Goal: Task Accomplishment & Management: Manage account settings

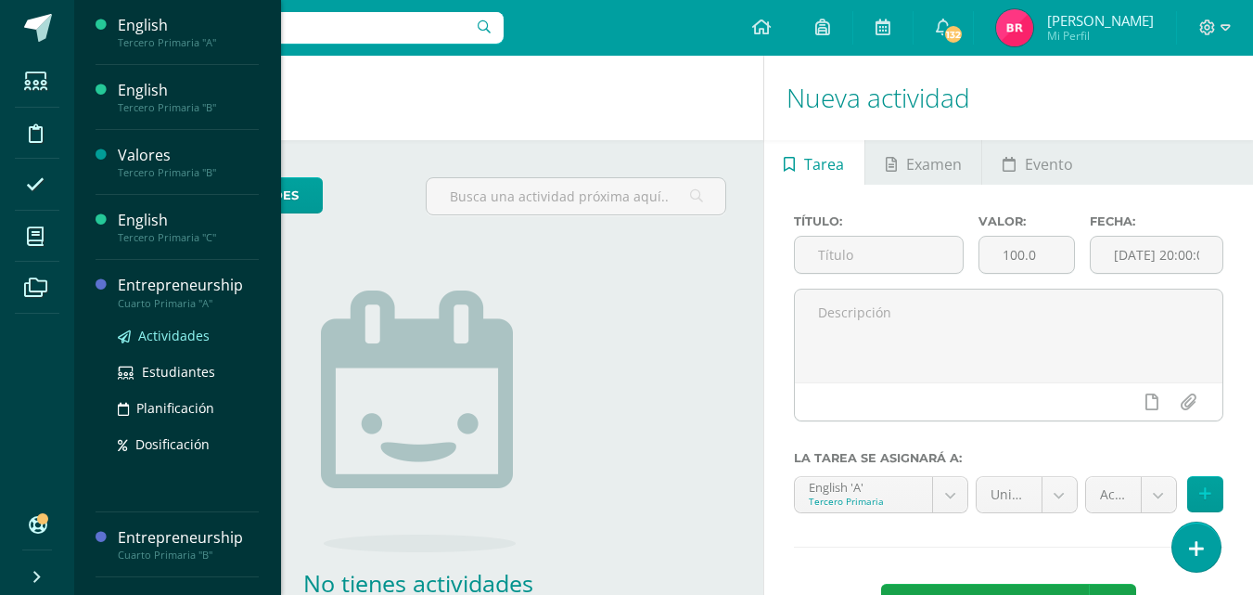
click at [167, 340] on span "Actividades" at bounding box center [173, 336] width 71 height 18
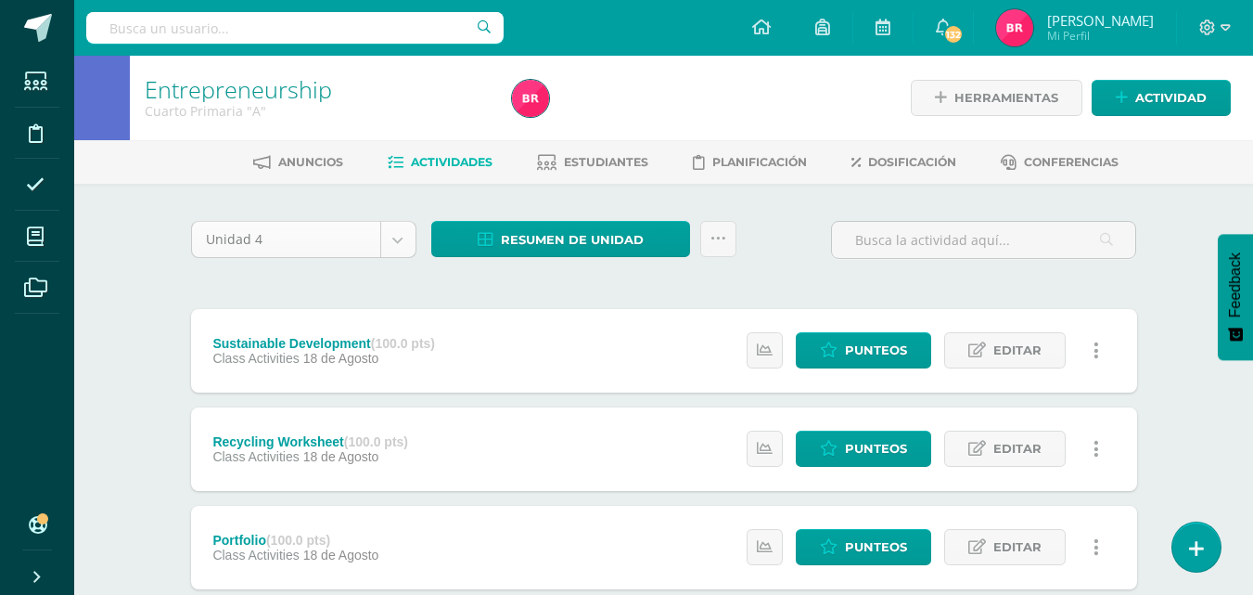
click at [397, 234] on body "Estudiantes Disciplina Asistencia Mis cursos Archivos Soporte Ayuda Reportar un…" at bounding box center [626, 602] width 1253 height 1204
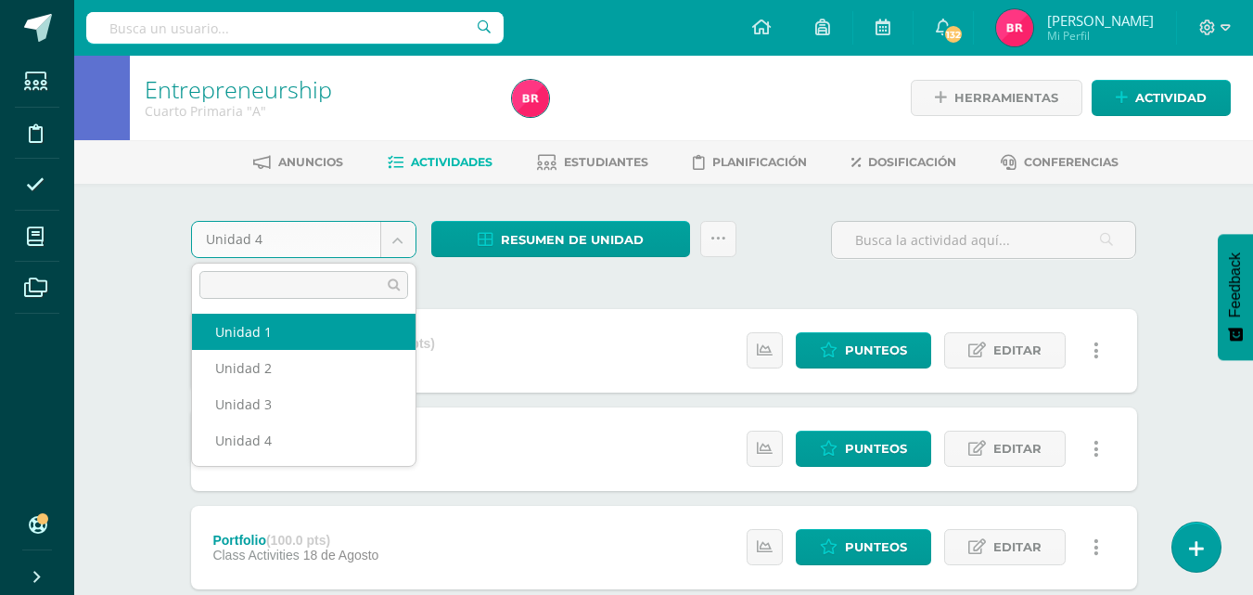
select select "Unidad 1"
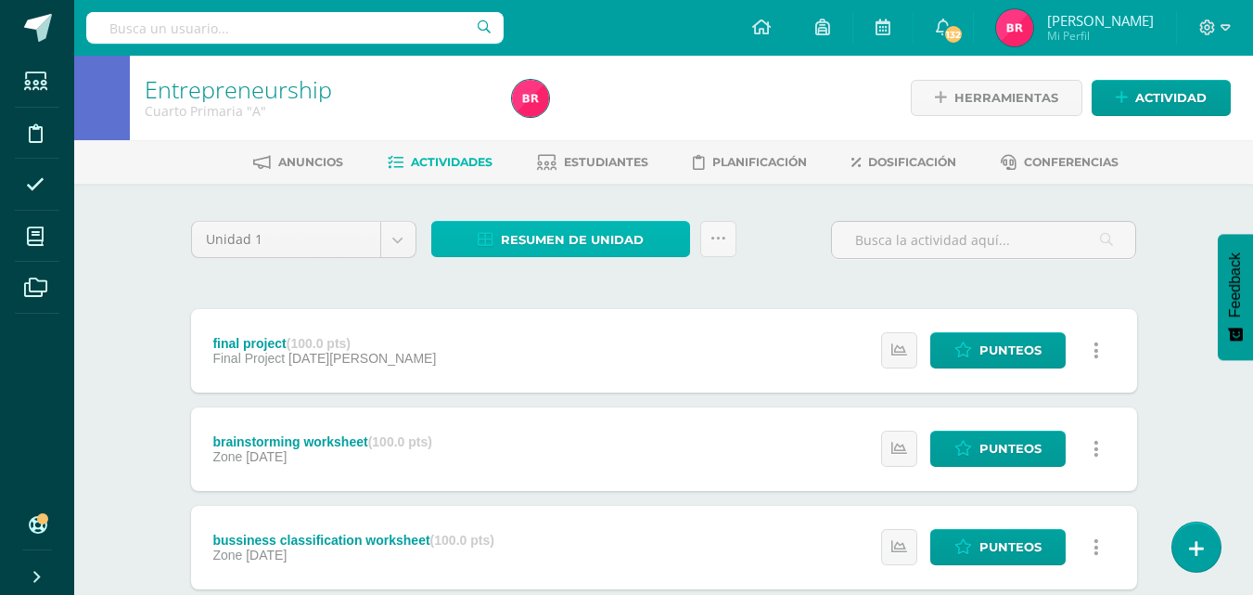
click at [578, 228] on span "Resumen de unidad" at bounding box center [572, 240] width 143 height 34
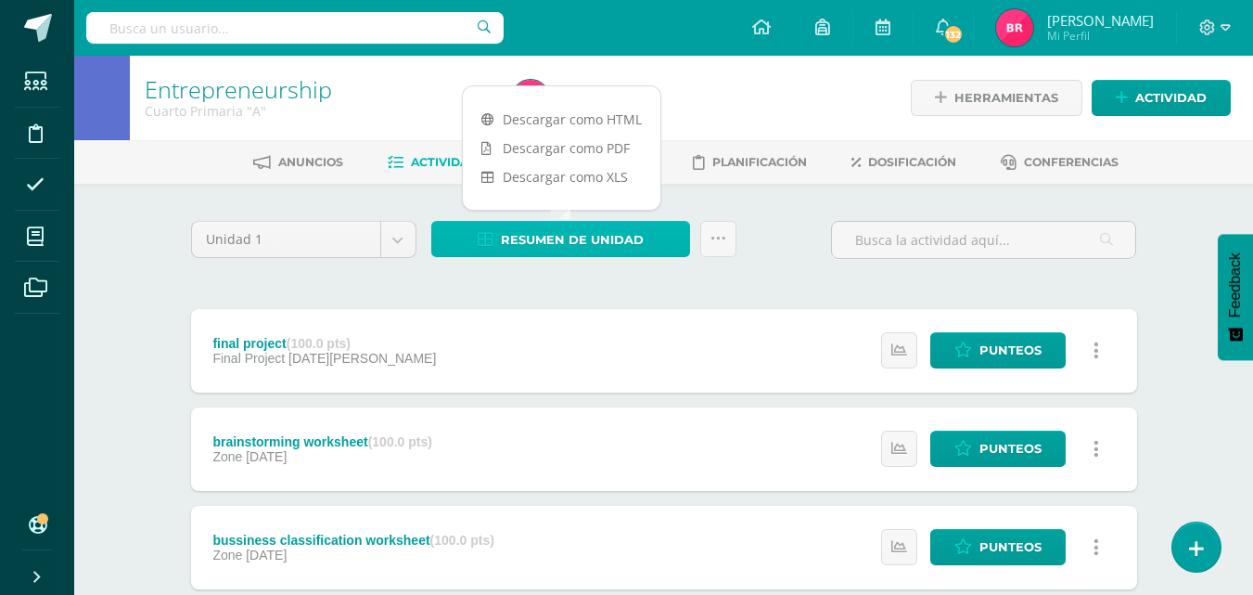
click at [560, 241] on span "Resumen de unidad" at bounding box center [572, 240] width 143 height 34
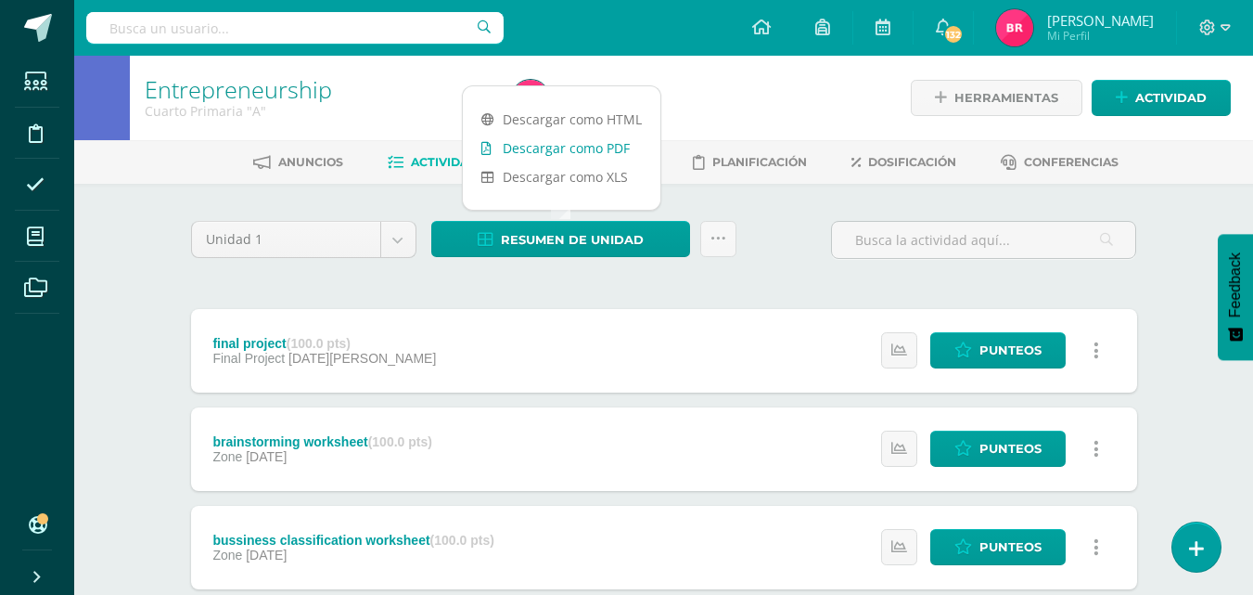
click at [497, 144] on link "Descargar como PDF" at bounding box center [562, 148] width 198 height 29
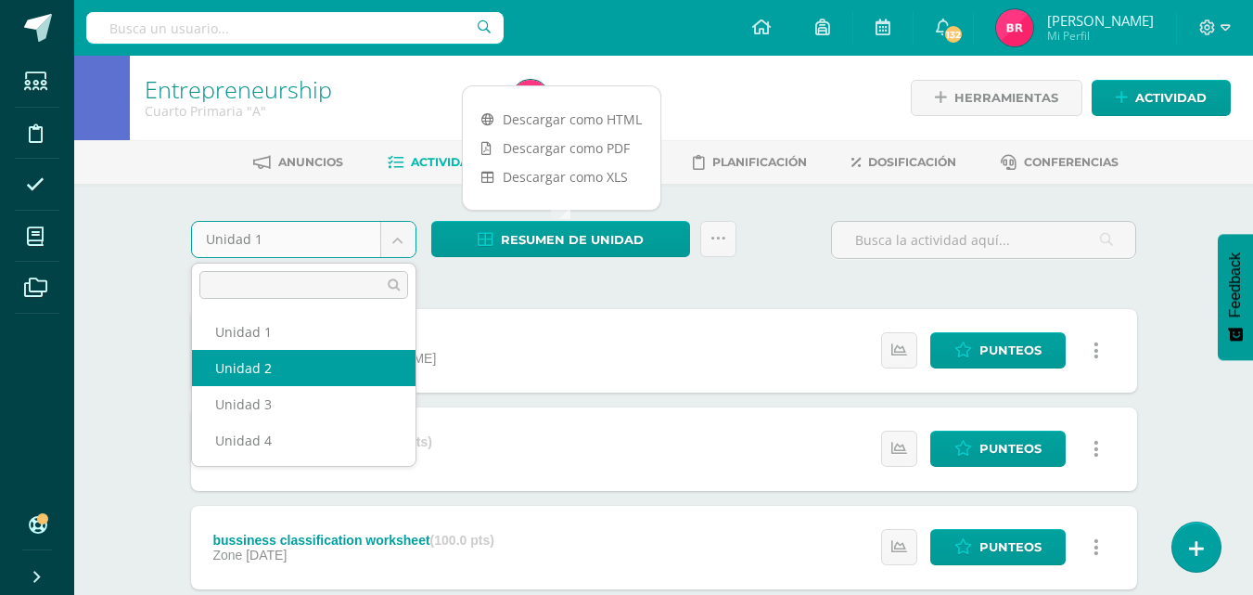
select select "Unidad 2"
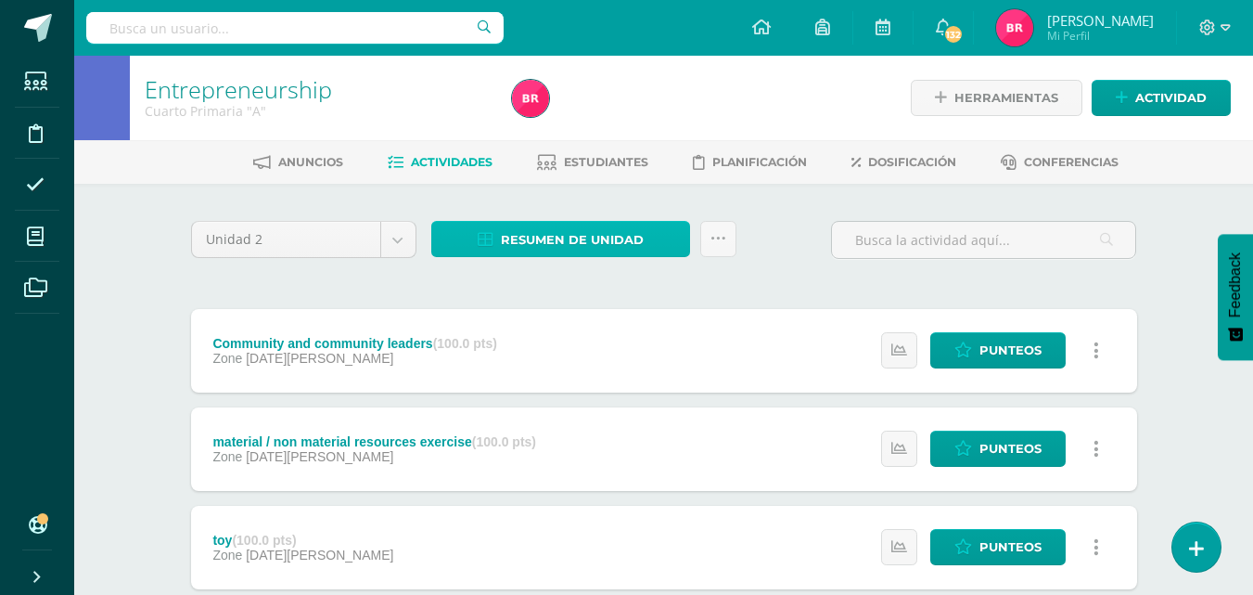
click at [544, 240] on span "Resumen de unidad" at bounding box center [572, 240] width 143 height 34
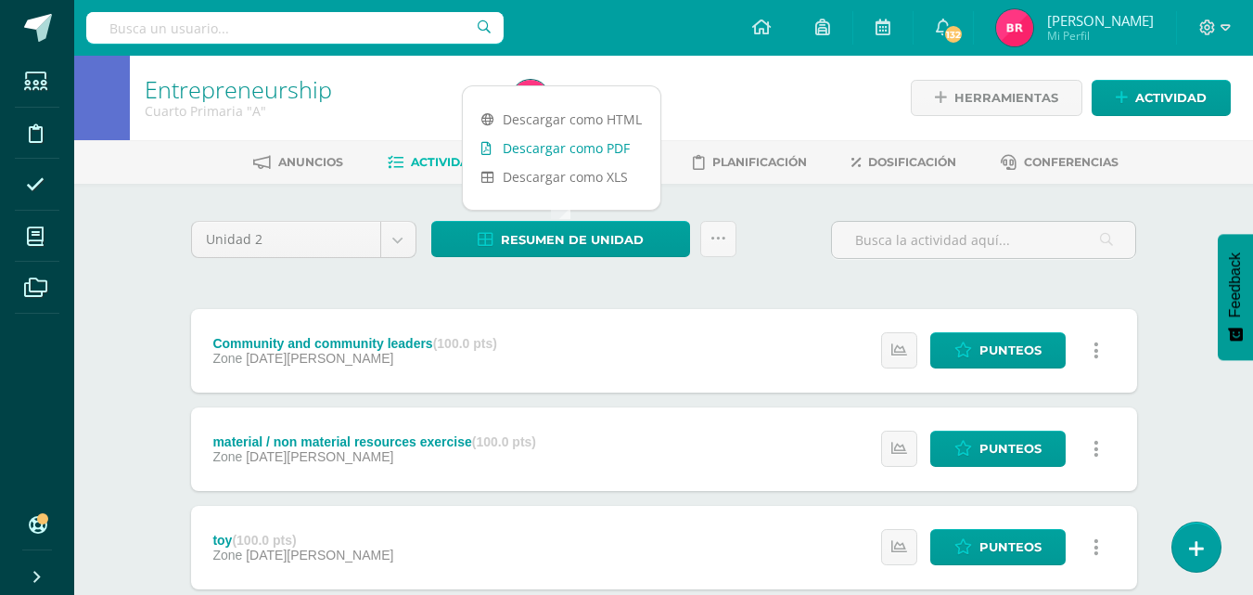
click at [537, 145] on link "Descargar como PDF" at bounding box center [562, 148] width 198 height 29
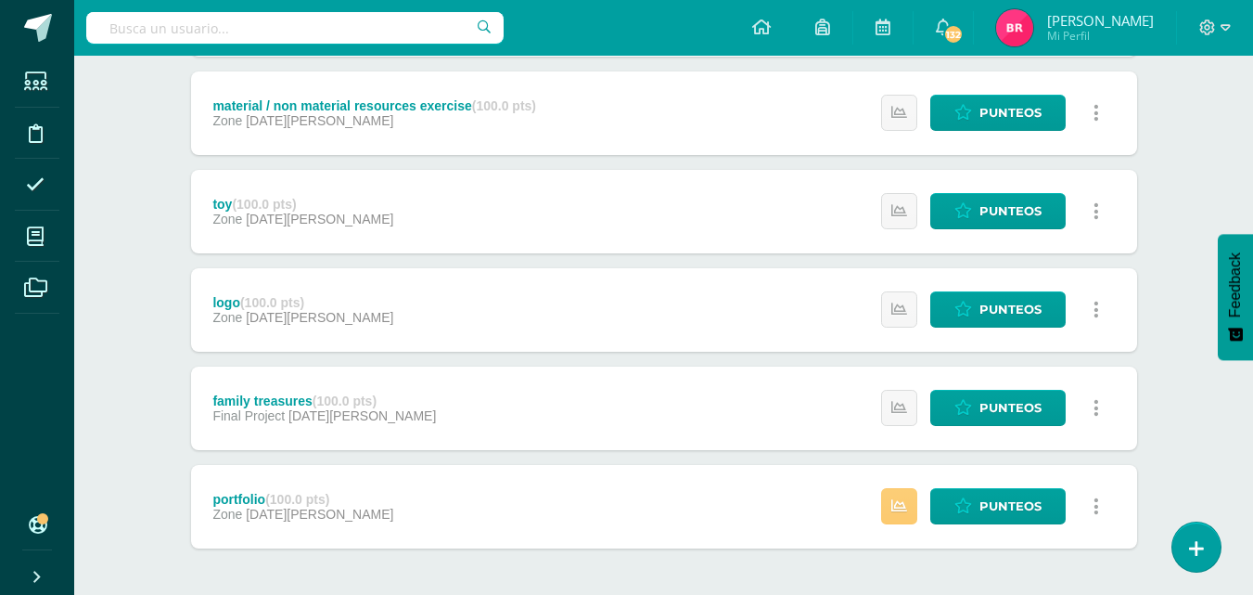
scroll to position [340, 0]
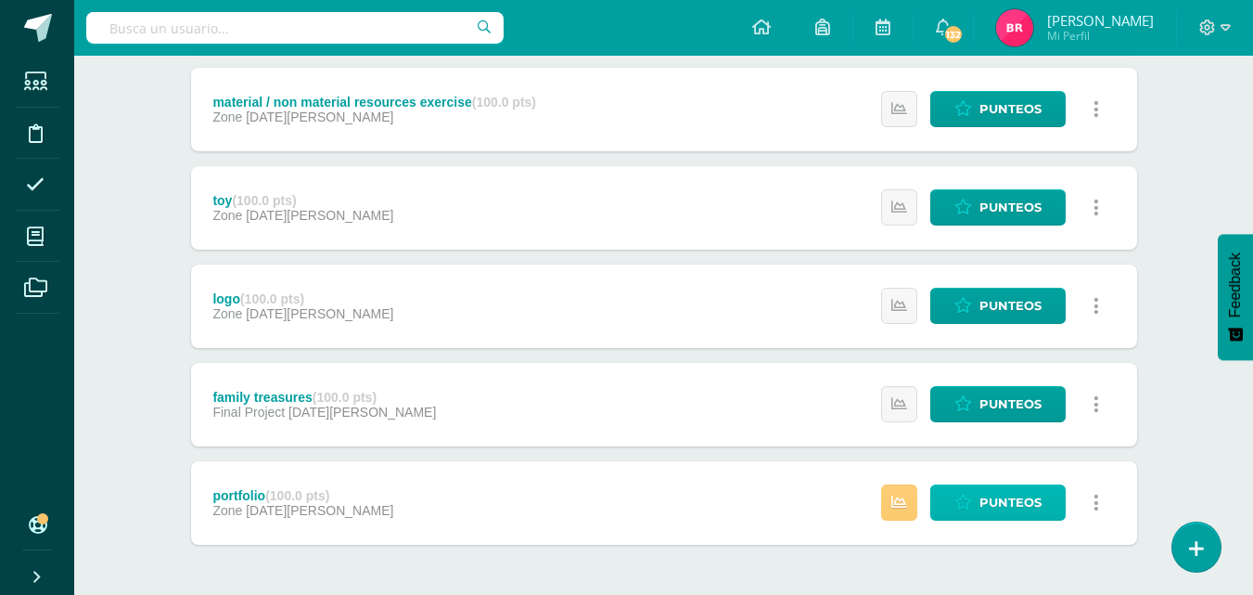
click at [944, 484] on link "Punteos" at bounding box center [998, 502] width 135 height 36
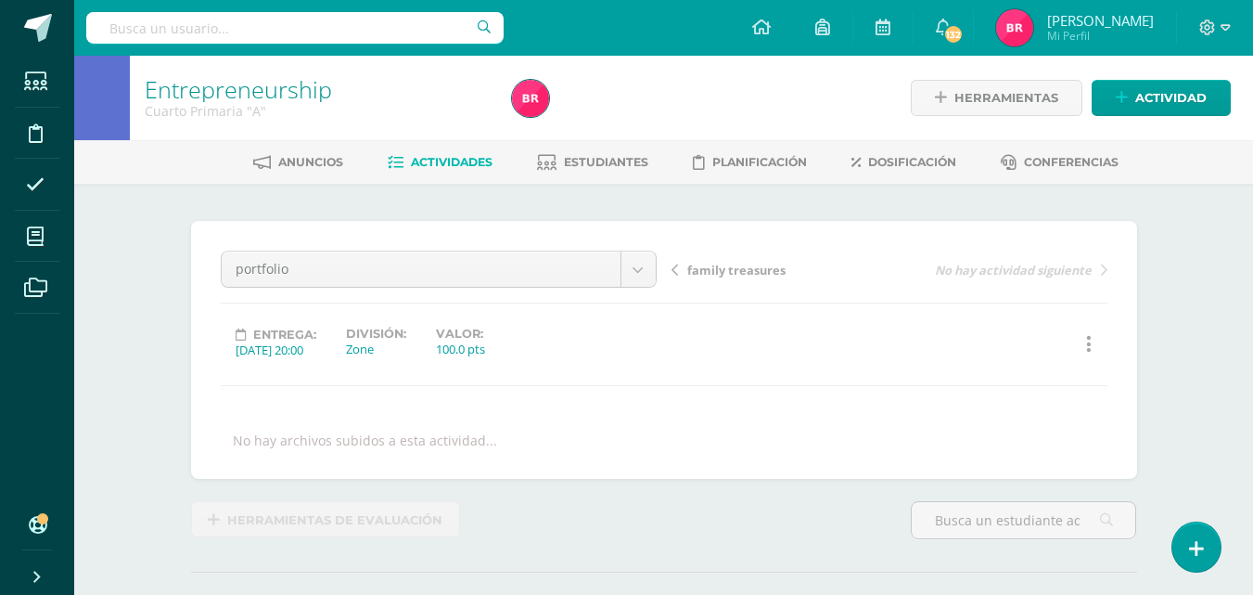
click at [432, 159] on span "Actividades" at bounding box center [452, 162] width 82 height 14
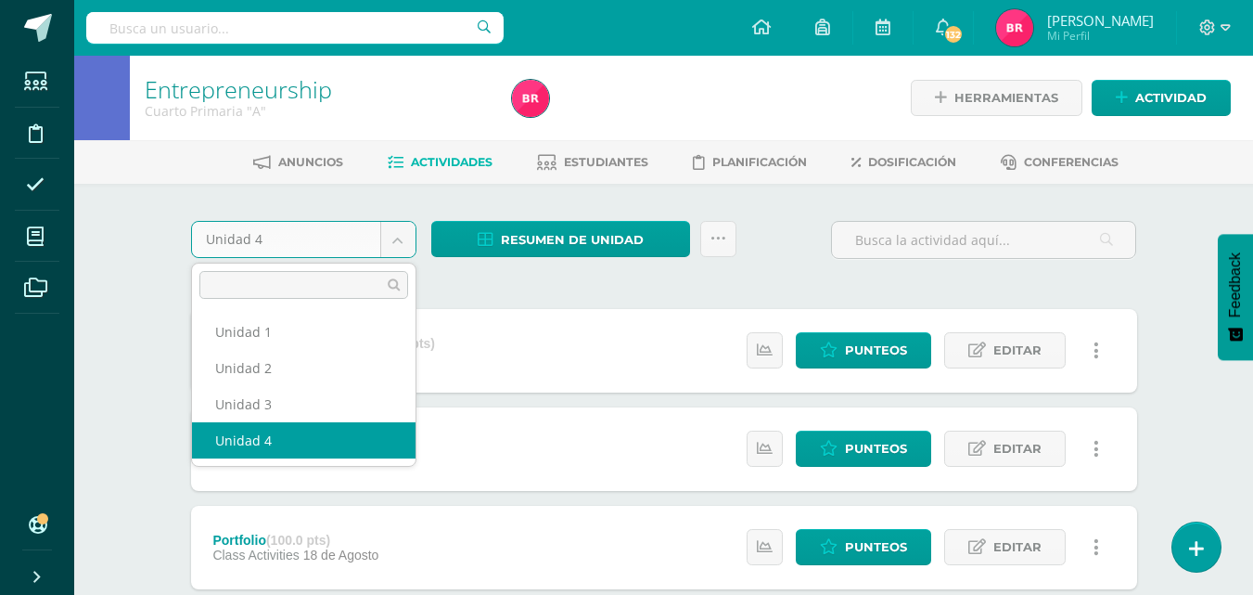
click at [392, 232] on body "Estudiantes Disciplina Asistencia Mis cursos Archivos Soporte Ayuda Reportar un…" at bounding box center [626, 602] width 1253 height 1204
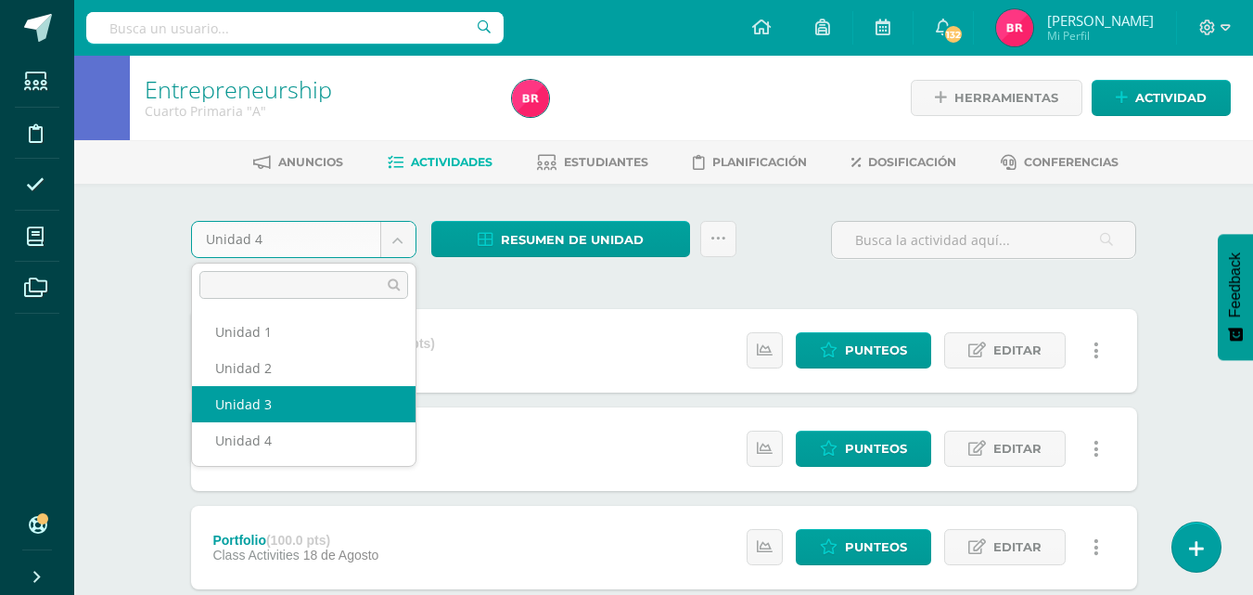
select select "Unidad 3"
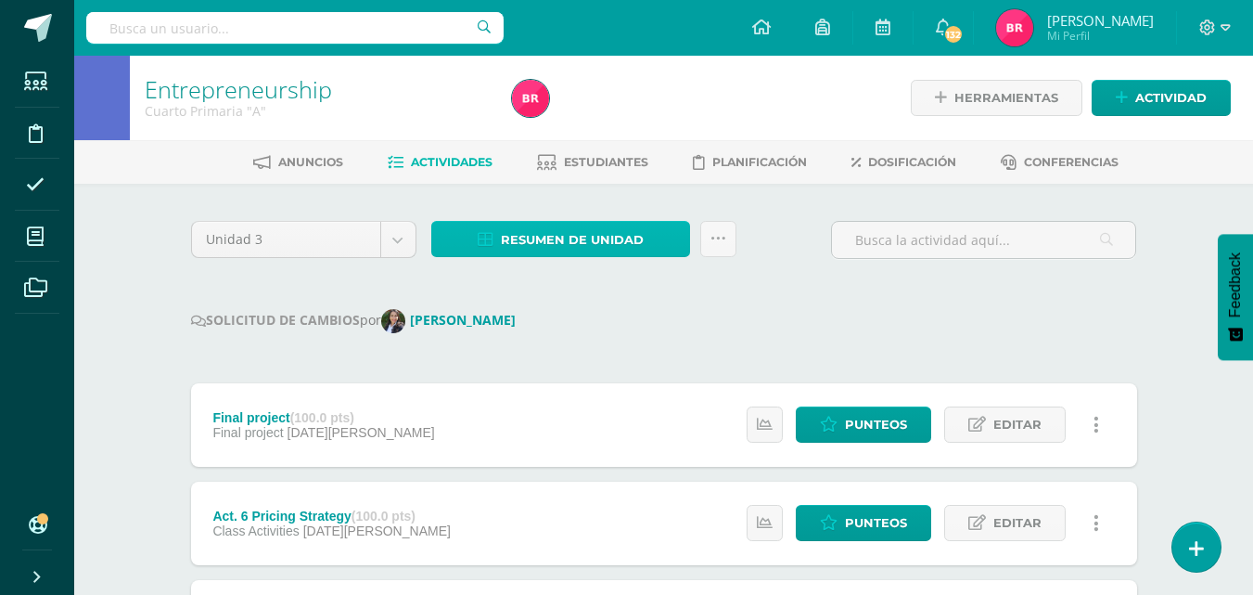
click at [525, 234] on span "Resumen de unidad" at bounding box center [572, 240] width 143 height 34
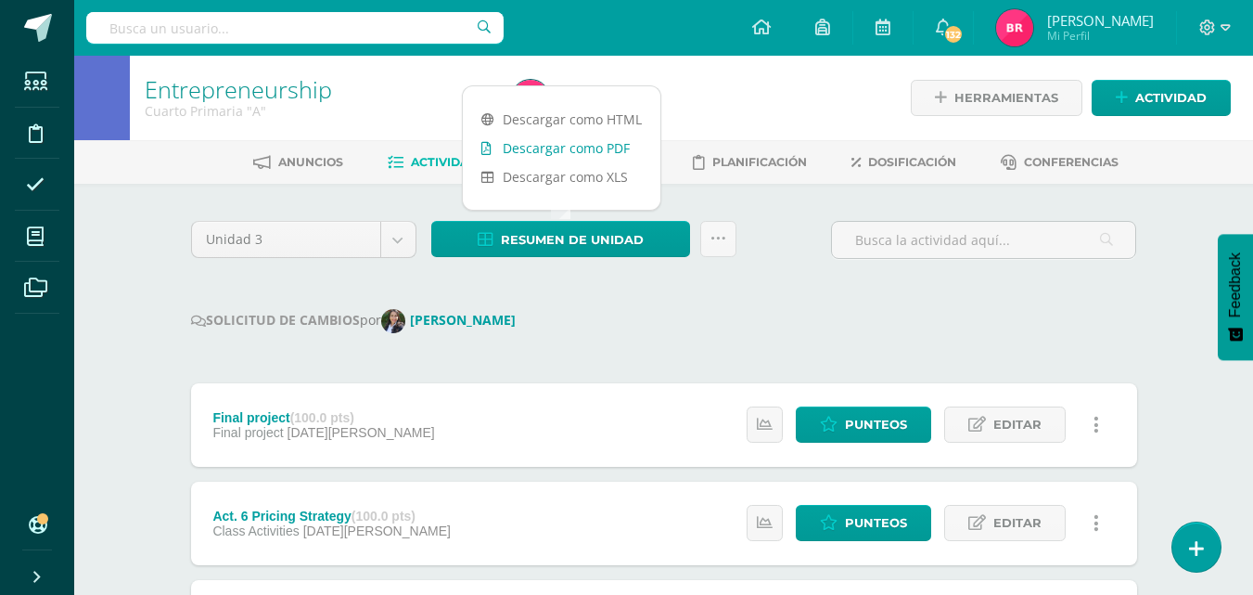
click at [549, 145] on link "Descargar como PDF" at bounding box center [562, 148] width 198 height 29
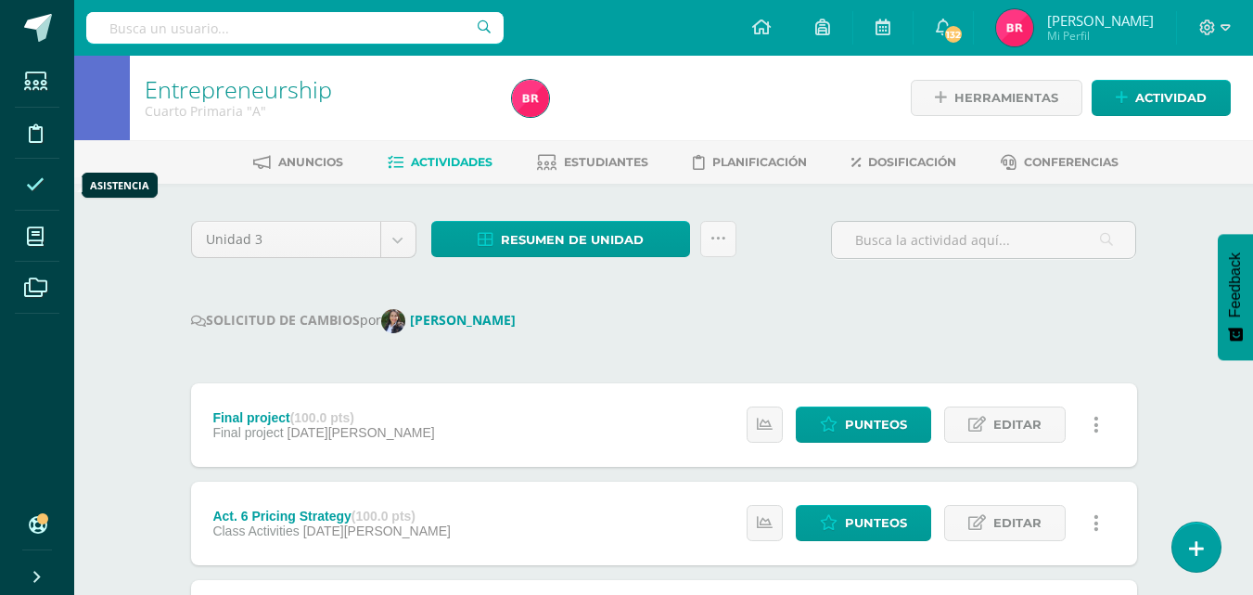
click at [27, 176] on icon at bounding box center [35, 184] width 19 height 19
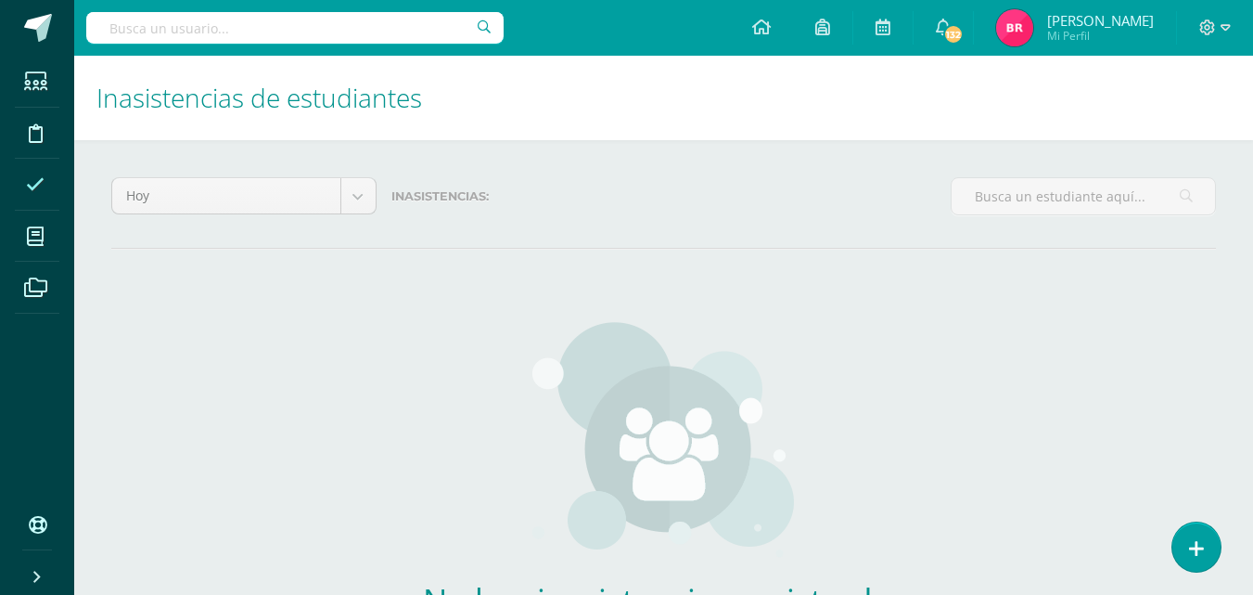
click at [33, 238] on icon at bounding box center [35, 236] width 17 height 19
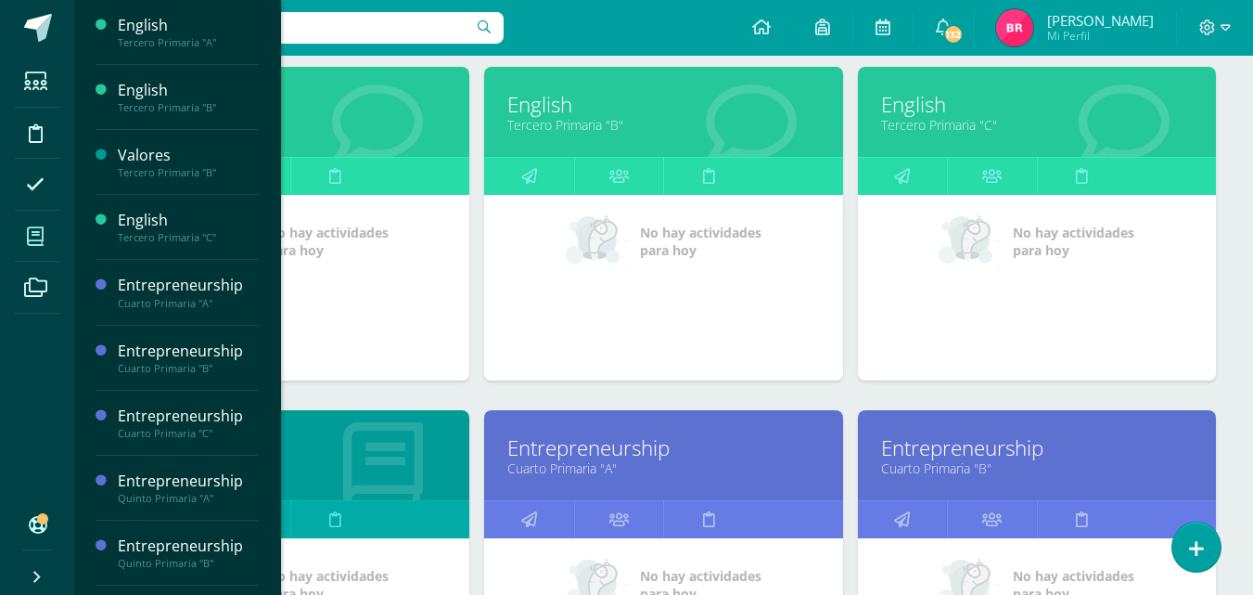
scroll to position [297, 0]
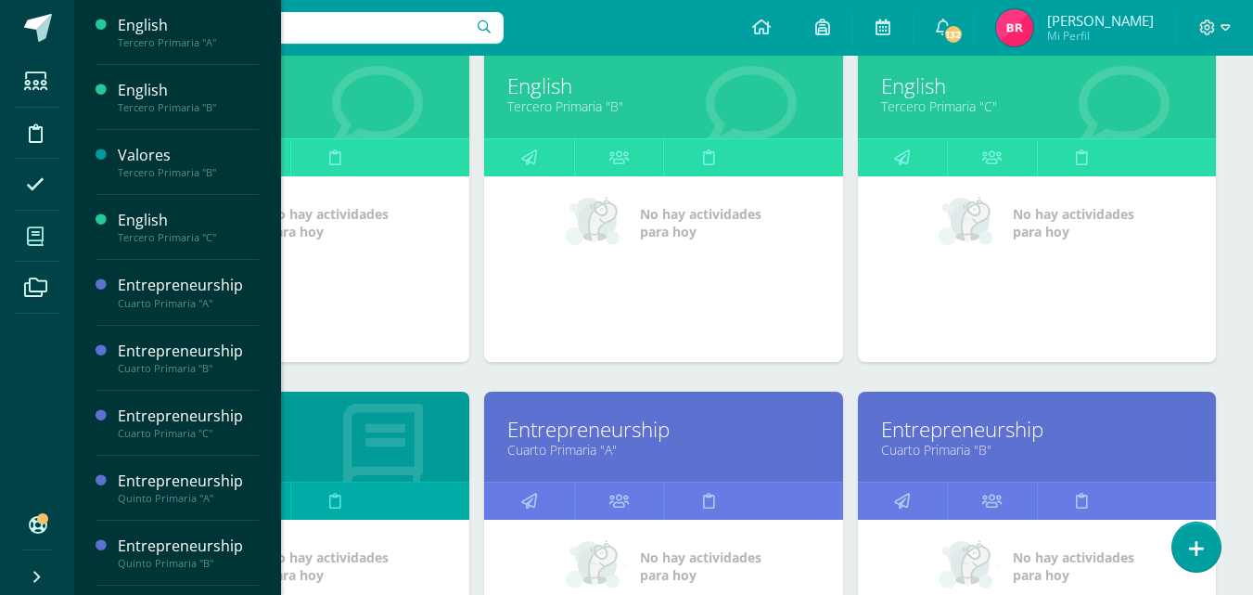
click at [950, 436] on link "Entrepreneurship" at bounding box center [1037, 429] width 312 height 29
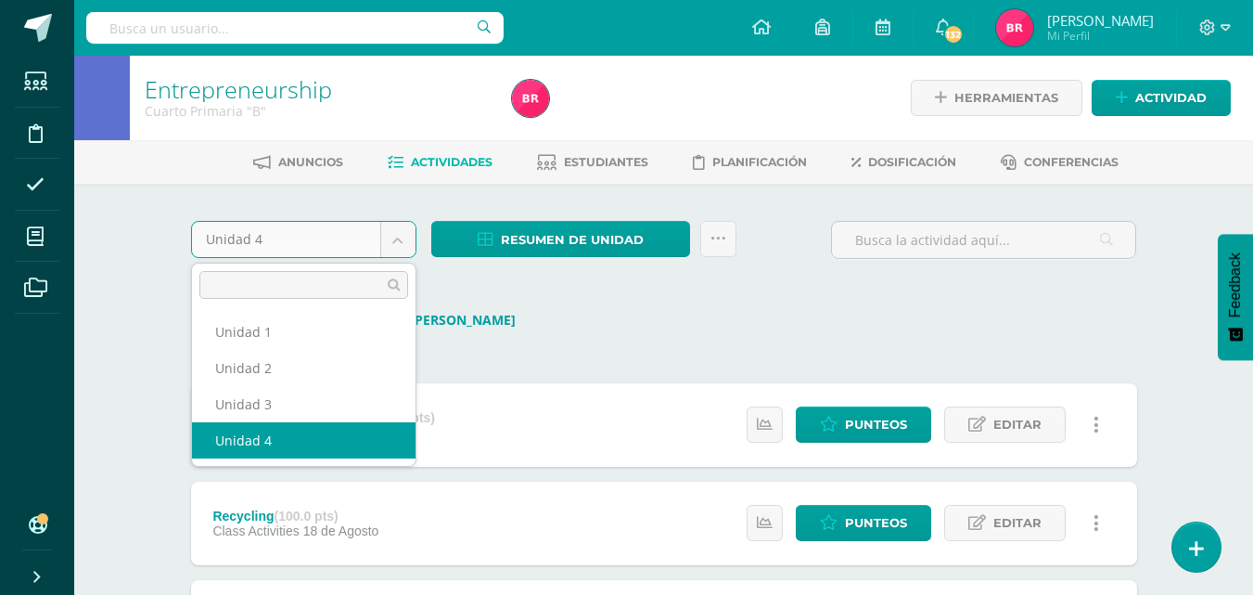
click at [396, 232] on body "Estudiantes Disciplina Asistencia Mis cursos Archivos Soporte Ayuda Reportar un…" at bounding box center [626, 590] width 1253 height 1180
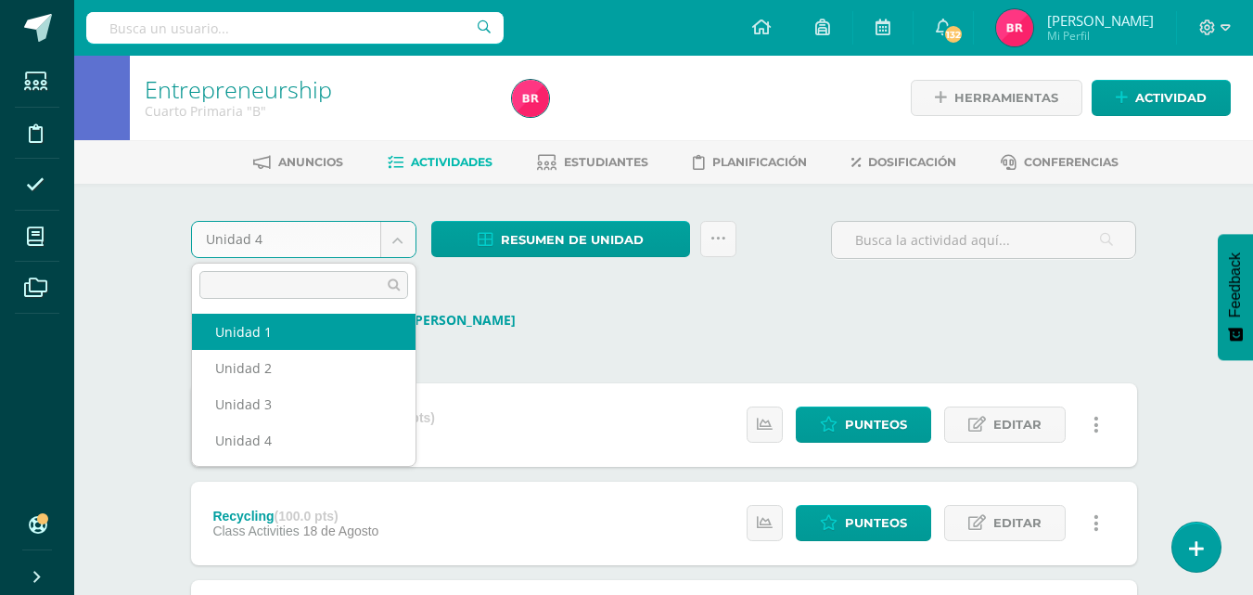
select select "Unidad 1"
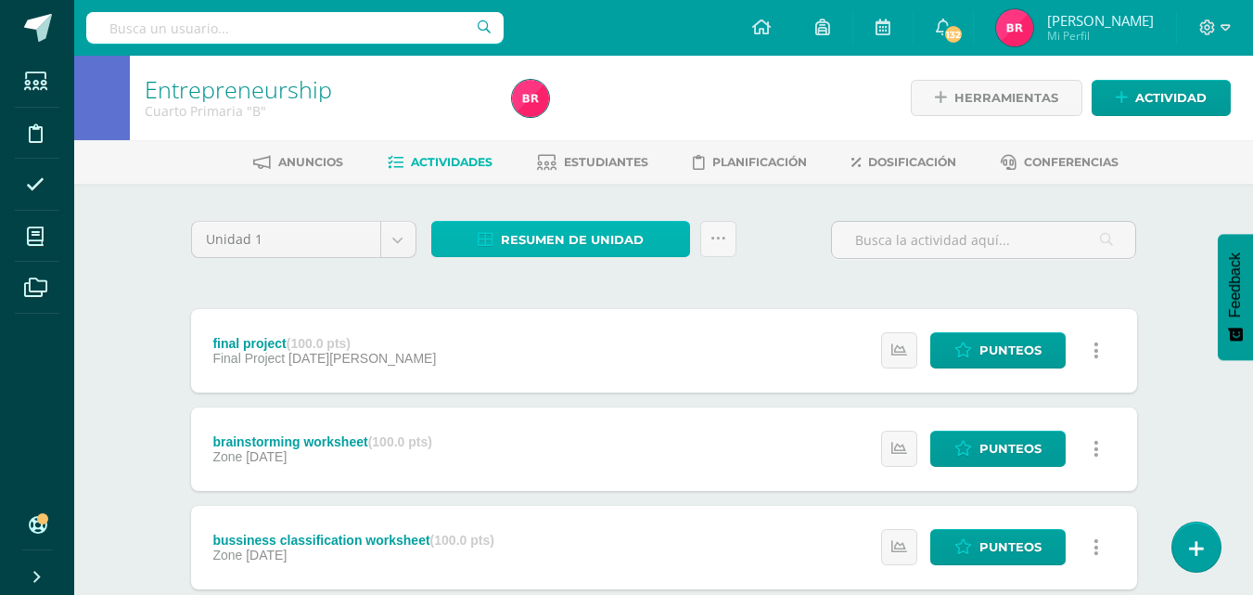
click at [527, 242] on span "Resumen de unidad" at bounding box center [572, 240] width 143 height 34
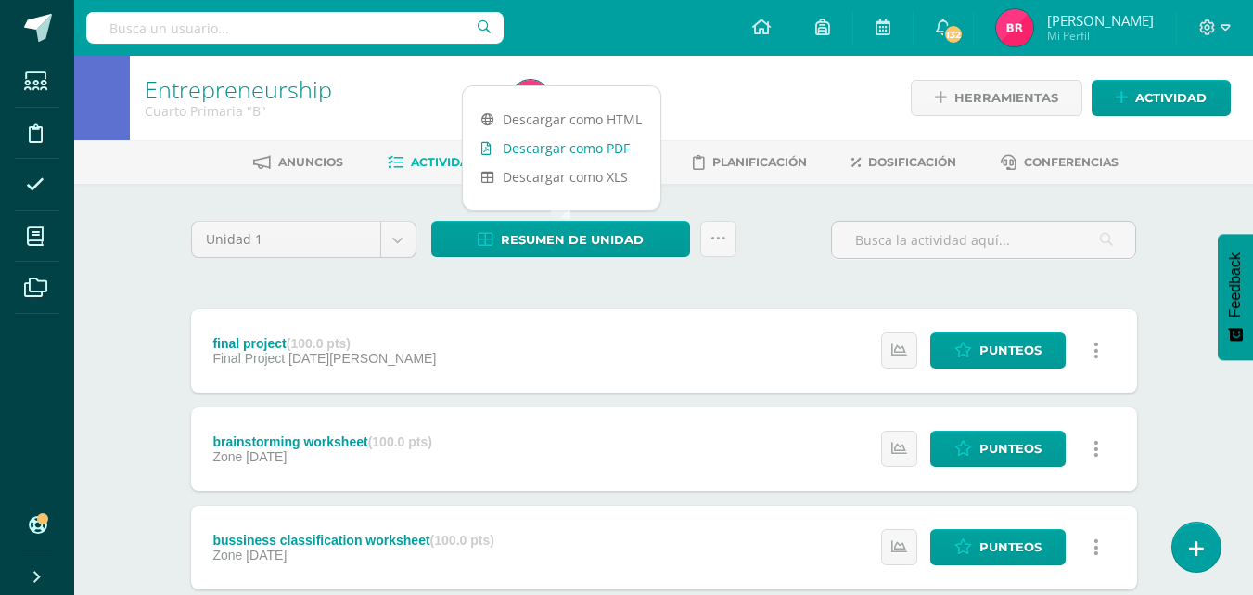
click at [543, 142] on link "Descargar como PDF" at bounding box center [562, 148] width 198 height 29
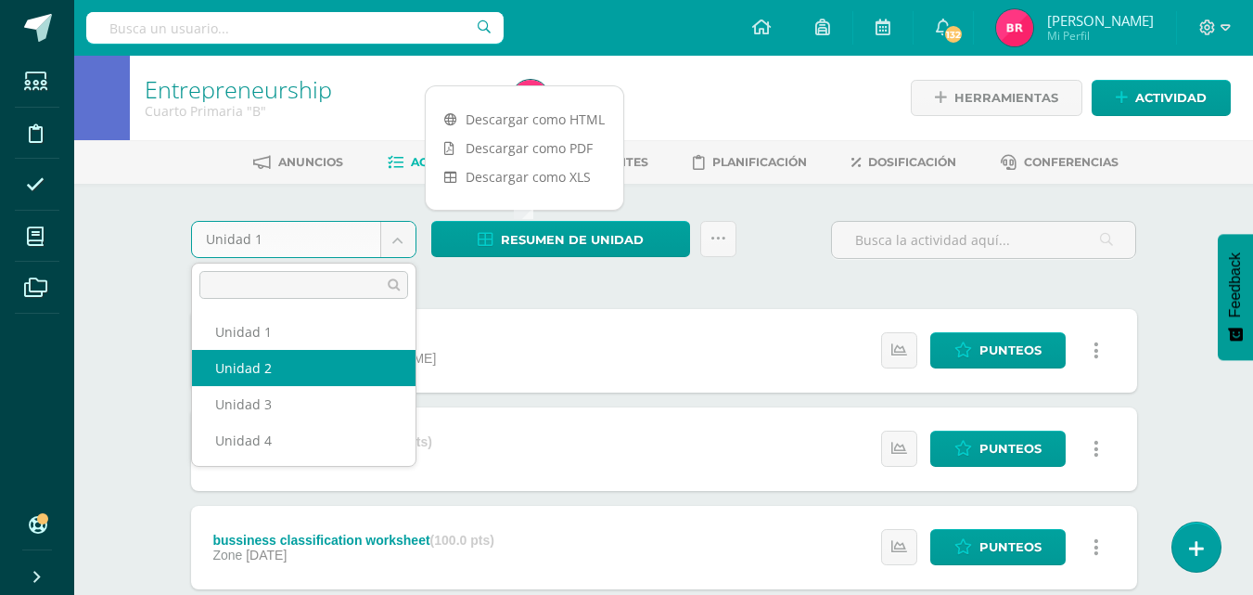
select select "Unidad 2"
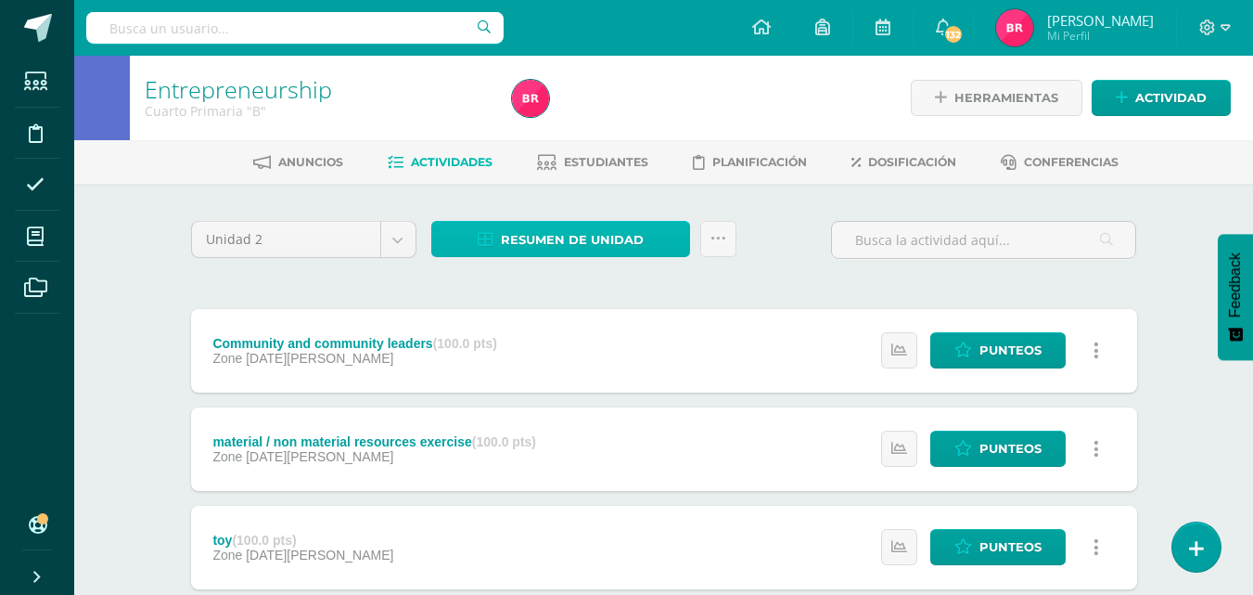
click at [492, 227] on link "Resumen de unidad" at bounding box center [560, 239] width 259 height 36
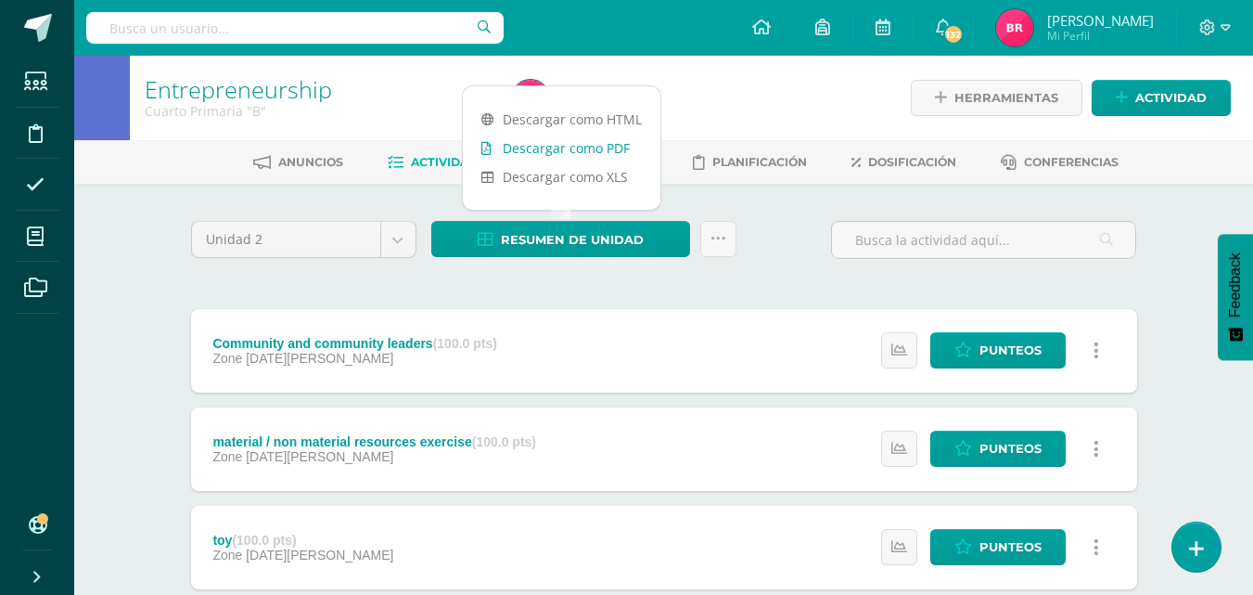
click at [515, 144] on link "Descargar como PDF" at bounding box center [562, 148] width 198 height 29
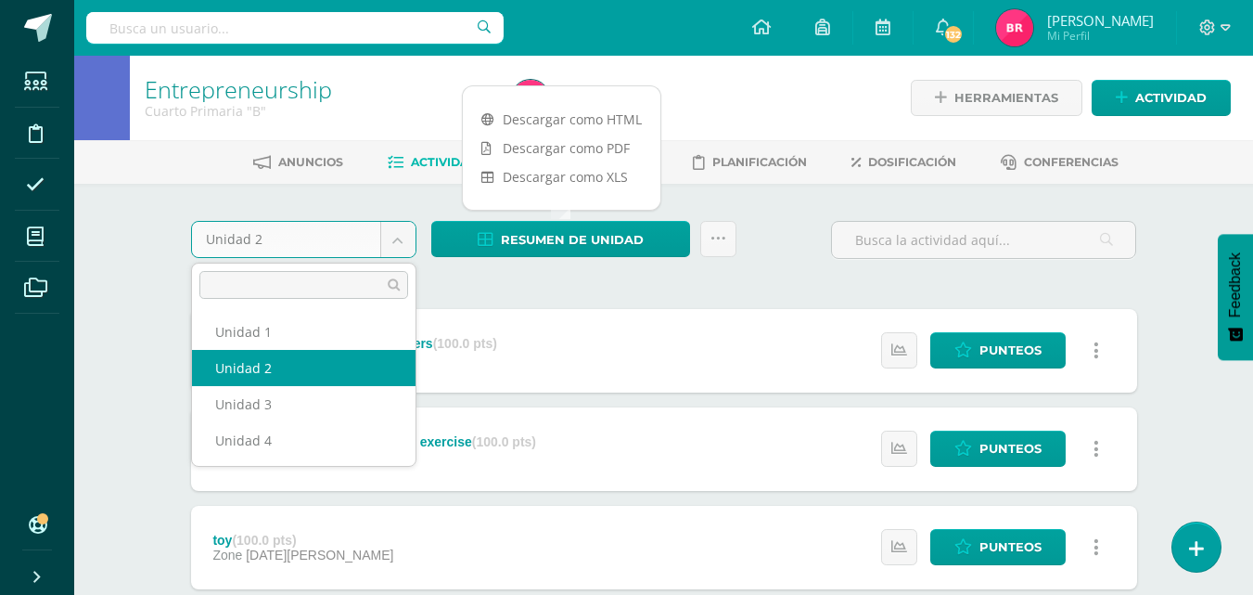
click at [394, 230] on body "Estudiantes Disciplina Asistencia Mis cursos Archivos Soporte Ayuda Reportar un…" at bounding box center [626, 504] width 1253 height 1008
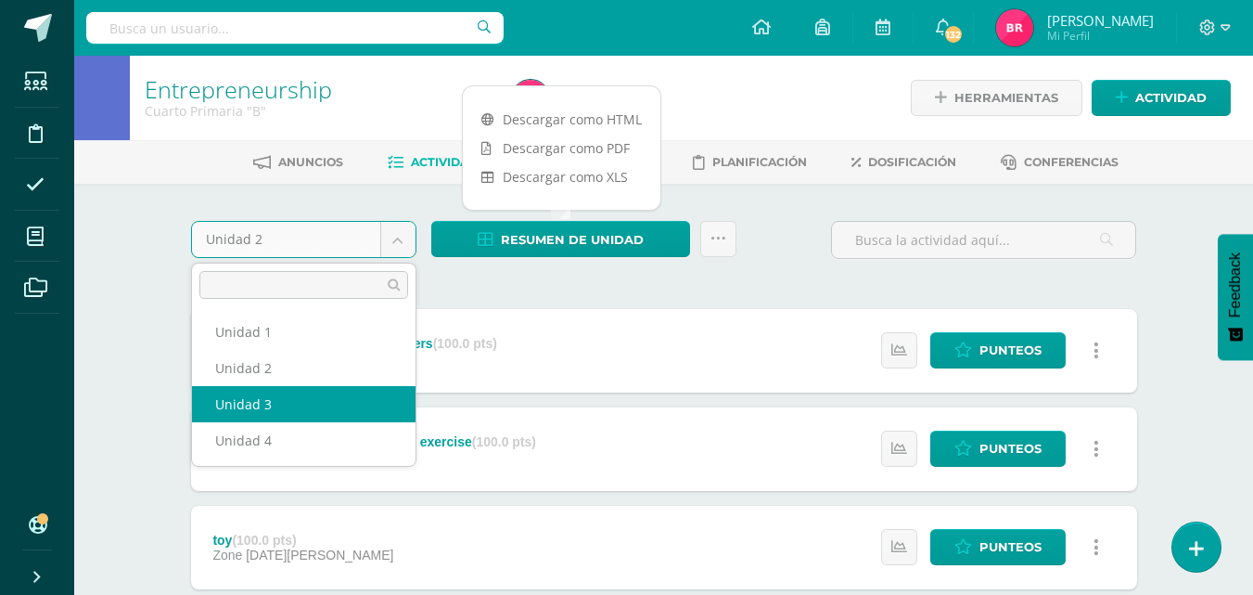
select select "Unidad 3"
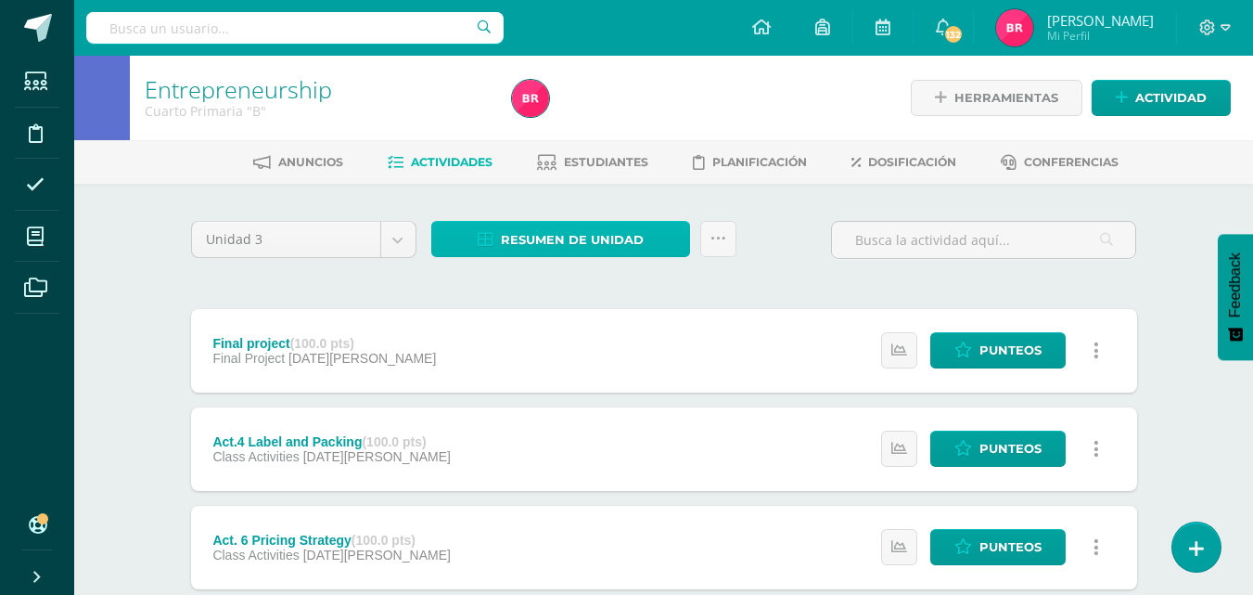
click at [531, 239] on span "Resumen de unidad" at bounding box center [572, 240] width 143 height 34
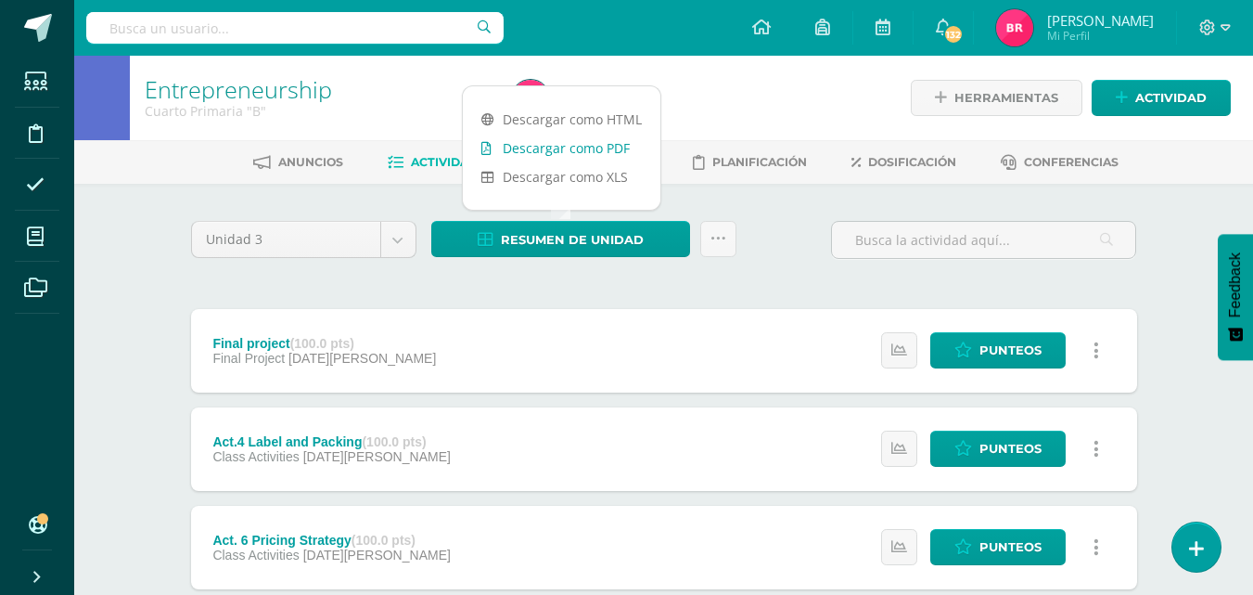
click at [562, 156] on link "Descargar como PDF" at bounding box center [562, 148] width 198 height 29
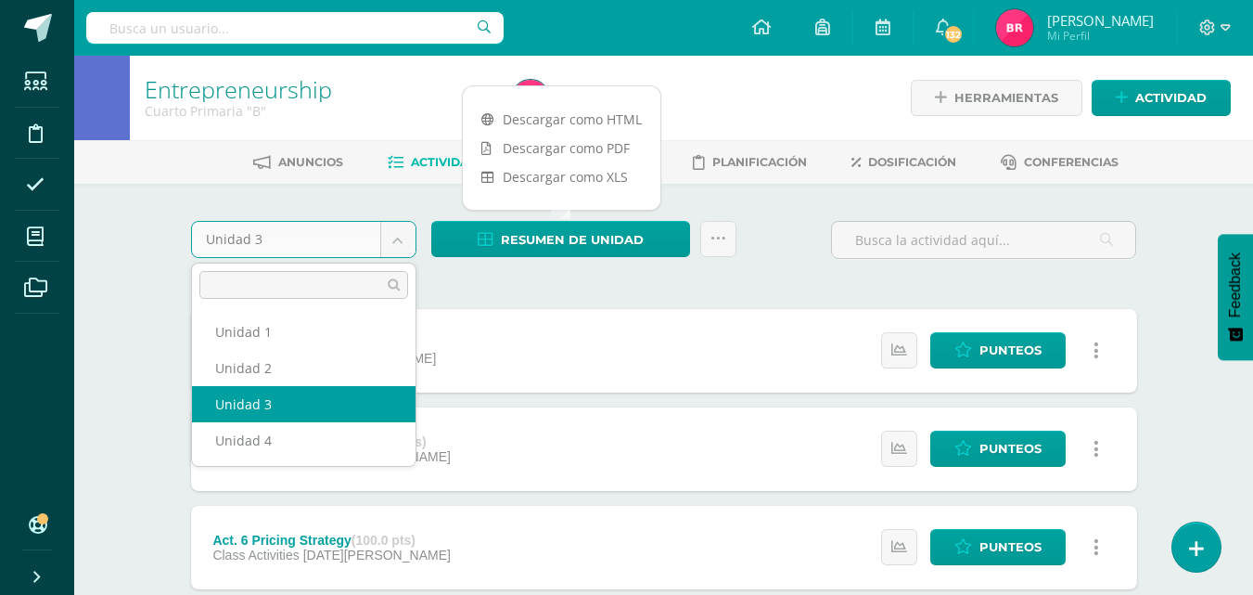
click at [393, 238] on body "Estudiantes Disciplina Asistencia Mis cursos Archivos Soporte Ayuda Reportar un…" at bounding box center [626, 553] width 1253 height 1106
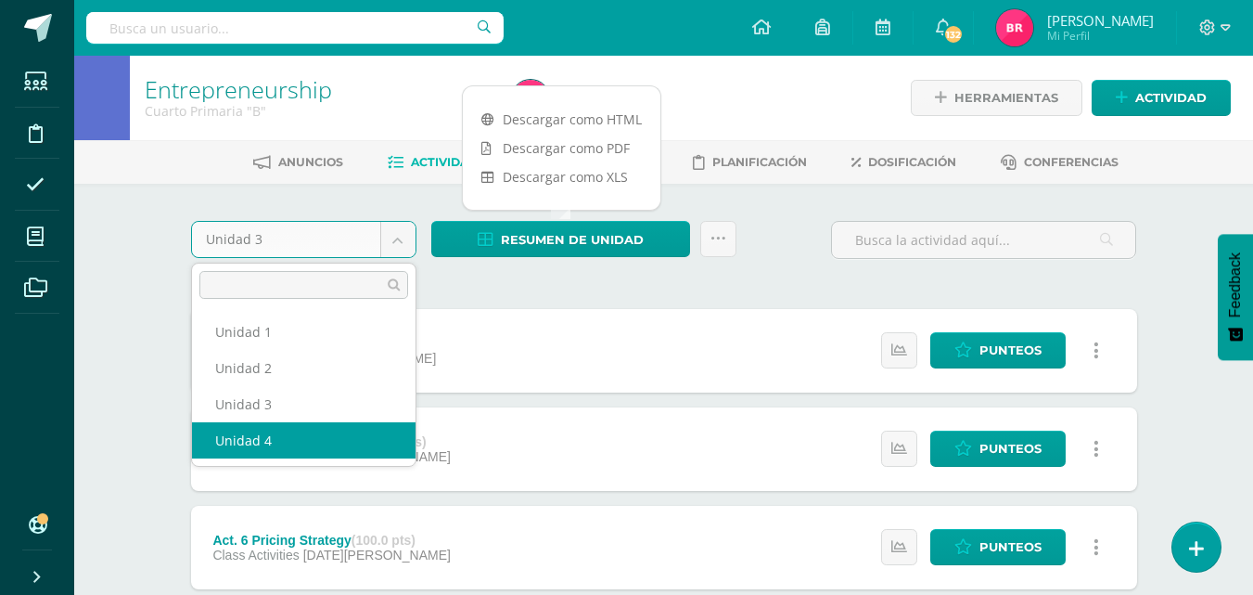
select select "Unidad 4"
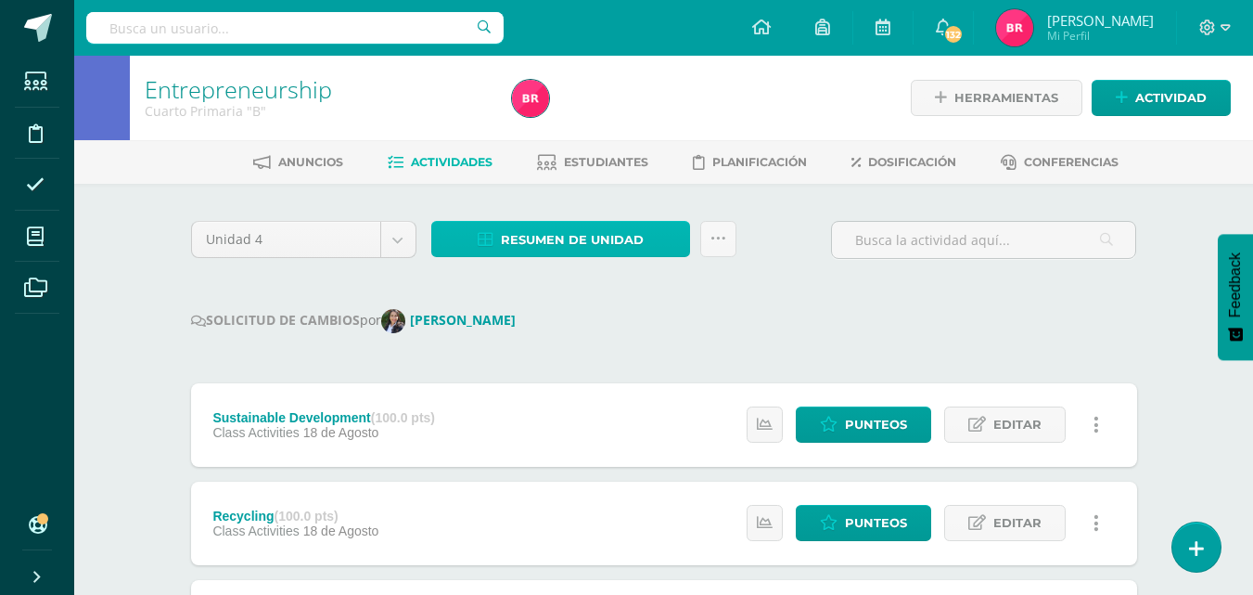
click at [525, 246] on span "Resumen de unidad" at bounding box center [572, 240] width 143 height 34
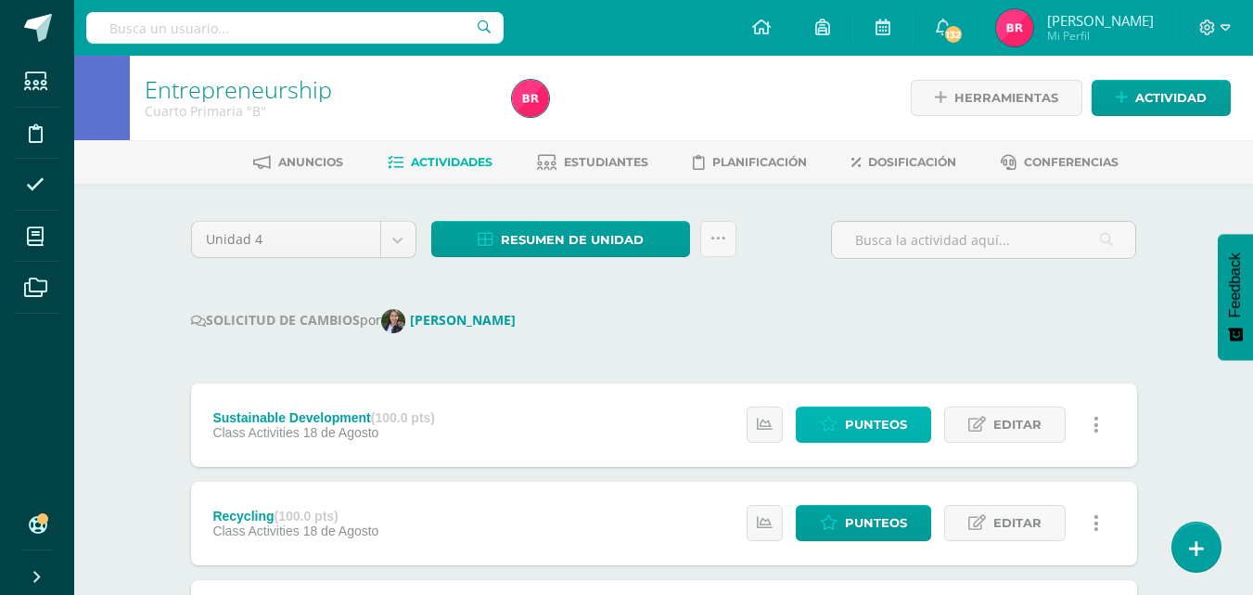
click at [865, 431] on span "Punteos" at bounding box center [876, 424] width 62 height 34
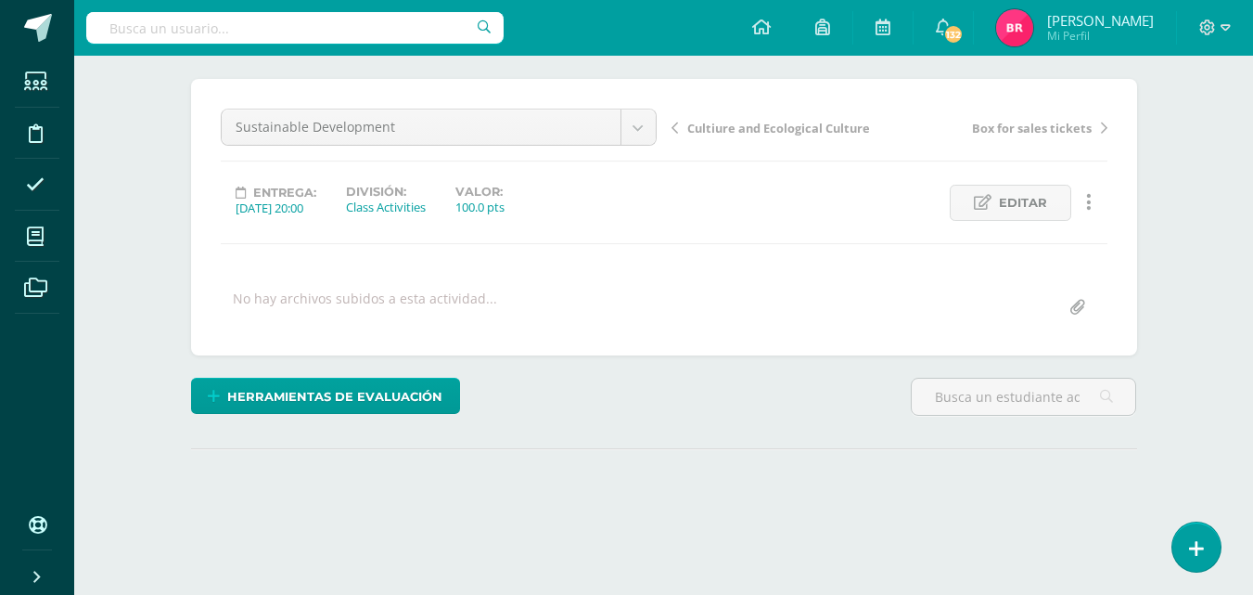
click at [1252, 587] on html "Estudiantes Disciplina Asistencia Mis cursos Archivos Soporte Ayuda Reportar un…" at bounding box center [626, 225] width 1253 height 735
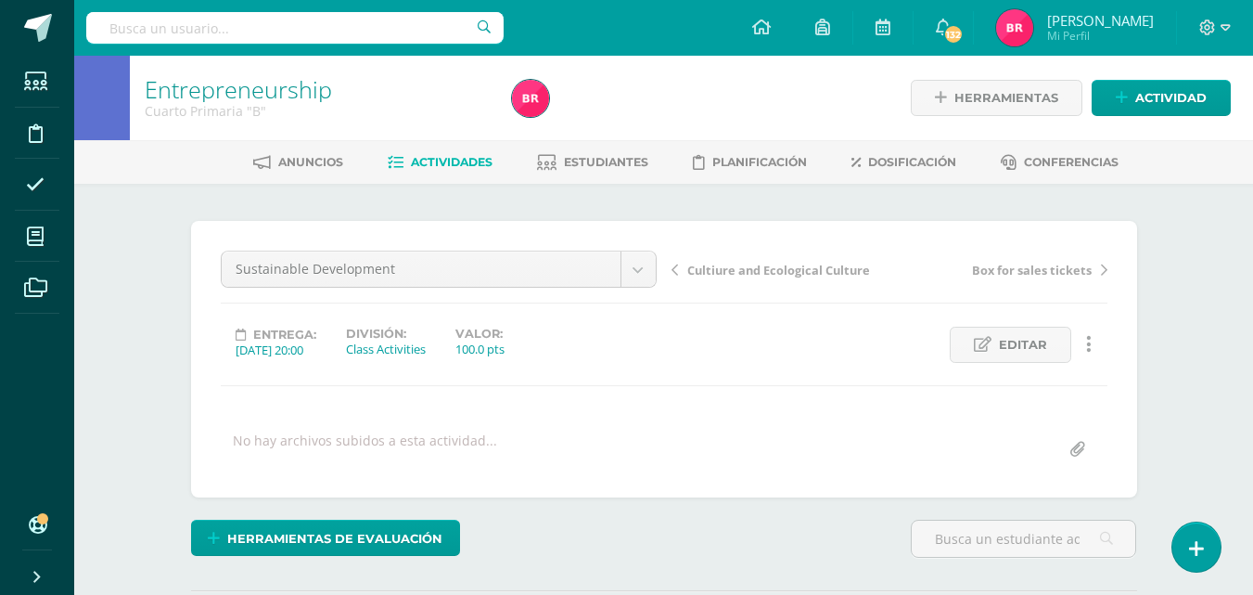
click at [431, 154] on link "Actividades" at bounding box center [440, 163] width 105 height 30
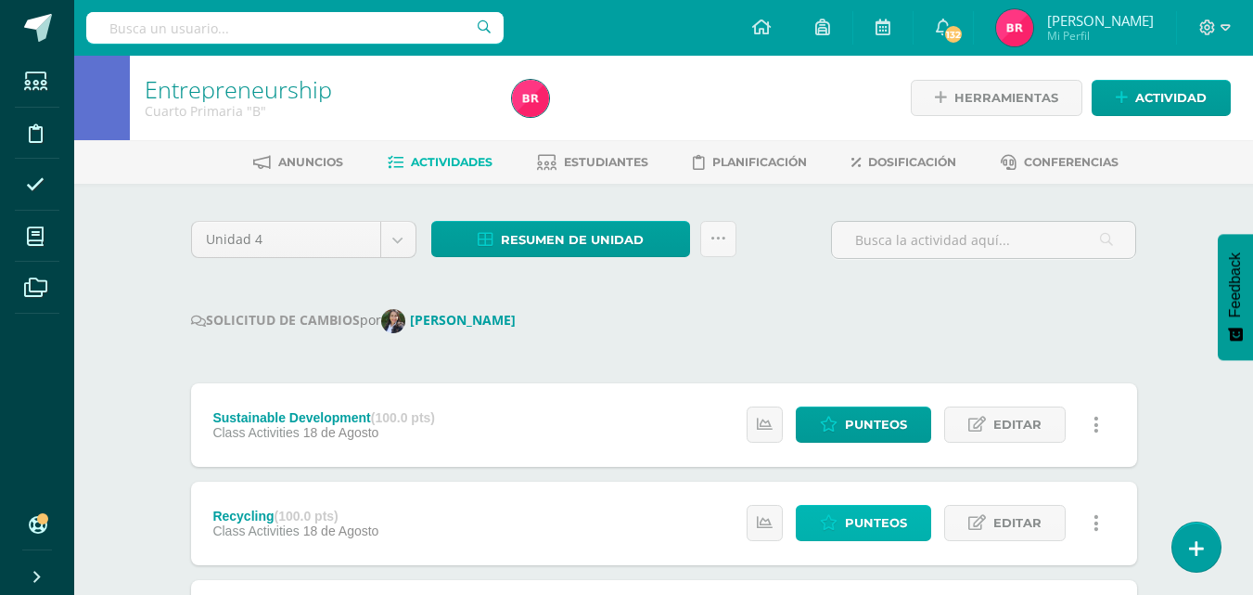
click at [853, 520] on span "Punteos" at bounding box center [876, 523] width 62 height 34
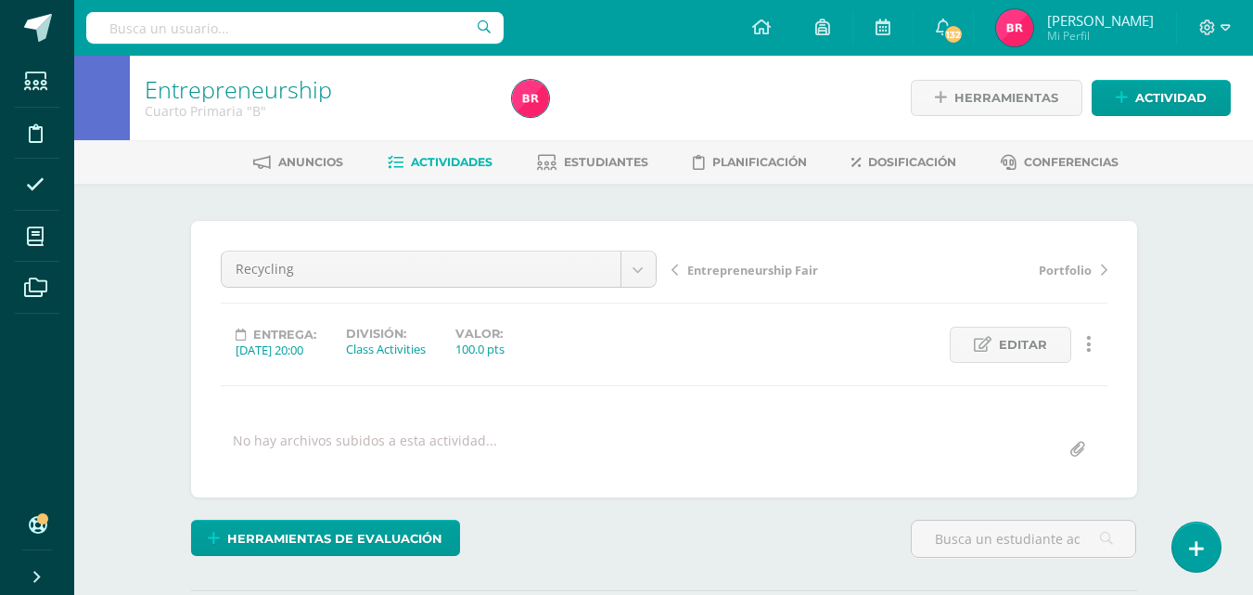
click at [440, 150] on link "Actividades" at bounding box center [440, 163] width 105 height 30
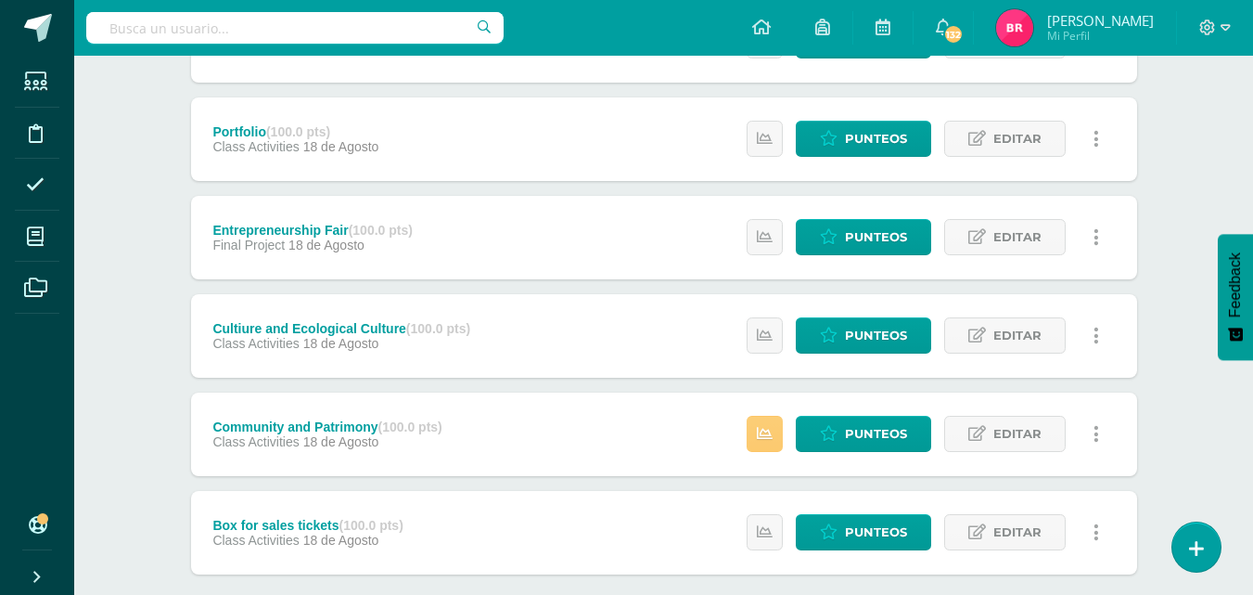
scroll to position [585, 0]
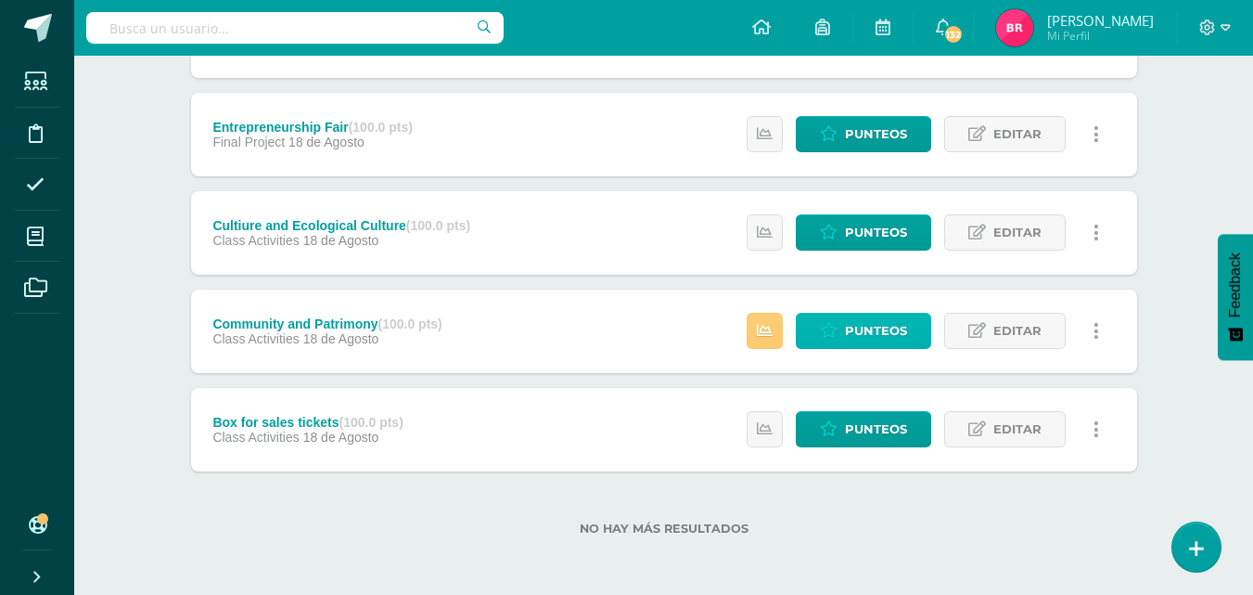
click at [890, 329] on span "Punteos" at bounding box center [876, 331] width 62 height 34
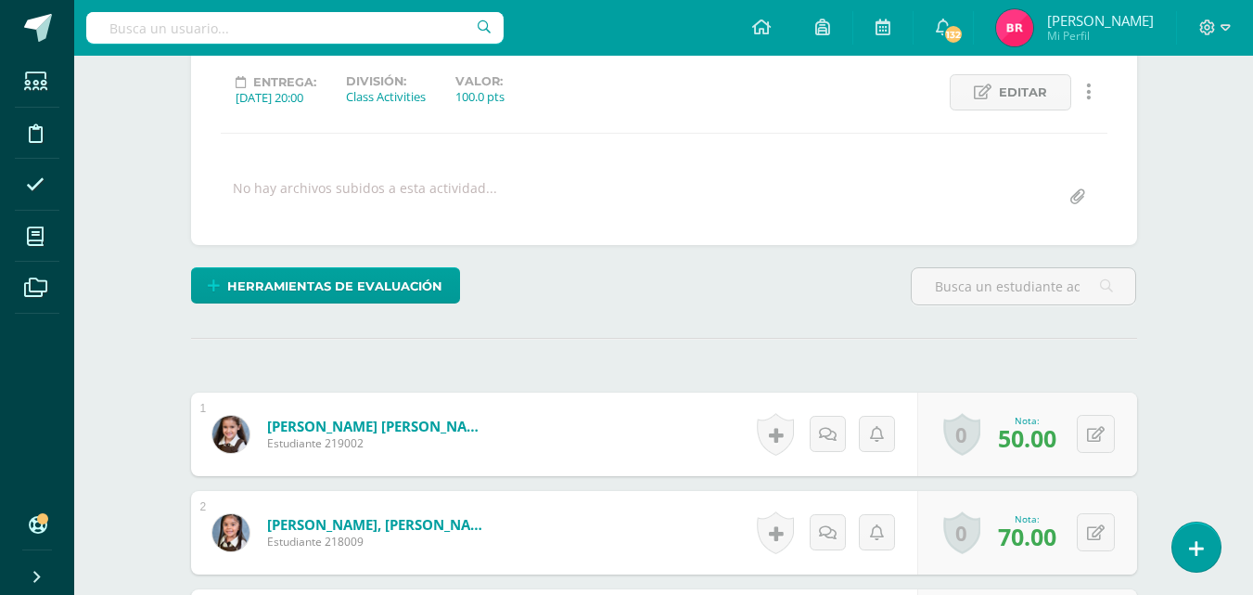
scroll to position [253, 0]
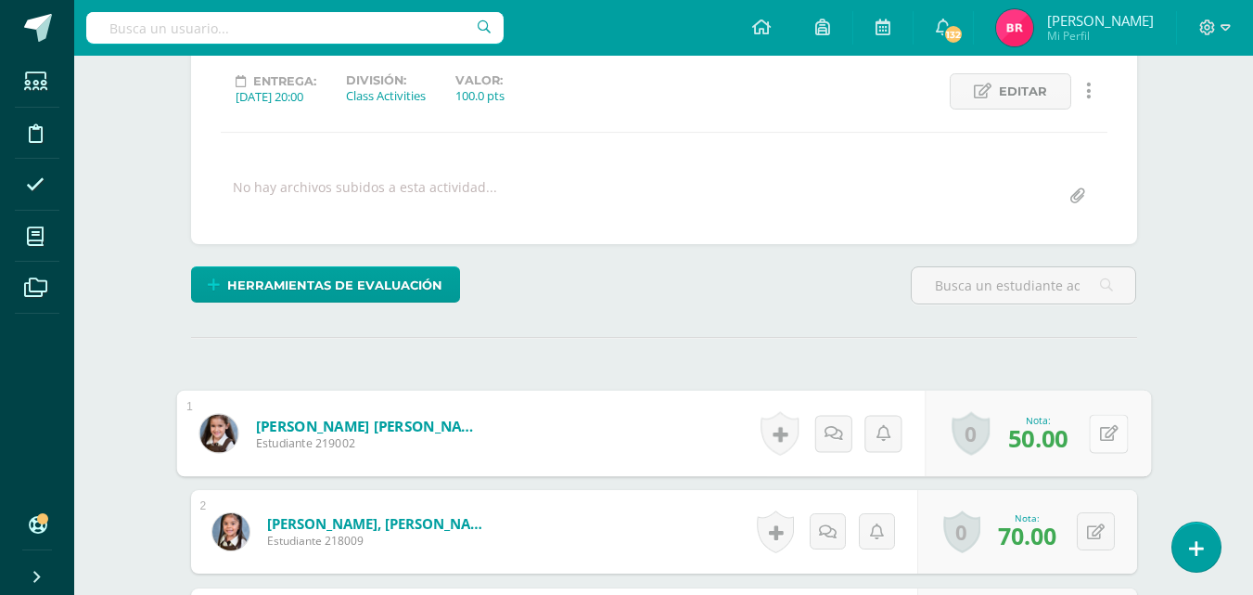
click at [1099, 431] on icon at bounding box center [1108, 433] width 19 height 16
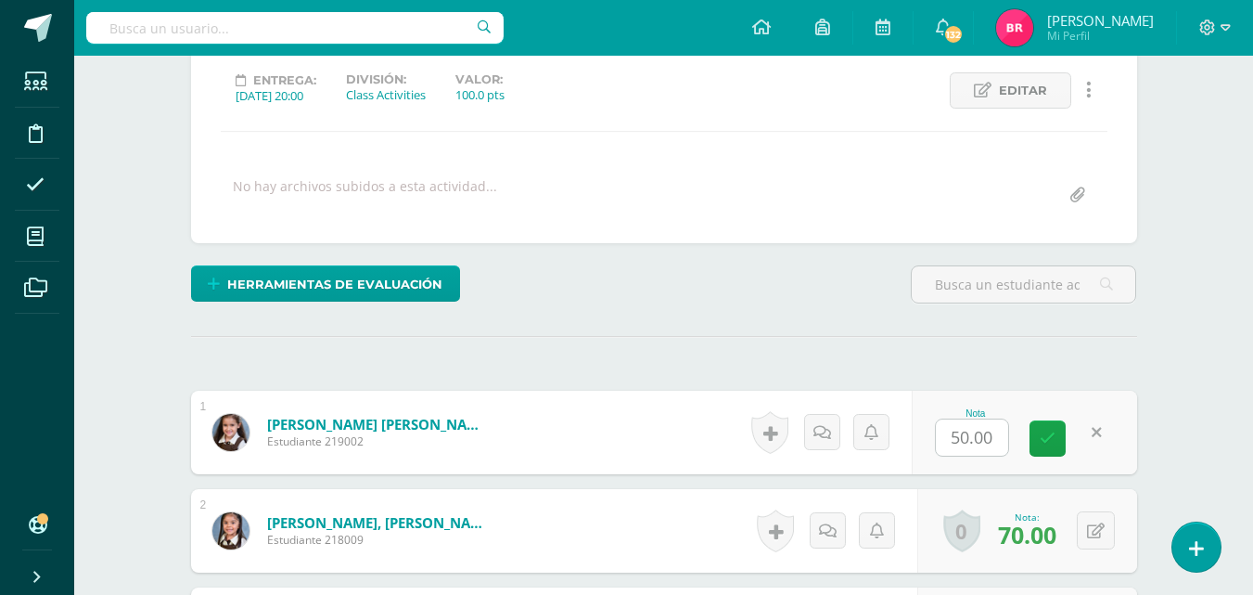
click at [1090, 434] on div "Nota 50.00" at bounding box center [1024, 432] width 225 height 83
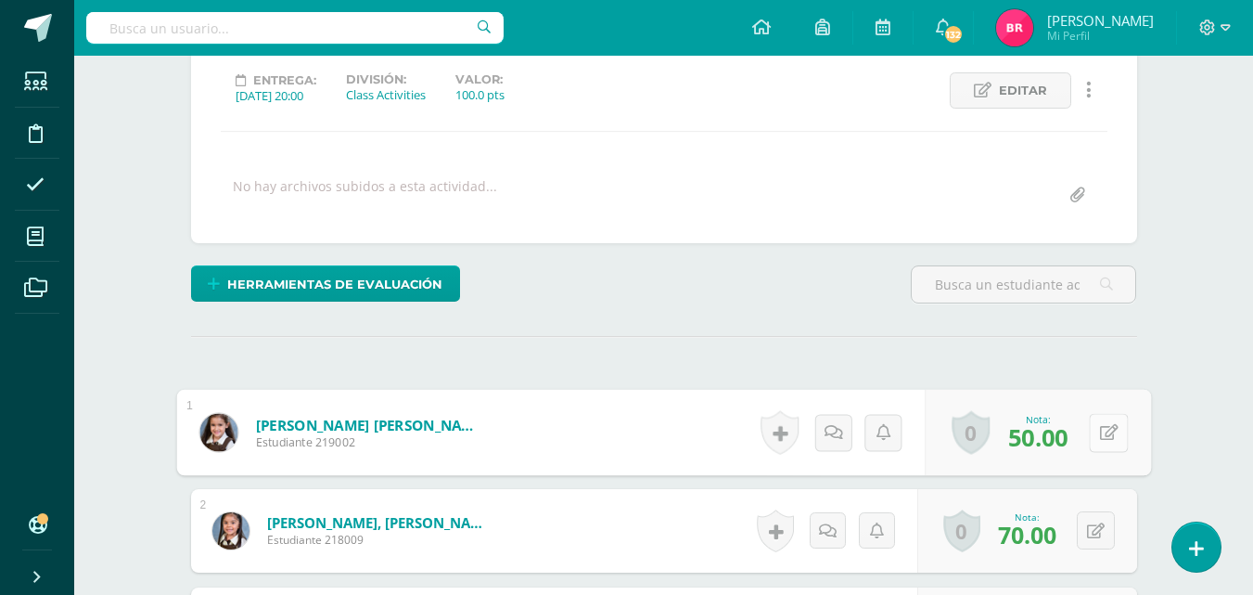
click at [1094, 431] on button at bounding box center [1108, 432] width 39 height 39
type input "70"
click at [1065, 428] on link at bounding box center [1059, 438] width 37 height 37
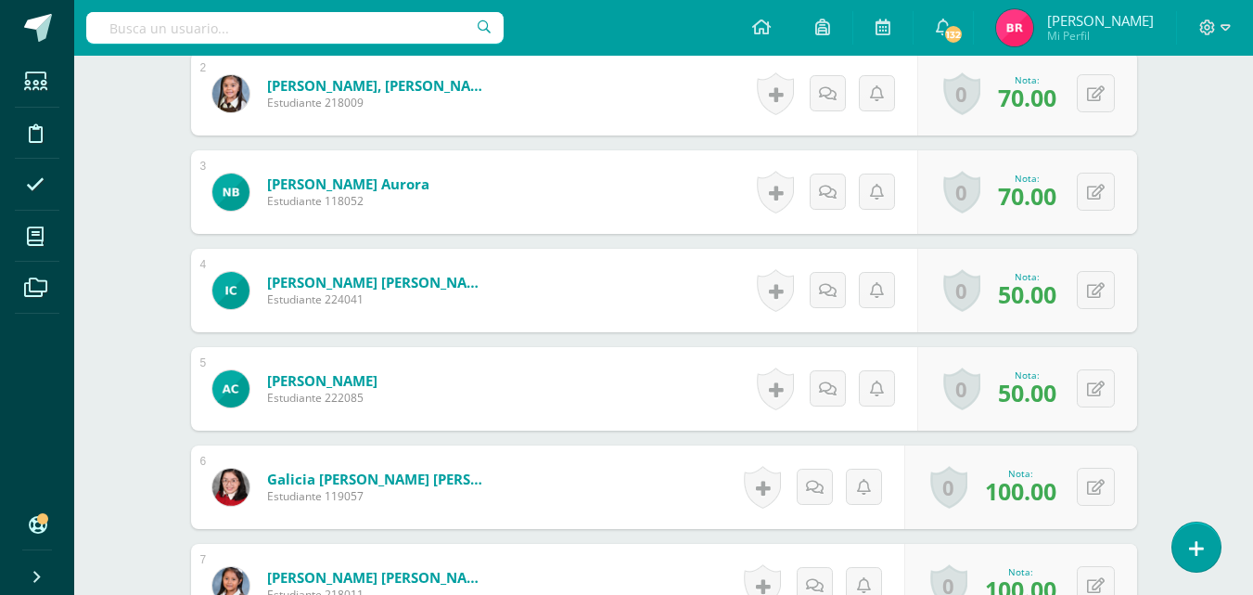
scroll to position [700, 0]
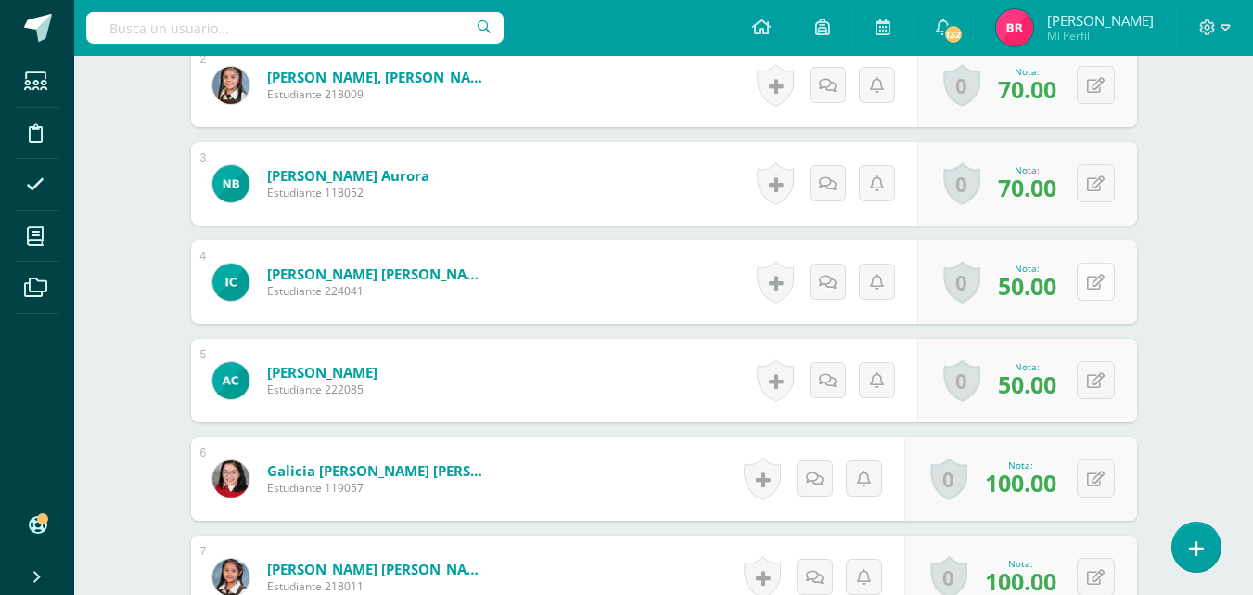
click at [1094, 289] on button at bounding box center [1096, 282] width 38 height 38
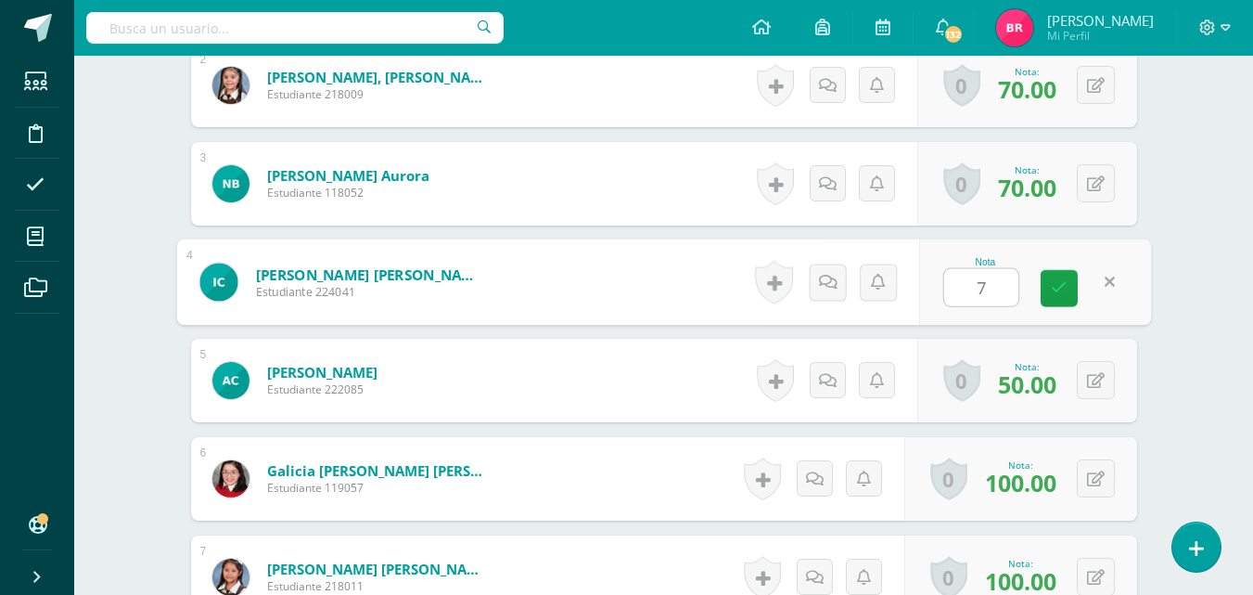
type input "70"
click at [1068, 276] on link at bounding box center [1059, 288] width 37 height 37
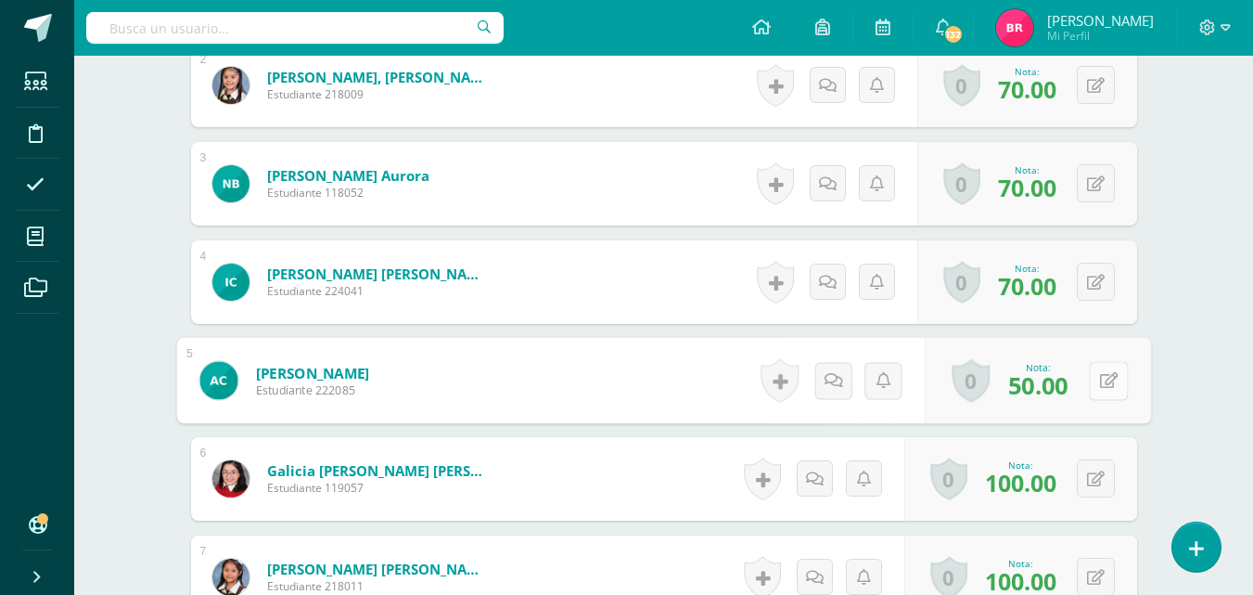
click at [1091, 373] on button at bounding box center [1108, 380] width 39 height 39
type input "70"
click at [1057, 391] on icon at bounding box center [1059, 387] width 17 height 16
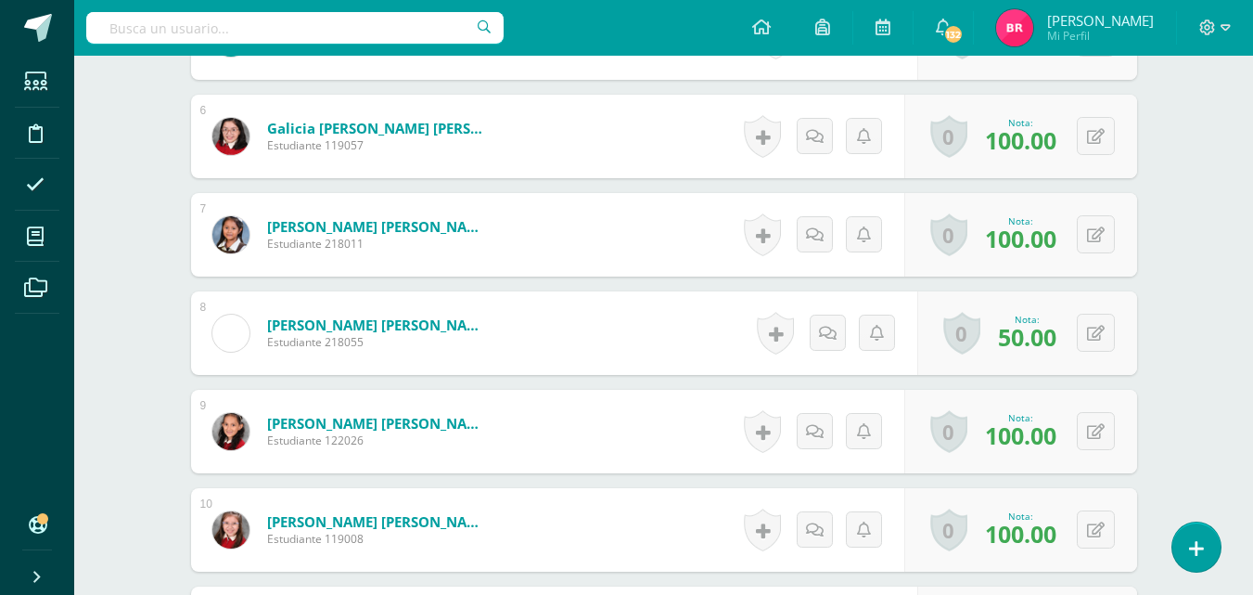
scroll to position [1071, 0]
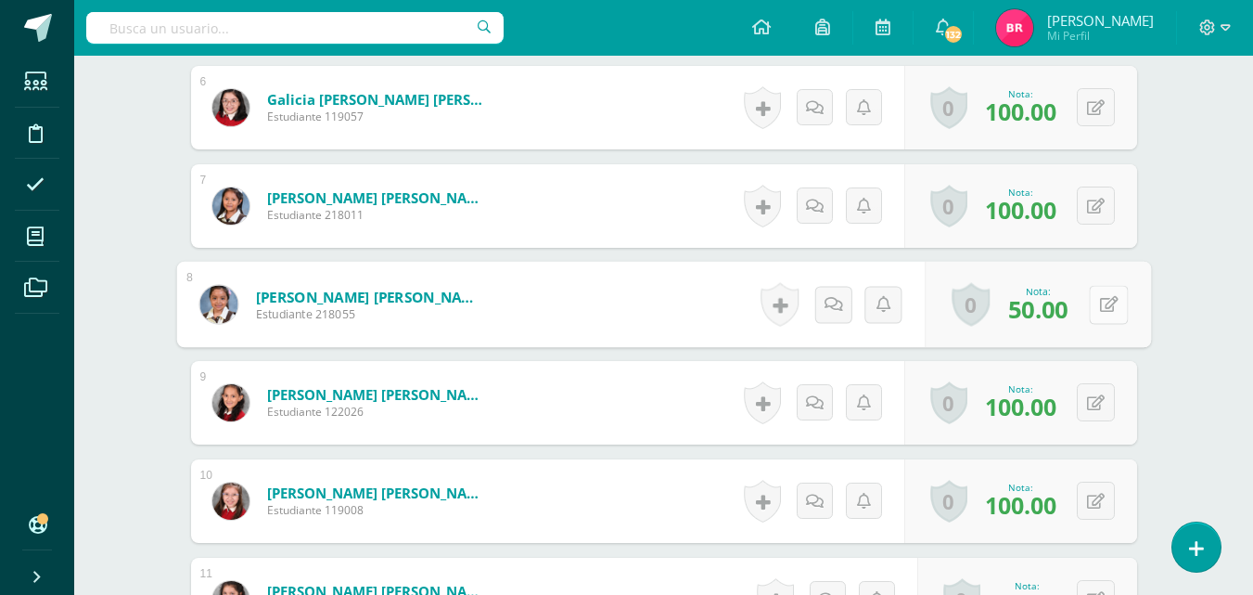
click at [1099, 296] on icon at bounding box center [1108, 304] width 19 height 16
type input "70"
click at [1065, 303] on icon at bounding box center [1059, 310] width 17 height 16
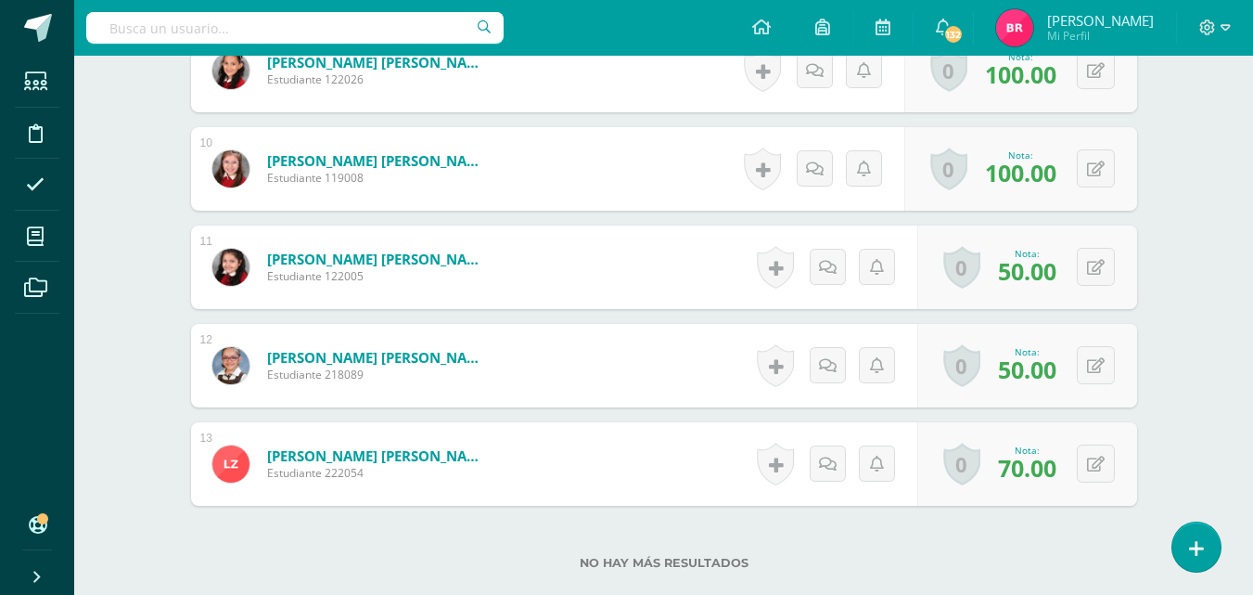
scroll to position [1405, 0]
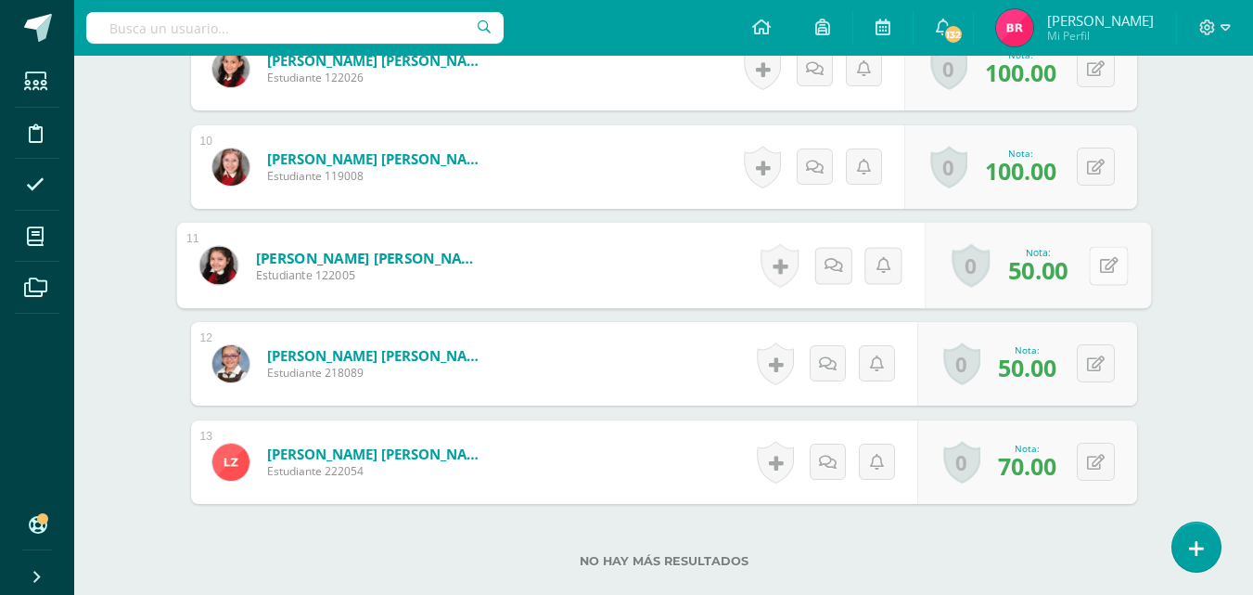
click at [1094, 263] on button at bounding box center [1108, 265] width 39 height 39
type input "70"
click at [1053, 266] on icon at bounding box center [1059, 271] width 17 height 16
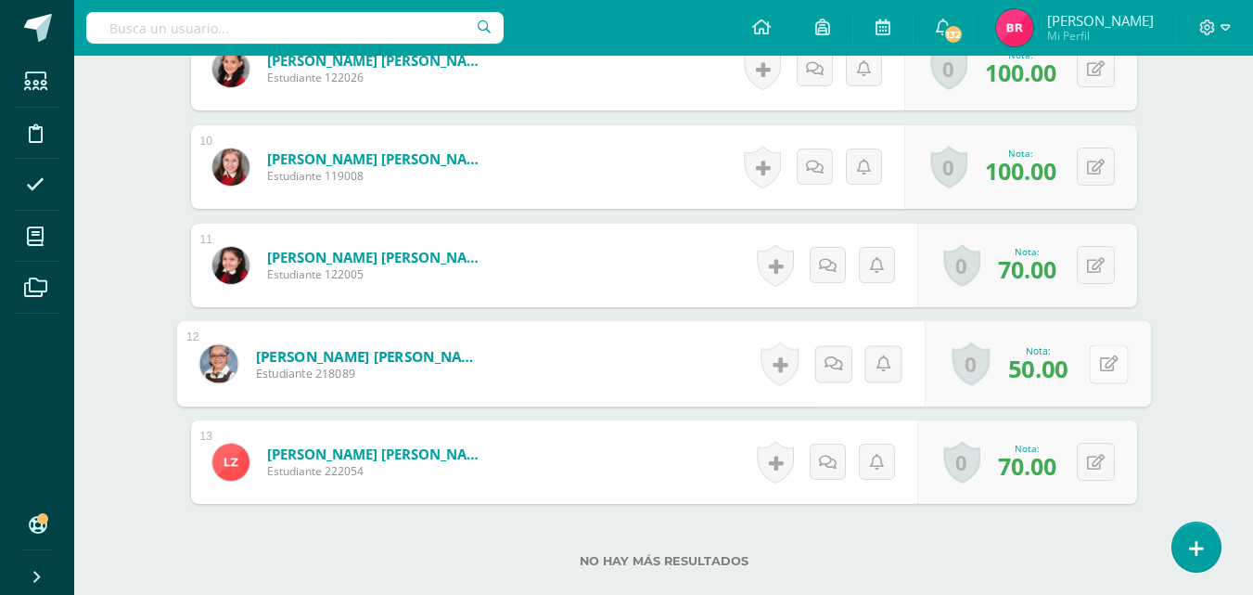
click at [1083, 364] on div "0 Logros Logros obtenidos Aún no hay logros agregados Nota: 50.00" at bounding box center [1038, 364] width 226 height 86
click at [1112, 362] on icon at bounding box center [1108, 363] width 19 height 16
type input "70"
click at [1063, 374] on icon at bounding box center [1059, 370] width 17 height 16
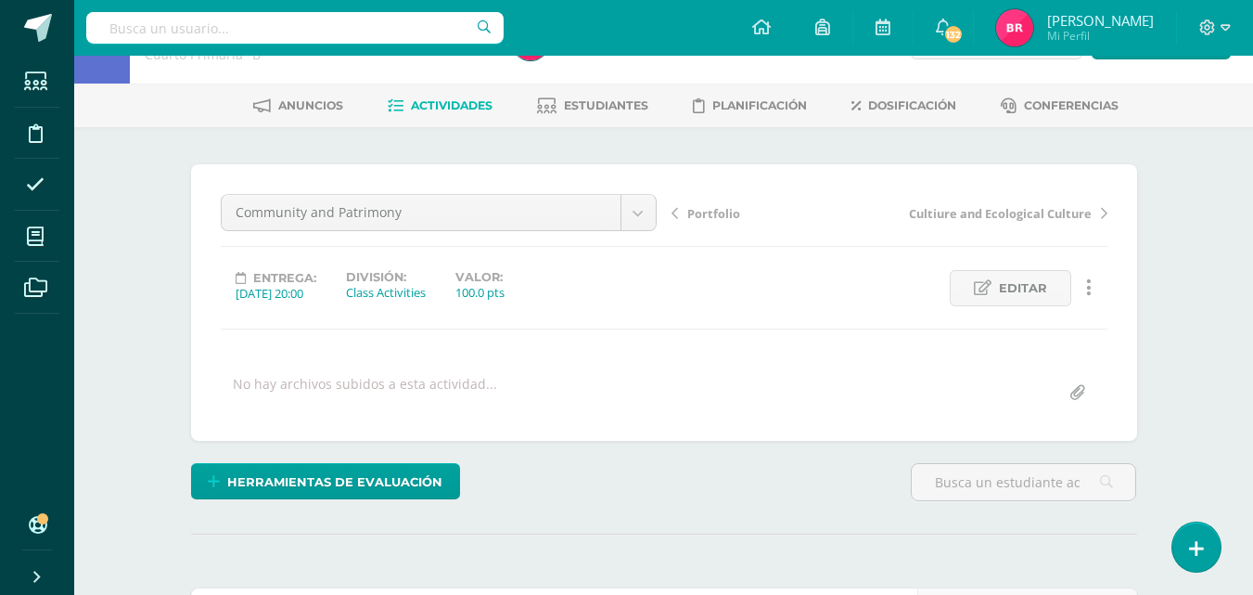
scroll to position [0, 0]
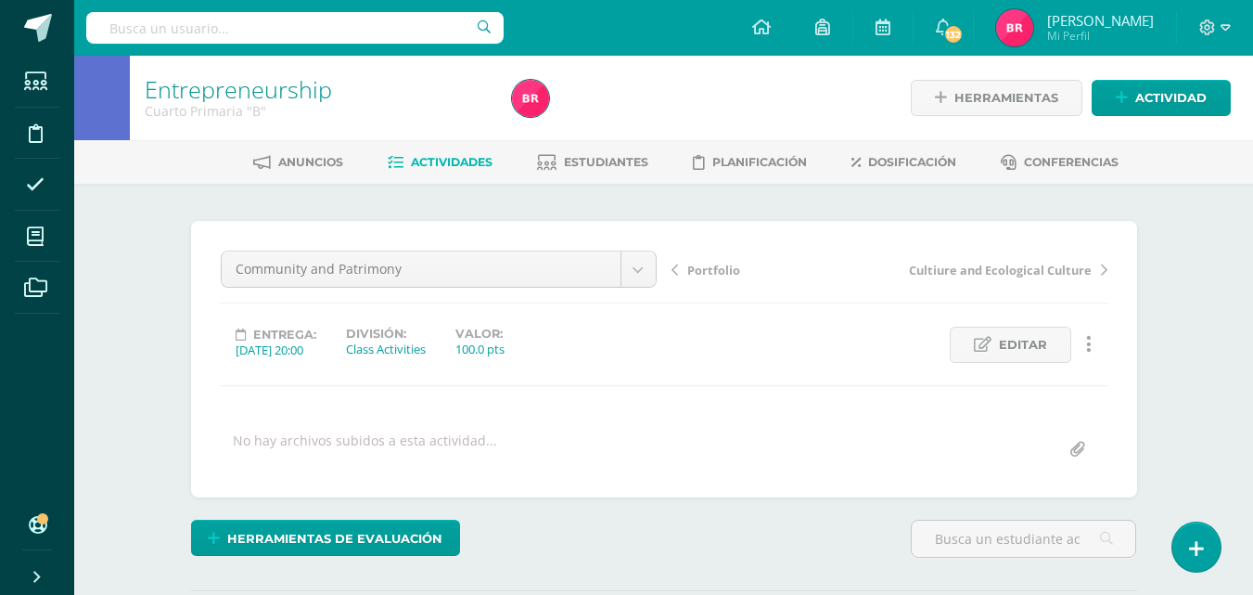
click at [456, 156] on span "Actividades" at bounding box center [452, 162] width 82 height 14
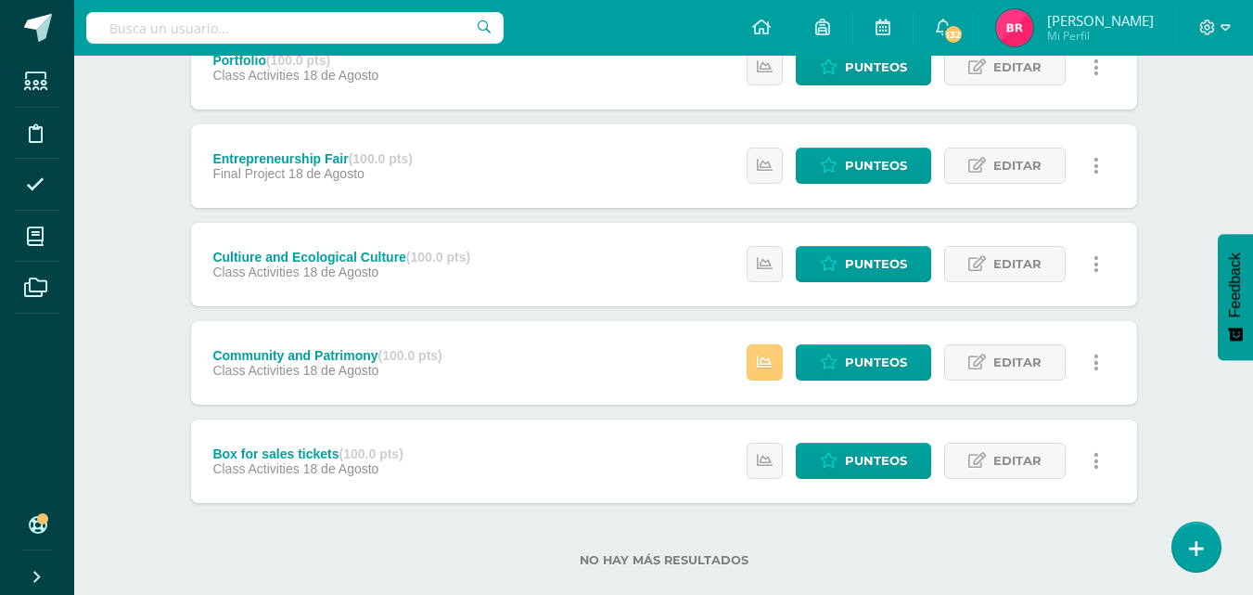
scroll to position [557, 0]
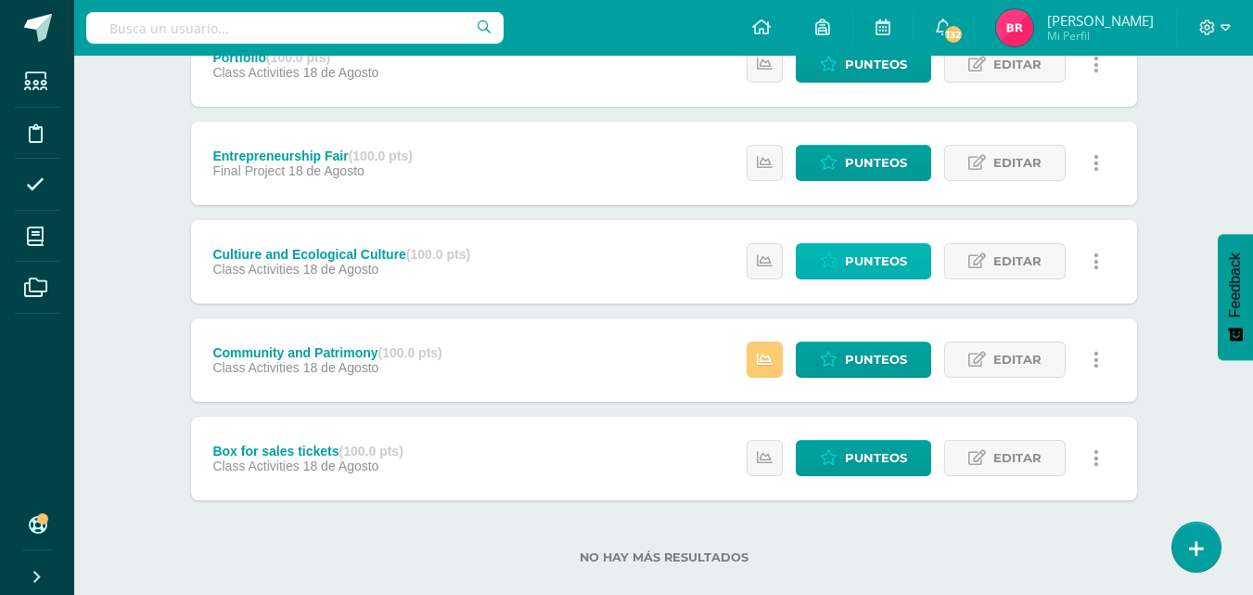
click at [855, 258] on span "Punteos" at bounding box center [876, 261] width 62 height 34
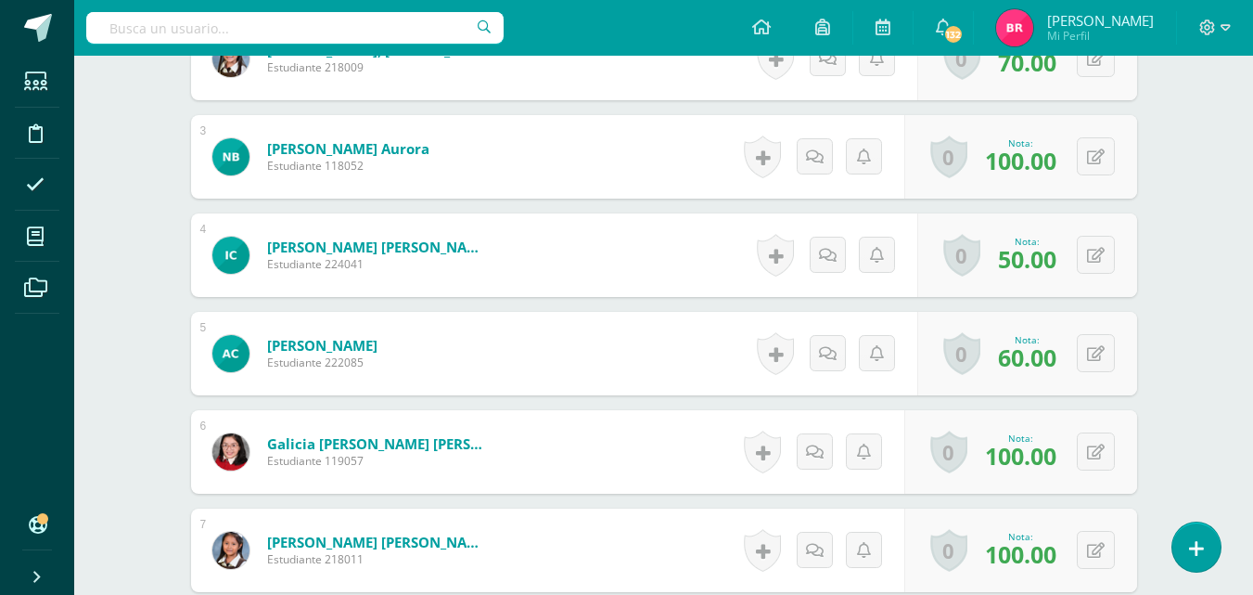
scroll to position [737, 0]
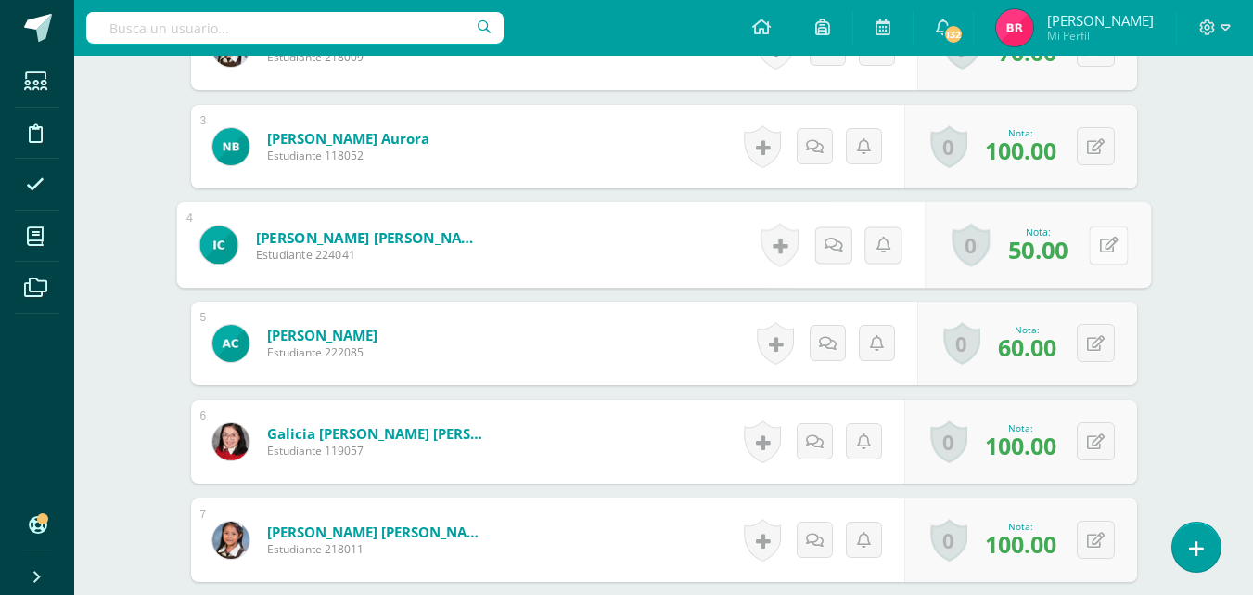
click at [1087, 234] on div "0 Logros Logros obtenidos Aún no hay logros agregados Nota: 50.00" at bounding box center [1038, 245] width 226 height 86
click at [1104, 242] on icon at bounding box center [1108, 245] width 19 height 16
type input "70"
click at [1065, 250] on icon at bounding box center [1059, 251] width 17 height 16
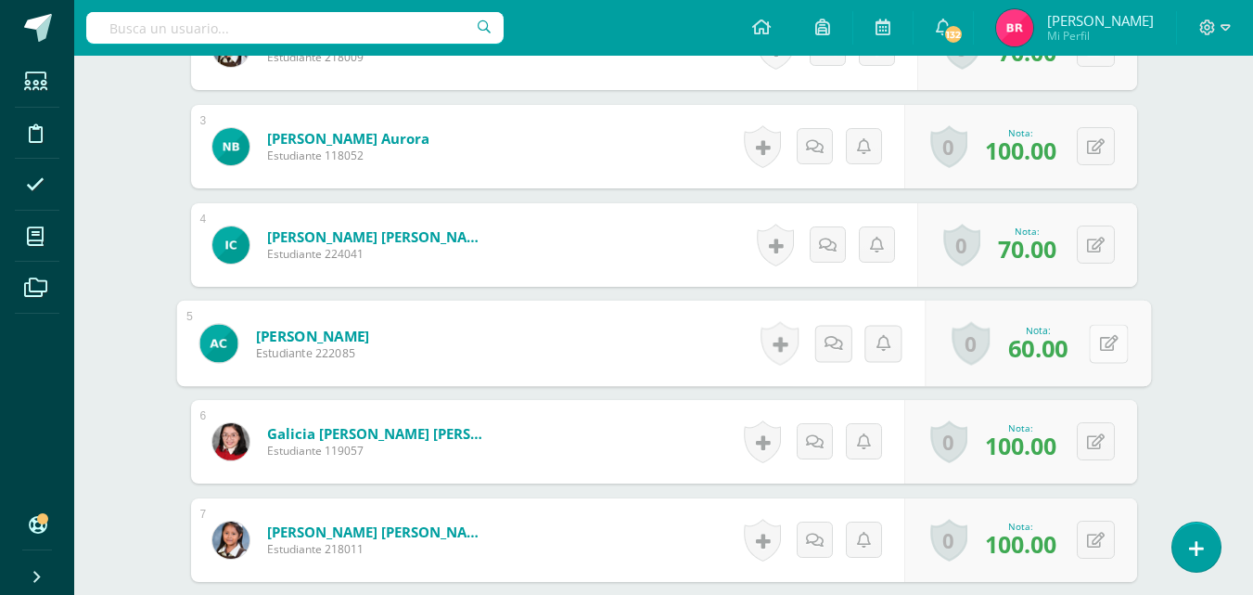
click at [1096, 339] on button at bounding box center [1108, 343] width 39 height 39
type input "70"
click at [1058, 353] on icon at bounding box center [1059, 349] width 17 height 16
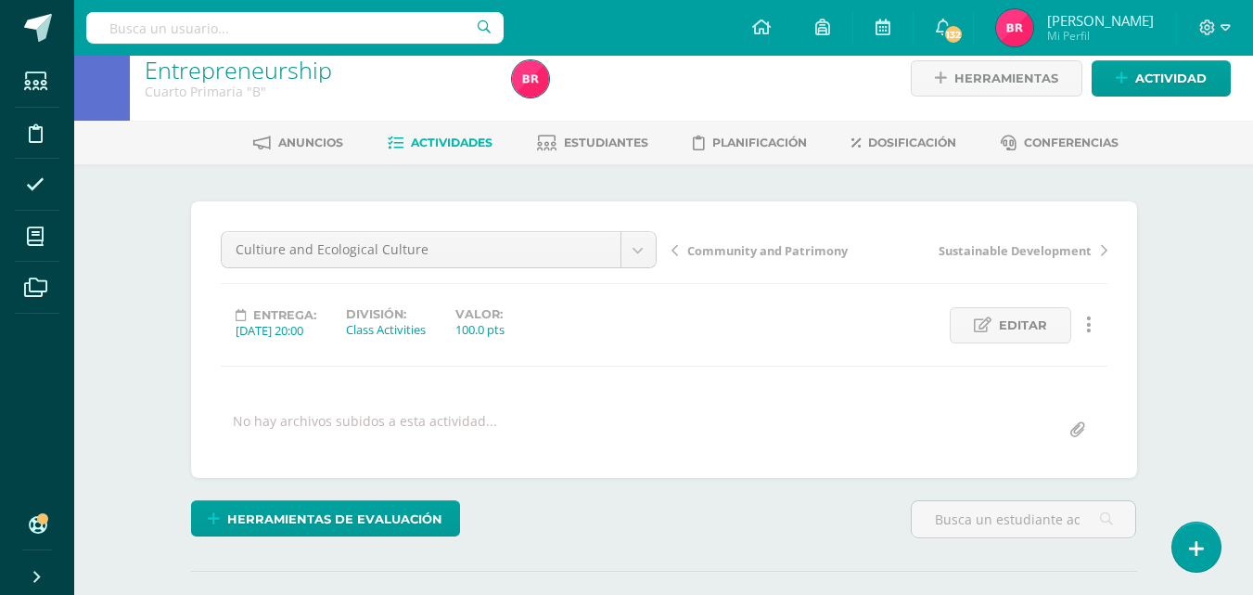
scroll to position [0, 0]
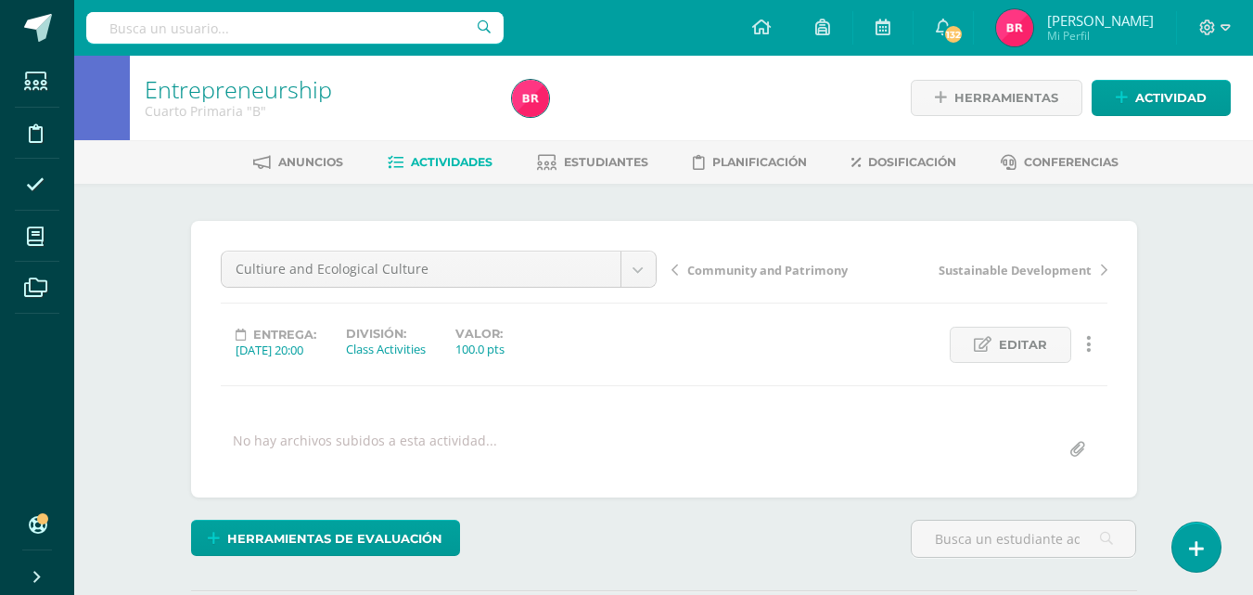
click at [459, 163] on span "Actividades" at bounding box center [452, 162] width 82 height 14
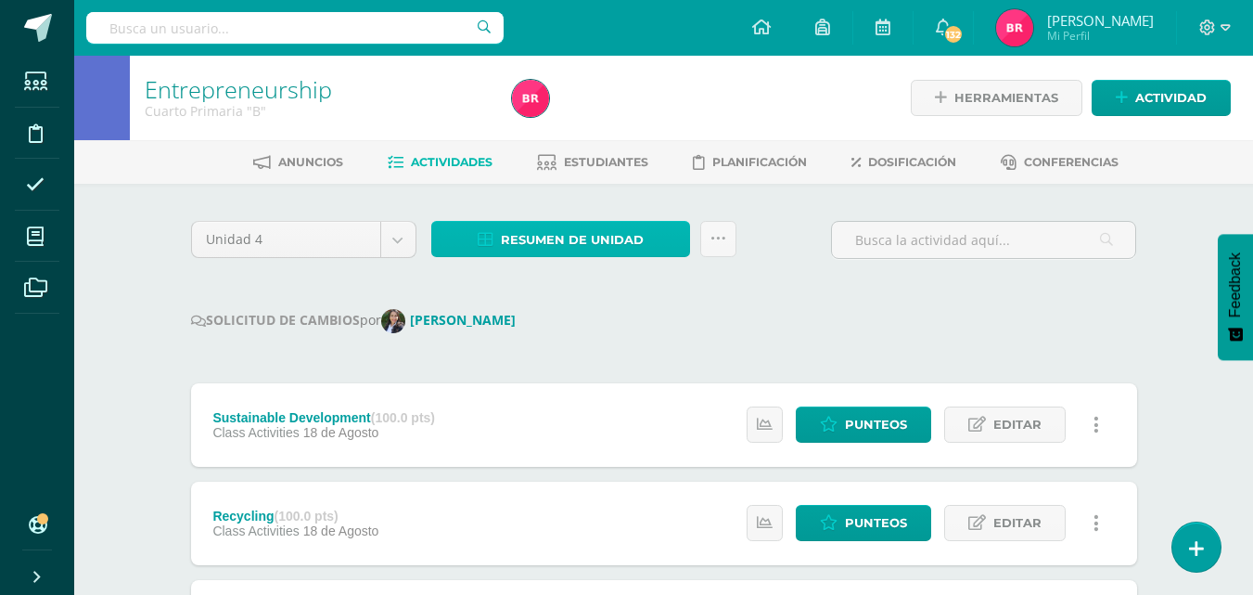
click at [548, 238] on span "Resumen de unidad" at bounding box center [572, 240] width 143 height 34
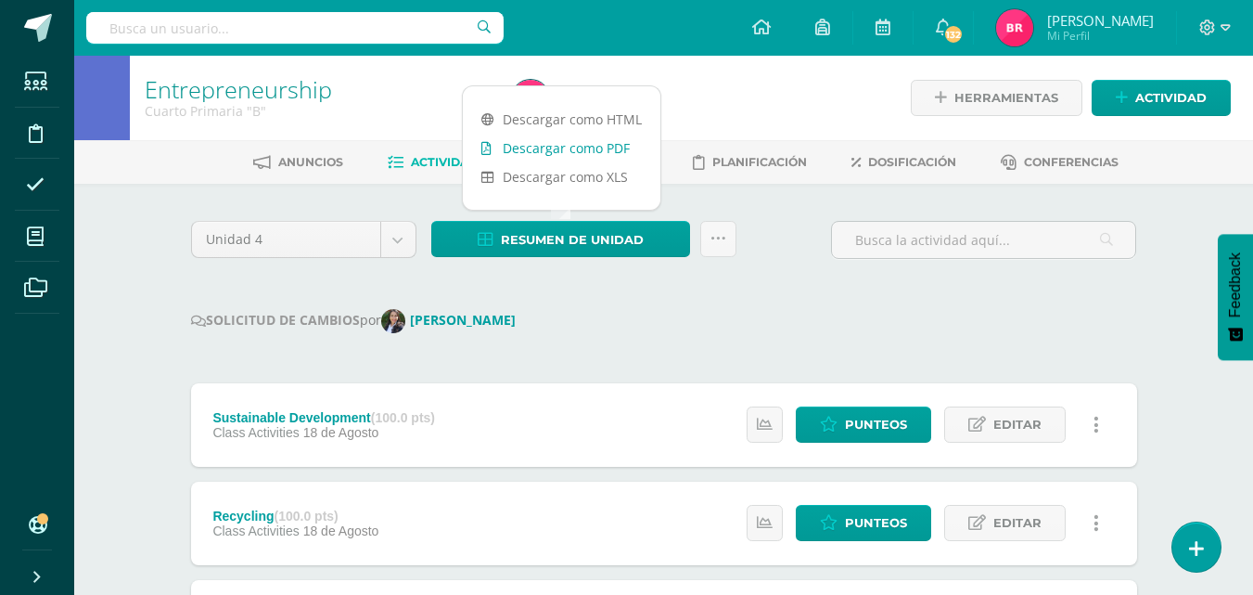
click at [551, 152] on link "Descargar como PDF" at bounding box center [562, 148] width 198 height 29
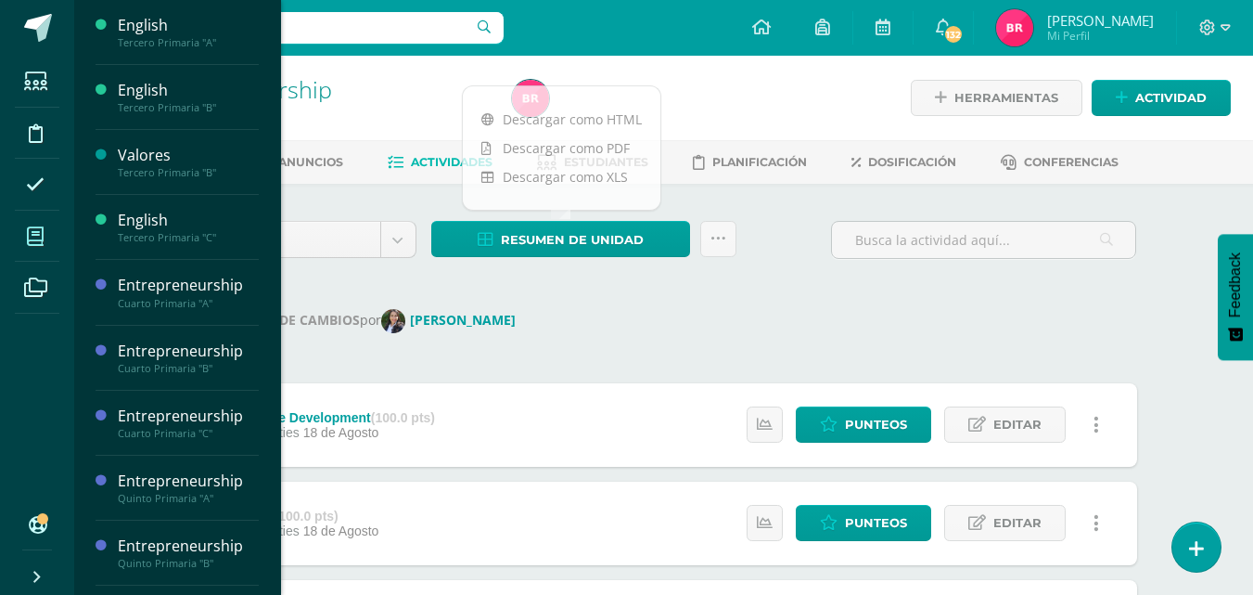
click at [35, 240] on icon at bounding box center [35, 236] width 17 height 19
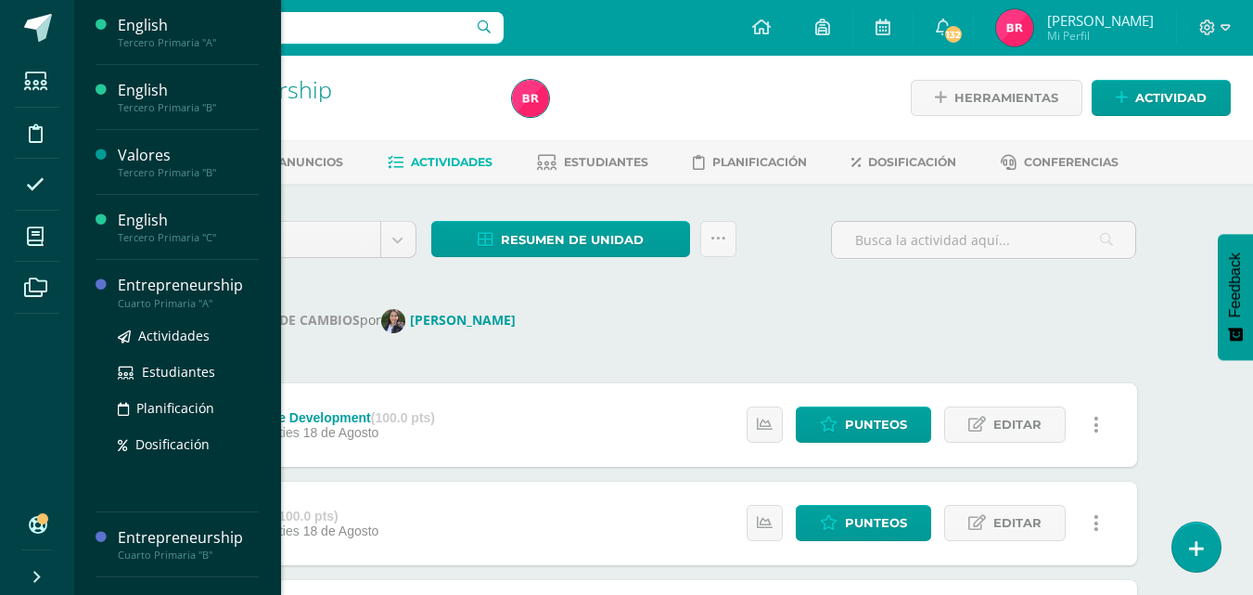
click at [158, 292] on div "Entrepreneurship" at bounding box center [188, 285] width 141 height 21
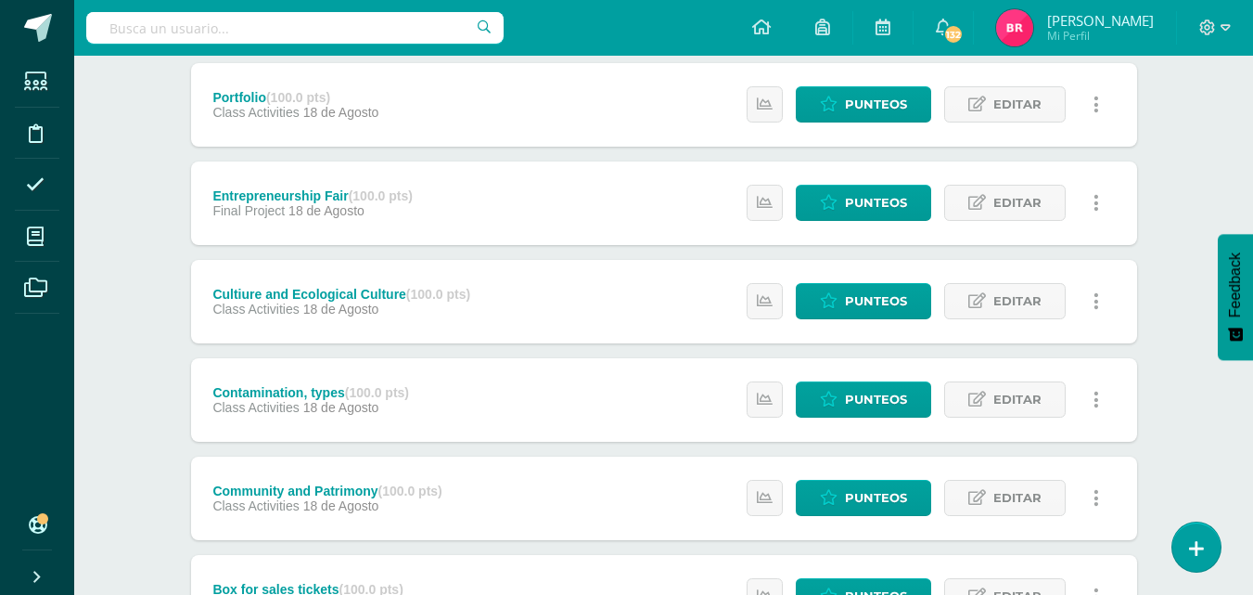
scroll to position [445, 0]
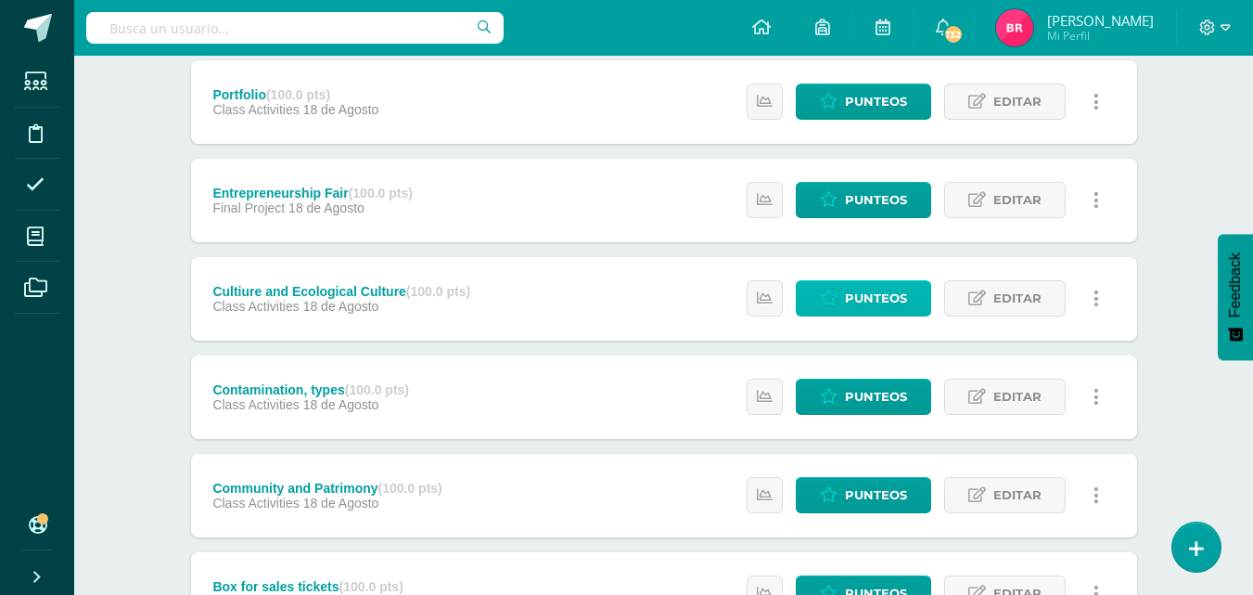
click at [849, 293] on span "Punteos" at bounding box center [876, 298] width 62 height 34
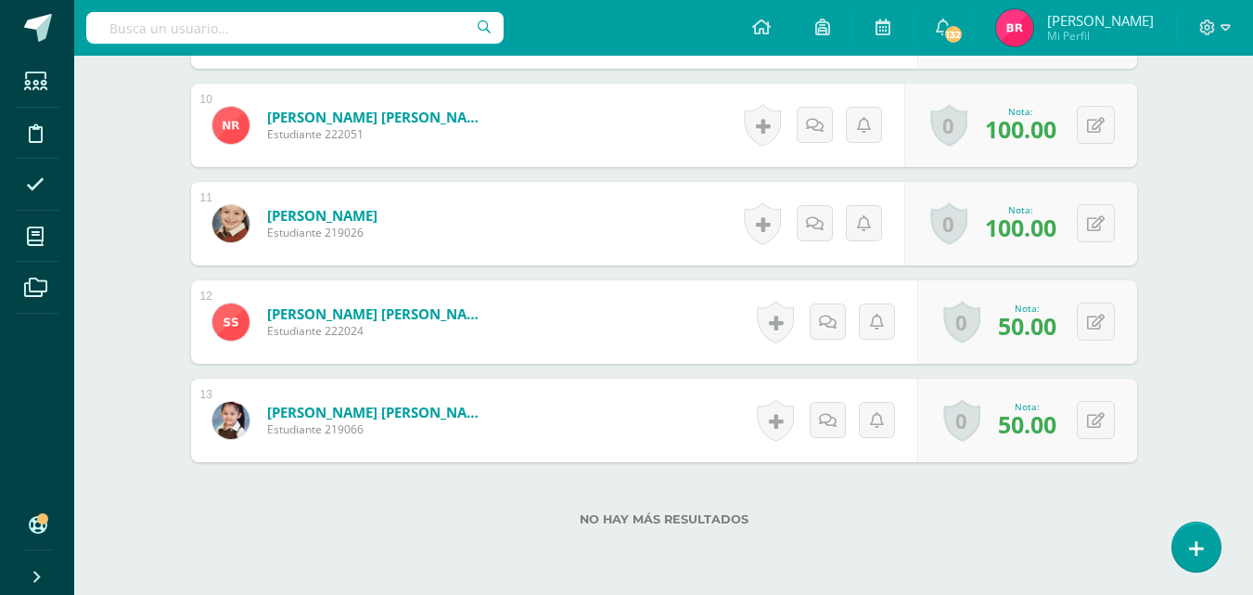
scroll to position [1503, 0]
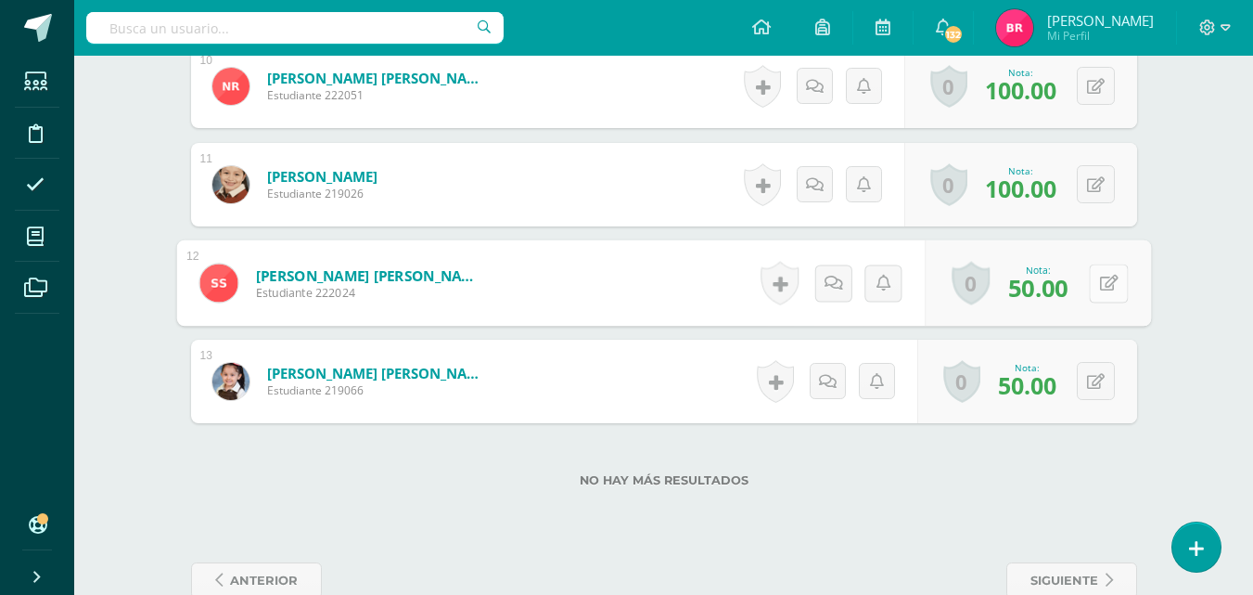
click at [1098, 282] on button at bounding box center [1108, 282] width 39 height 39
type input "70"
click at [1065, 286] on icon at bounding box center [1059, 289] width 17 height 16
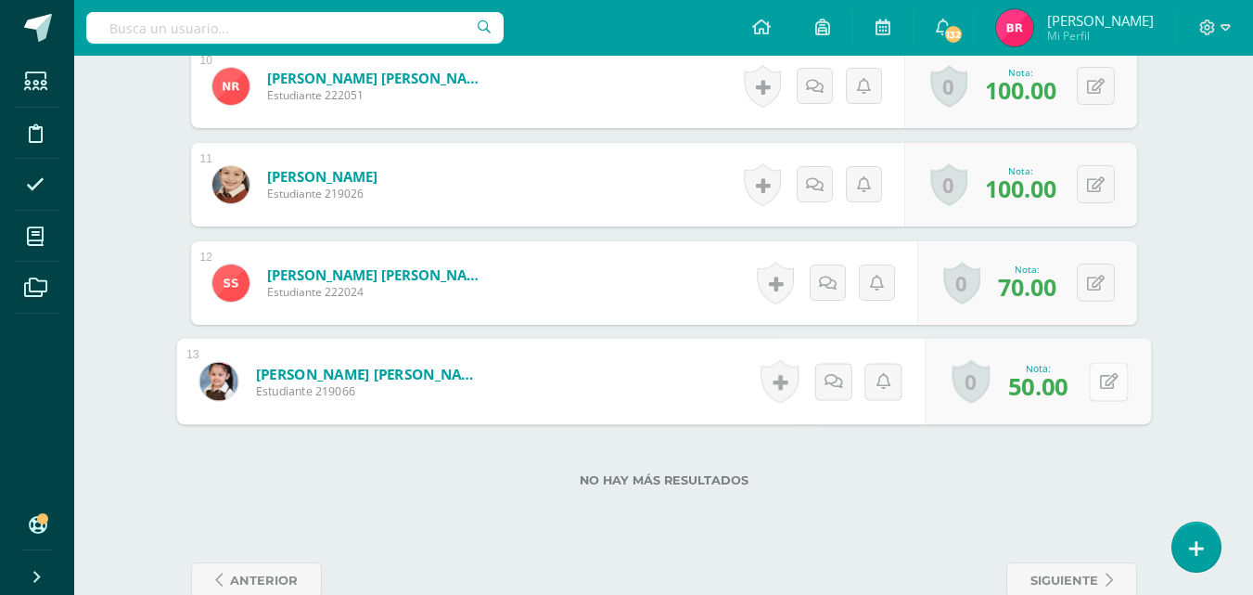
click at [1096, 380] on button at bounding box center [1108, 381] width 39 height 39
type input "70"
click at [1062, 390] on icon at bounding box center [1059, 387] width 17 height 16
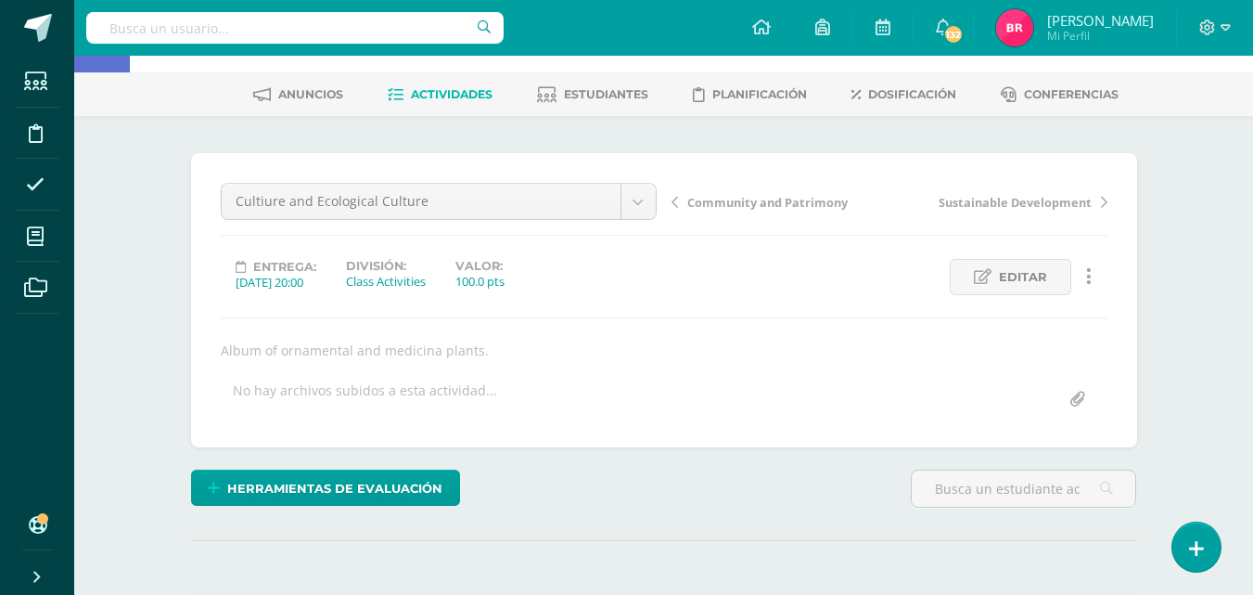
scroll to position [31, 0]
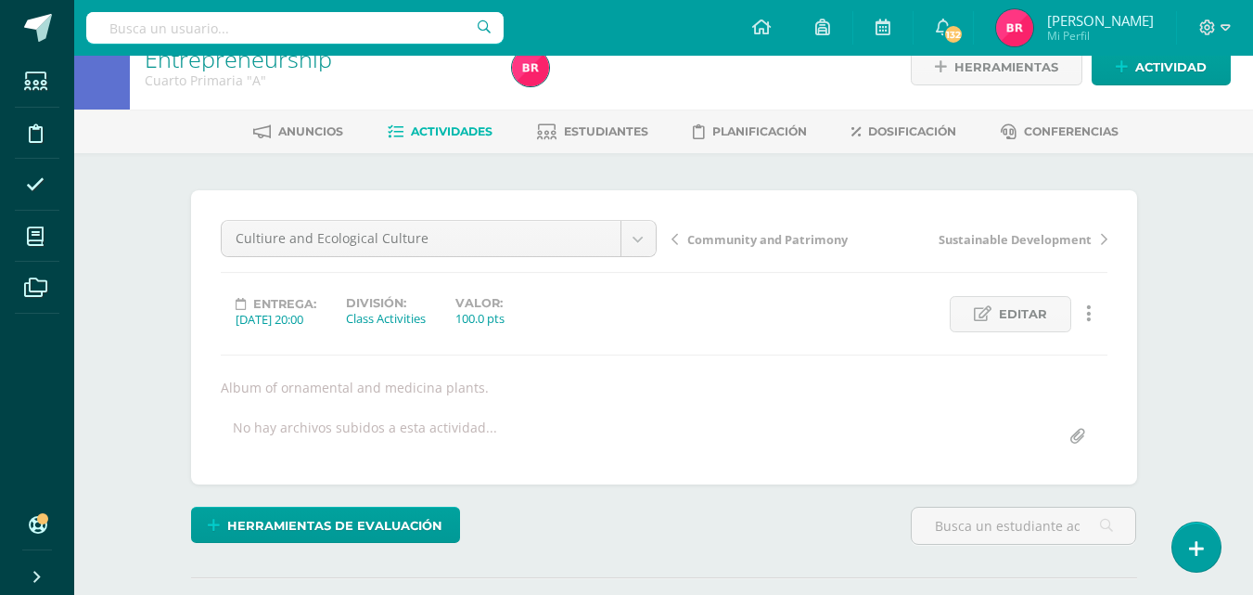
click at [453, 128] on span "Actividades" at bounding box center [452, 131] width 82 height 14
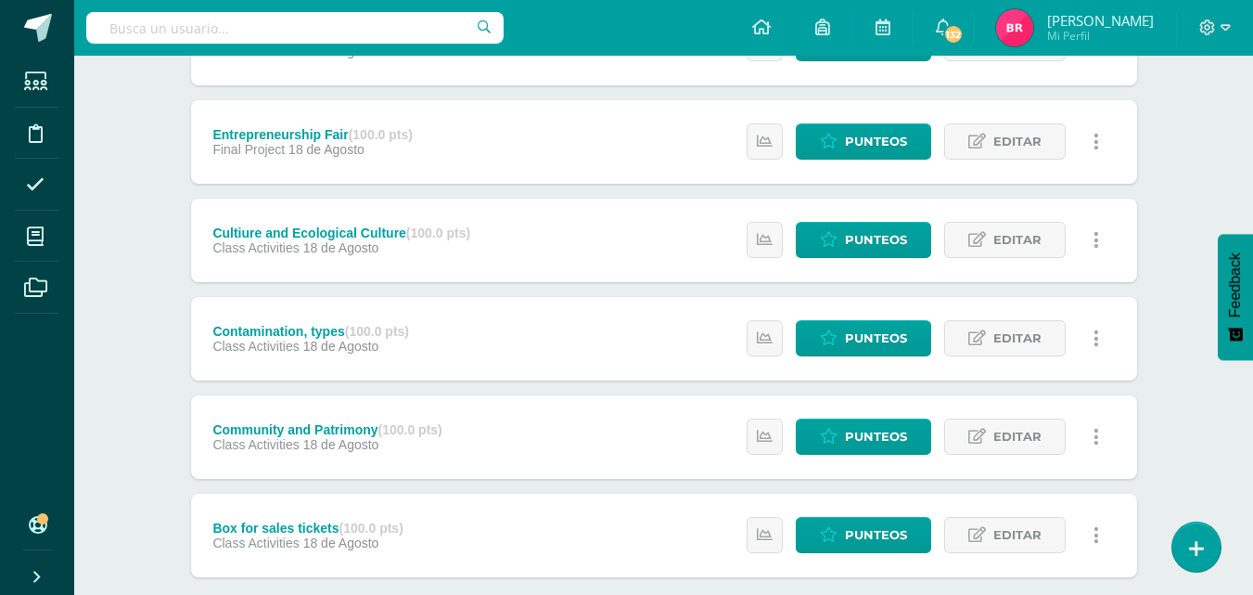
scroll to position [520, 0]
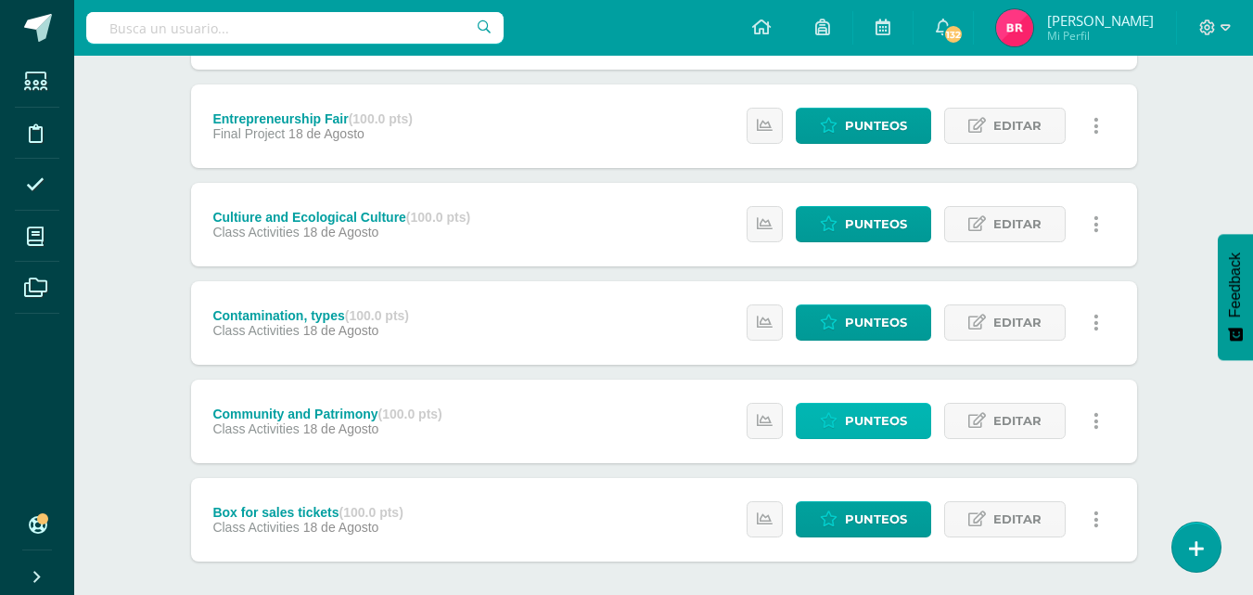
click at [847, 417] on span "Punteos" at bounding box center [876, 421] width 62 height 34
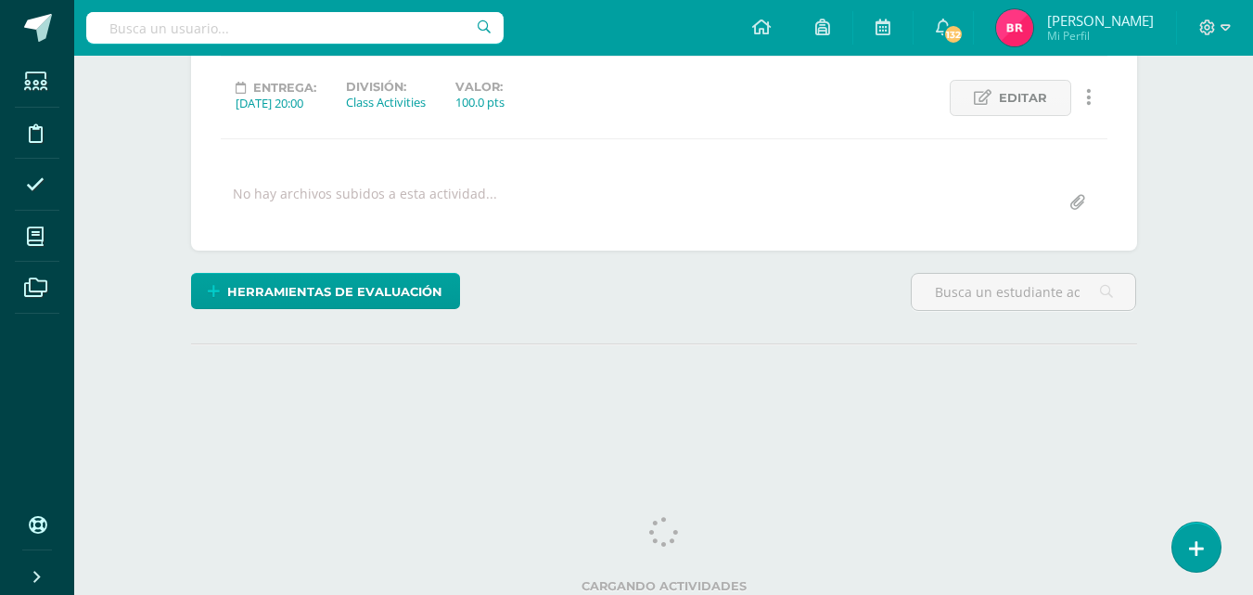
scroll to position [252, 0]
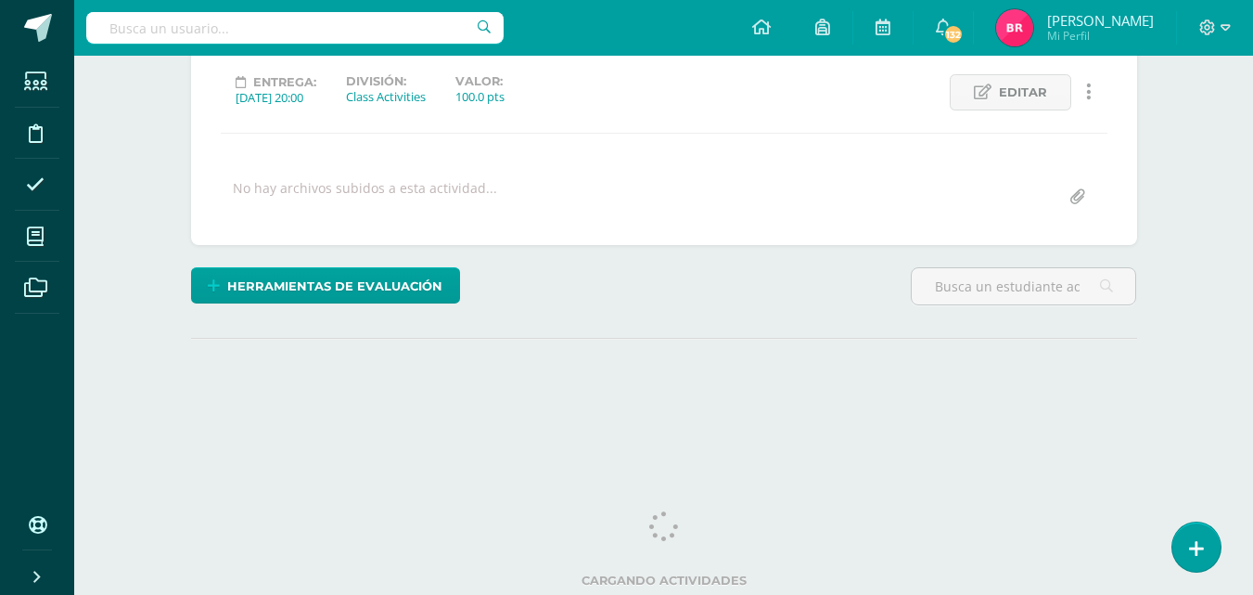
click at [1252, 482] on html "Estudiantes Disciplina Asistencia Mis cursos Archivos Soporte Ayuda Reportar un…" at bounding box center [626, 115] width 1253 height 735
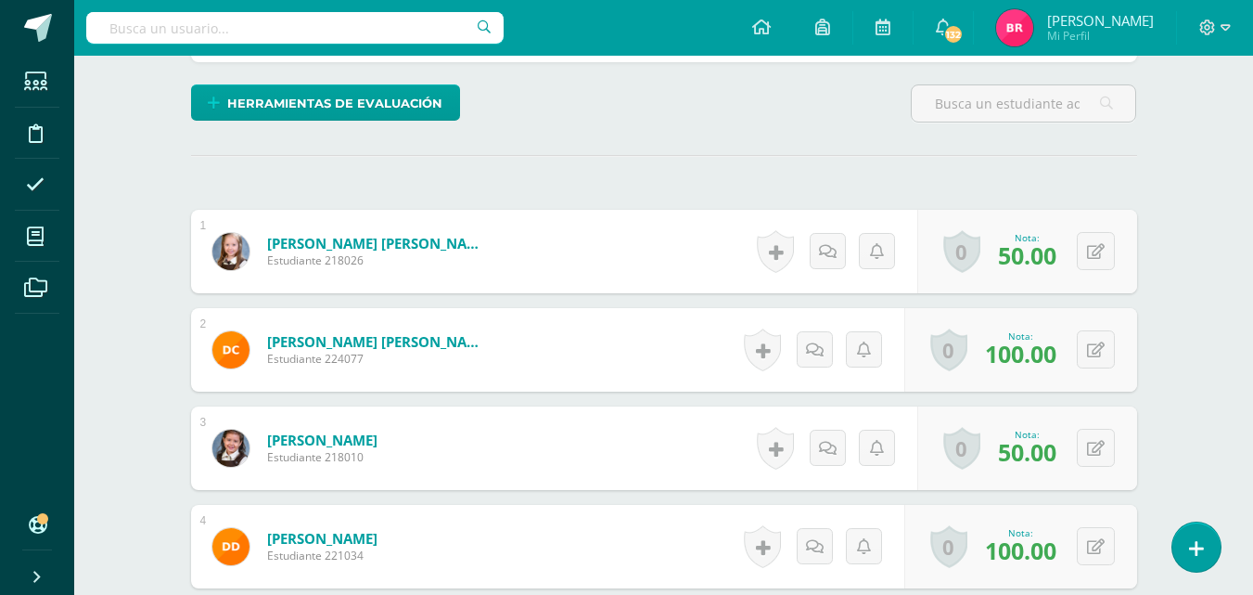
scroll to position [439, 0]
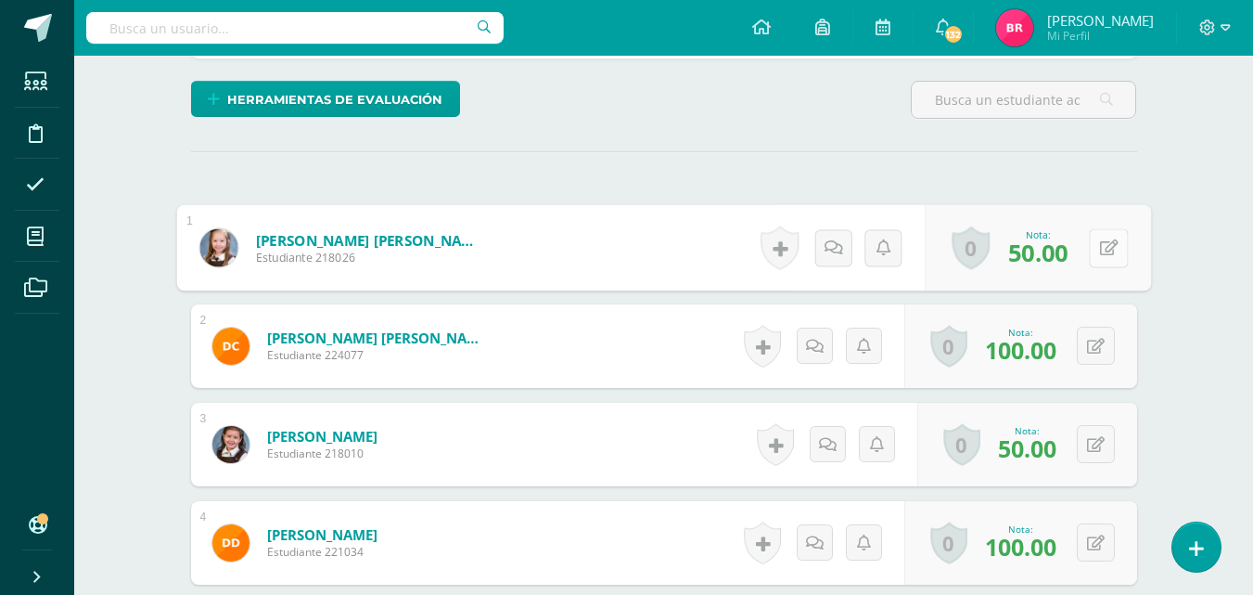
click at [1092, 246] on button at bounding box center [1108, 247] width 39 height 39
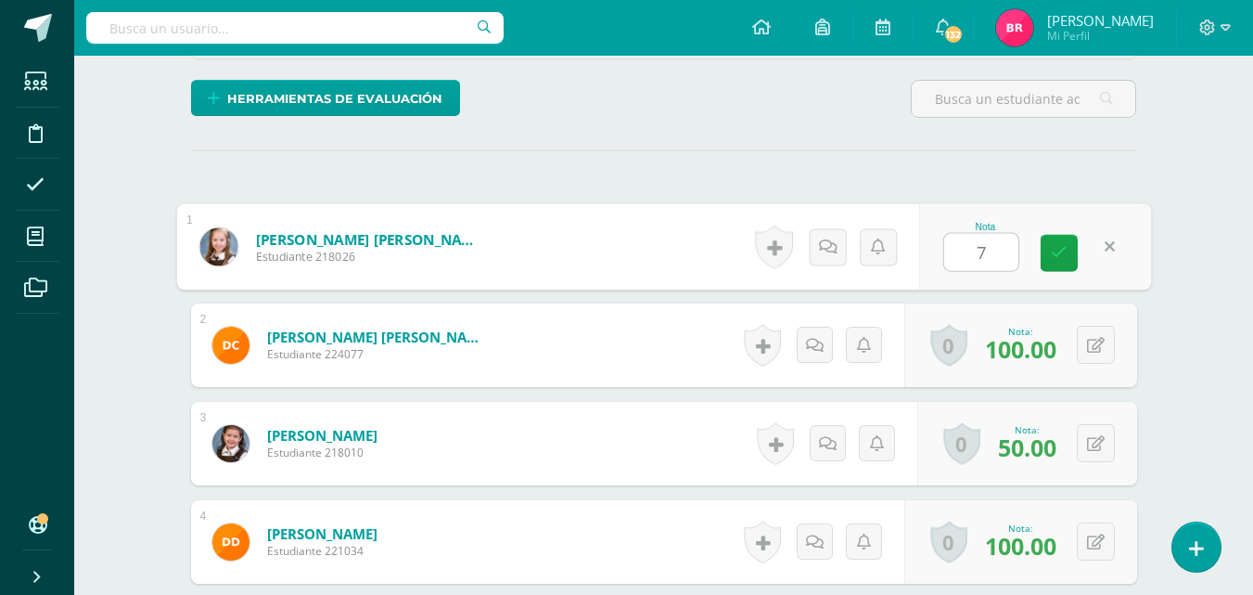
type input "70"
click at [1054, 245] on icon at bounding box center [1059, 253] width 17 height 16
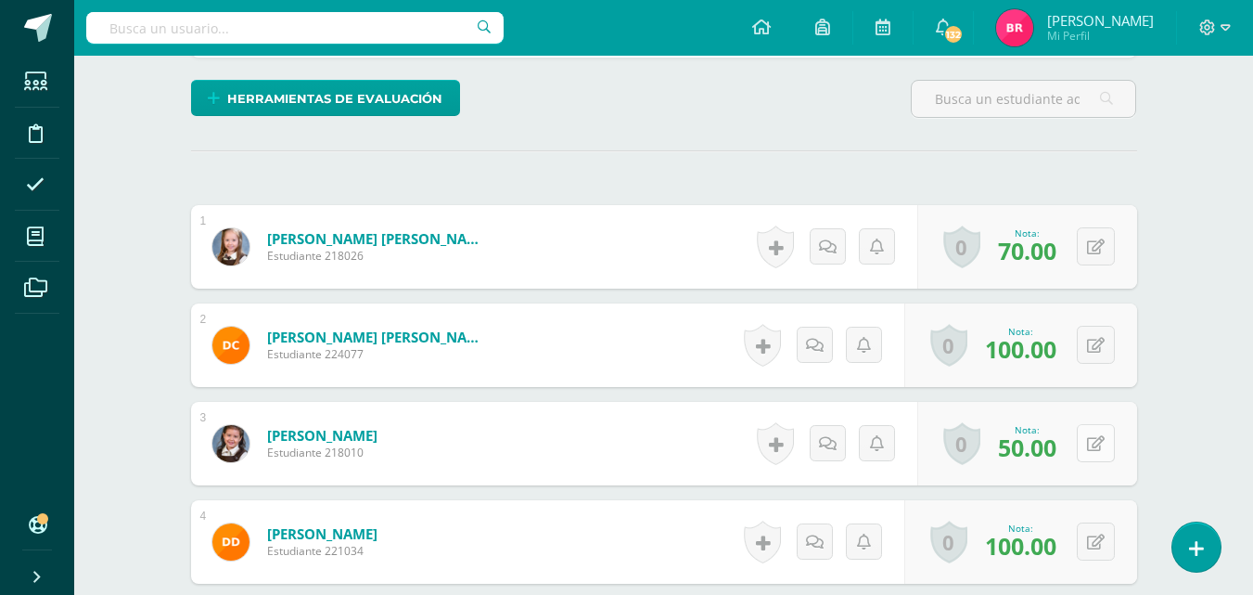
click at [1088, 434] on div "0 Logros Logros obtenidos Aún no hay logros agregados Nota: 50.00" at bounding box center [1028, 443] width 220 height 83
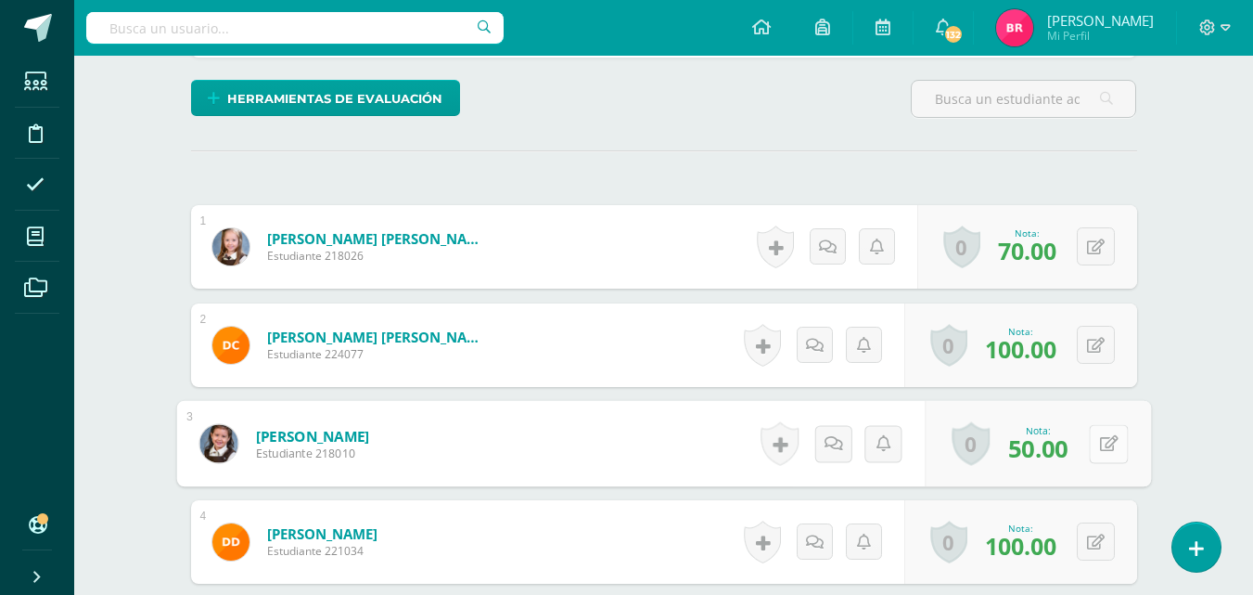
click at [1107, 445] on icon at bounding box center [1108, 443] width 19 height 16
type input "70"
click at [1069, 456] on link at bounding box center [1059, 449] width 37 height 37
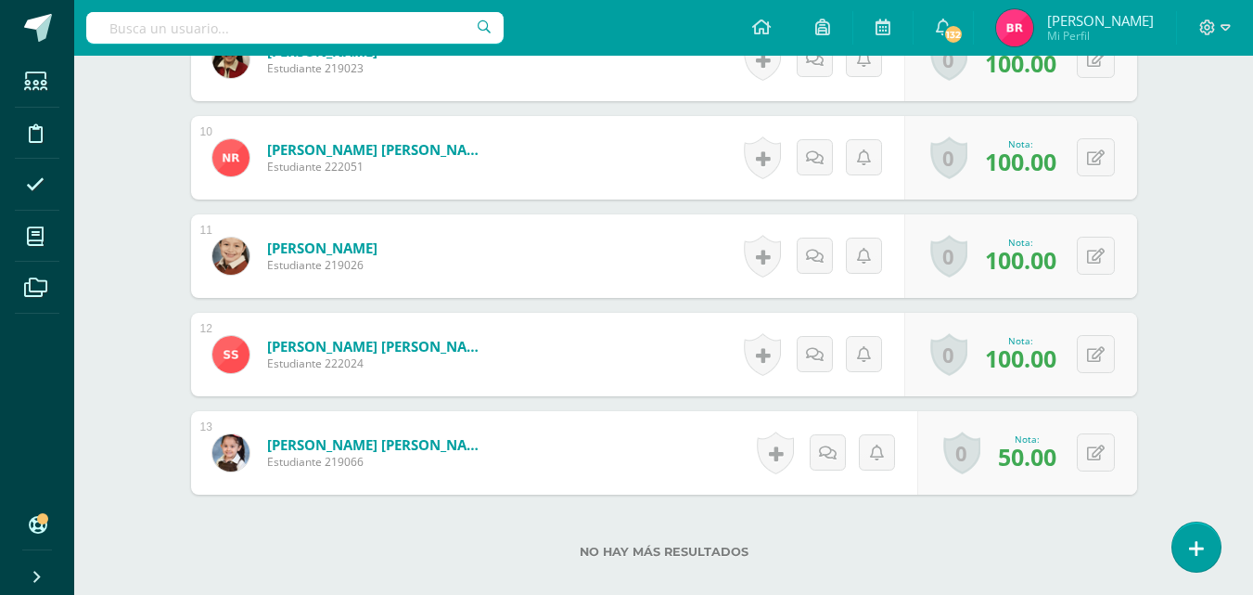
scroll to position [1442, 0]
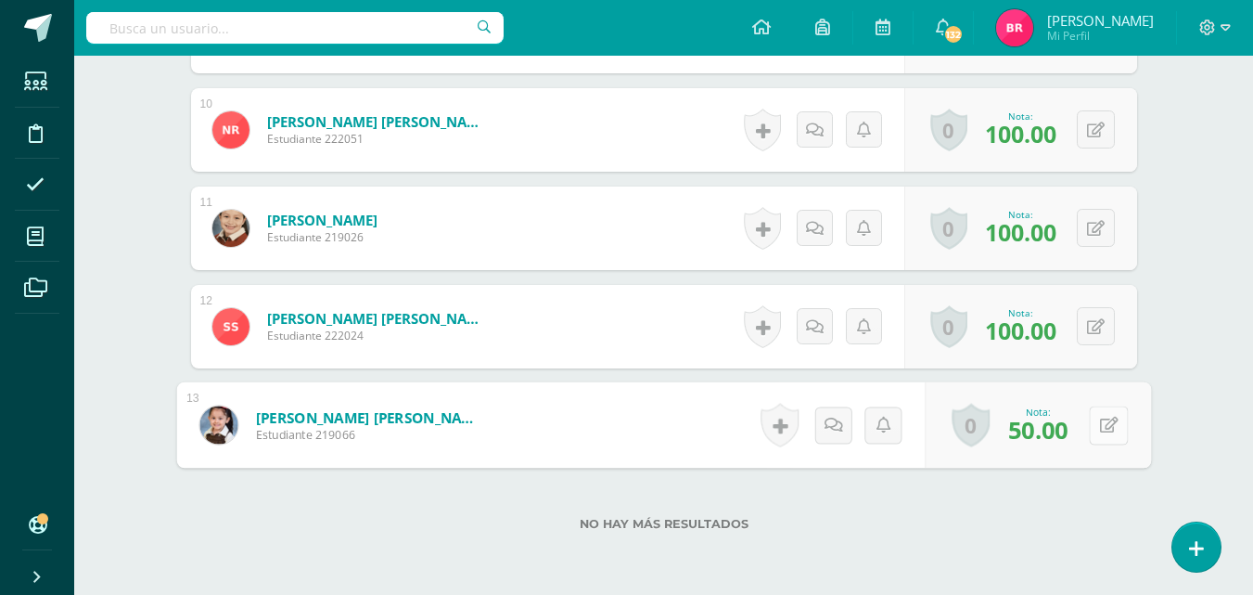
click at [1091, 417] on button at bounding box center [1108, 424] width 39 height 39
type input "70"
click at [1056, 425] on icon at bounding box center [1059, 431] width 17 height 16
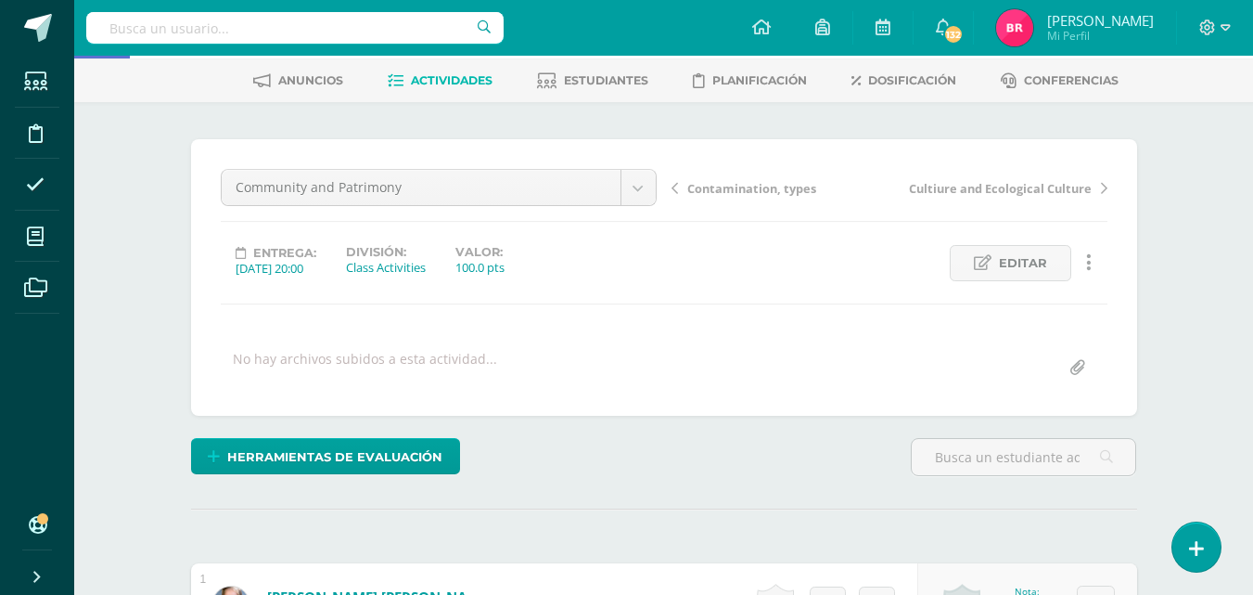
scroll to position [0, 0]
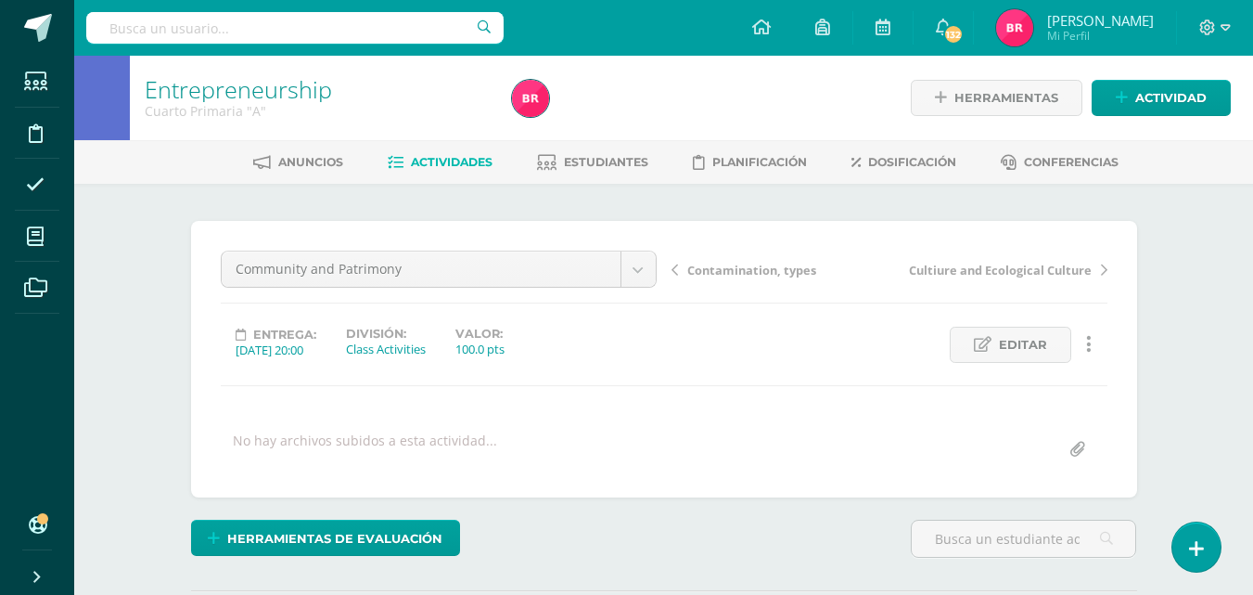
click at [444, 156] on span "Actividades" at bounding box center [452, 162] width 82 height 14
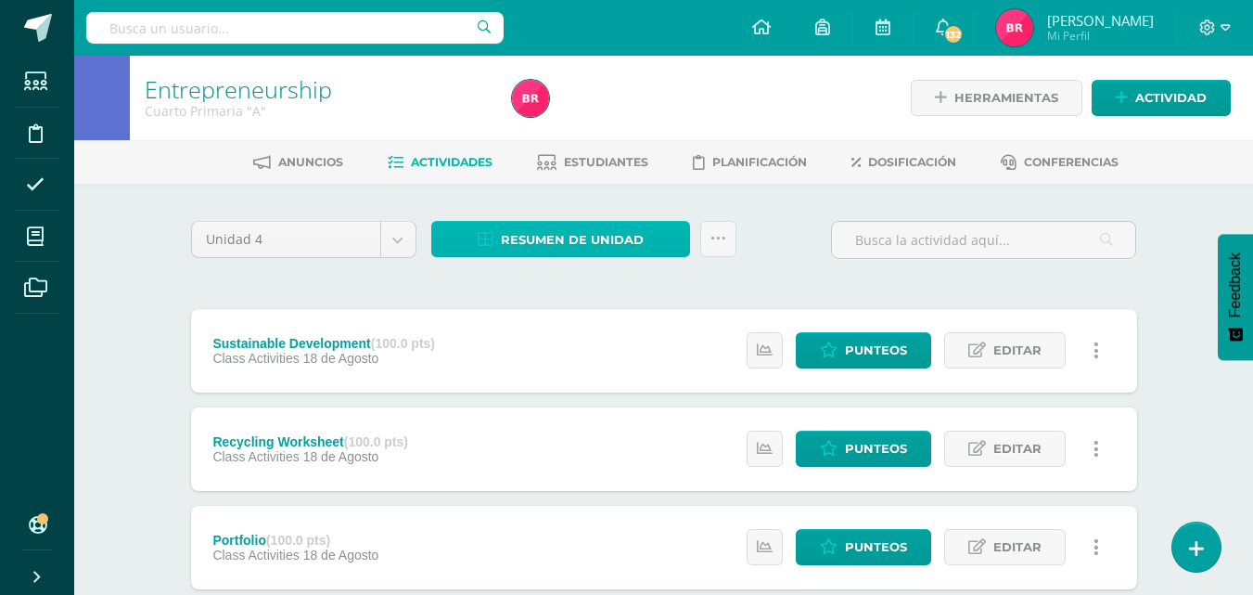
click at [554, 238] on span "Resumen de unidad" at bounding box center [572, 240] width 143 height 34
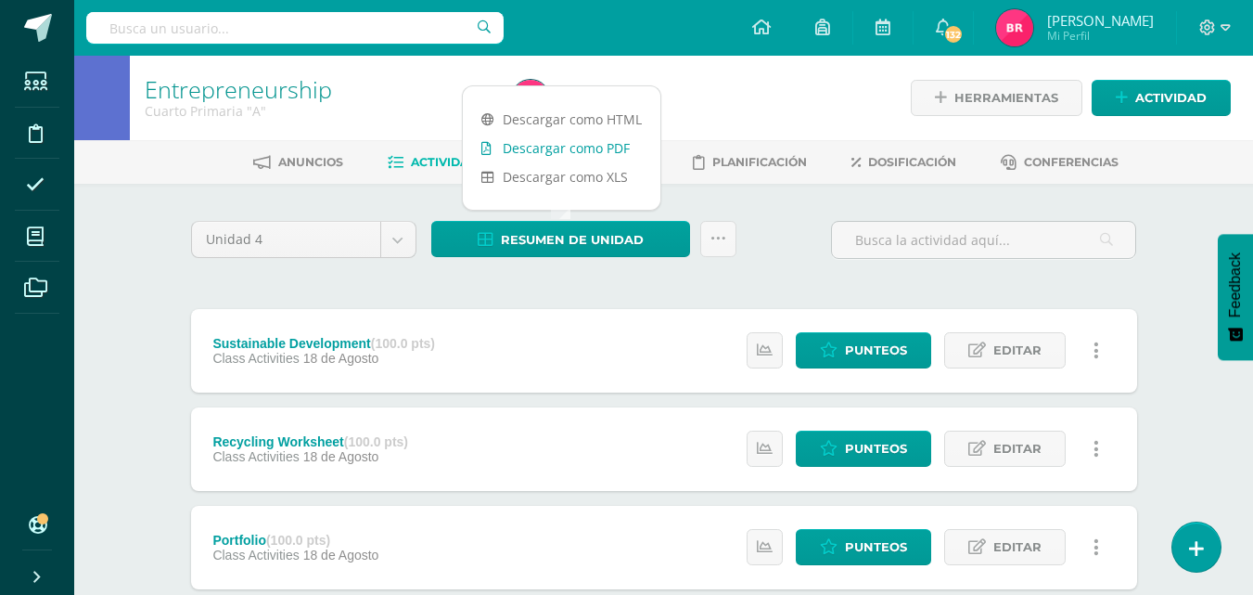
click at [536, 148] on link "Descargar como PDF" at bounding box center [562, 148] width 198 height 29
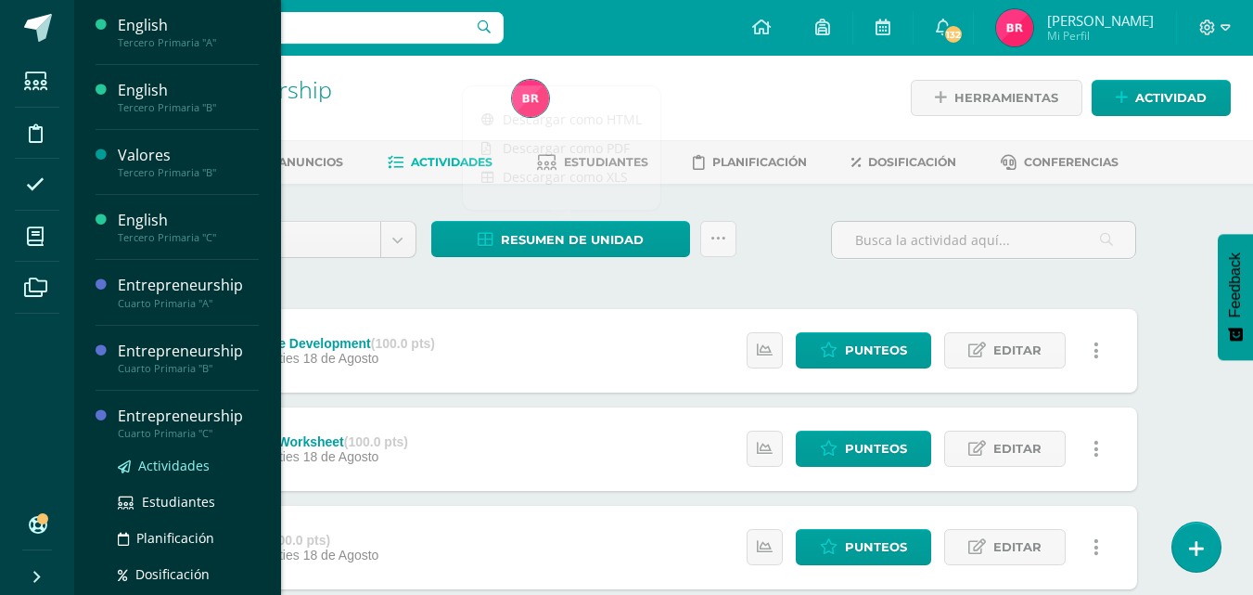
click at [179, 464] on span "Actividades" at bounding box center [173, 465] width 71 height 18
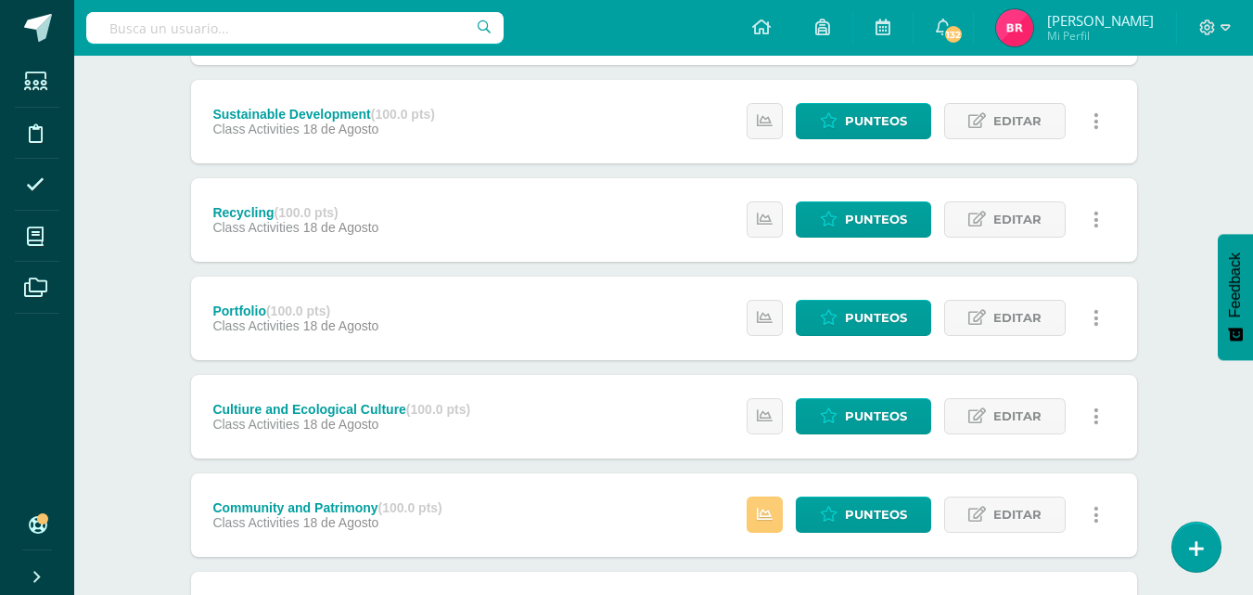
scroll to position [371, 0]
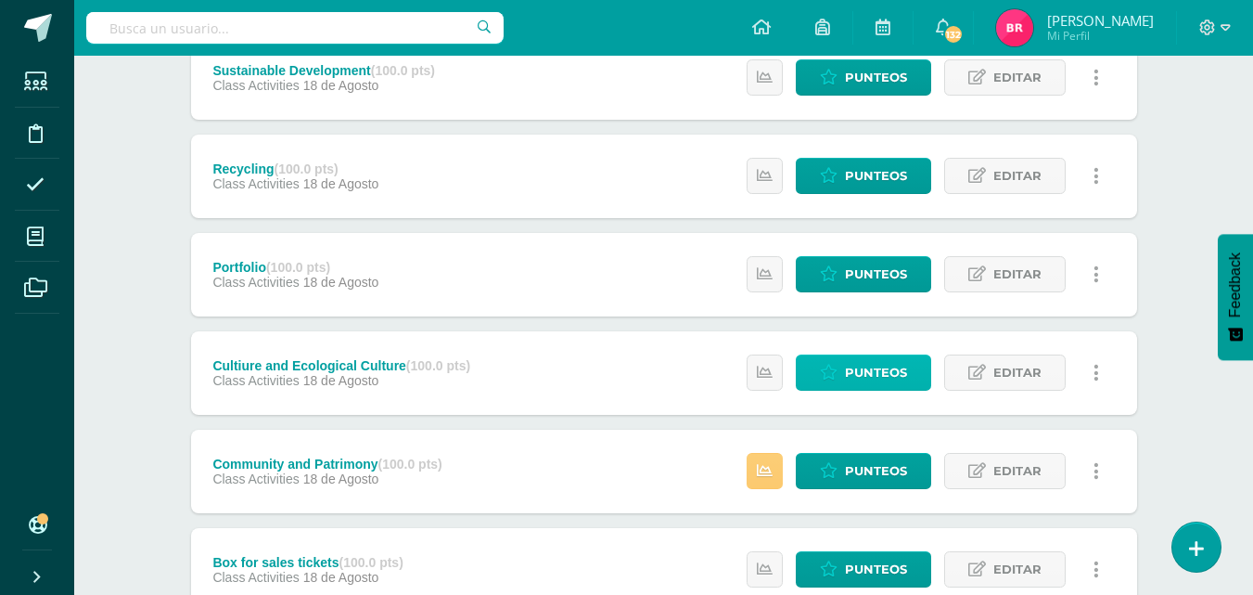
click at [853, 369] on span "Punteos" at bounding box center [876, 372] width 62 height 34
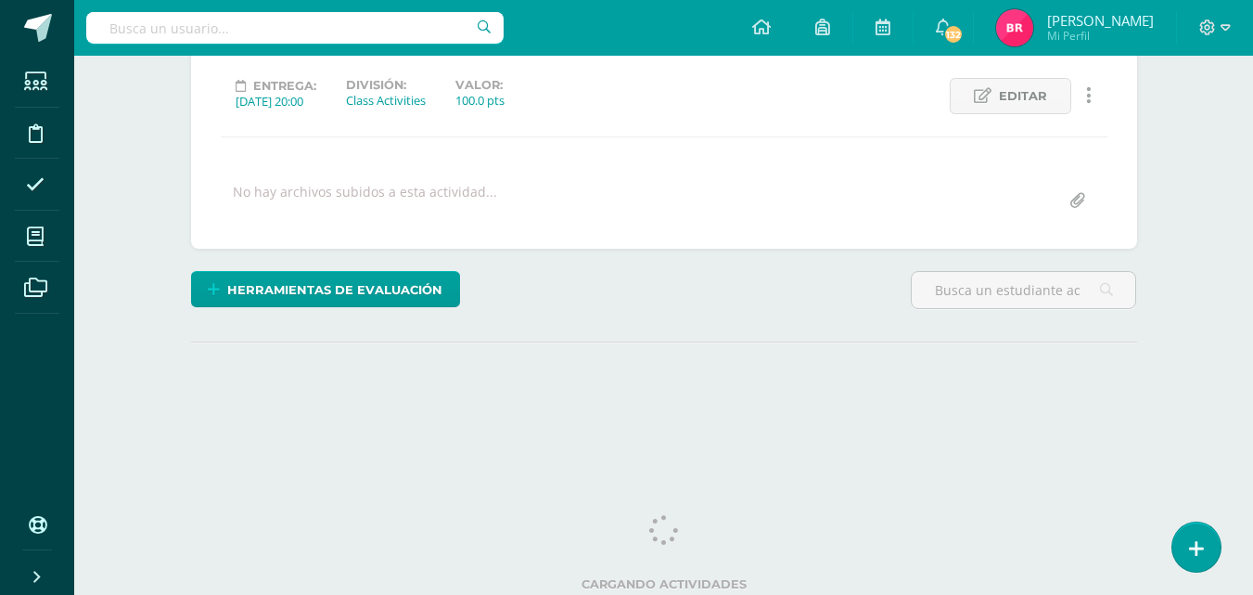
scroll to position [252, 0]
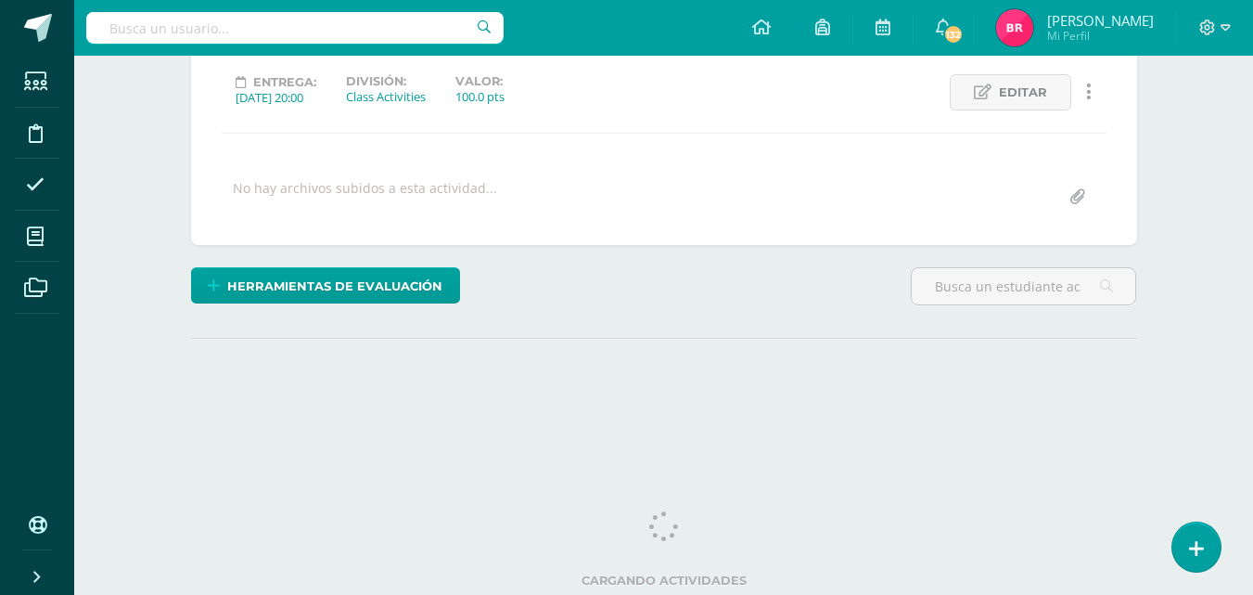
click at [1252, 482] on html "Estudiantes Disciplina Asistencia Mis cursos Archivos Soporte Ayuda Reportar un…" at bounding box center [626, 115] width 1253 height 735
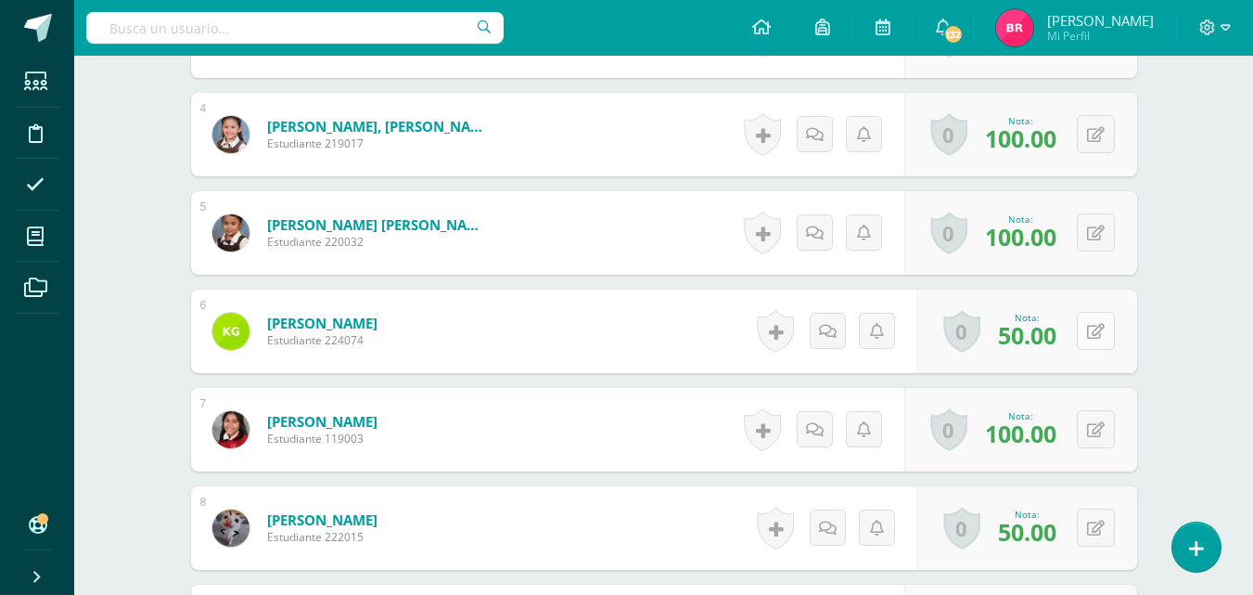
scroll to position [848, 0]
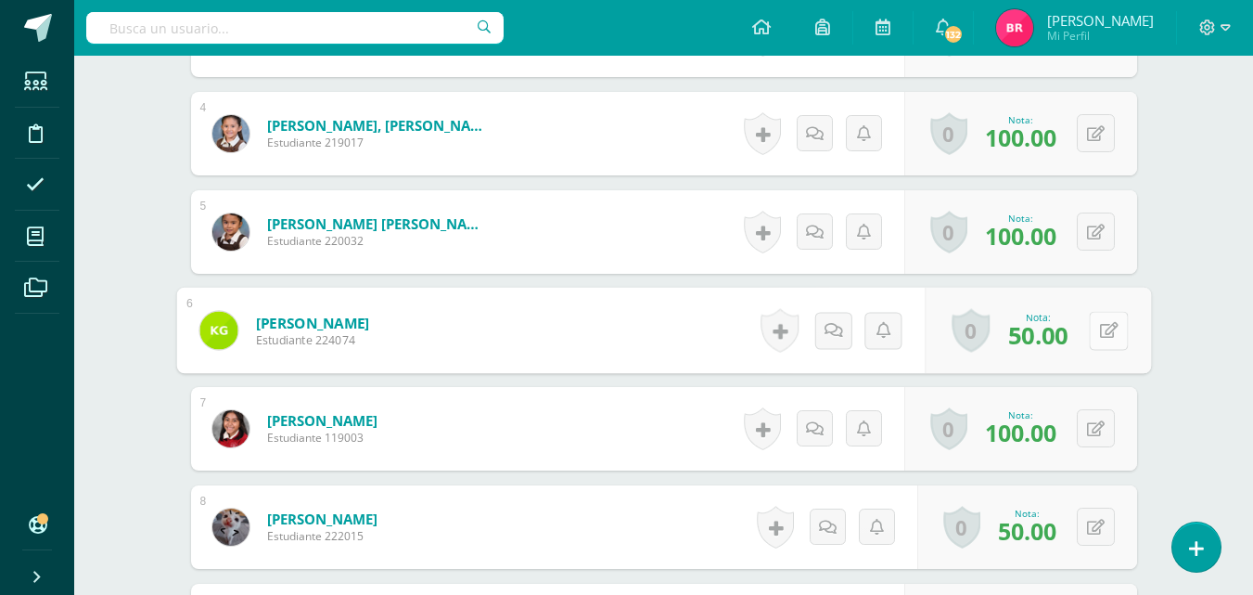
click at [1094, 335] on button at bounding box center [1108, 330] width 39 height 39
type input "70"
click at [1054, 322] on link at bounding box center [1059, 336] width 37 height 37
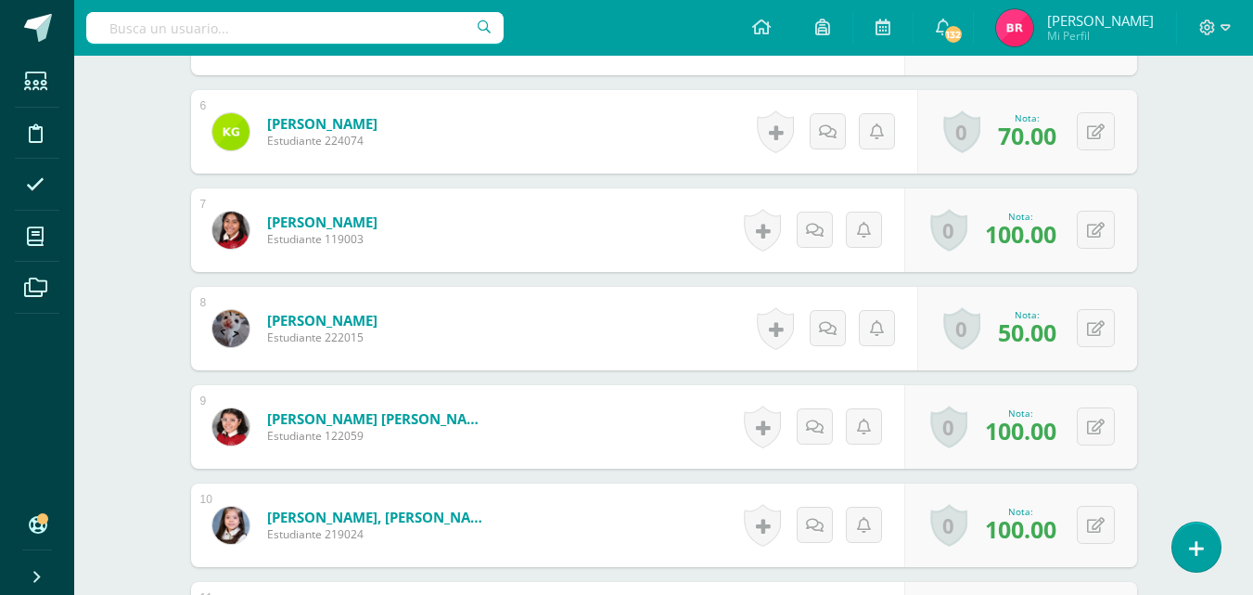
scroll to position [1071, 0]
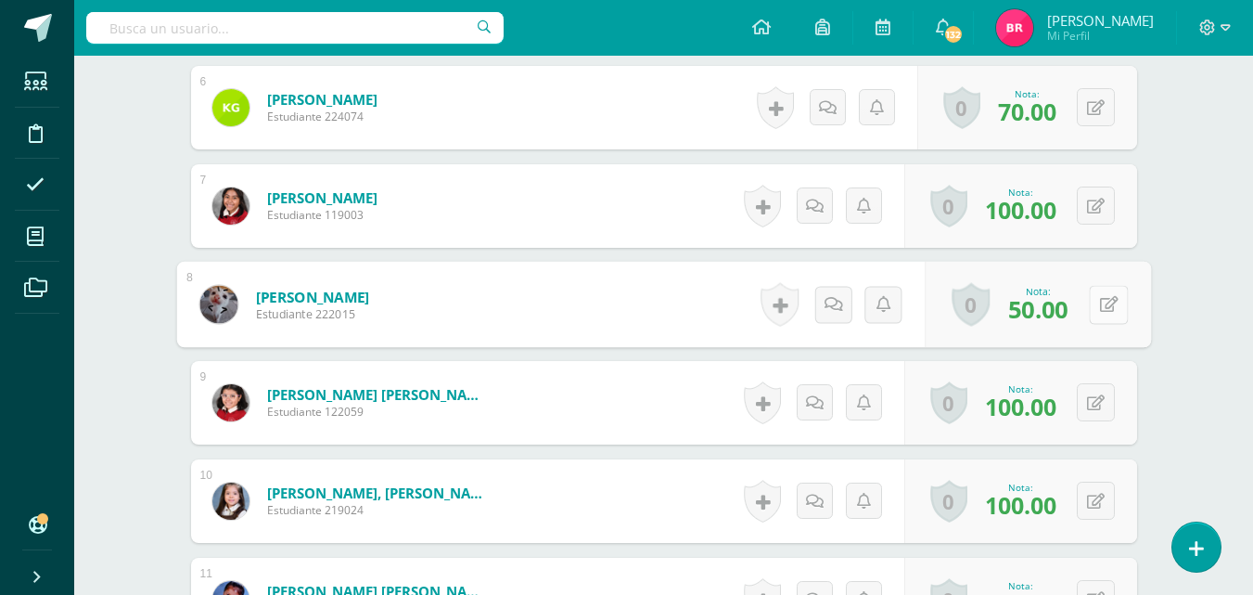
click at [1095, 295] on button at bounding box center [1108, 304] width 39 height 39
type input "70"
click at [1049, 315] on link at bounding box center [1059, 310] width 37 height 37
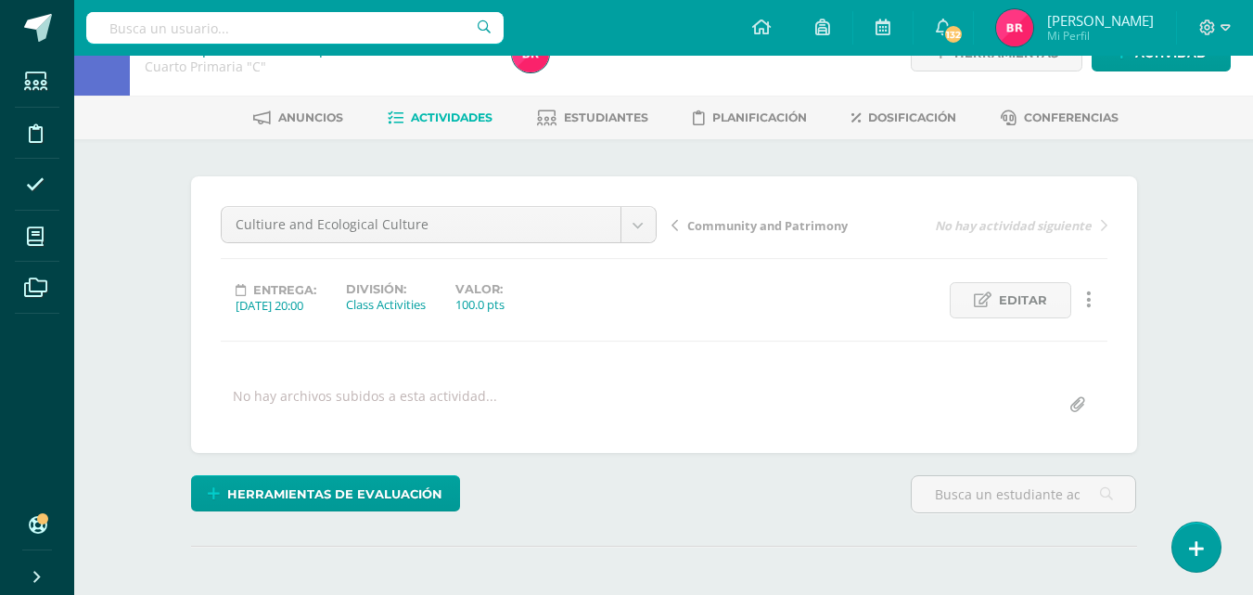
scroll to position [0, 0]
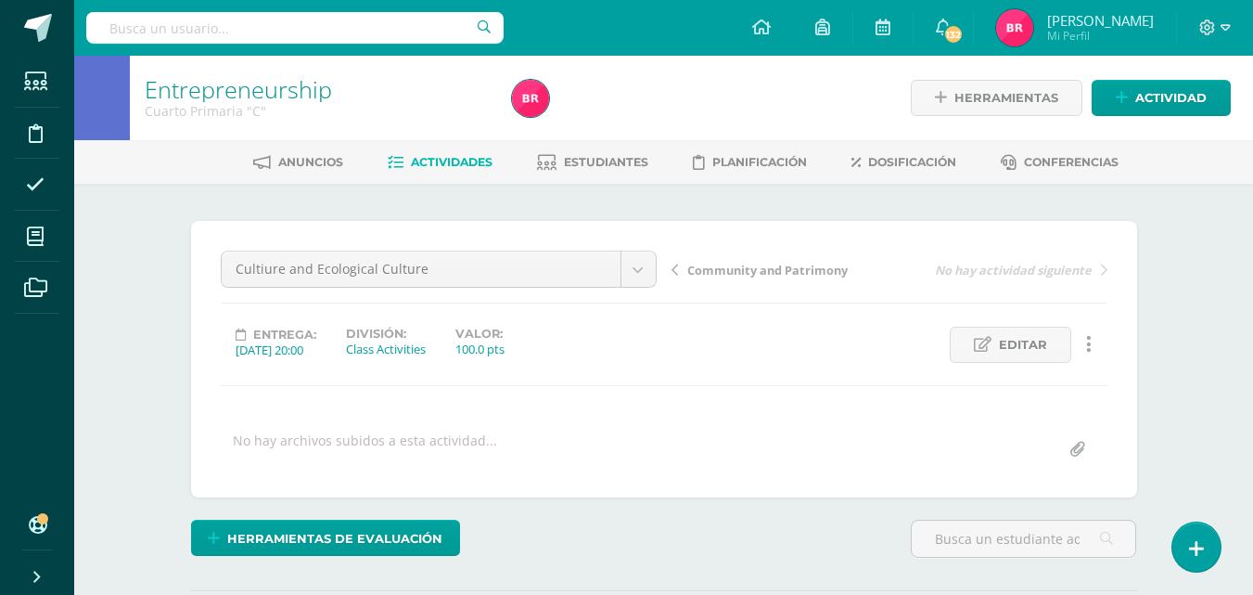
click at [455, 162] on span "Actividades" at bounding box center [452, 162] width 82 height 14
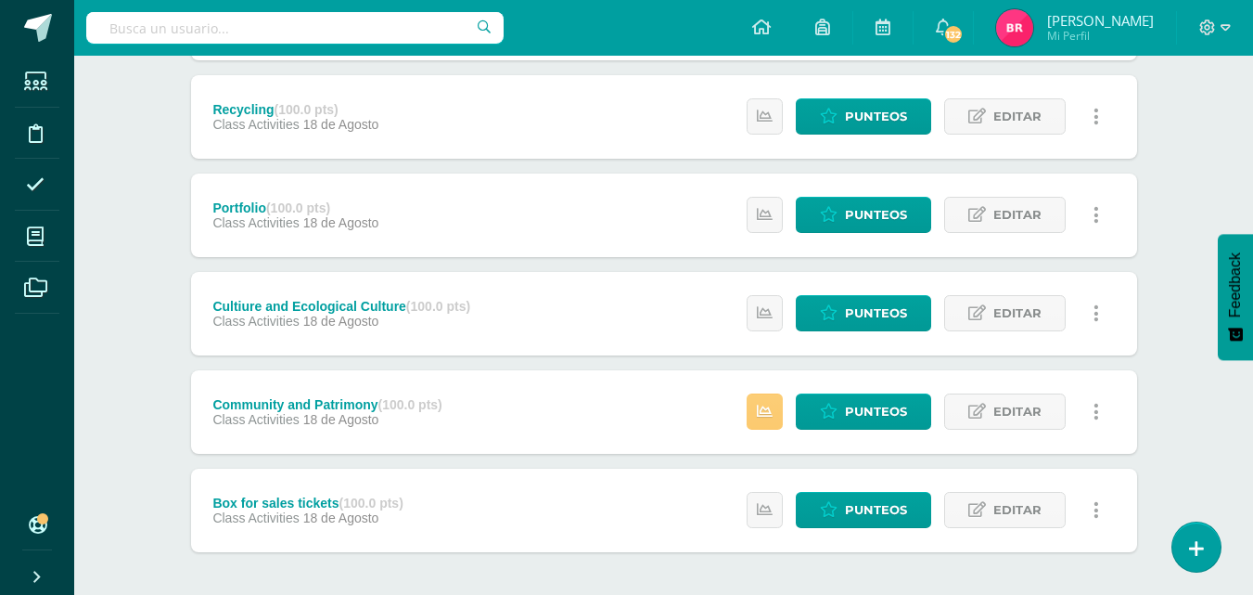
scroll to position [445, 0]
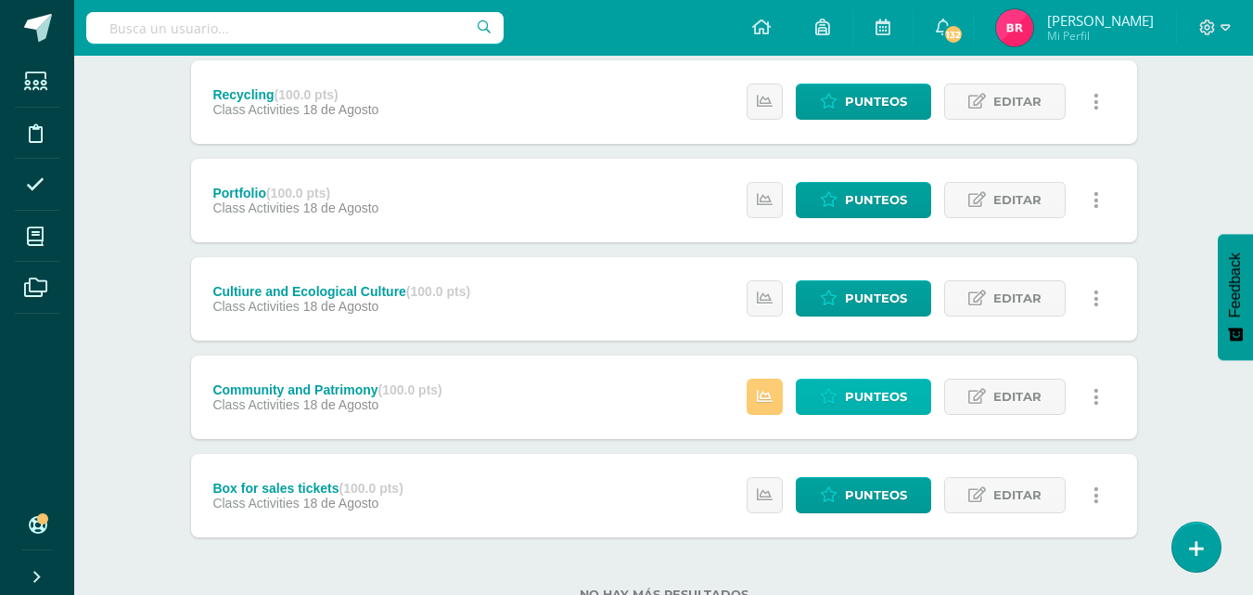
click at [858, 389] on span "Punteos" at bounding box center [876, 396] width 62 height 34
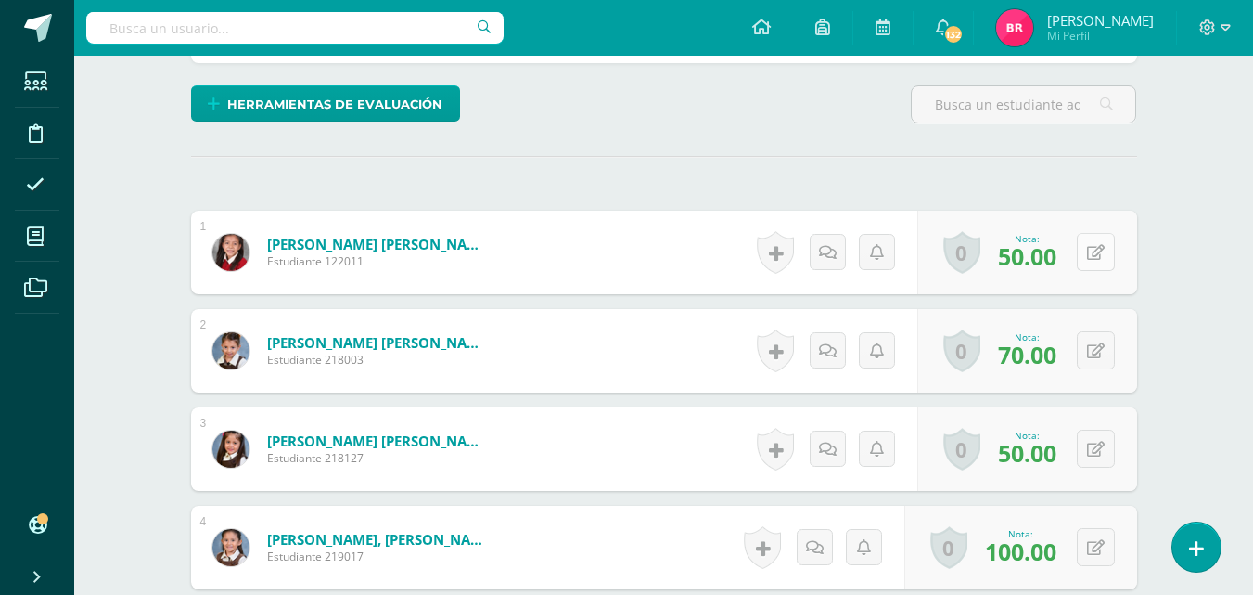
scroll to position [435, 0]
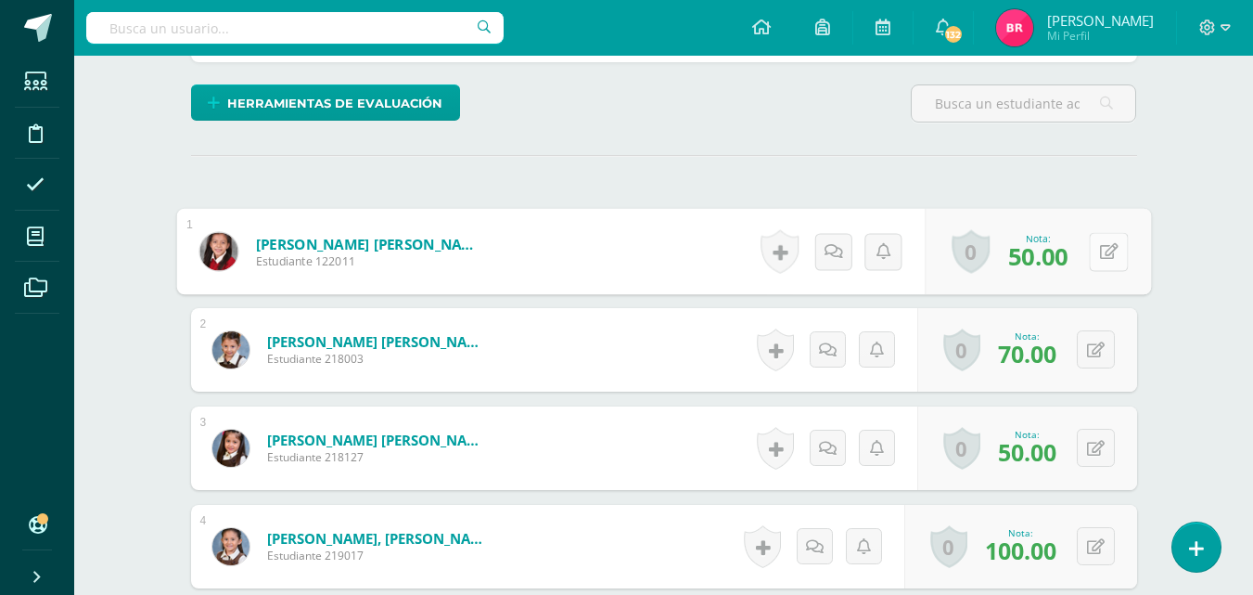
click at [1090, 249] on button at bounding box center [1108, 251] width 39 height 39
type input "70"
click at [1045, 257] on link at bounding box center [1059, 257] width 37 height 37
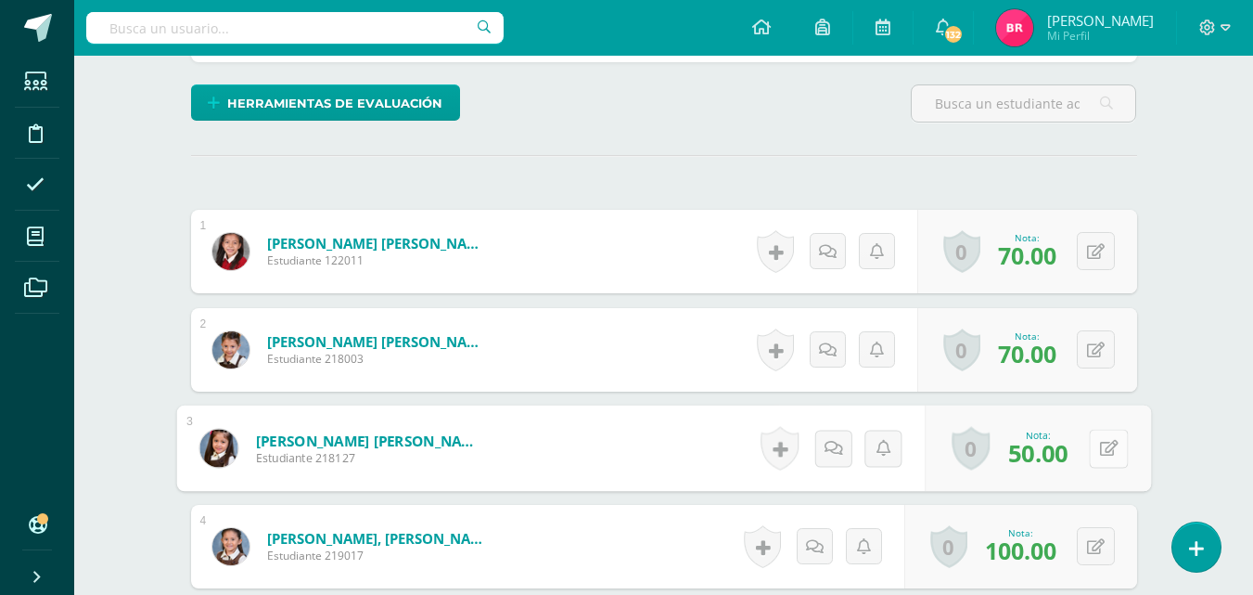
click at [1088, 448] on div "0 Logros Logros obtenidos Aún no hay logros agregados Nota: 50.00" at bounding box center [1038, 448] width 226 height 86
click at [1110, 444] on icon at bounding box center [1108, 448] width 19 height 16
type input "70"
click at [1065, 457] on icon at bounding box center [1059, 454] width 17 height 16
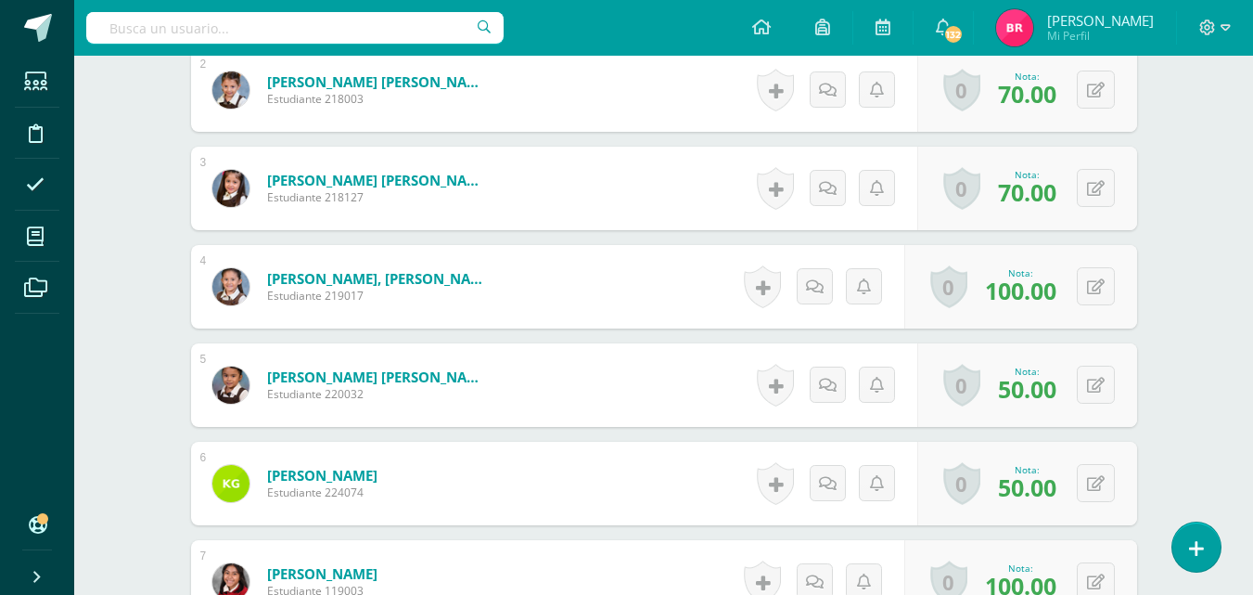
scroll to position [769, 0]
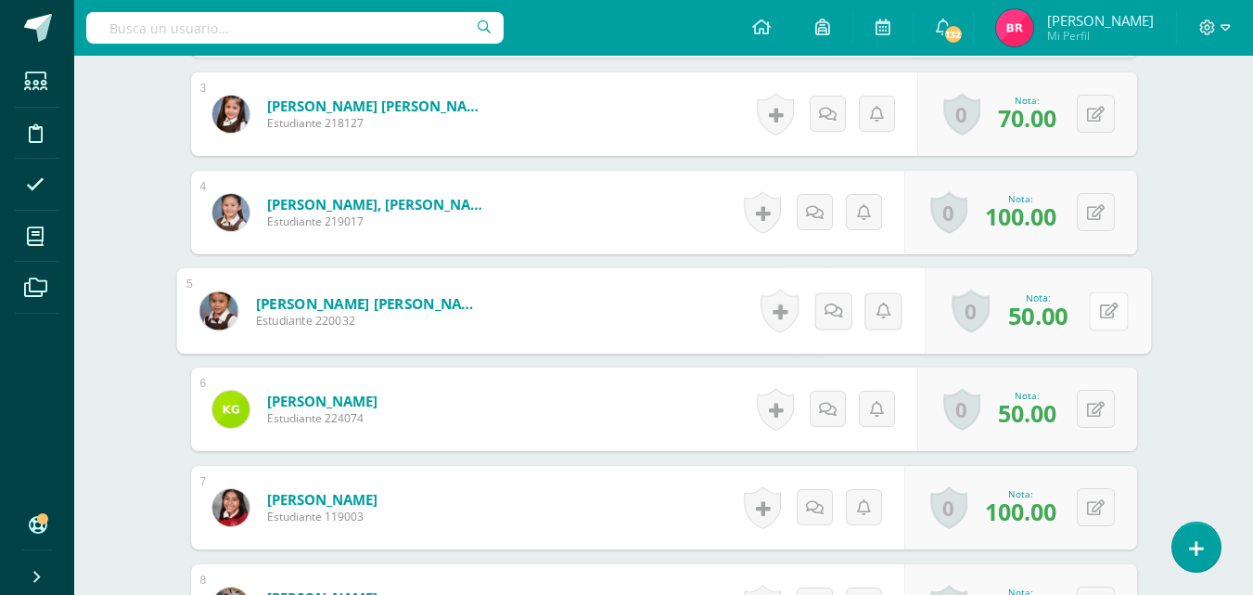
click at [1102, 307] on icon at bounding box center [1108, 310] width 19 height 16
type input "70"
click at [1048, 315] on link at bounding box center [1059, 317] width 37 height 37
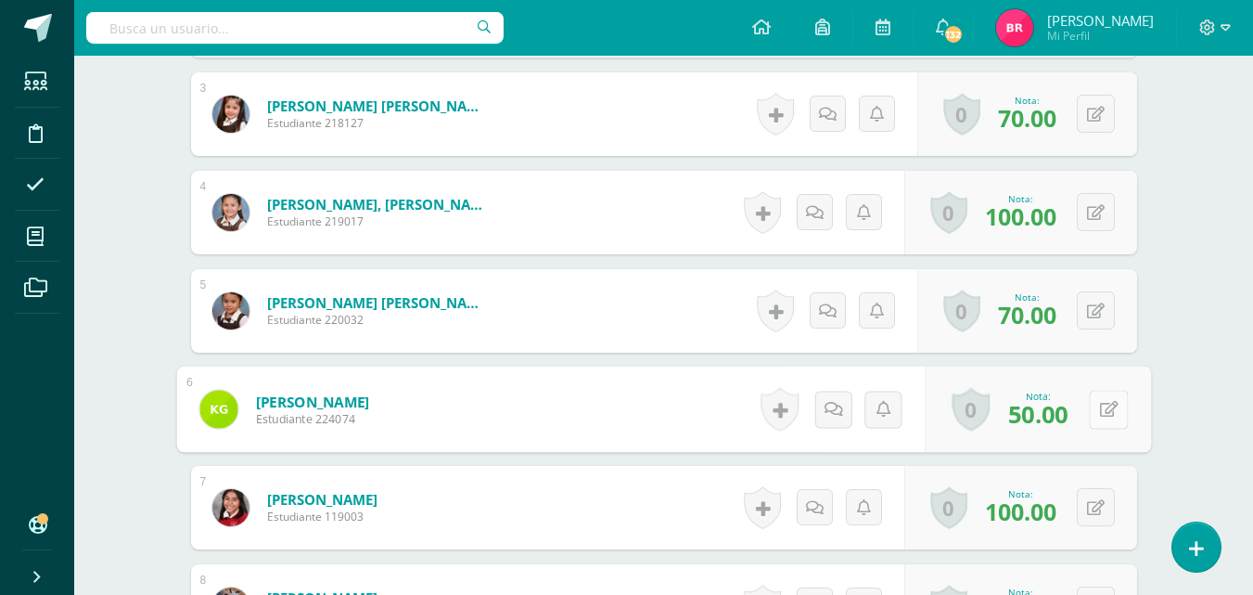
click at [1098, 413] on button at bounding box center [1108, 409] width 39 height 39
type input "70"
click at [1063, 415] on icon at bounding box center [1059, 415] width 17 height 16
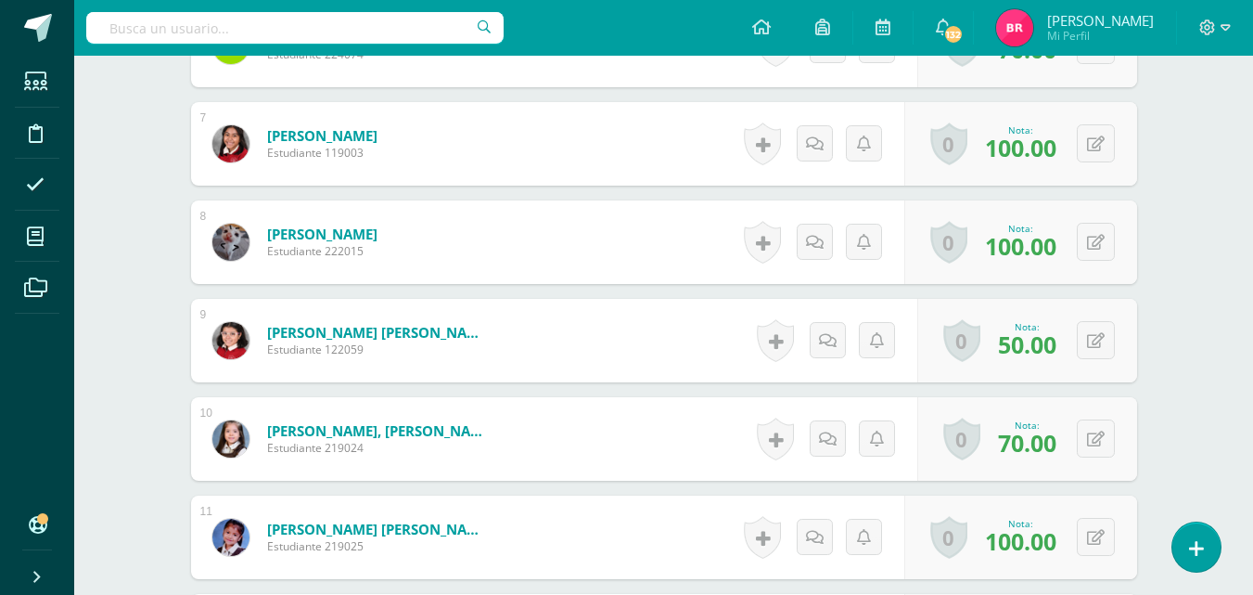
scroll to position [1140, 0]
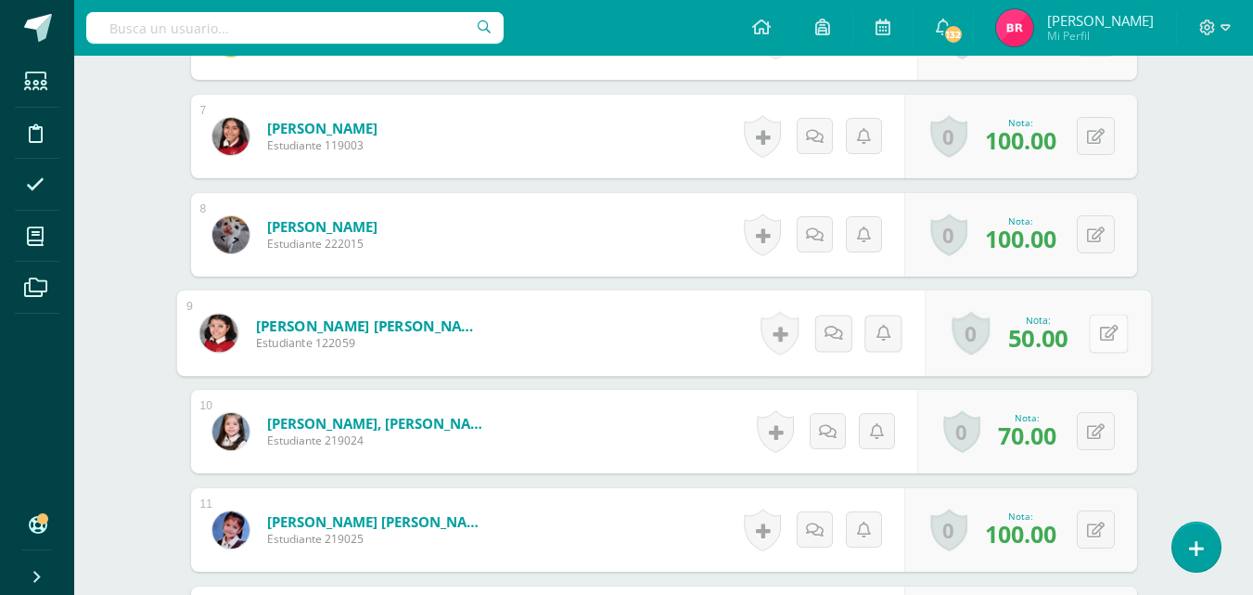
click at [1100, 327] on icon at bounding box center [1108, 333] width 19 height 16
type input "70"
click at [1053, 333] on icon at bounding box center [1059, 339] width 17 height 16
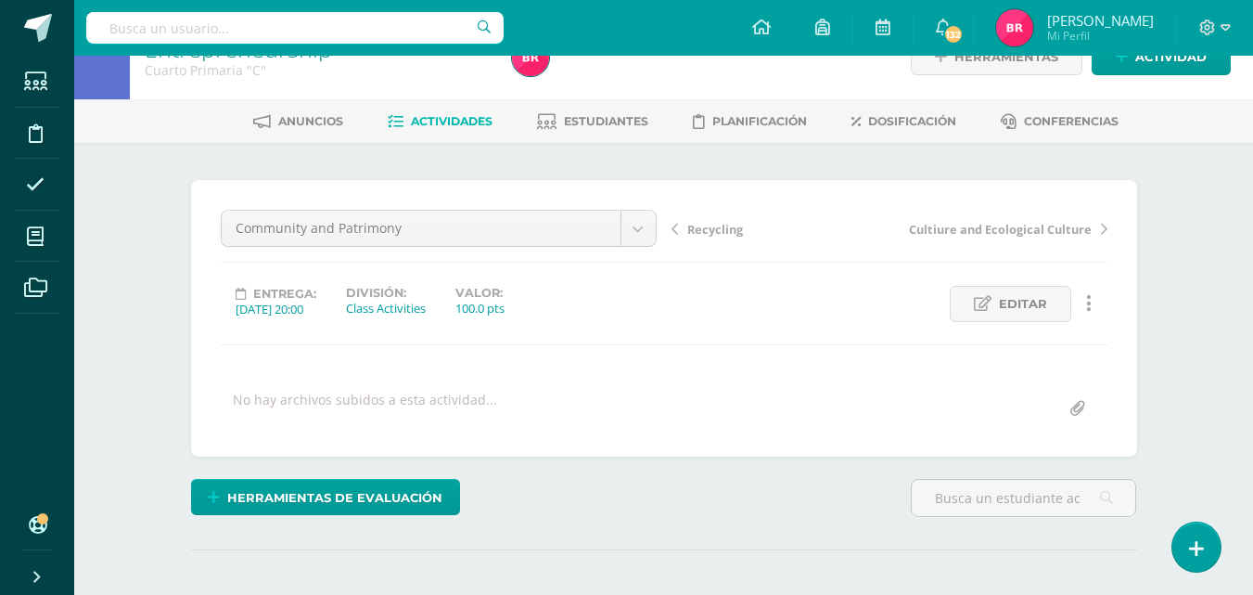
scroll to position [0, 0]
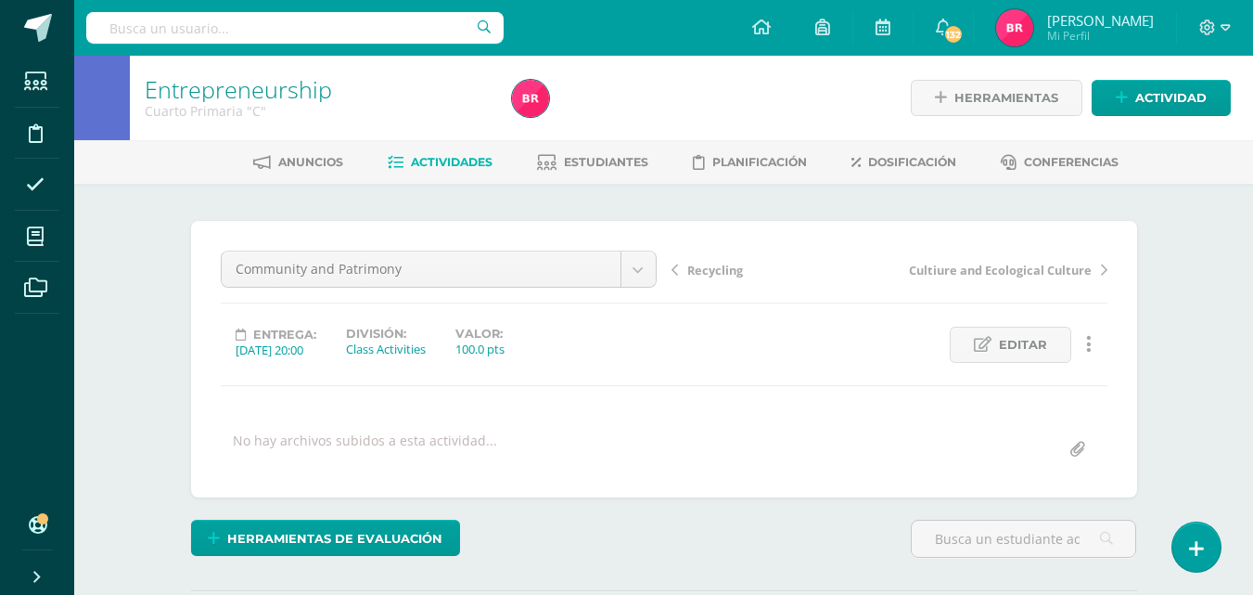
click at [411, 160] on span "Actividades" at bounding box center [452, 162] width 82 height 14
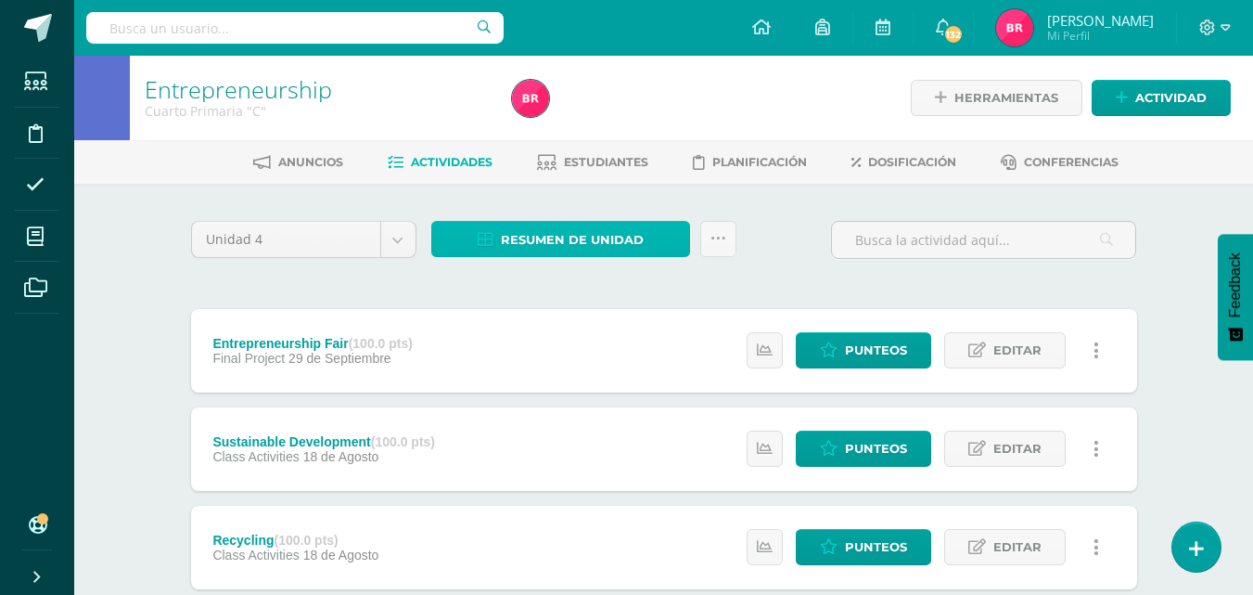
click at [514, 225] on span "Resumen de unidad" at bounding box center [572, 240] width 143 height 34
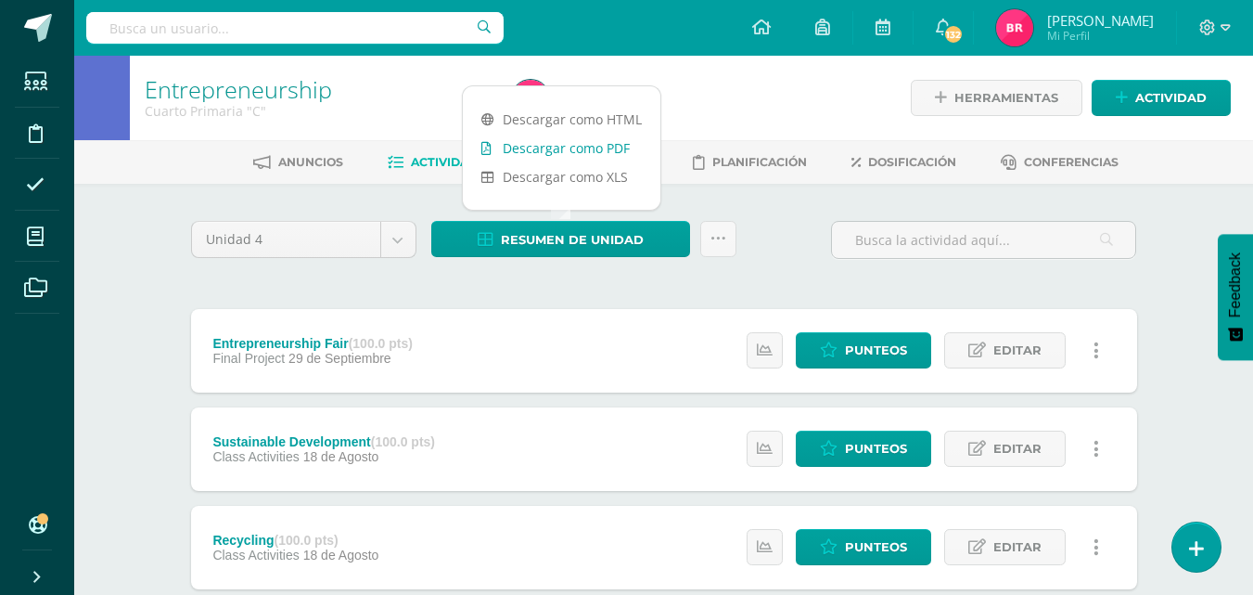
click at [531, 153] on link "Descargar como PDF" at bounding box center [562, 148] width 198 height 29
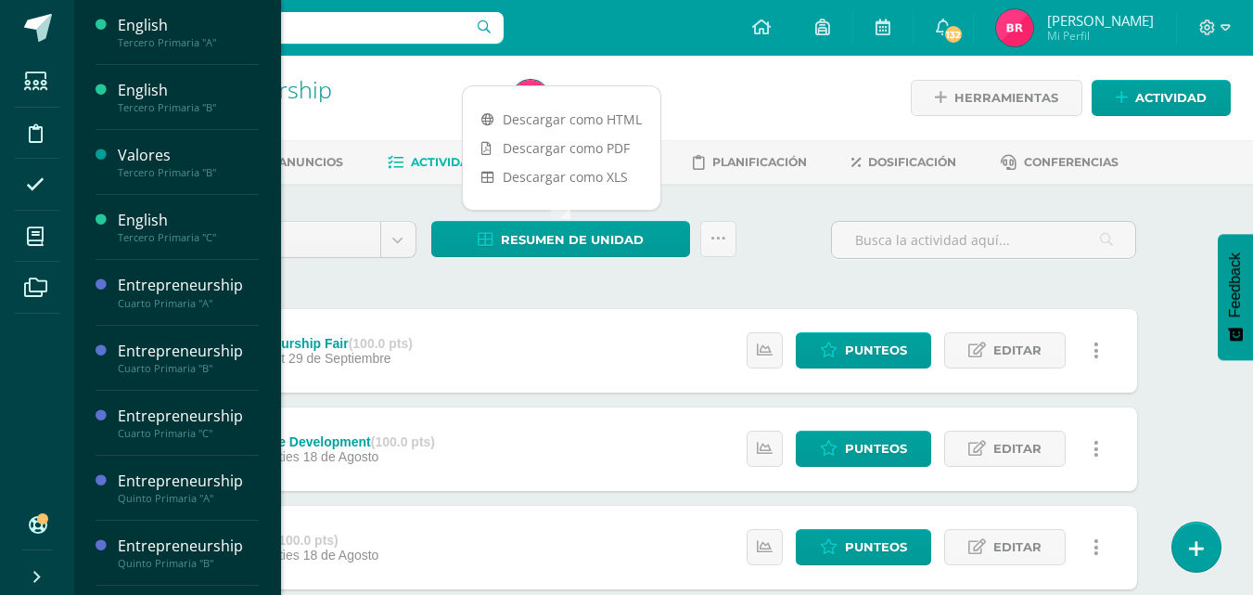
click at [62, 235] on li "Mis cursos" at bounding box center [37, 237] width 74 height 52
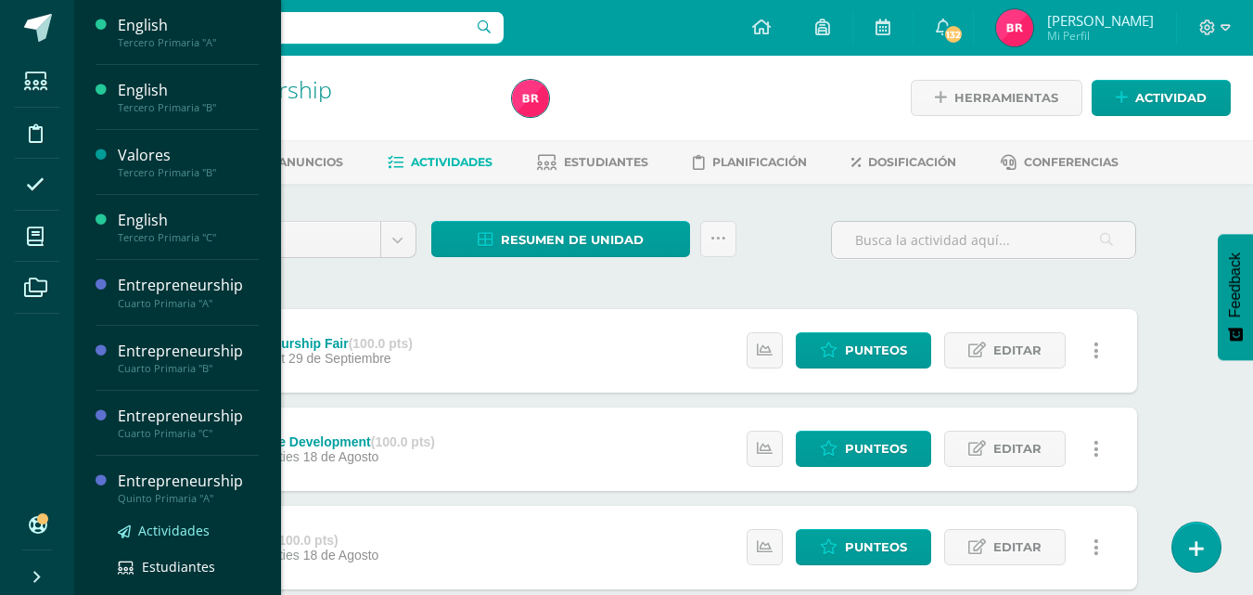
click at [188, 523] on span "Actividades" at bounding box center [173, 530] width 71 height 18
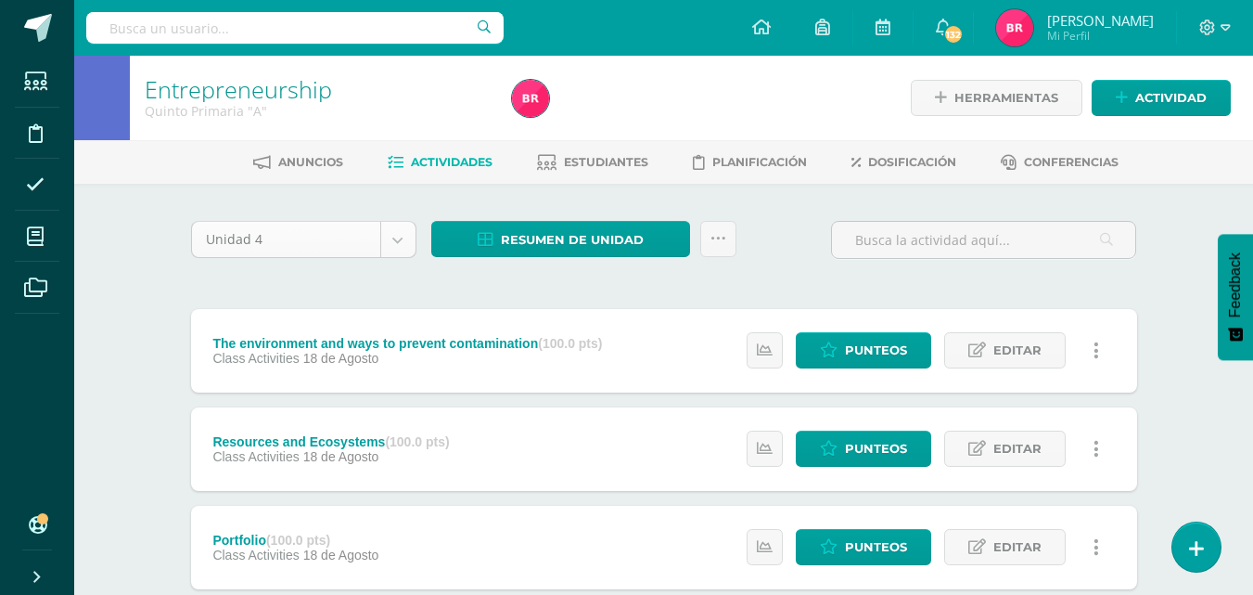
click at [394, 234] on body "Estudiantes Disciplina Asistencia Mis cursos Archivos Soporte Ayuda Reportar un…" at bounding box center [626, 553] width 1253 height 1106
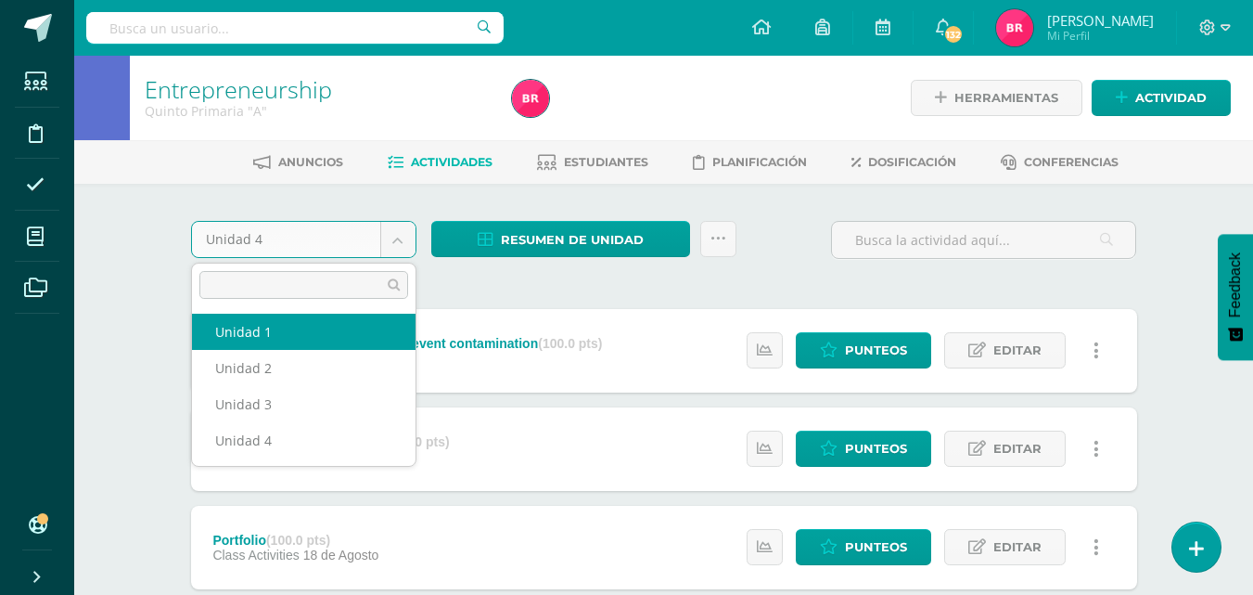
select select "Unidad 1"
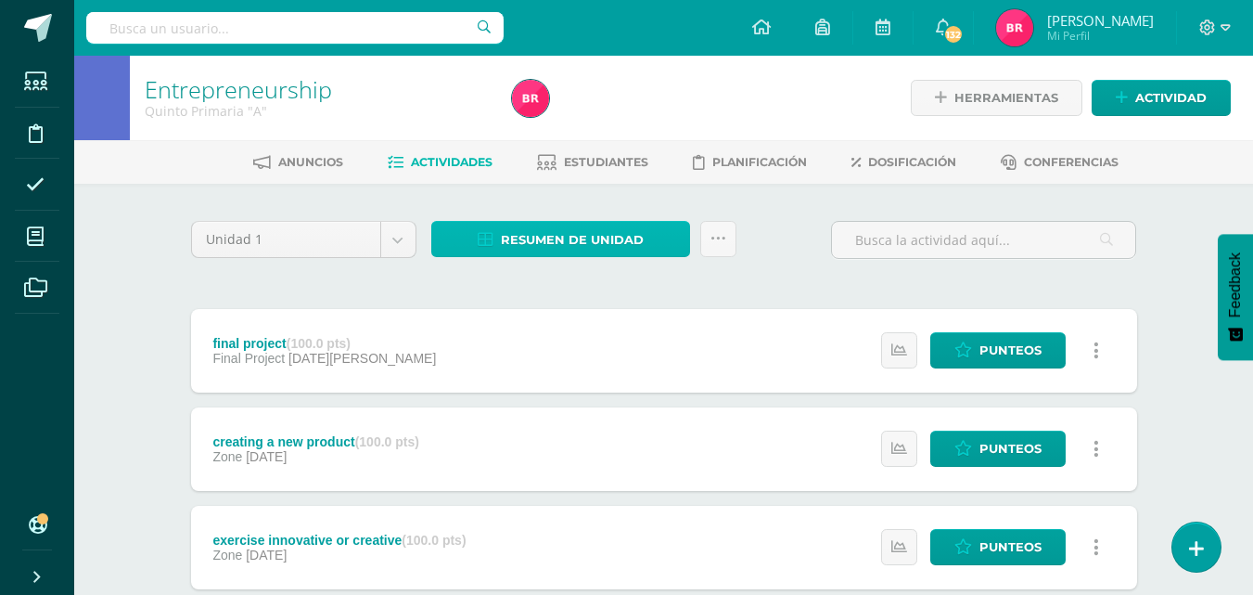
click at [543, 236] on span "Resumen de unidad" at bounding box center [572, 240] width 143 height 34
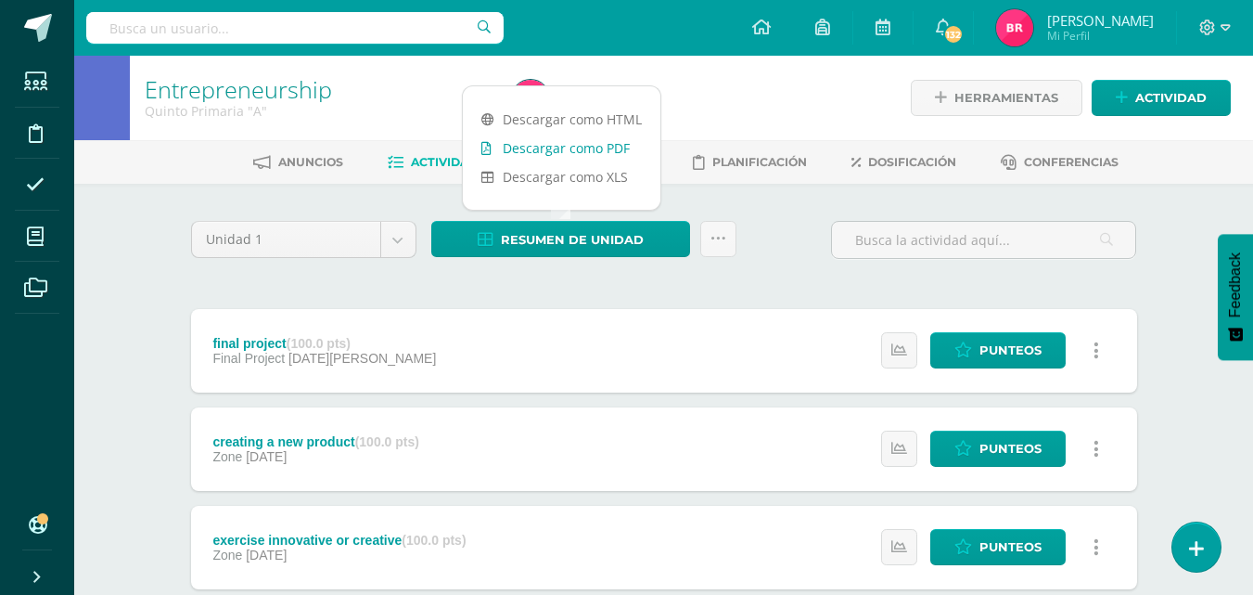
click at [526, 152] on link "Descargar como PDF" at bounding box center [562, 148] width 198 height 29
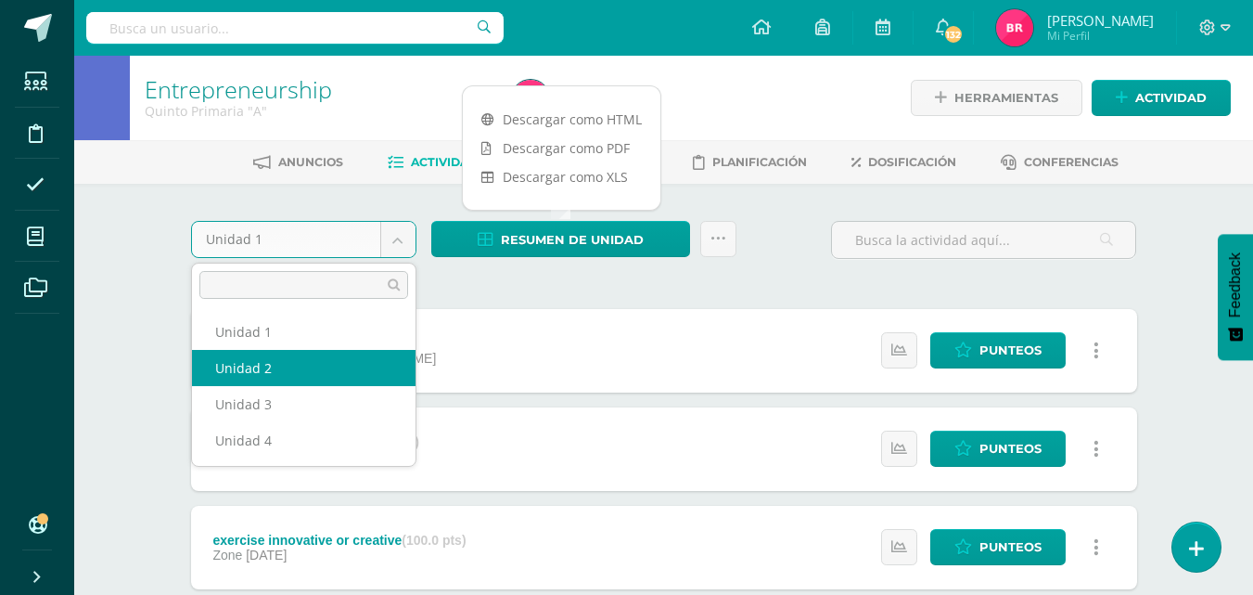
select select "Unidad 2"
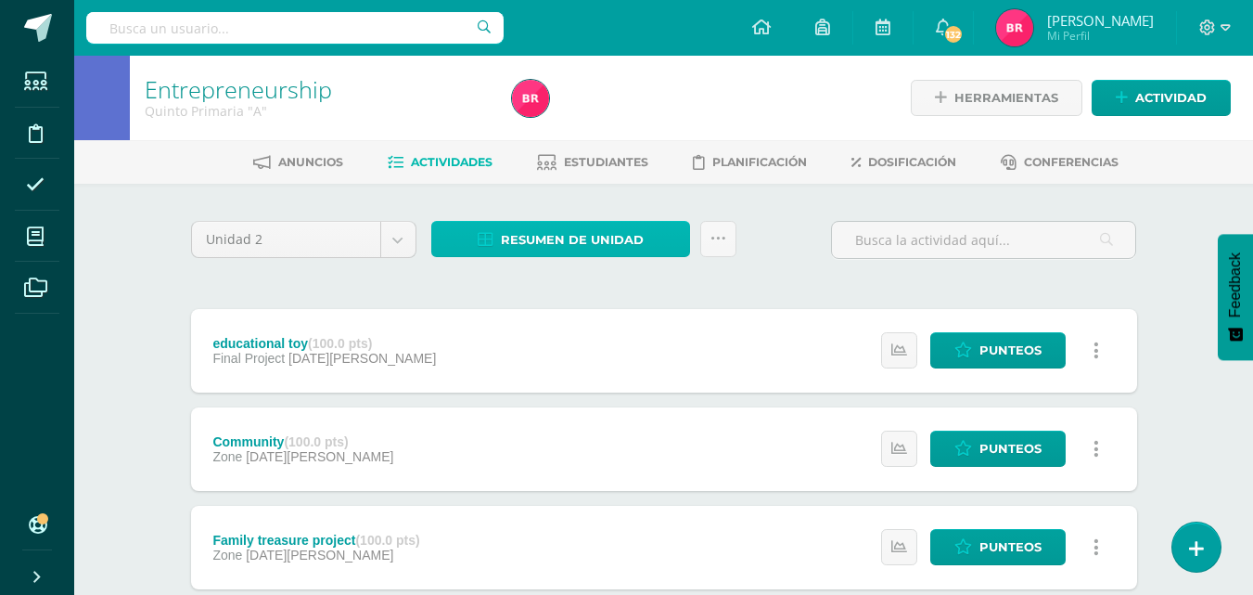
click at [555, 234] on span "Resumen de unidad" at bounding box center [572, 240] width 143 height 34
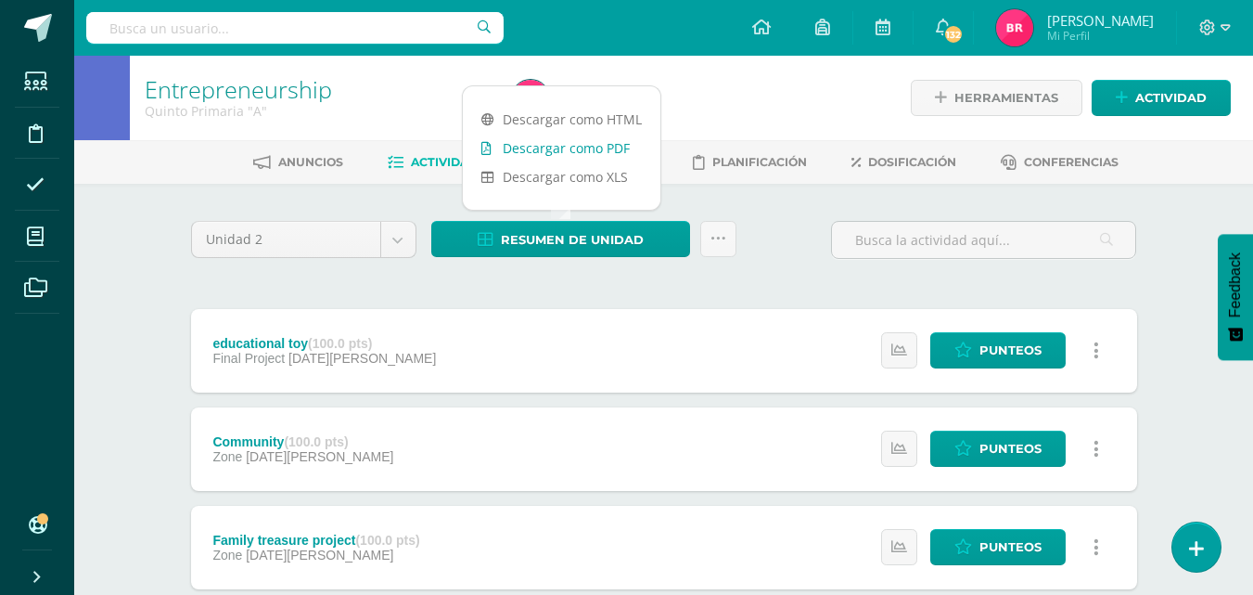
click at [571, 148] on link "Descargar como PDF" at bounding box center [562, 148] width 198 height 29
click at [392, 237] on body "Estudiantes Disciplina Asistencia Mis cursos Archivos Soporte Ayuda Reportar un…" at bounding box center [626, 602] width 1253 height 1204
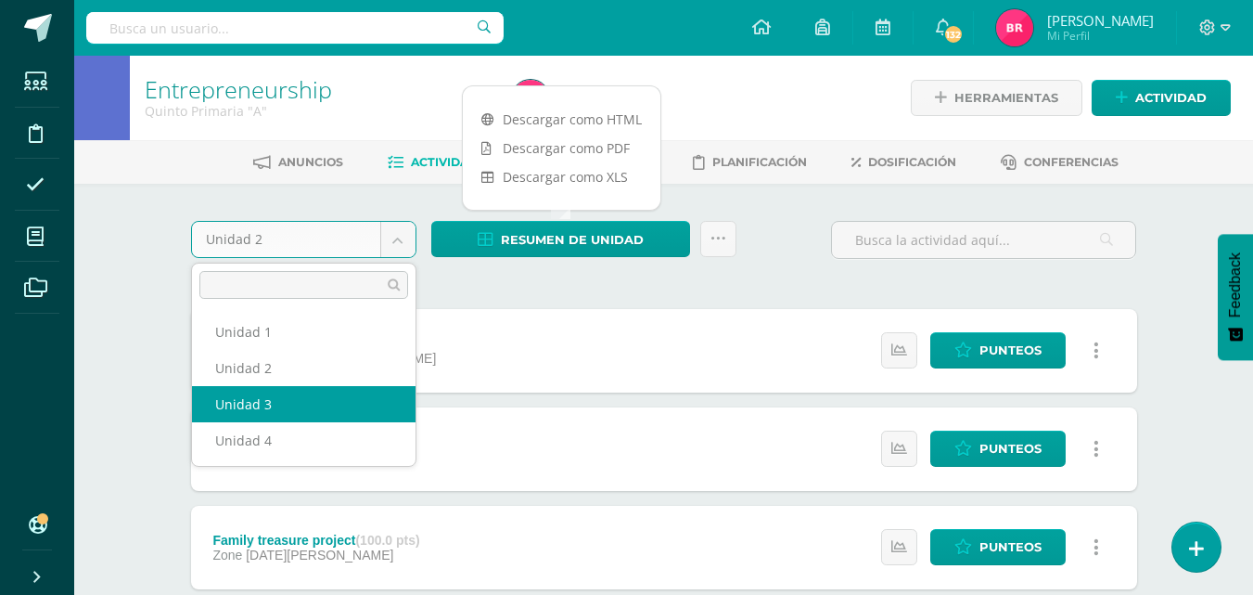
select select "Unidad 3"
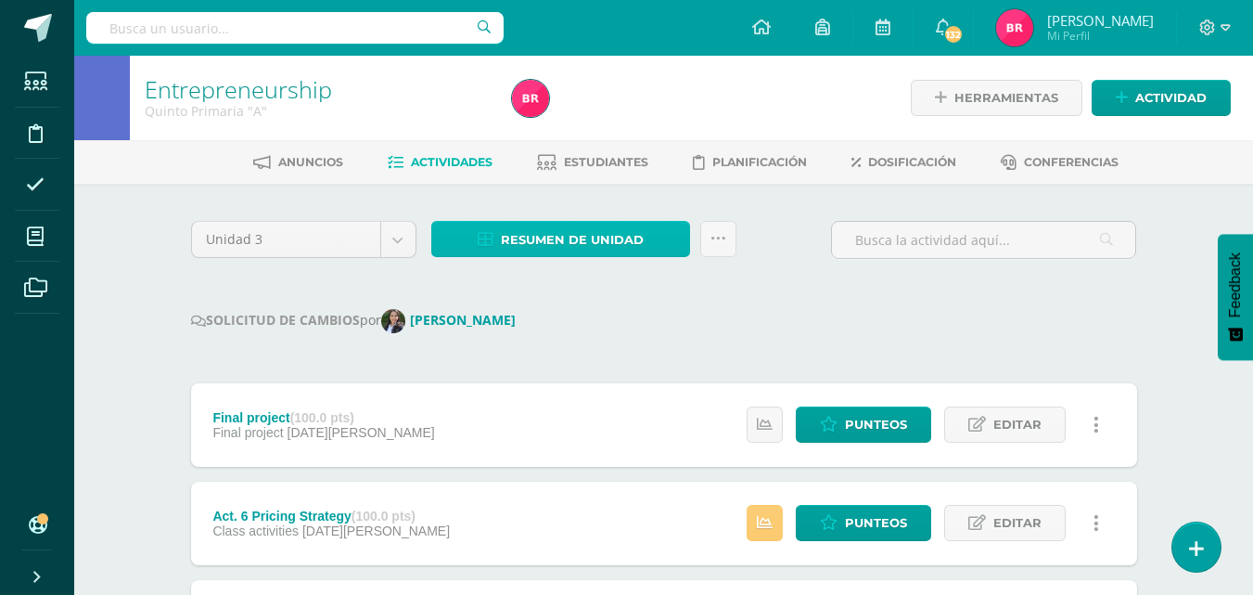
click at [542, 231] on span "Resumen de unidad" at bounding box center [572, 240] width 143 height 34
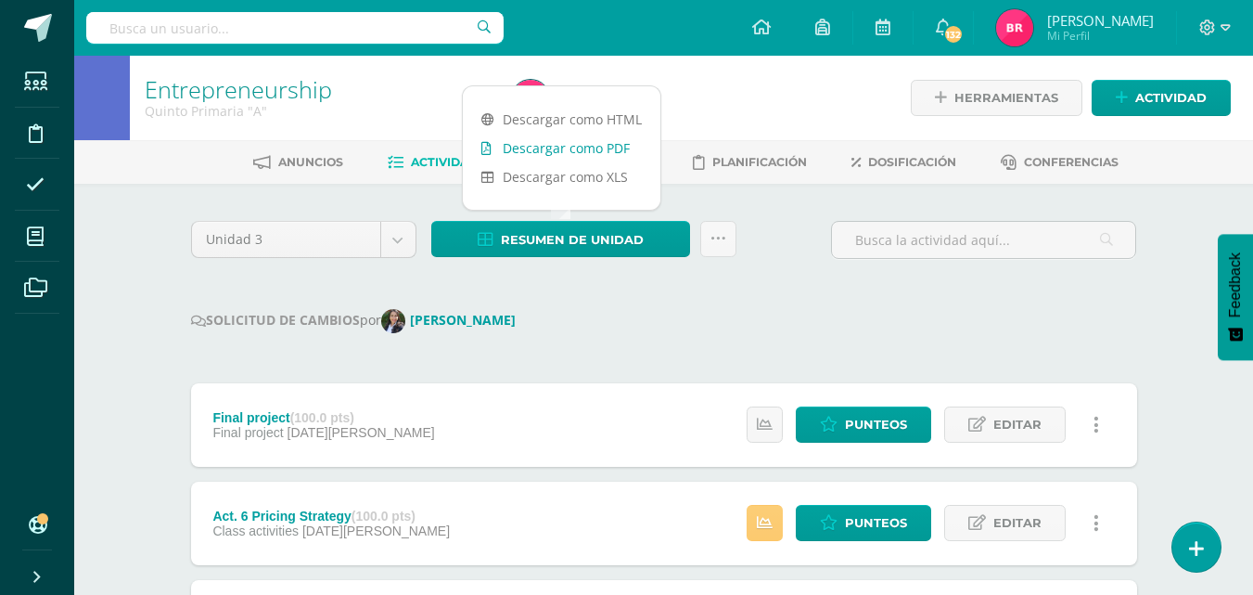
click at [561, 143] on link "Descargar como PDF" at bounding box center [562, 148] width 198 height 29
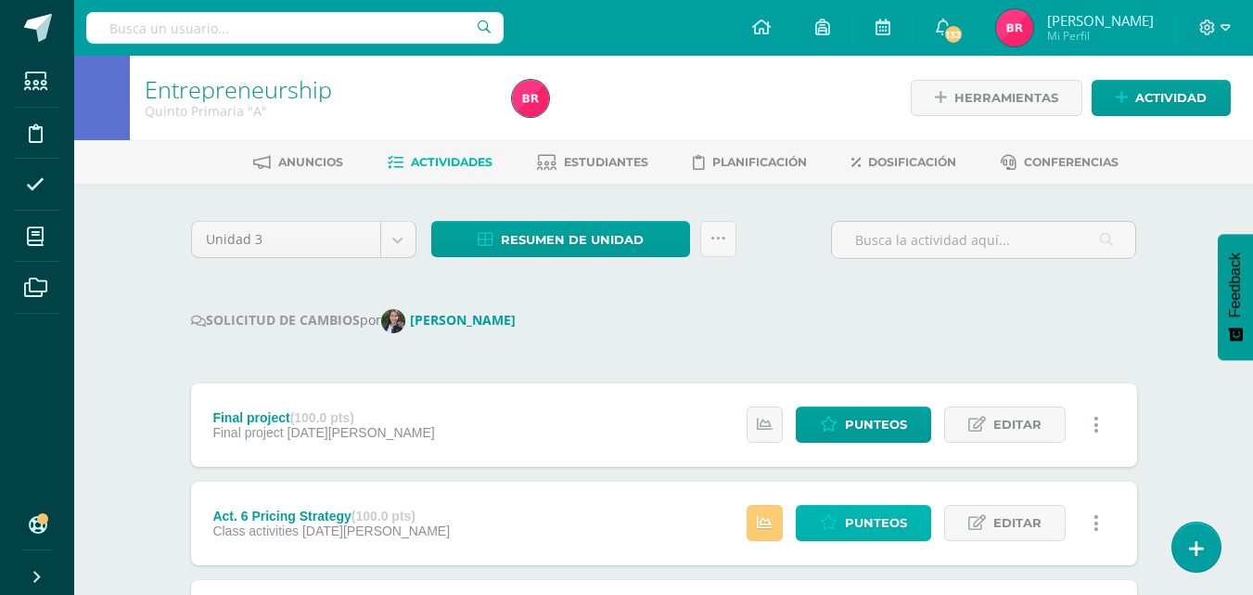
click at [868, 514] on span "Punteos" at bounding box center [876, 523] width 62 height 34
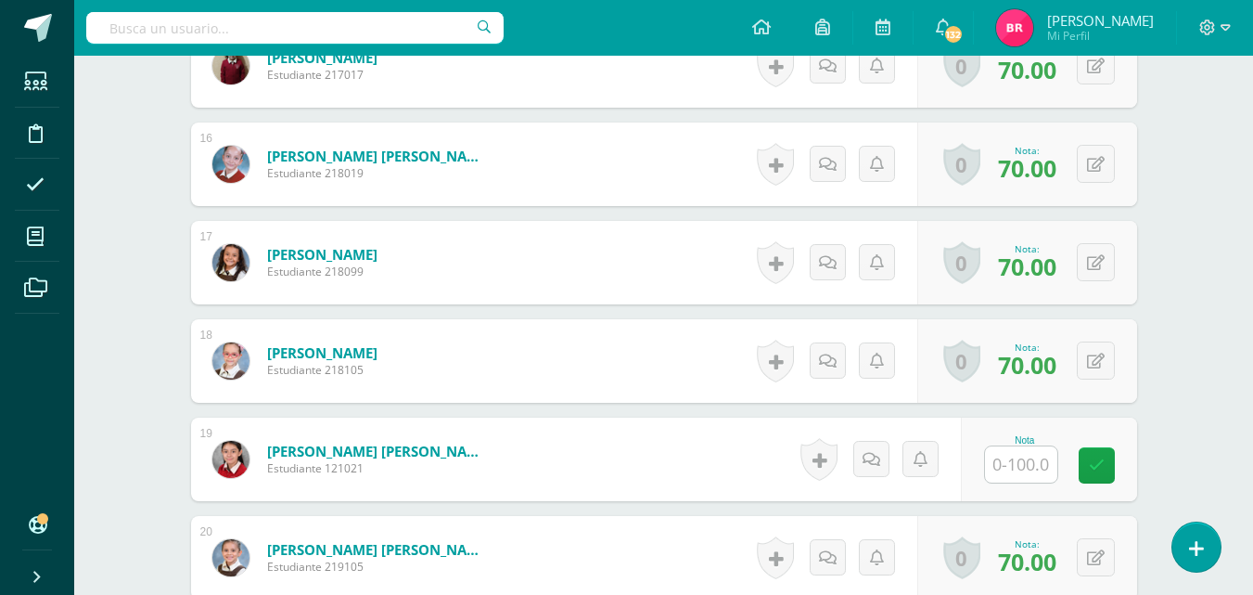
scroll to position [1998, 0]
click at [999, 456] on input "text" at bounding box center [1021, 463] width 72 height 36
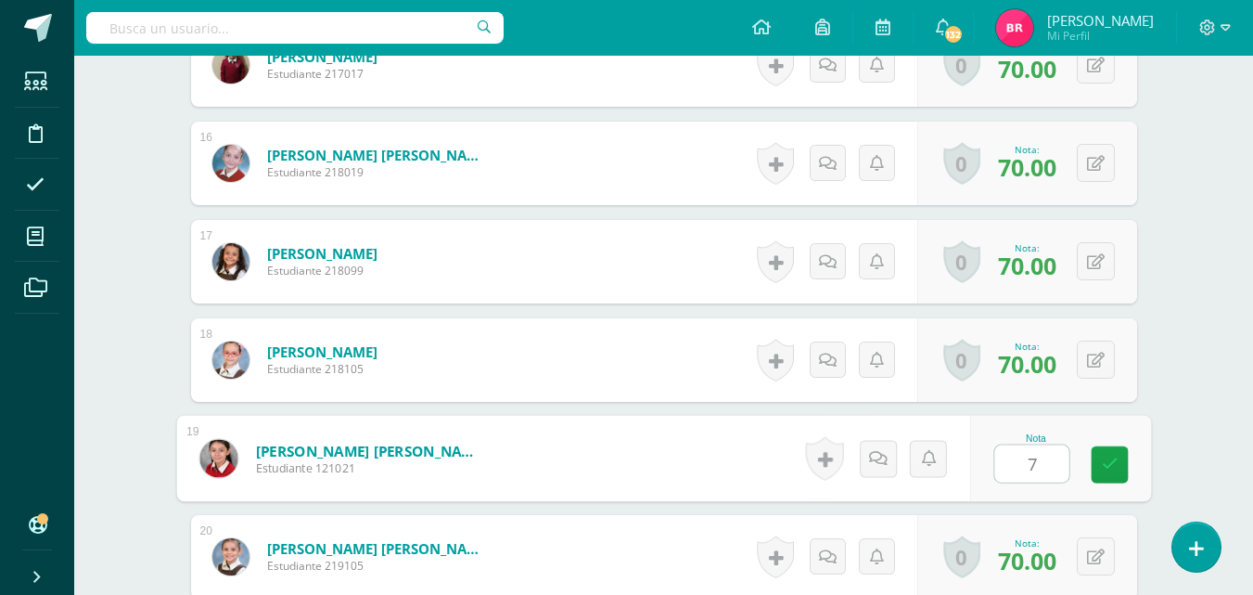
type input "70"
click at [1100, 456] on link at bounding box center [1109, 464] width 37 height 37
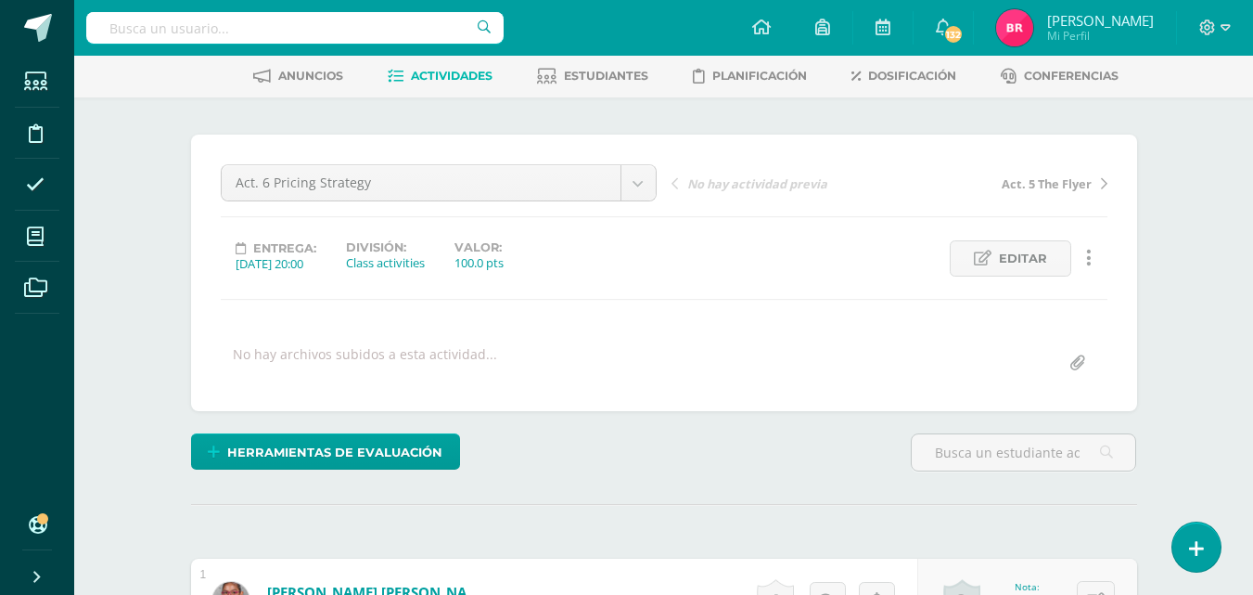
scroll to position [0, 0]
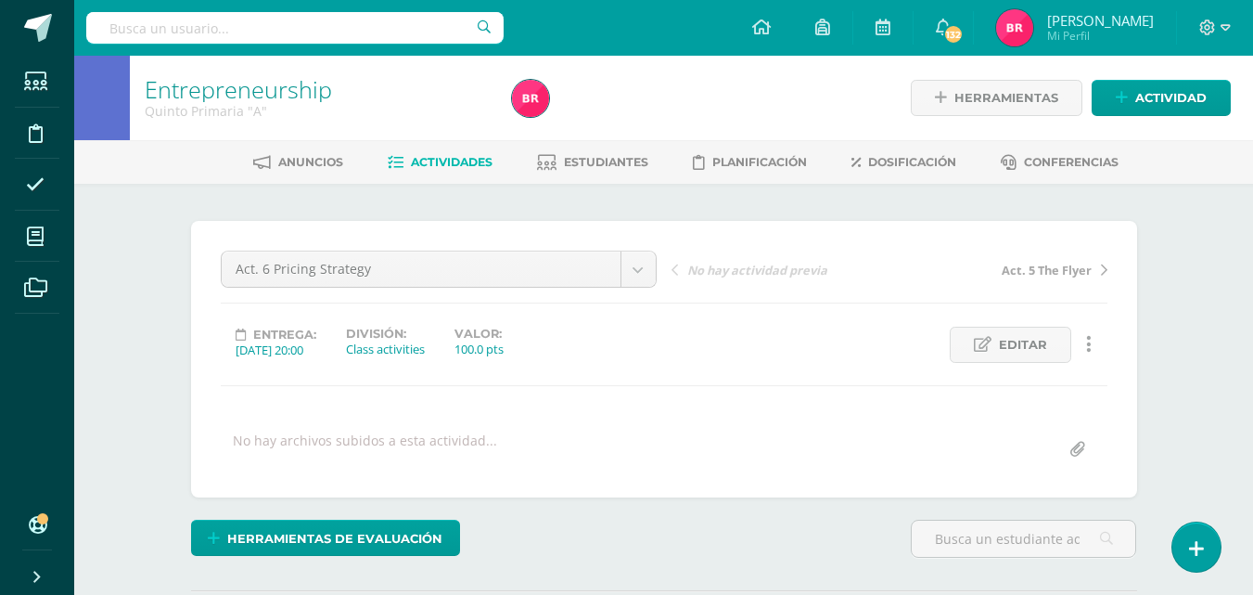
click at [450, 163] on span "Actividades" at bounding box center [452, 162] width 82 height 14
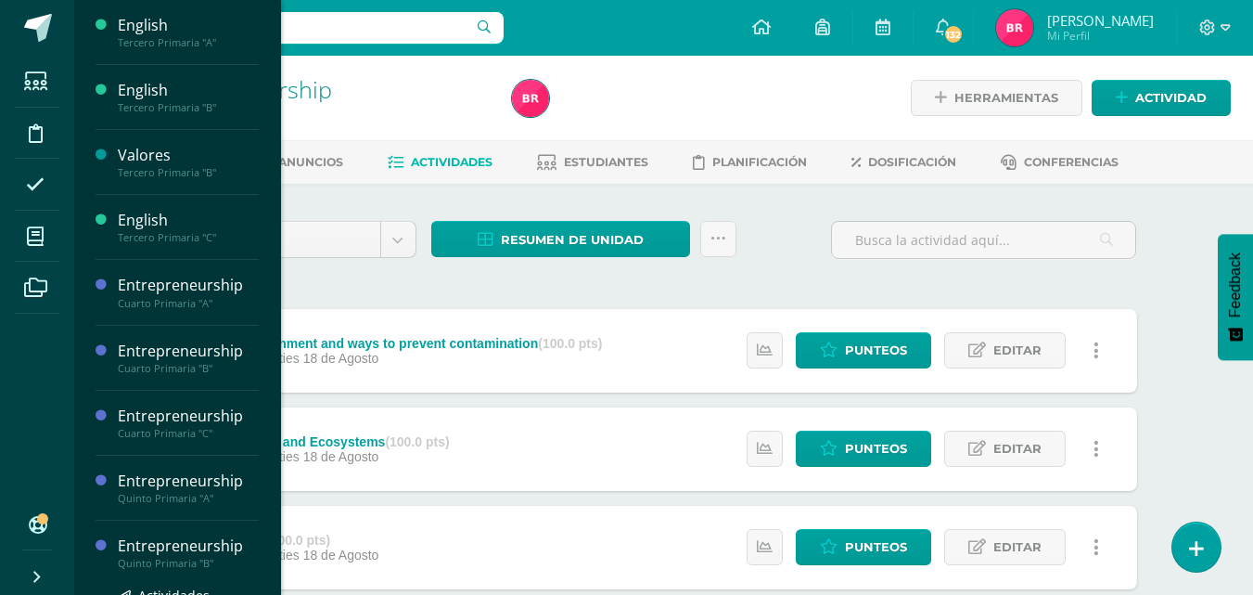
click at [182, 549] on div "Entrepreneurship" at bounding box center [188, 545] width 141 height 21
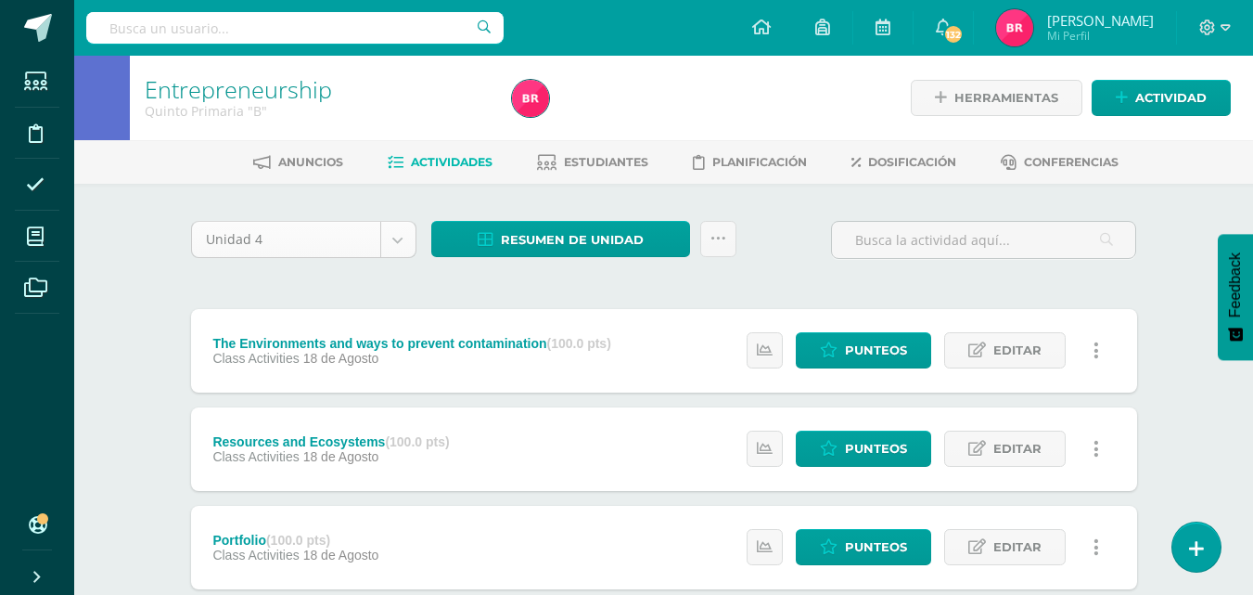
click at [390, 231] on body "Estudiantes Disciplina Asistencia Mis cursos Archivos Soporte Ayuda Reportar un…" at bounding box center [626, 553] width 1253 height 1106
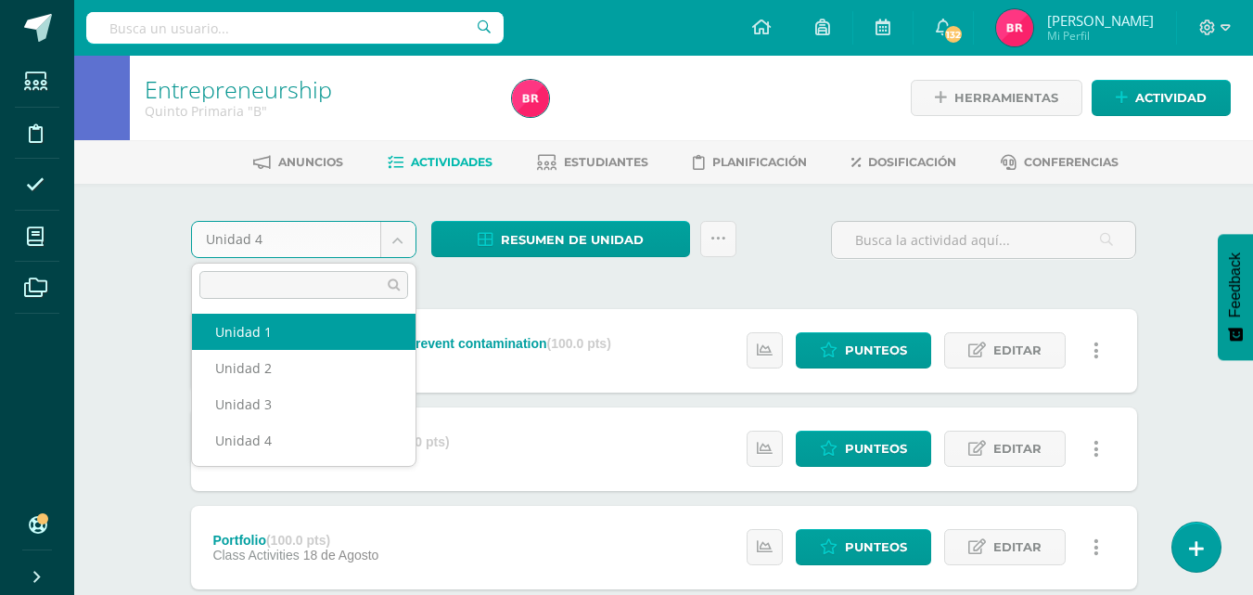
select select "Unidad 1"
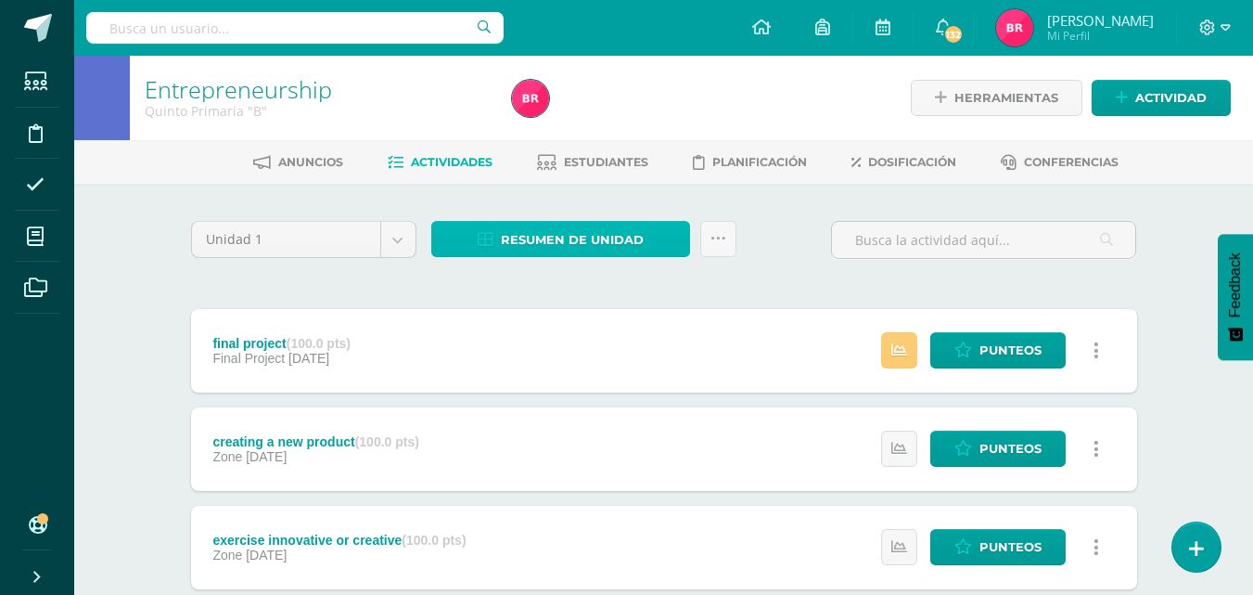
click at [532, 225] on span "Resumen de unidad" at bounding box center [572, 240] width 143 height 34
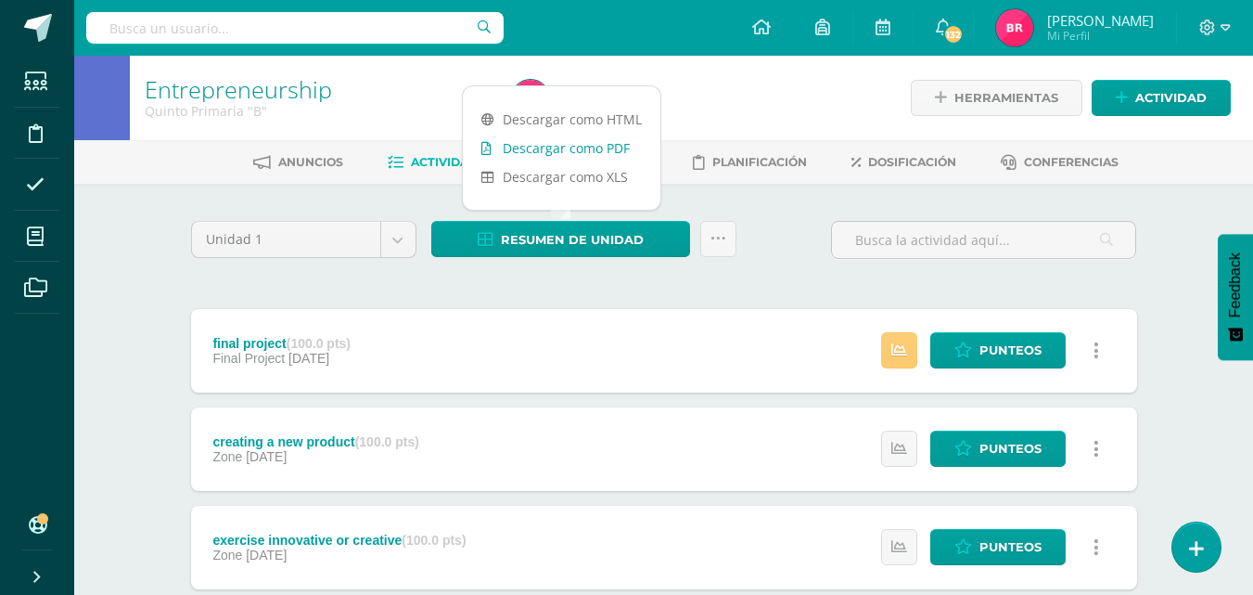
click at [531, 148] on link "Descargar como PDF" at bounding box center [562, 148] width 198 height 29
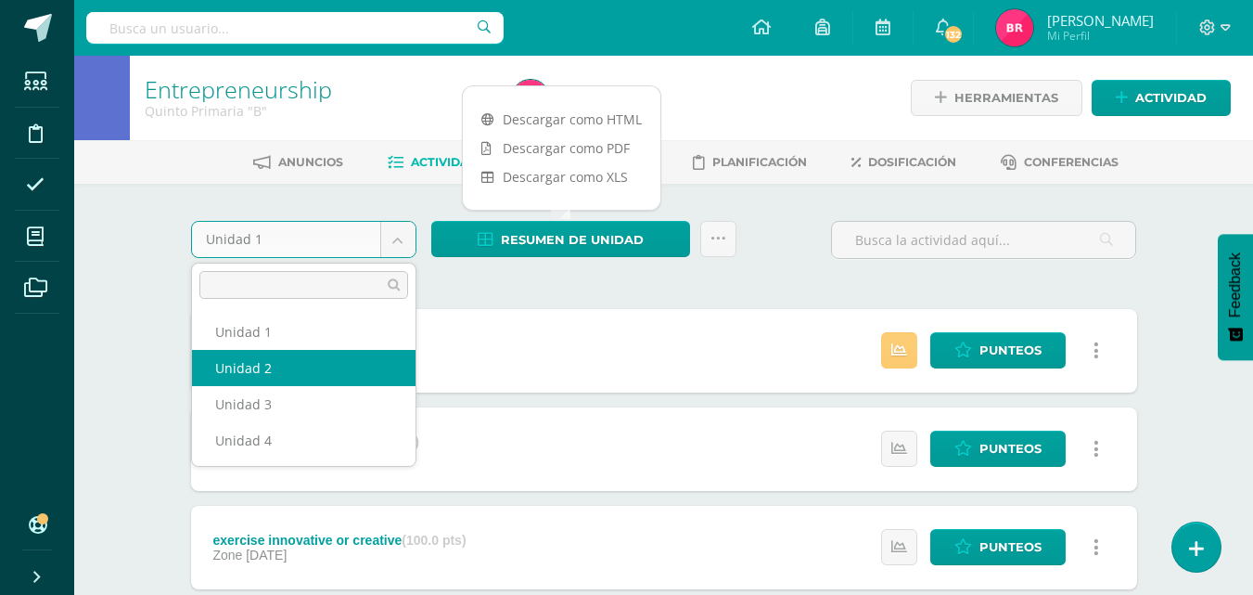
select select "Unidad 2"
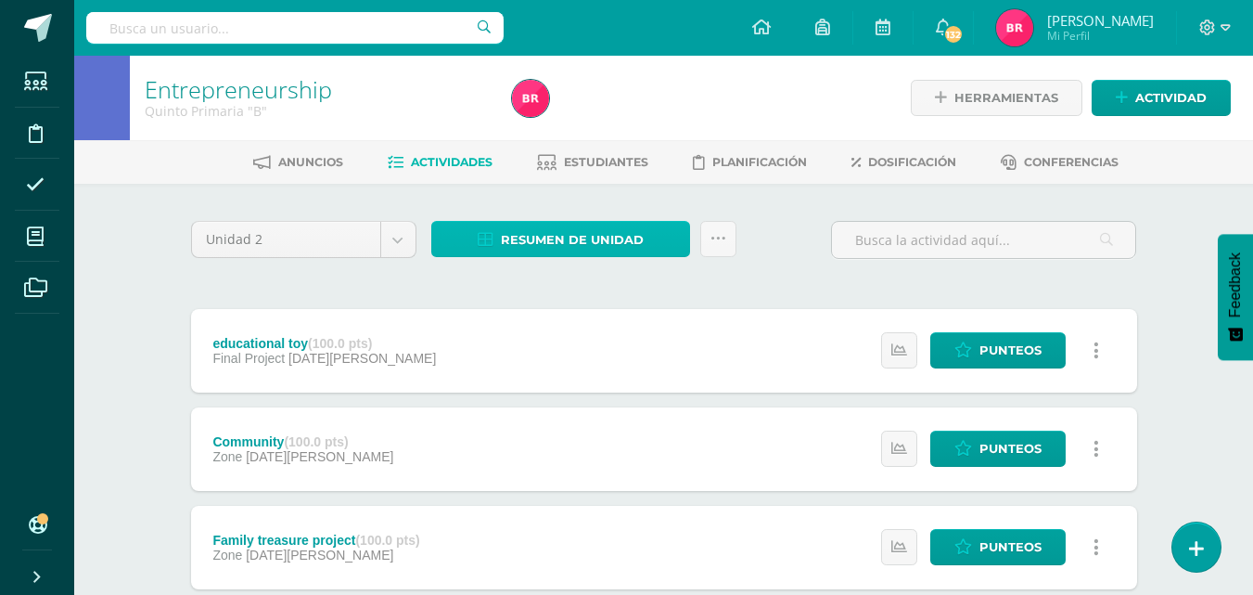
click at [519, 231] on span "Resumen de unidad" at bounding box center [572, 240] width 143 height 34
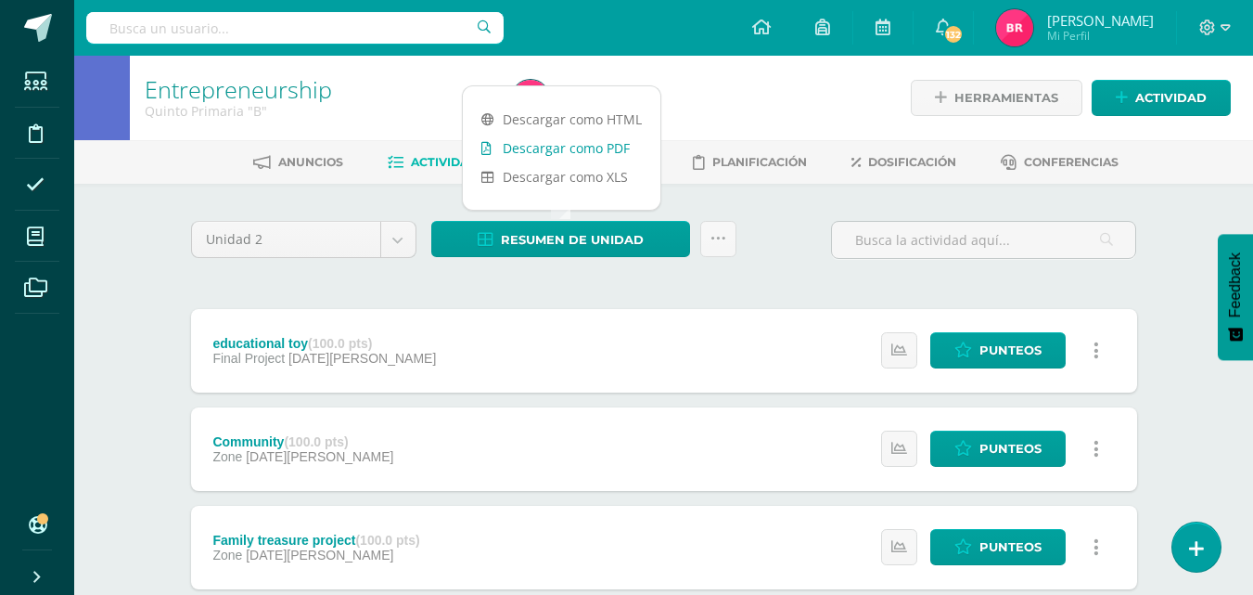
click at [561, 152] on link "Descargar como PDF" at bounding box center [562, 148] width 198 height 29
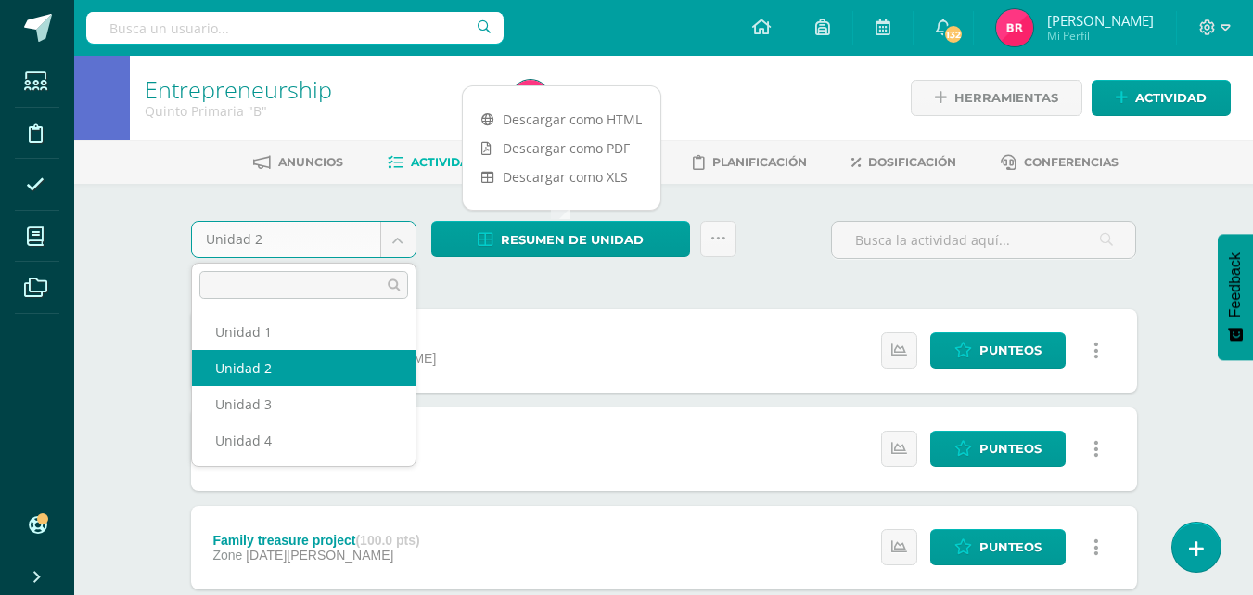
click at [401, 242] on body "Estudiantes Disciplina Asistencia Mis cursos Archivos Soporte Ayuda Reportar un…" at bounding box center [626, 602] width 1253 height 1204
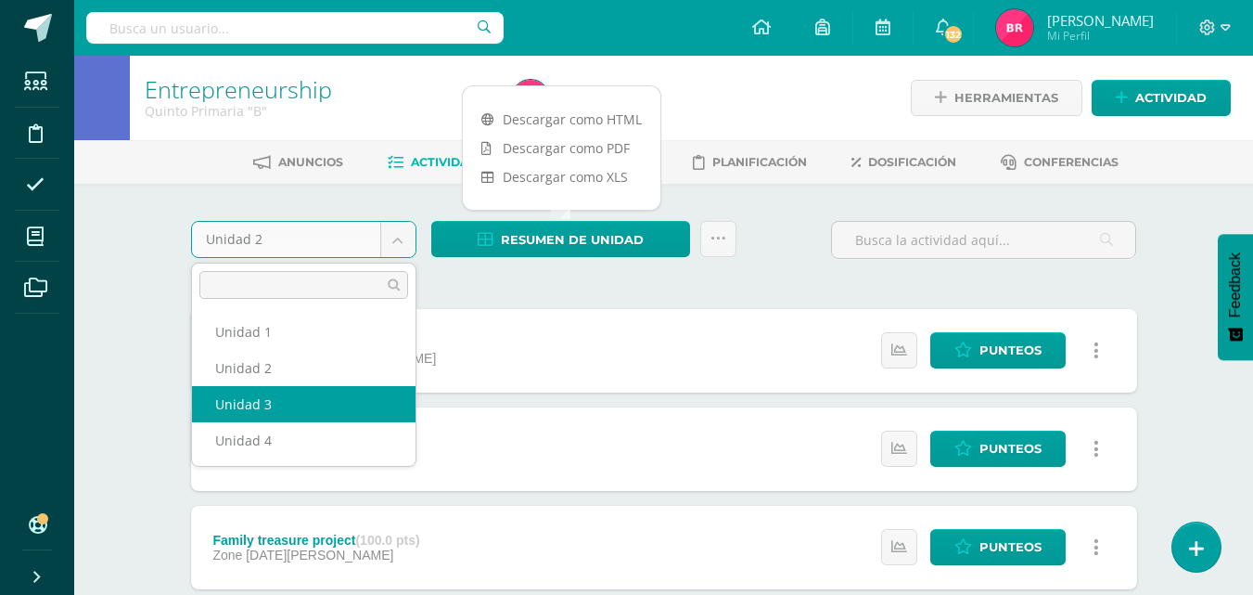
select select "Unidad 3"
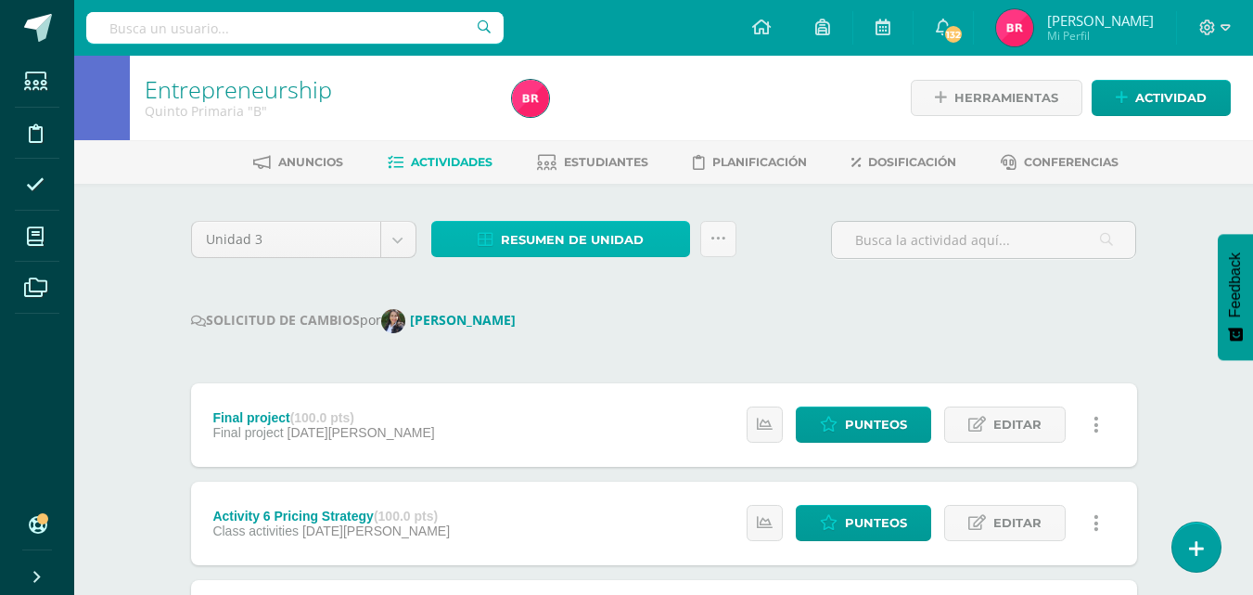
click at [504, 230] on span "Resumen de unidad" at bounding box center [572, 240] width 143 height 34
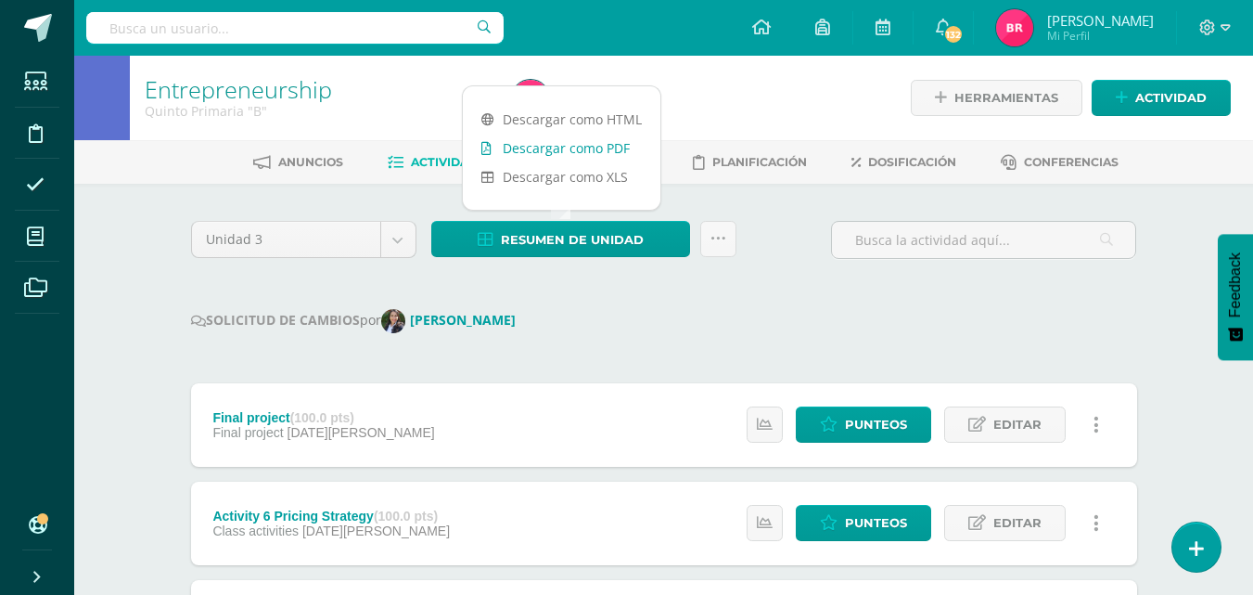
click at [523, 148] on link "Descargar como PDF" at bounding box center [562, 148] width 198 height 29
click at [390, 237] on body "Estudiantes Disciplina Asistencia Mis cursos Archivos Soporte Ayuda Reportar un…" at bounding box center [626, 590] width 1253 height 1180
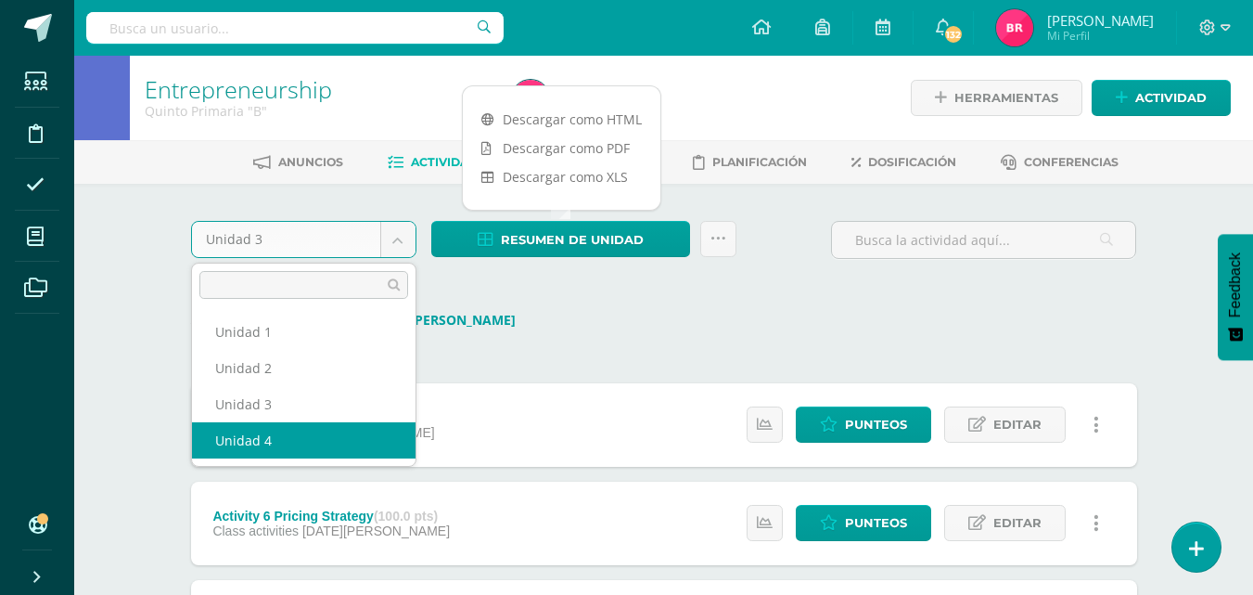
select select "Unidad 4"
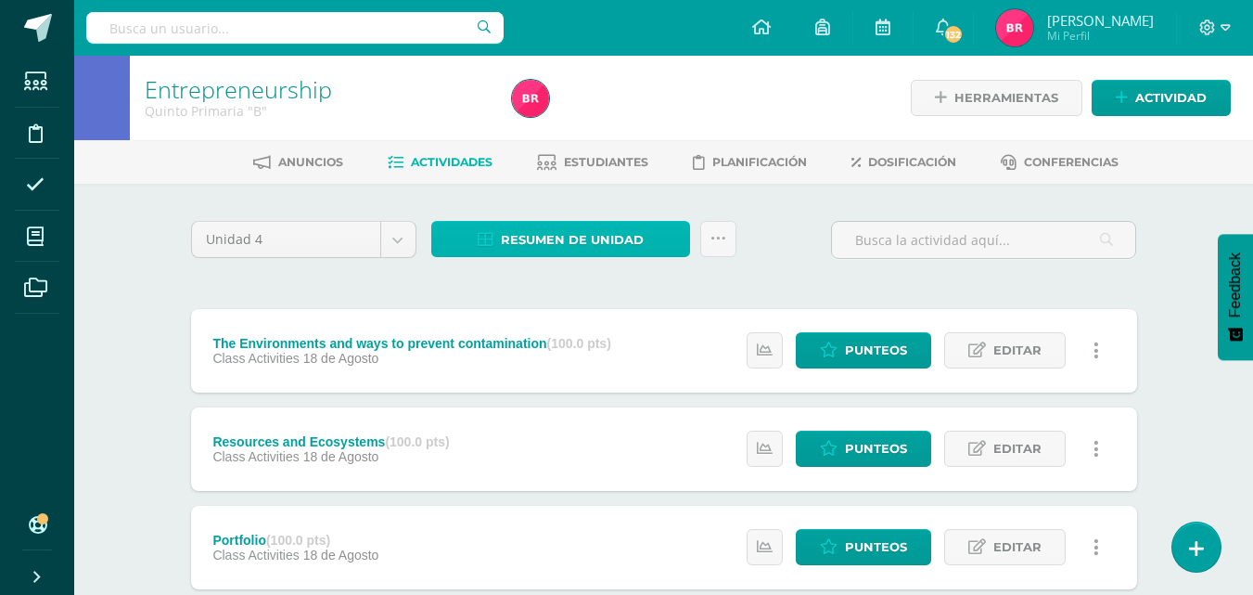
click at [560, 234] on span "Resumen de unidad" at bounding box center [572, 240] width 143 height 34
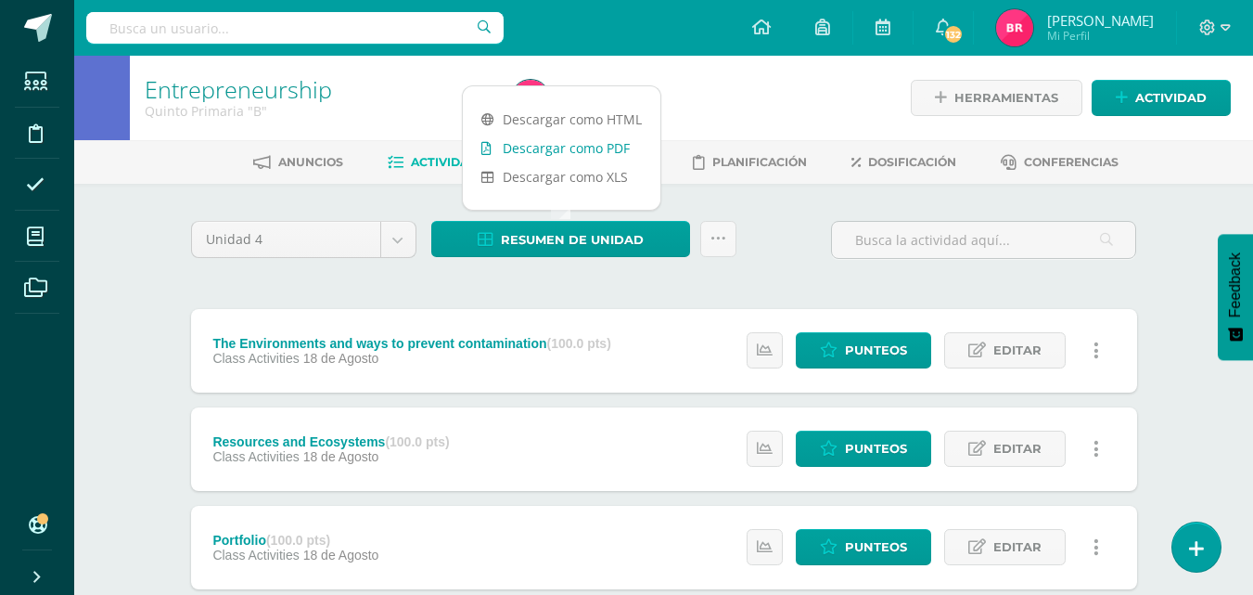
click at [545, 138] on link "Descargar como PDF" at bounding box center [562, 148] width 198 height 29
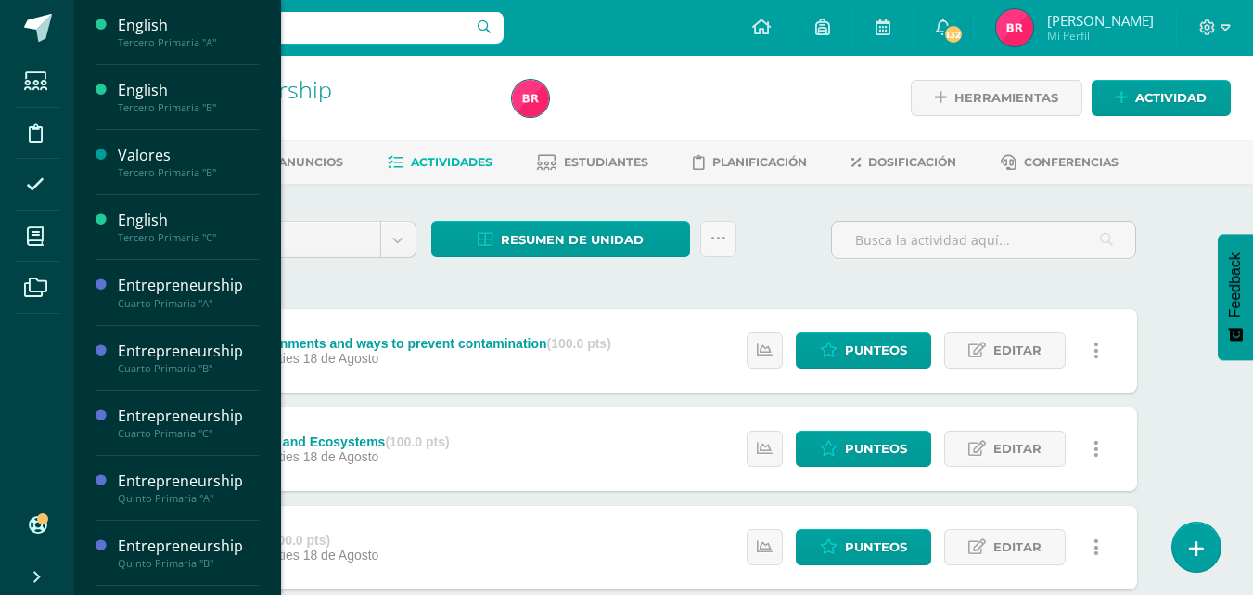
click at [271, 456] on div "English Tercero Primaria "A" Actividades Estudiantes Planificación Dosificación…" at bounding box center [177, 297] width 208 height 595
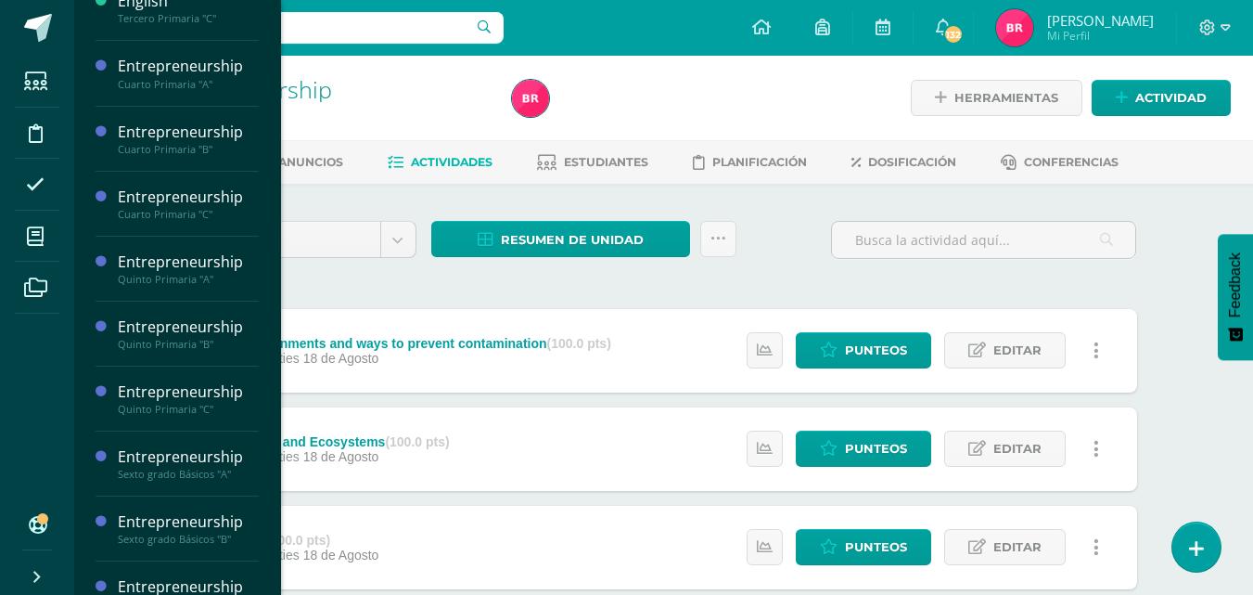
scroll to position [250, 0]
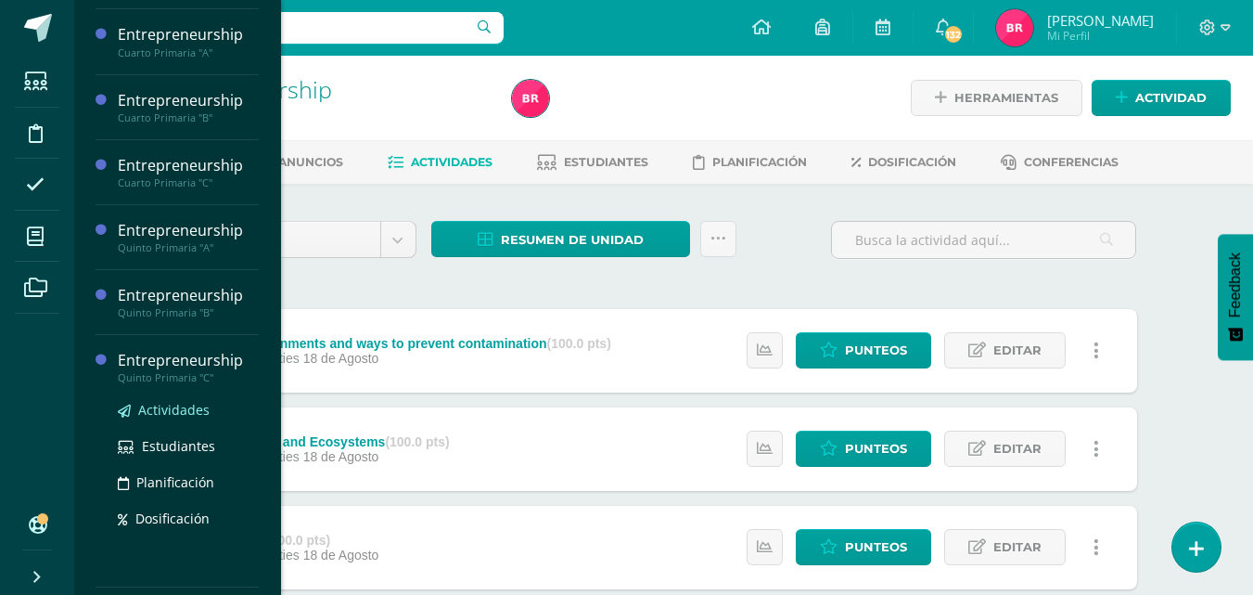
click at [194, 415] on span "Actividades" at bounding box center [173, 410] width 71 height 18
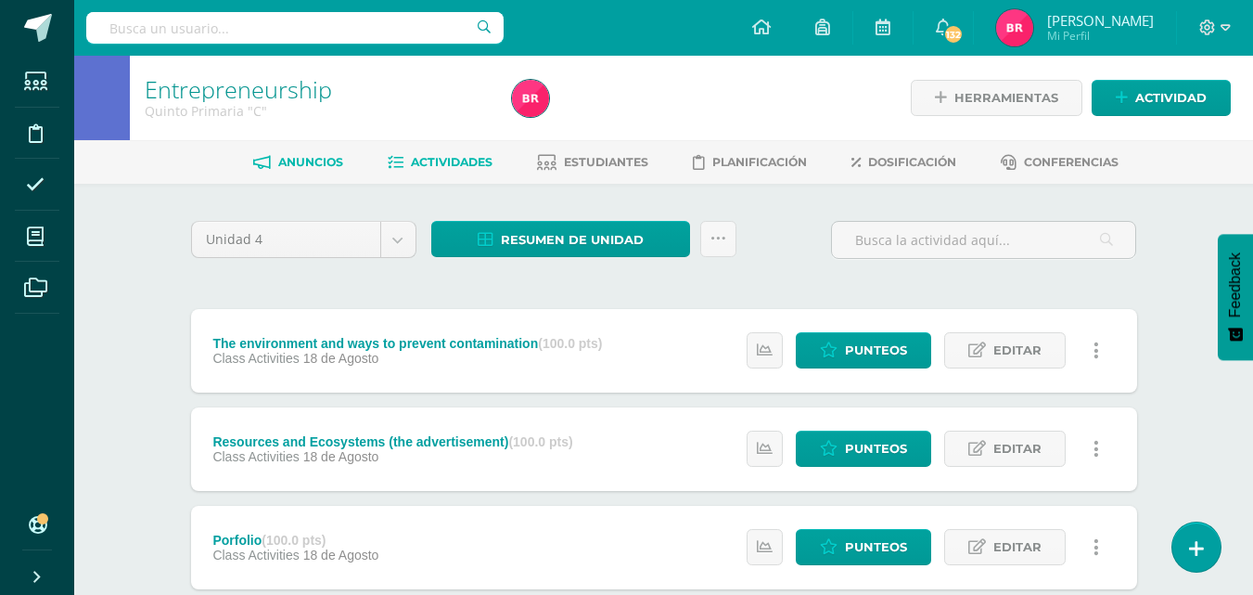
drag, startPoint x: 190, startPoint y: 359, endPoint x: 289, endPoint y: 165, distance: 217.4
click at [191, 355] on div "The environment and ways to prevent contamination (100.0 pts) Class Activities …" at bounding box center [408, 350] width 434 height 83
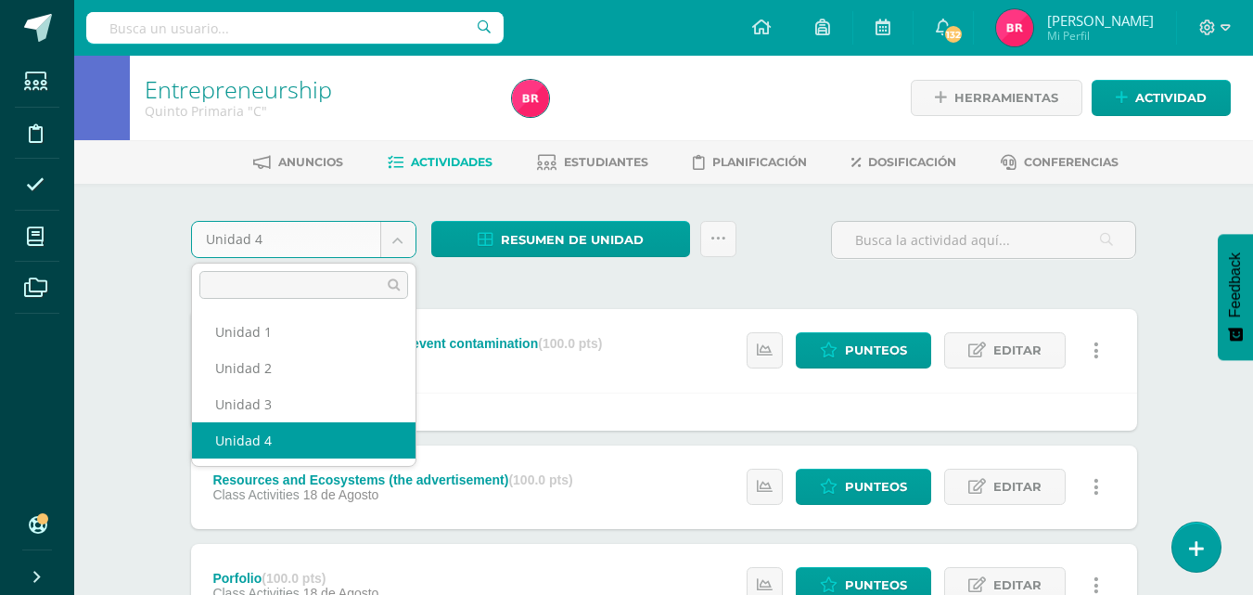
click at [392, 247] on body "Estudiantes Disciplina Asistencia Mis cursos Archivos Soporte Ayuda Reportar un…" at bounding box center [626, 572] width 1253 height 1144
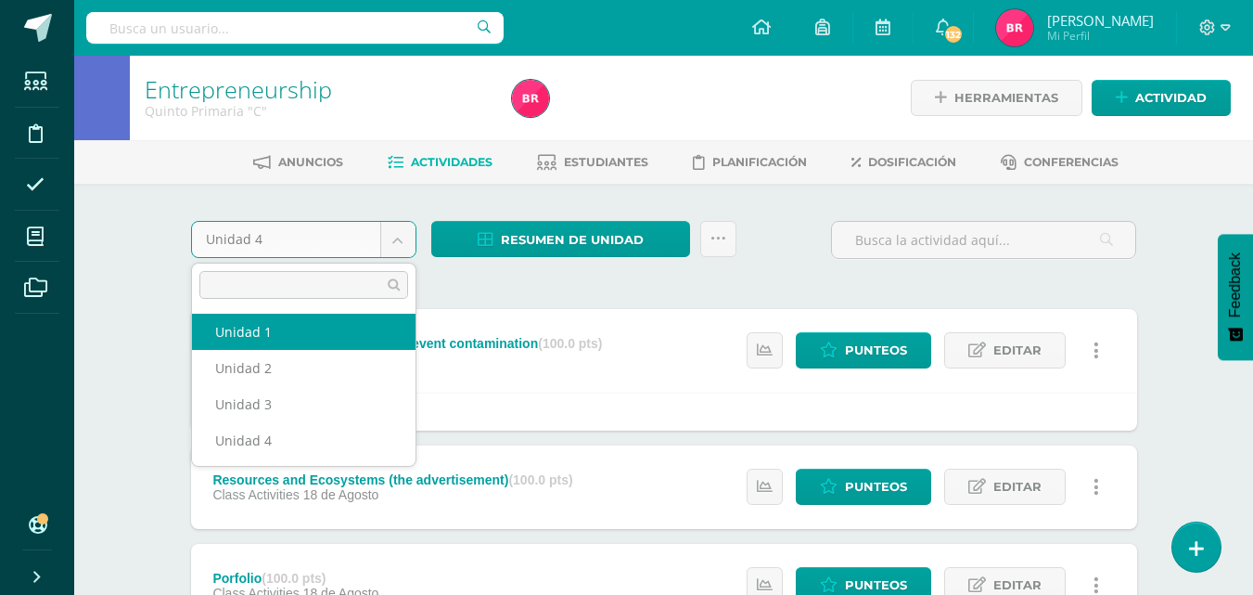
drag, startPoint x: 282, startPoint y: 323, endPoint x: 307, endPoint y: 303, distance: 31.7
select select "Unidad 1"
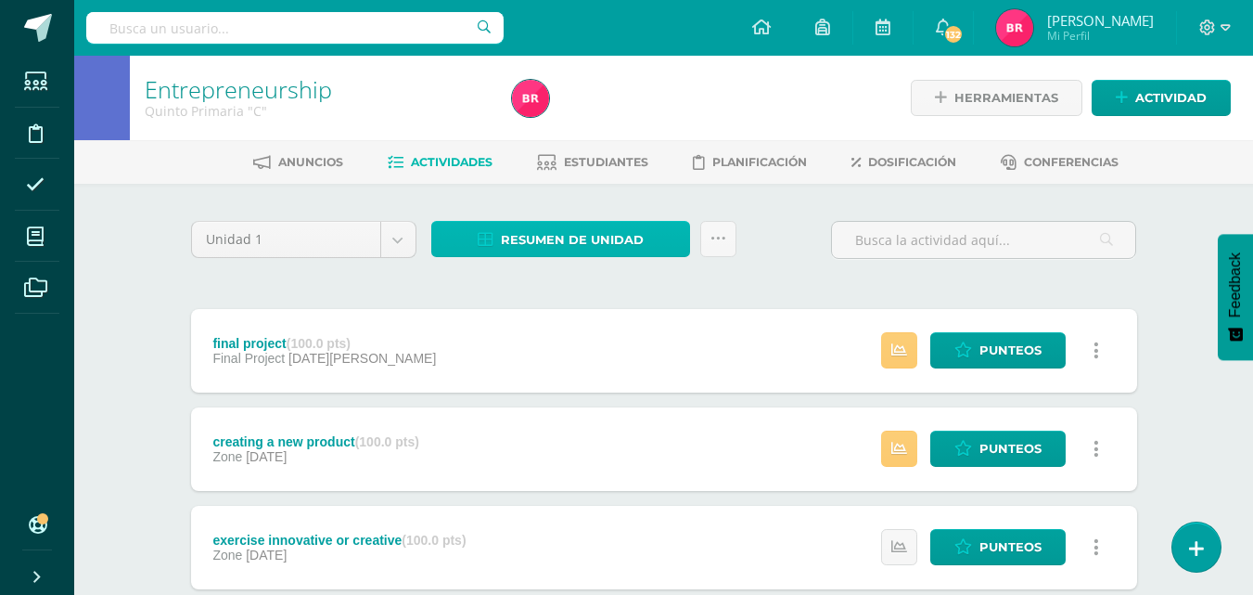
click at [606, 240] on span "Resumen de unidad" at bounding box center [572, 240] width 143 height 34
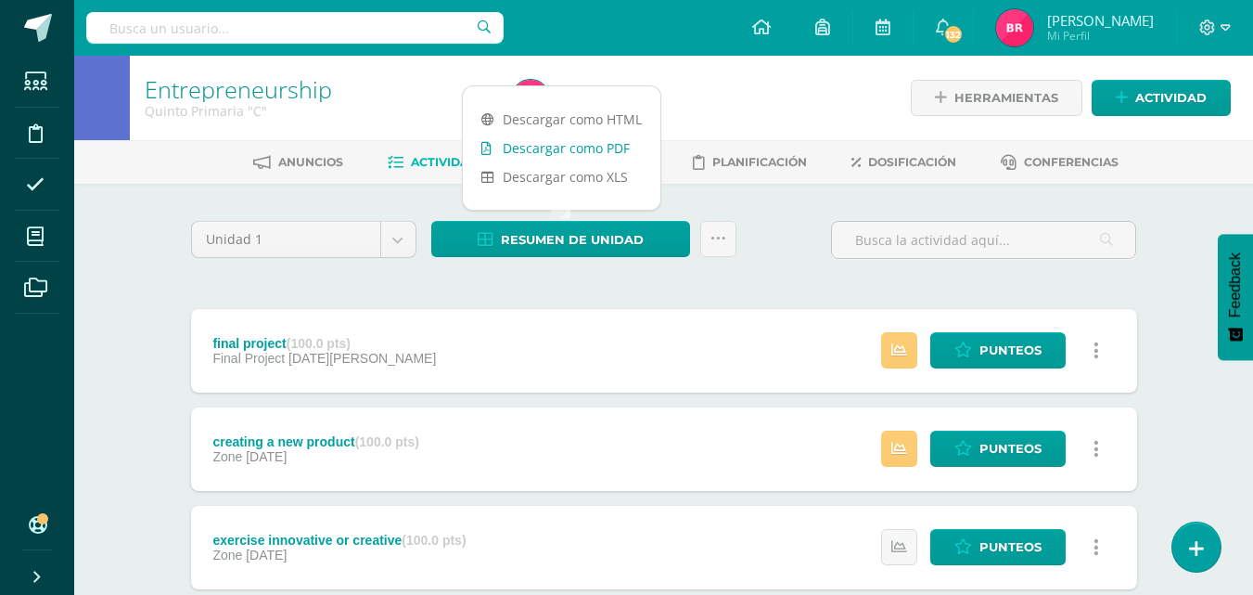
click at [595, 151] on link "Descargar como PDF" at bounding box center [562, 148] width 198 height 29
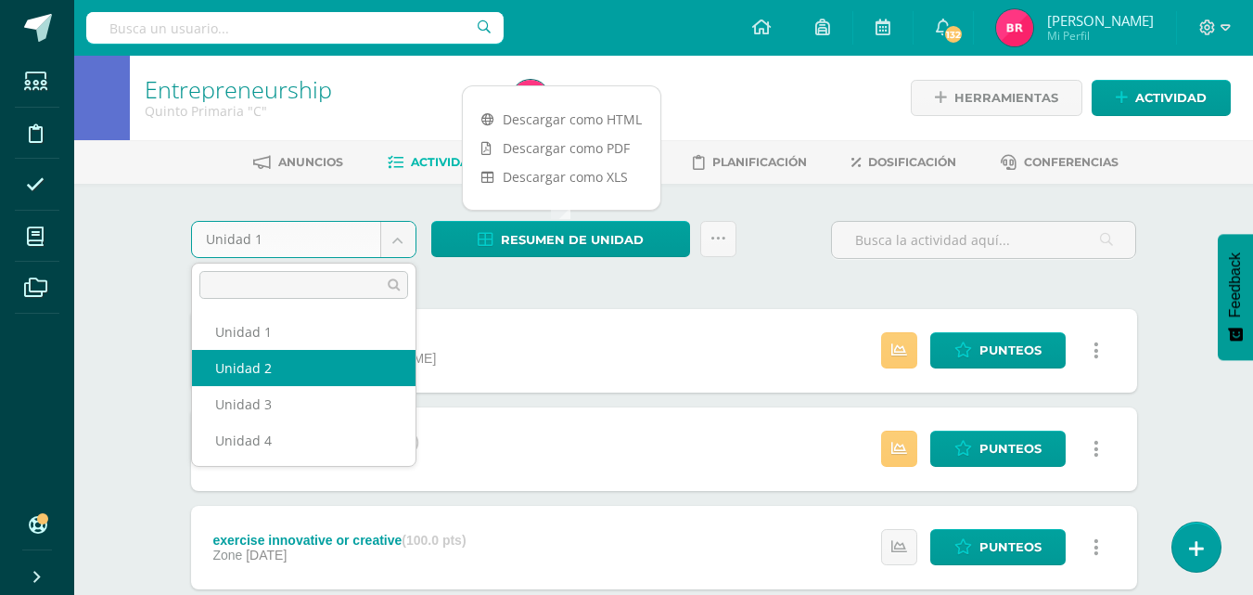
select select "Unidad 2"
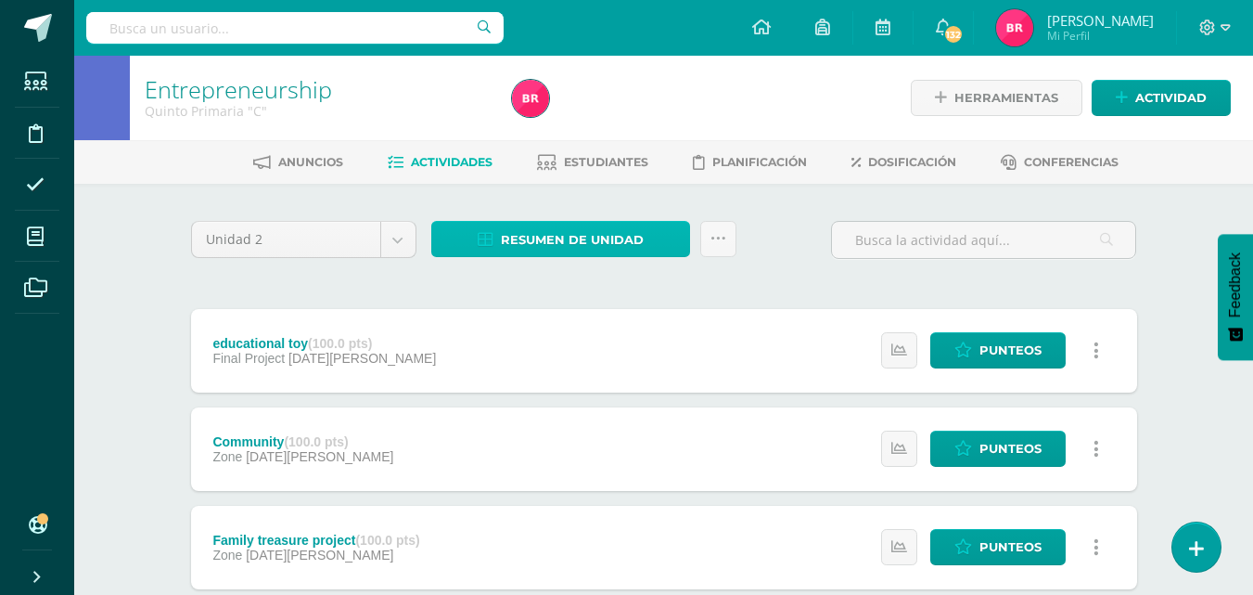
click at [489, 225] on link "Resumen de unidad" at bounding box center [560, 239] width 259 height 36
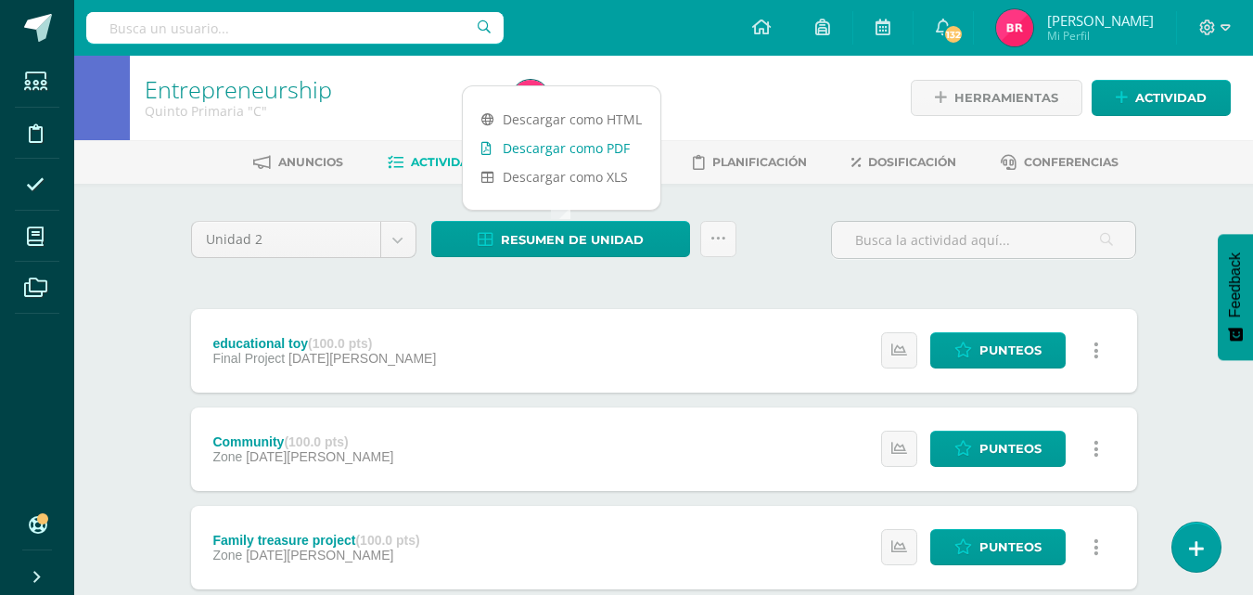
click at [564, 150] on link "Descargar como PDF" at bounding box center [562, 148] width 198 height 29
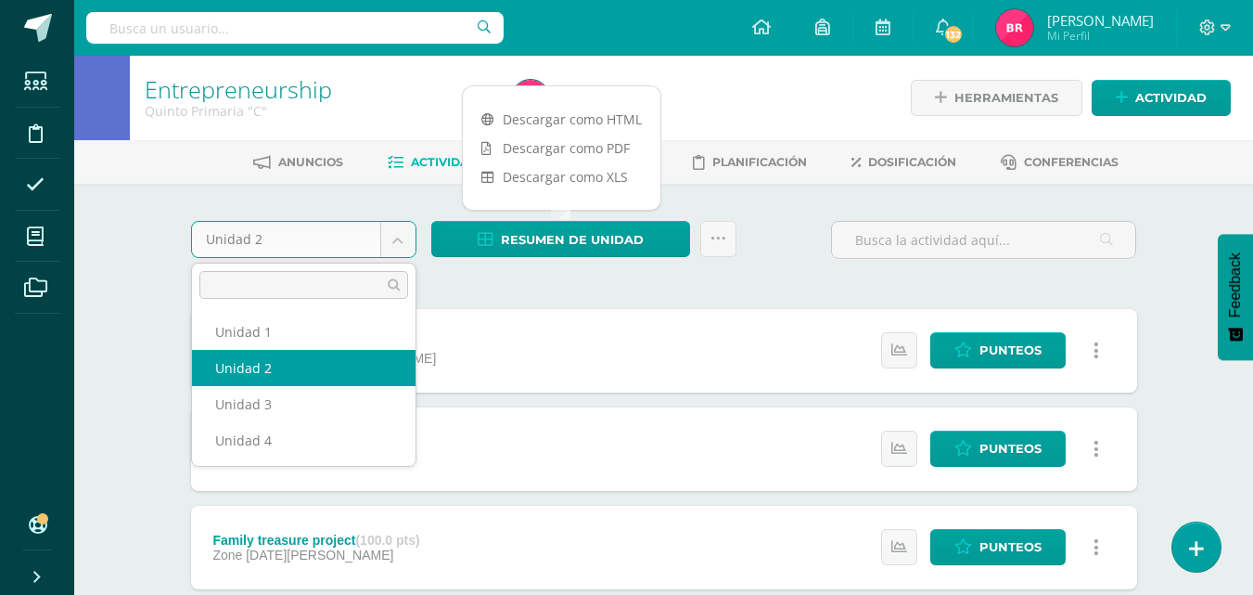
click at [397, 241] on body "Estudiantes Disciplina Asistencia Mis cursos Archivos Soporte Ayuda Reportar un…" at bounding box center [626, 602] width 1253 height 1204
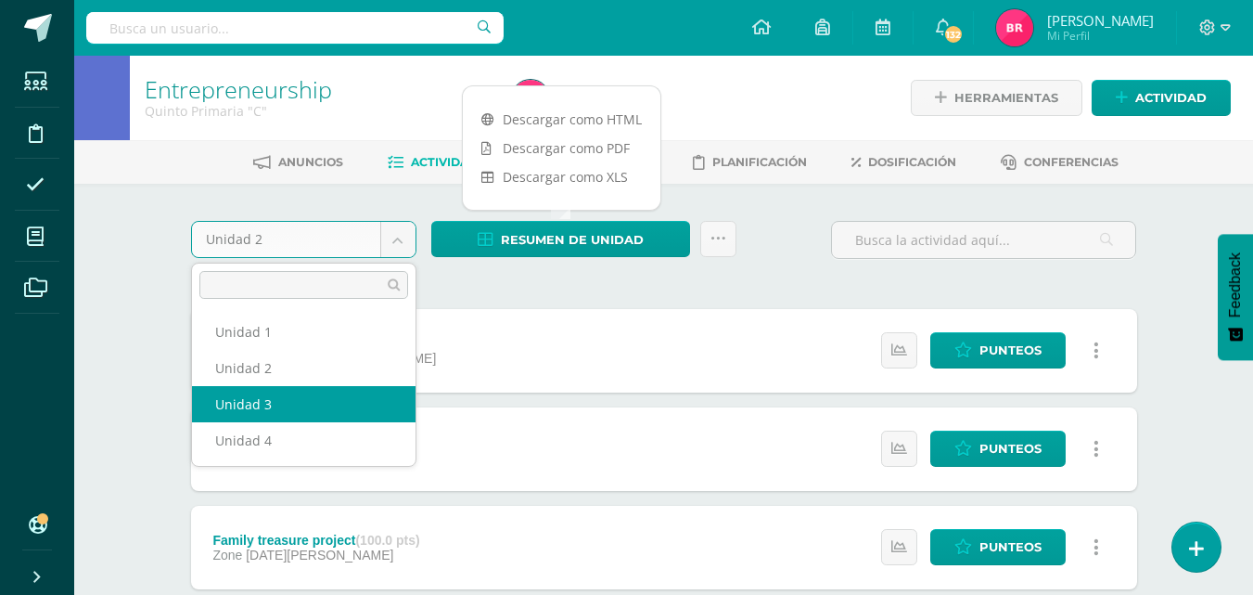
select select "Unidad 3"
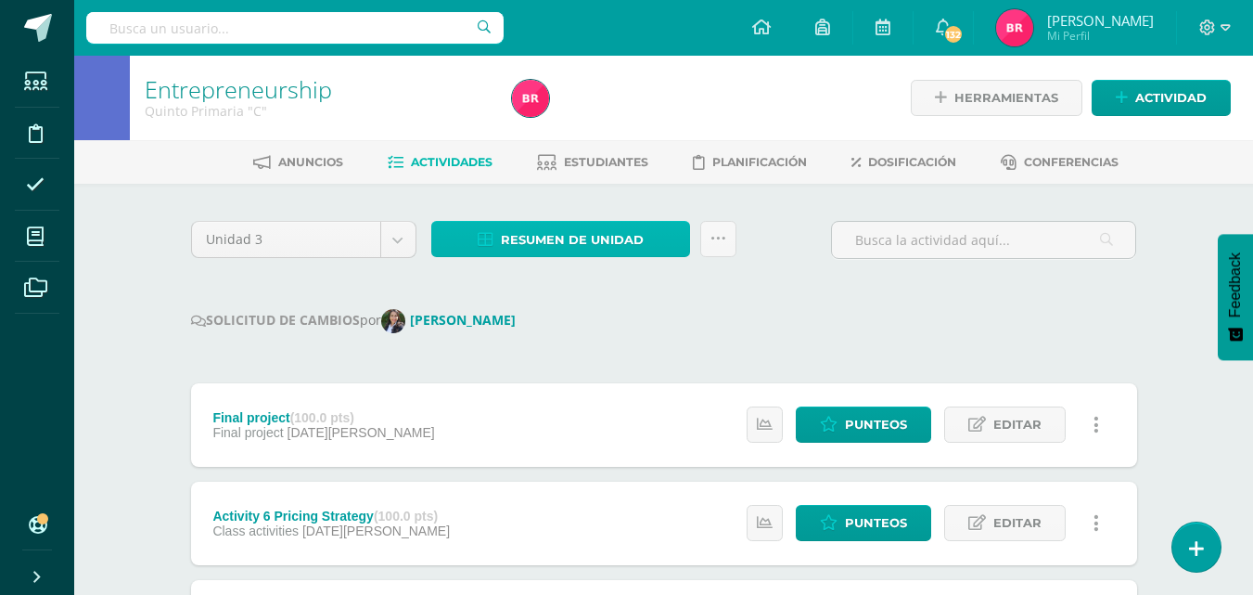
click at [555, 238] on span "Resumen de unidad" at bounding box center [572, 240] width 143 height 34
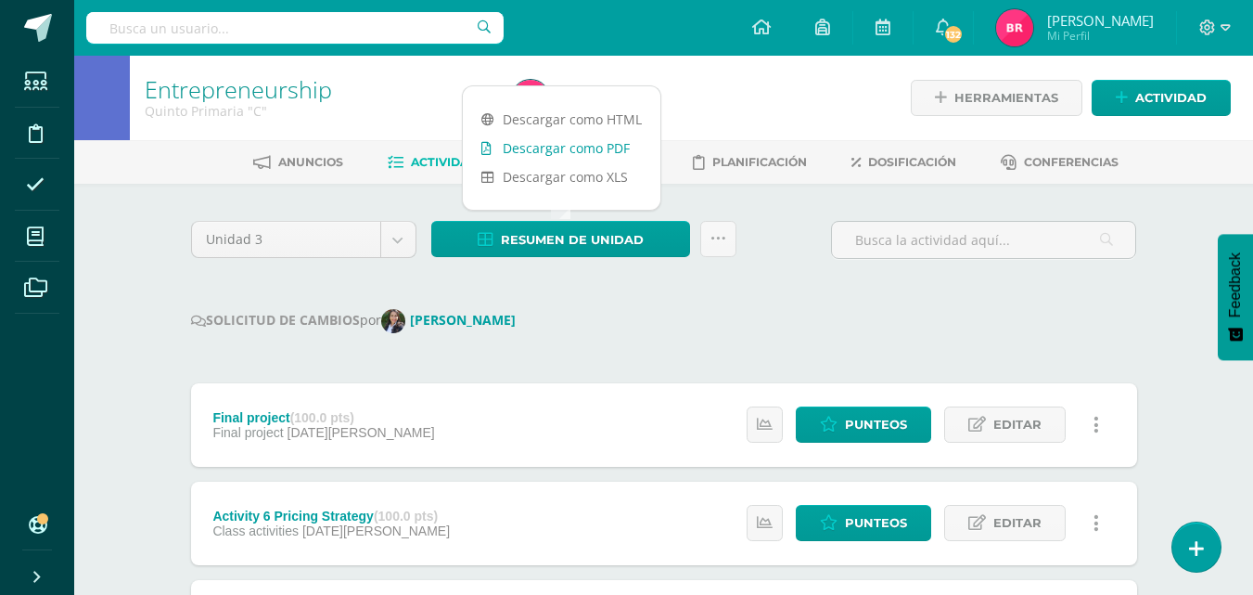
click at [510, 148] on link "Descargar como PDF" at bounding box center [562, 148] width 198 height 29
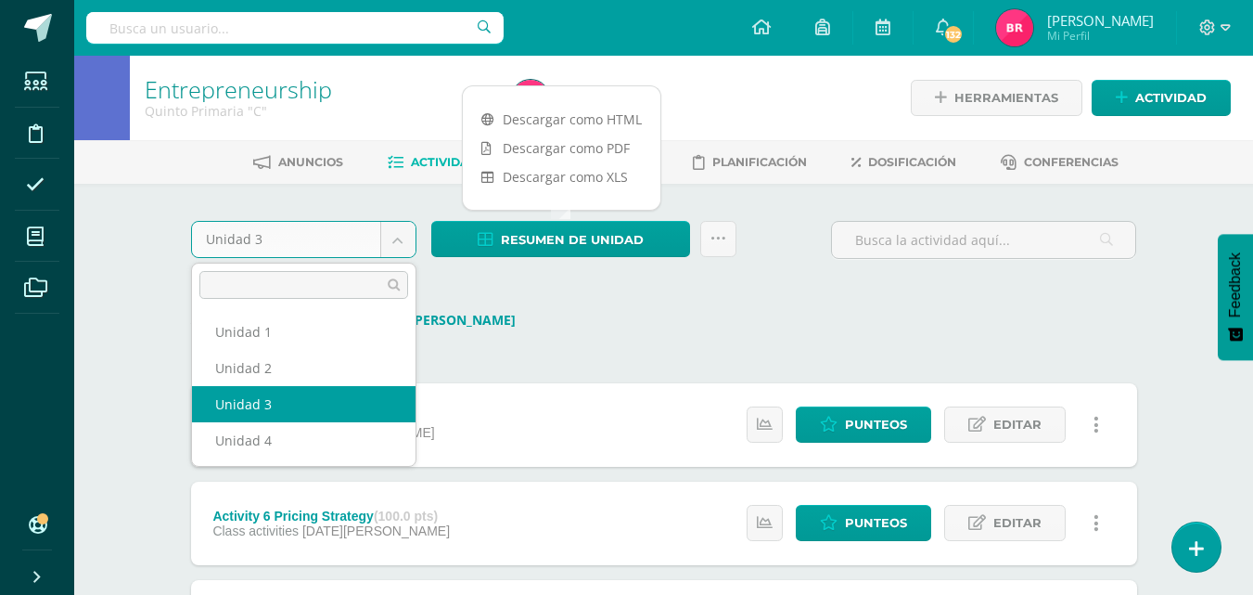
click at [392, 230] on body "Estudiantes Disciplina Asistencia Mis cursos Archivos Soporte Ayuda Reportar un…" at bounding box center [626, 590] width 1253 height 1180
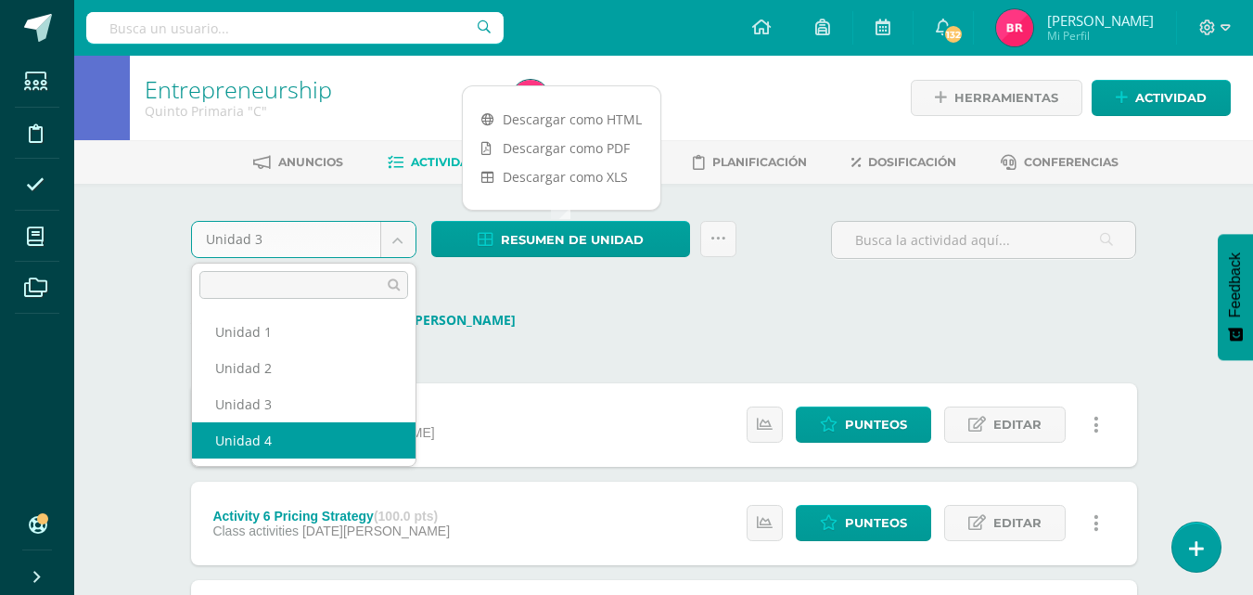
select select "Unidad 4"
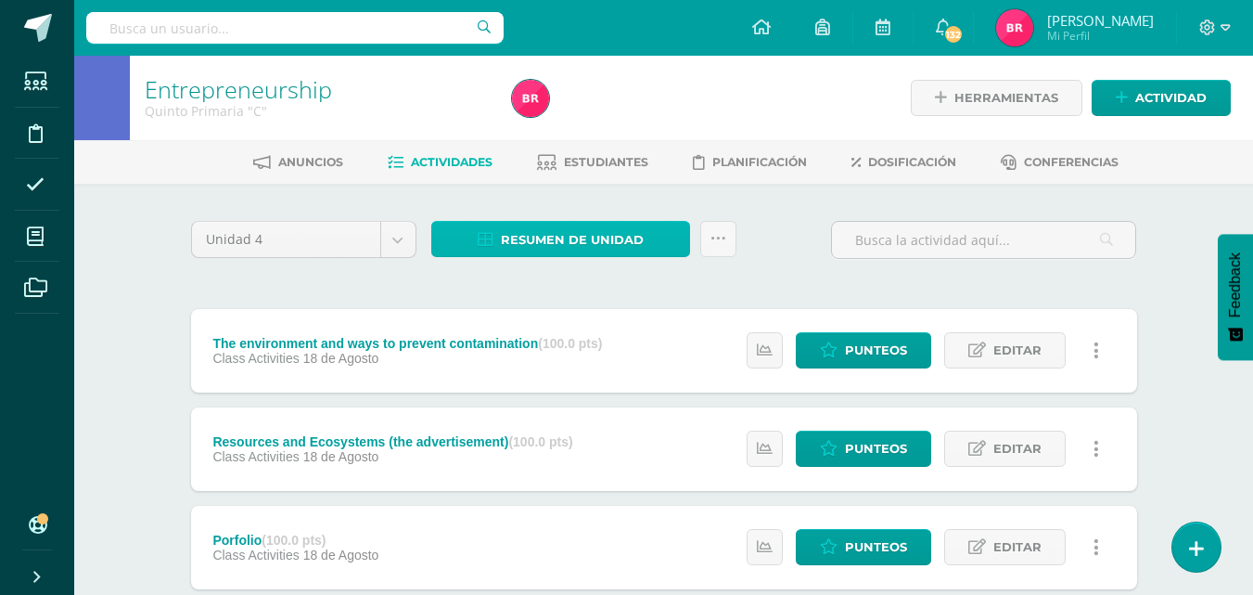
click at [604, 225] on span "Resumen de unidad" at bounding box center [572, 240] width 143 height 34
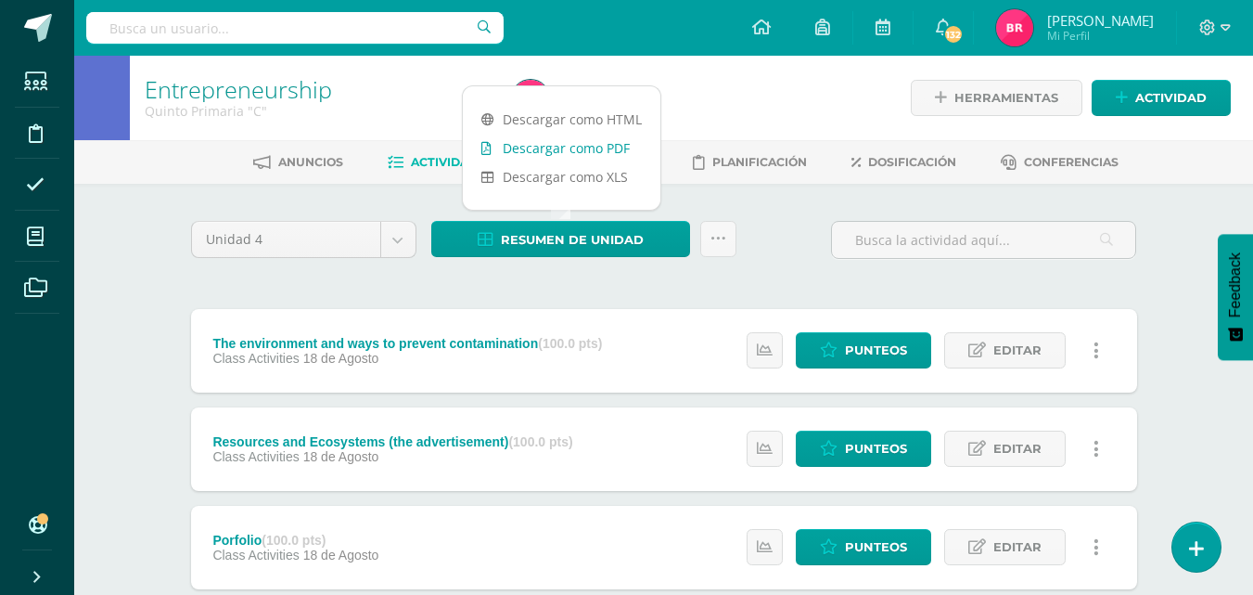
click at [558, 146] on link "Descargar como PDF" at bounding box center [562, 148] width 198 height 29
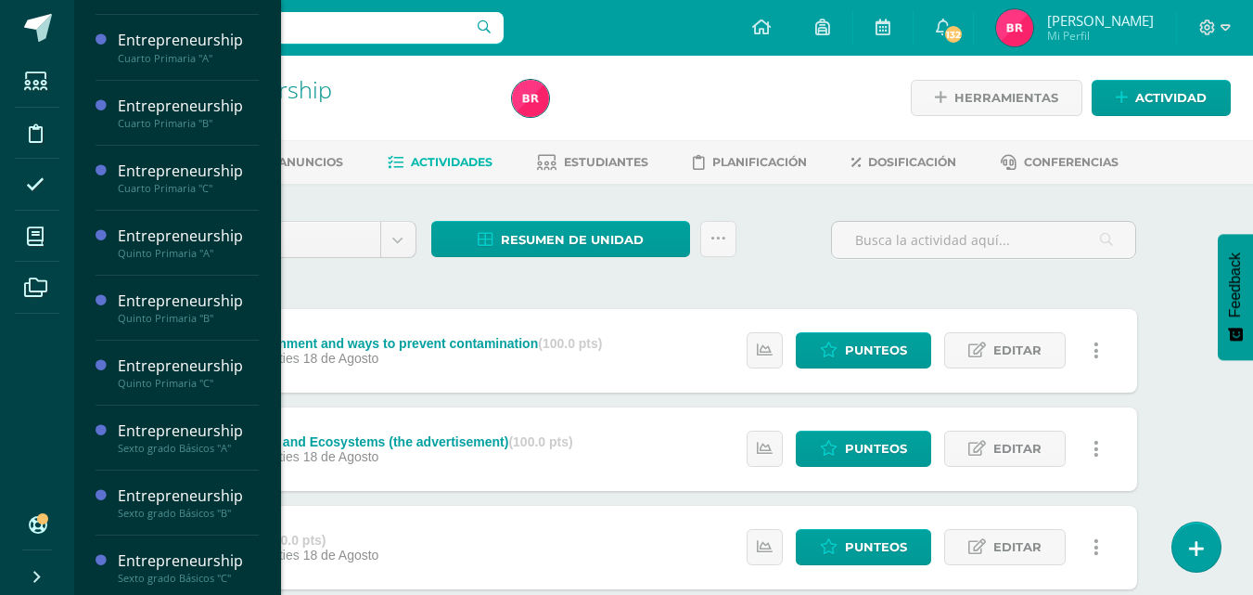
scroll to position [250, 0]
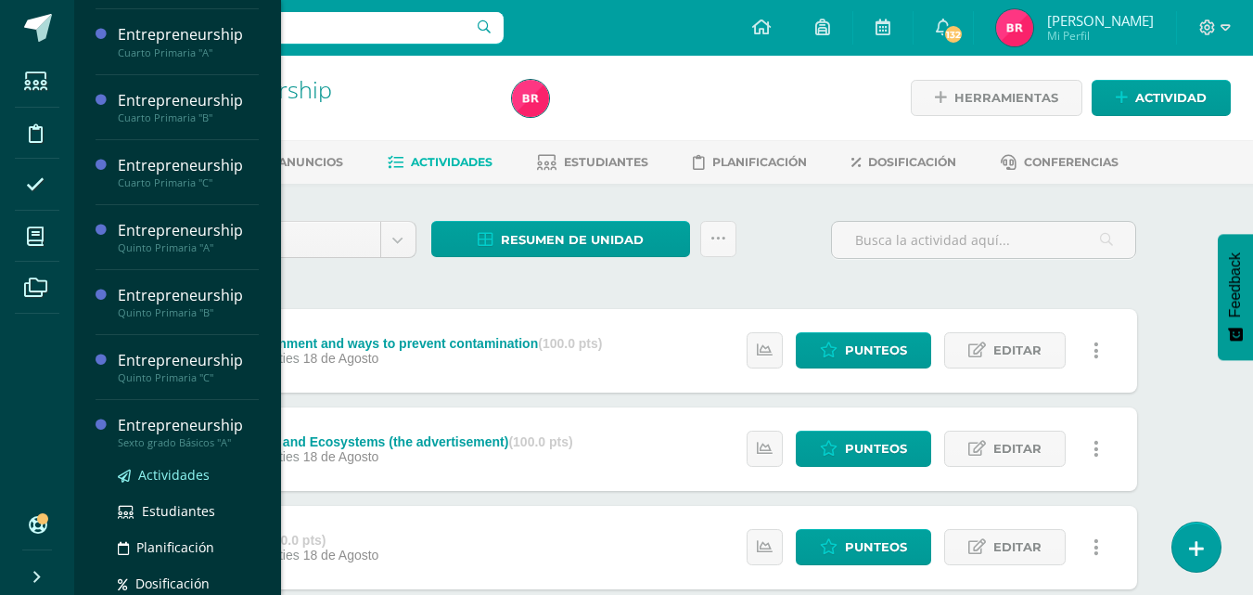
drag, startPoint x: 164, startPoint y: 451, endPoint x: 166, endPoint y: 464, distance: 13.1
click at [165, 463] on div "Actividades Estudiantes Planificación Dosificación" at bounding box center [188, 542] width 141 height 187
click at [169, 466] on span "Actividades" at bounding box center [173, 475] width 71 height 18
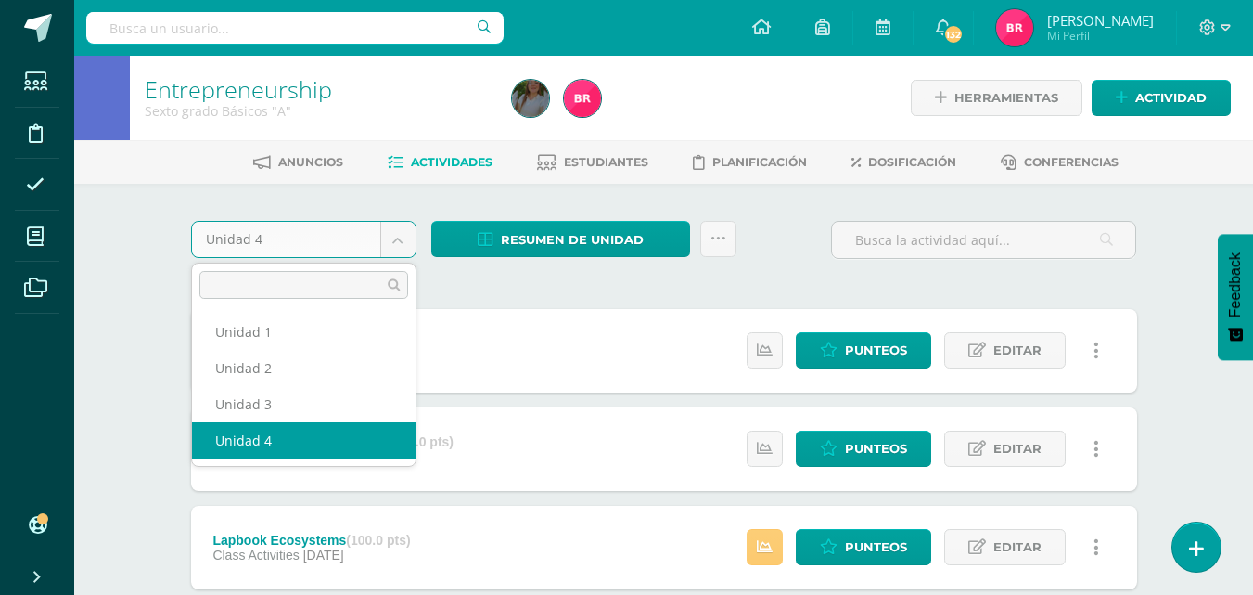
click at [392, 243] on body "Estudiantes Disciplina Asistencia Mis cursos Archivos Soporte Ayuda Reportar un…" at bounding box center [626, 553] width 1253 height 1106
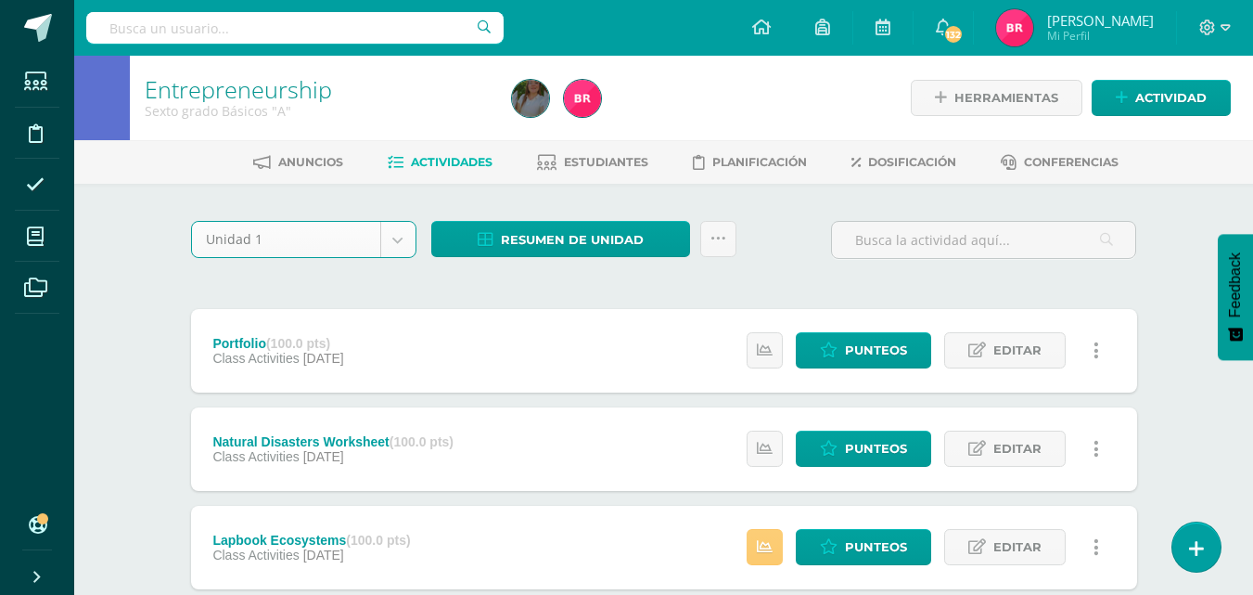
select select "Unidad 1"
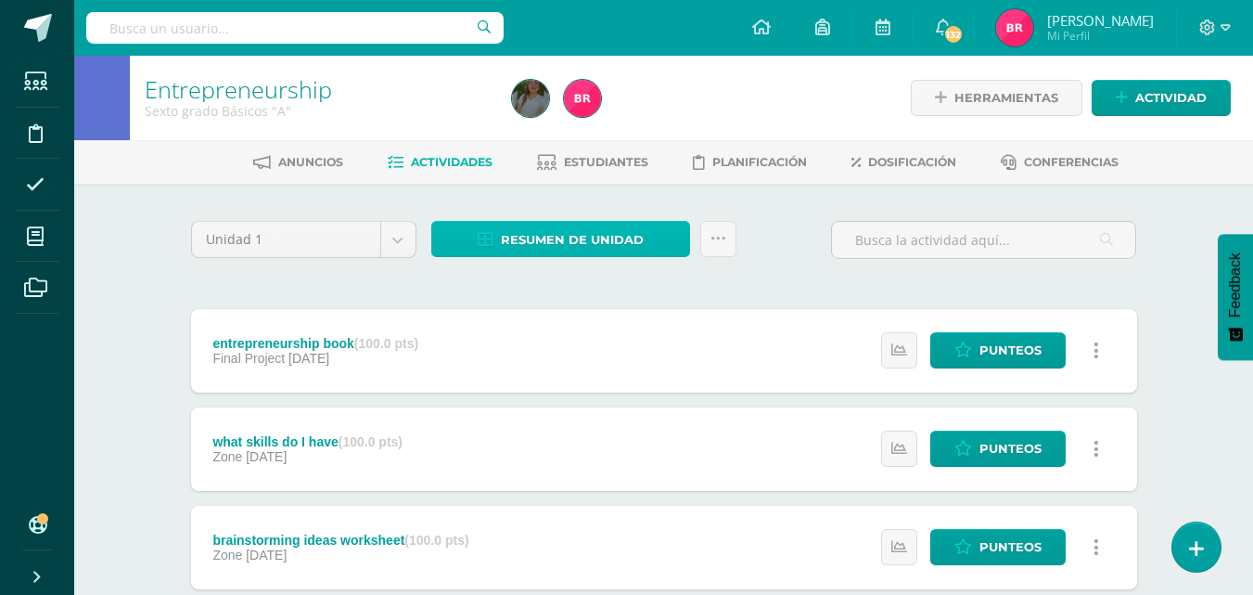
click at [554, 236] on span "Resumen de unidad" at bounding box center [572, 240] width 143 height 34
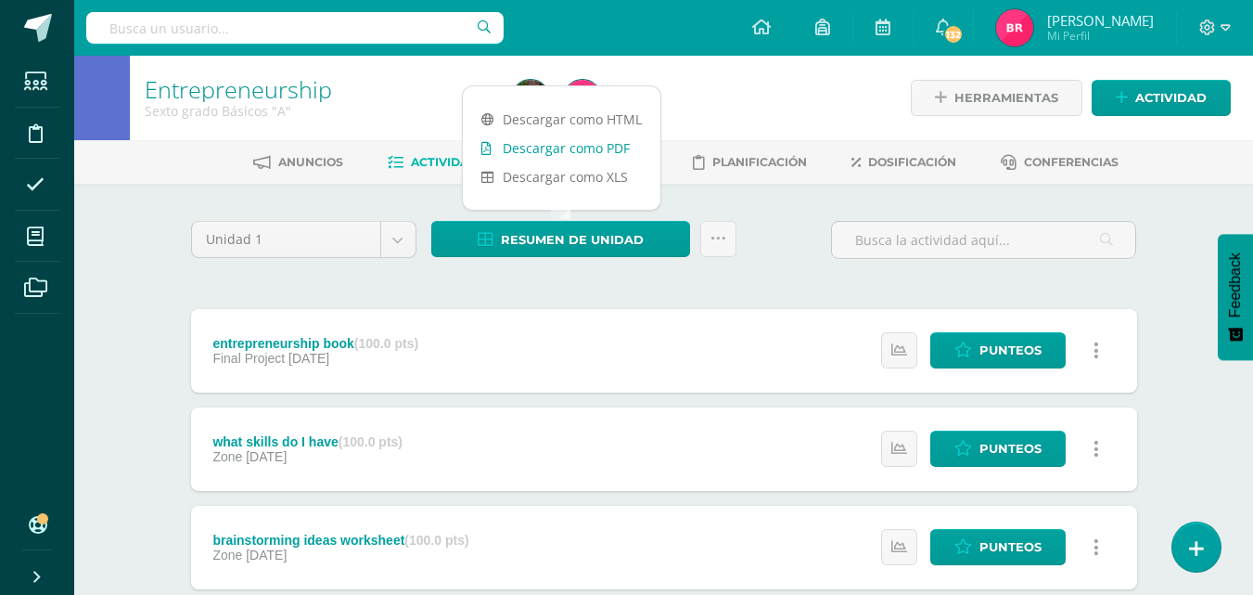
click at [539, 148] on link "Descargar como PDF" at bounding box center [562, 148] width 198 height 29
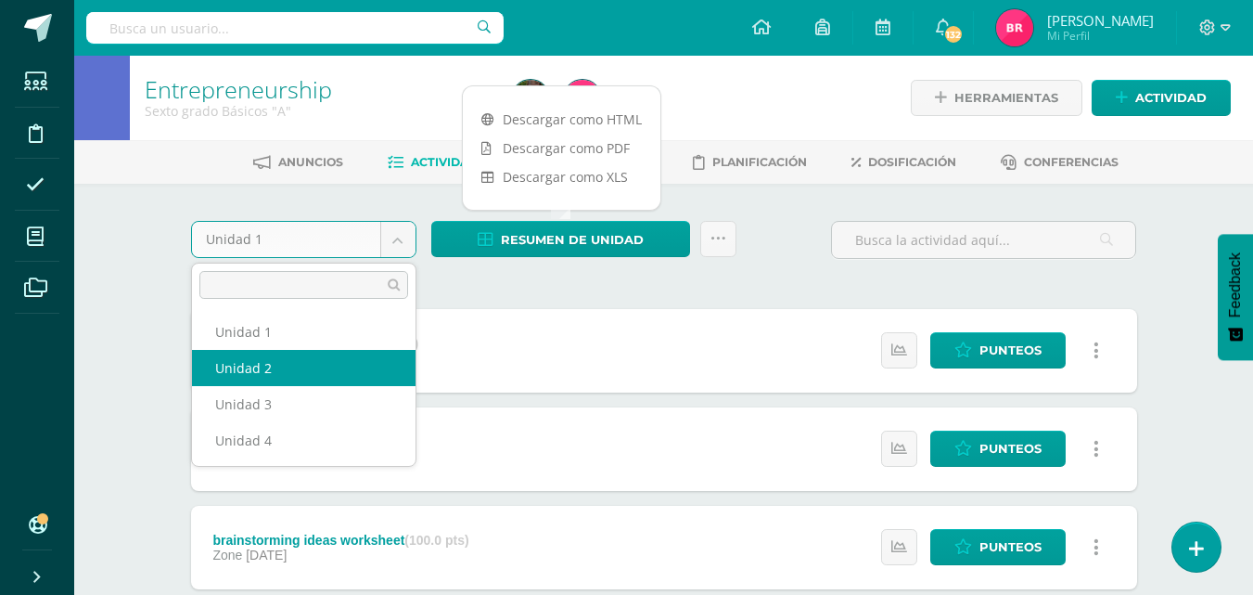
select select "Unidad 2"
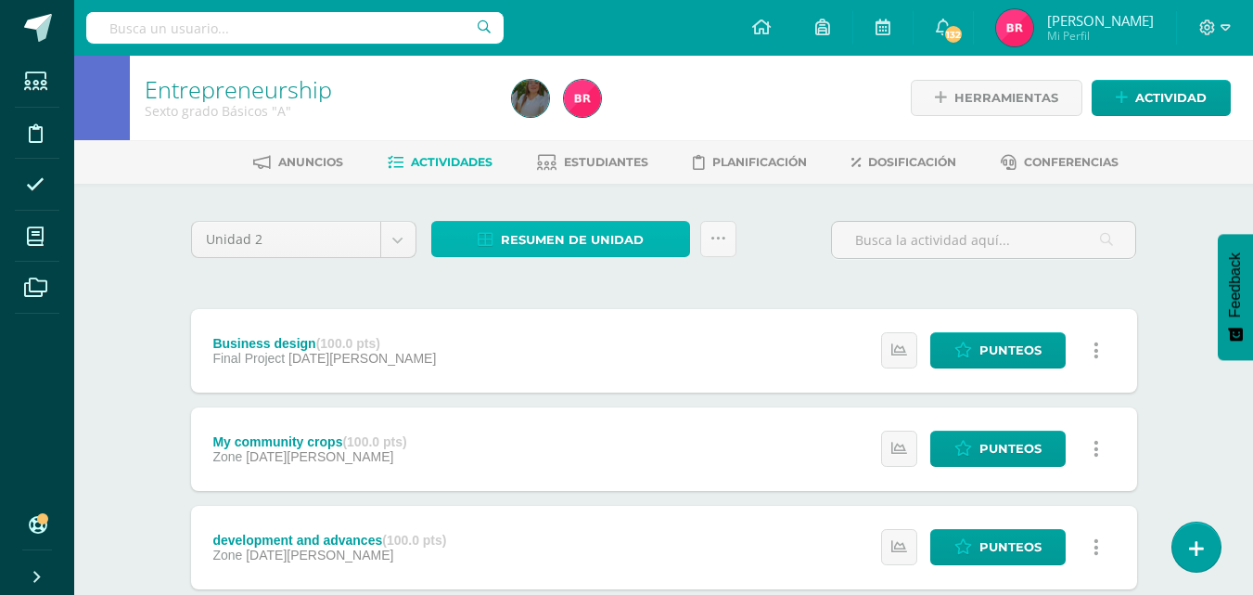
click at [506, 225] on span "Resumen de unidad" at bounding box center [572, 240] width 143 height 34
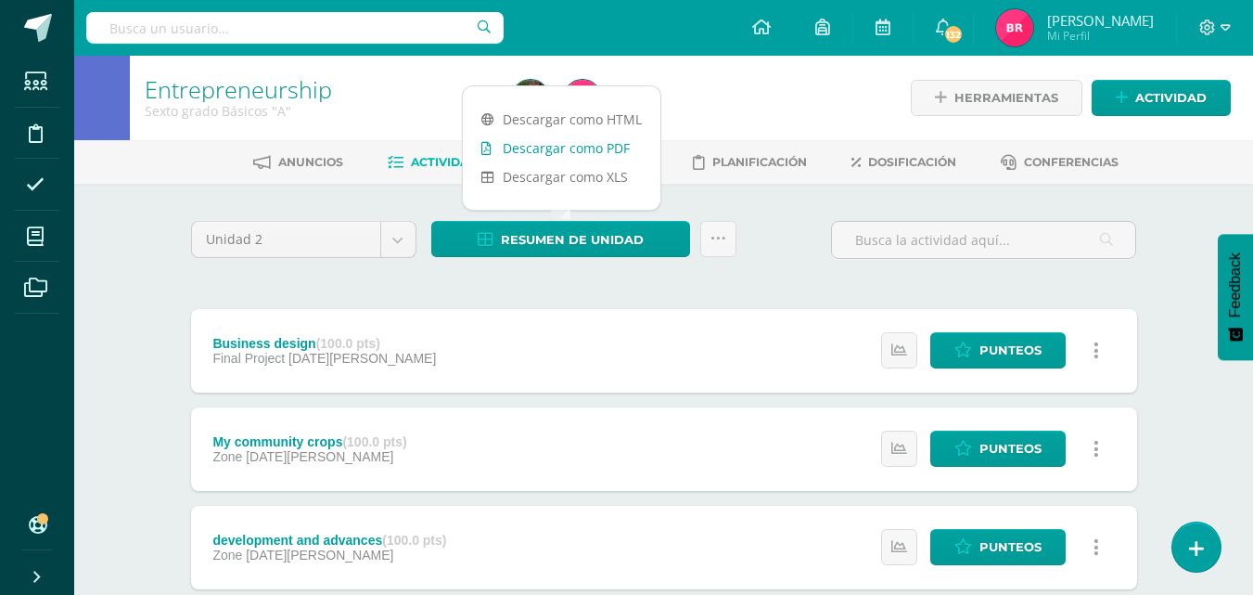
click at [570, 146] on link "Descargar como PDF" at bounding box center [562, 148] width 198 height 29
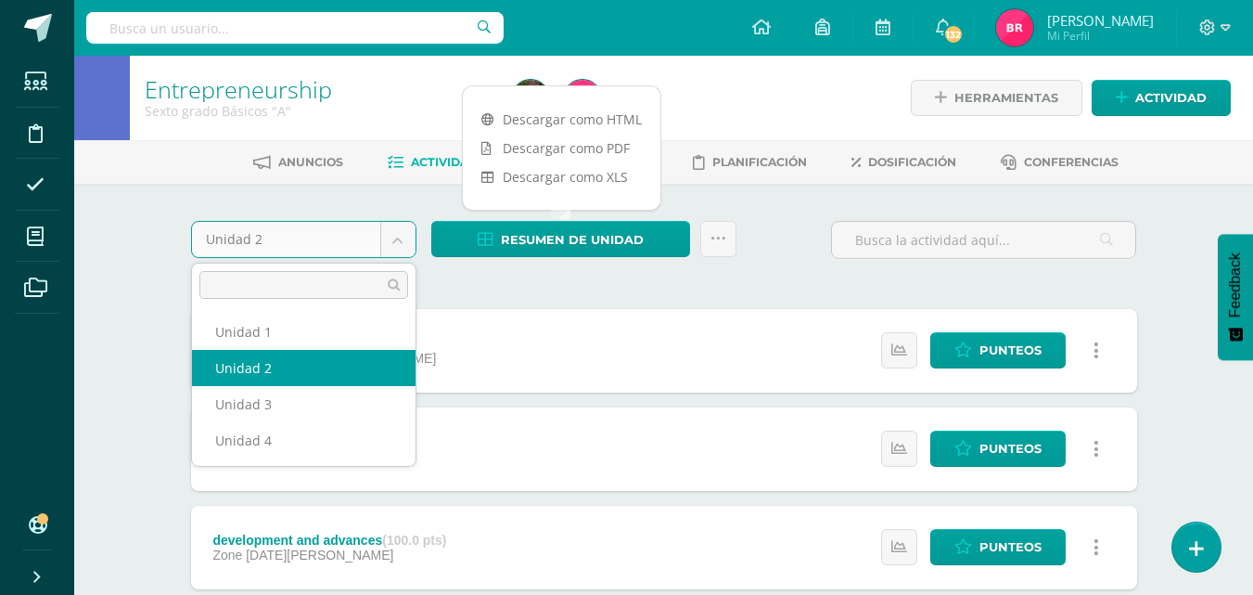
click at [403, 237] on body "Estudiantes Disciplina Asistencia Mis cursos Archivos Soporte Ayuda Reportar un…" at bounding box center [626, 504] width 1253 height 1008
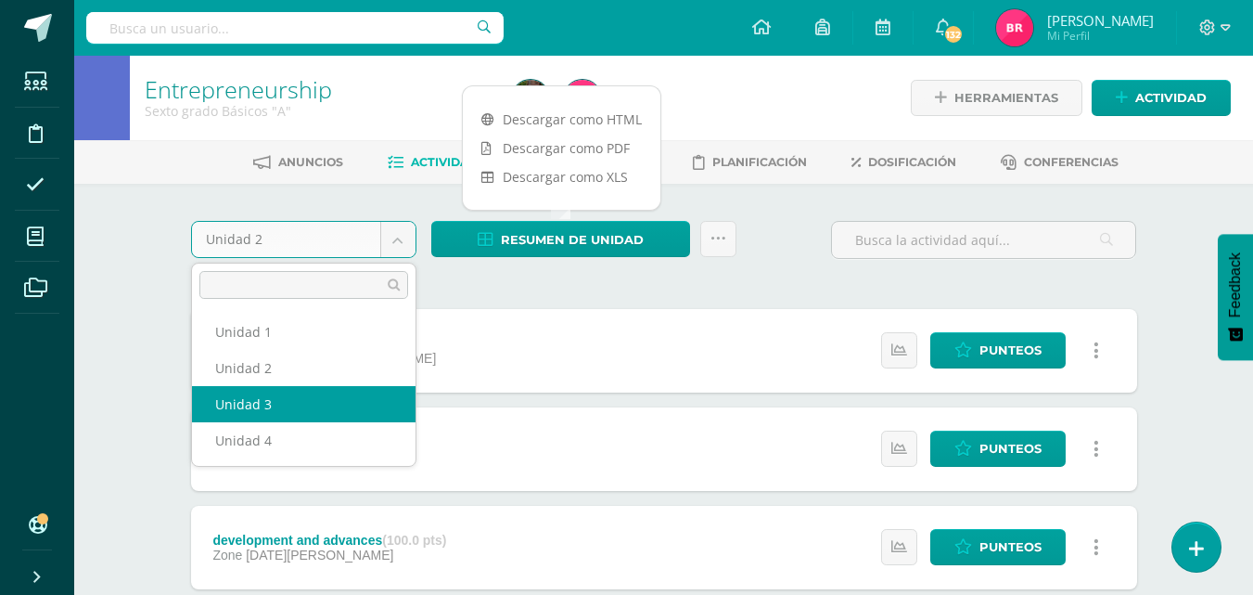
select select "Unidad 3"
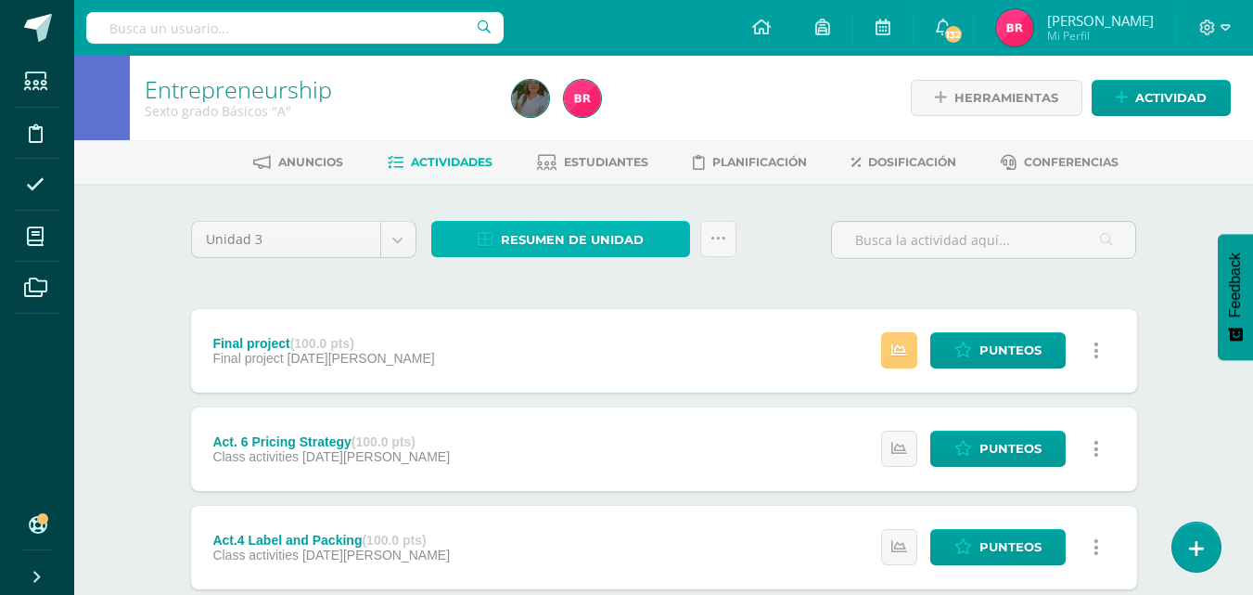
click at [546, 225] on span "Resumen de unidad" at bounding box center [572, 240] width 143 height 34
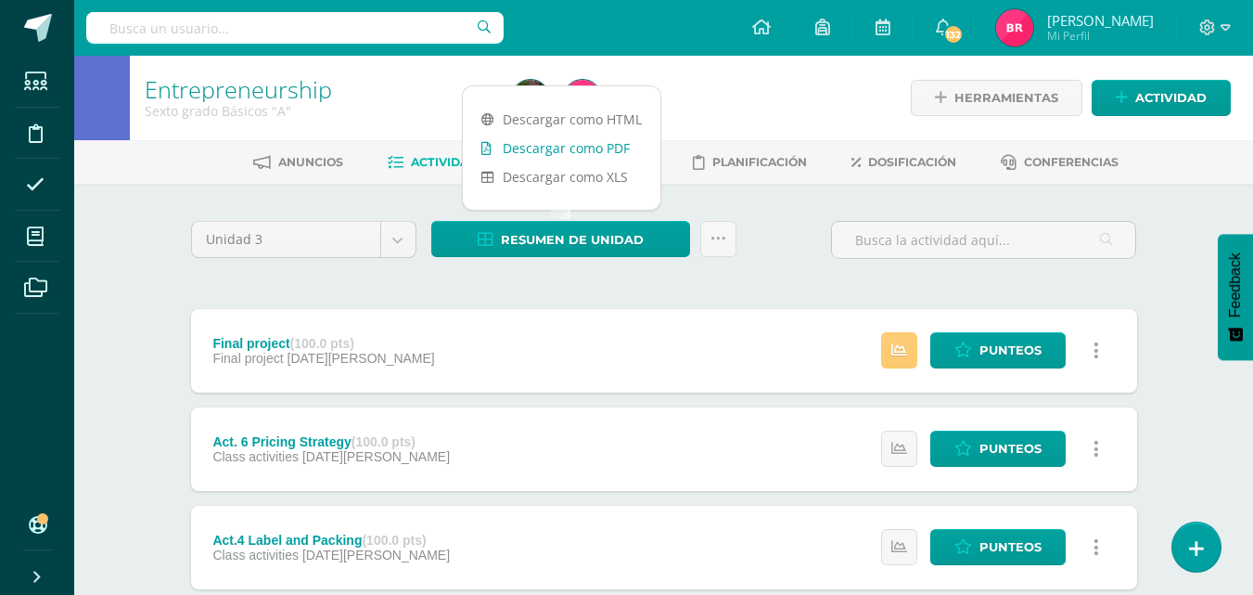
click at [535, 142] on link "Descargar como PDF" at bounding box center [562, 148] width 198 height 29
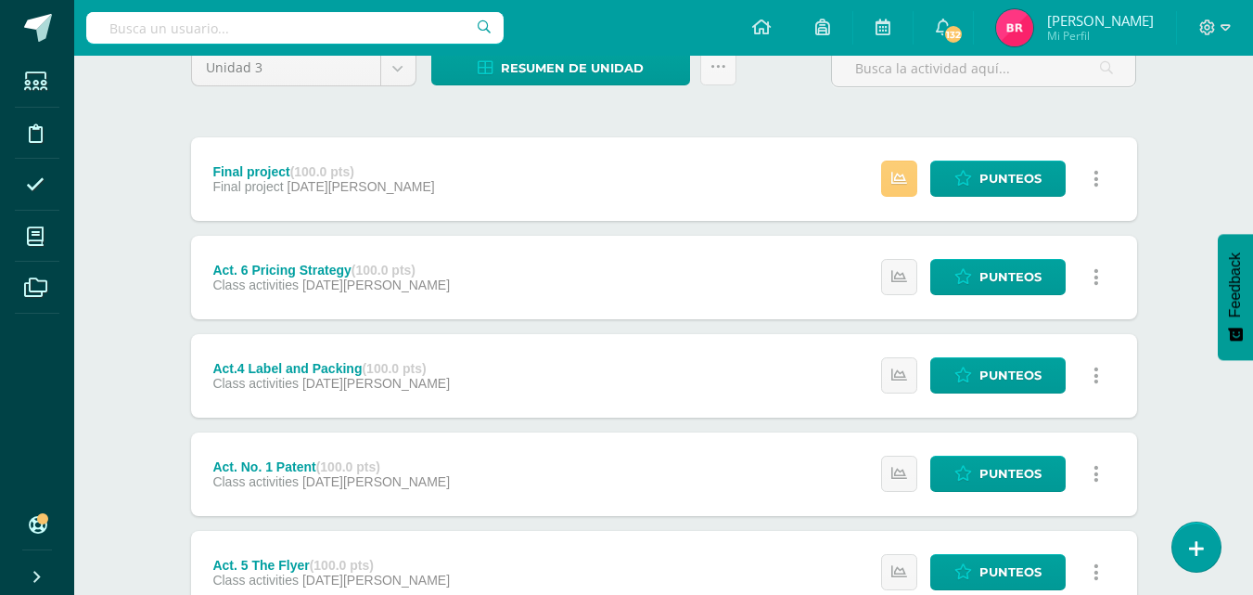
scroll to position [55, 0]
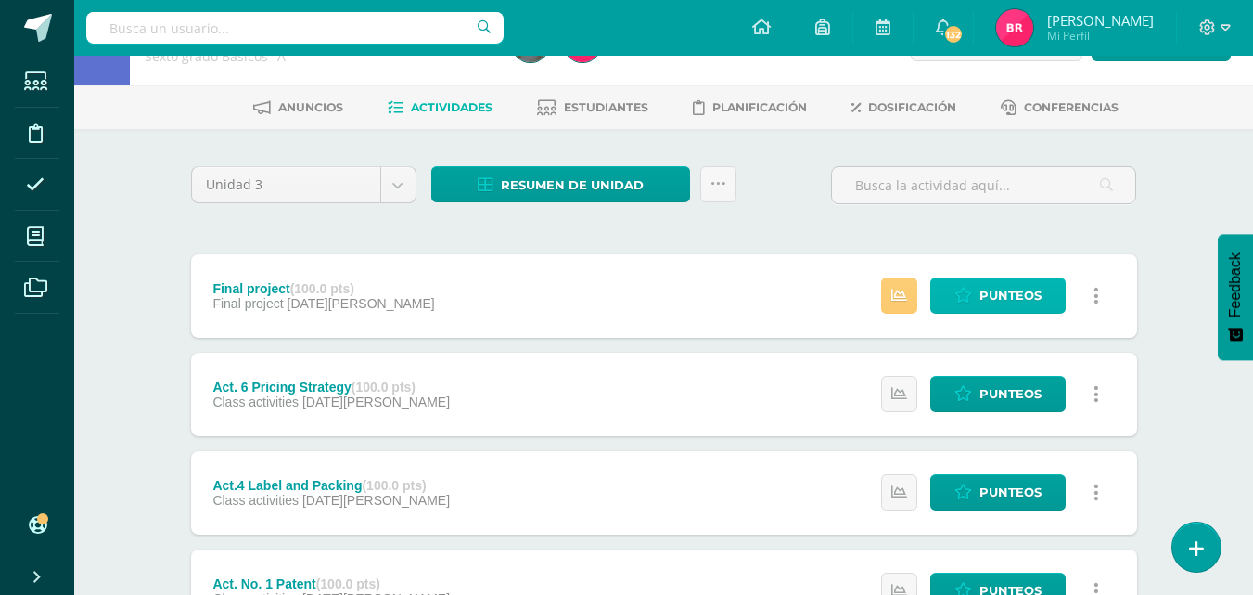
click at [1008, 288] on span "Punteos" at bounding box center [1011, 295] width 62 height 34
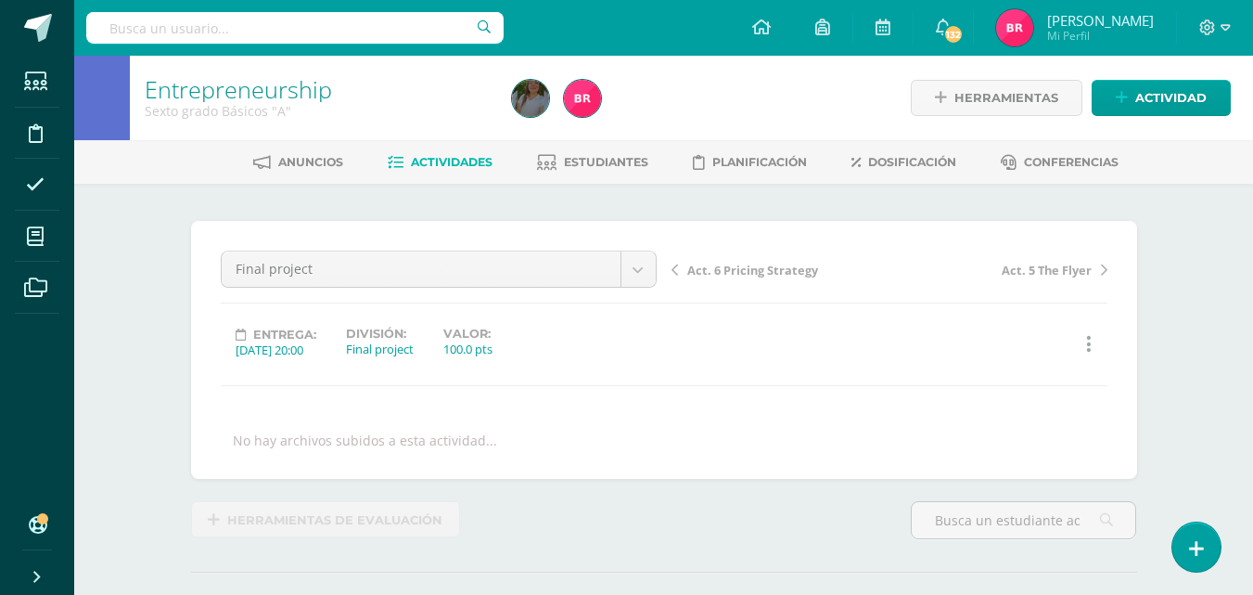
scroll to position [1, 0]
click at [450, 161] on span "Actividades" at bounding box center [452, 161] width 82 height 14
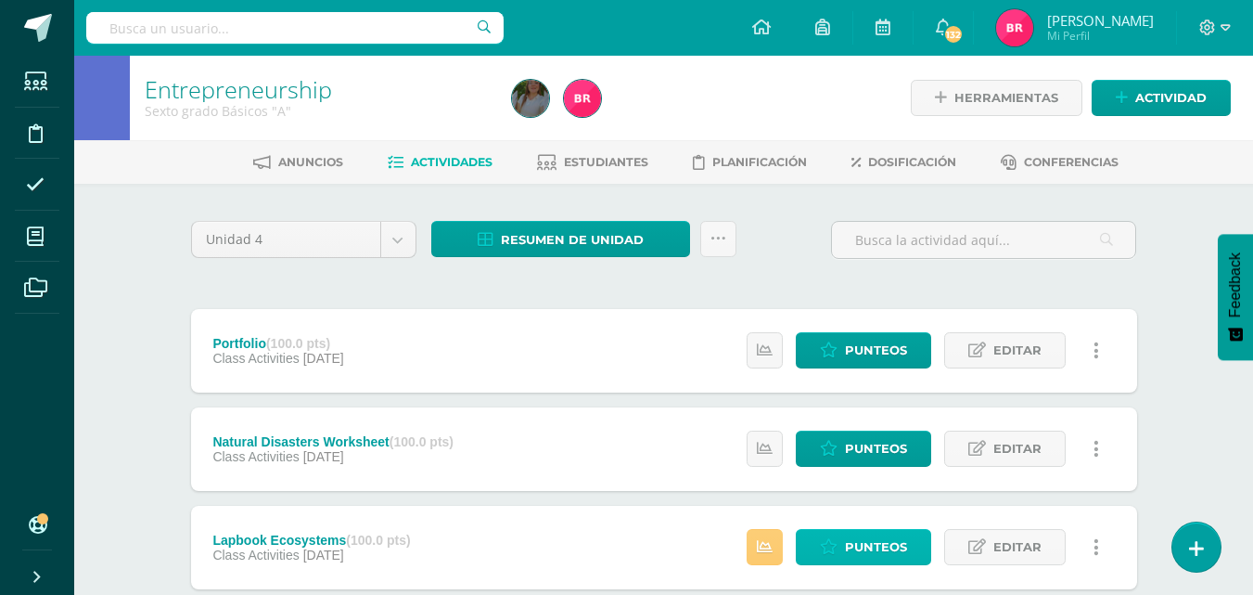
click at [852, 548] on span "Punteos" at bounding box center [876, 547] width 62 height 34
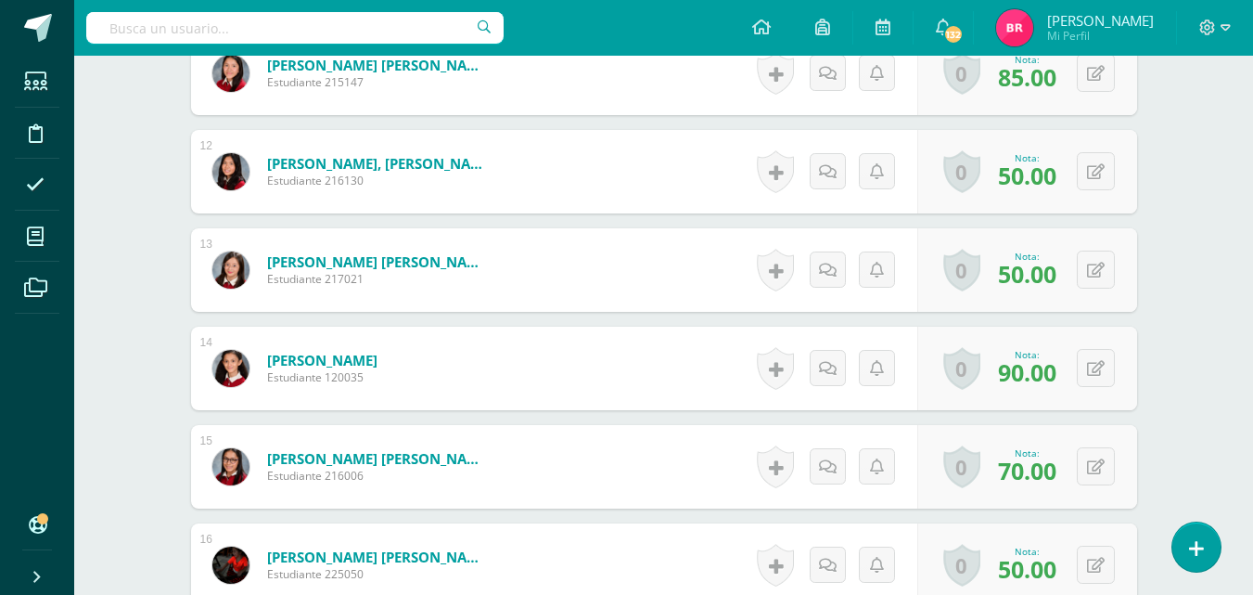
scroll to position [1605, 0]
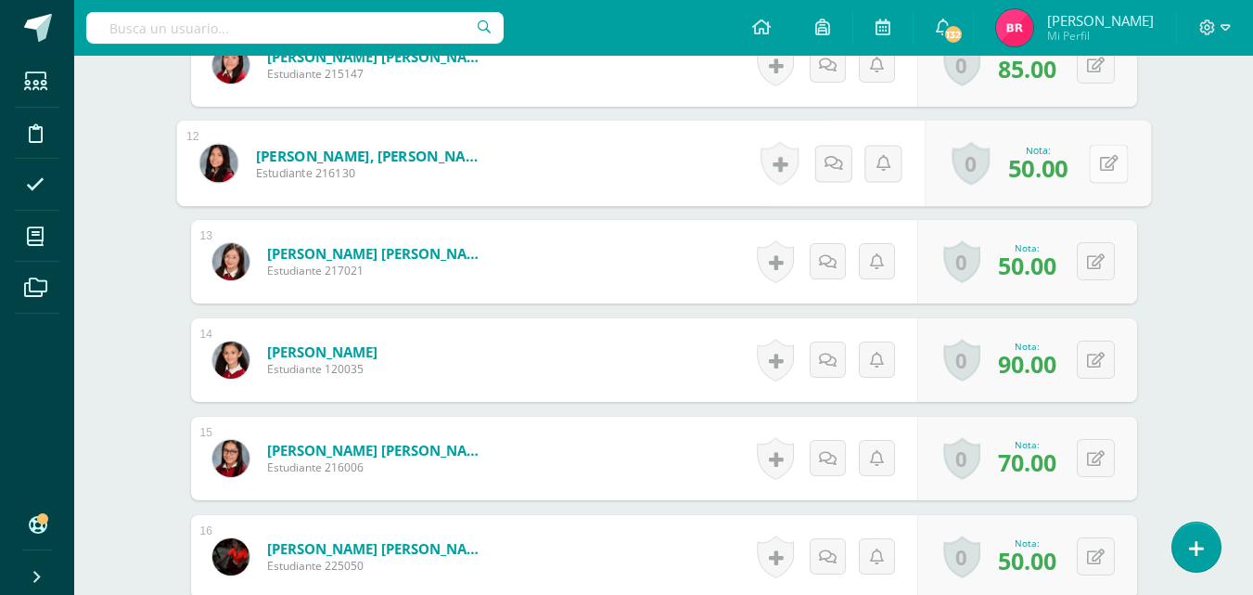
click at [1091, 168] on button at bounding box center [1108, 163] width 39 height 39
type input "70"
click at [1069, 170] on link at bounding box center [1059, 169] width 37 height 37
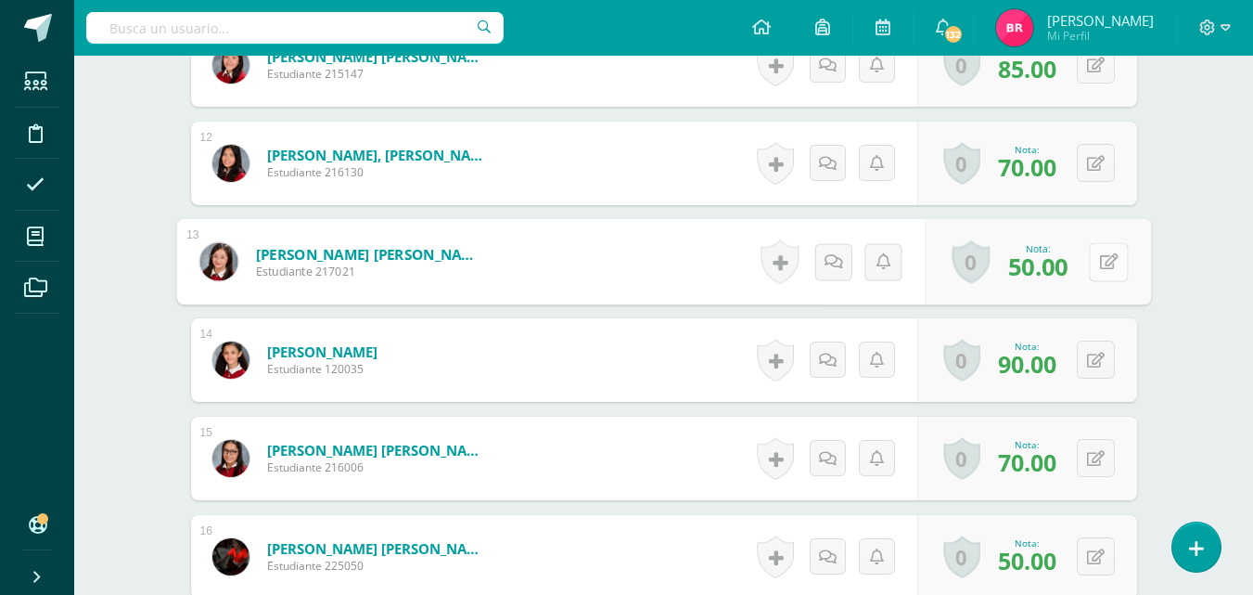
click at [1094, 263] on button at bounding box center [1108, 261] width 39 height 39
type input "70"
click at [1059, 268] on icon at bounding box center [1059, 268] width 17 height 16
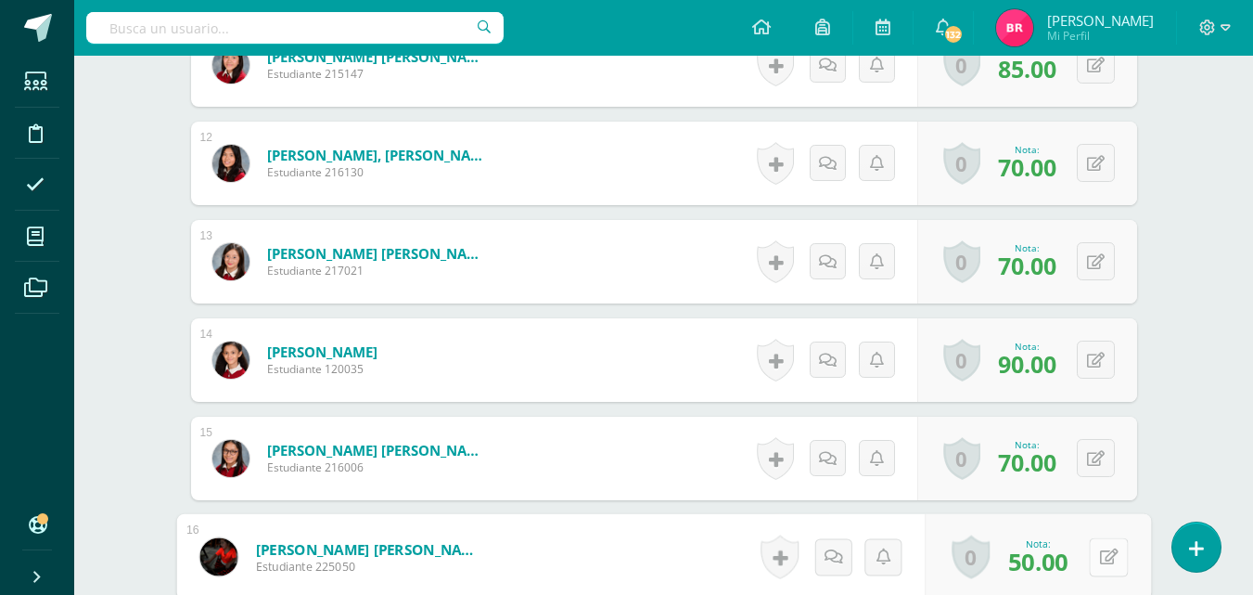
click at [1099, 561] on icon at bounding box center [1108, 556] width 19 height 16
type input "70"
click at [1055, 570] on icon at bounding box center [1059, 563] width 17 height 16
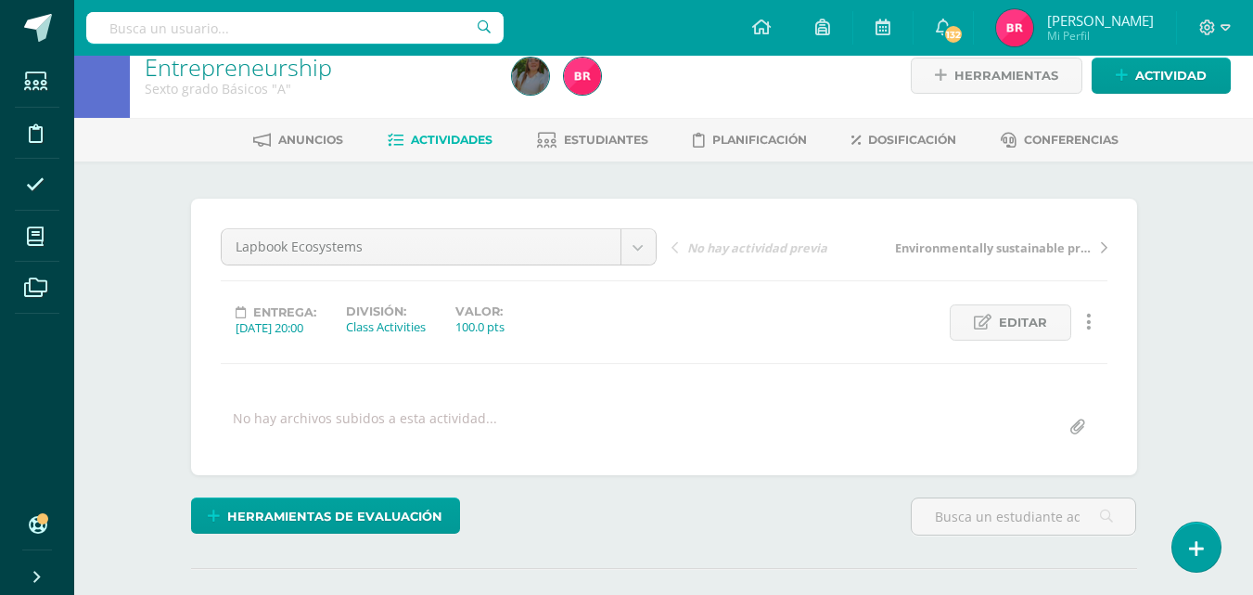
scroll to position [0, 0]
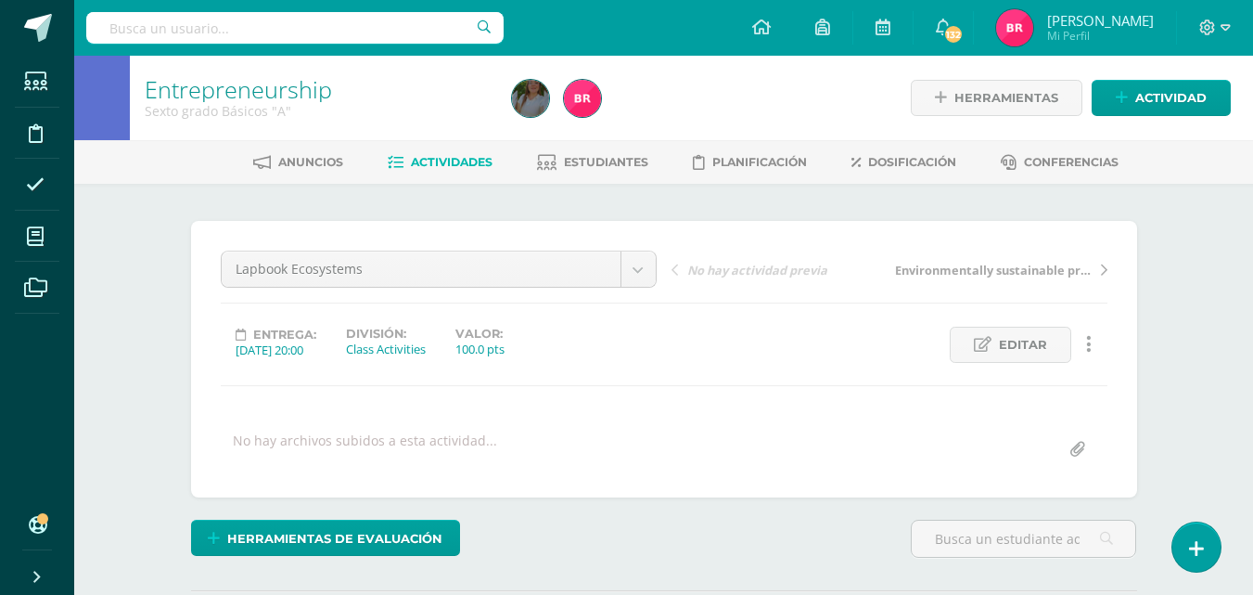
click at [452, 157] on span "Actividades" at bounding box center [452, 162] width 82 height 14
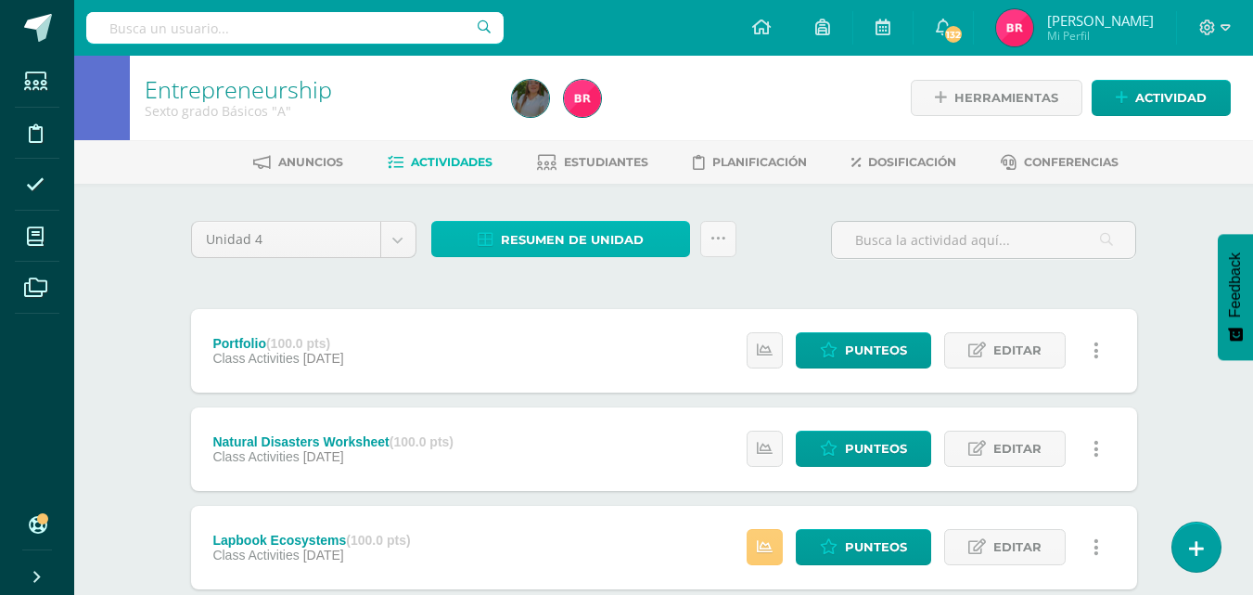
click at [615, 242] on span "Resumen de unidad" at bounding box center [572, 240] width 143 height 34
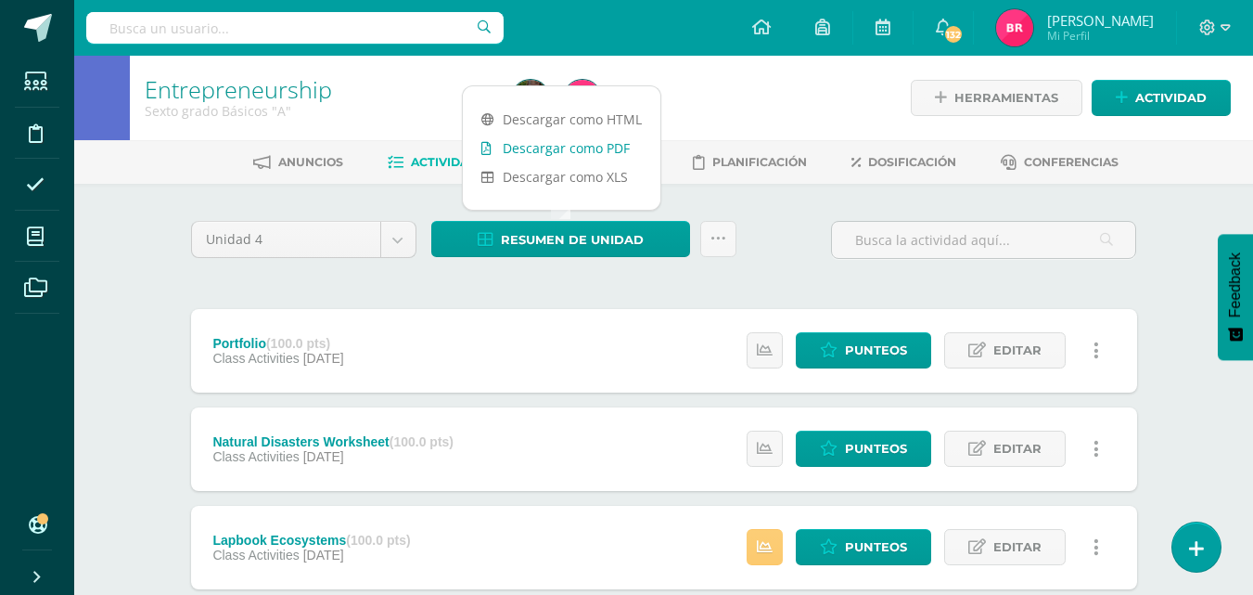
click at [572, 145] on link "Descargar como PDF" at bounding box center [562, 148] width 198 height 29
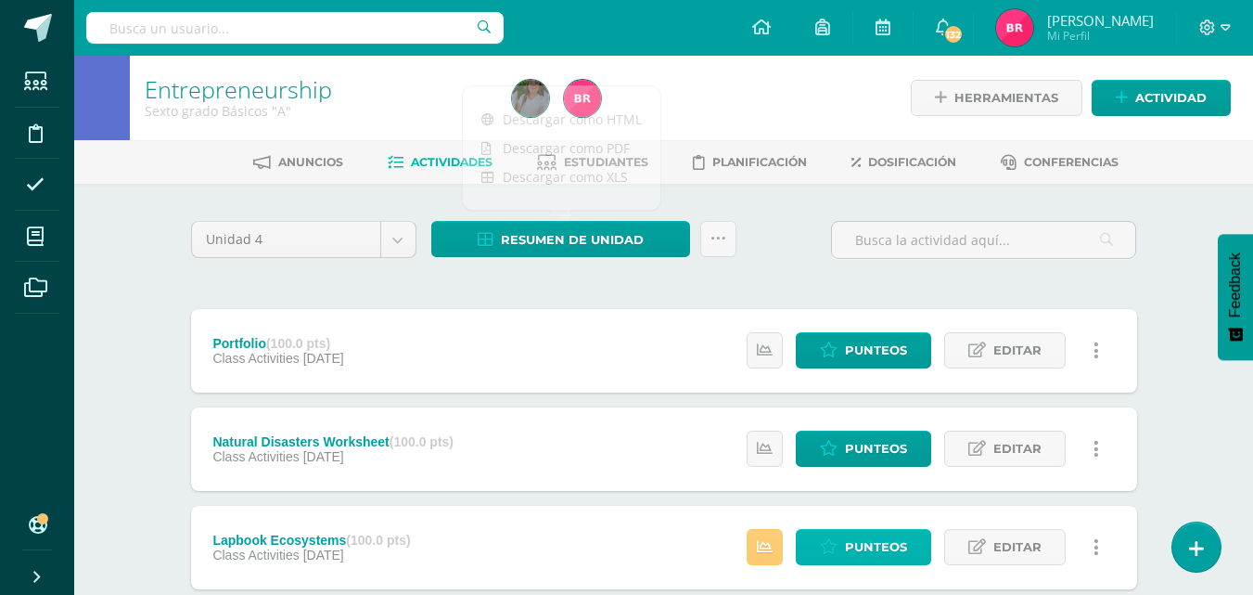
click at [876, 536] on span "Punteos" at bounding box center [876, 547] width 62 height 34
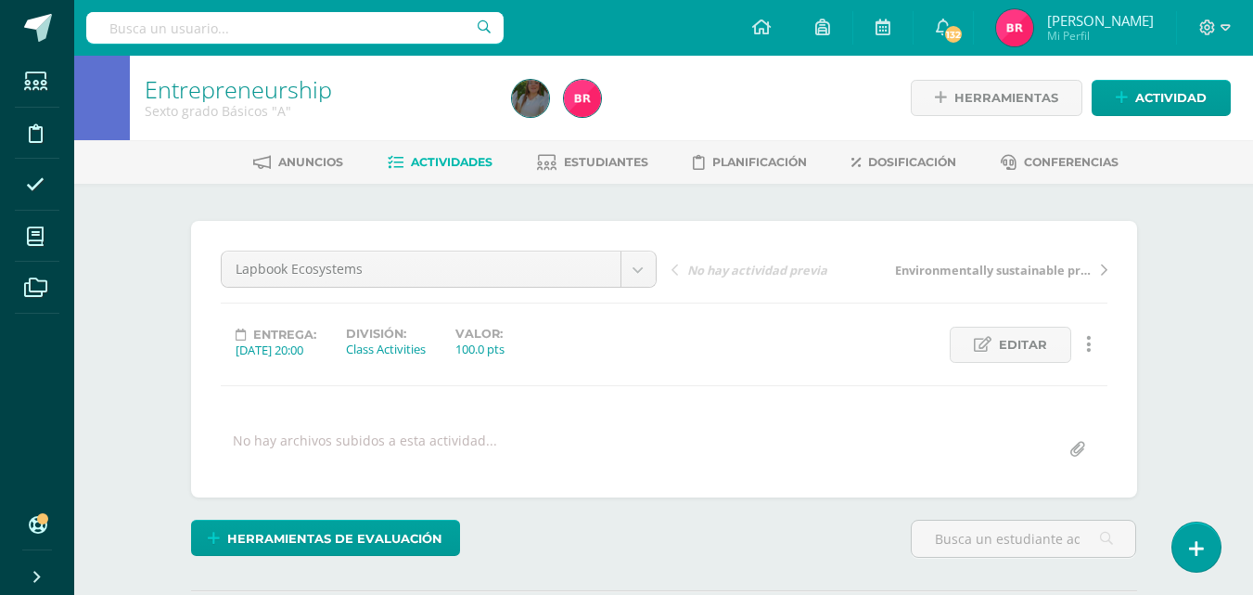
click at [412, 153] on link "Actividades" at bounding box center [440, 163] width 105 height 30
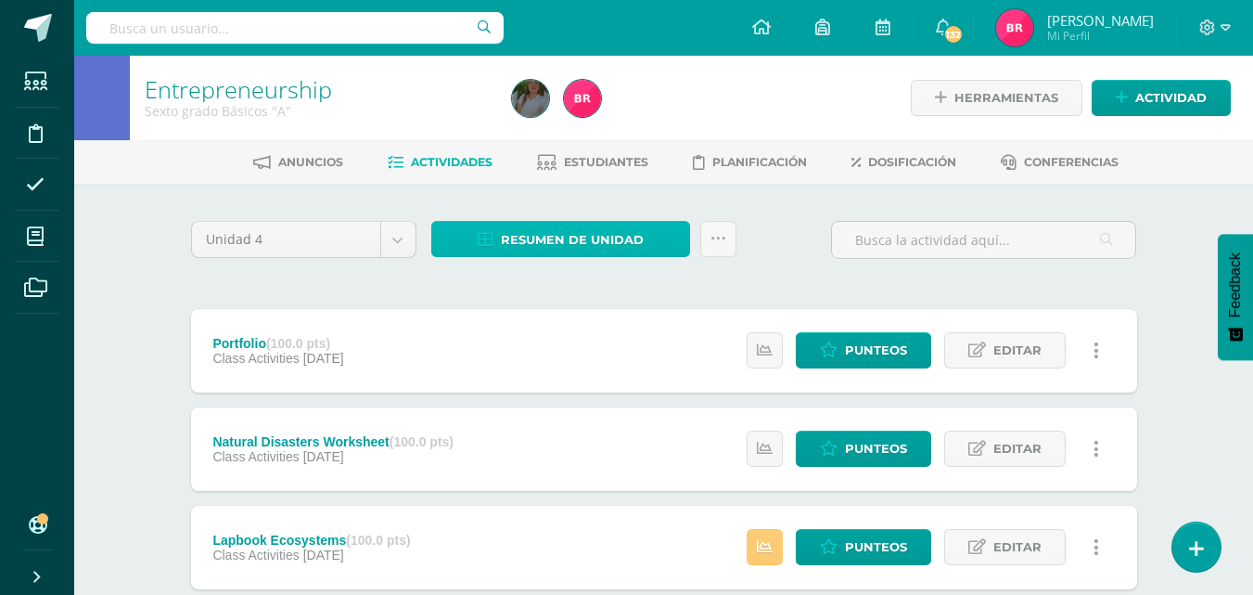
click at [555, 233] on span "Resumen de unidad" at bounding box center [572, 240] width 143 height 34
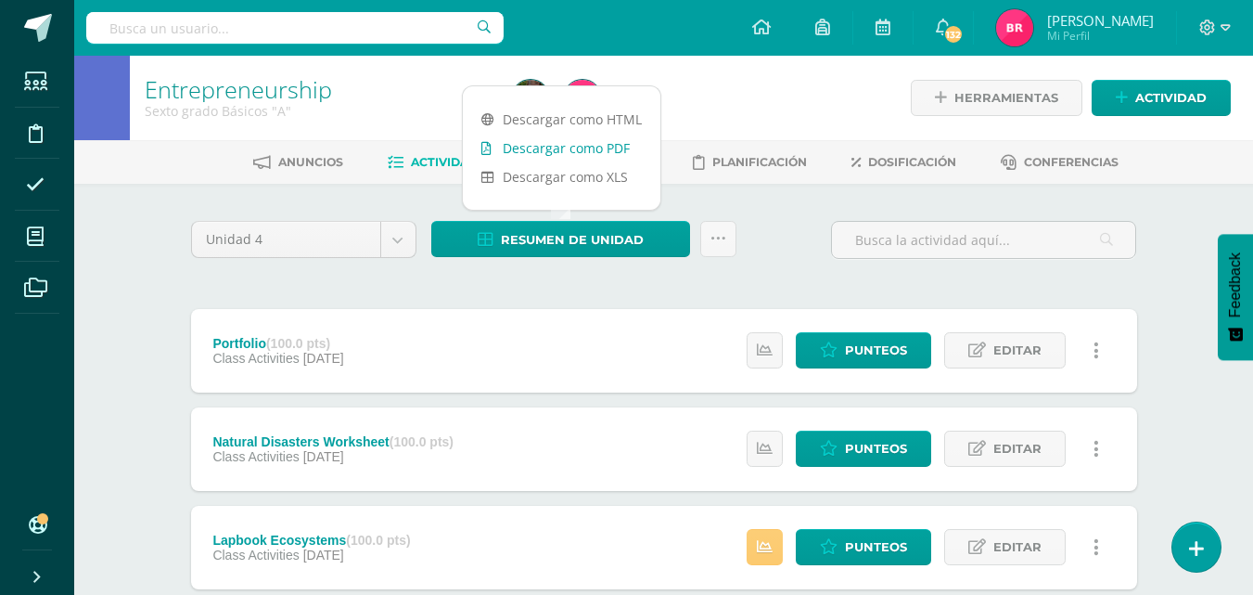
click at [531, 141] on link "Descargar como PDF" at bounding box center [562, 148] width 198 height 29
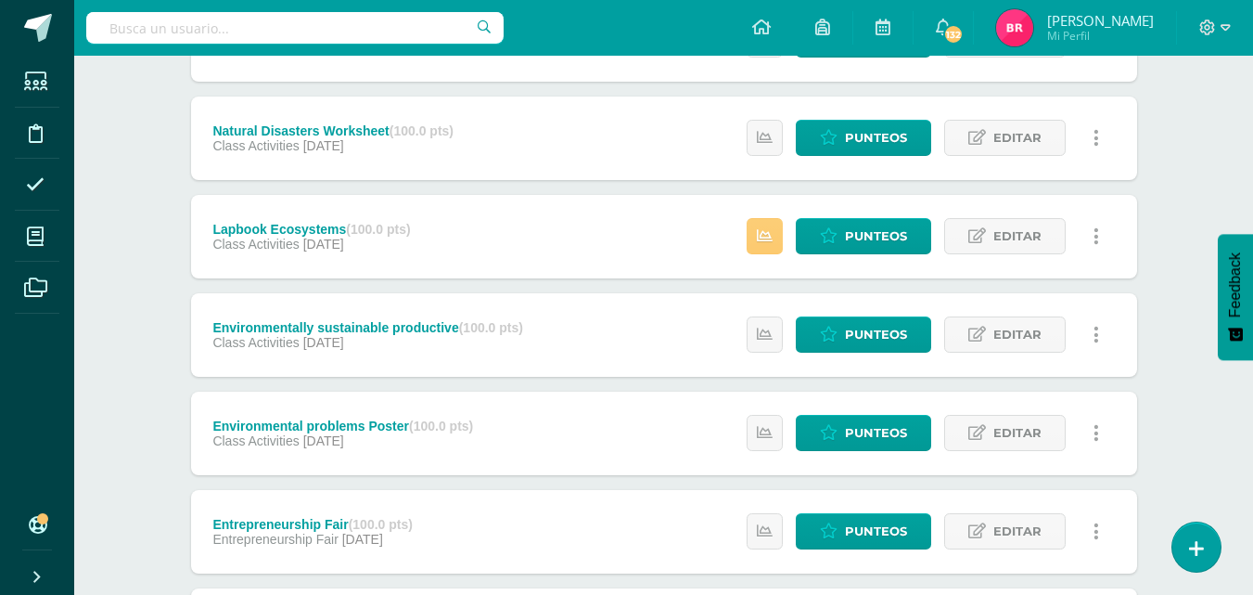
scroll to position [313, 0]
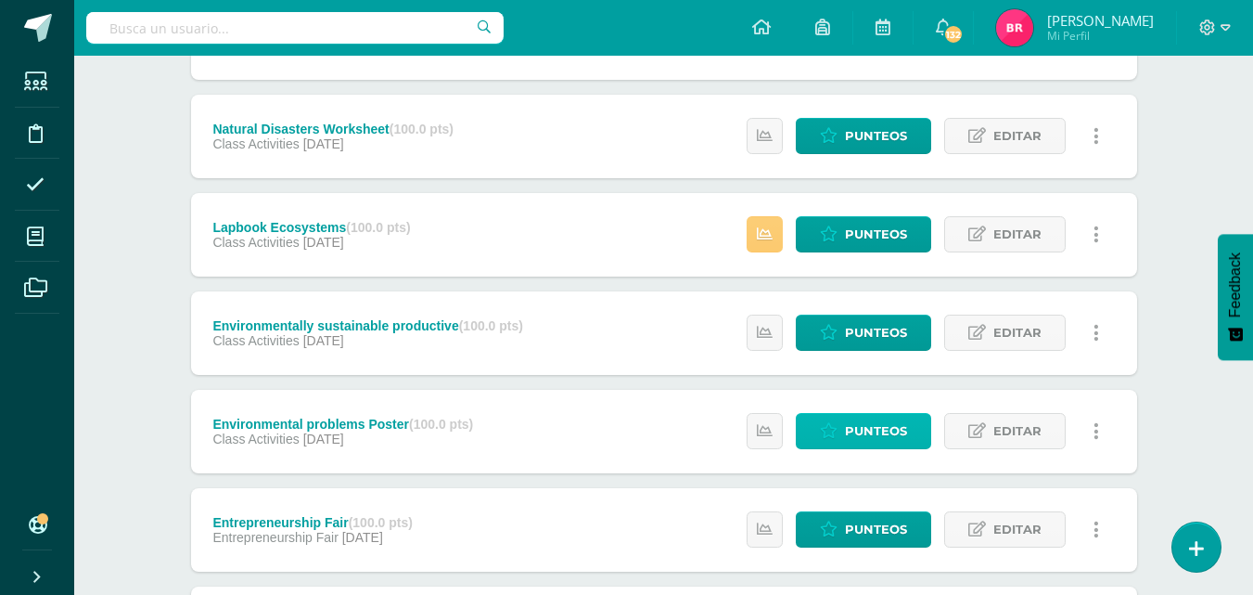
click at [870, 423] on span "Punteos" at bounding box center [876, 431] width 62 height 34
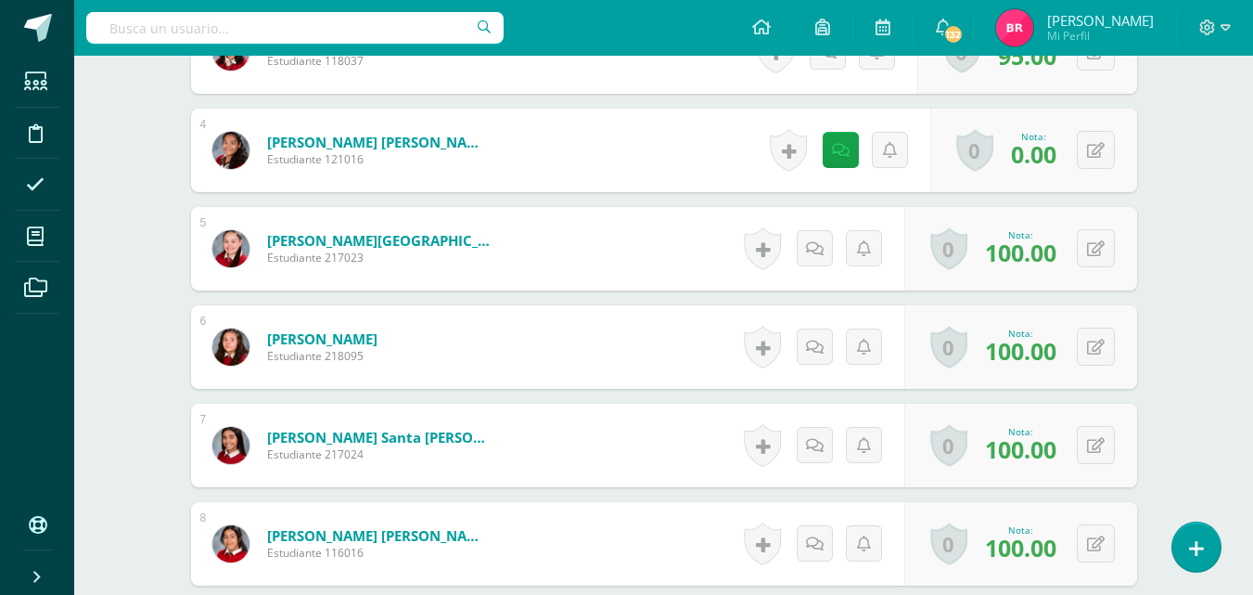
scroll to position [832, 0]
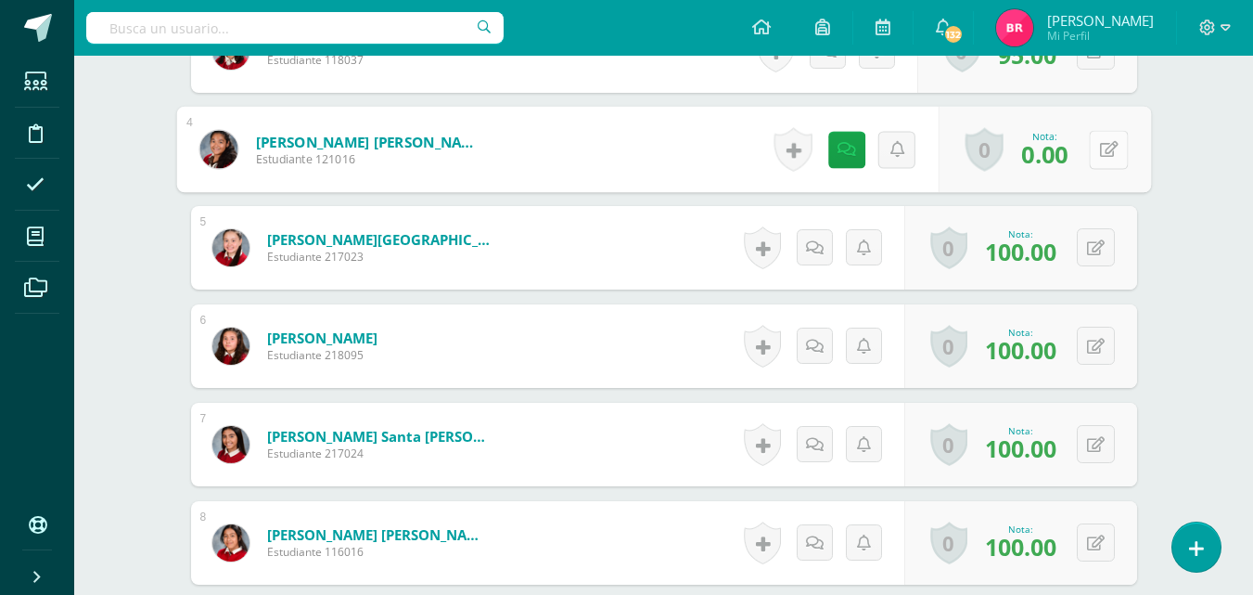
click at [1090, 137] on button at bounding box center [1108, 149] width 39 height 39
type input "70"
click at [1057, 156] on icon at bounding box center [1059, 156] width 17 height 16
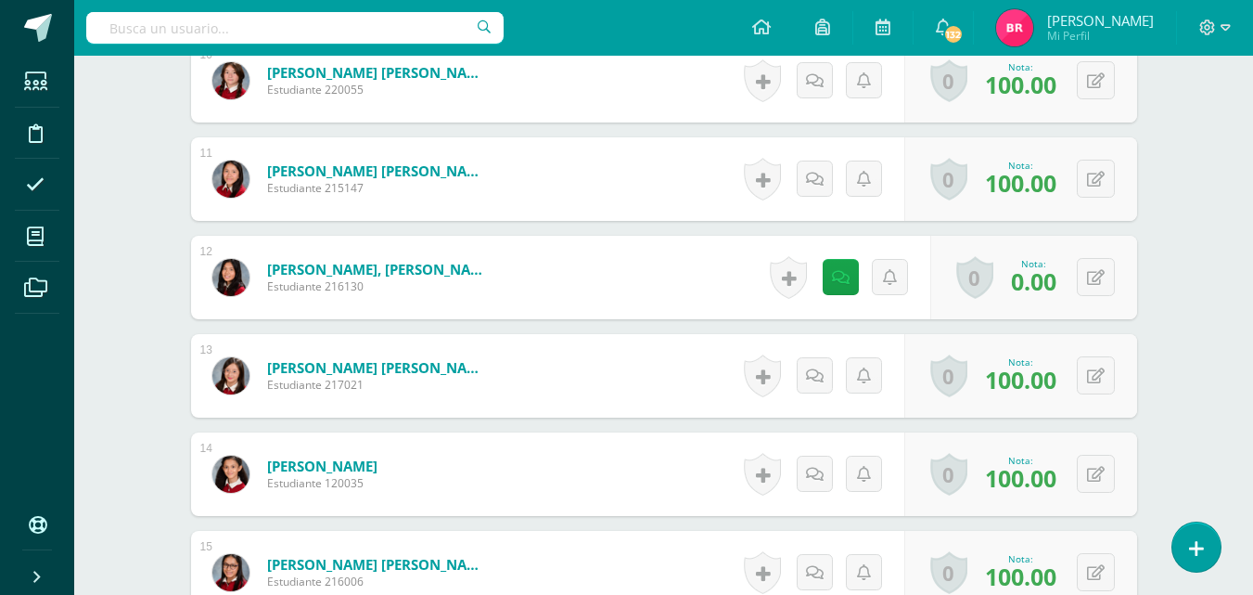
scroll to position [1509, 0]
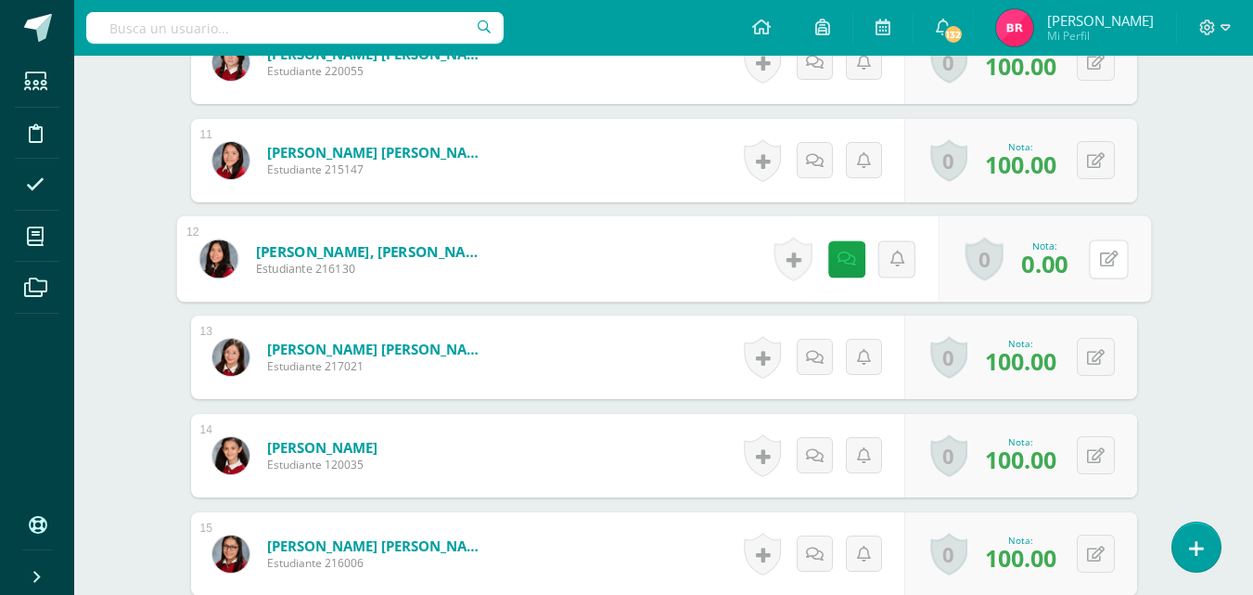
click at [1094, 263] on button at bounding box center [1108, 258] width 39 height 39
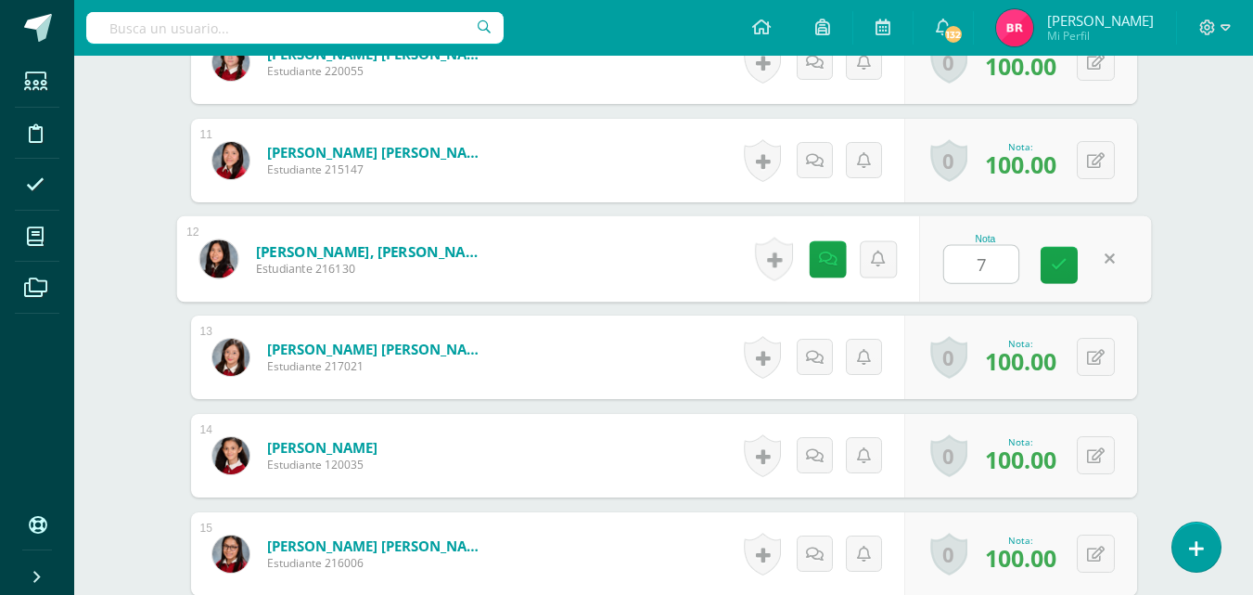
type input "70"
click at [1070, 271] on link at bounding box center [1059, 265] width 37 height 37
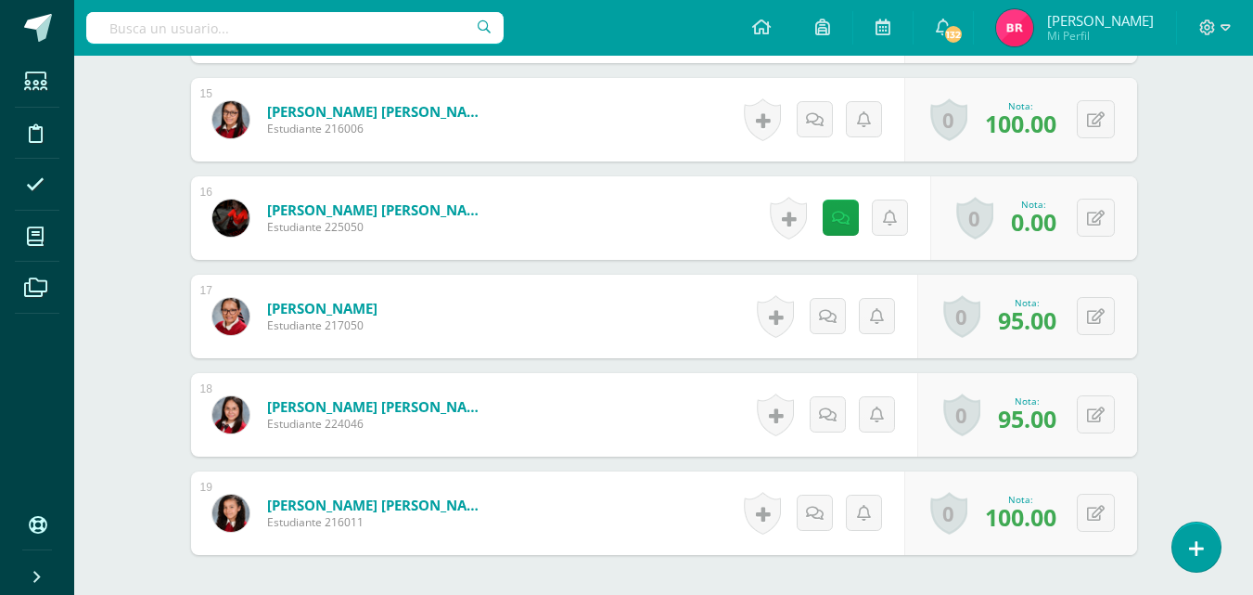
scroll to position [1958, 0]
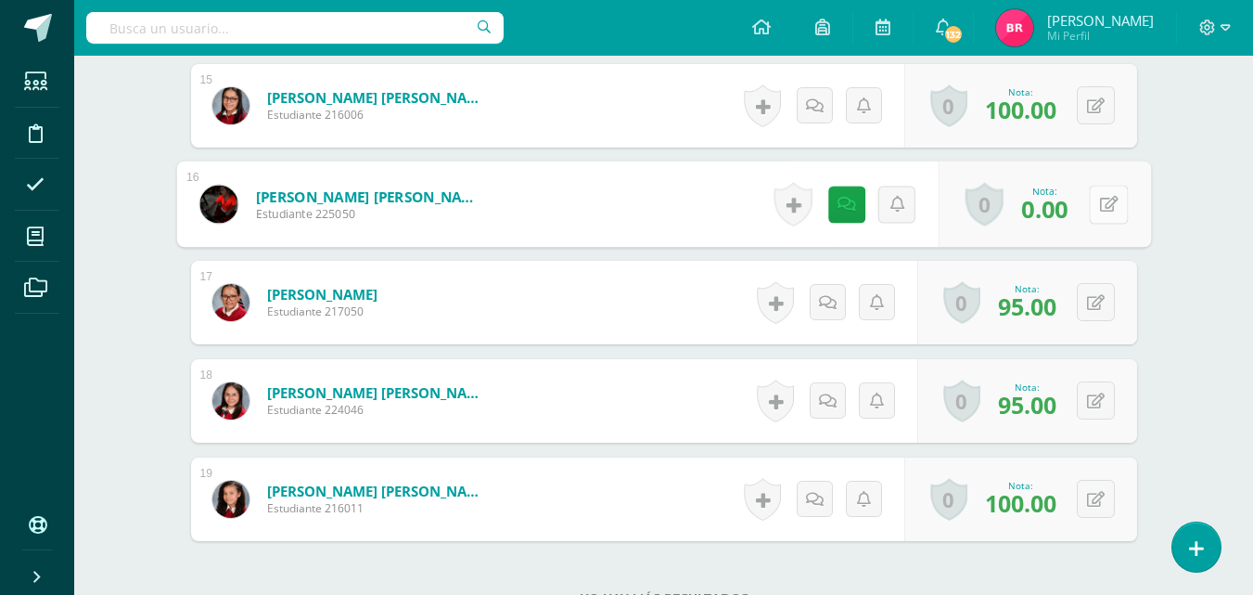
click at [1098, 210] on button at bounding box center [1108, 204] width 39 height 39
type input "70"
click at [1051, 216] on icon at bounding box center [1059, 210] width 17 height 16
click at [820, 204] on link at bounding box center [833, 204] width 37 height 37
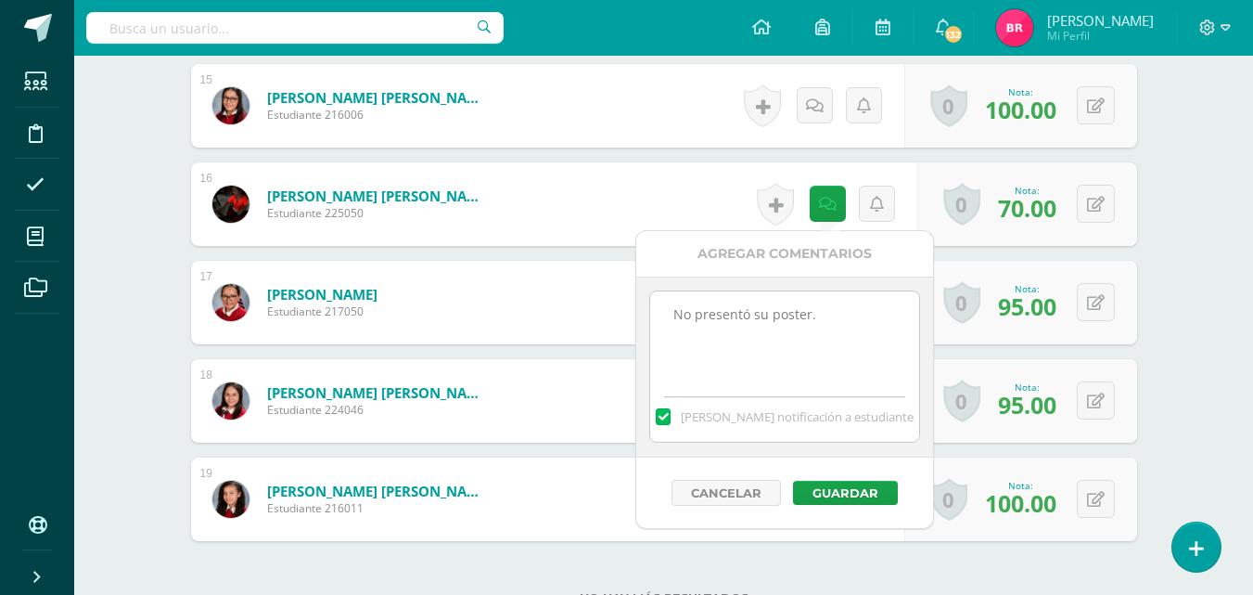
click at [827, 310] on textarea "No presentó su poster." at bounding box center [784, 337] width 268 height 93
type textarea "N"
click at [843, 490] on button "Guardar" at bounding box center [845, 493] width 105 height 24
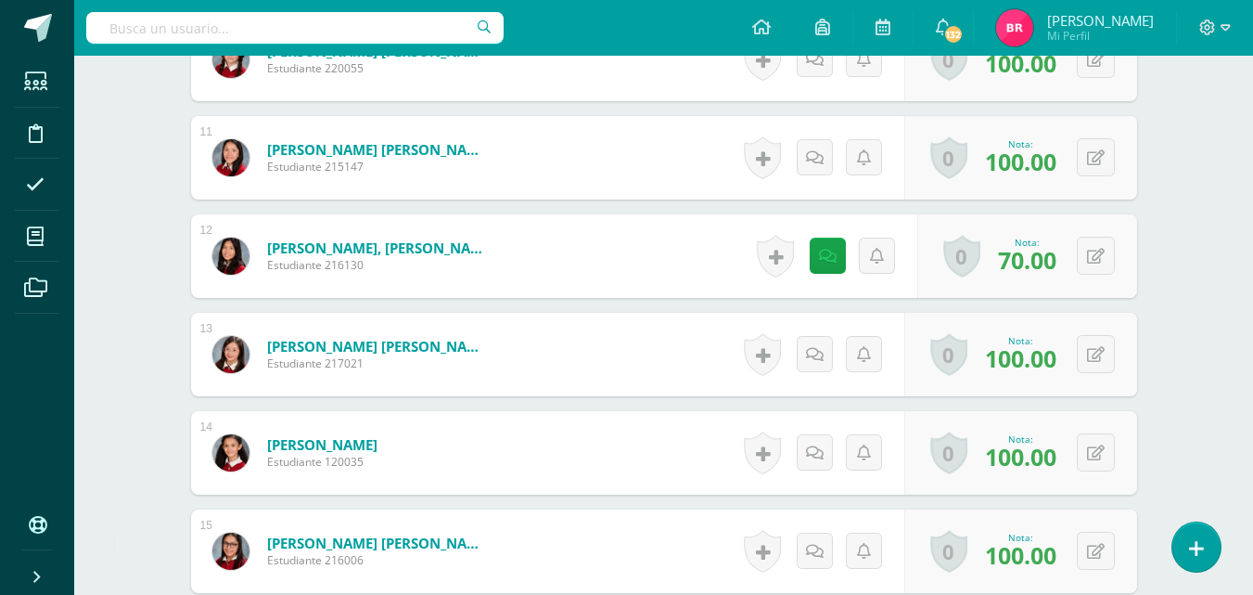
scroll to position [1451, 0]
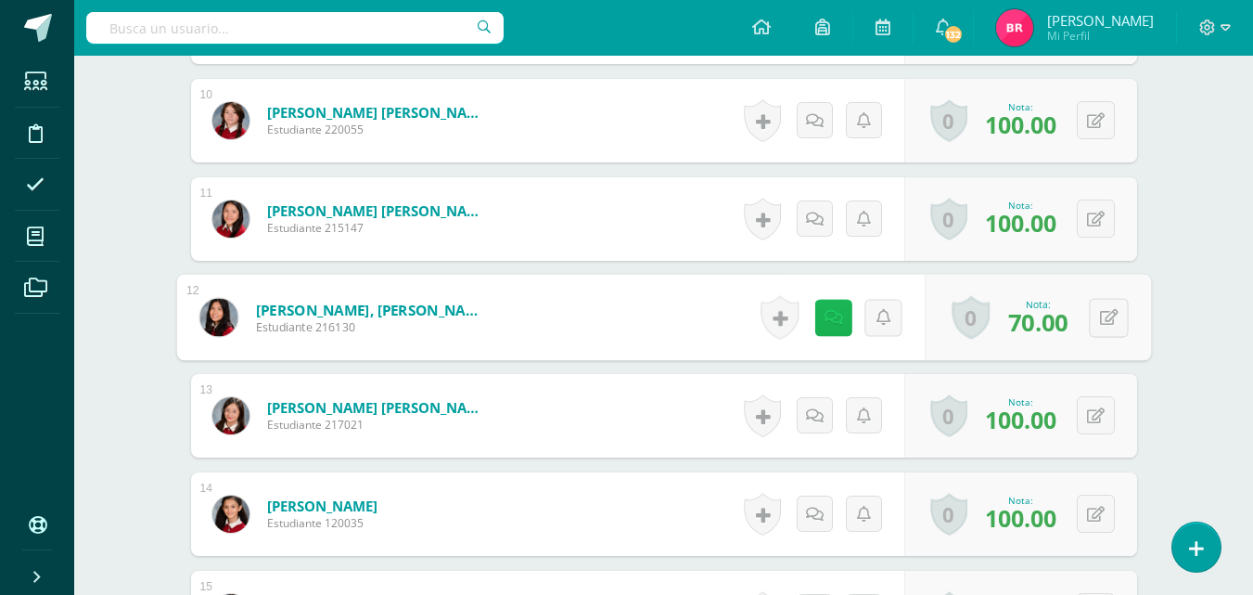
click at [827, 315] on icon at bounding box center [833, 317] width 19 height 16
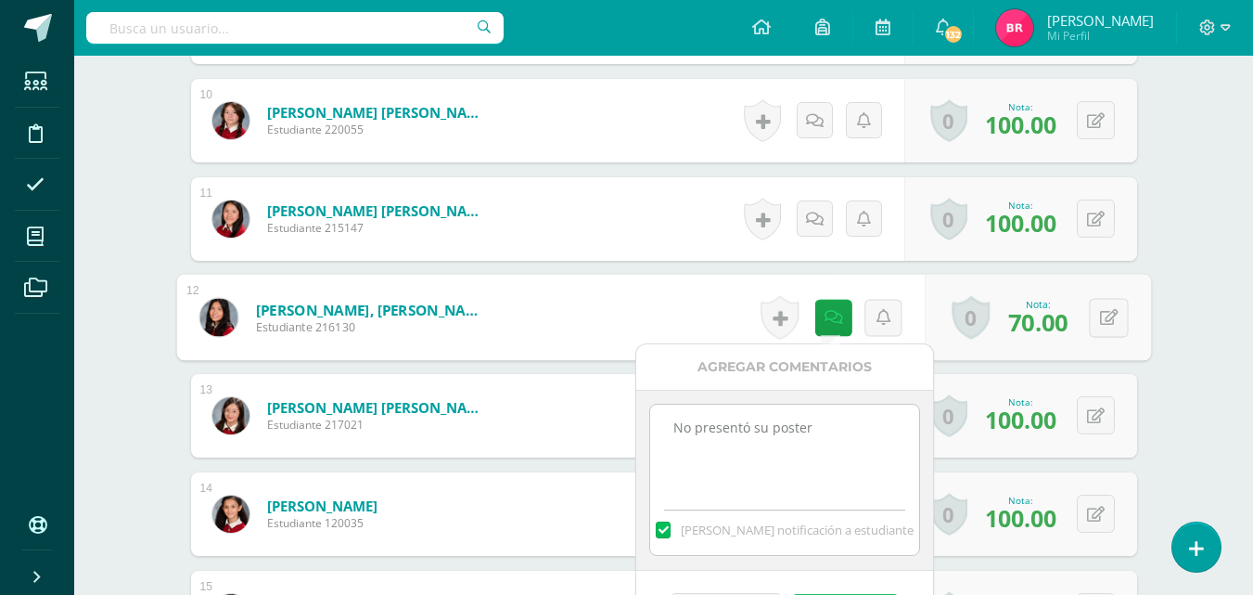
click at [824, 422] on textarea "No presentó su poster" at bounding box center [784, 450] width 268 height 93
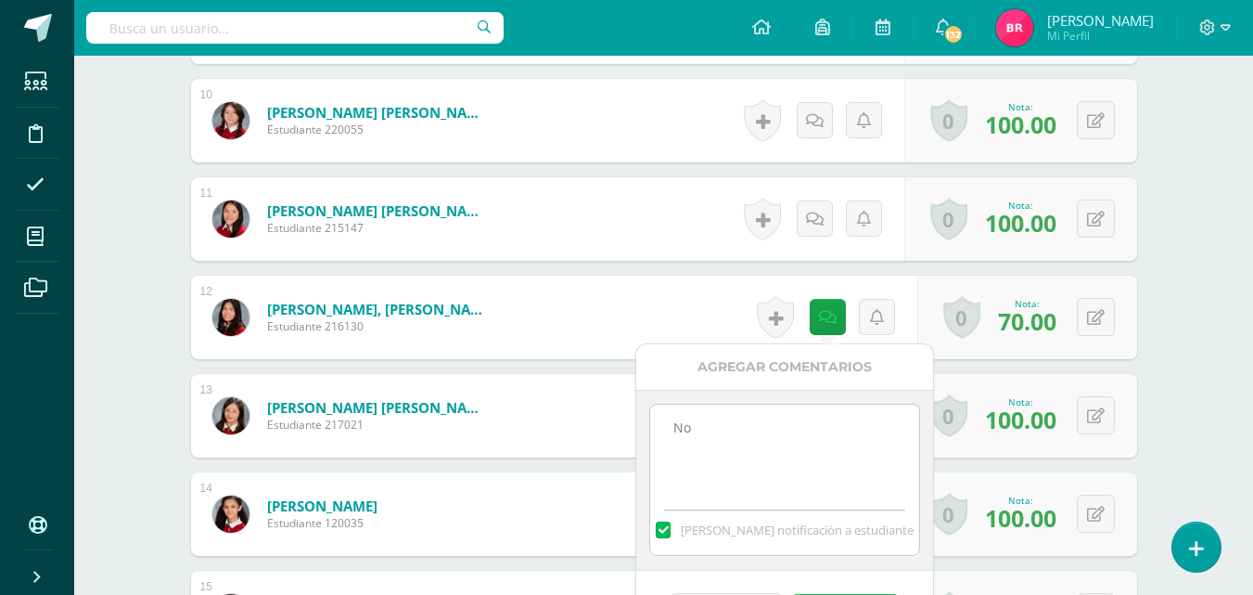
type textarea "N"
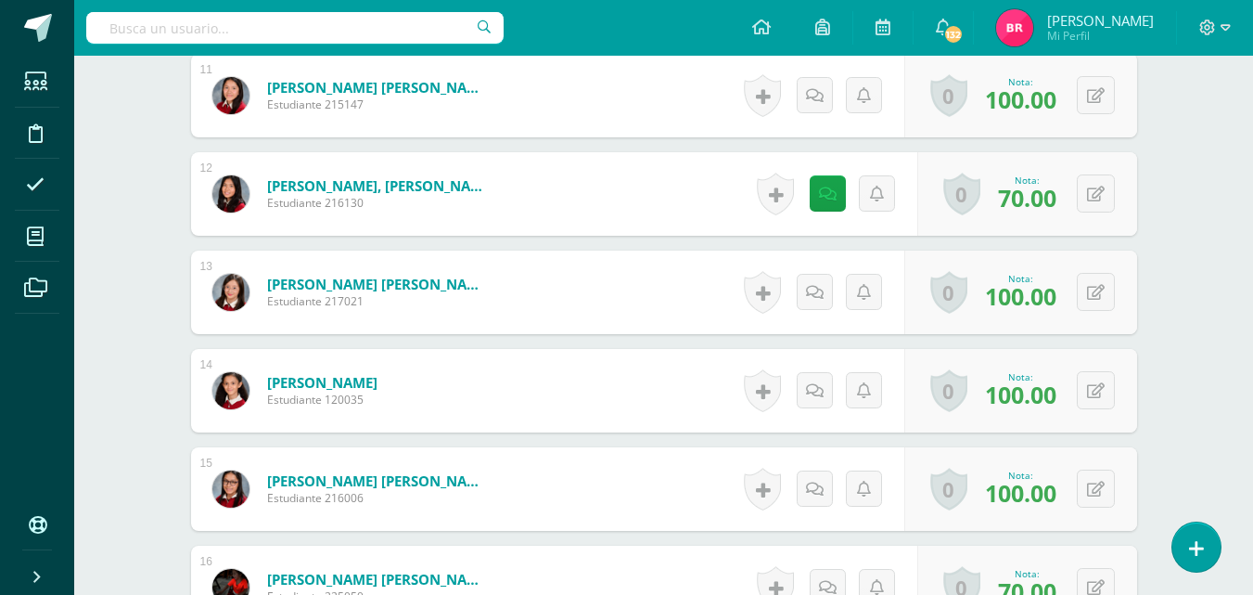
scroll to position [1611, 0]
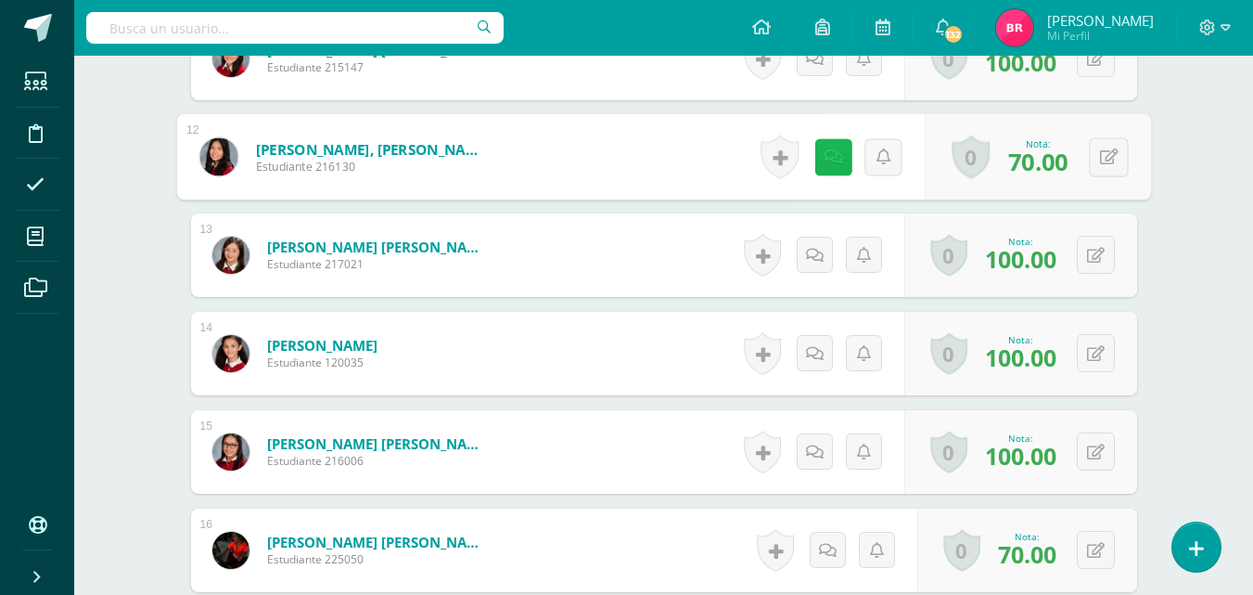
drag, startPoint x: 828, startPoint y: 154, endPoint x: 827, endPoint y: 183, distance: 28.8
click at [828, 155] on icon at bounding box center [833, 156] width 19 height 16
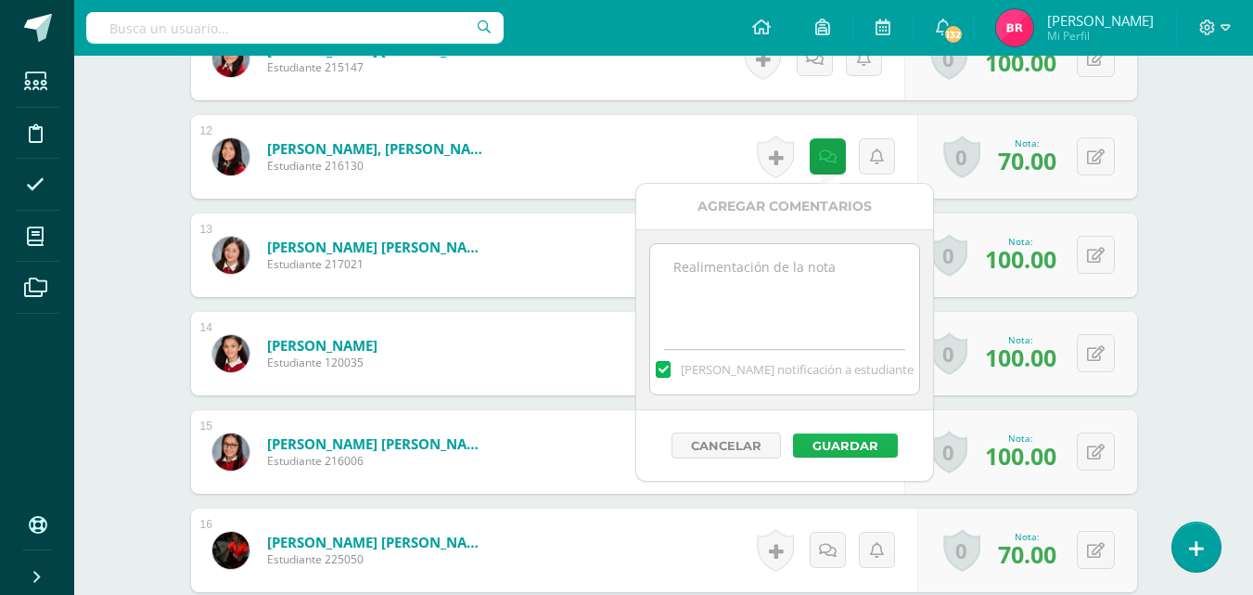
click at [838, 443] on button "Guardar" at bounding box center [845, 445] width 105 height 24
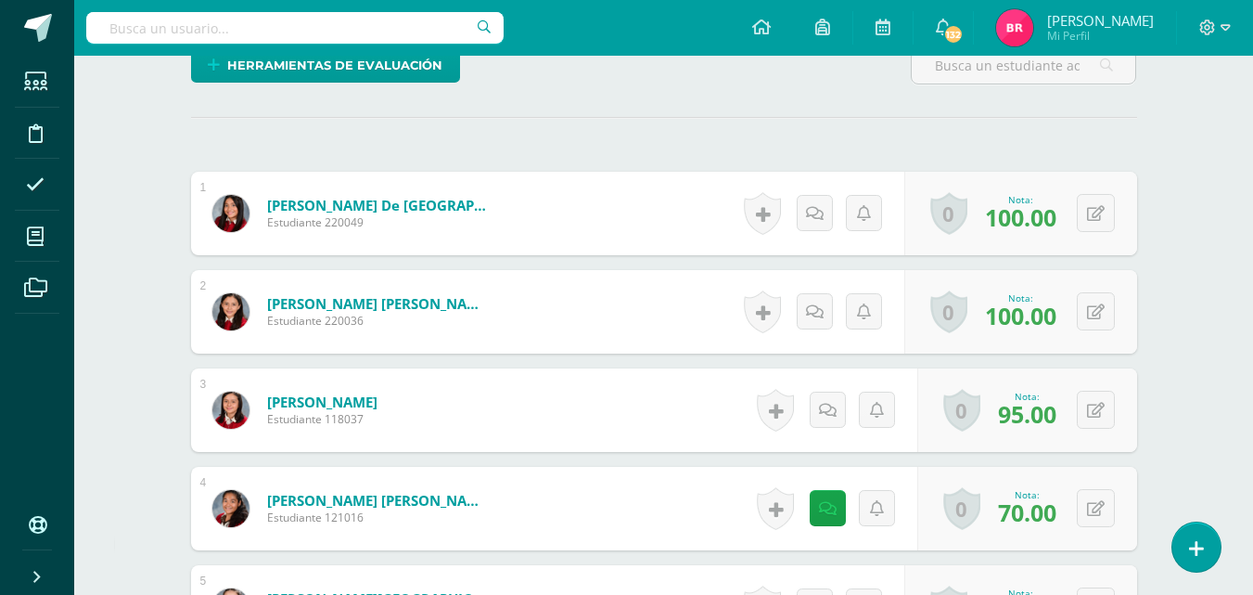
scroll to position [387, 0]
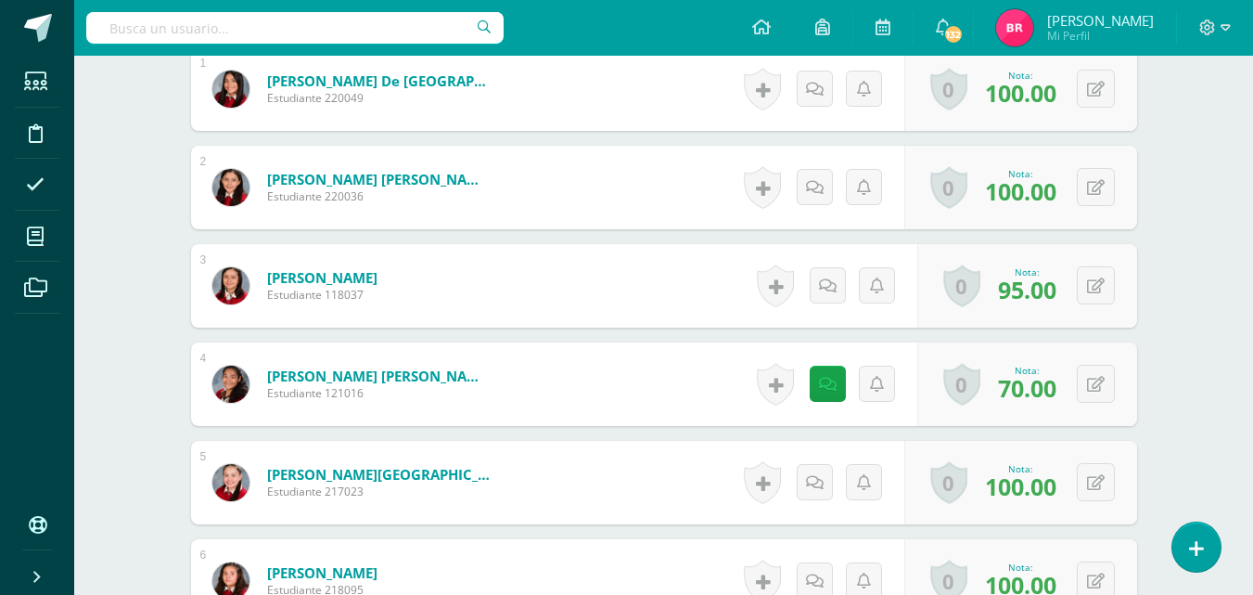
scroll to position [622, 0]
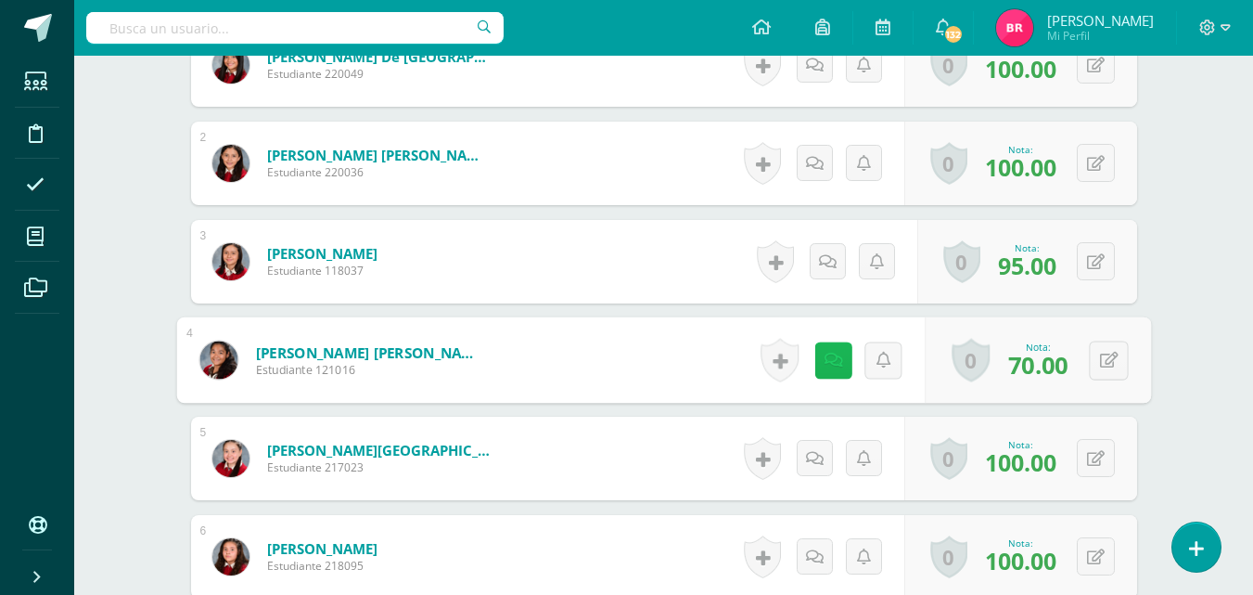
click at [815, 365] on link at bounding box center [833, 359] width 37 height 37
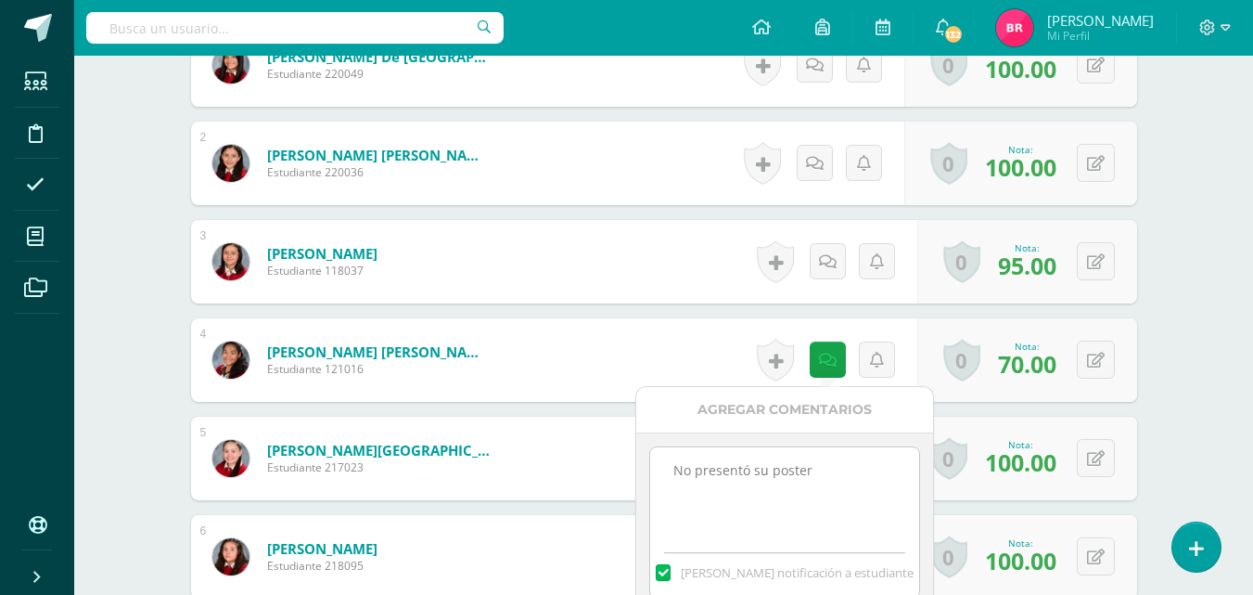
click at [820, 469] on textarea "No presentó su poster" at bounding box center [784, 493] width 268 height 93
type textarea "N"
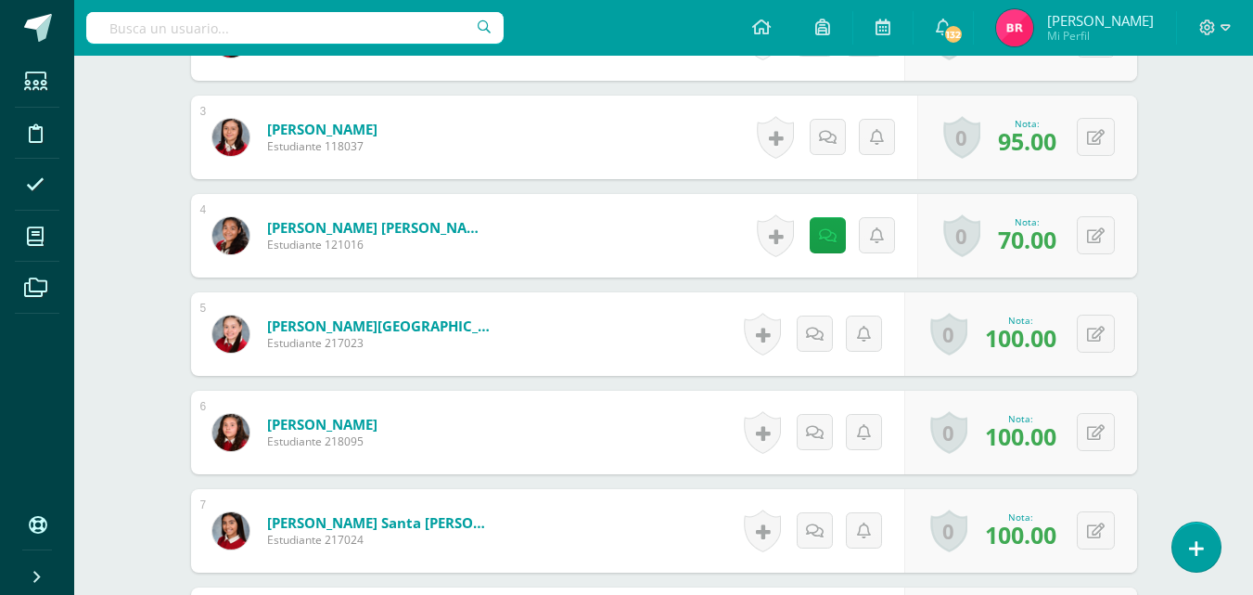
scroll to position [758, 0]
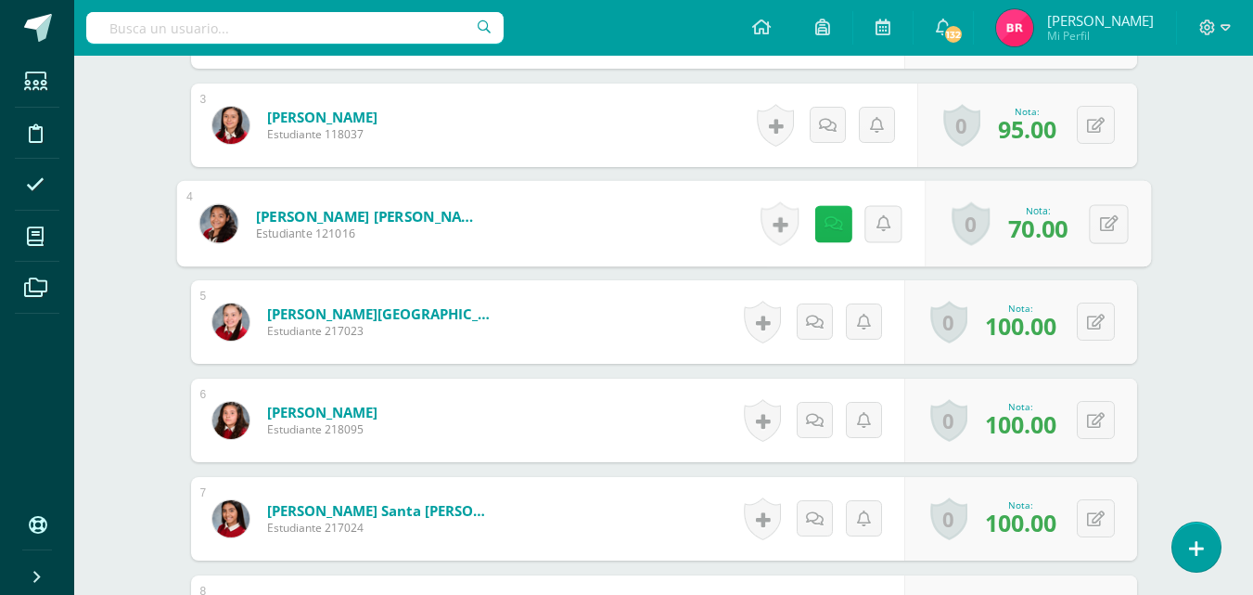
click at [842, 225] on link at bounding box center [833, 223] width 37 height 37
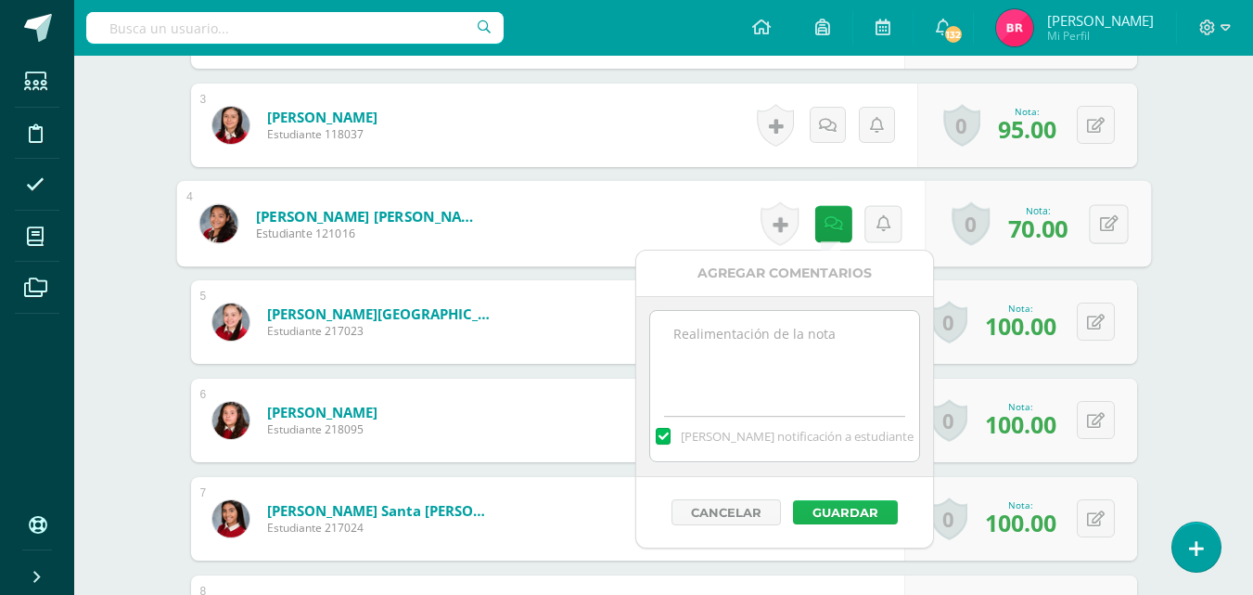
click at [835, 510] on button "Guardar" at bounding box center [845, 512] width 105 height 24
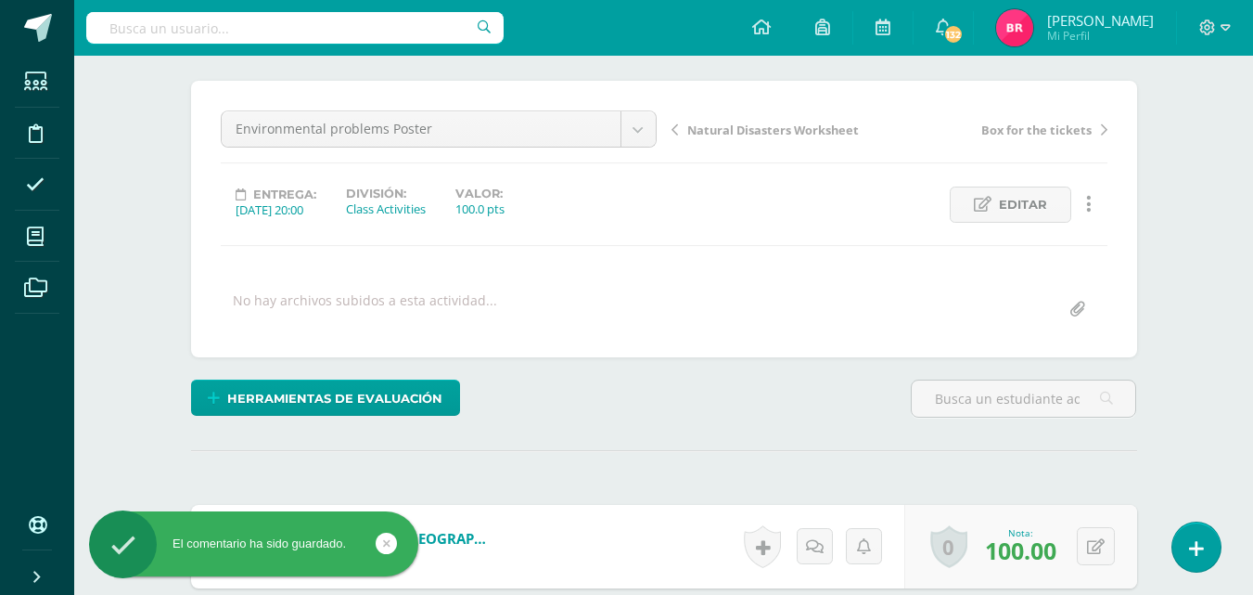
scroll to position [0, 0]
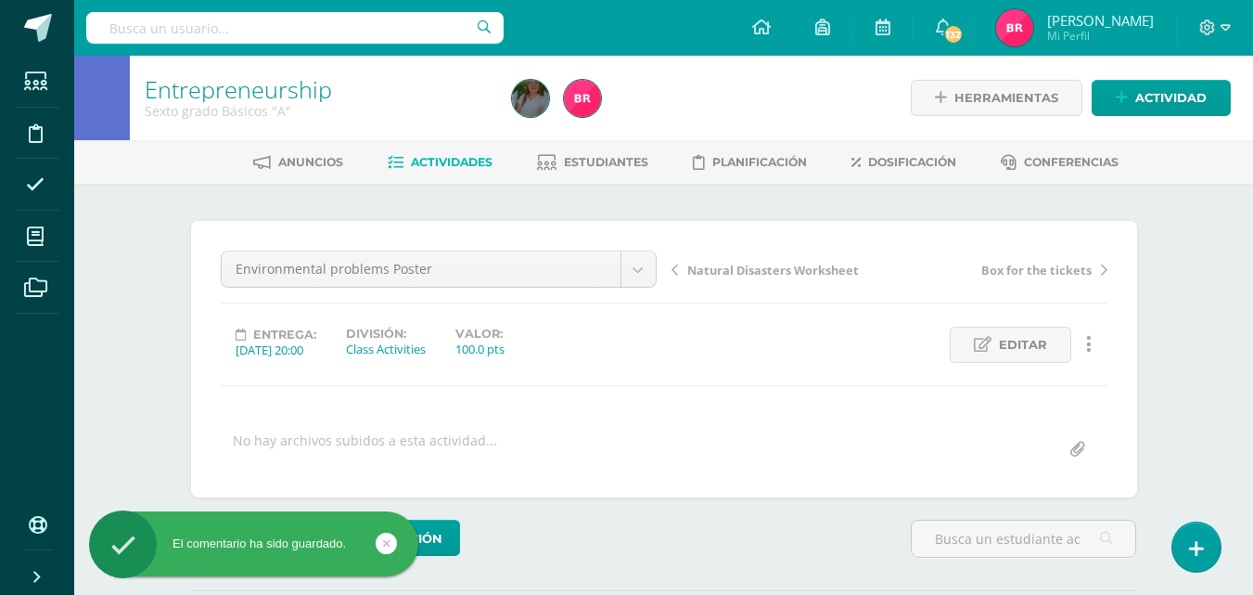
click at [421, 155] on span "Actividades" at bounding box center [452, 162] width 82 height 14
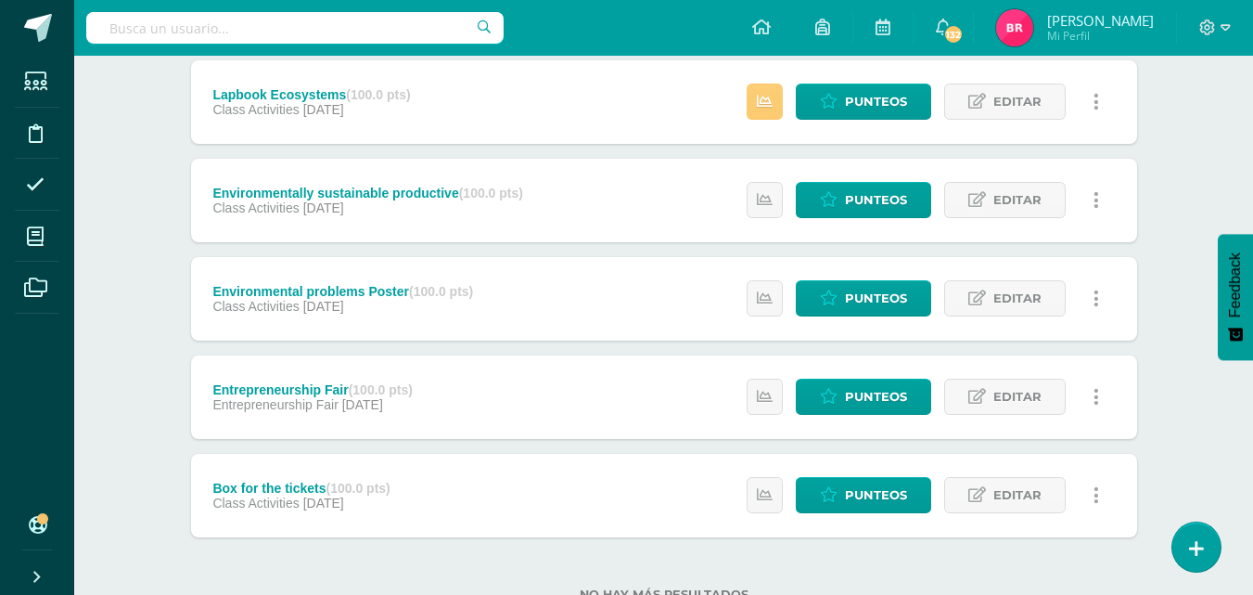
scroll to position [482, 0]
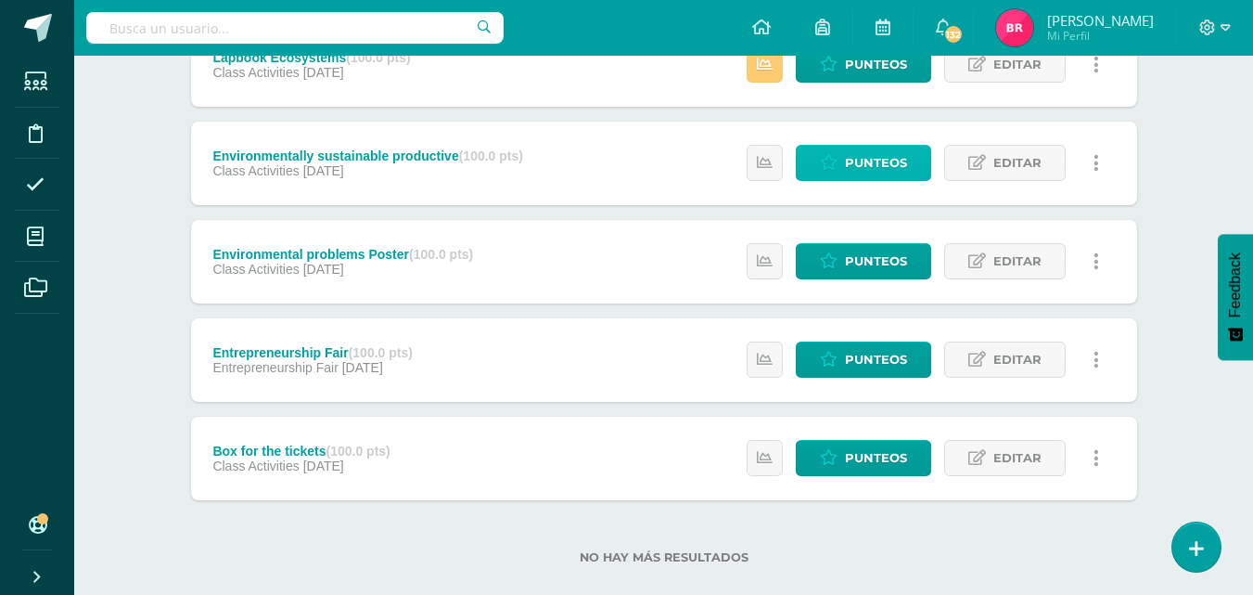
click at [874, 172] on span "Punteos" at bounding box center [876, 163] width 62 height 34
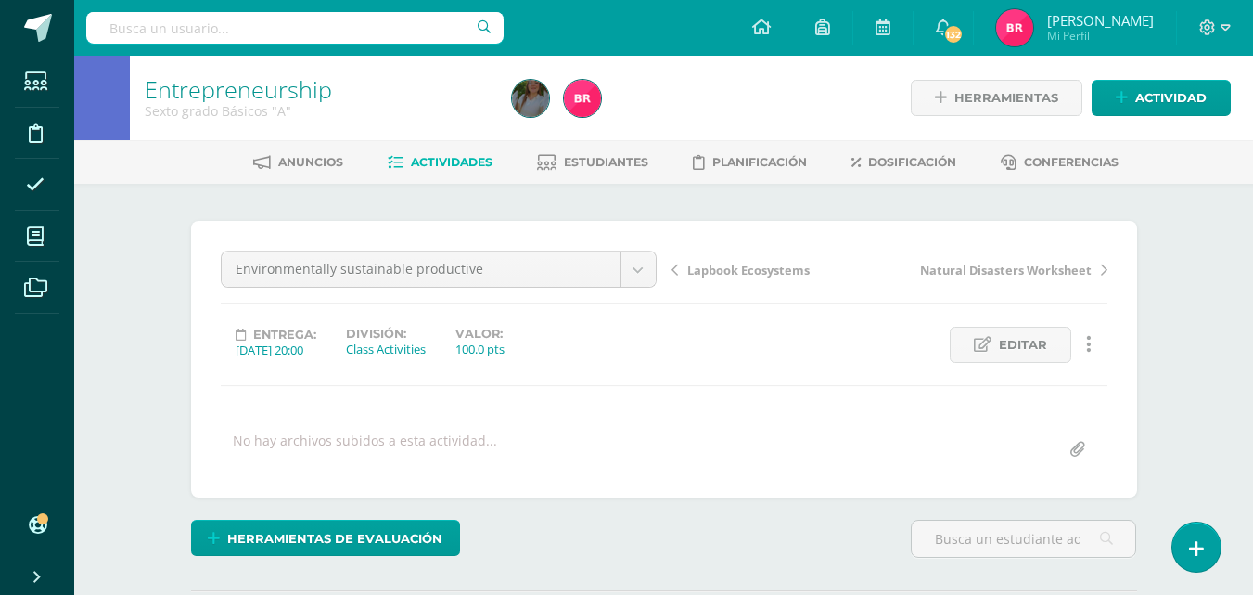
click at [434, 152] on link "Actividades" at bounding box center [440, 163] width 105 height 30
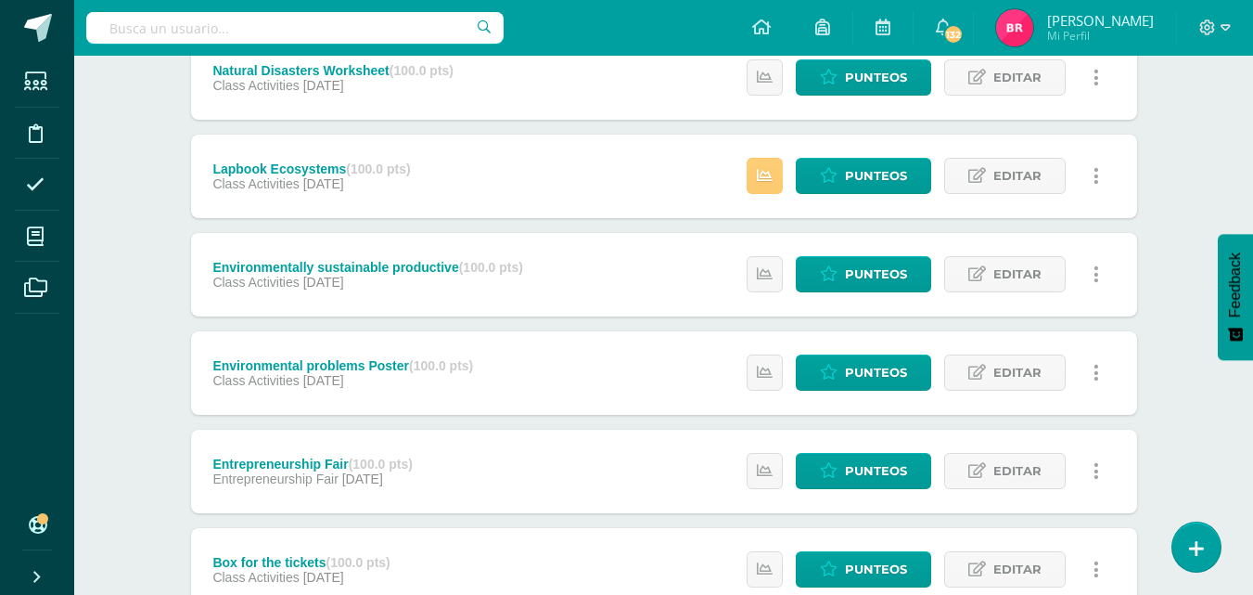
scroll to position [383, 0]
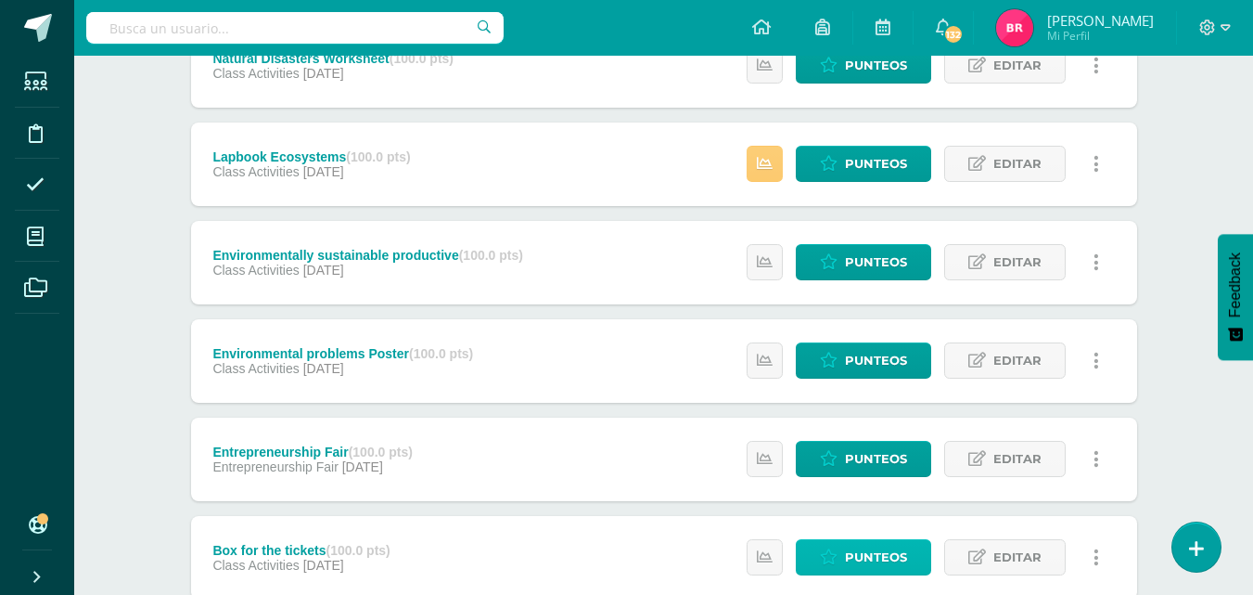
click at [883, 558] on span "Punteos" at bounding box center [876, 557] width 62 height 34
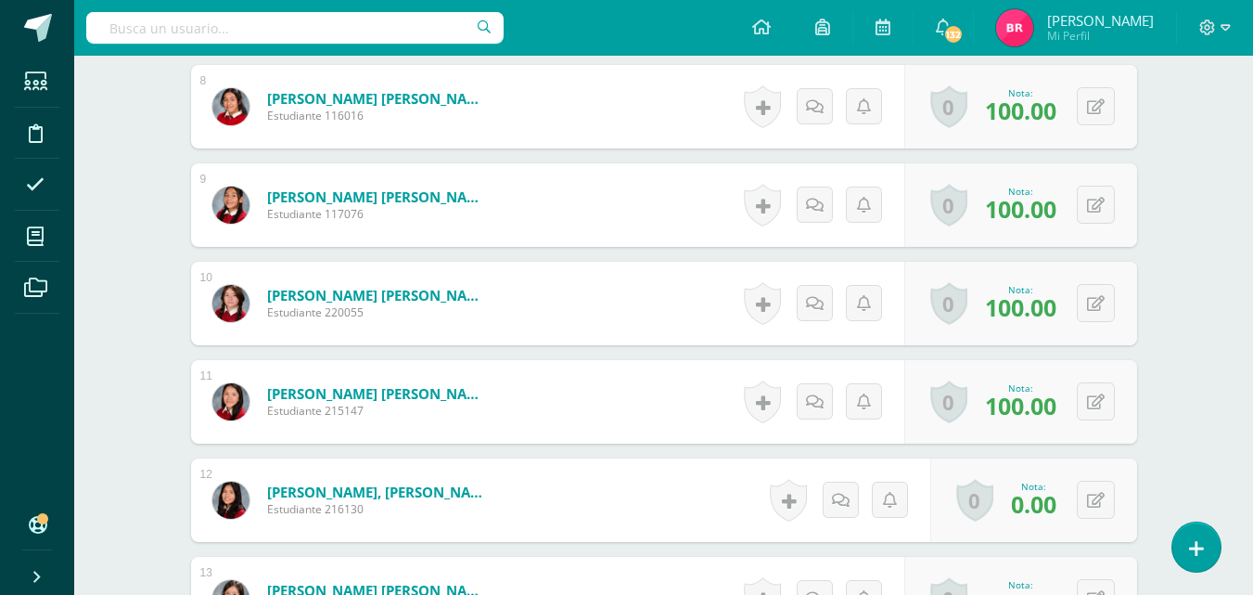
scroll to position [1342, 0]
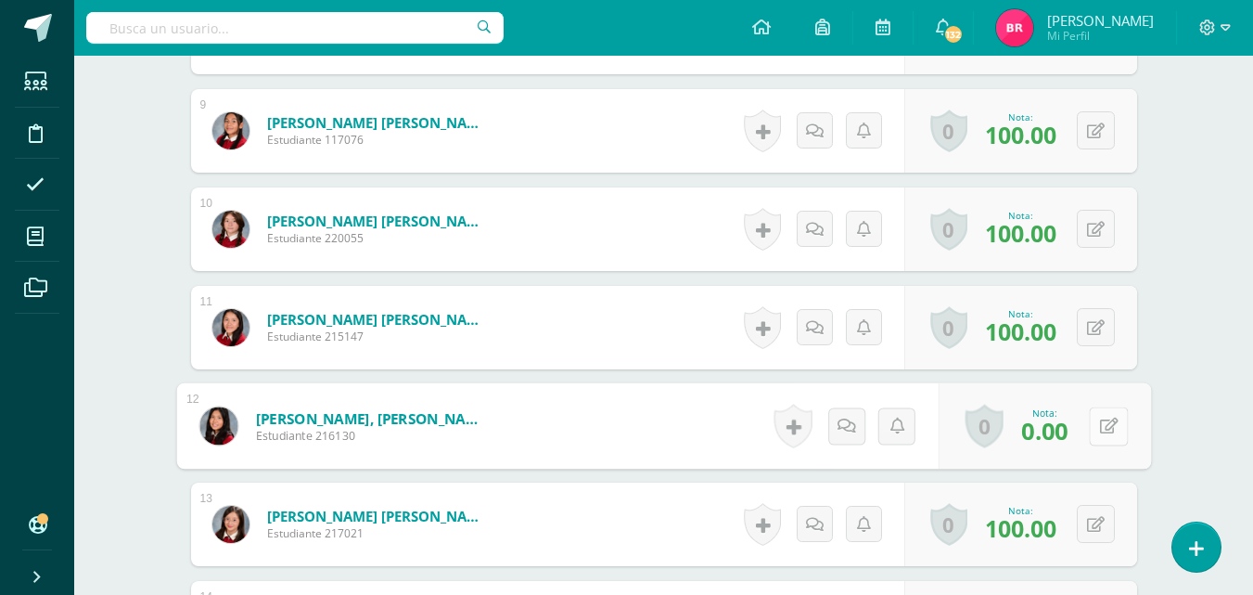
click at [1090, 424] on button at bounding box center [1108, 425] width 39 height 39
type input "70"
click at [1069, 428] on link at bounding box center [1059, 432] width 37 height 37
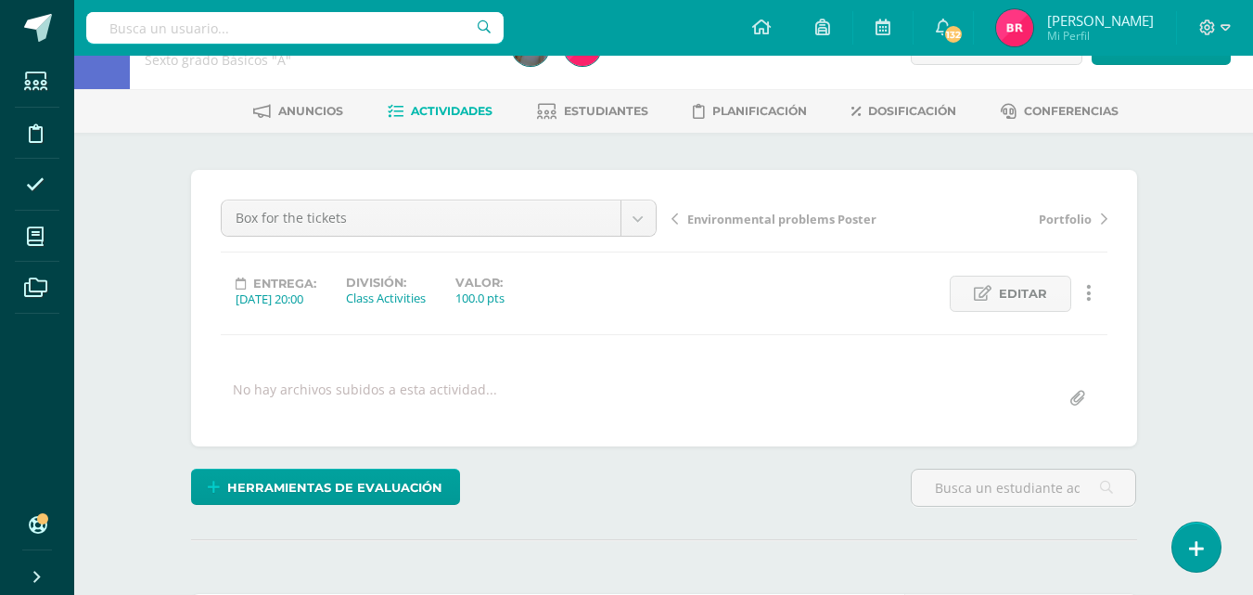
scroll to position [0, 0]
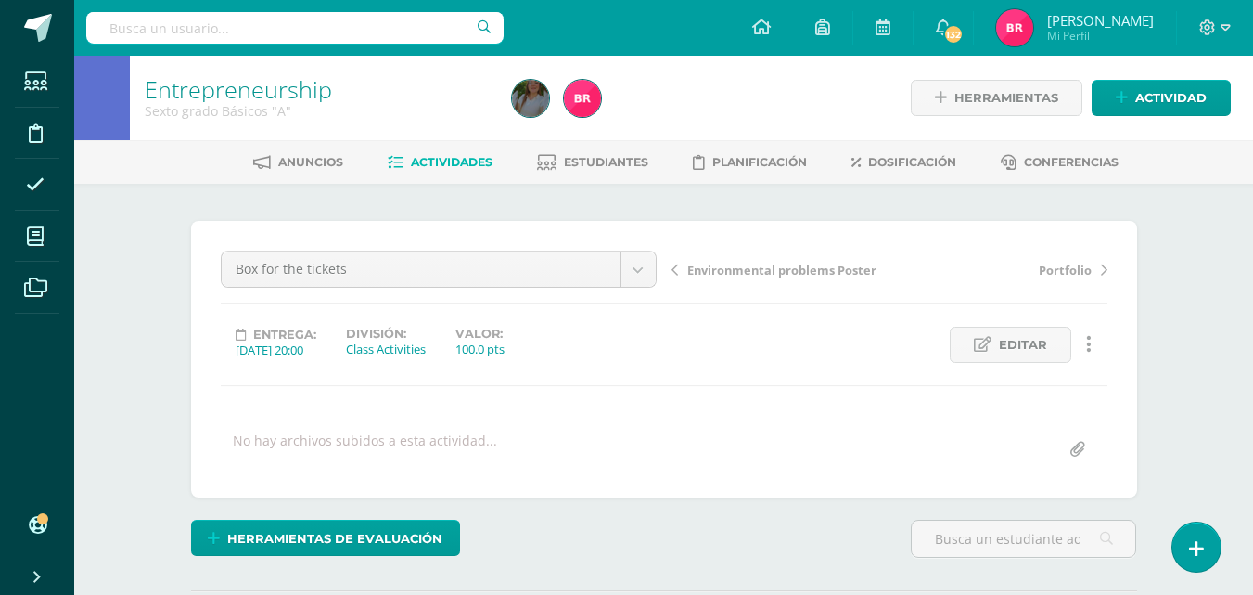
click at [468, 158] on span "Actividades" at bounding box center [452, 162] width 82 height 14
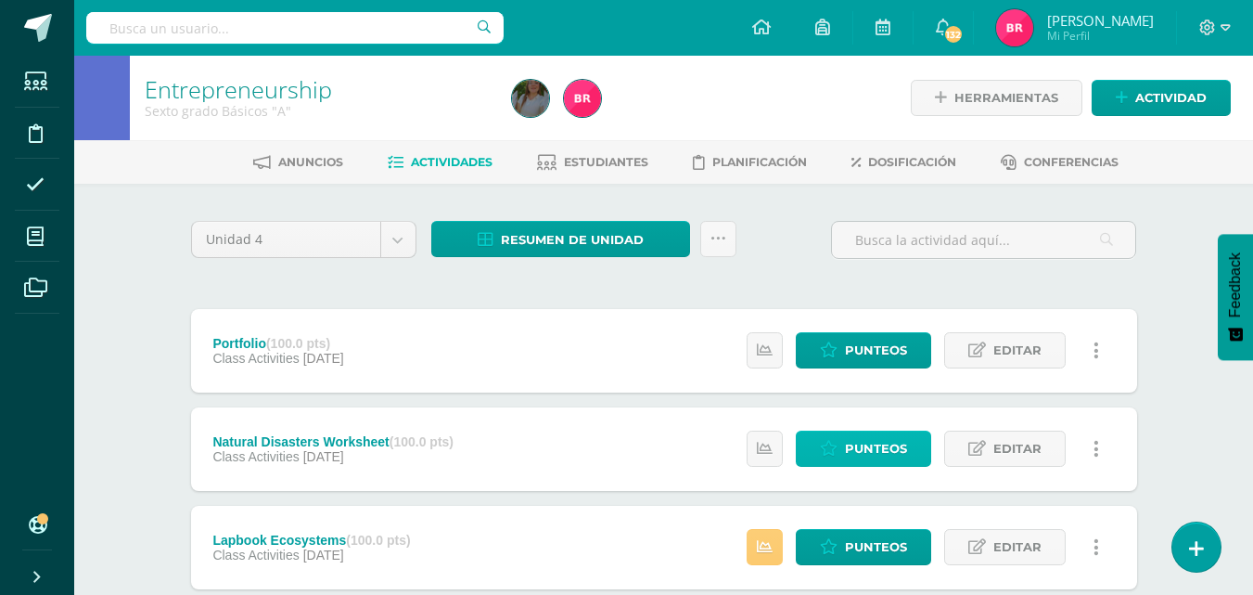
drag, startPoint x: 873, startPoint y: 431, endPoint x: 882, endPoint y: 436, distance: 10.4
click at [875, 430] on link "Punteos" at bounding box center [863, 448] width 135 height 36
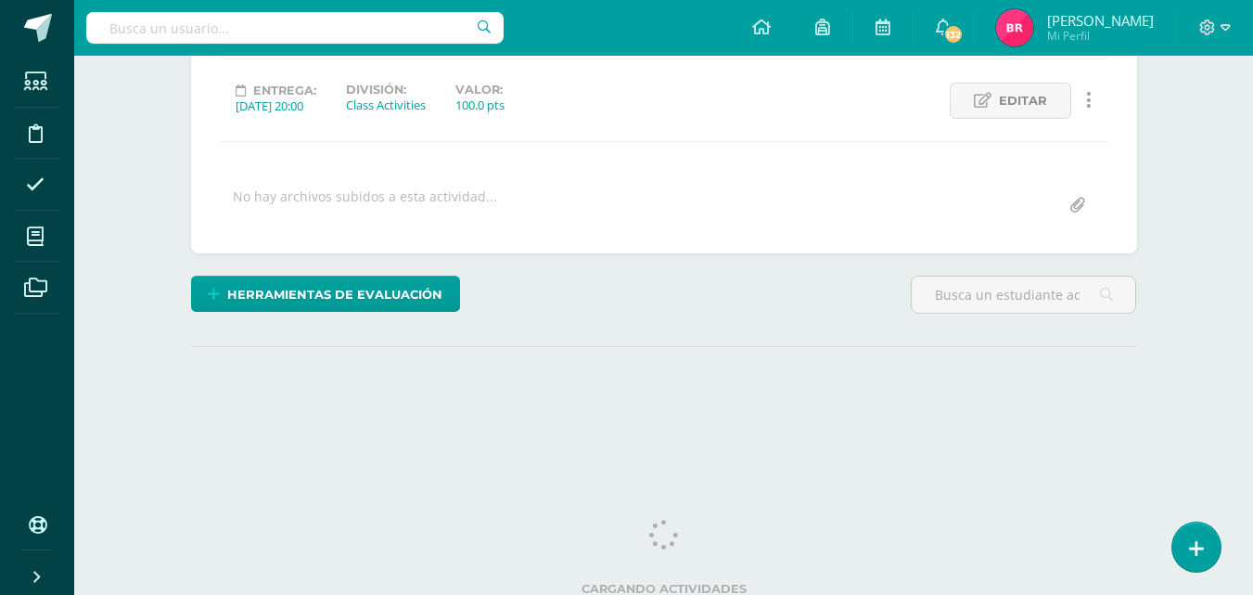
scroll to position [252, 0]
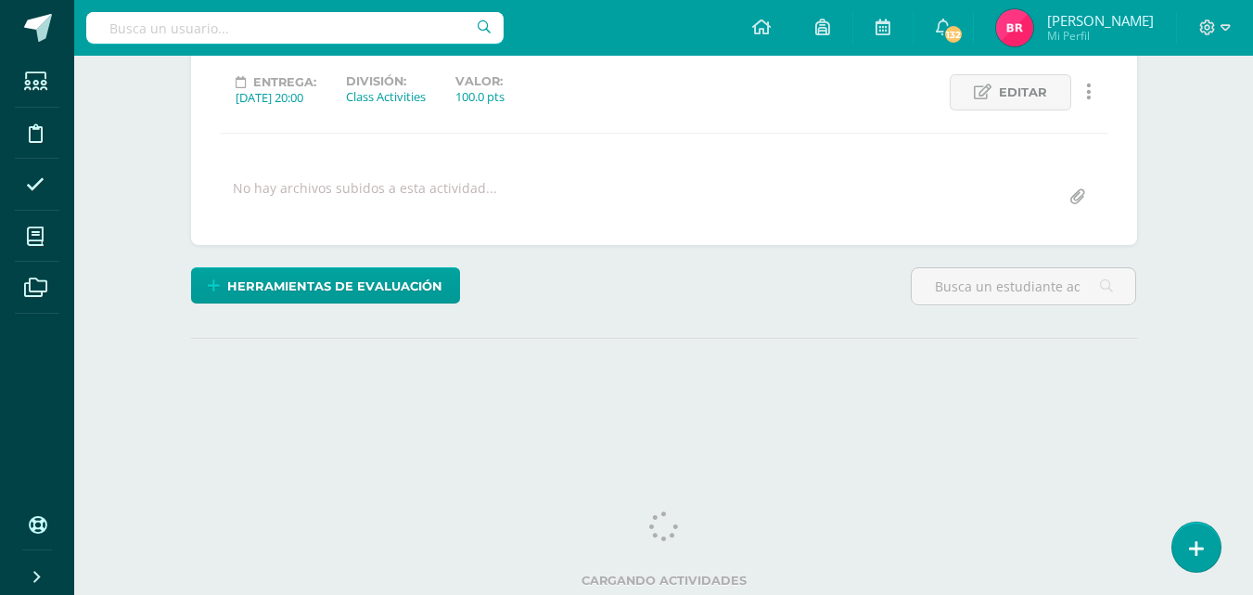
drag, startPoint x: 1262, startPoint y: 348, endPoint x: 1248, endPoint y: 586, distance: 238.8
click at [1252, 482] on html "Estudiantes Disciplina Asistencia Mis cursos Archivos Soporte Ayuda Reportar un…" at bounding box center [626, 115] width 1253 height 735
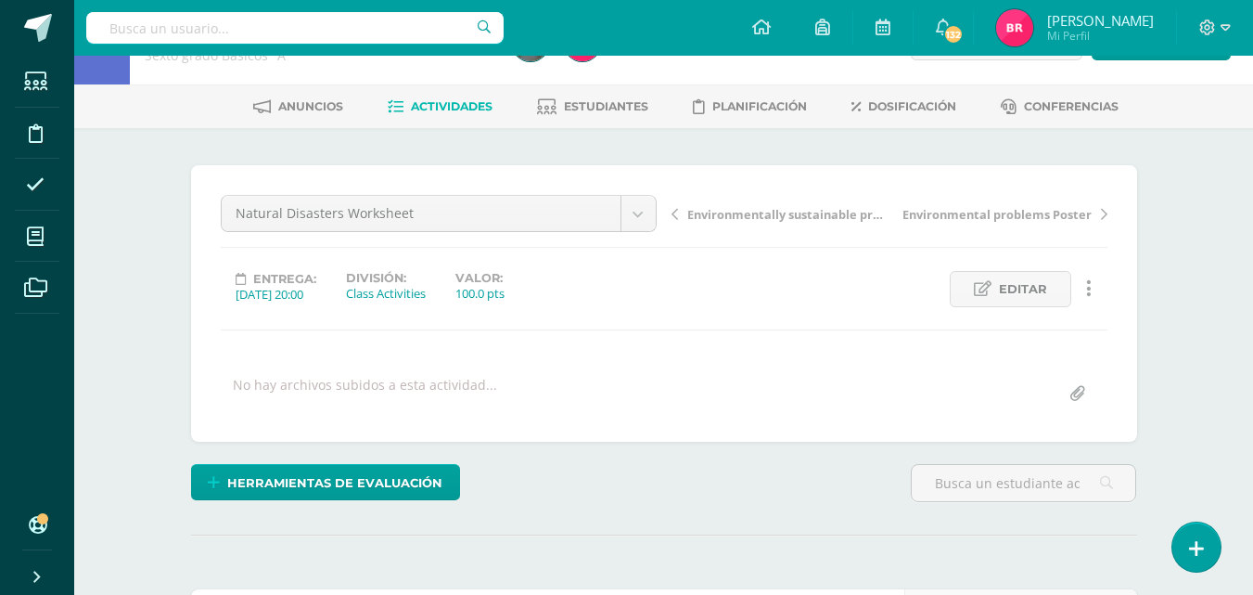
scroll to position [0, 0]
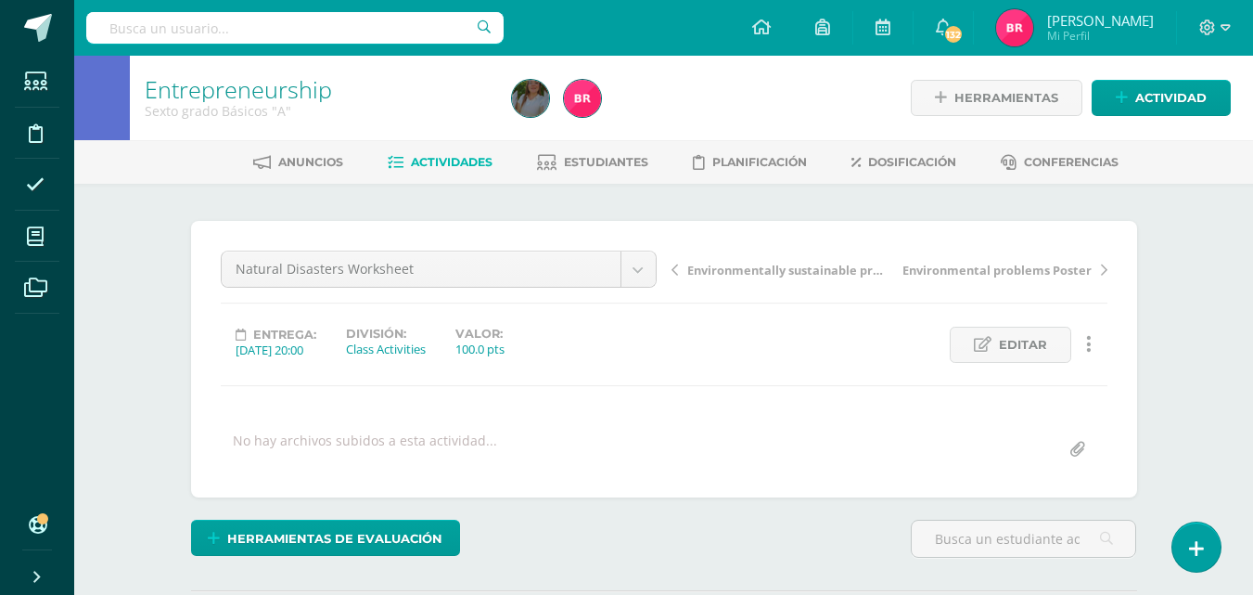
click at [468, 160] on span "Actividades" at bounding box center [452, 162] width 82 height 14
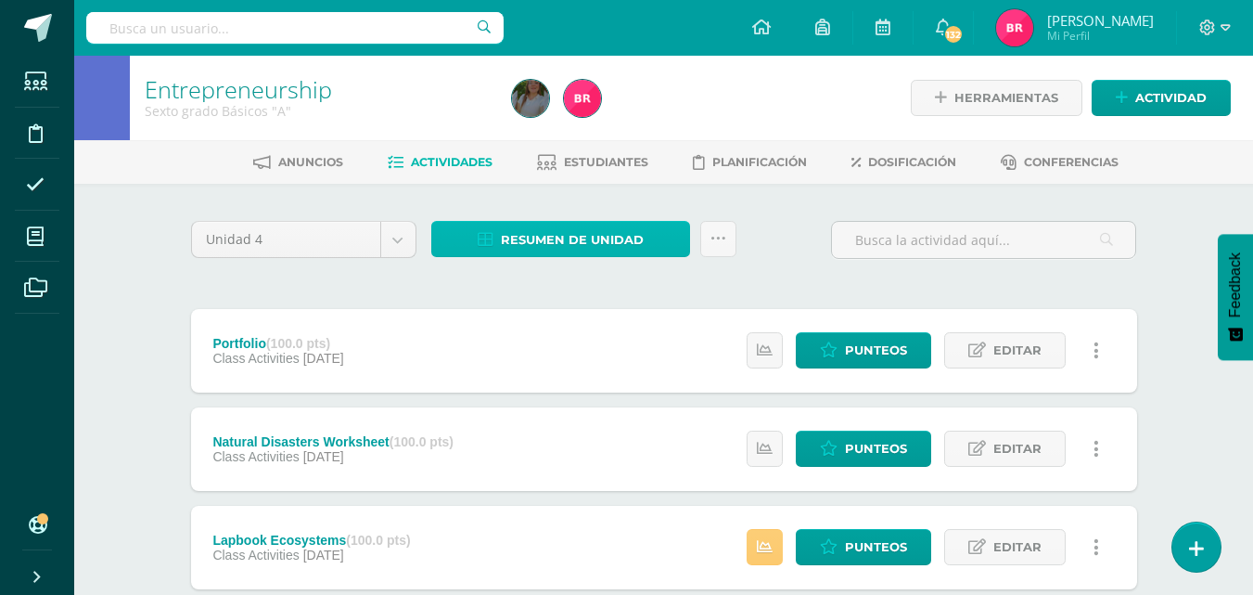
click at [596, 236] on span "Resumen de unidad" at bounding box center [572, 240] width 143 height 34
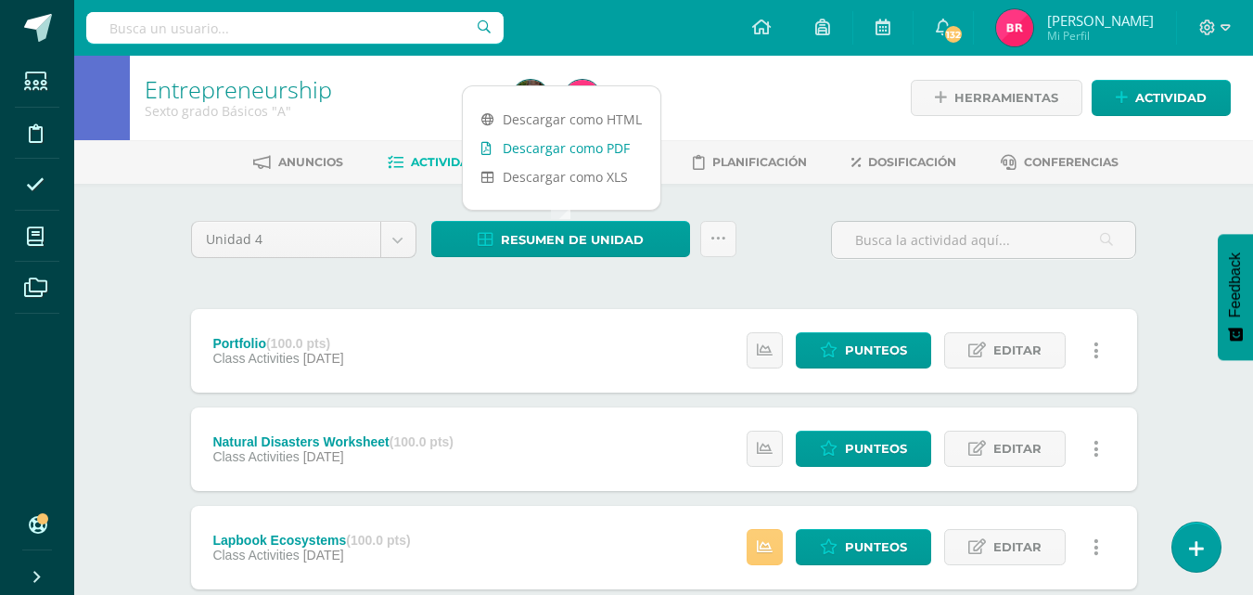
click at [577, 148] on link "Descargar como PDF" at bounding box center [562, 148] width 198 height 29
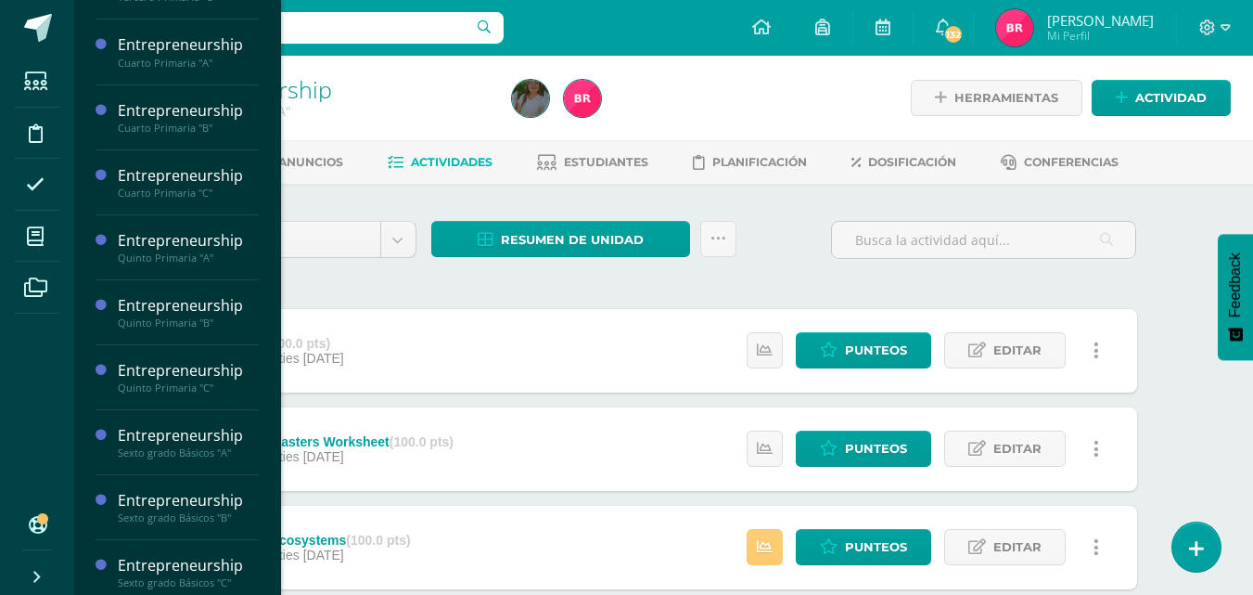
scroll to position [250, 0]
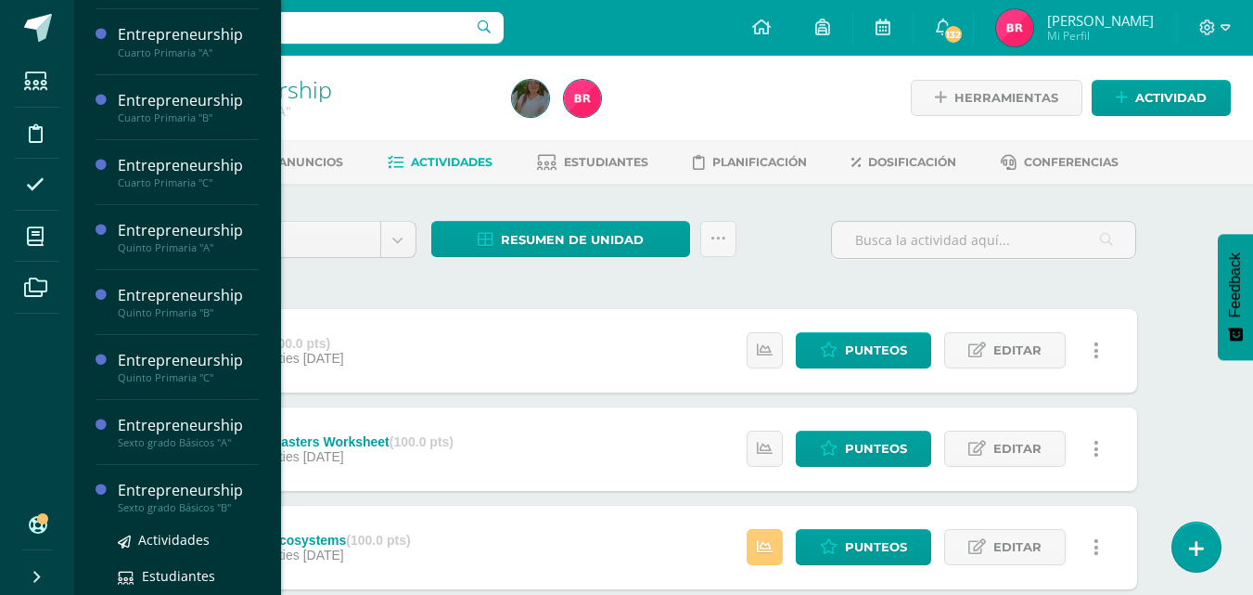
drag, startPoint x: 207, startPoint y: 495, endPoint x: 194, endPoint y: 509, distance: 19.0
click at [207, 494] on div "Entrepreneurship" at bounding box center [188, 490] width 141 height 21
click at [183, 540] on span "Actividades" at bounding box center [173, 540] width 71 height 18
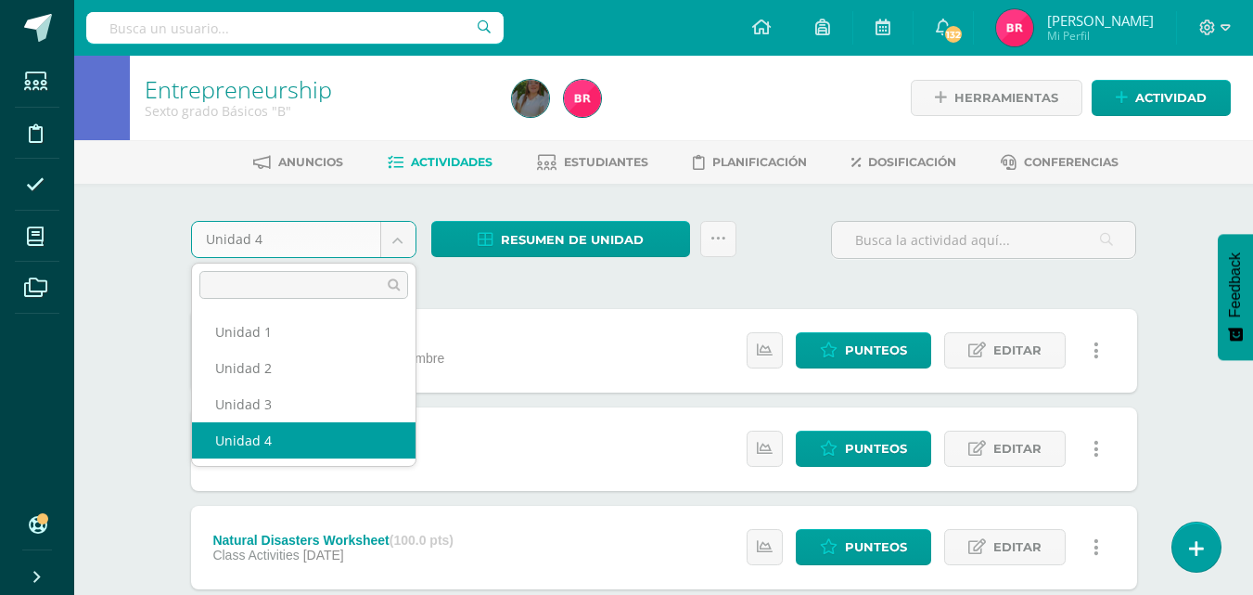
click at [389, 245] on body "Estudiantes Disciplina Asistencia Mis cursos Archivos Soporte Ayuda Reportar un…" at bounding box center [626, 504] width 1253 height 1008
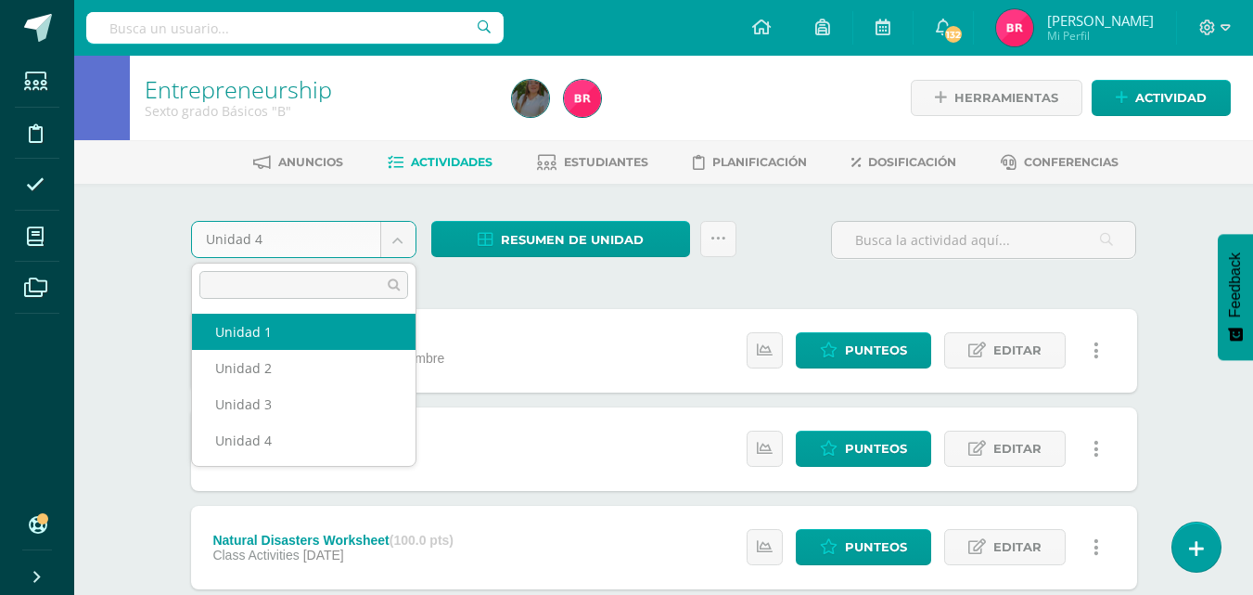
select select "Unidad 1"
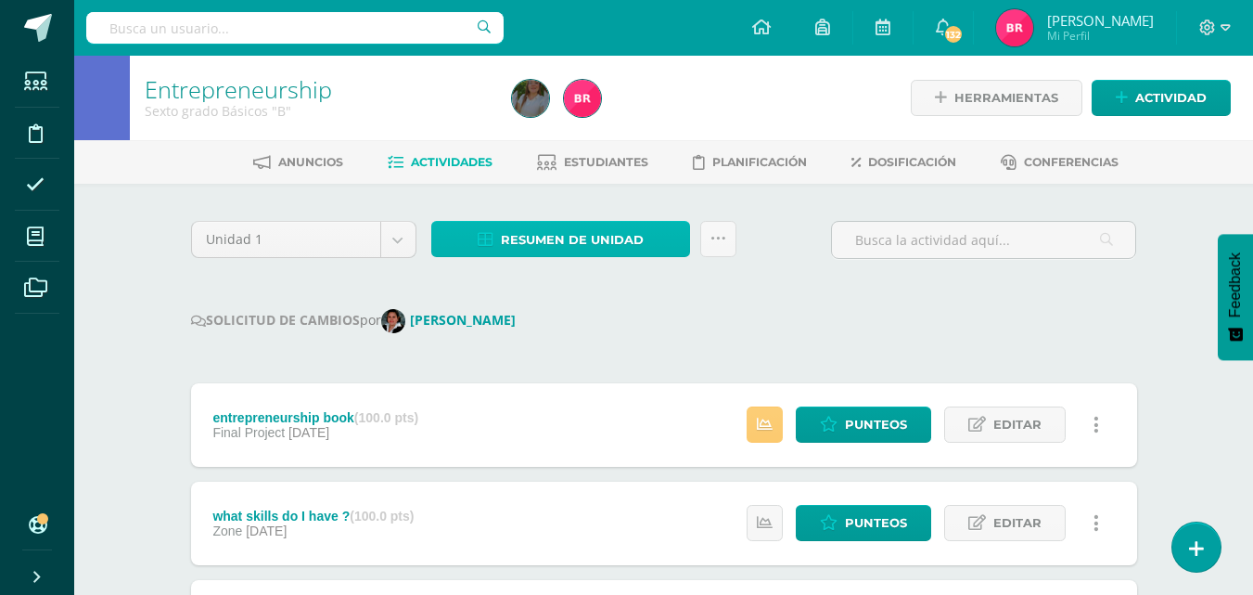
click at [557, 226] on span "Resumen de unidad" at bounding box center [572, 240] width 143 height 34
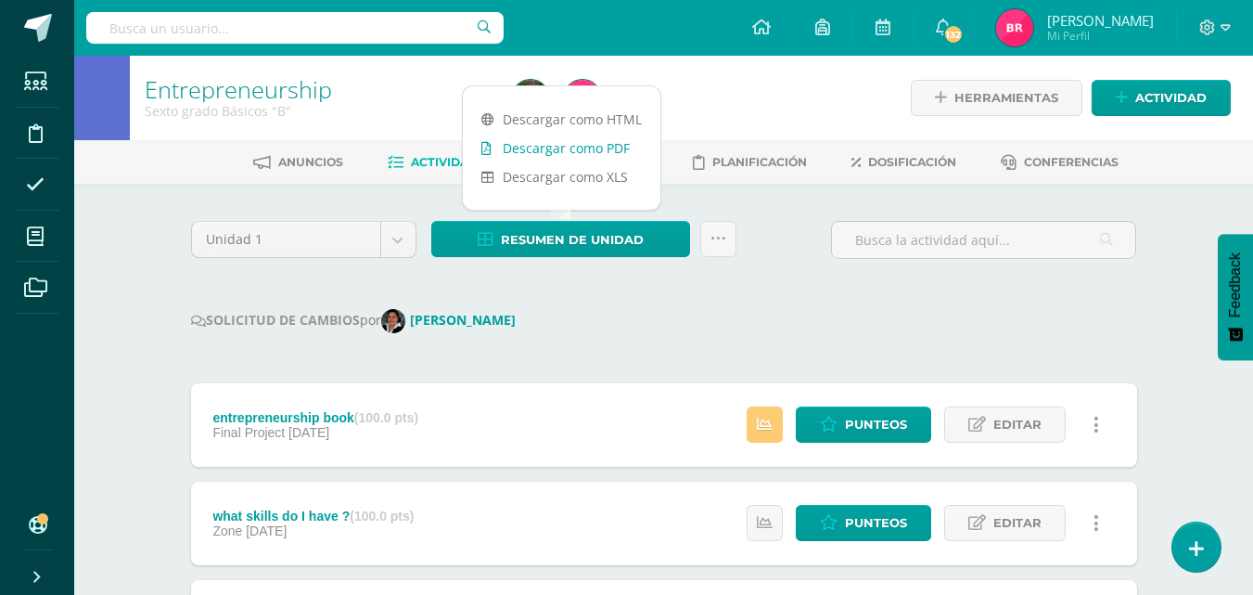
click at [537, 144] on link "Descargar como PDF" at bounding box center [562, 148] width 198 height 29
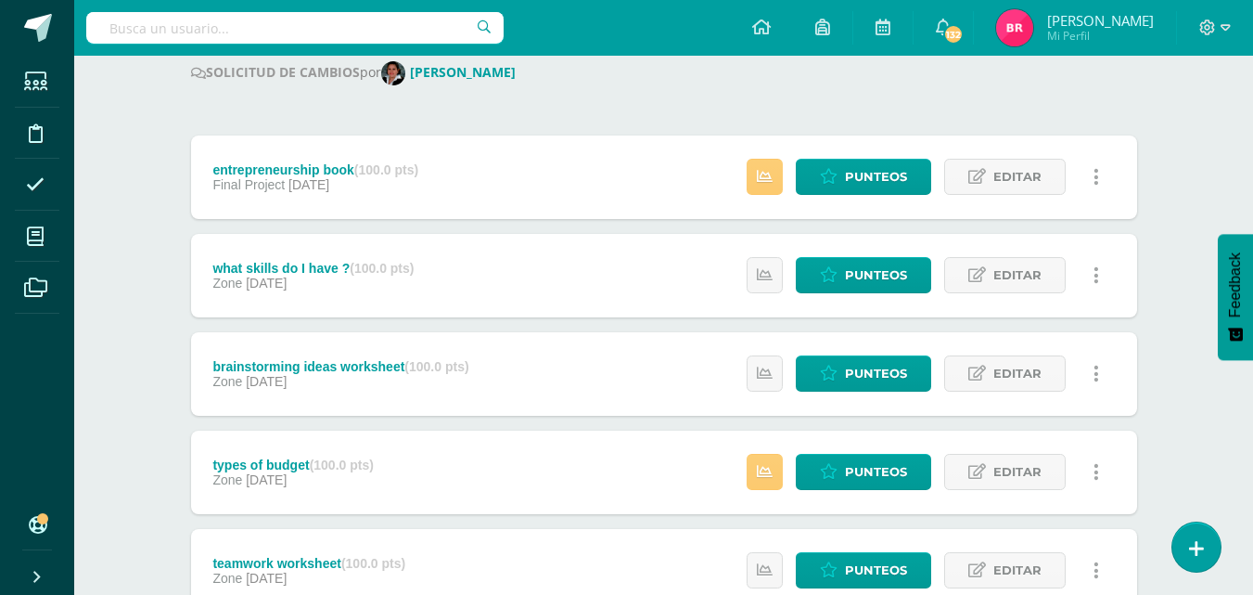
scroll to position [241, 0]
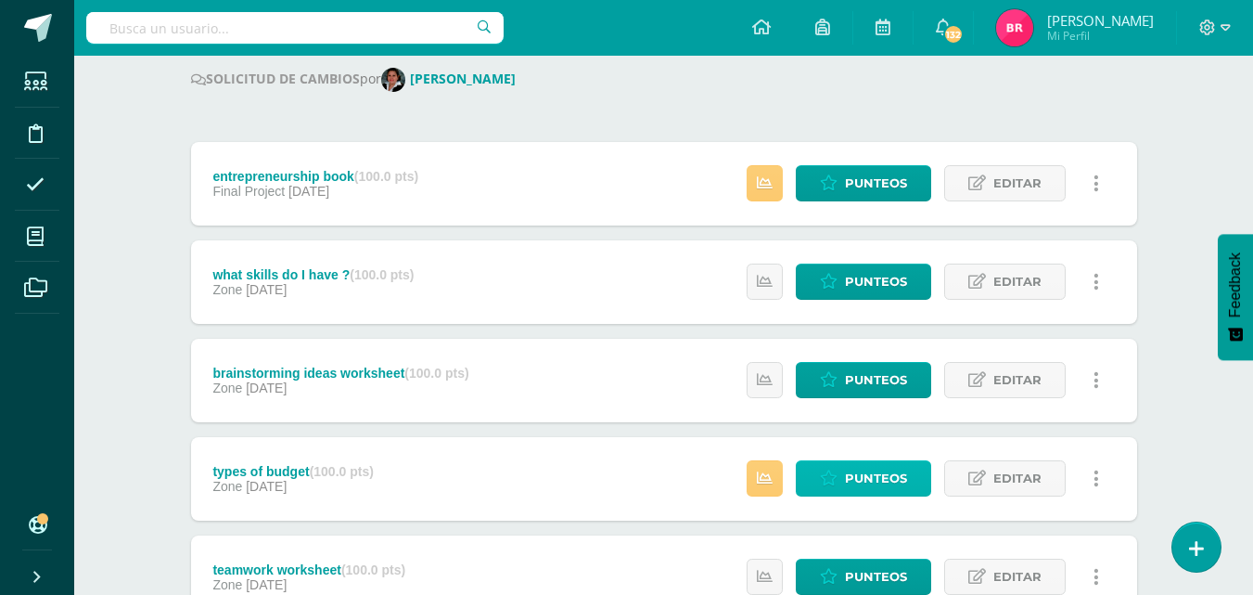
click at [894, 476] on span "Punteos" at bounding box center [876, 478] width 62 height 34
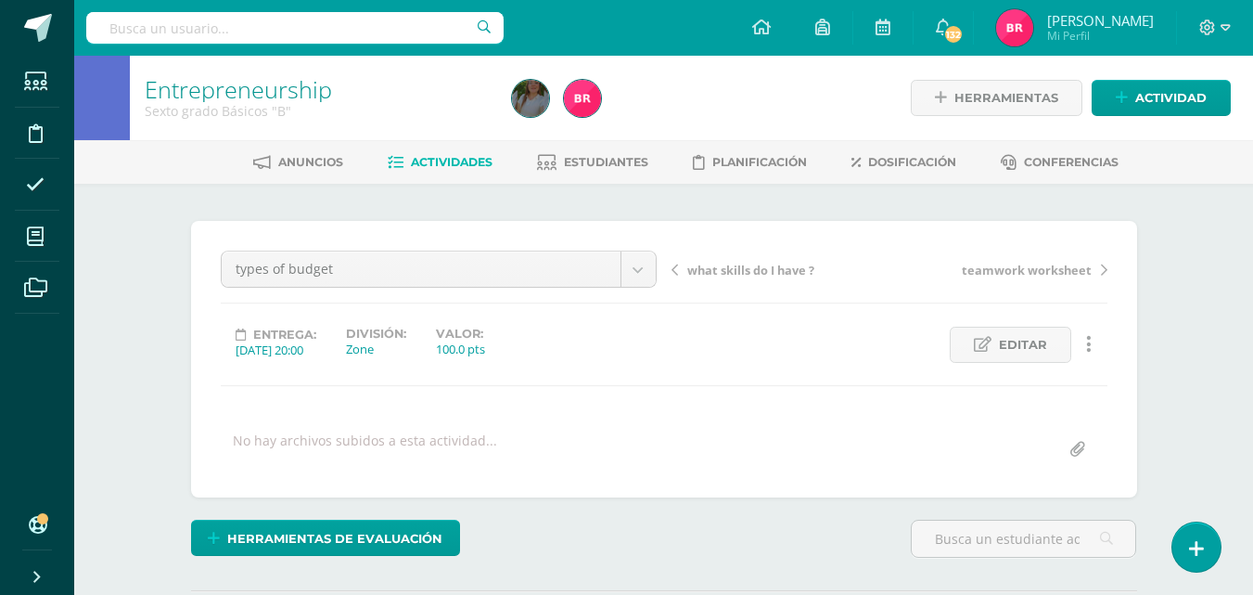
click at [470, 153] on link "Actividades" at bounding box center [440, 163] width 105 height 30
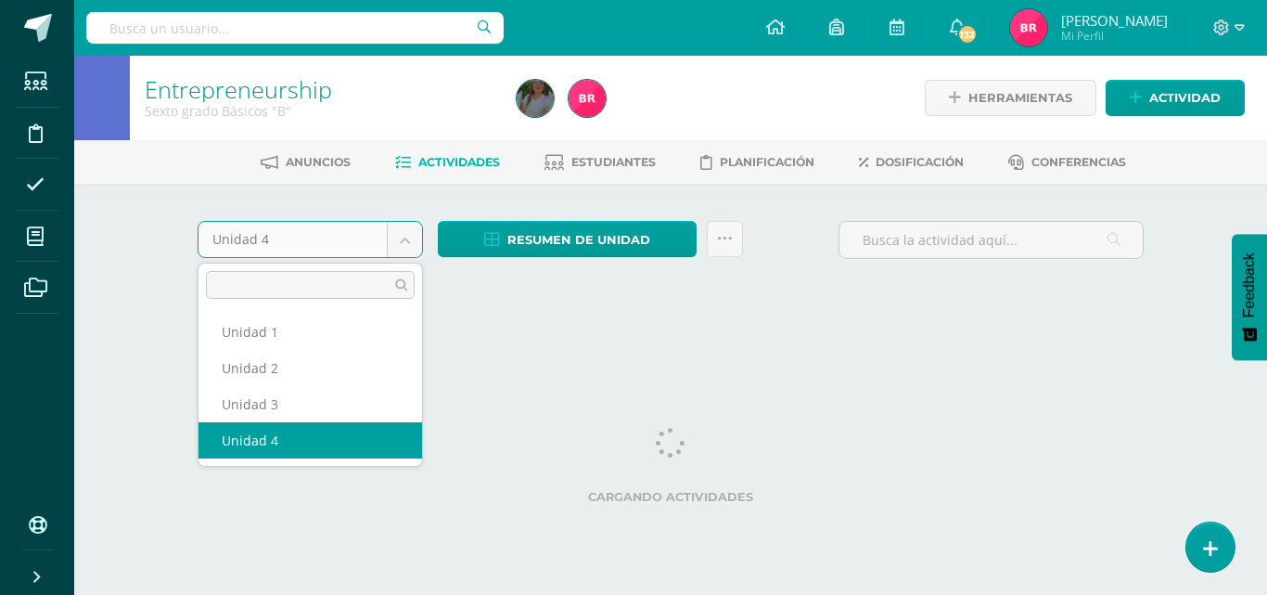
click at [404, 234] on body "Estudiantes Disciplina Asistencia Mis cursos Archivos Soporte Ayuda Reportar un…" at bounding box center [633, 173] width 1267 height 346
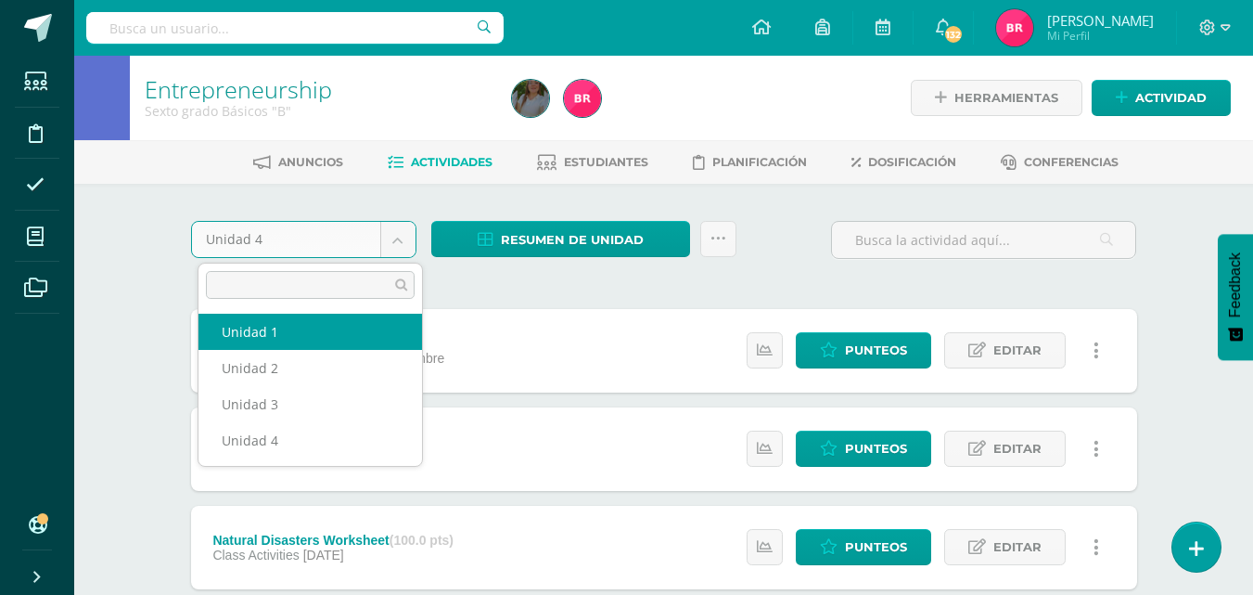
select select "Unidad 1"
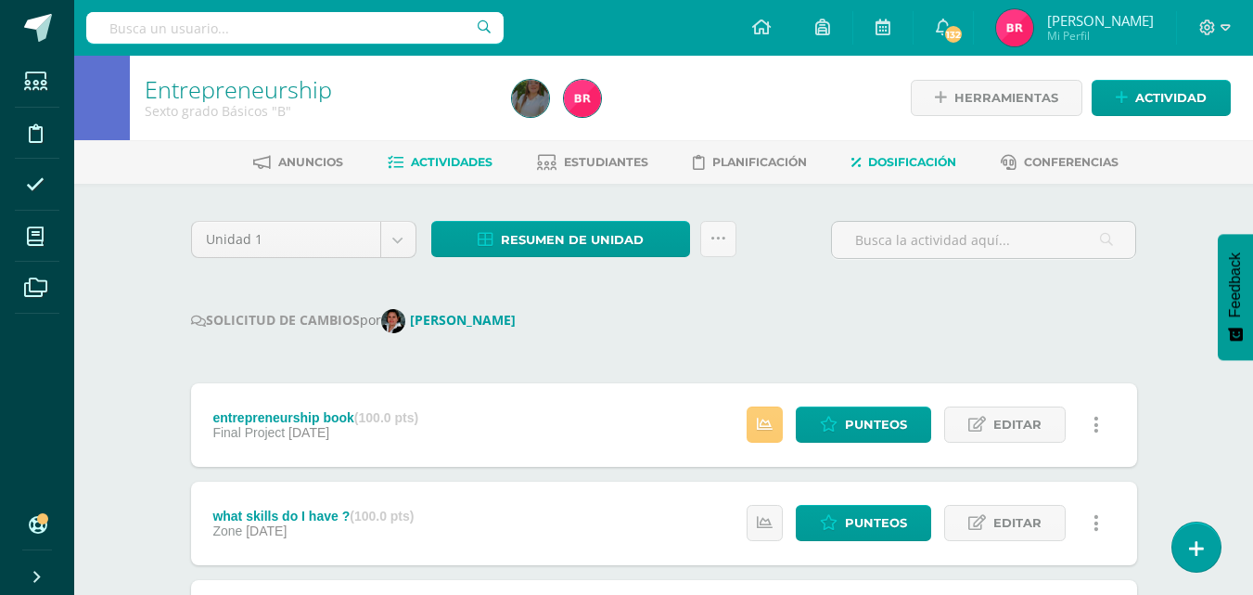
click at [918, 159] on span "Dosificación" at bounding box center [912, 162] width 88 height 14
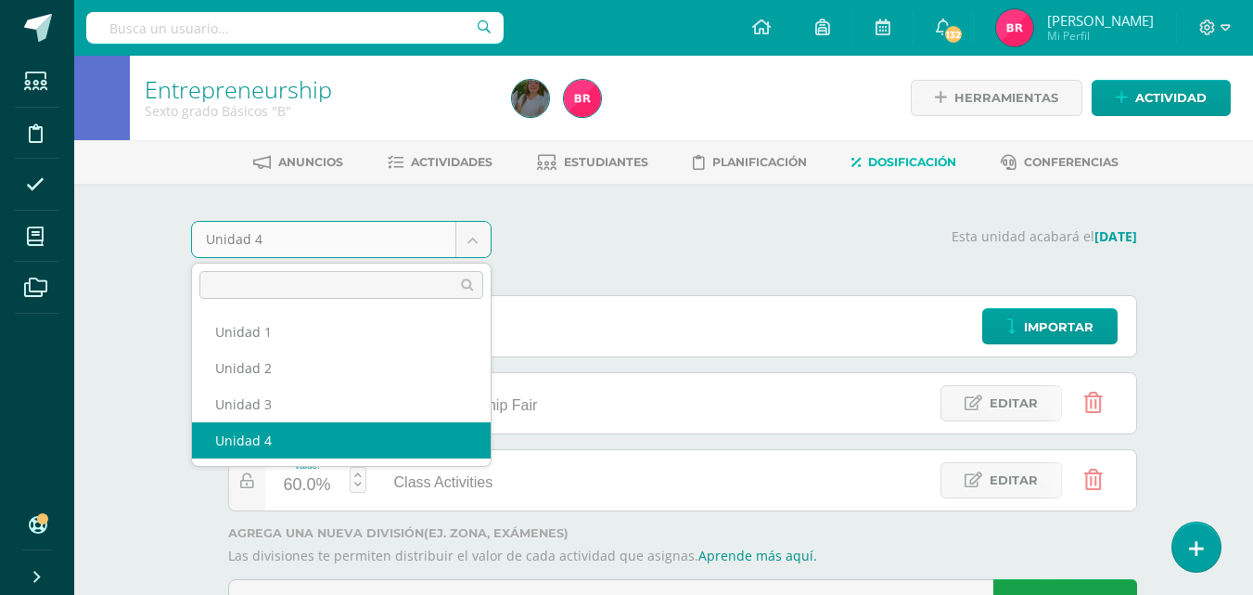
click at [478, 243] on body "Estudiantes Disciplina Asistencia Mis cursos Archivos Soporte Ayuda Reportar un…" at bounding box center [626, 339] width 1253 height 678
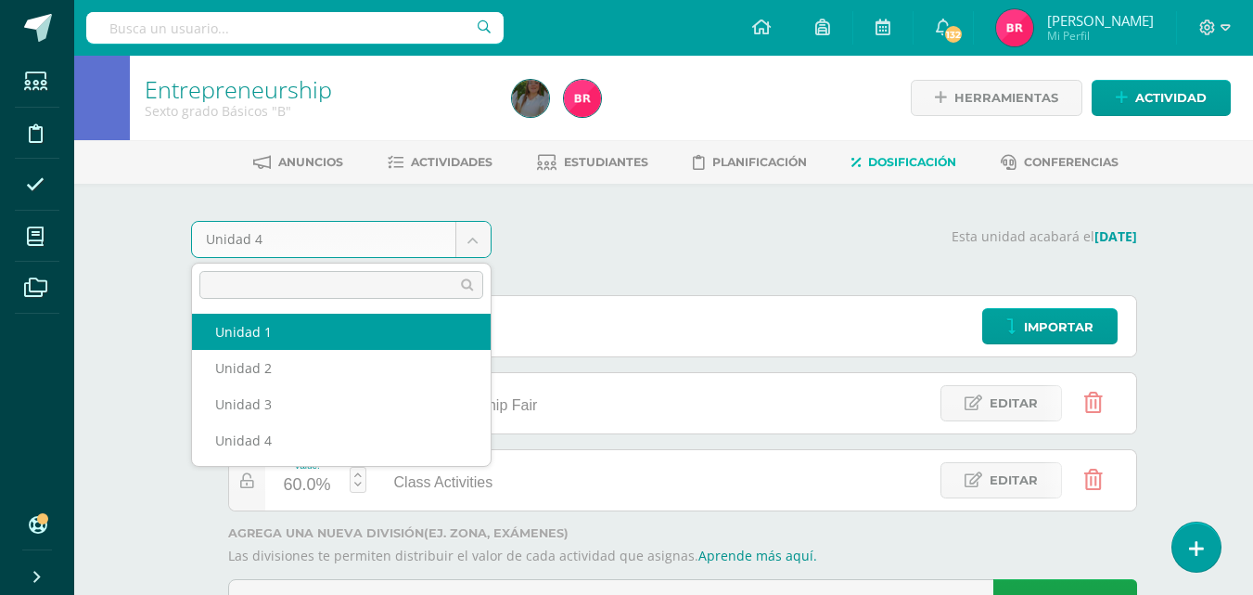
select select "Unidad 1"
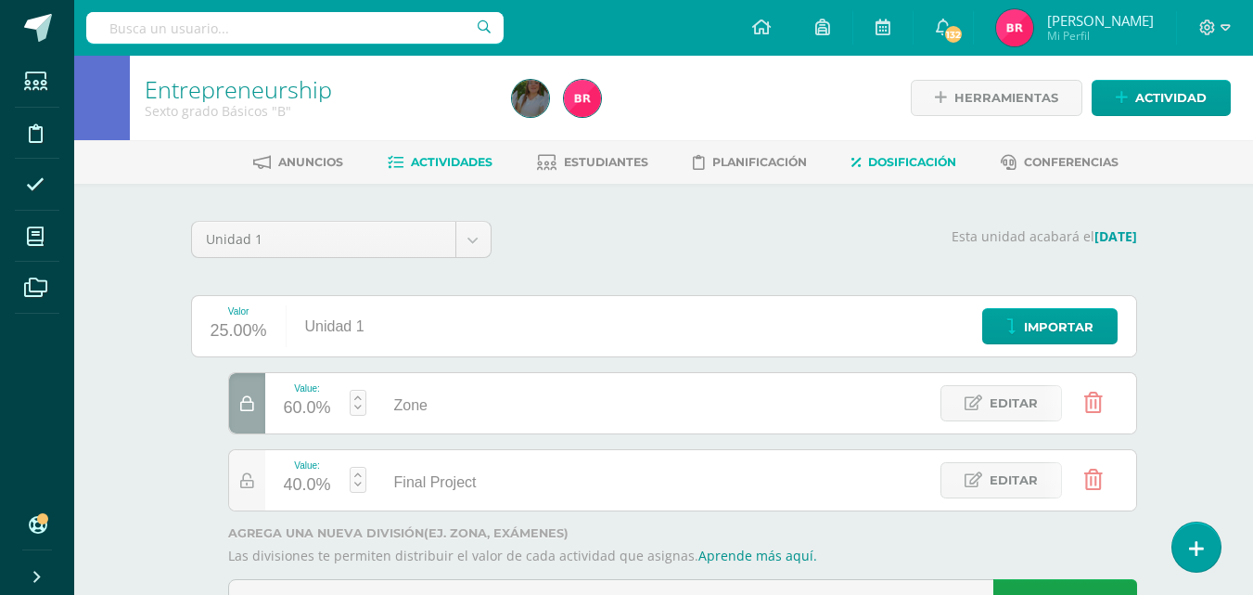
click at [437, 158] on span "Actividades" at bounding box center [452, 162] width 82 height 14
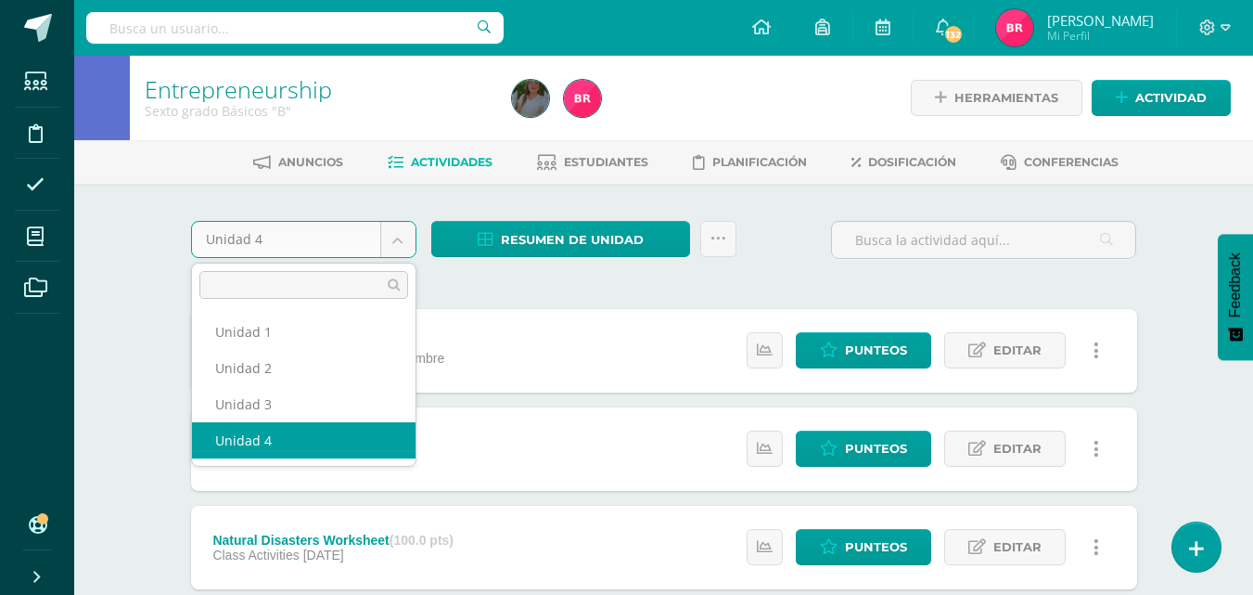
click at [398, 232] on body "Estudiantes Disciplina Asistencia Mis cursos Archivos Soporte Ayuda Reportar un…" at bounding box center [626, 504] width 1253 height 1008
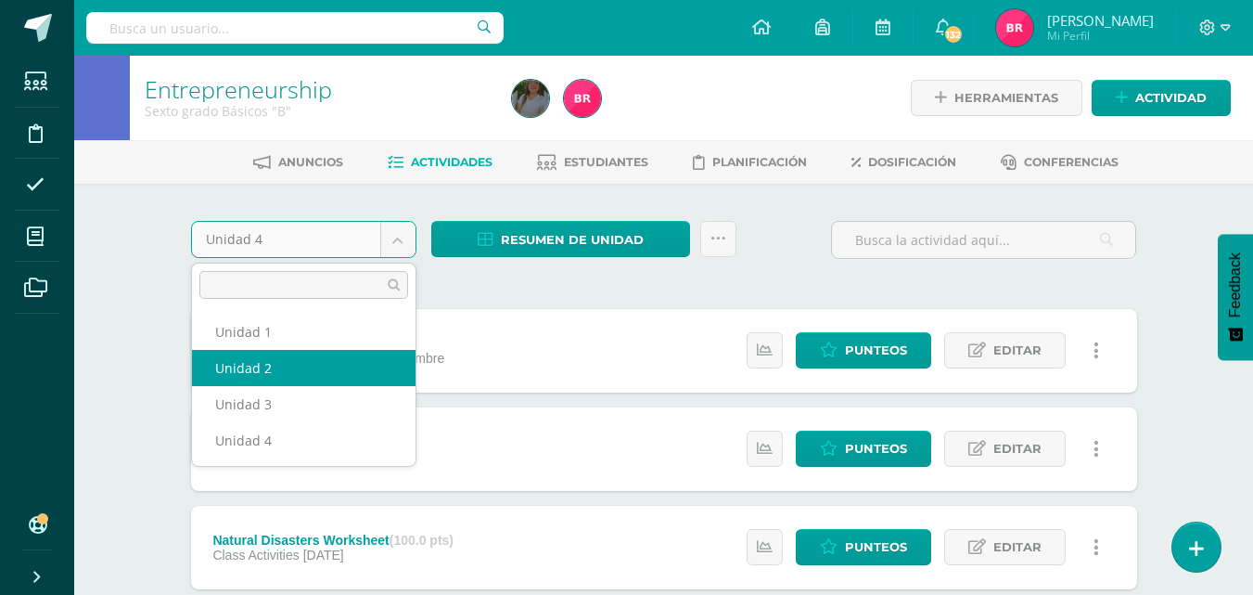
select select "Unidad 2"
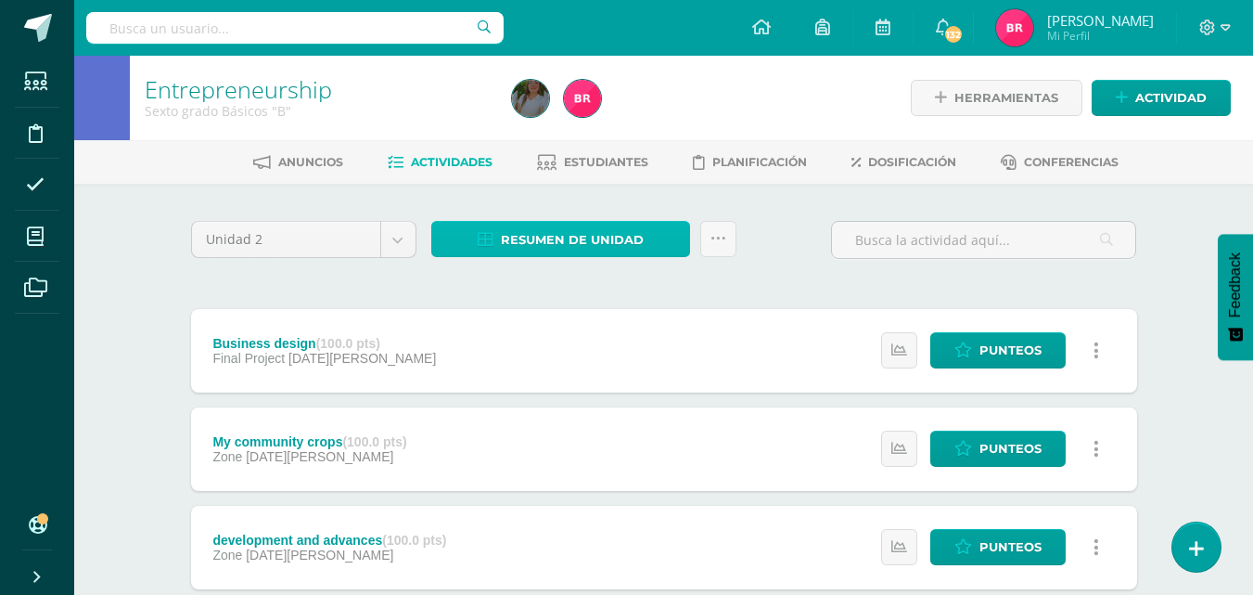
click at [589, 243] on span "Resumen de unidad" at bounding box center [572, 240] width 143 height 34
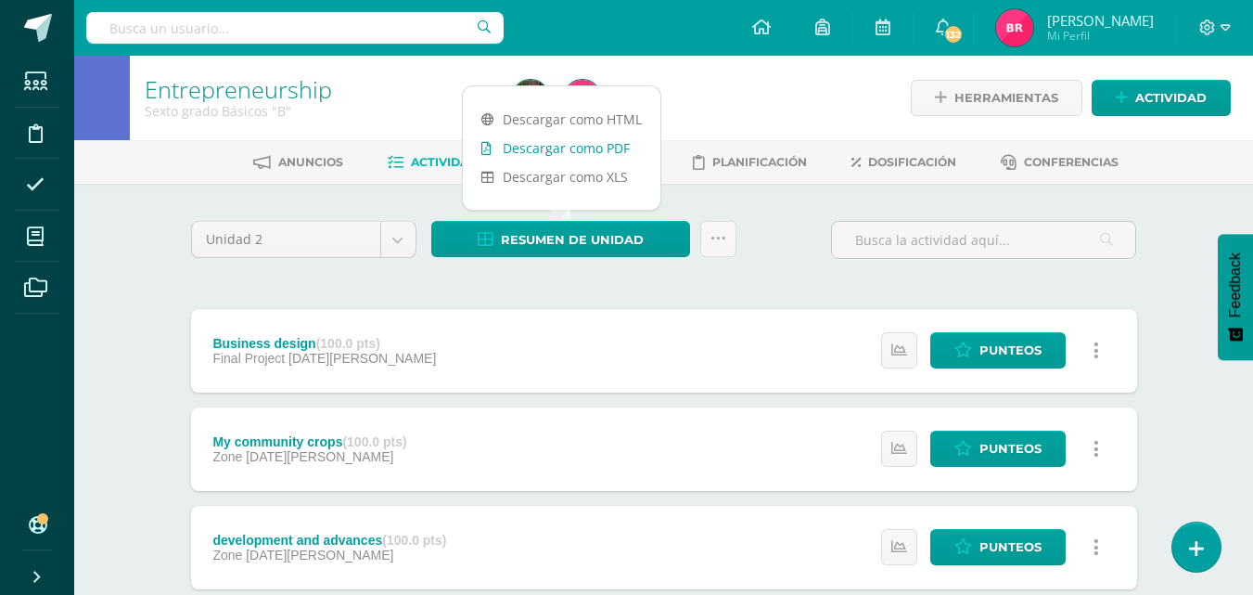
click at [577, 152] on link "Descargar como PDF" at bounding box center [562, 148] width 198 height 29
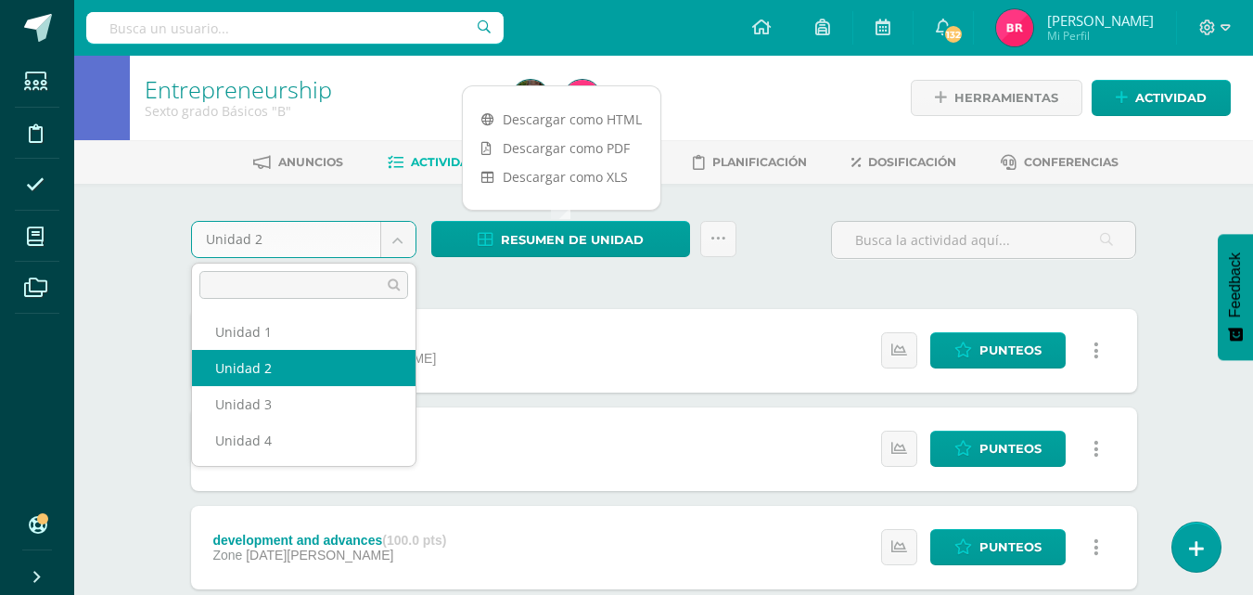
click at [399, 239] on body "Estudiantes Disciplina Asistencia Mis cursos Archivos Soporte Ayuda Reportar un…" at bounding box center [626, 504] width 1253 height 1008
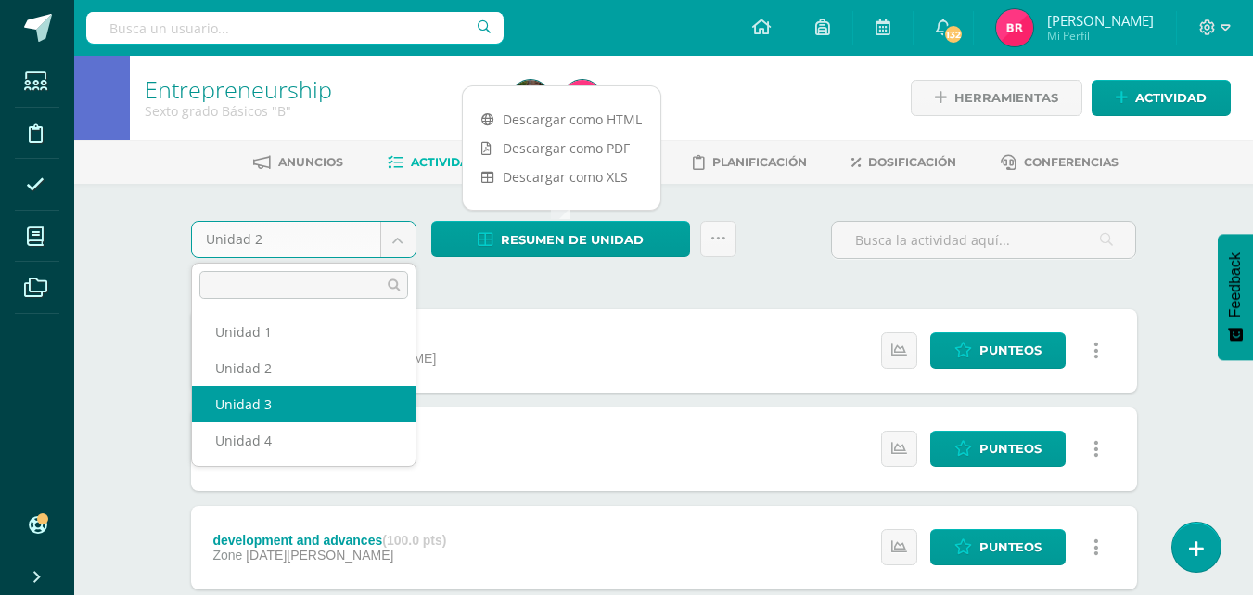
select select "Unidad 3"
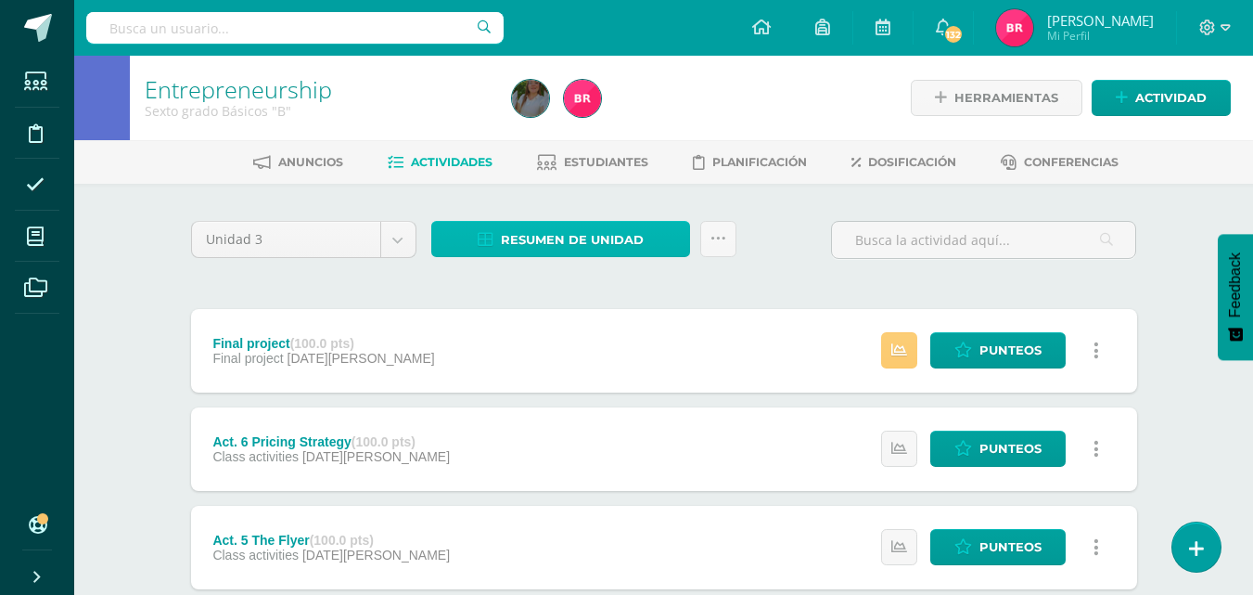
click at [573, 233] on span "Resumen de unidad" at bounding box center [572, 240] width 143 height 34
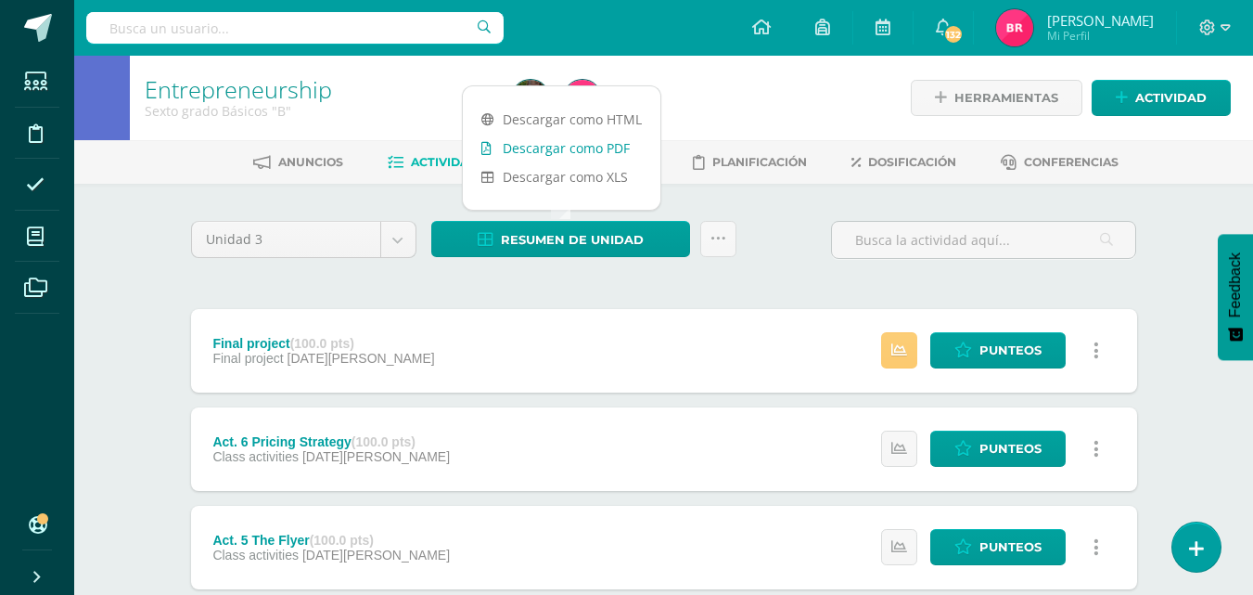
click at [544, 148] on link "Descargar como PDF" at bounding box center [562, 148] width 198 height 29
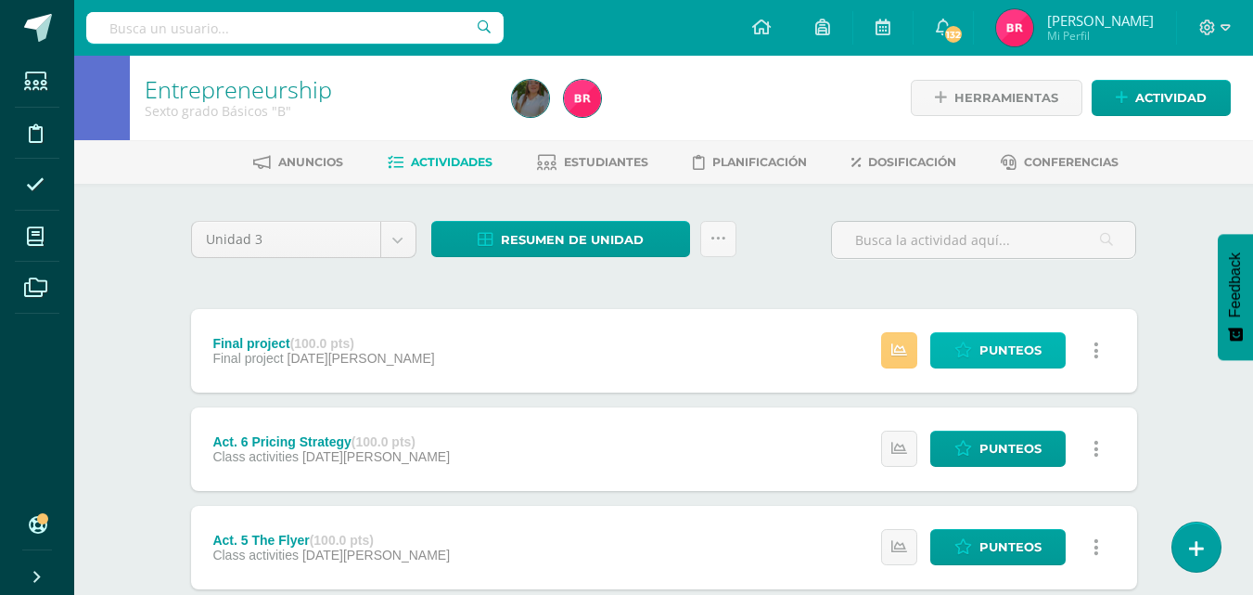
click at [1010, 349] on span "Punteos" at bounding box center [1011, 350] width 62 height 34
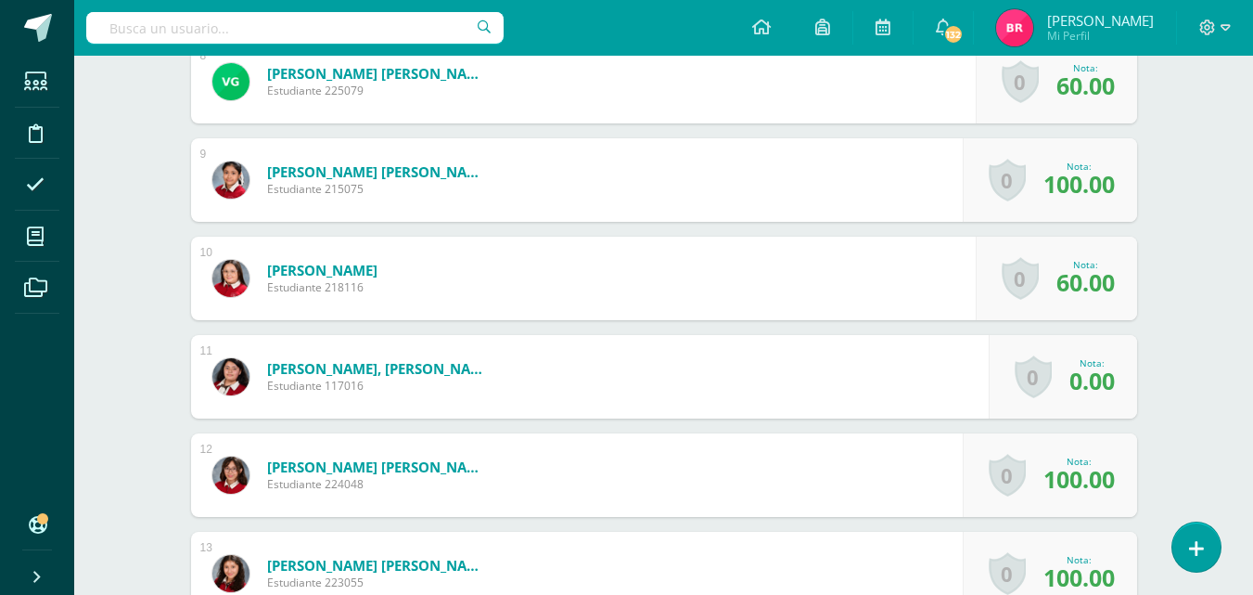
scroll to position [1292, 0]
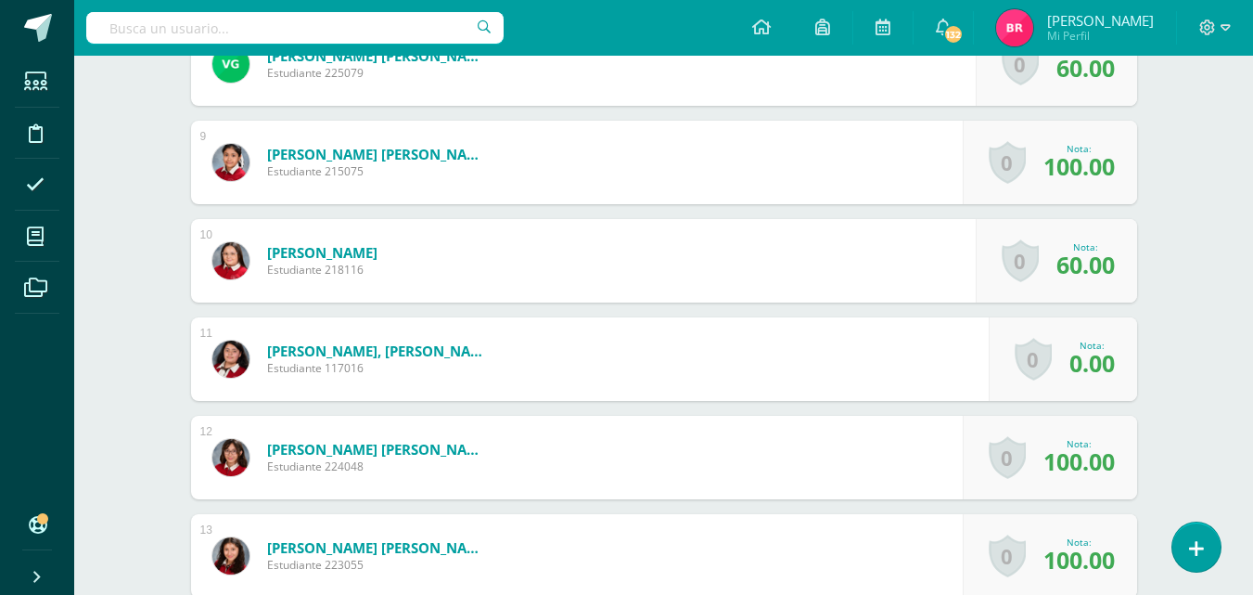
click at [1099, 373] on span "0.00" at bounding box center [1092, 363] width 45 height 32
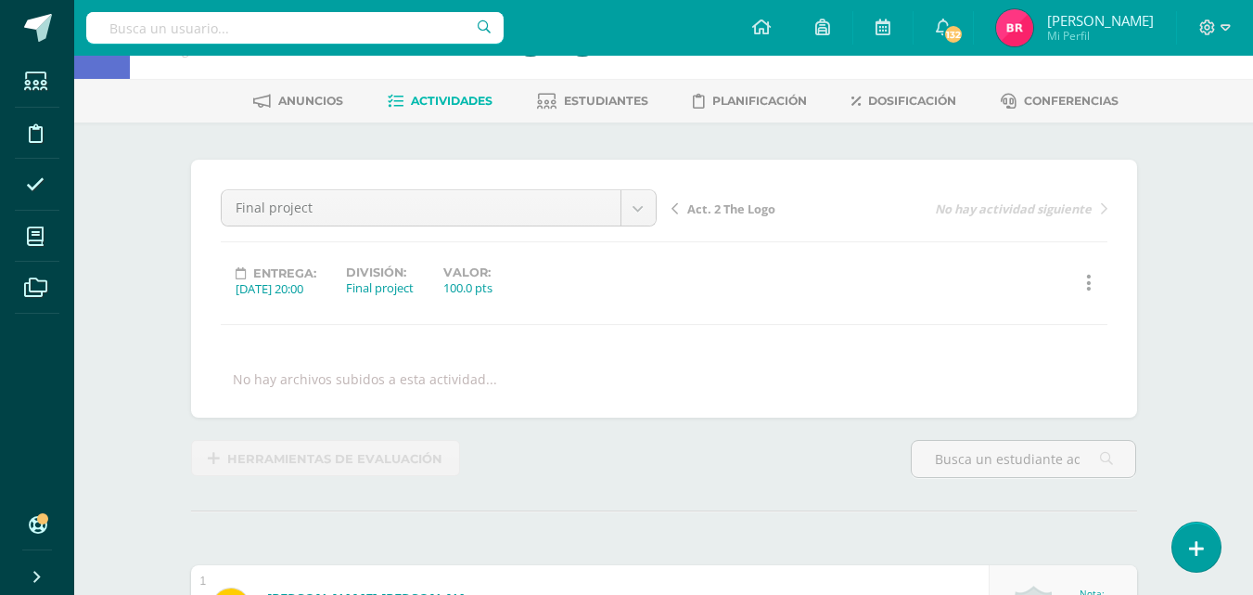
scroll to position [0, 0]
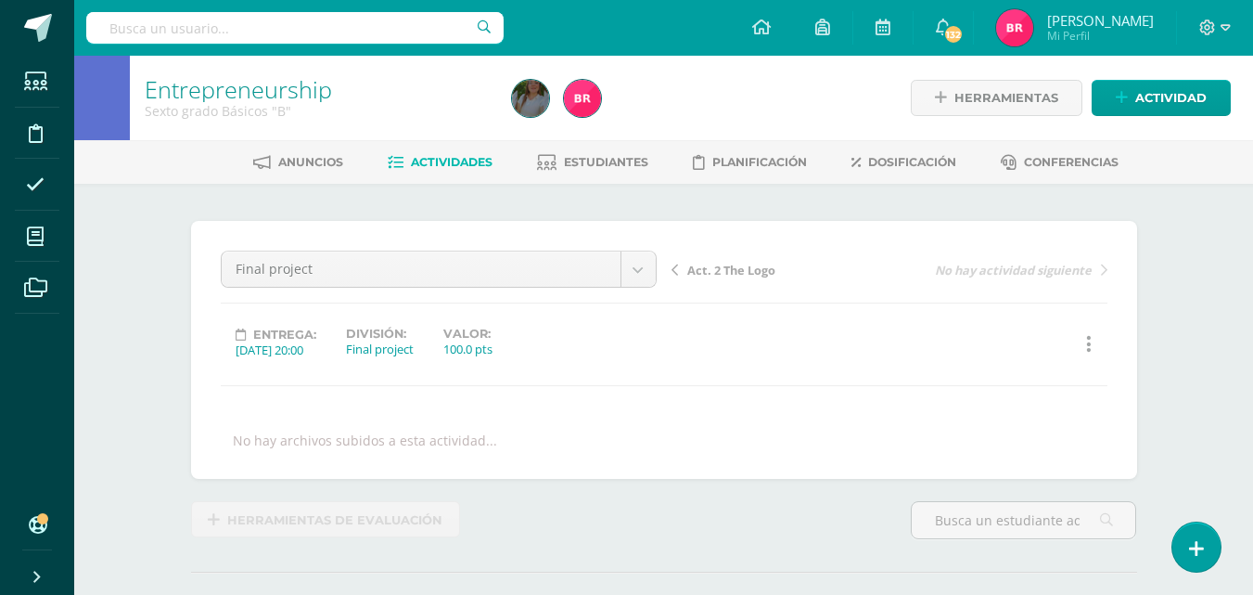
click at [460, 165] on span "Actividades" at bounding box center [452, 162] width 82 height 14
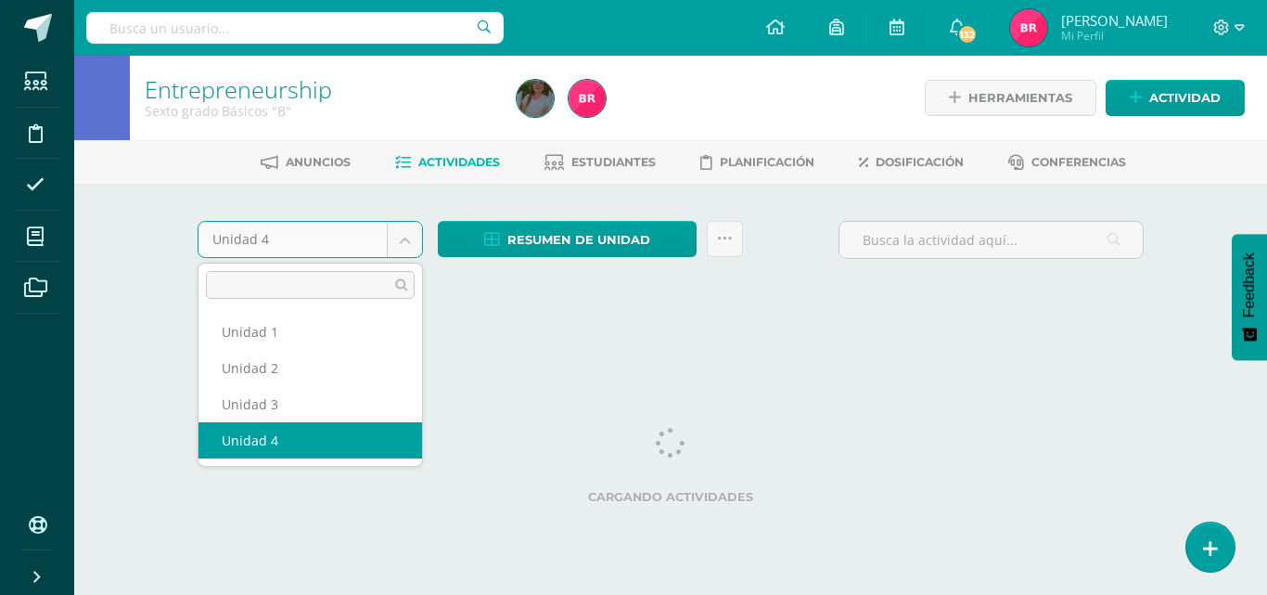
click at [392, 236] on body "Estudiantes Disciplina Asistencia Mis cursos Archivos Soporte Ayuda Reportar un…" at bounding box center [633, 173] width 1267 height 346
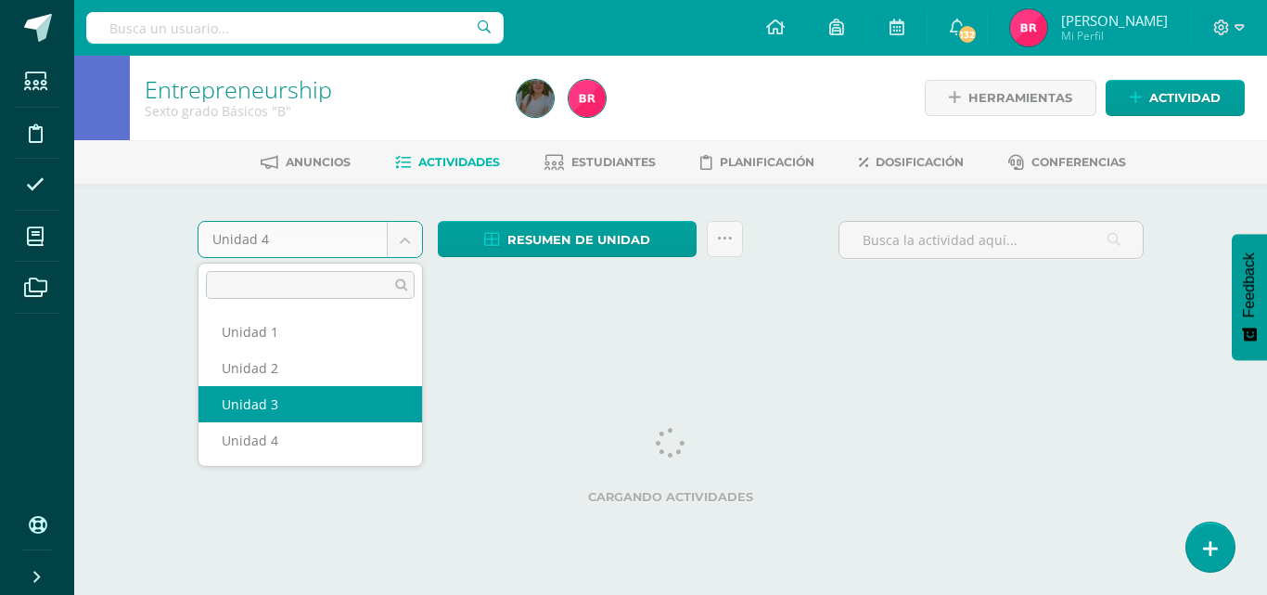
select select "Unidad 3"
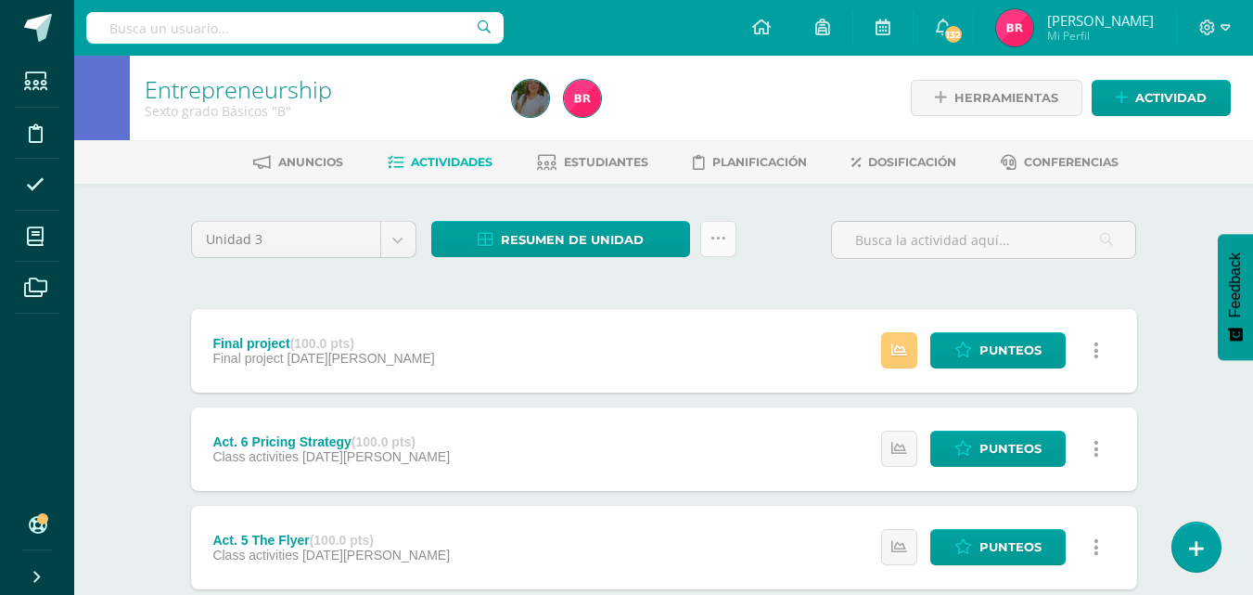
click at [711, 248] on link at bounding box center [718, 239] width 36 height 36
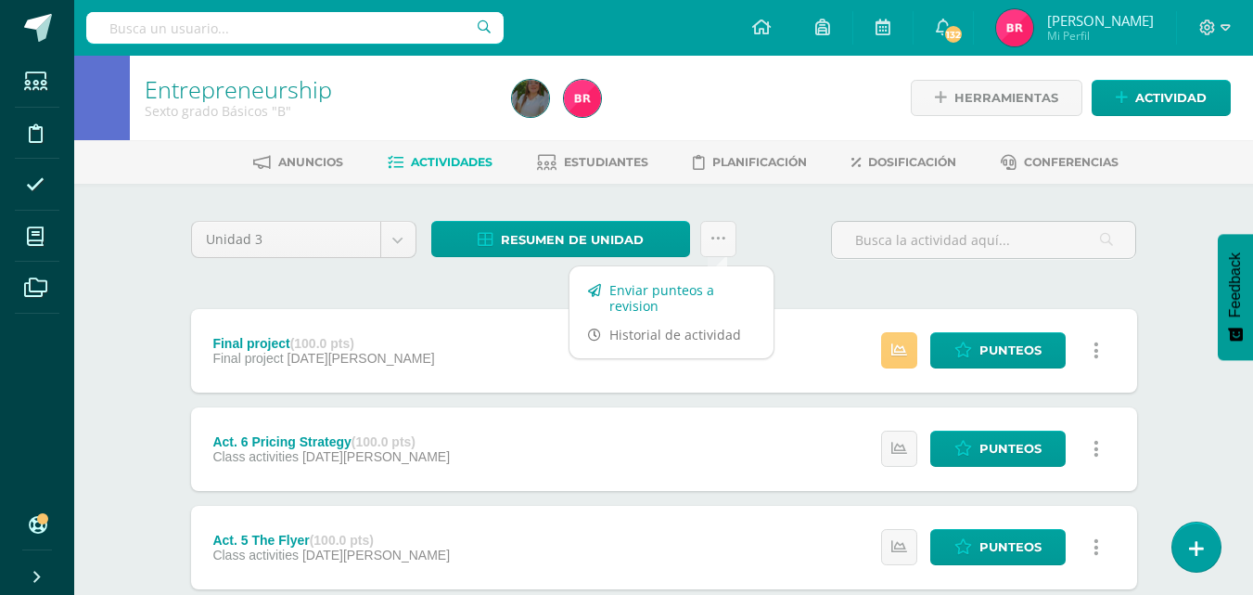
click at [662, 297] on link "Enviar punteos a revision" at bounding box center [672, 298] width 204 height 45
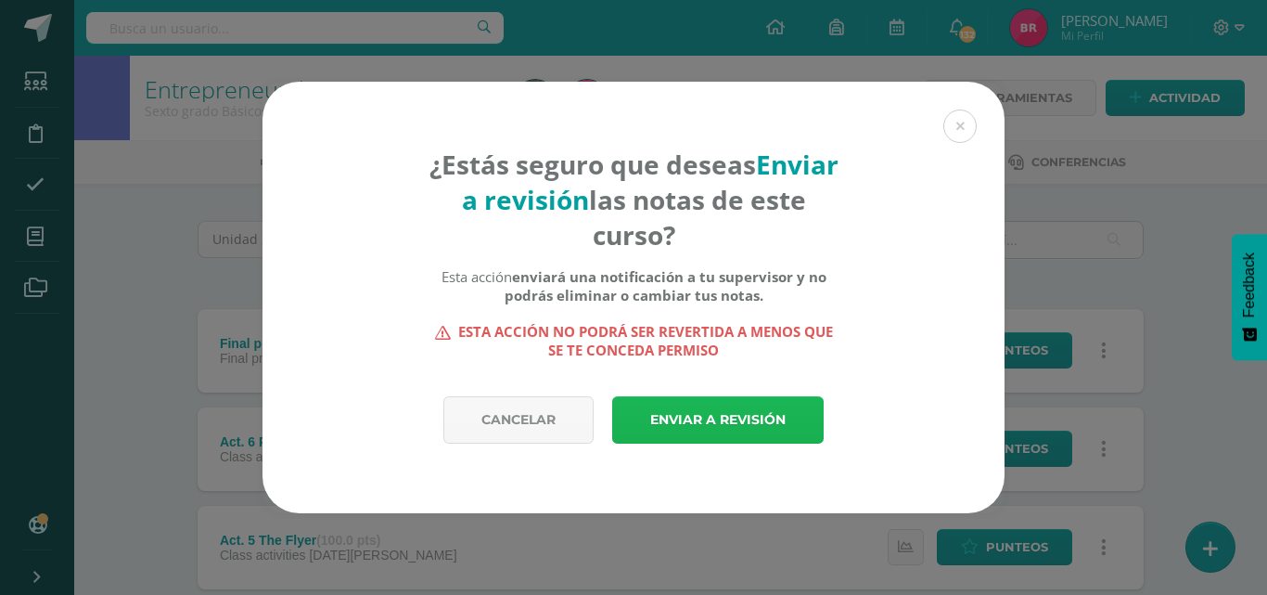
click at [721, 420] on link "Enviar a revisión" at bounding box center [718, 419] width 212 height 47
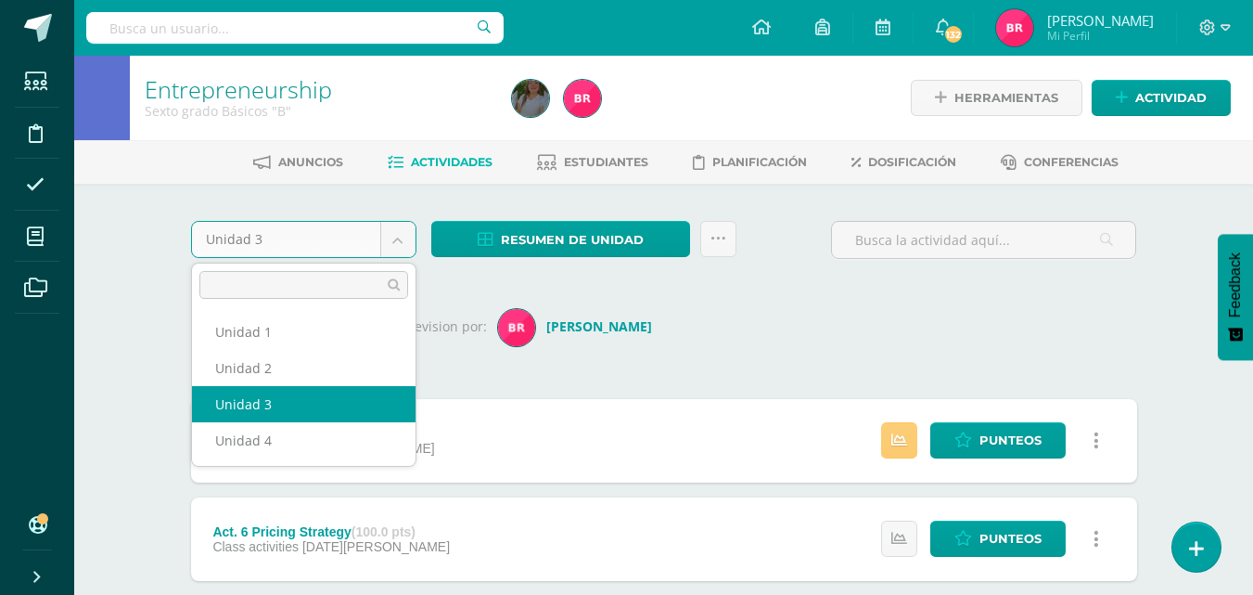
click at [394, 231] on body "Esta unidad ha sido marcada para revisión Estudiantes Disciplina Asistencia Mis…" at bounding box center [626, 598] width 1253 height 1196
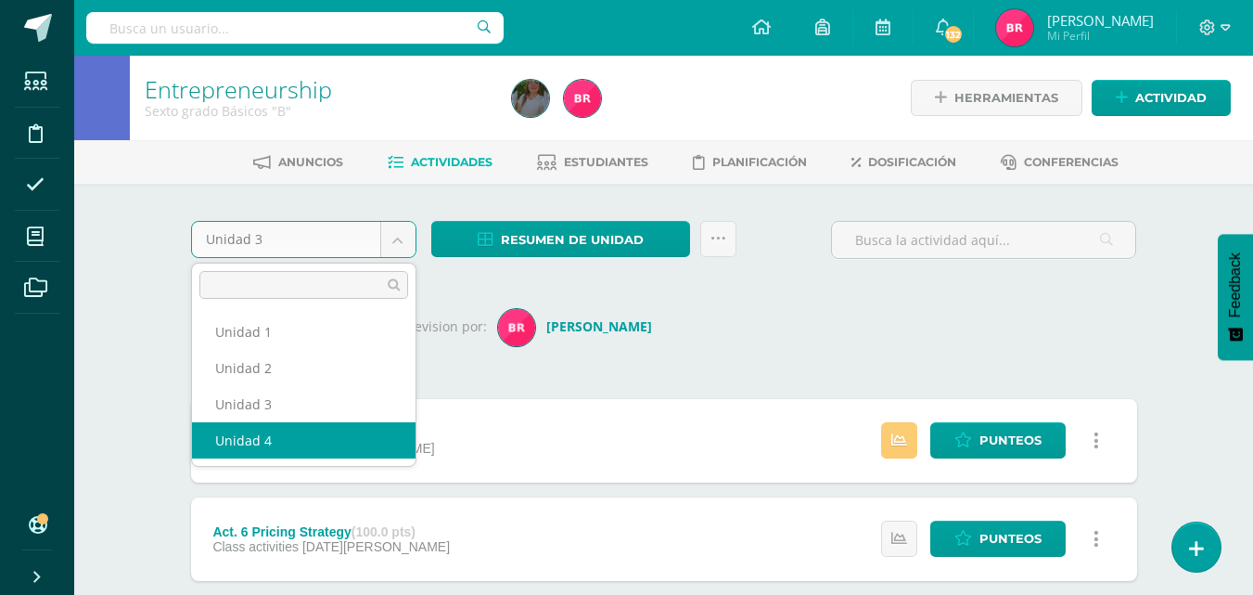
select select "Unidad 4"
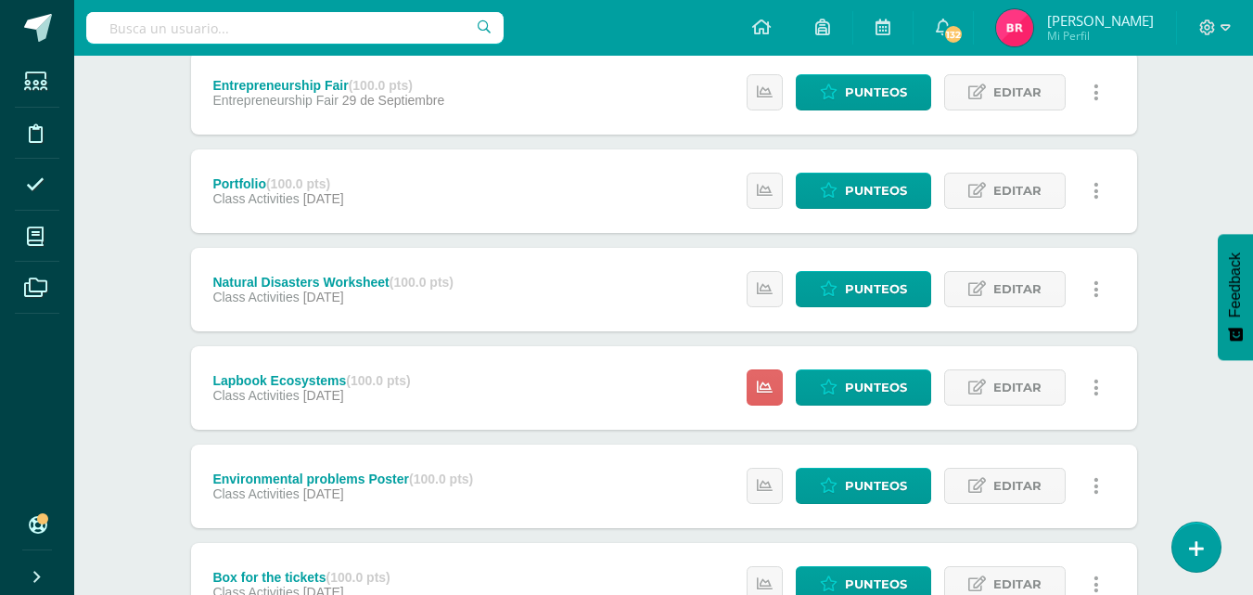
scroll to position [263, 0]
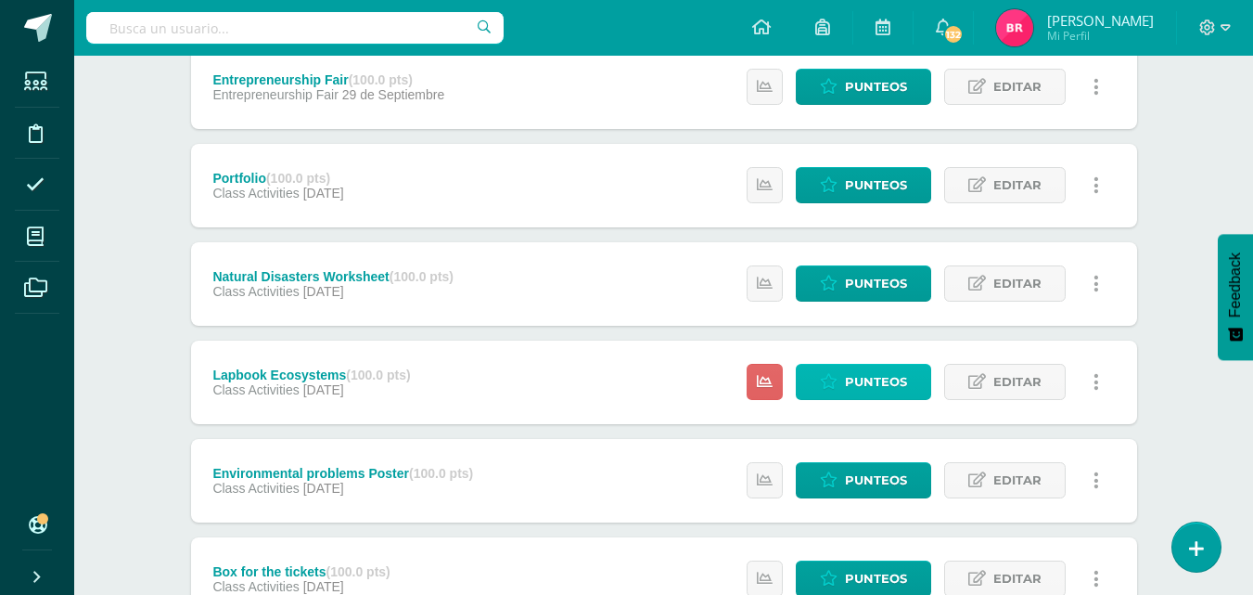
click at [903, 389] on span "Punteos" at bounding box center [876, 382] width 62 height 34
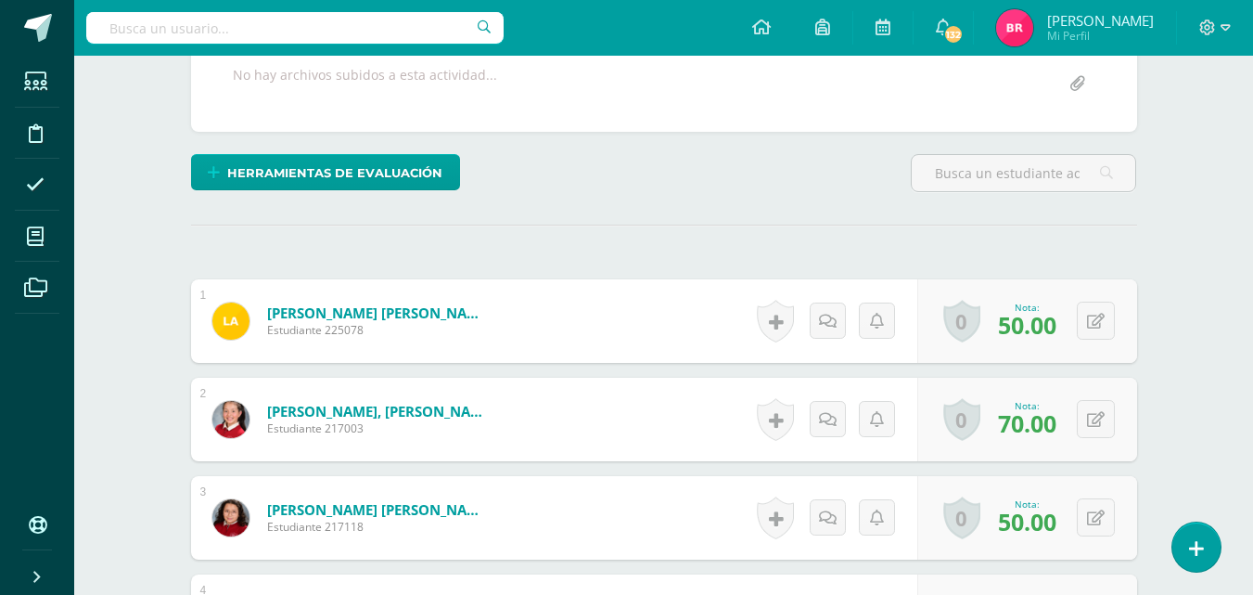
drag, startPoint x: 1264, startPoint y: 256, endPoint x: 1261, endPoint y: 460, distance: 204.1
click at [1252, 460] on html "Estudiantes Disciplina Asistencia Mis cursos Archivos Soporte Ayuda Reportar un…" at bounding box center [626, 543] width 1253 height 1819
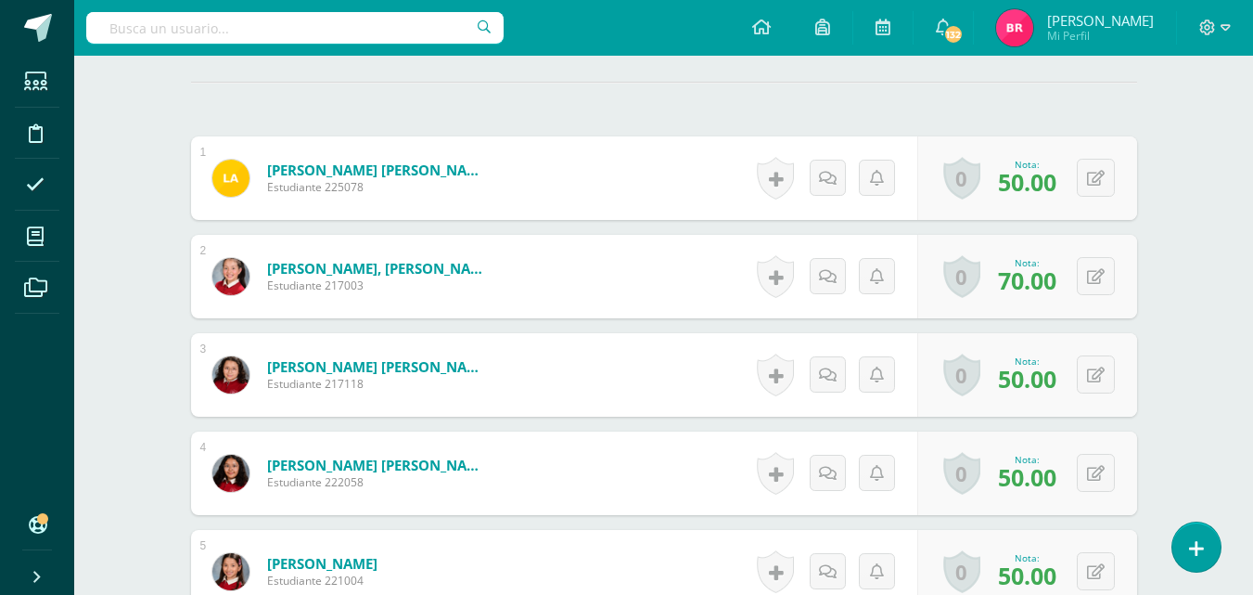
scroll to position [530, 0]
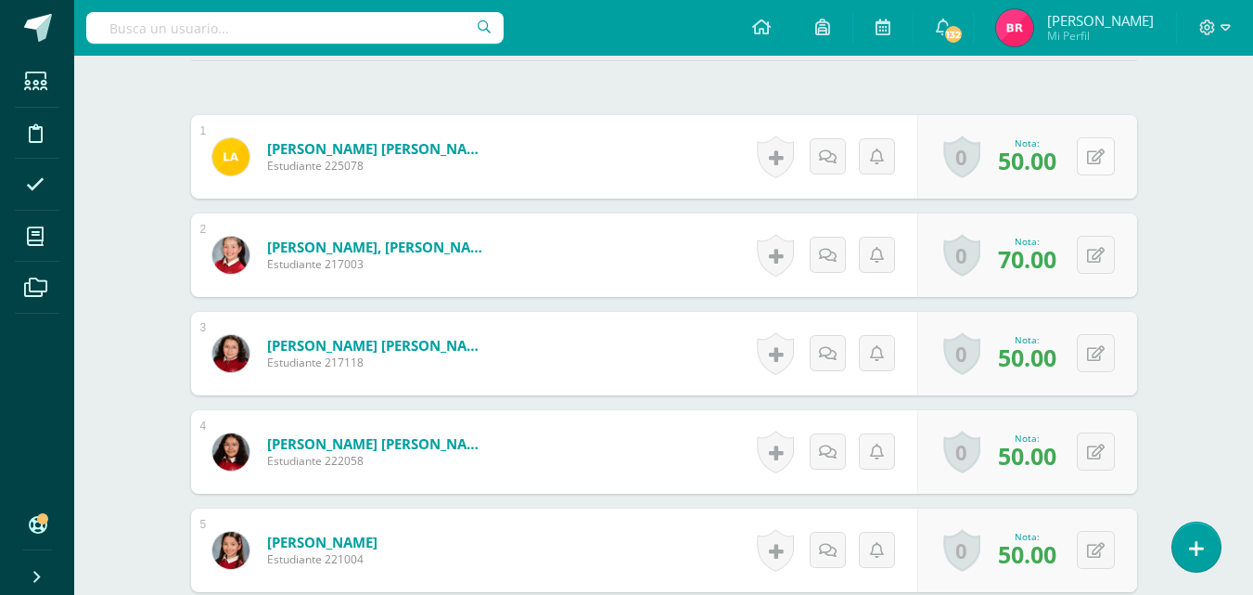
click at [1086, 157] on div "0 Logros Logros obtenidos Aún no hay logros agregados Nota: 50.00" at bounding box center [1028, 156] width 220 height 83
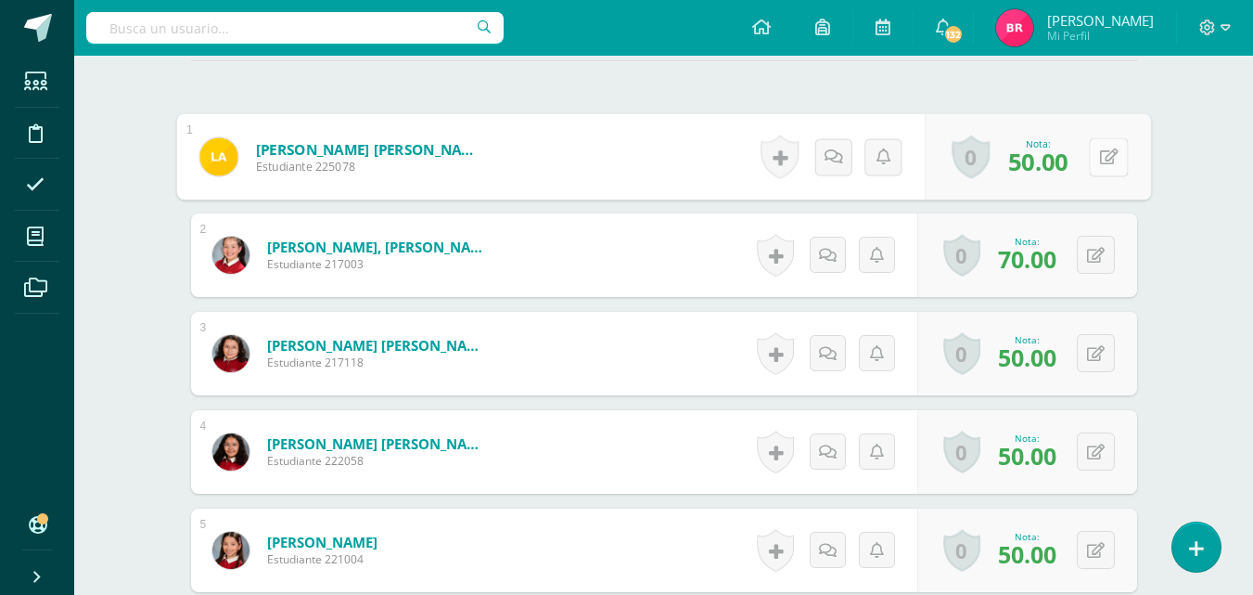
click at [1104, 150] on icon at bounding box center [1108, 156] width 19 height 16
type input "70"
click at [1064, 160] on icon at bounding box center [1059, 163] width 17 height 16
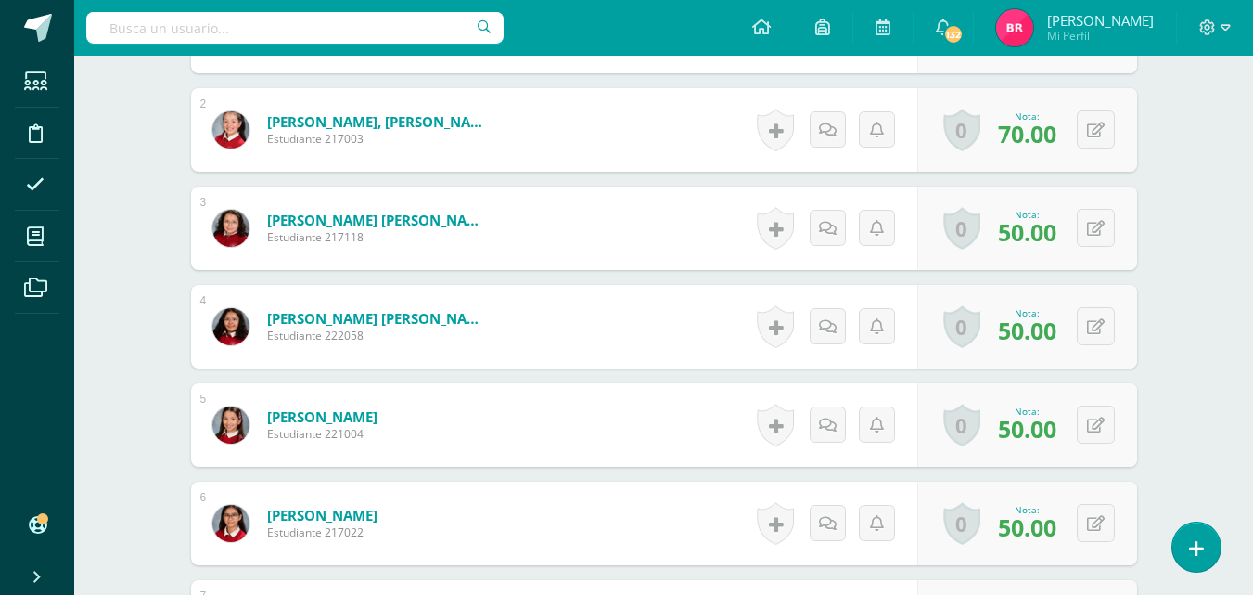
scroll to position [703, 0]
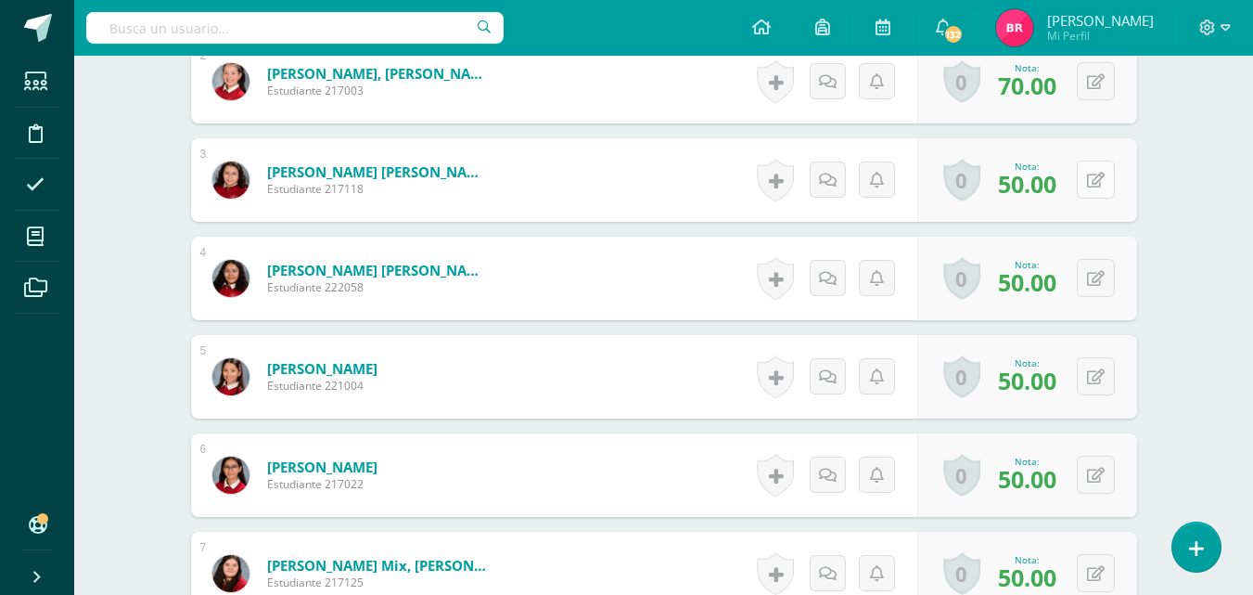
click at [1091, 184] on button at bounding box center [1096, 179] width 38 height 38
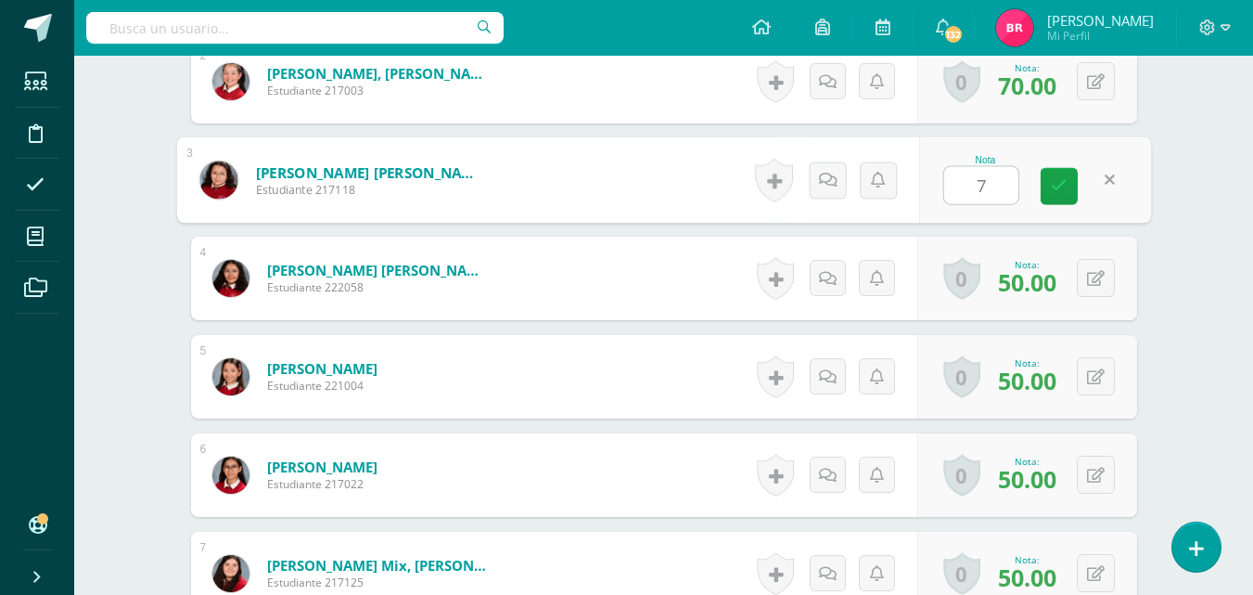
type input "70"
click at [1056, 191] on icon at bounding box center [1059, 186] width 17 height 16
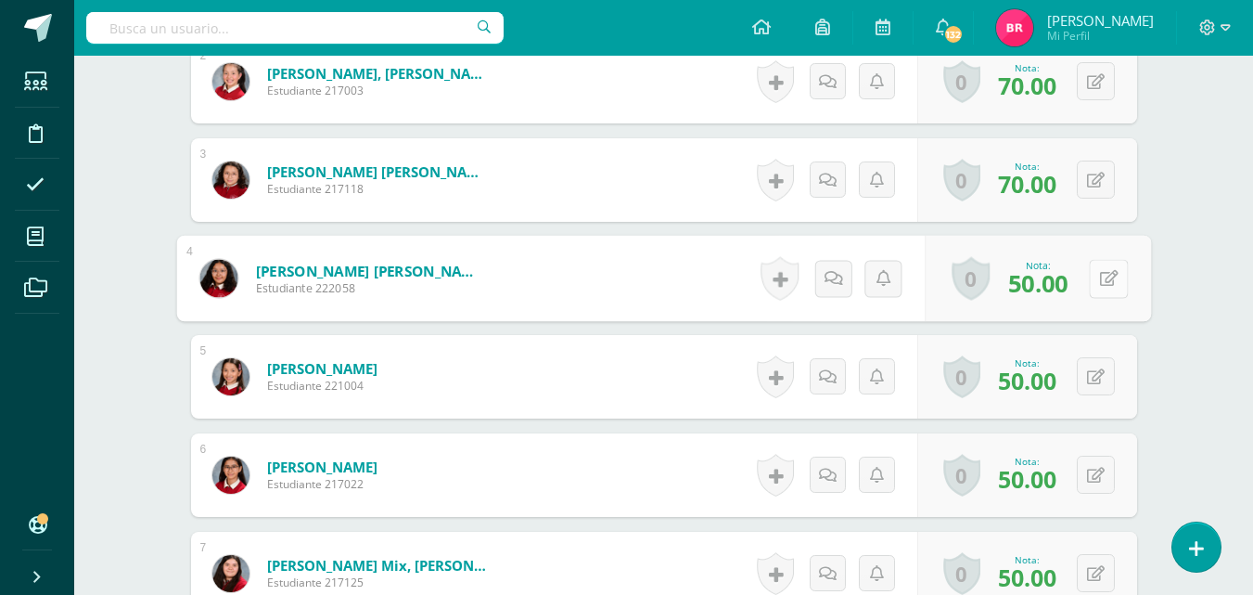
click at [1088, 280] on div "0 Logros Logros obtenidos Aún no hay logros agregados Nota: 50.00" at bounding box center [1038, 279] width 226 height 86
click at [1111, 281] on icon at bounding box center [1108, 278] width 19 height 16
type input "70"
click at [1059, 278] on icon at bounding box center [1059, 284] width 17 height 16
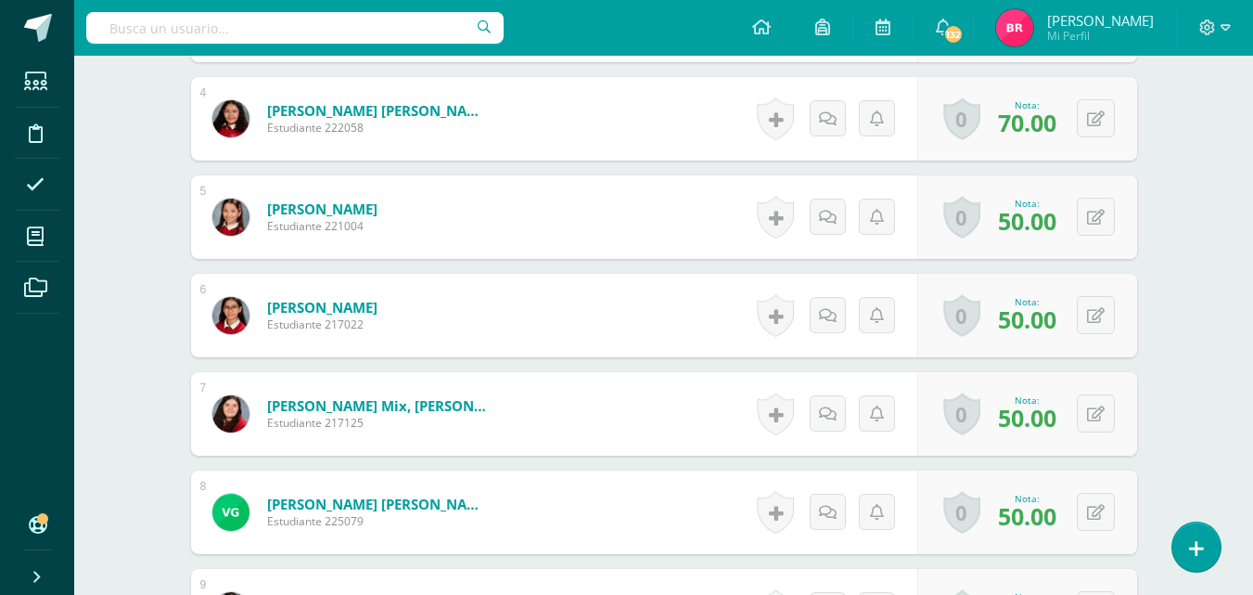
scroll to position [880, 0]
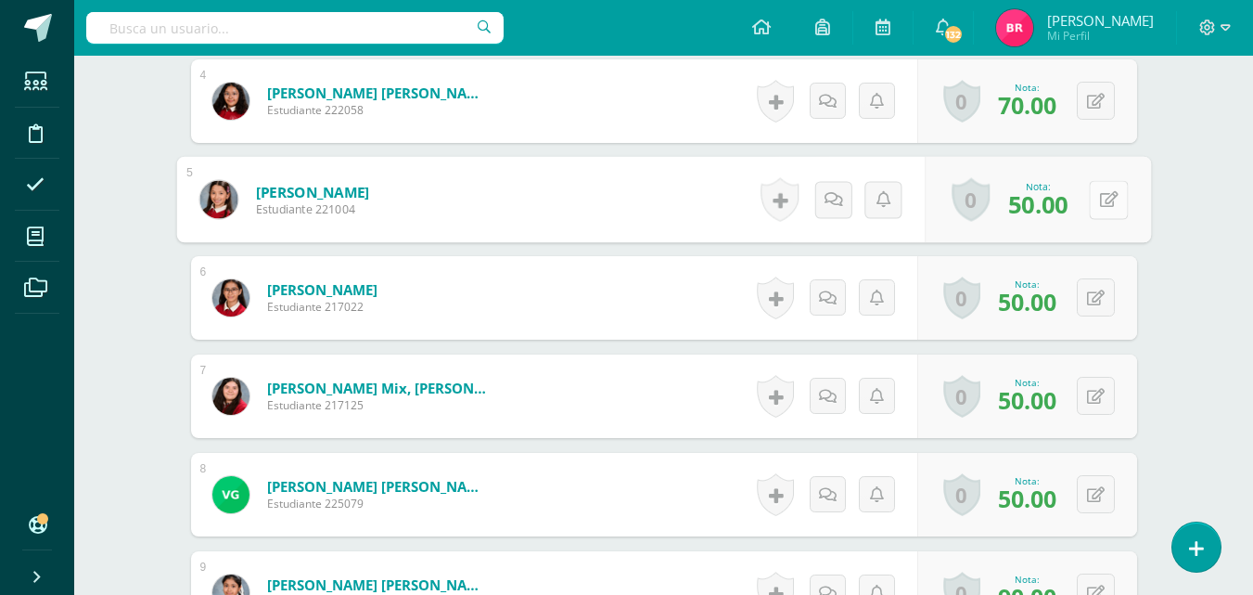
click at [1094, 195] on button at bounding box center [1108, 199] width 39 height 39
type input "70"
drag, startPoint x: 1053, startPoint y: 191, endPoint x: 1034, endPoint y: 198, distance: 19.7
click at [1043, 194] on link at bounding box center [1059, 205] width 37 height 37
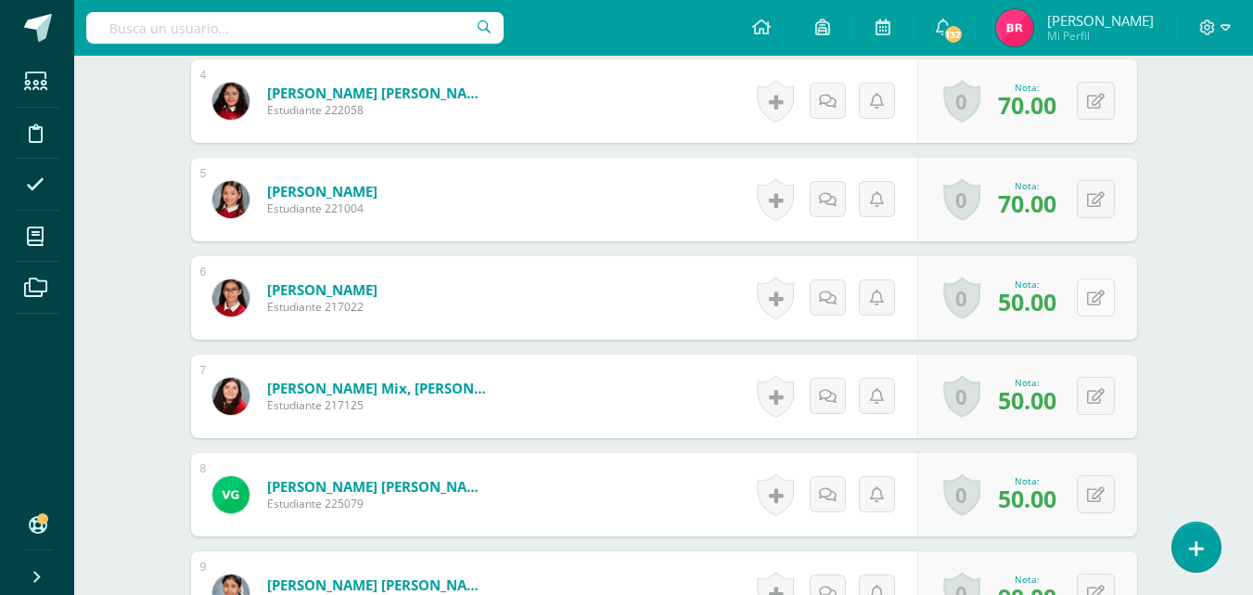
click at [1097, 298] on button at bounding box center [1096, 297] width 38 height 38
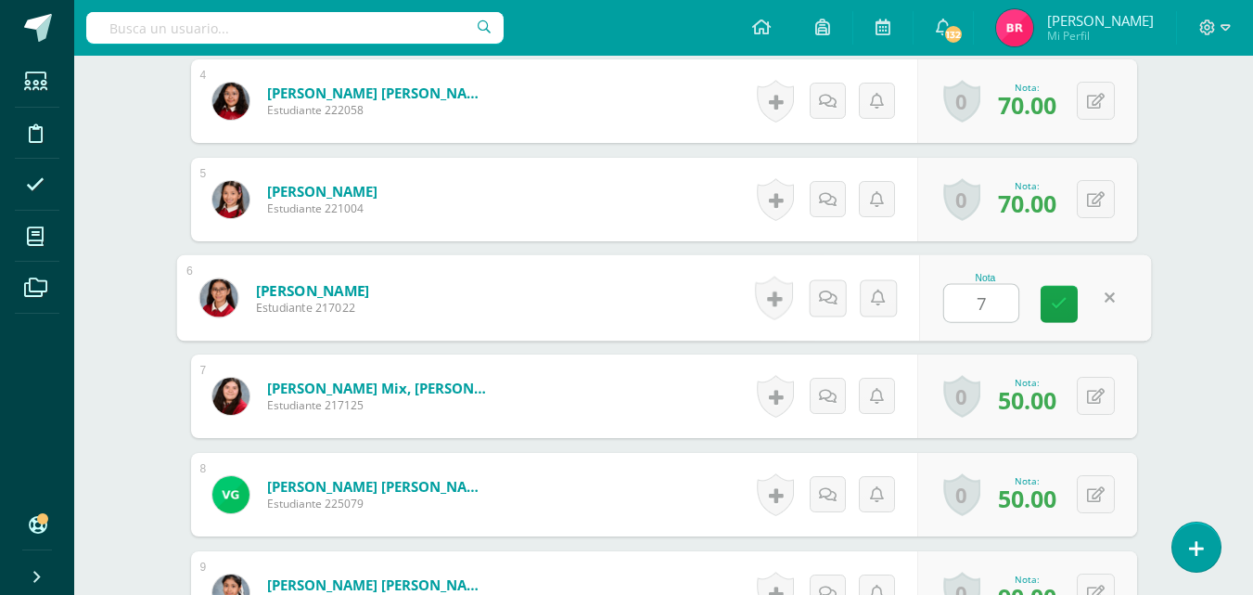
type input "70"
click at [1055, 299] on icon at bounding box center [1059, 304] width 17 height 16
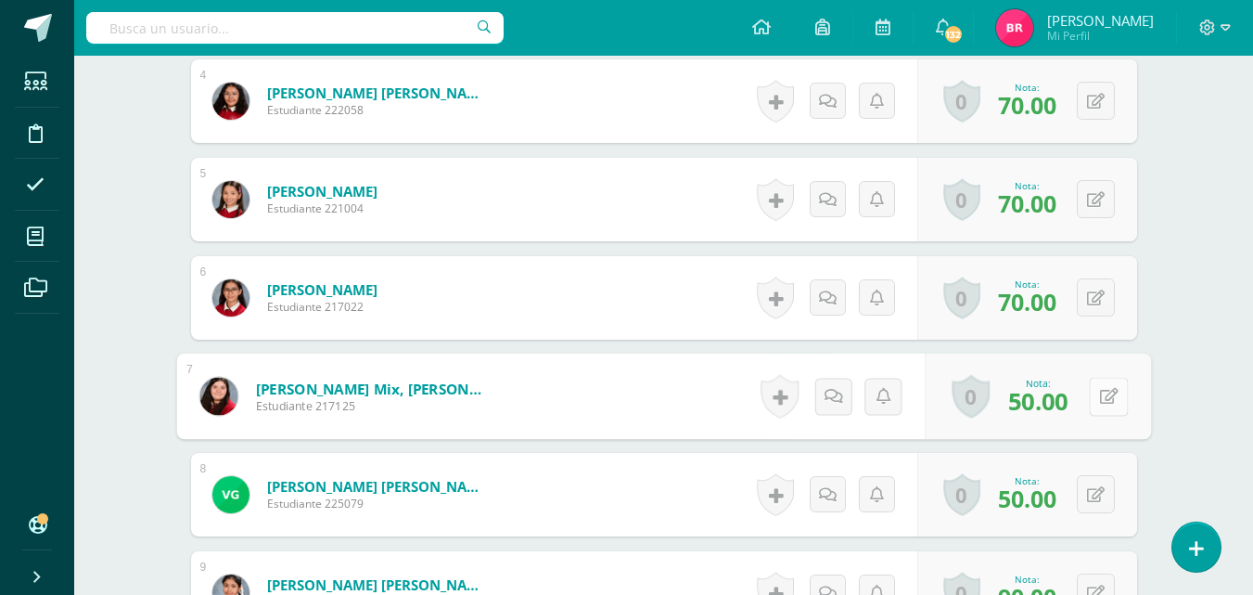
click at [1090, 391] on button at bounding box center [1108, 396] width 39 height 39
type input "70"
click at [1046, 406] on link at bounding box center [1059, 402] width 37 height 37
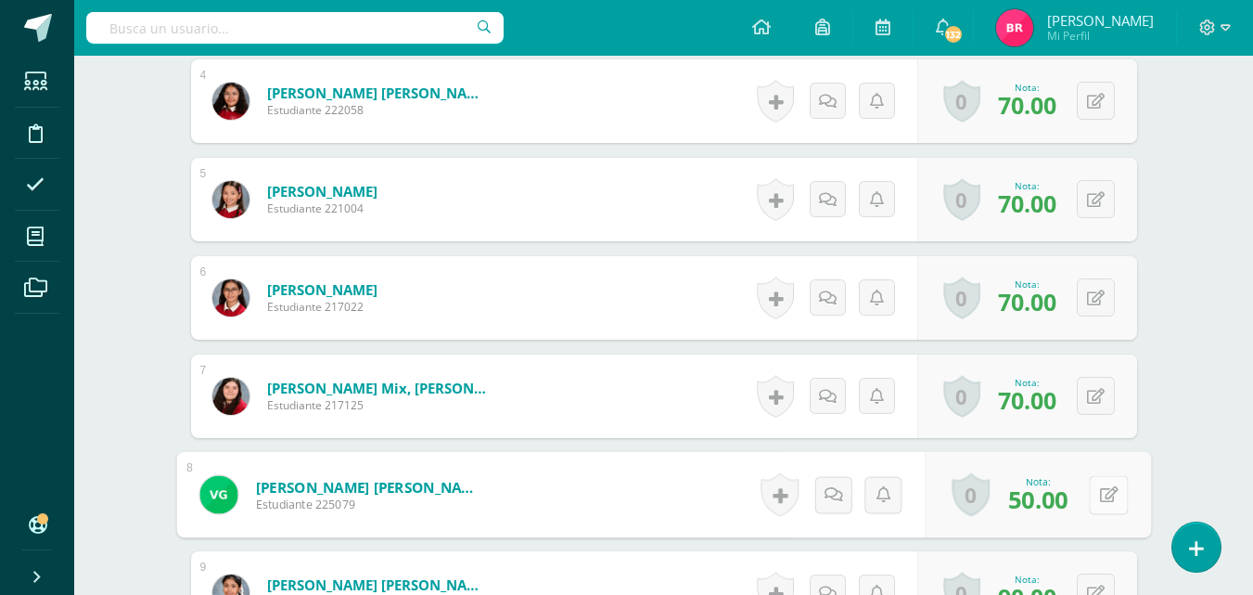
click at [1078, 495] on div "0 Logros Logros obtenidos Aún no hay logros agregados Nota: 50.00" at bounding box center [1038, 495] width 226 height 86
click at [1103, 494] on icon at bounding box center [1108, 494] width 19 height 16
type input "70"
click at [1070, 502] on link at bounding box center [1059, 500] width 37 height 37
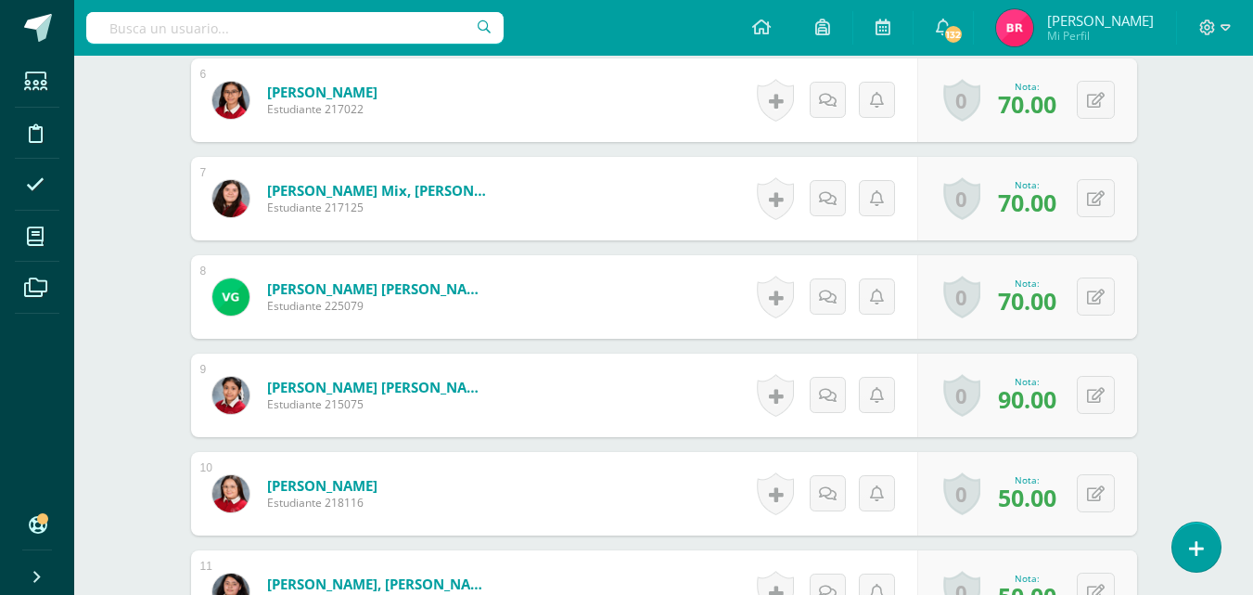
scroll to position [1189, 0]
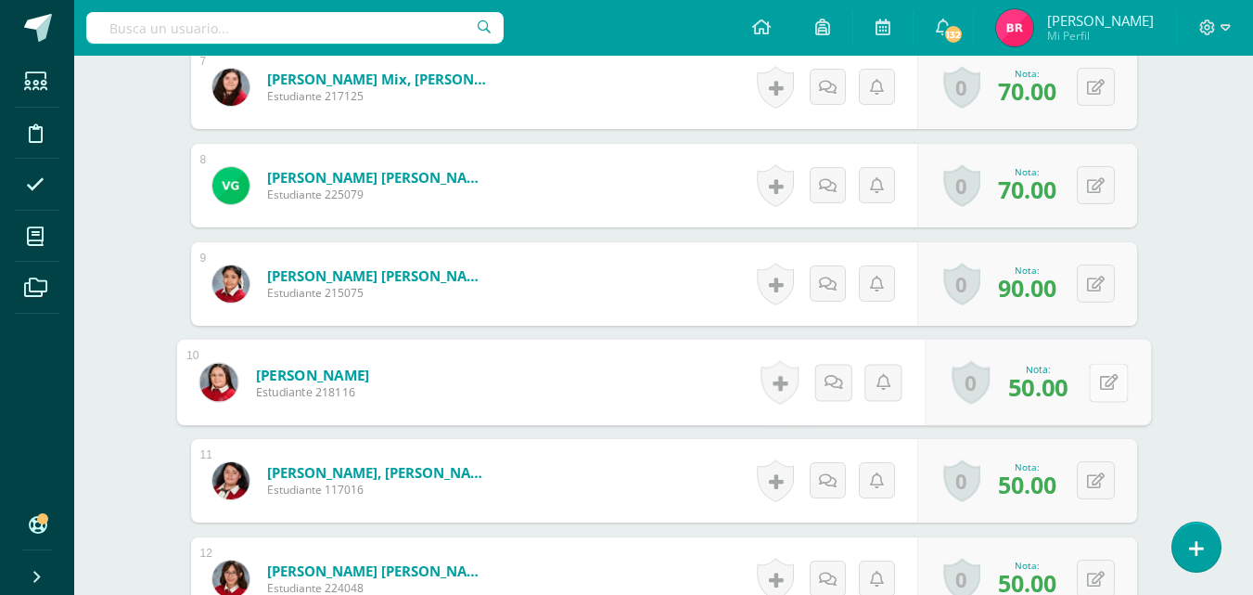
click at [1092, 380] on button at bounding box center [1108, 382] width 39 height 39
type input "70"
click at [1047, 388] on link at bounding box center [1059, 388] width 37 height 37
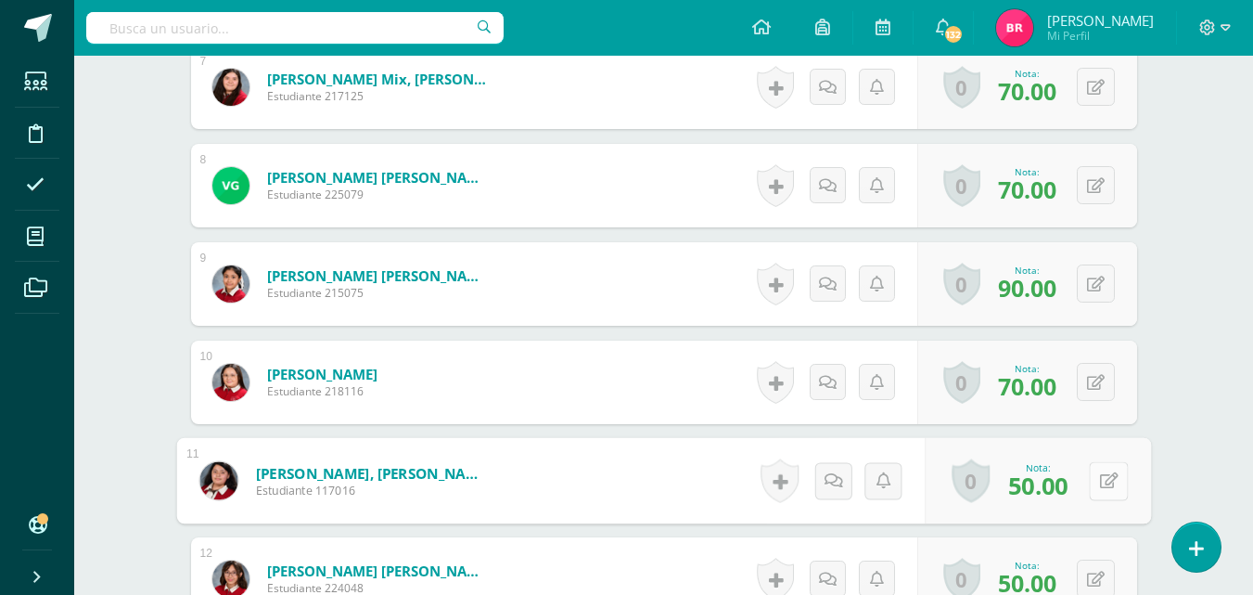
click at [1094, 482] on button at bounding box center [1108, 480] width 39 height 39
type input "70"
click at [1057, 469] on link at bounding box center [1059, 487] width 37 height 37
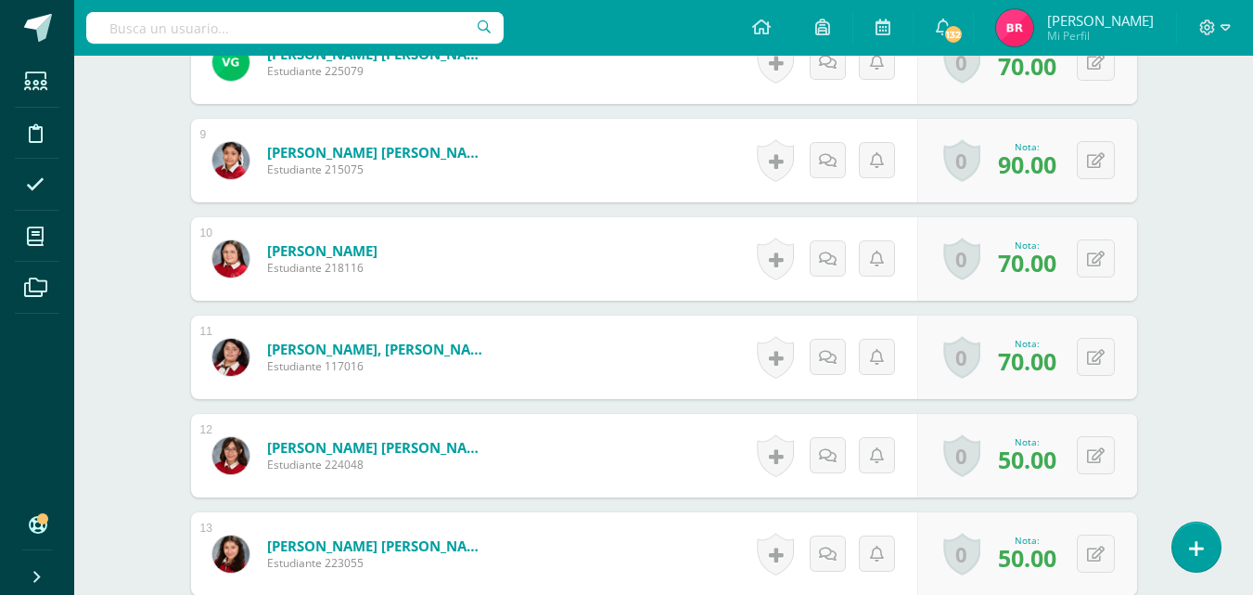
scroll to position [1338, 0]
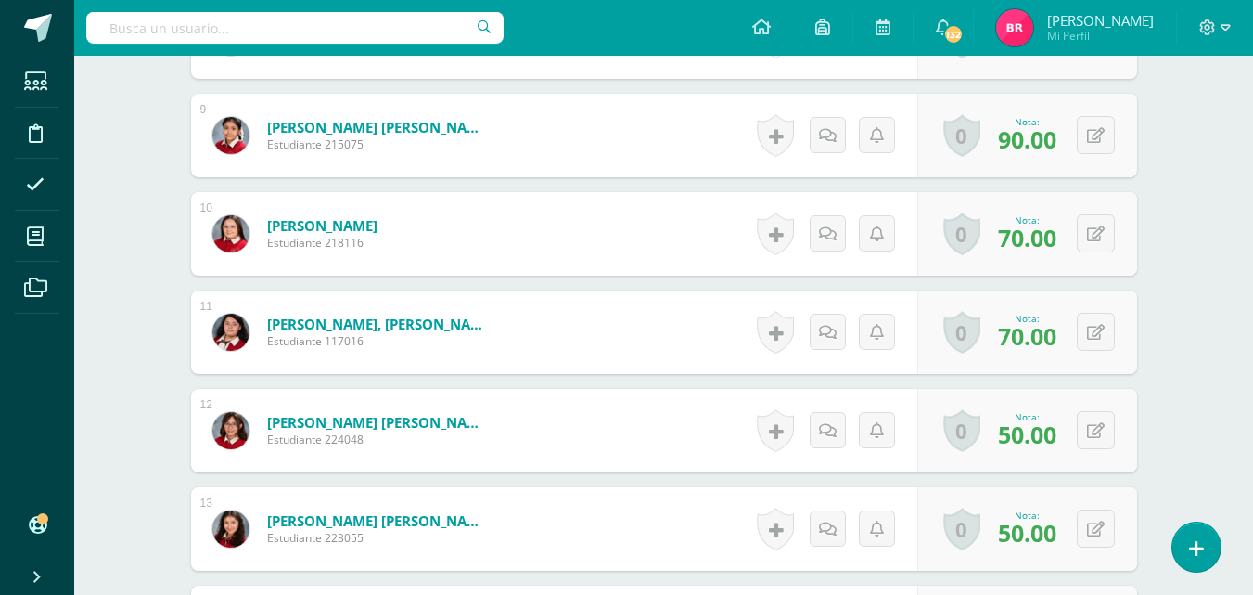
click at [1088, 427] on div "0 Logros Logros obtenidos Aún no hay logros agregados Nota: 50.00" at bounding box center [1028, 430] width 220 height 83
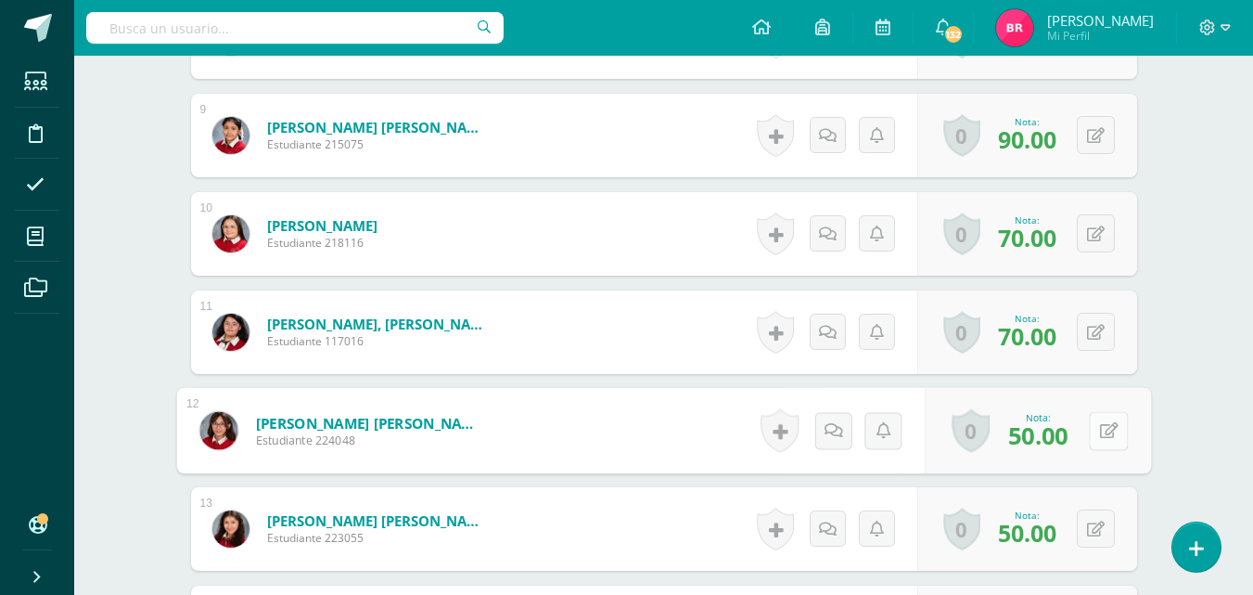
click at [1101, 430] on icon at bounding box center [1108, 430] width 19 height 16
type input "70"
click at [1042, 436] on link at bounding box center [1059, 436] width 37 height 37
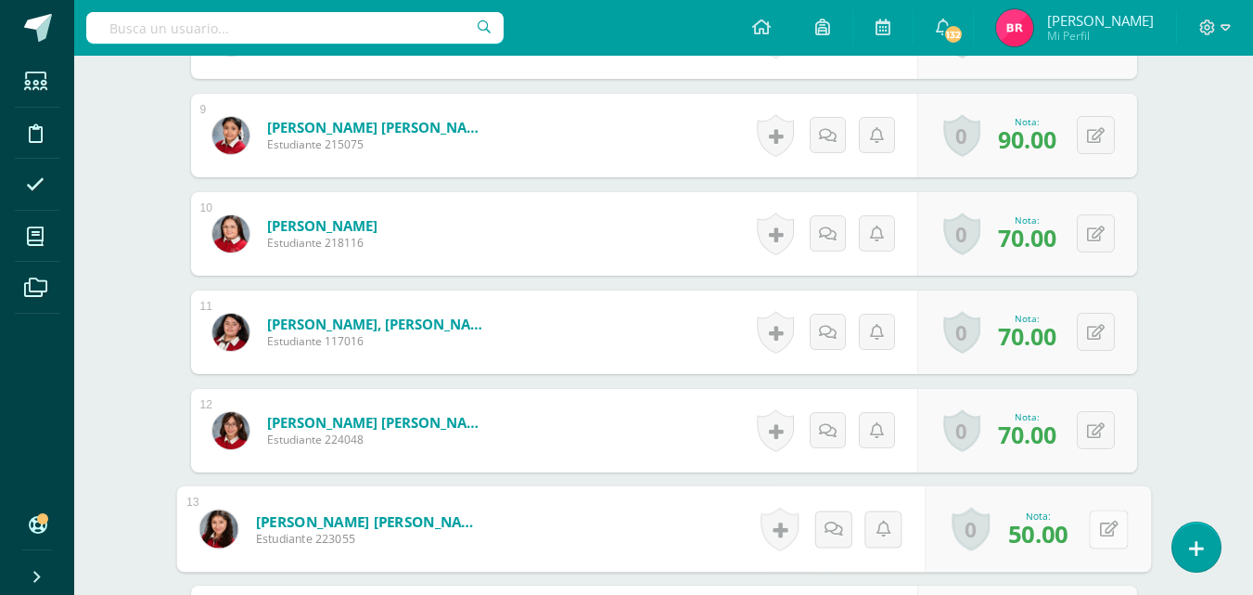
click at [1090, 537] on button at bounding box center [1108, 528] width 39 height 39
type input "70"
drag, startPoint x: 1047, startPoint y: 540, endPoint x: 1037, endPoint y: 536, distance: 10.9
click at [1047, 541] on link at bounding box center [1059, 535] width 37 height 37
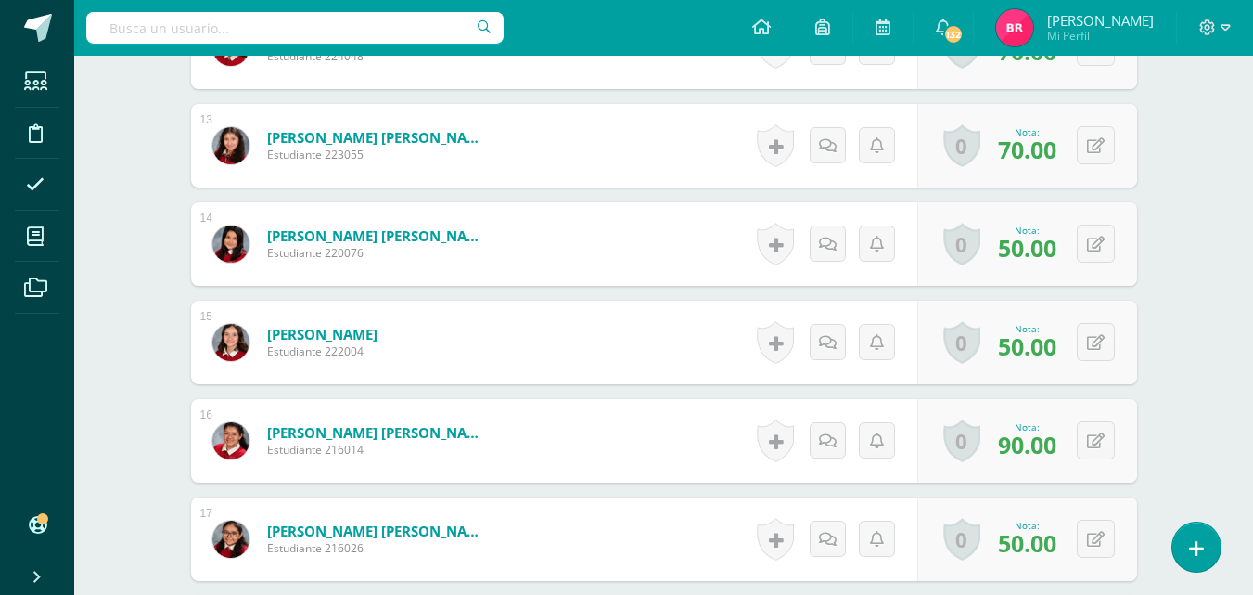
scroll to position [1783, 0]
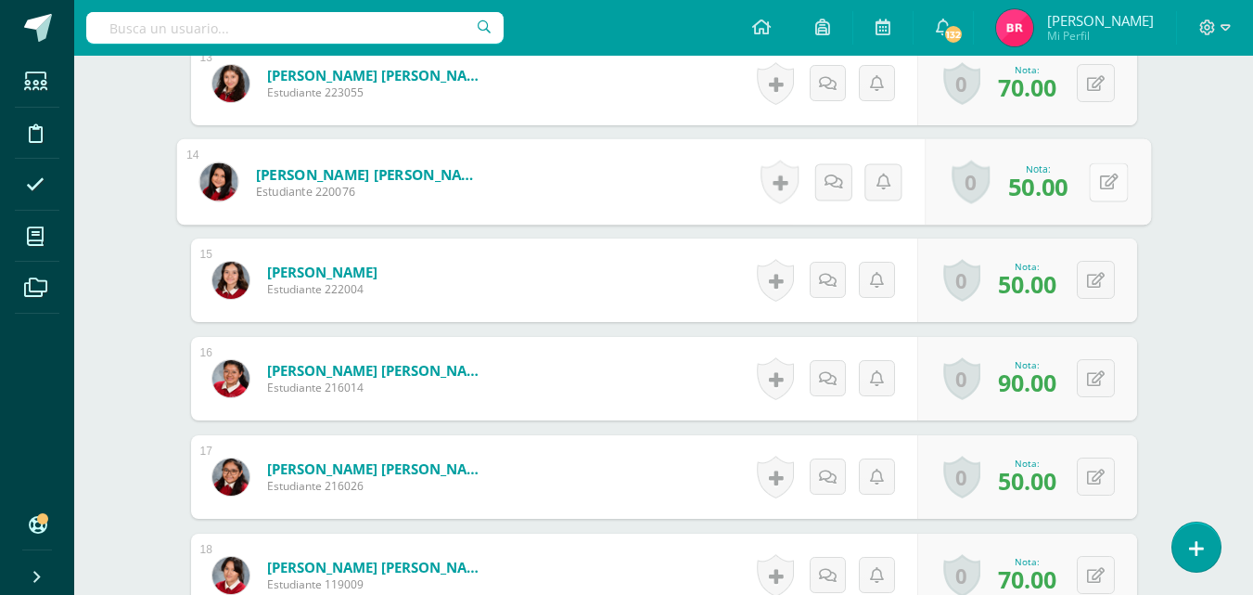
click at [1098, 186] on button at bounding box center [1108, 181] width 39 height 39
type input "70"
click at [1064, 194] on icon at bounding box center [1059, 188] width 17 height 16
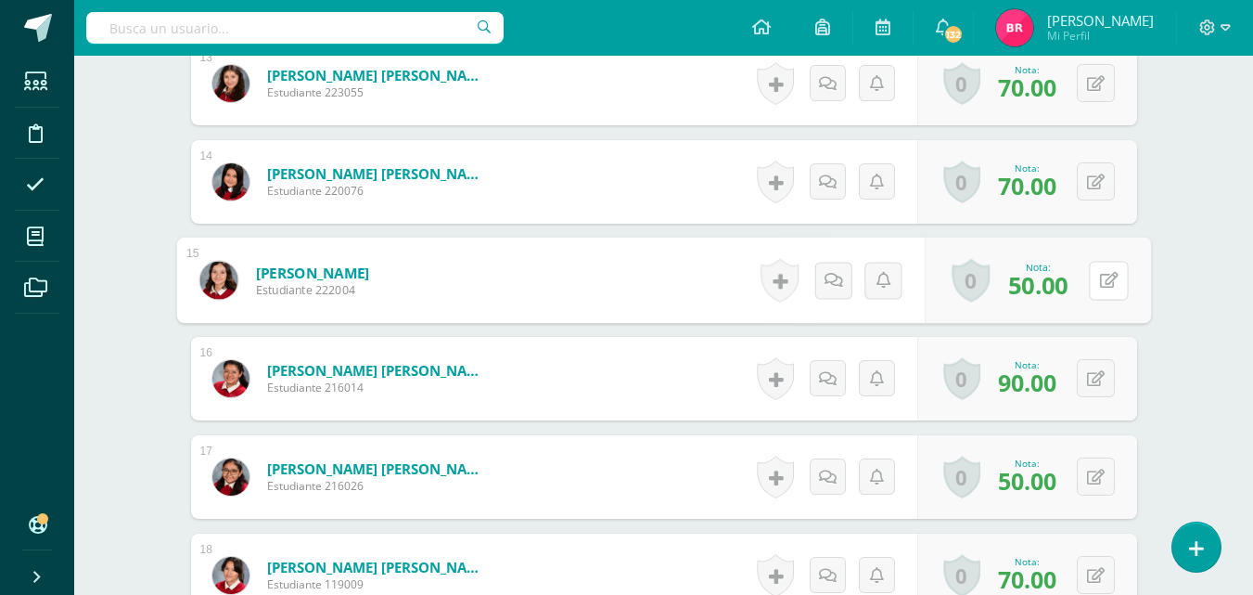
drag, startPoint x: 1088, startPoint y: 275, endPoint x: 1085, endPoint y: 263, distance: 12.6
click at [1089, 275] on button at bounding box center [1108, 280] width 39 height 39
type input "70"
click at [1053, 272] on link at bounding box center [1059, 286] width 37 height 37
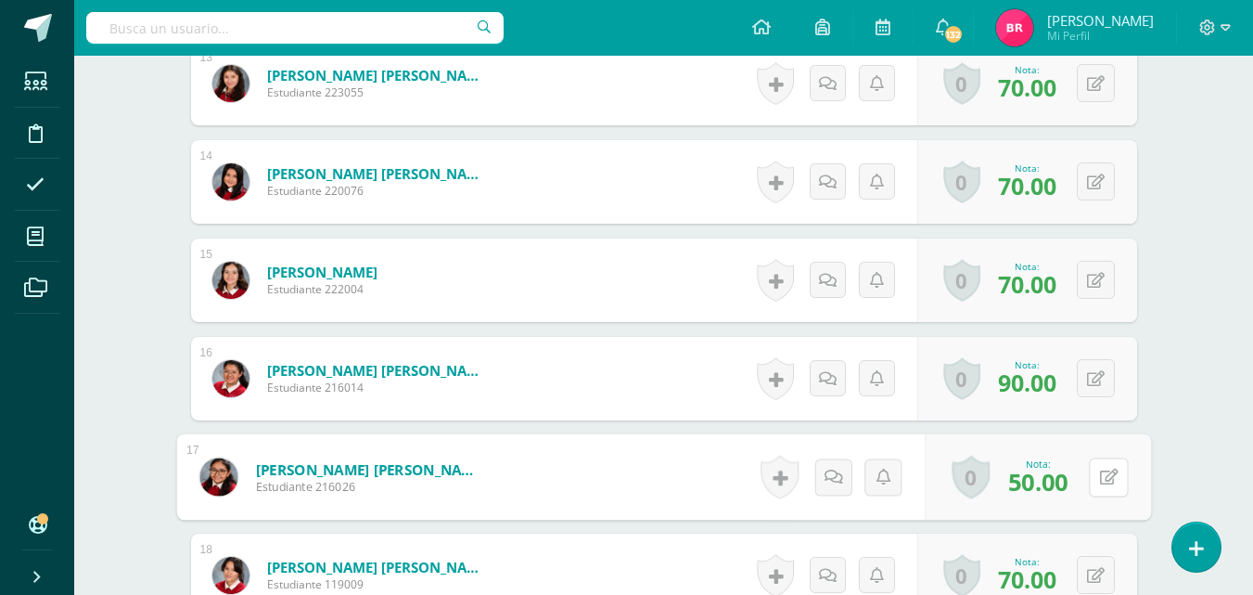
click at [1085, 472] on div "0 Logros Logros obtenidos Aún no hay logros agregados Nota: 50.00" at bounding box center [1038, 477] width 226 height 86
click at [1101, 477] on icon at bounding box center [1108, 477] width 19 height 16
type input "70"
click at [1071, 477] on link at bounding box center [1059, 483] width 37 height 37
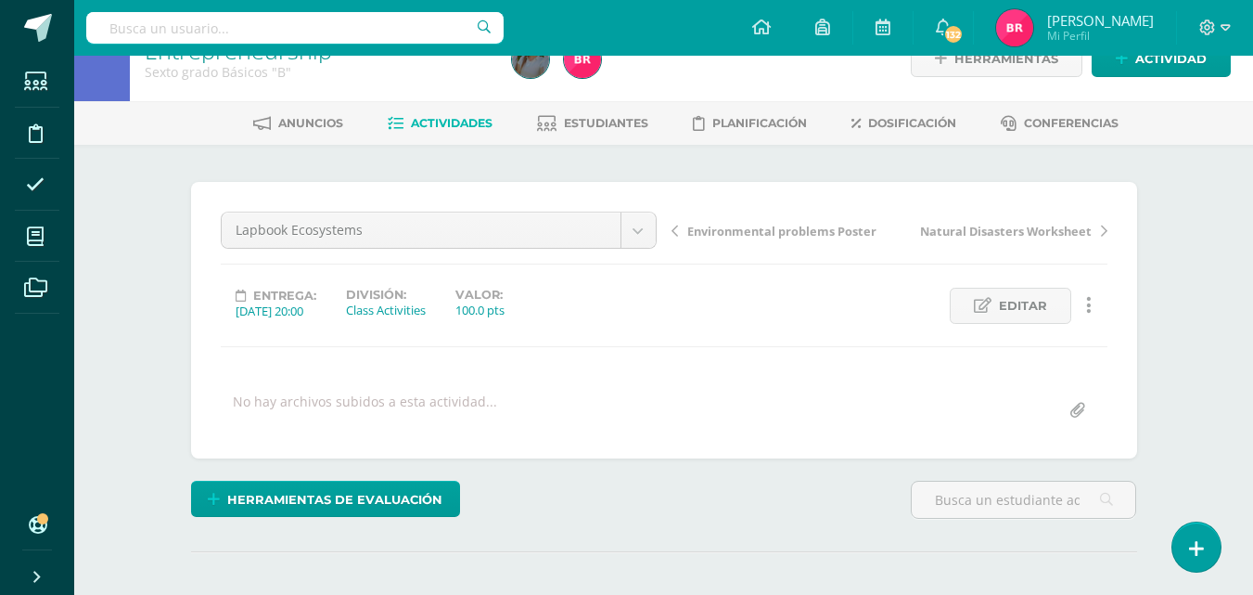
scroll to position [0, 0]
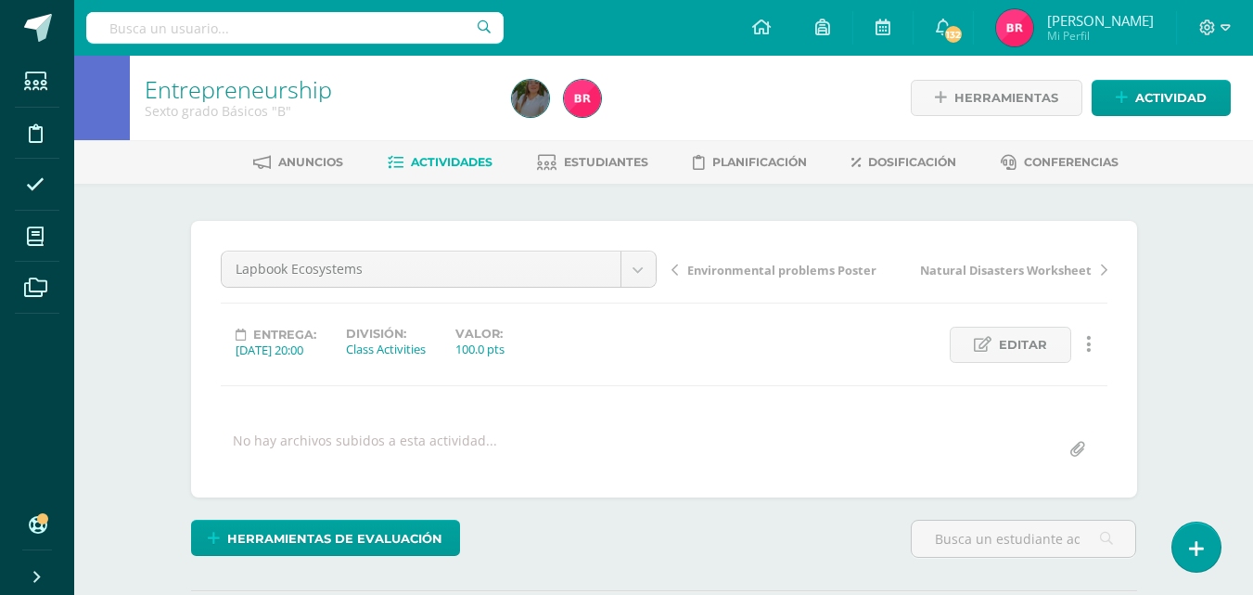
click at [453, 159] on span "Actividades" at bounding box center [452, 162] width 82 height 14
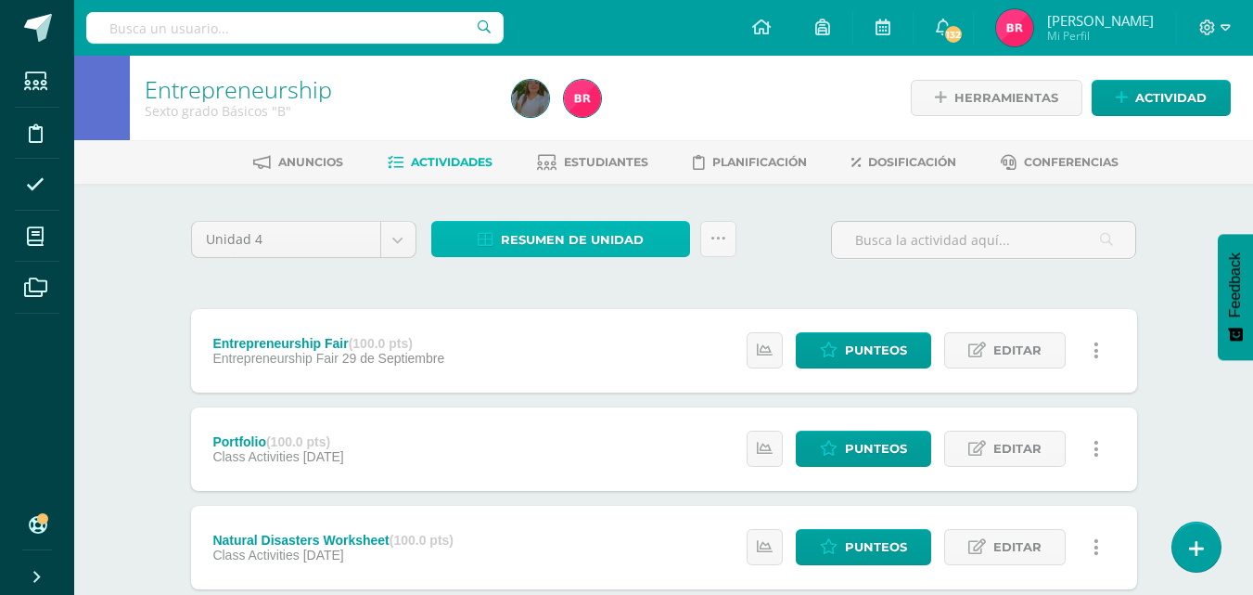
click at [571, 229] on span "Resumen de unidad" at bounding box center [572, 240] width 143 height 34
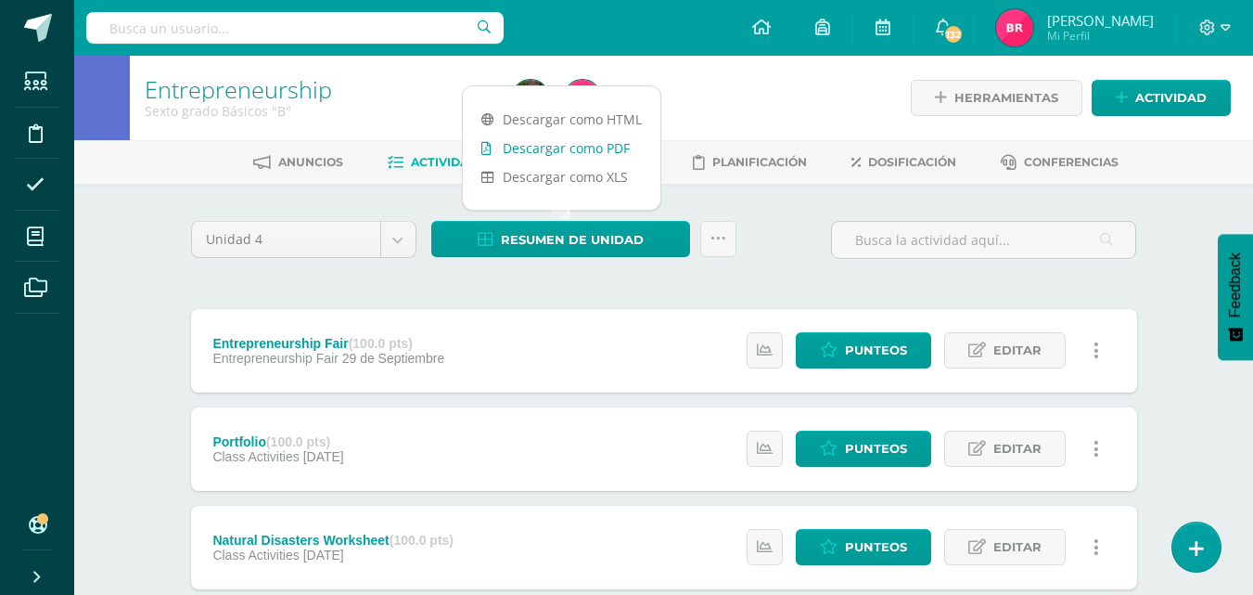
click at [549, 141] on link "Descargar como PDF" at bounding box center [562, 148] width 198 height 29
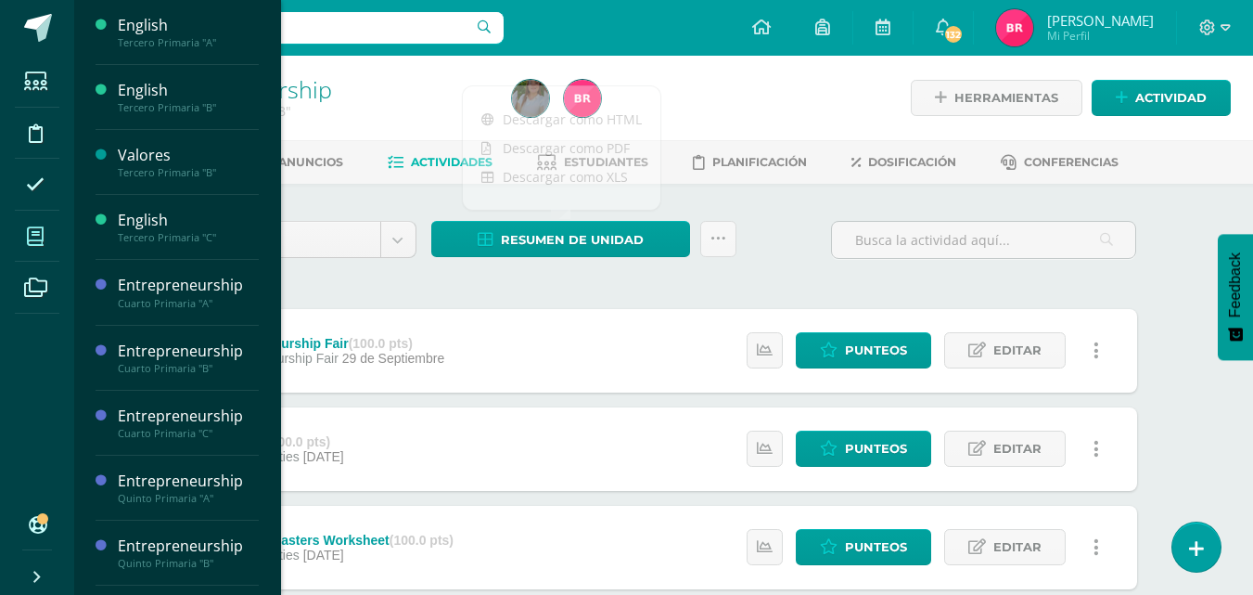
click at [43, 238] on icon at bounding box center [35, 236] width 17 height 19
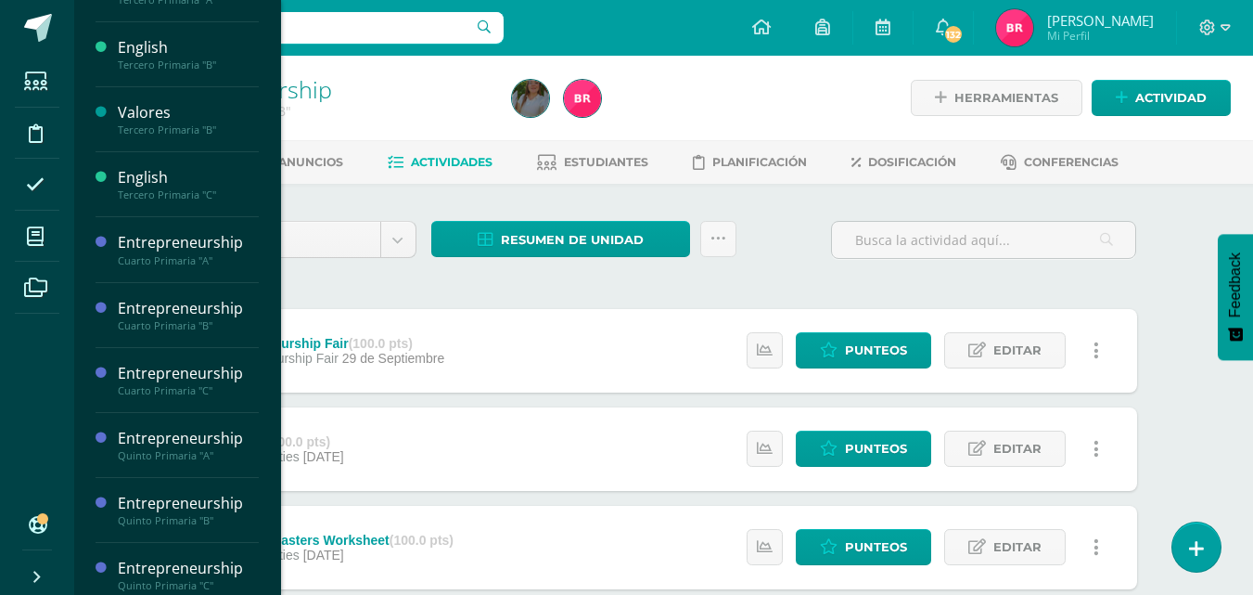
scroll to position [90, 0]
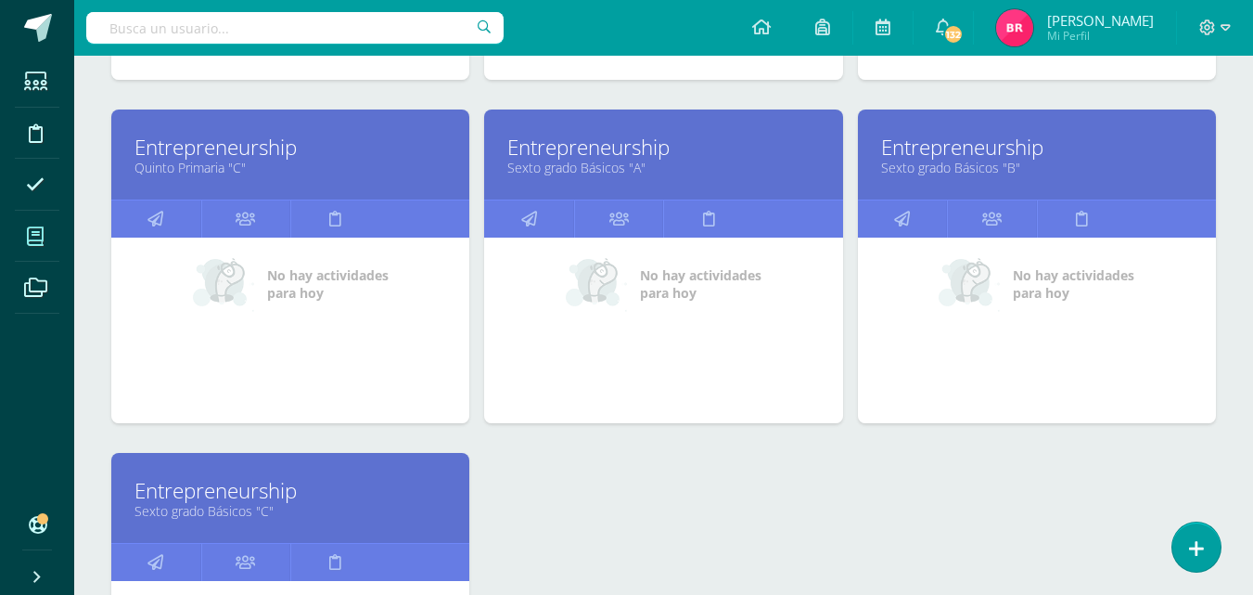
scroll to position [1172, 0]
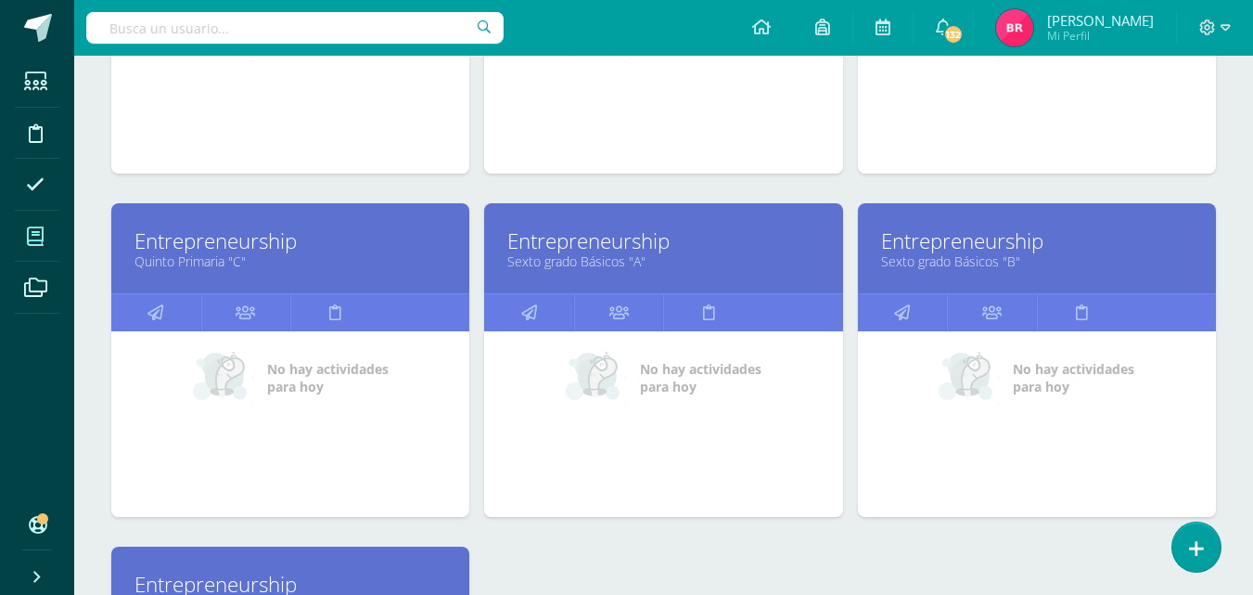
click at [231, 587] on link "Entrepreneurship" at bounding box center [291, 584] width 312 height 29
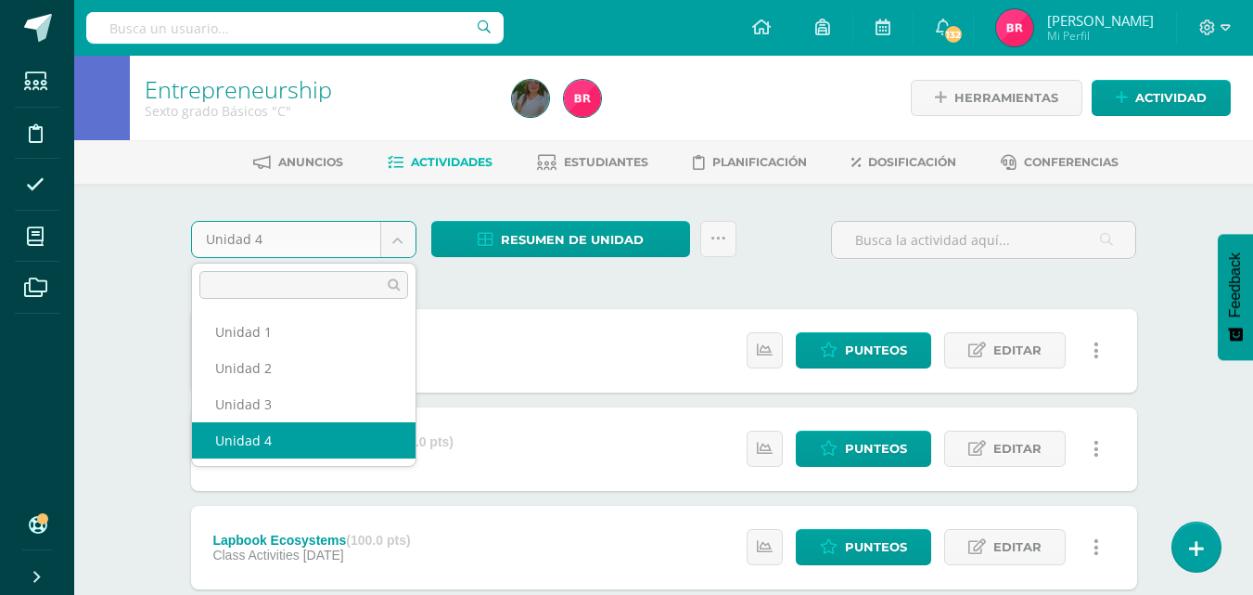
click at [406, 232] on body "Estudiantes Disciplina Asistencia Mis cursos Archivos Soporte Ayuda Reportar un…" at bounding box center [626, 504] width 1253 height 1008
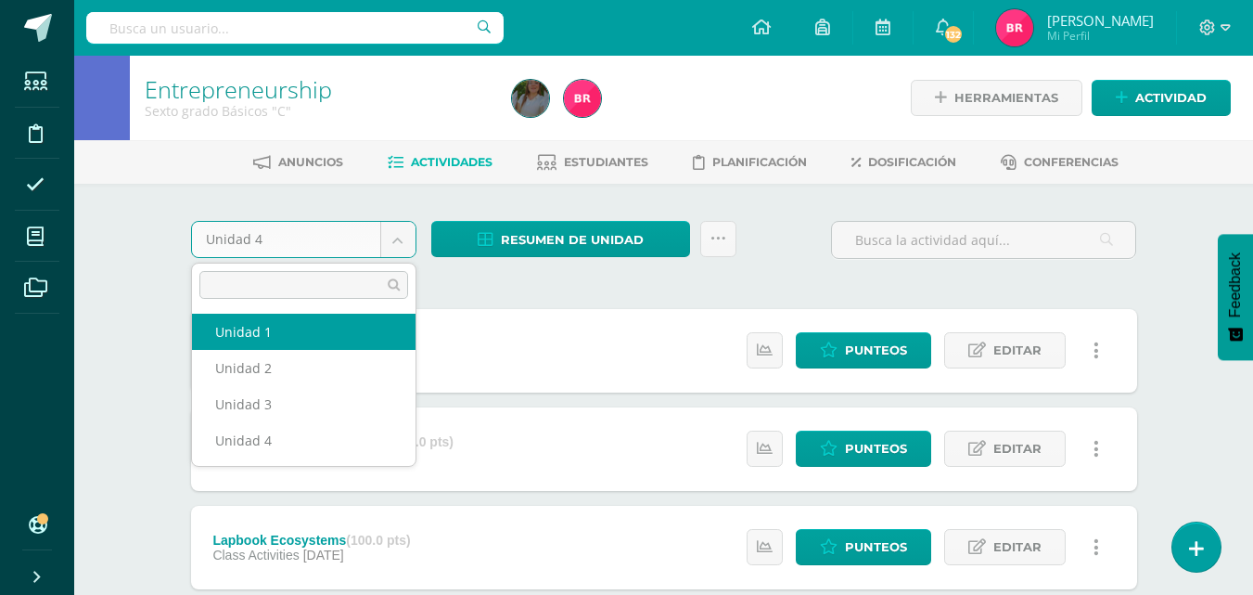
select select "Unidad 1"
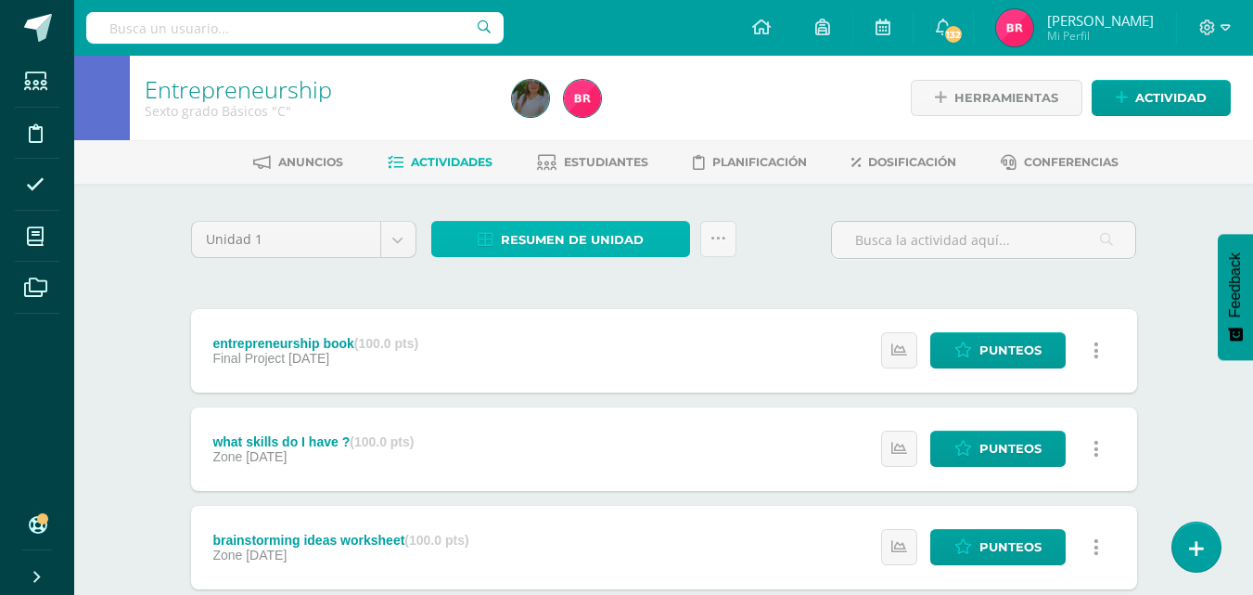
click at [583, 238] on span "Resumen de unidad" at bounding box center [572, 240] width 143 height 34
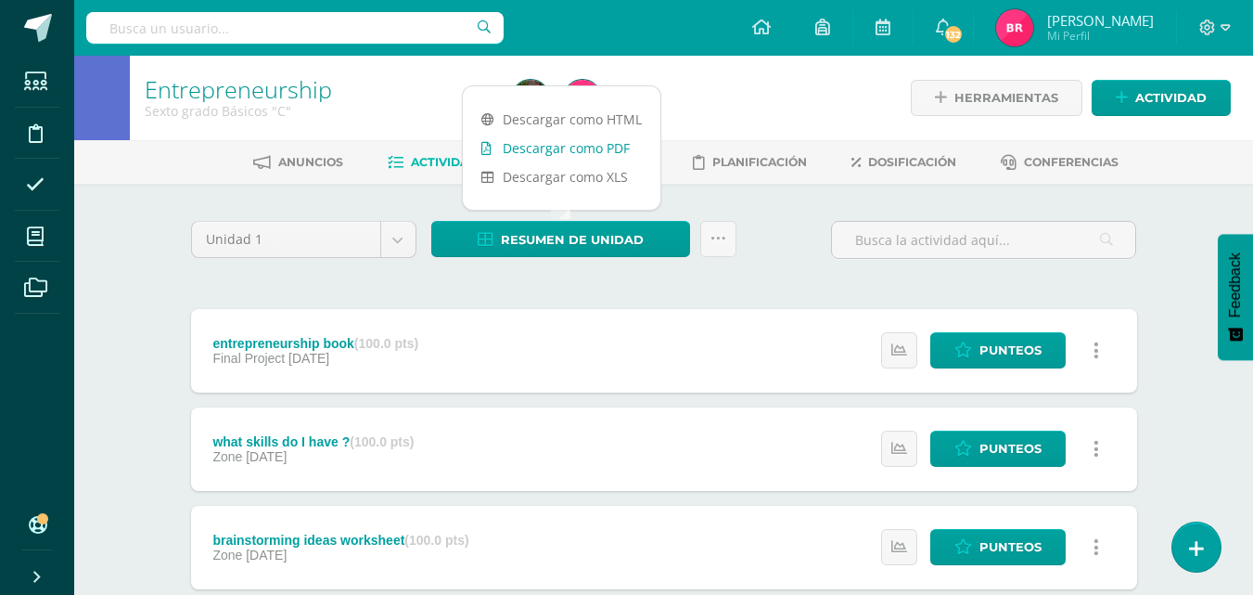
click at [578, 142] on link "Descargar como PDF" at bounding box center [562, 148] width 198 height 29
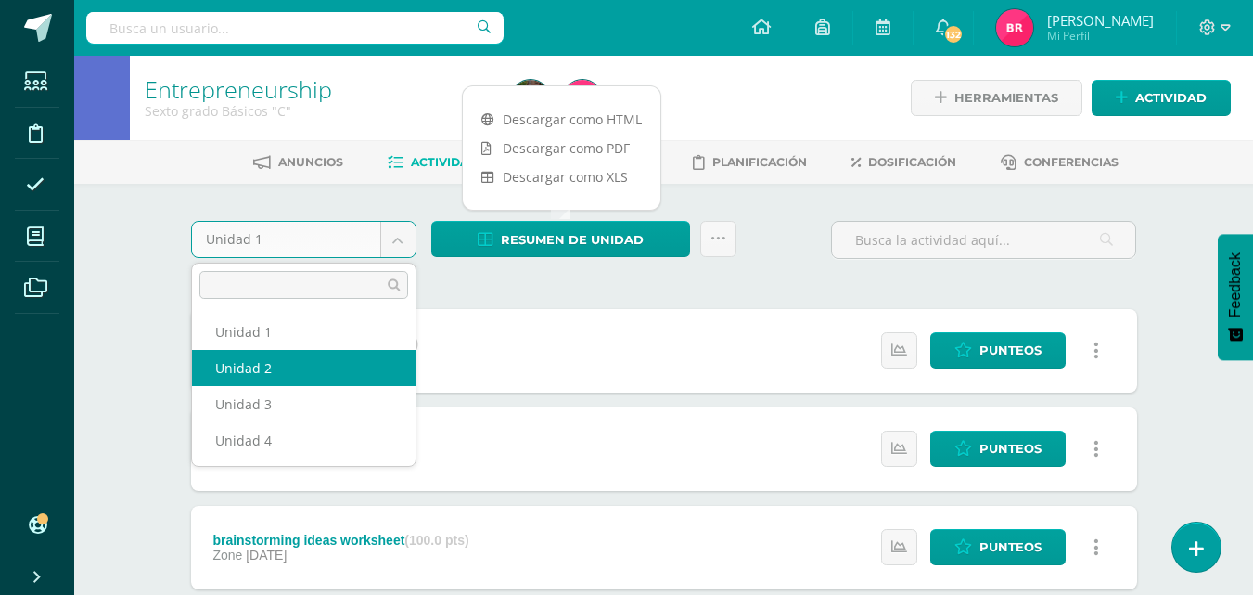
select select "Unidad 2"
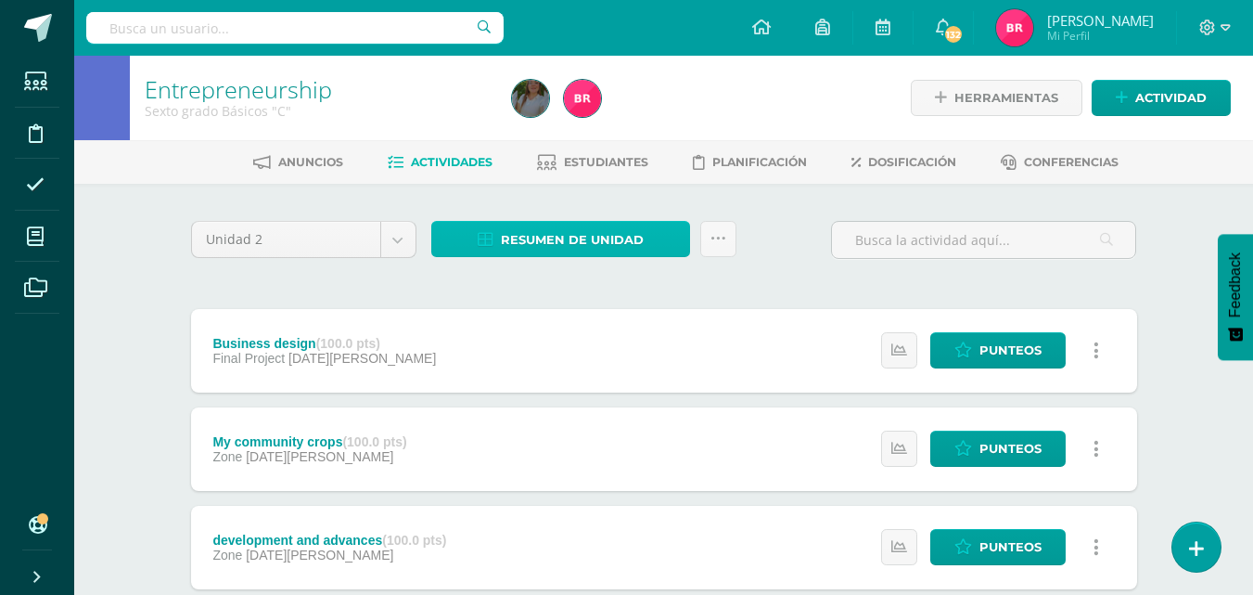
click at [522, 231] on span "Resumen de unidad" at bounding box center [572, 240] width 143 height 34
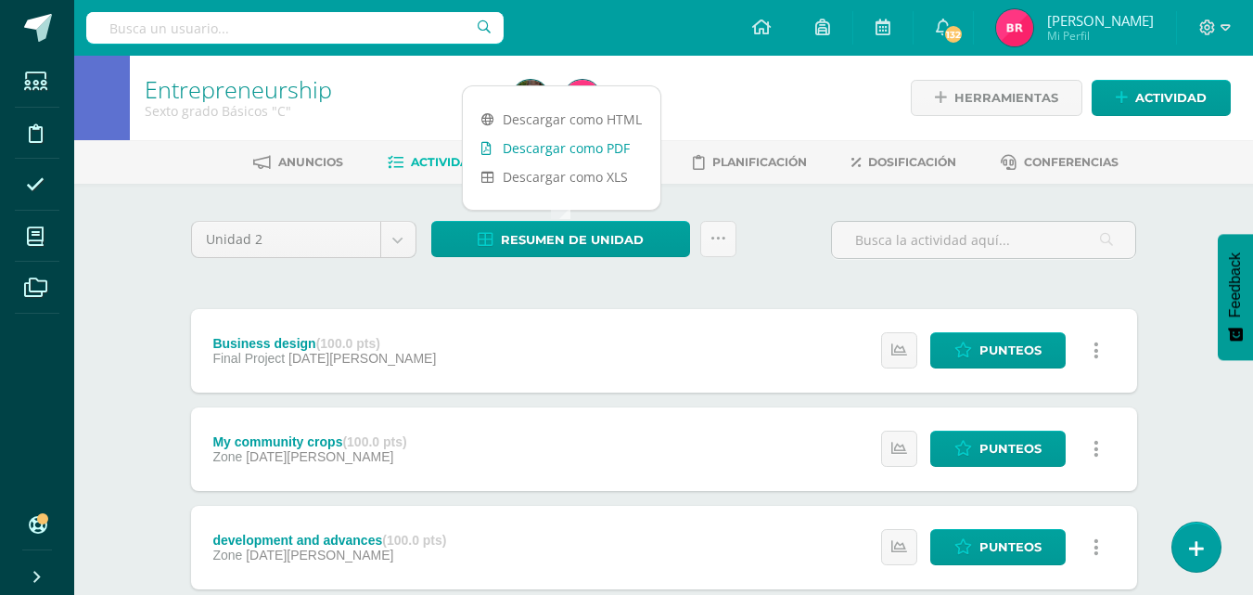
click at [515, 141] on link "Descargar como PDF" at bounding box center [562, 148] width 198 height 29
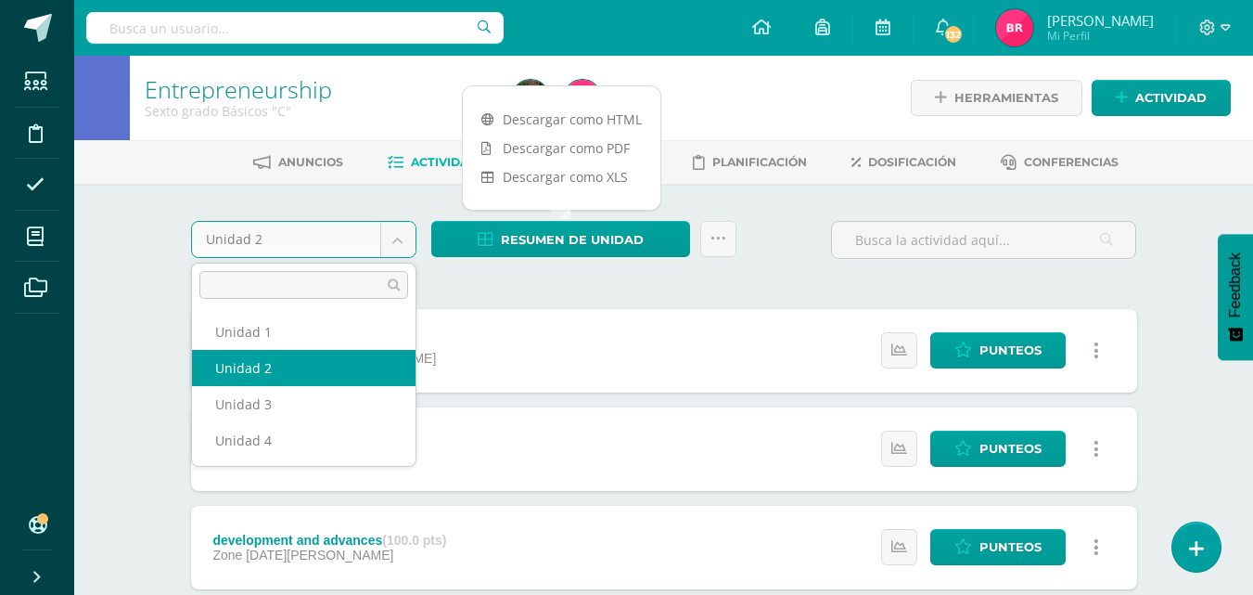
click at [404, 229] on body "Estudiantes Disciplina Asistencia Mis cursos Archivos Soporte Ayuda Reportar un…" at bounding box center [626, 504] width 1253 height 1008
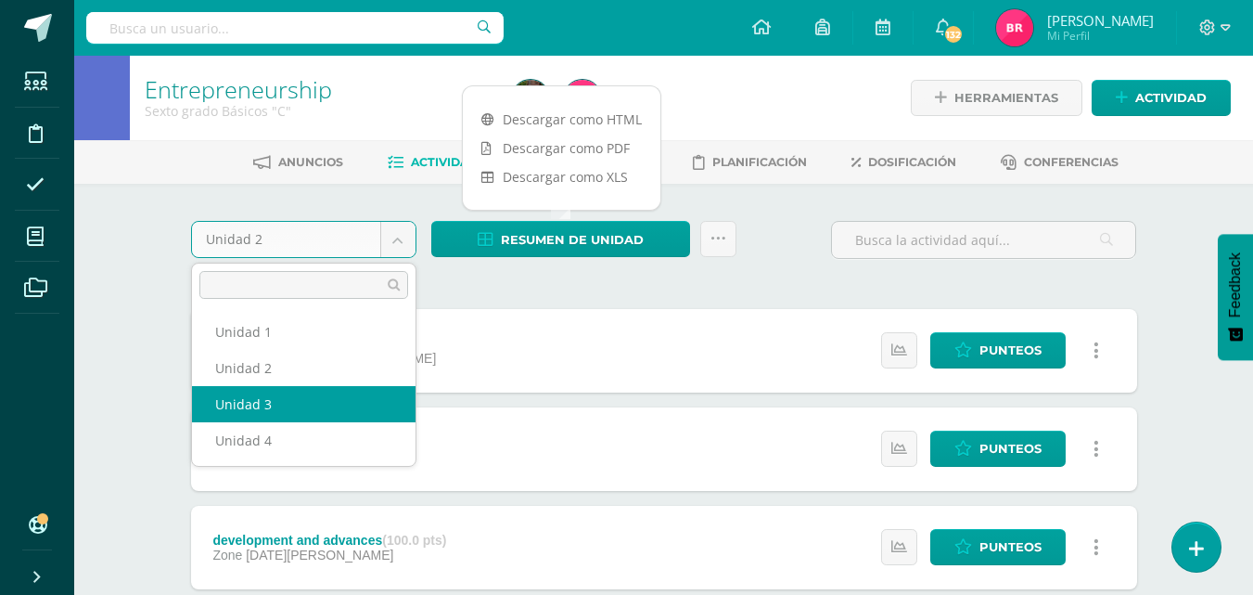
select select "Unidad 3"
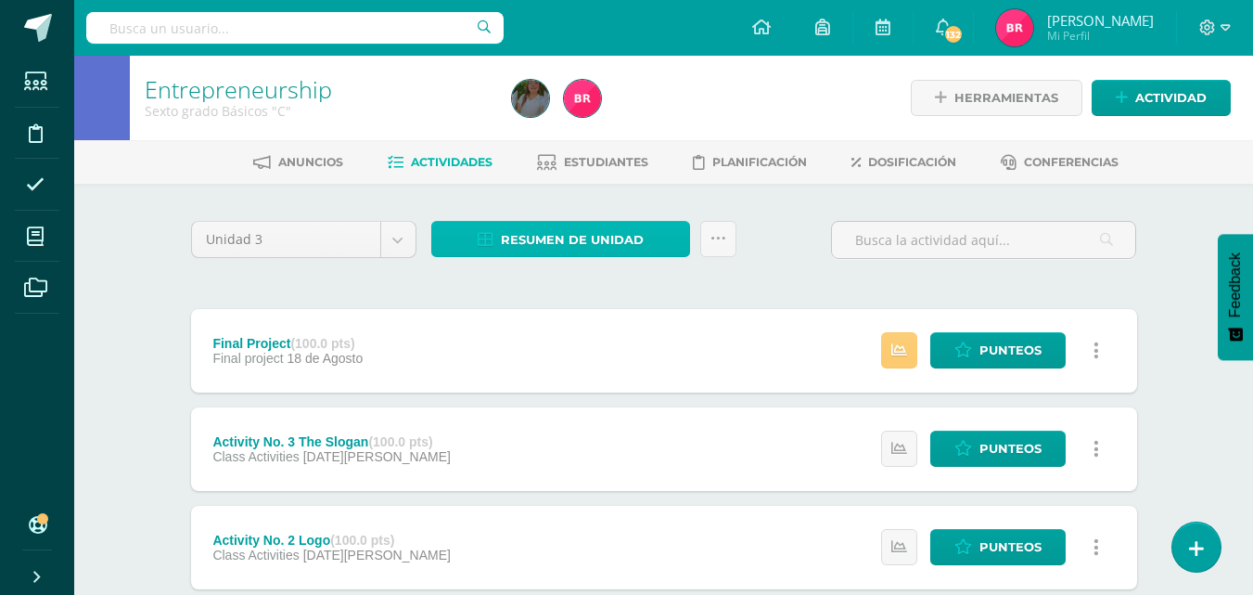
click at [550, 233] on span "Resumen de unidad" at bounding box center [572, 240] width 143 height 34
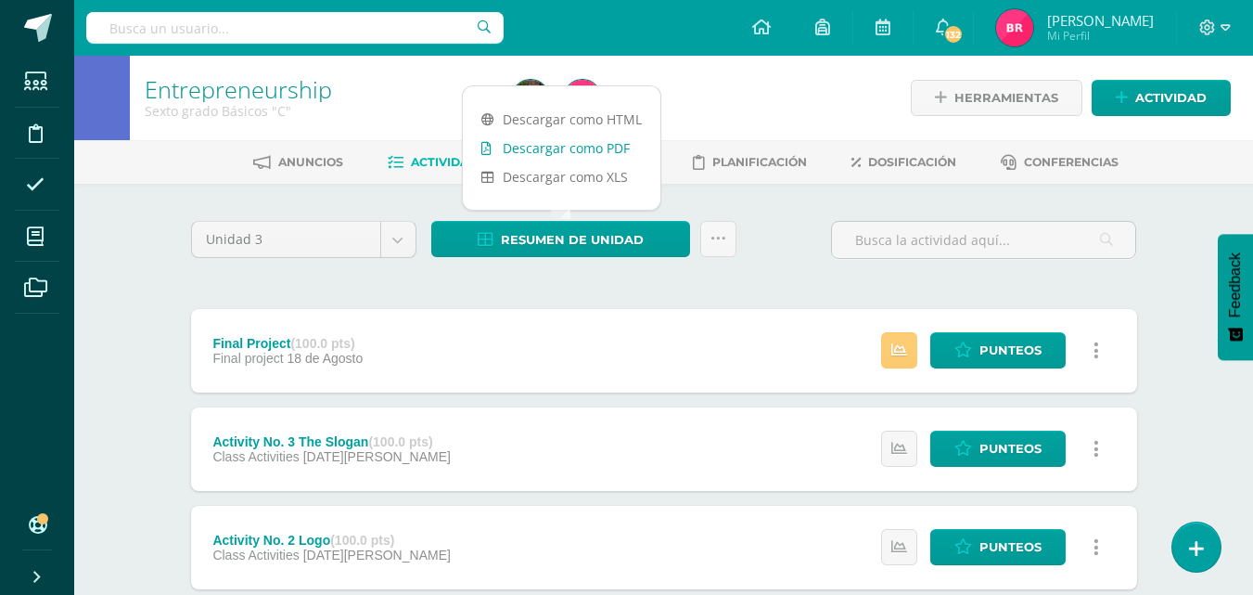
click at [510, 144] on link "Descargar como PDF" at bounding box center [562, 148] width 198 height 29
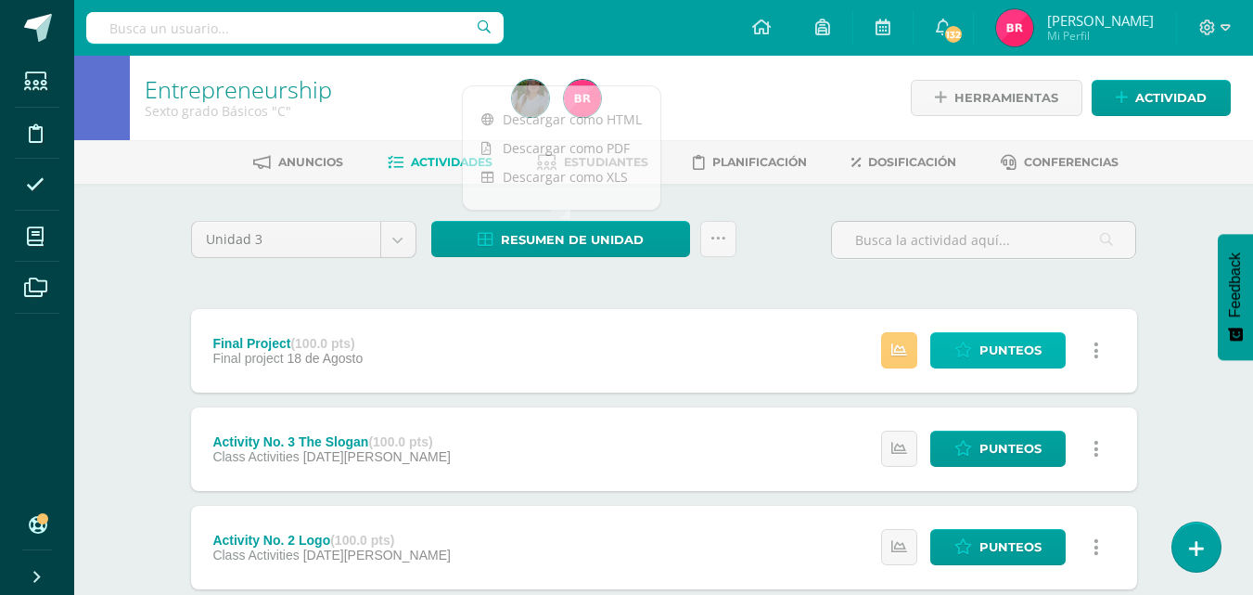
click at [962, 347] on icon at bounding box center [964, 350] width 18 height 16
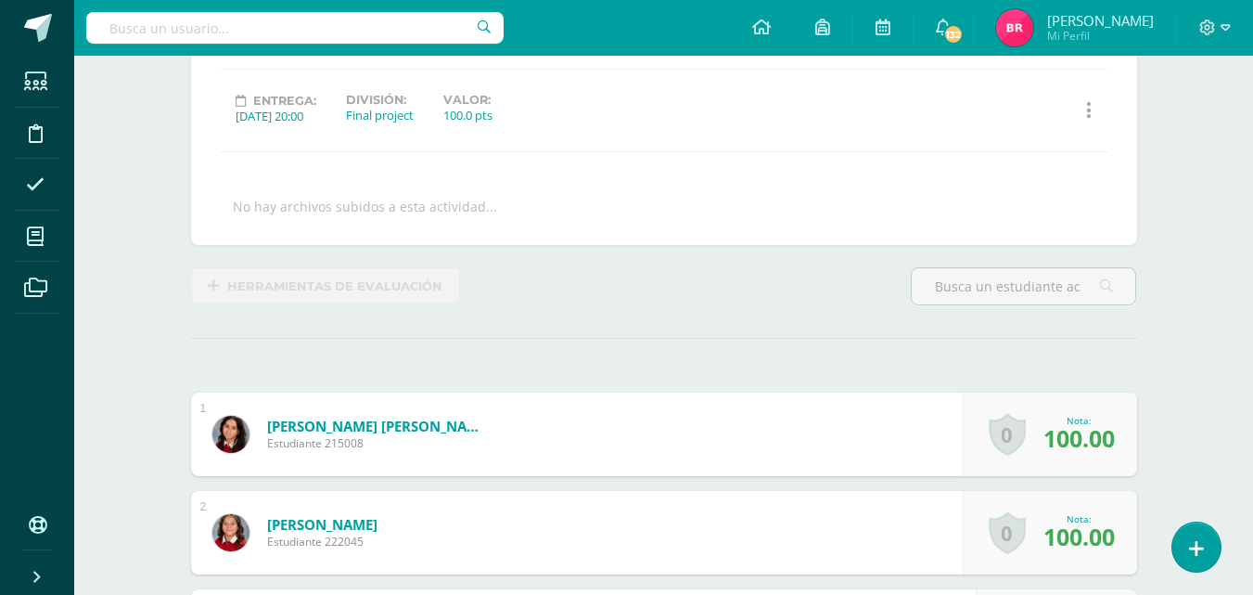
drag, startPoint x: 1259, startPoint y: 284, endPoint x: 1258, endPoint y: 513, distance: 229.2
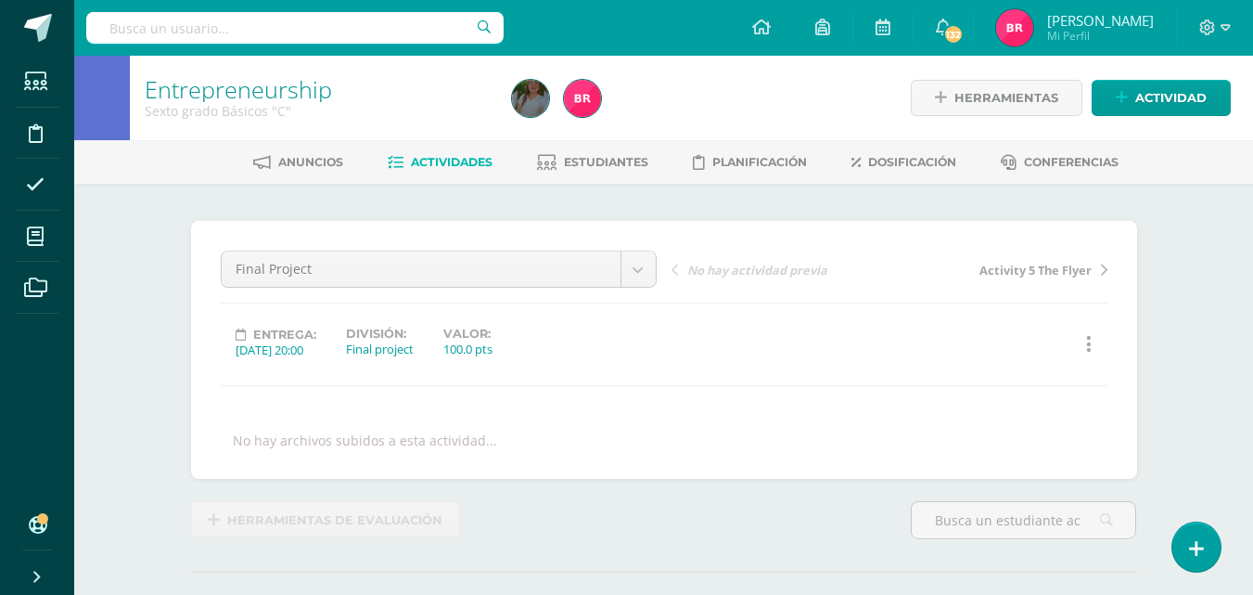
click at [431, 161] on span "Actividades" at bounding box center [452, 162] width 82 height 14
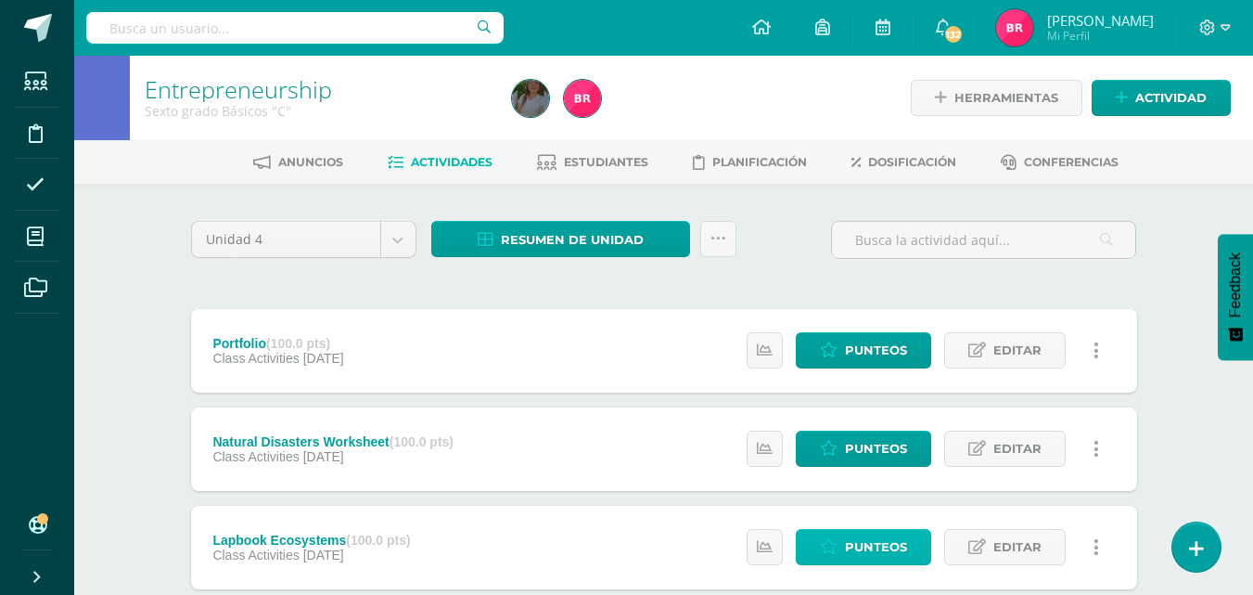
click at [854, 541] on span "Punteos" at bounding box center [876, 547] width 62 height 34
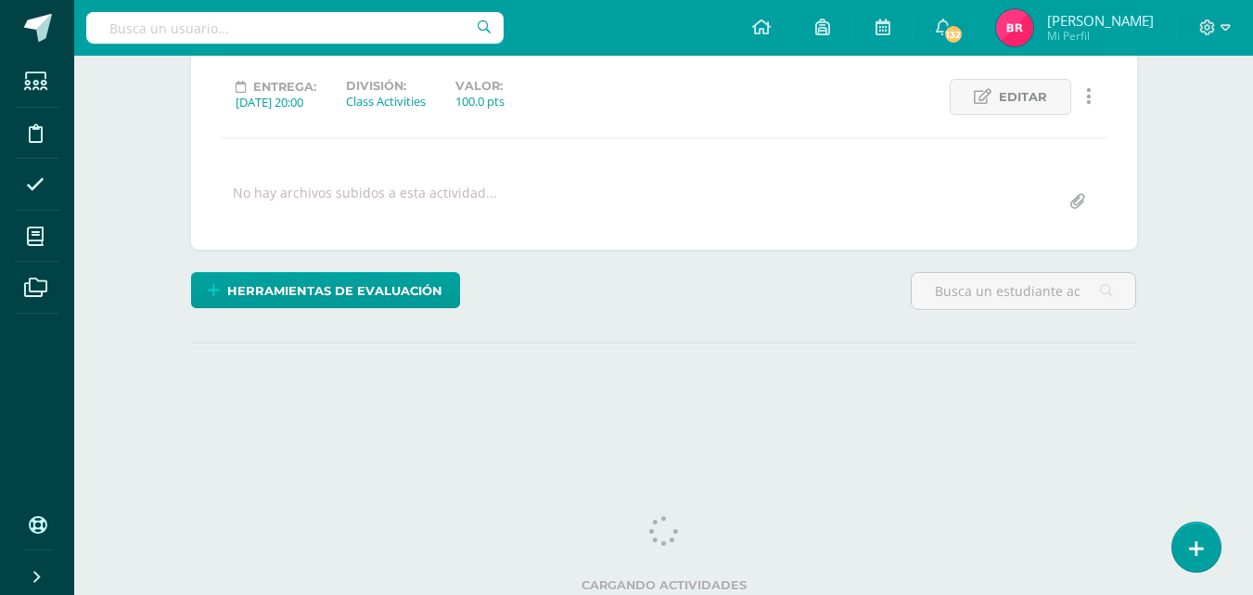
scroll to position [252, 0]
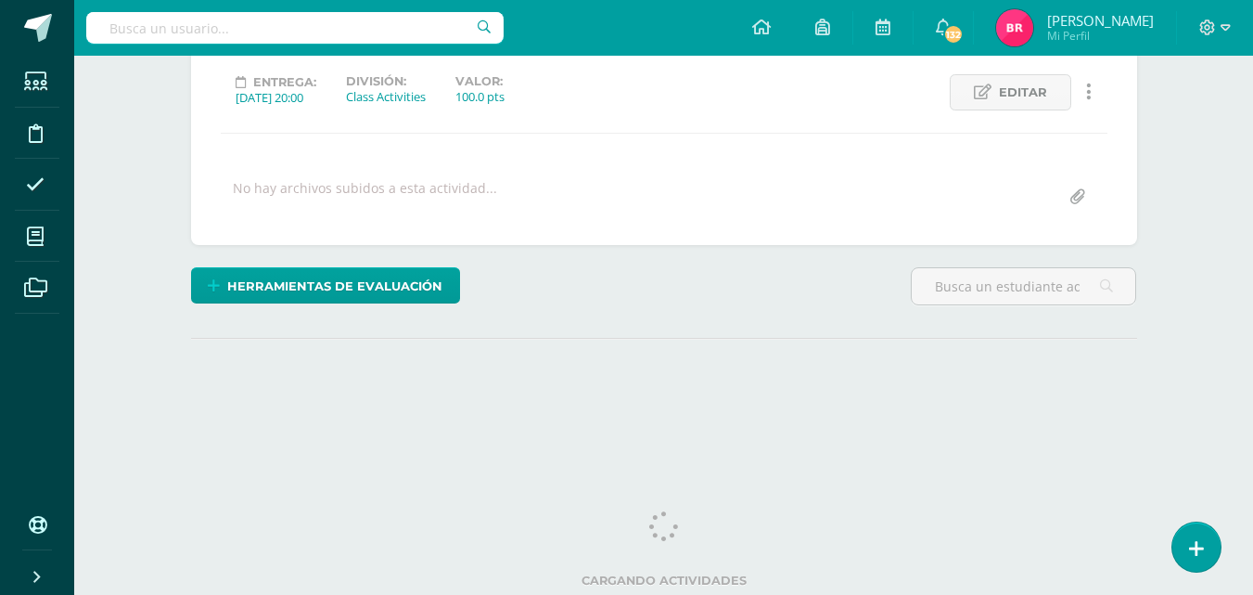
drag, startPoint x: 1263, startPoint y: 294, endPoint x: 1235, endPoint y: 545, distance: 252.0
click at [1233, 482] on html "Estudiantes Disciplina Asistencia Mis cursos Archivos Soporte Ayuda Reportar un…" at bounding box center [626, 115] width 1253 height 735
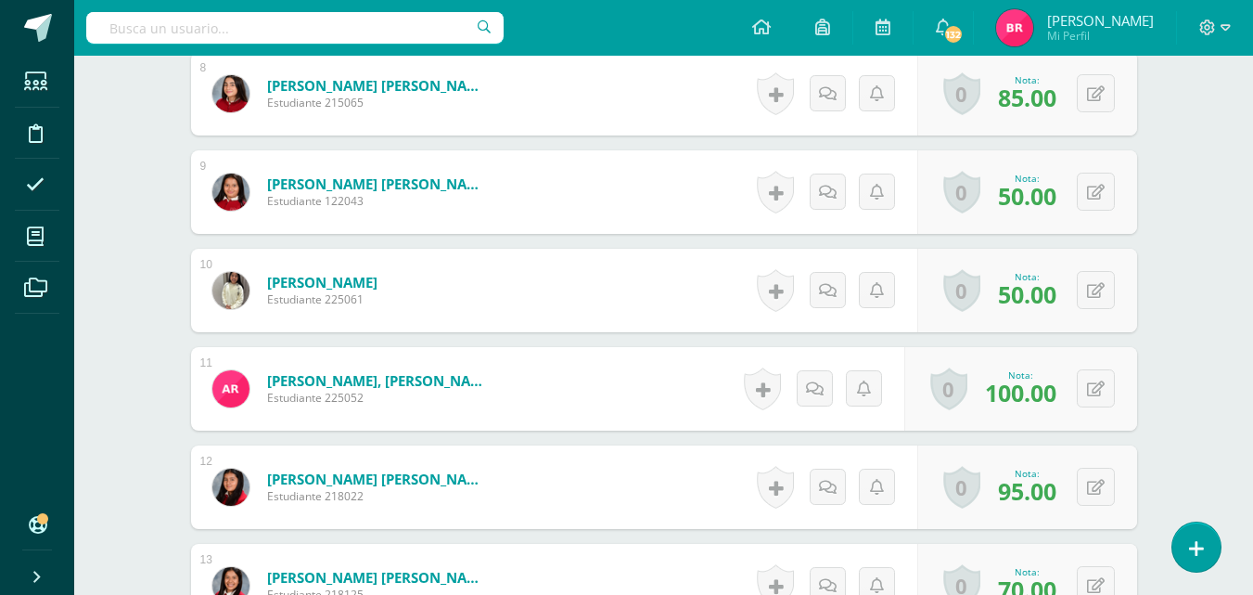
scroll to position [1272, 0]
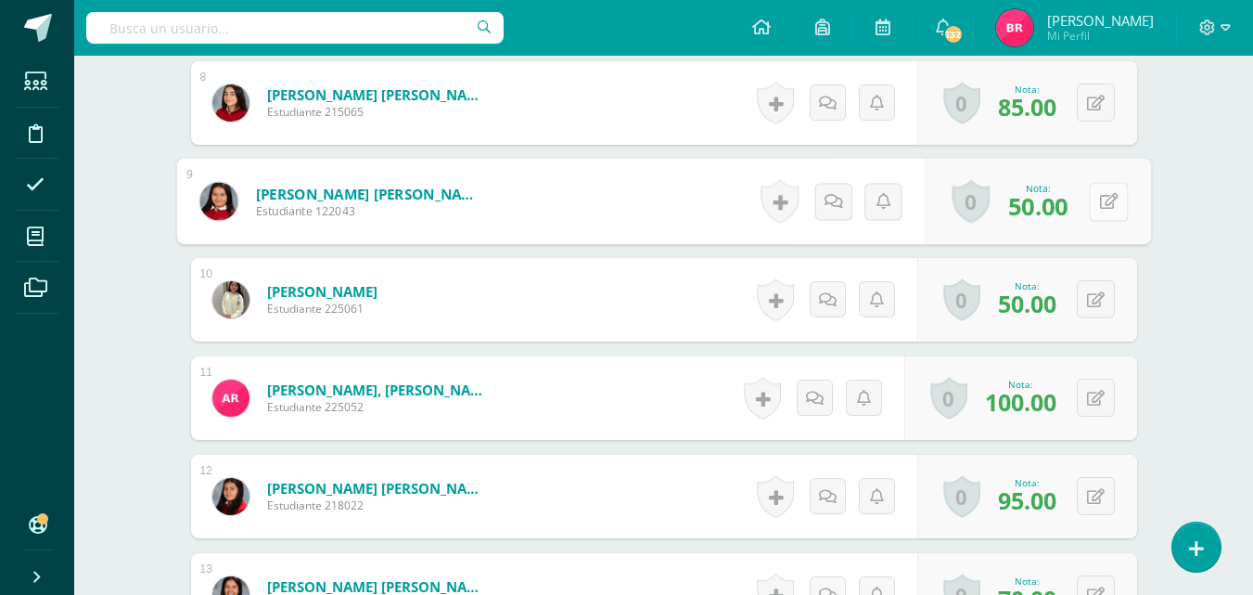
click at [1100, 190] on button at bounding box center [1108, 201] width 39 height 39
type input "70"
click at [1061, 206] on icon at bounding box center [1059, 207] width 17 height 16
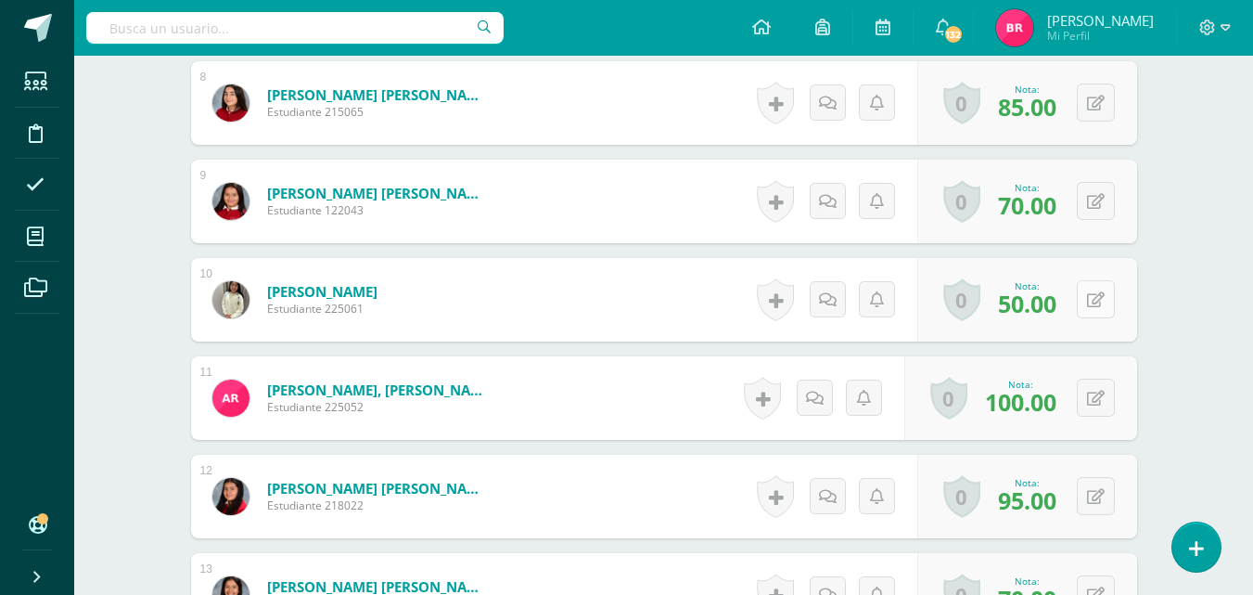
click at [1093, 305] on button at bounding box center [1096, 299] width 38 height 38
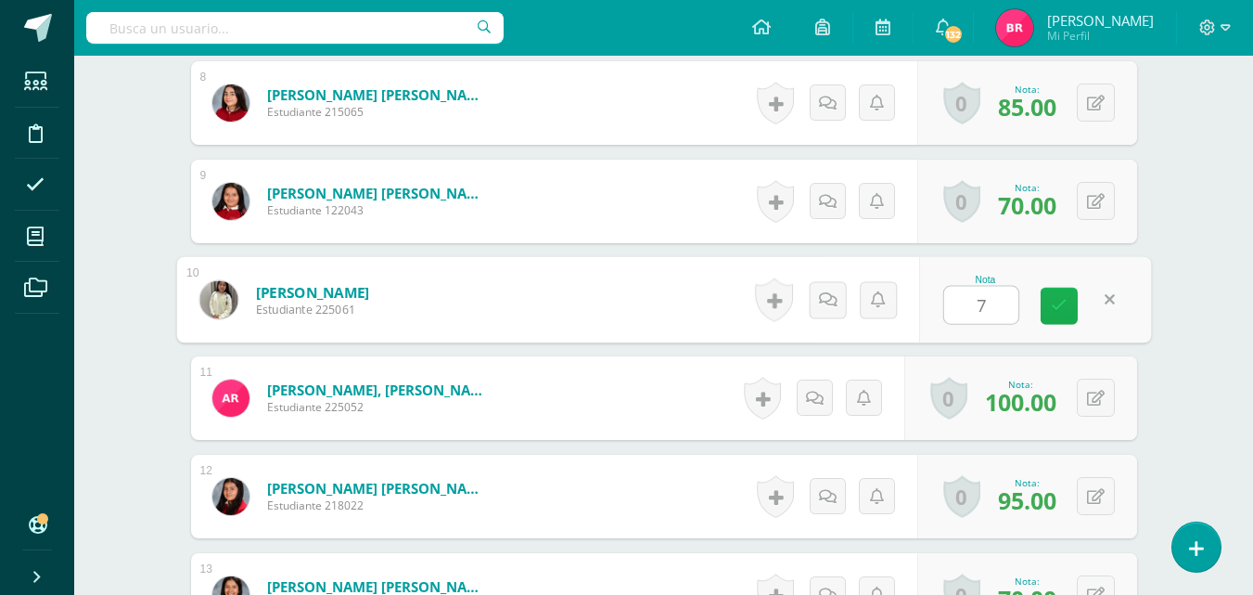
type input "70"
click at [1067, 299] on link at bounding box center [1059, 306] width 37 height 37
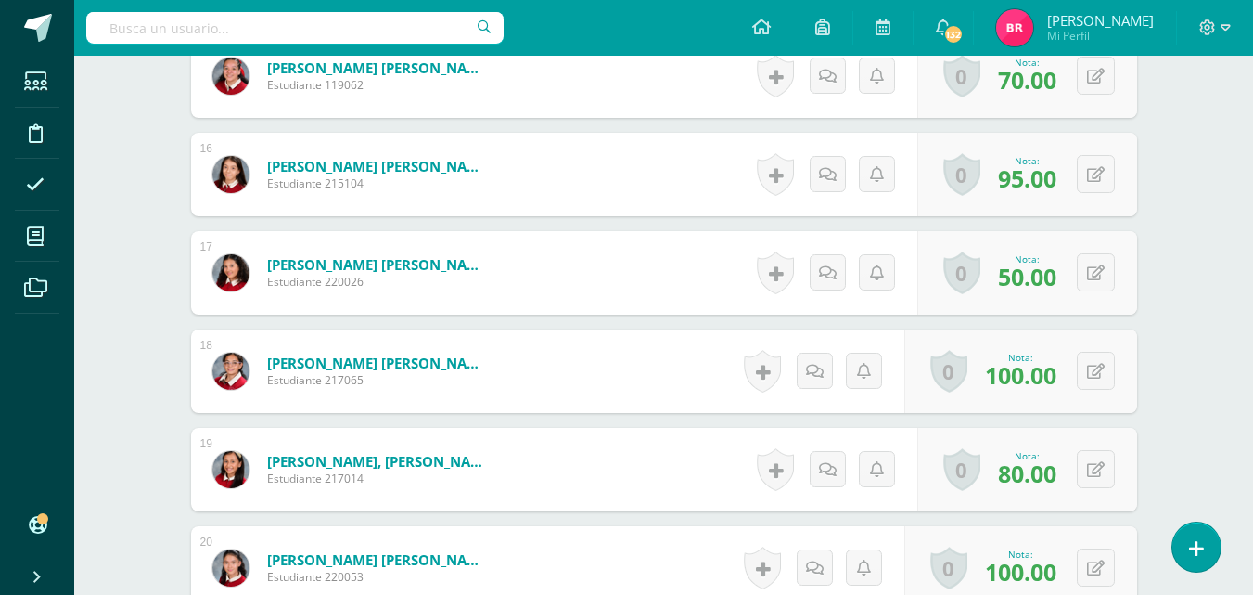
scroll to position [2015, 0]
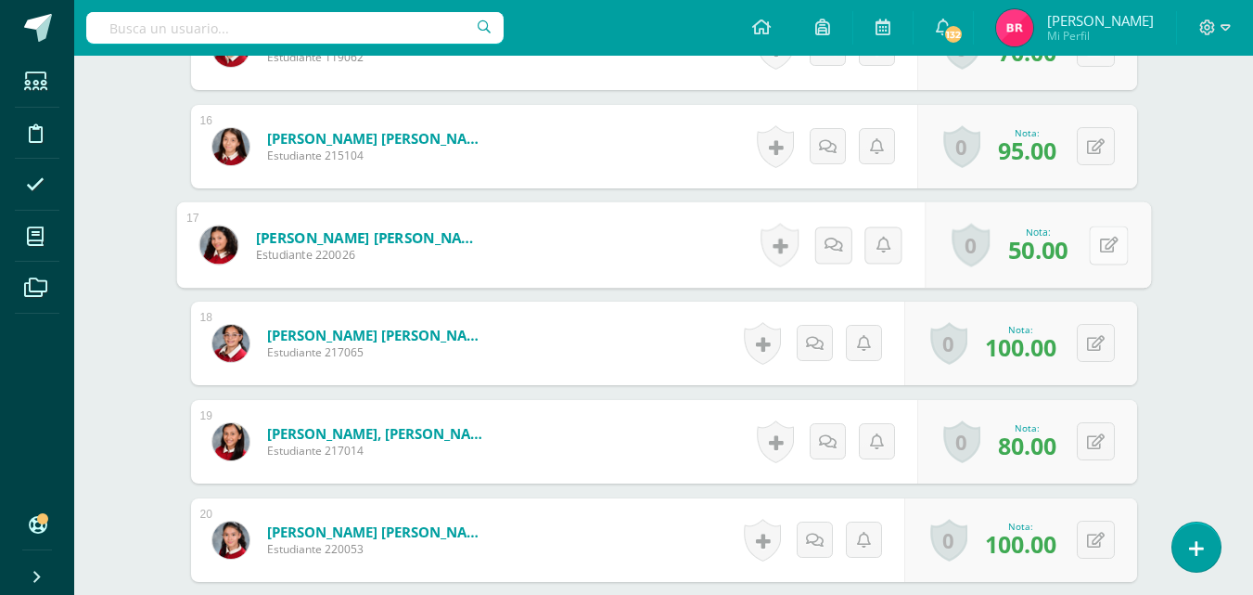
click at [1089, 237] on button at bounding box center [1108, 244] width 39 height 39
type input "70"
click at [1059, 250] on icon at bounding box center [1059, 251] width 17 height 16
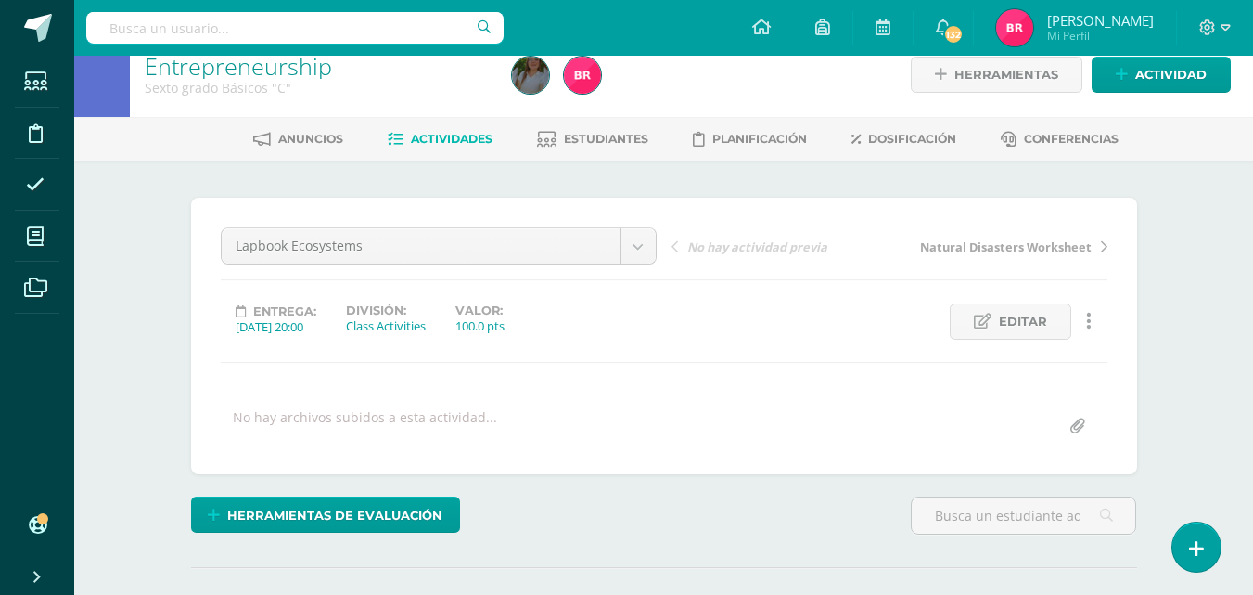
scroll to position [0, 0]
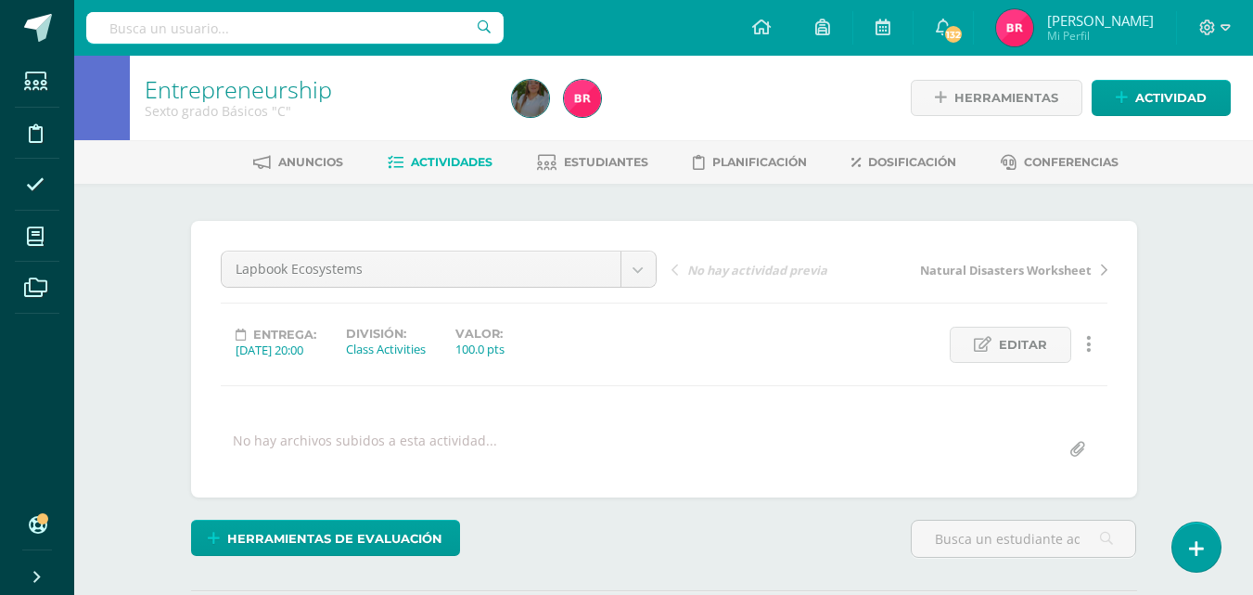
click at [471, 165] on span "Actividades" at bounding box center [452, 162] width 82 height 14
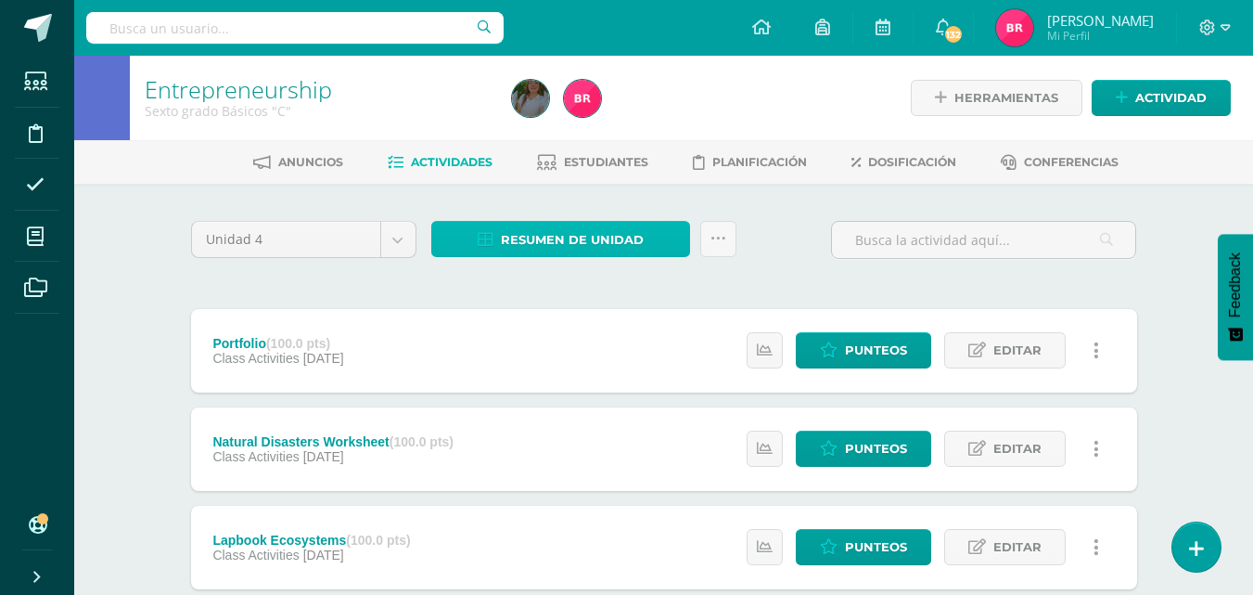
click at [518, 234] on span "Resumen de unidad" at bounding box center [572, 240] width 143 height 34
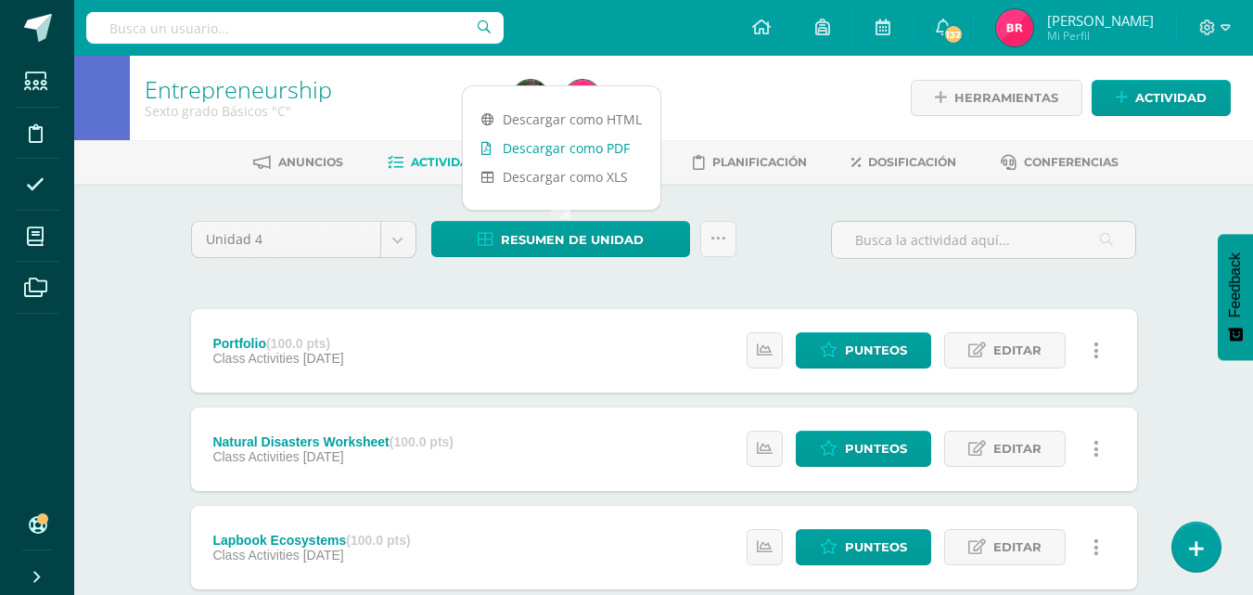
click at [599, 152] on link "Descargar como PDF" at bounding box center [562, 148] width 198 height 29
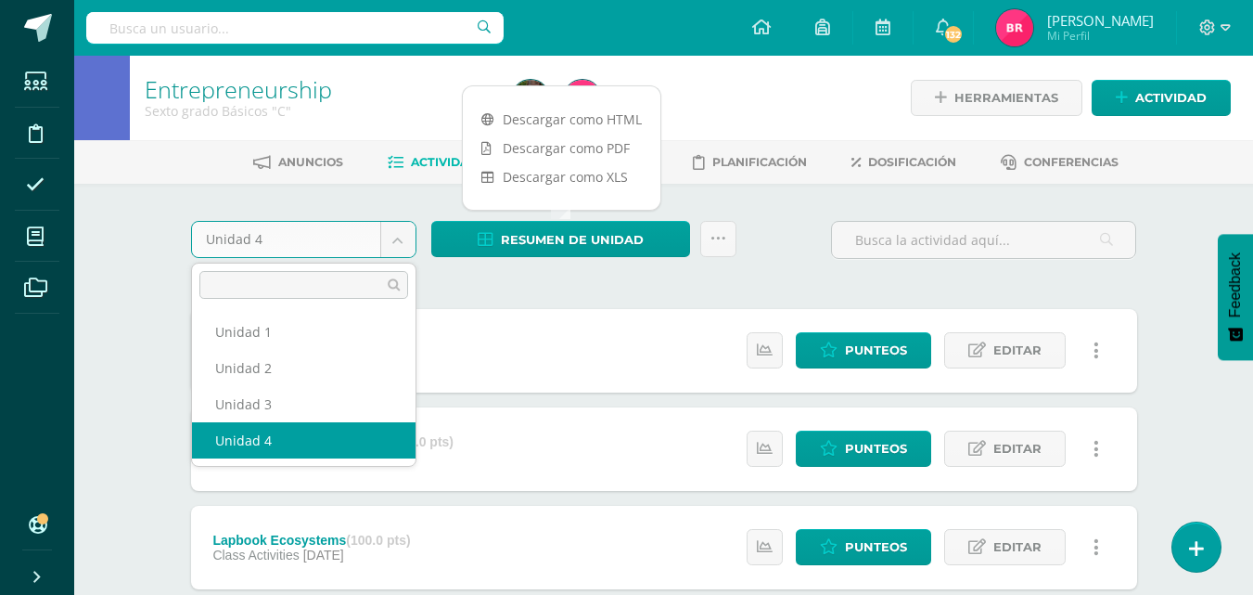
click at [403, 237] on body "Estudiantes Disciplina Asistencia Mis cursos Archivos Soporte Ayuda Reportar un…" at bounding box center [626, 504] width 1253 height 1008
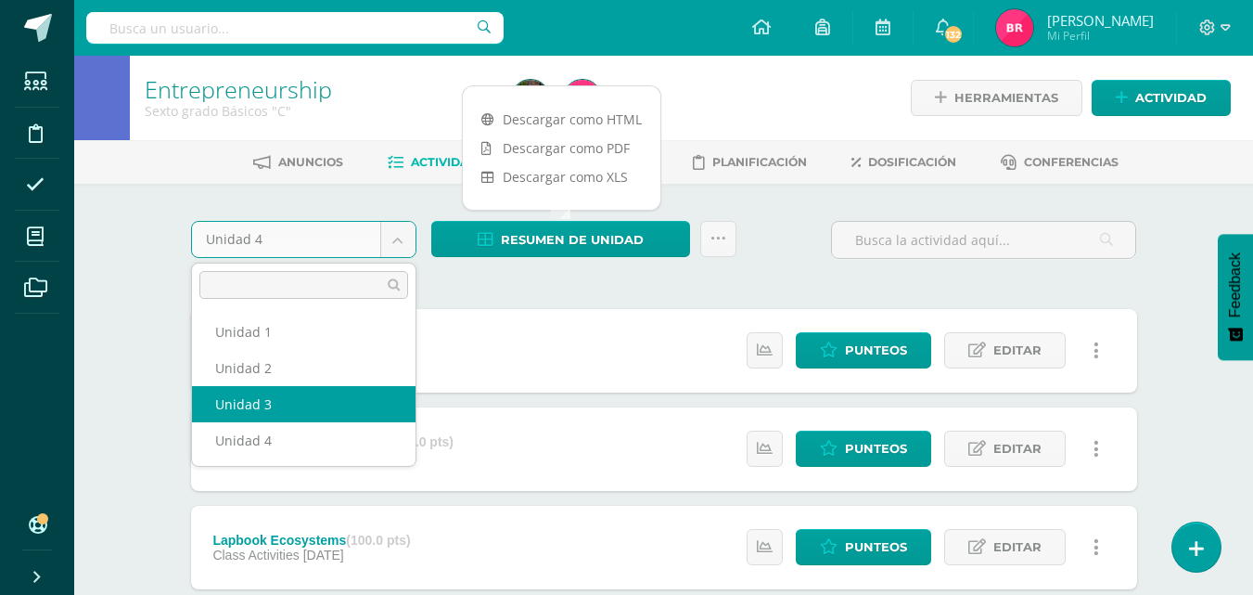
select select "Unidad 3"
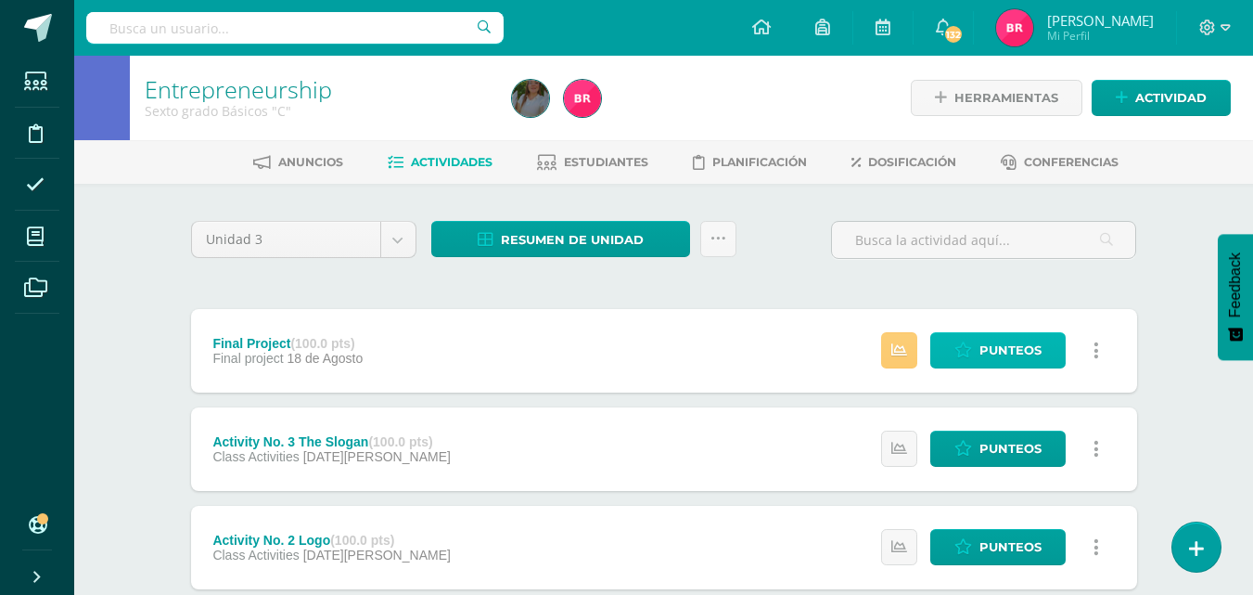
click at [1009, 349] on span "Punteos" at bounding box center [1011, 350] width 62 height 34
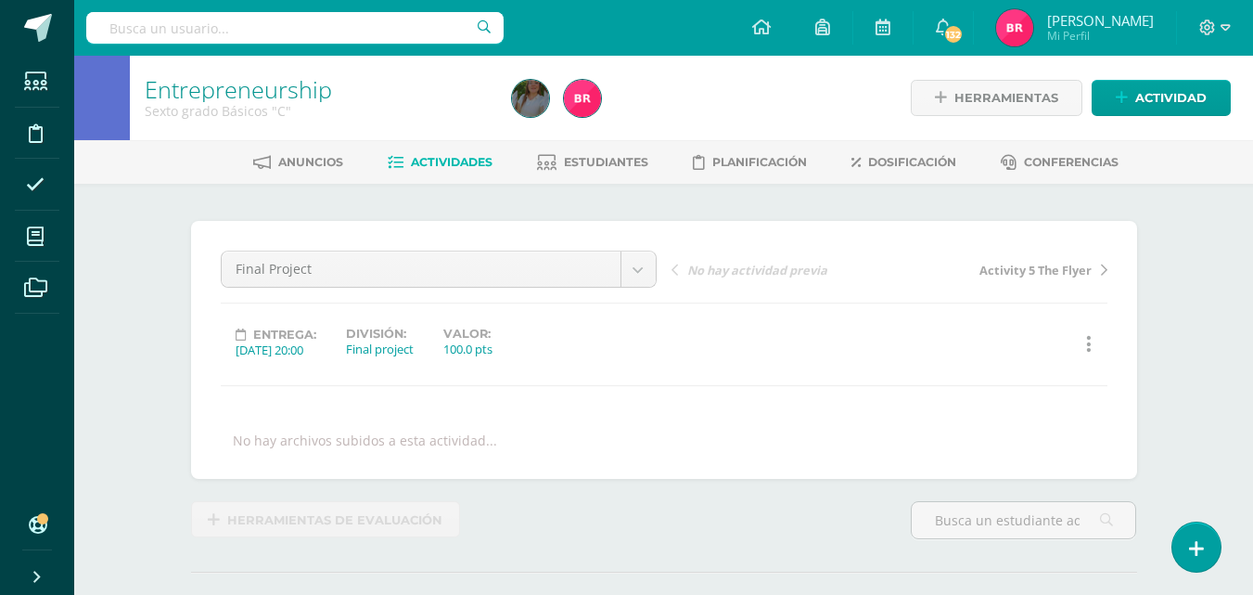
click at [418, 161] on span "Actividades" at bounding box center [452, 162] width 82 height 14
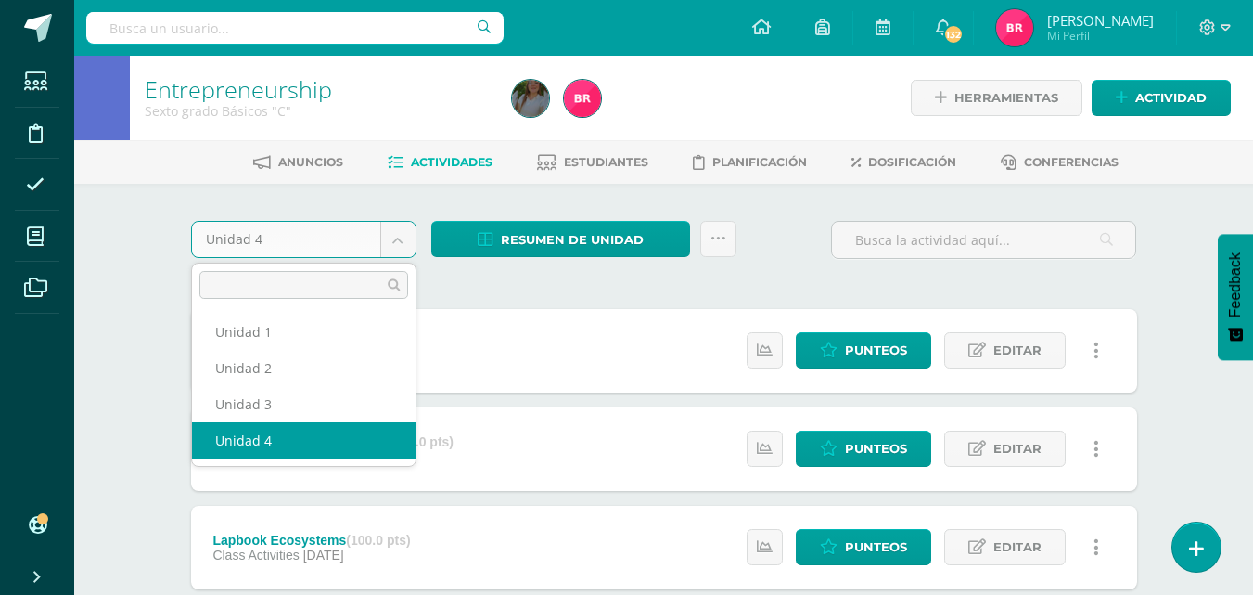
click at [400, 247] on body "Estudiantes Disciplina Asistencia Mis cursos Archivos Soporte Ayuda Reportar un…" at bounding box center [626, 504] width 1253 height 1008
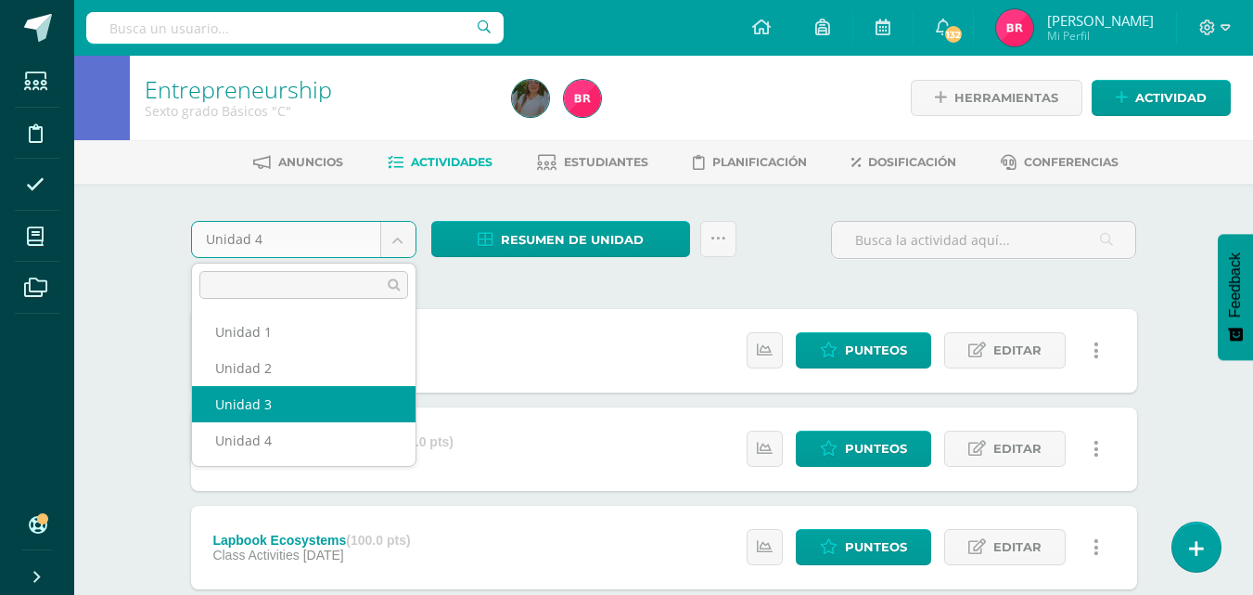
select select "Unidad 3"
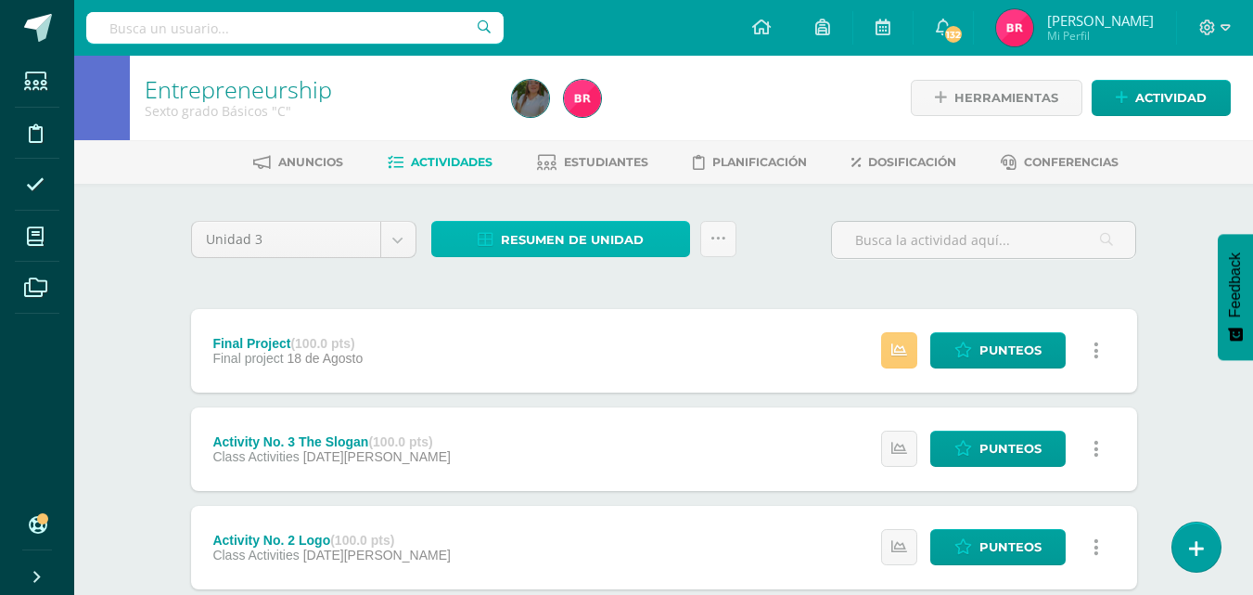
click at [541, 240] on span "Resumen de unidad" at bounding box center [572, 240] width 143 height 34
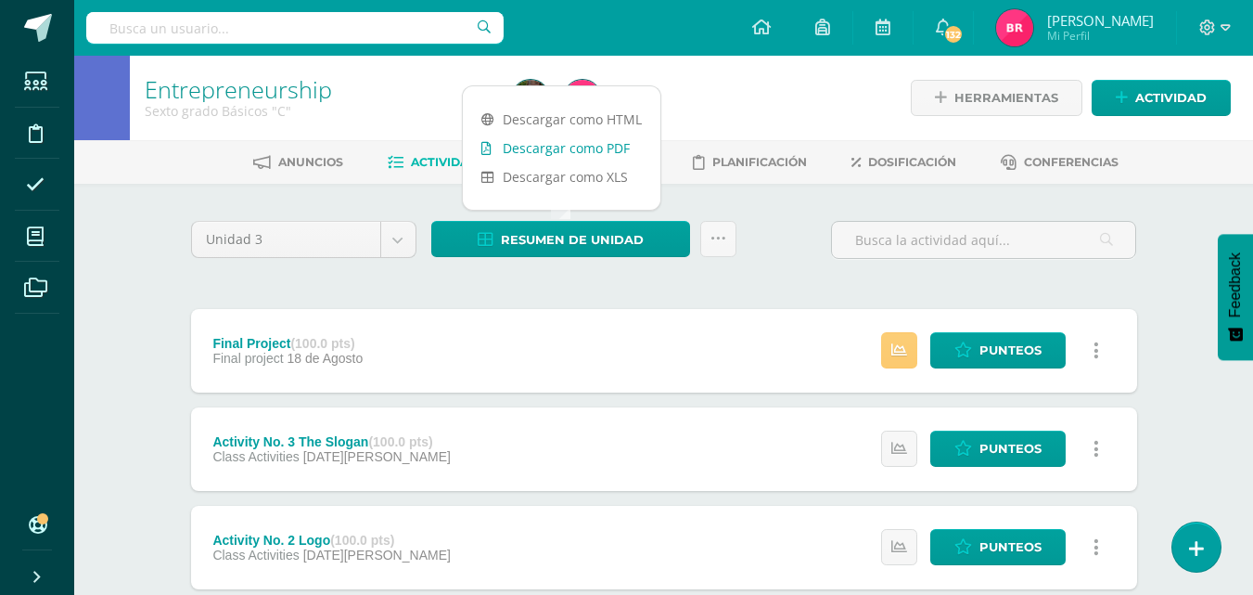
click at [499, 137] on link "Descargar como PDF" at bounding box center [562, 148] width 198 height 29
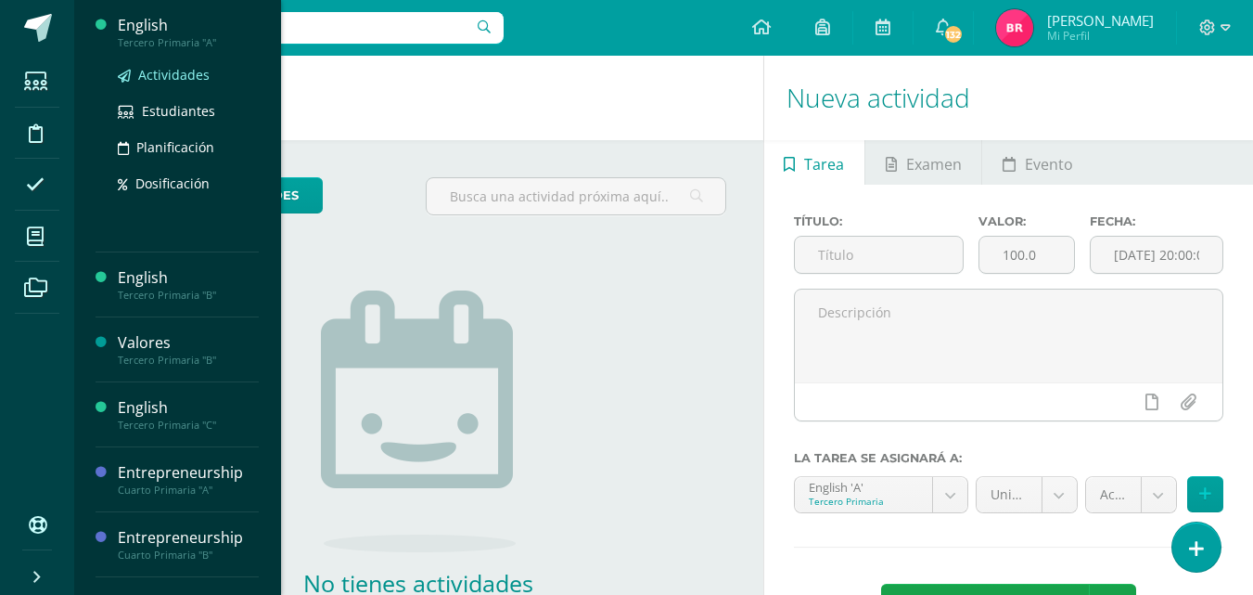
click at [149, 75] on span "Actividades" at bounding box center [173, 75] width 71 height 18
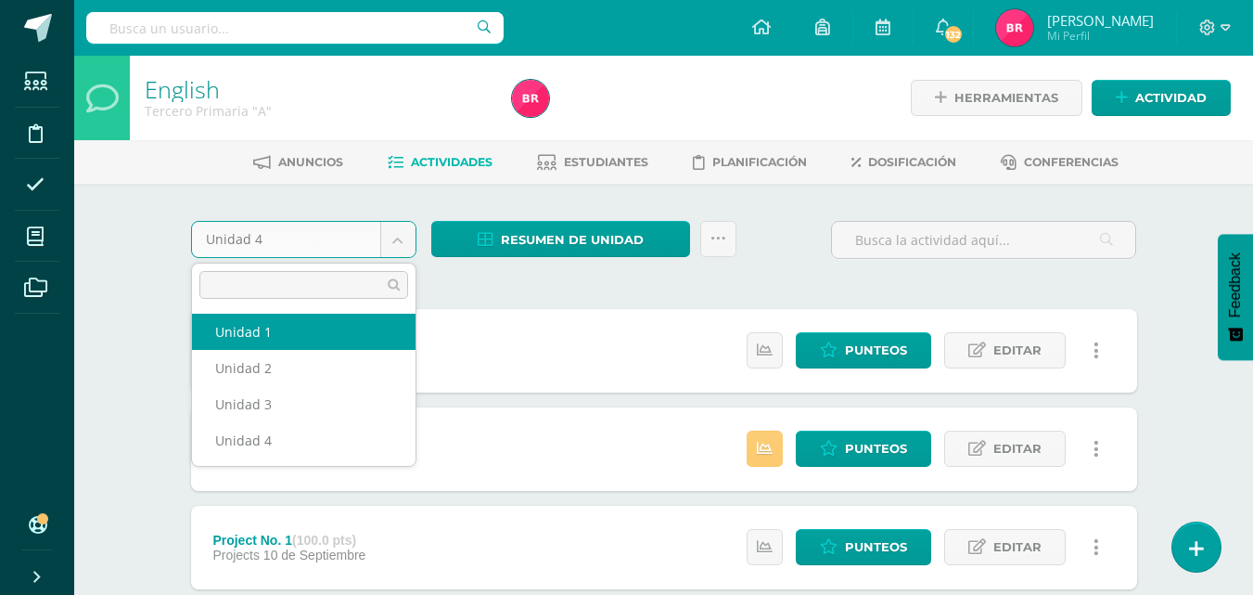
select select "Unidad 1"
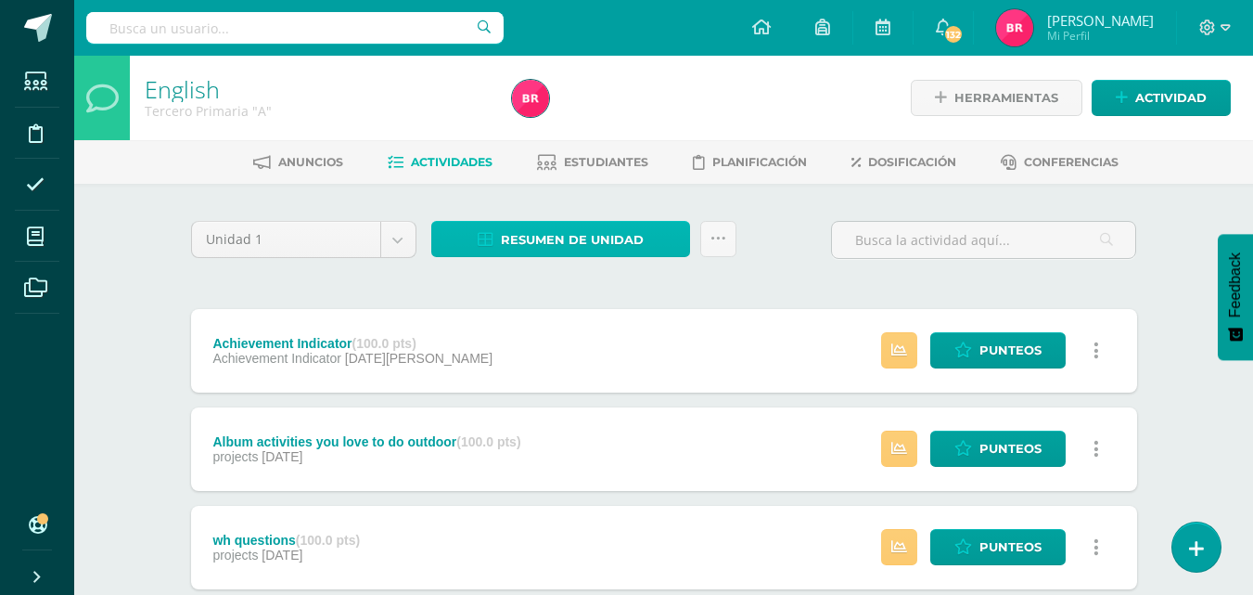
click at [552, 237] on span "Resumen de unidad" at bounding box center [572, 240] width 143 height 34
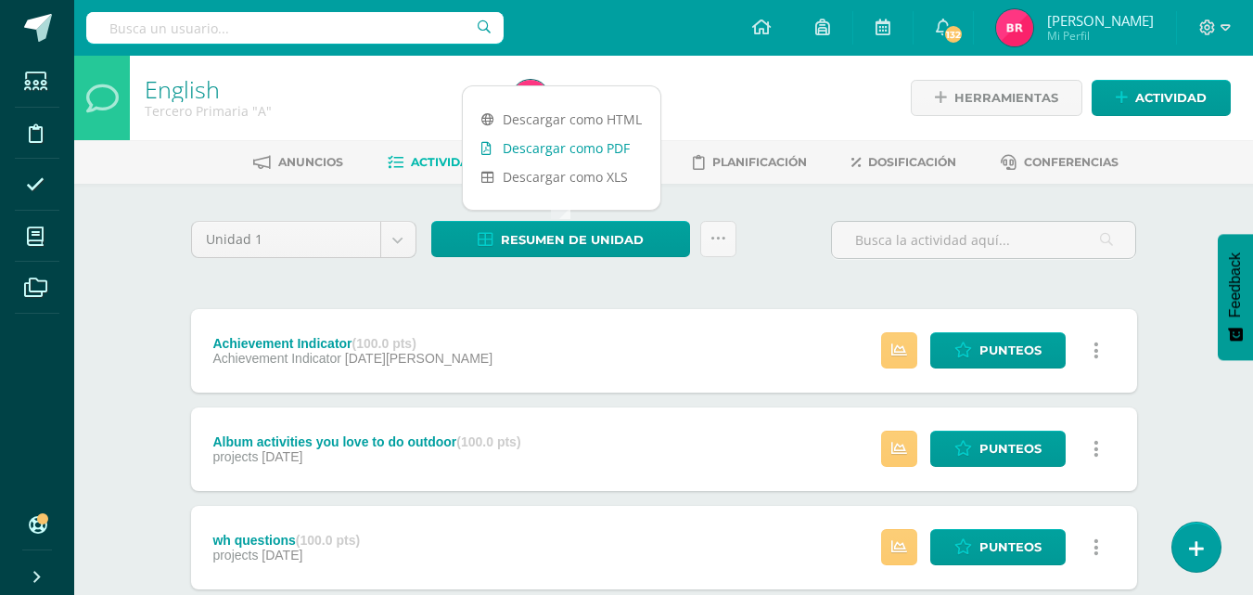
click at [567, 153] on link "Descargar como PDF" at bounding box center [562, 148] width 198 height 29
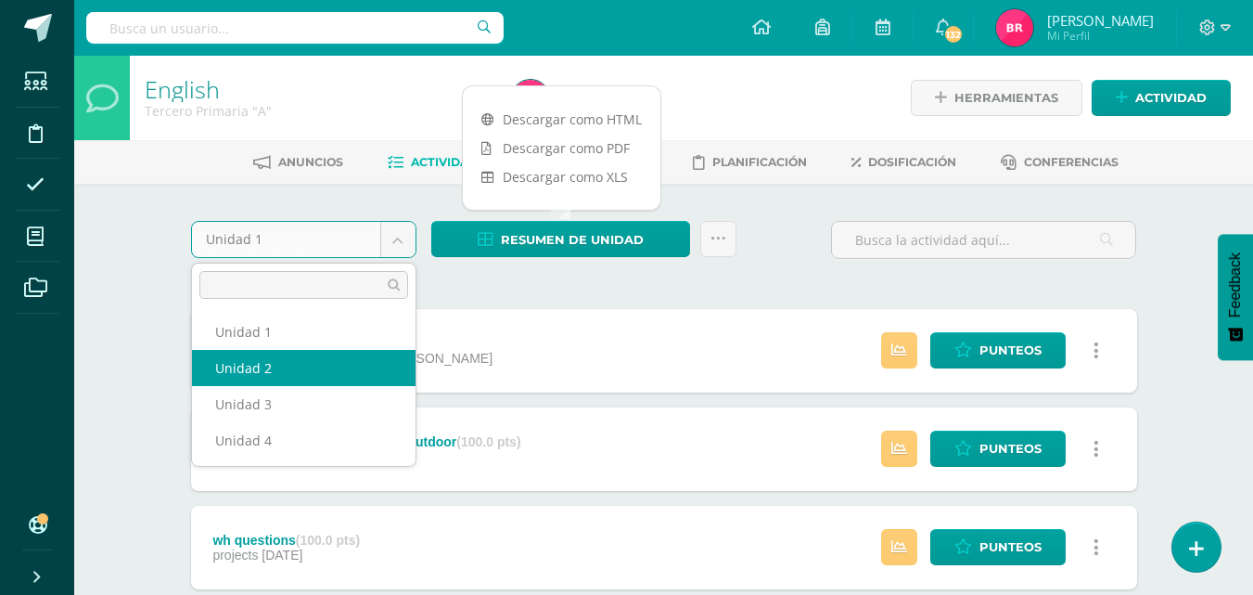
select select "Unidad 2"
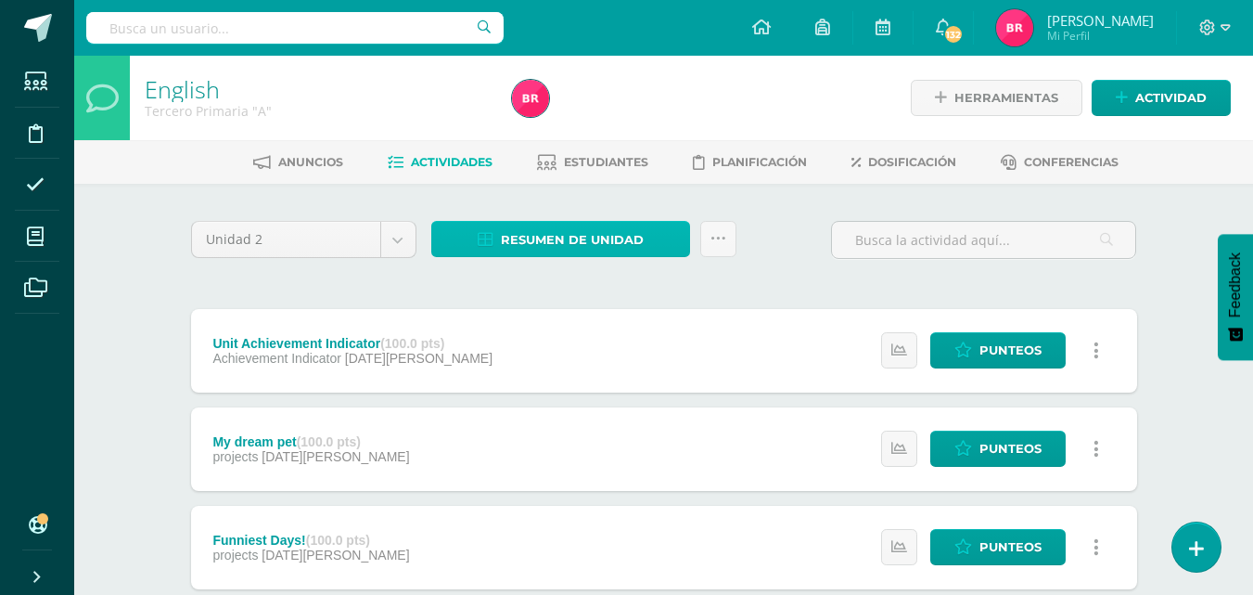
click at [541, 230] on span "Resumen de unidad" at bounding box center [572, 240] width 143 height 34
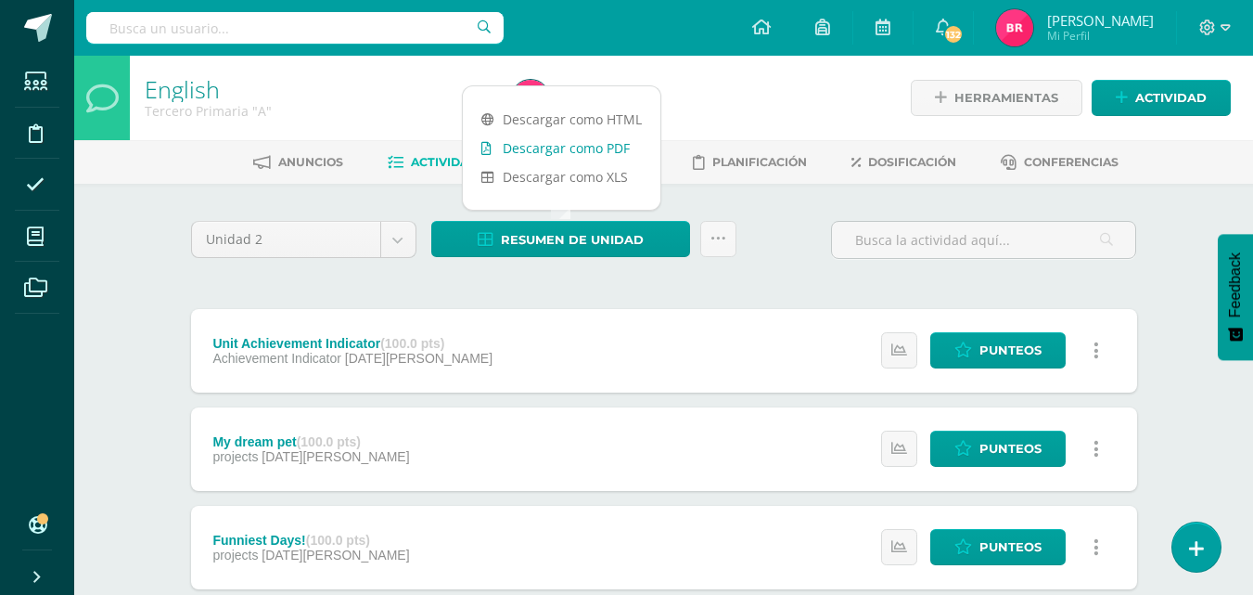
click at [541, 145] on link "Descargar como PDF" at bounding box center [562, 148] width 198 height 29
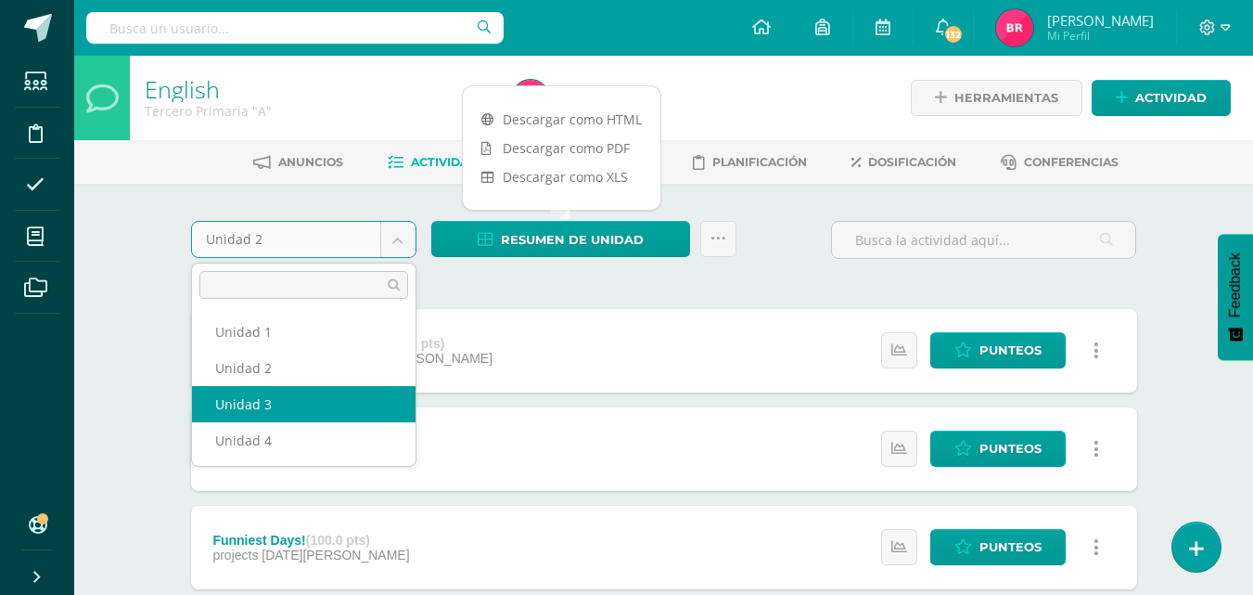
drag, startPoint x: 362, startPoint y: 397, endPoint x: 347, endPoint y: 402, distance: 15.6
select select "Unidad 3"
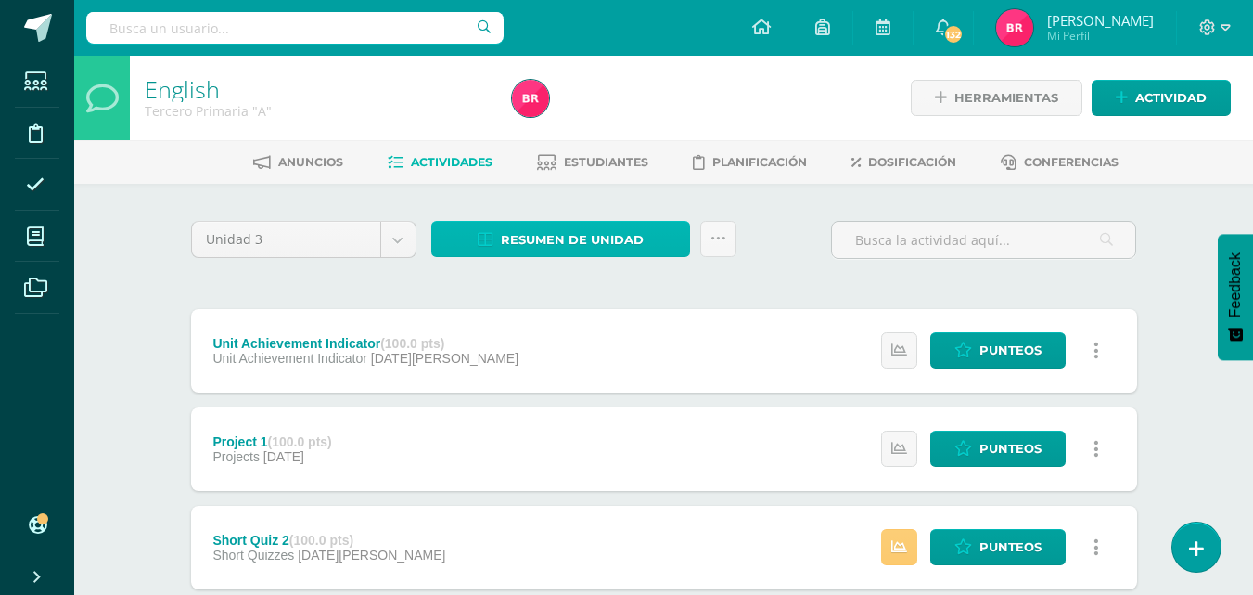
click at [558, 240] on span "Resumen de unidad" at bounding box center [572, 240] width 143 height 34
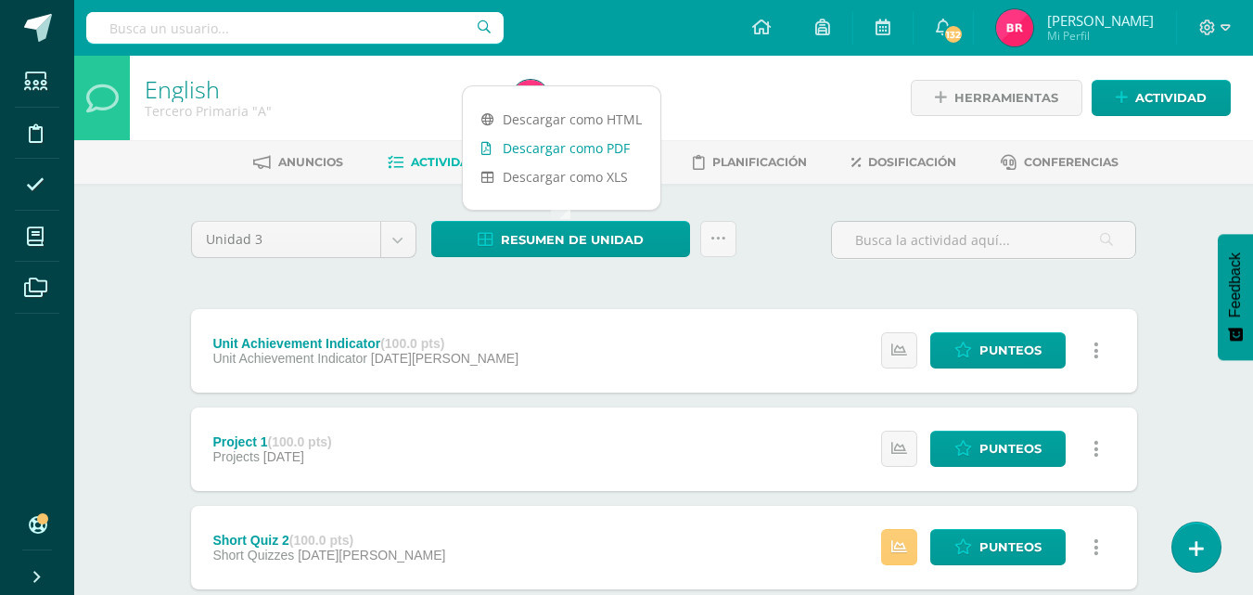
click at [520, 148] on link "Descargar como PDF" at bounding box center [562, 148] width 198 height 29
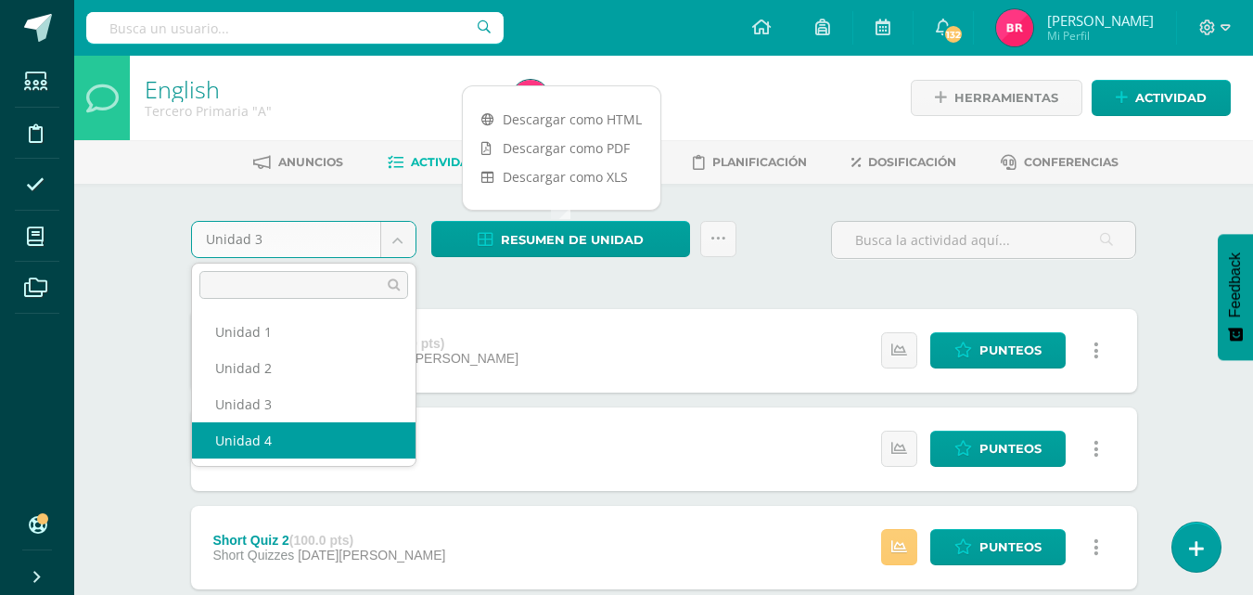
drag, startPoint x: 314, startPoint y: 442, endPoint x: 336, endPoint y: 389, distance: 57.4
select select "Unidad 4"
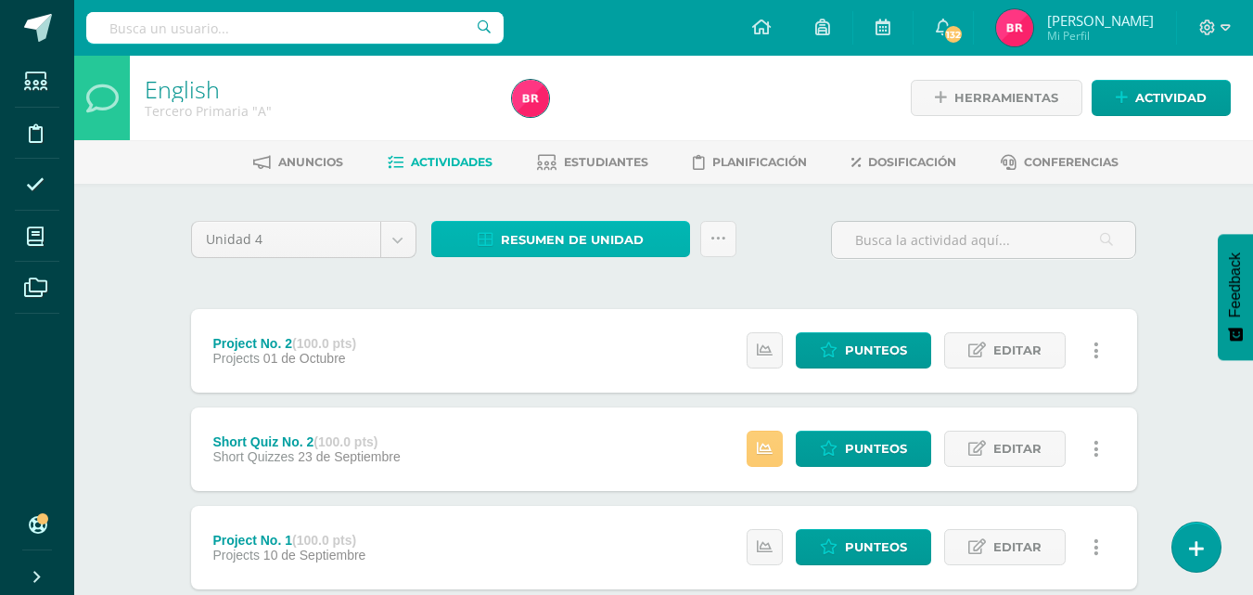
click at [551, 229] on span "Resumen de unidad" at bounding box center [572, 240] width 143 height 34
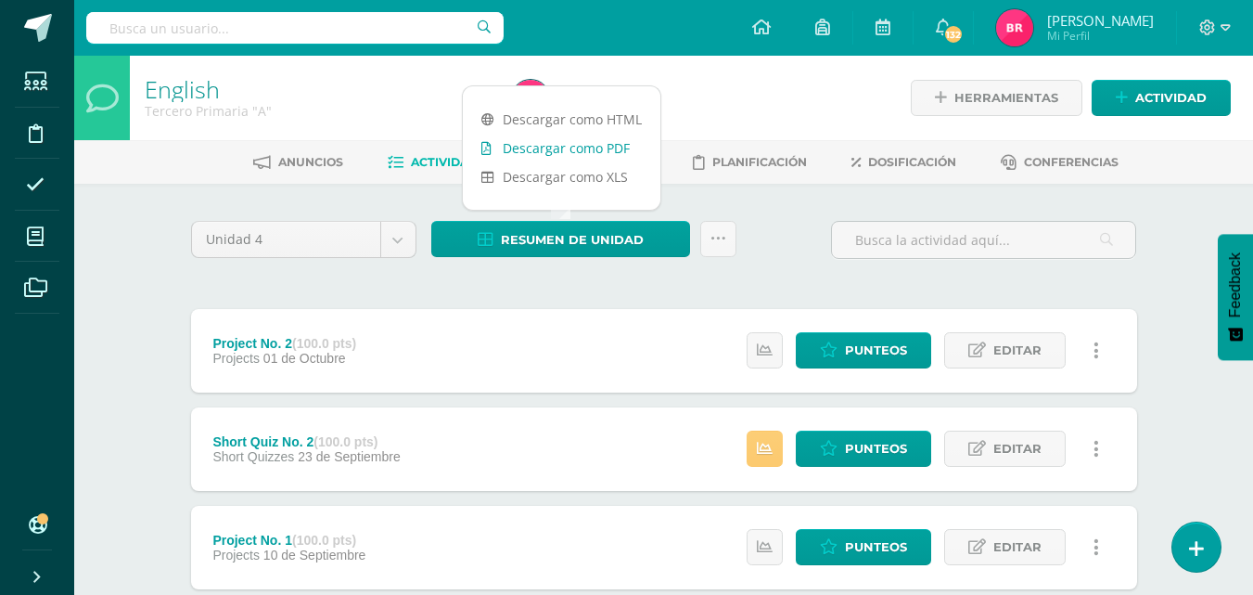
click at [536, 148] on link "Descargar como PDF" at bounding box center [562, 148] width 198 height 29
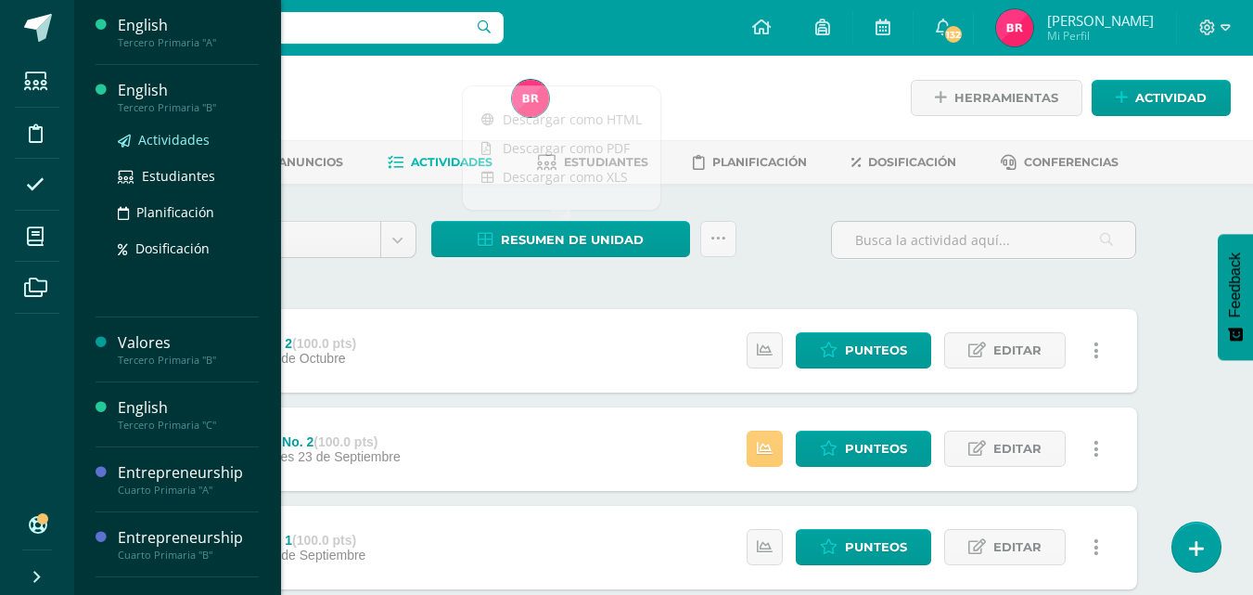
click at [182, 139] on span "Actividades" at bounding box center [173, 140] width 71 height 18
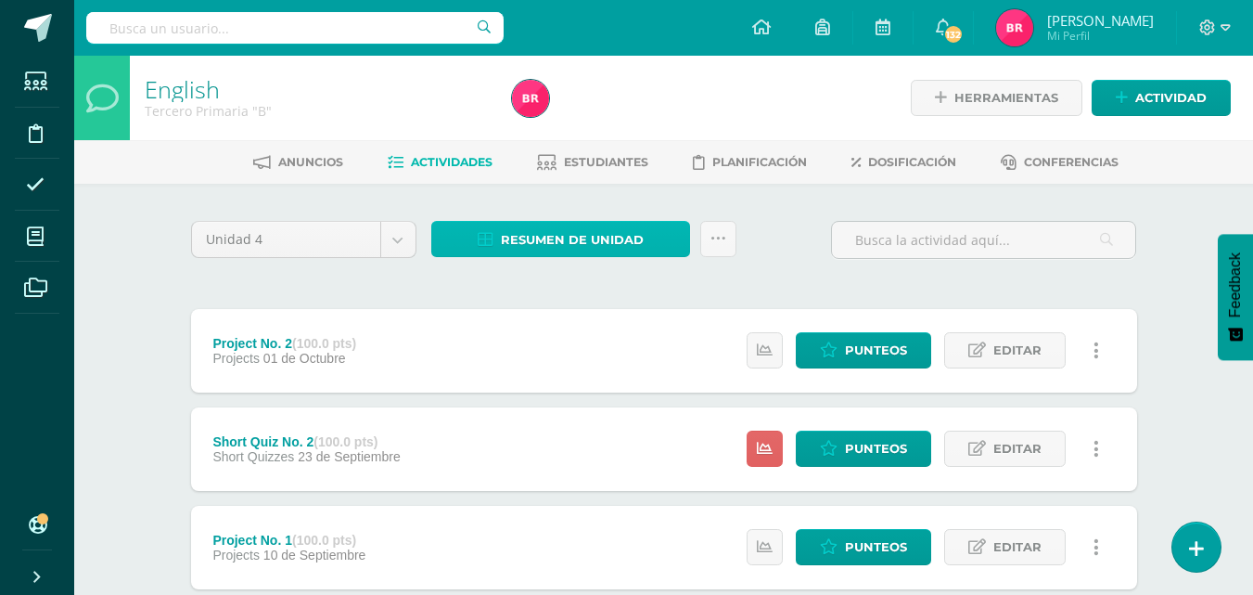
click at [587, 232] on span "Resumen de unidad" at bounding box center [572, 240] width 143 height 34
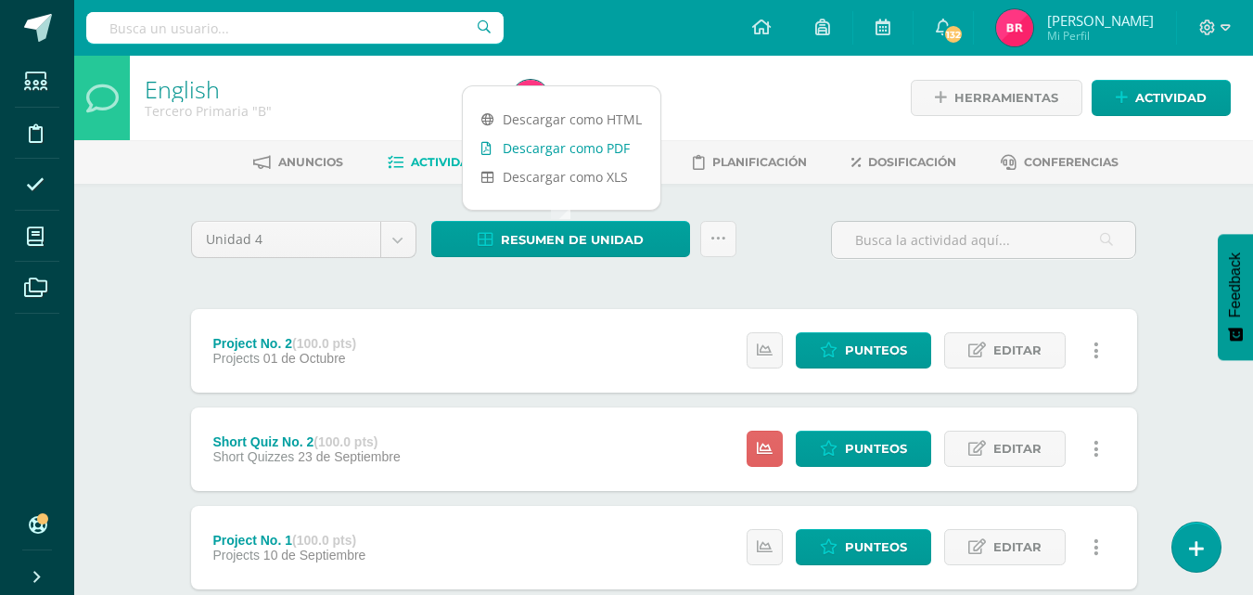
click at [555, 148] on link "Descargar como PDF" at bounding box center [562, 148] width 198 height 29
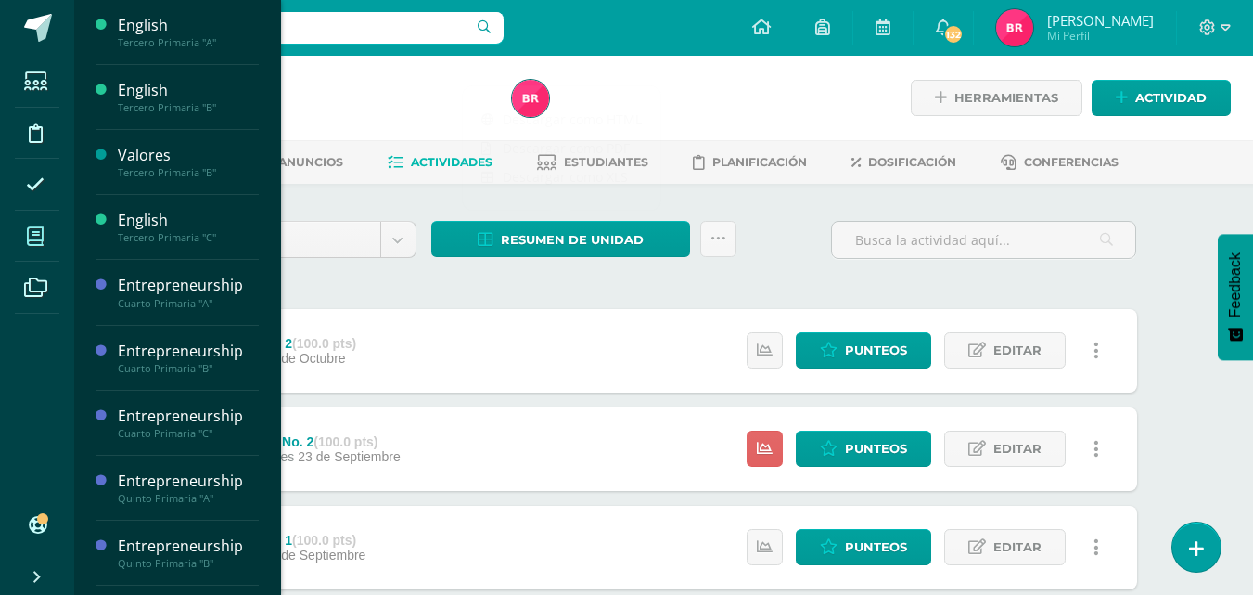
click at [37, 240] on icon at bounding box center [35, 236] width 17 height 19
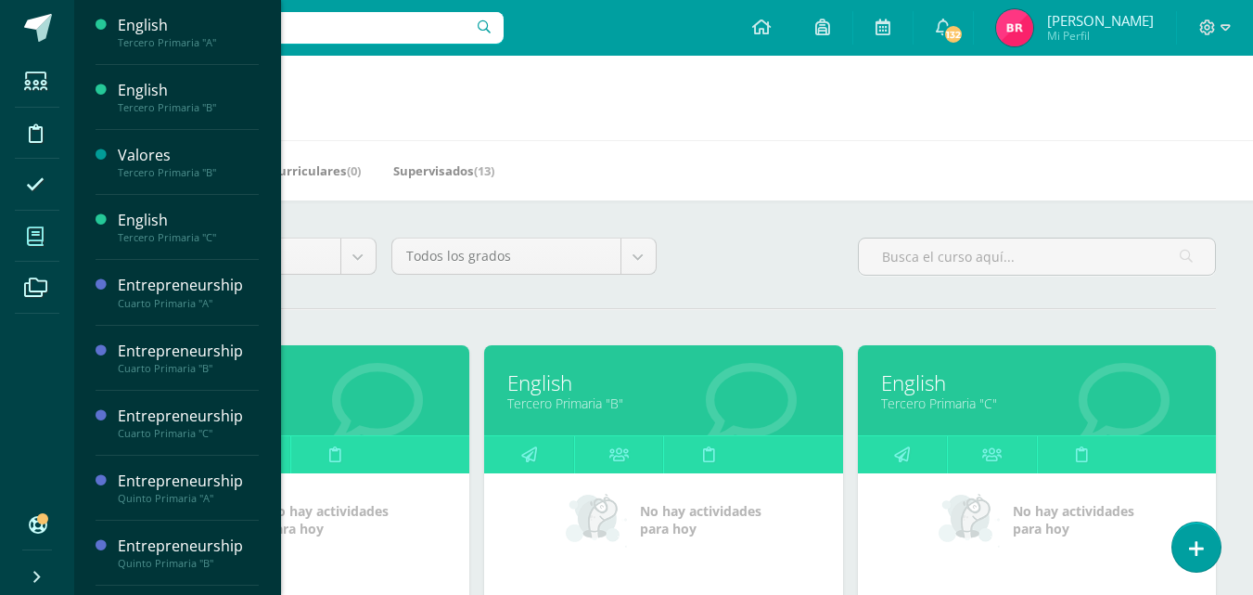
click at [923, 402] on link "Tercero Primaria "C"" at bounding box center [1037, 403] width 312 height 18
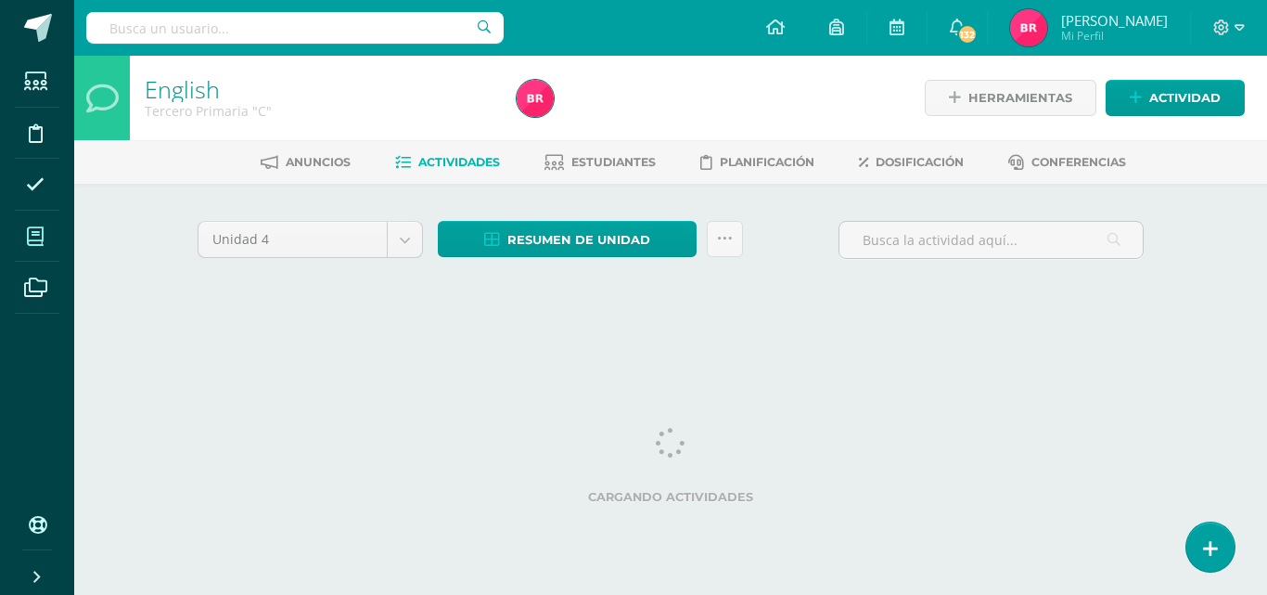
click at [37, 245] on icon at bounding box center [35, 236] width 17 height 19
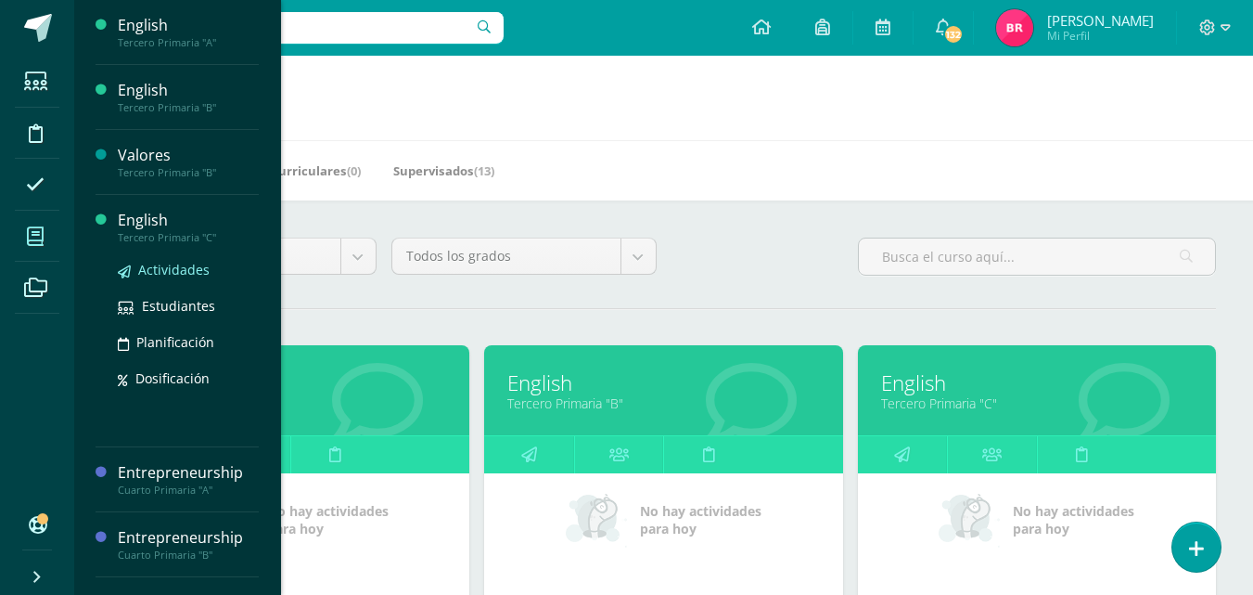
click at [154, 276] on span "Actividades" at bounding box center [173, 270] width 71 height 18
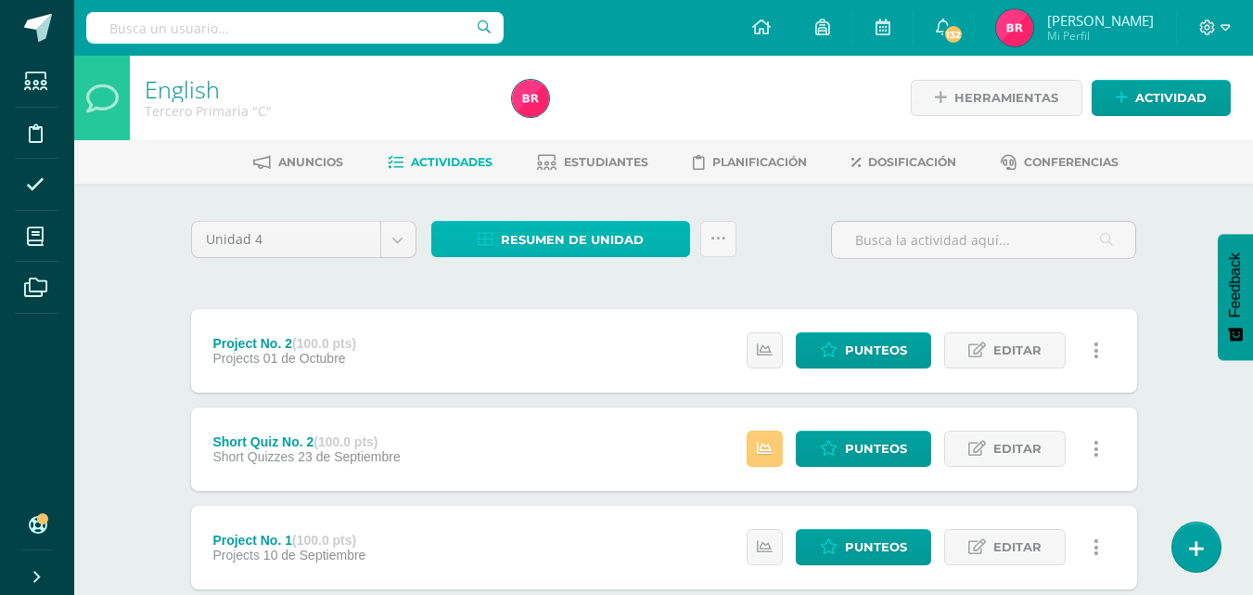
click at [619, 231] on span "Resumen de unidad" at bounding box center [572, 240] width 143 height 34
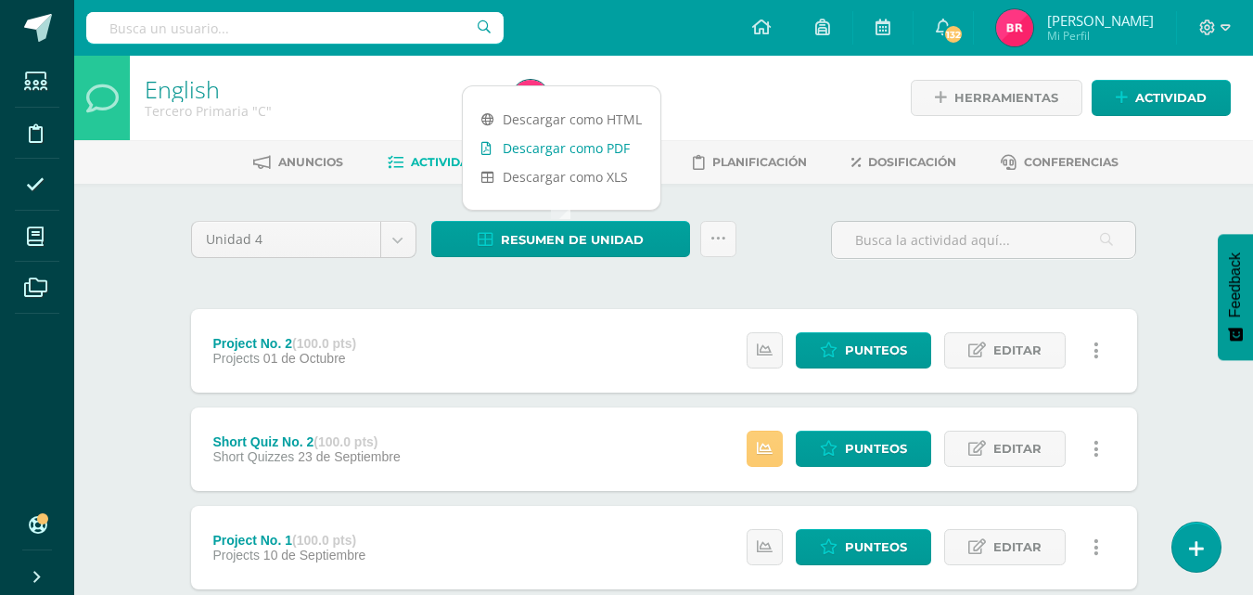
click at [595, 147] on link "Descargar como PDF" at bounding box center [562, 148] width 198 height 29
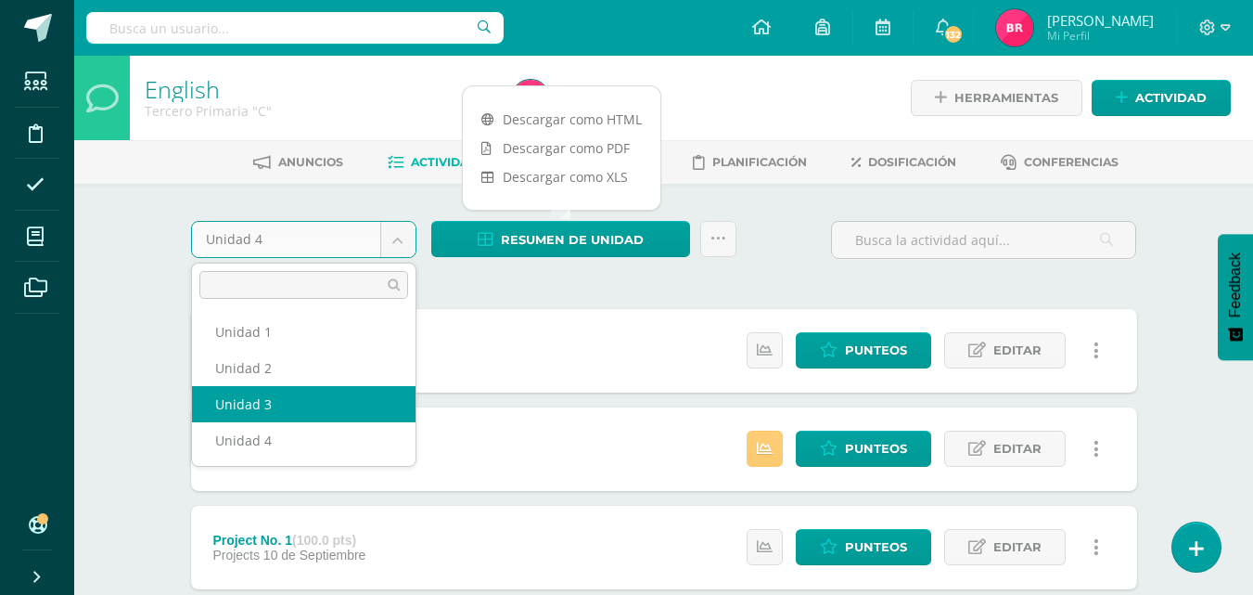
select select "Unidad 3"
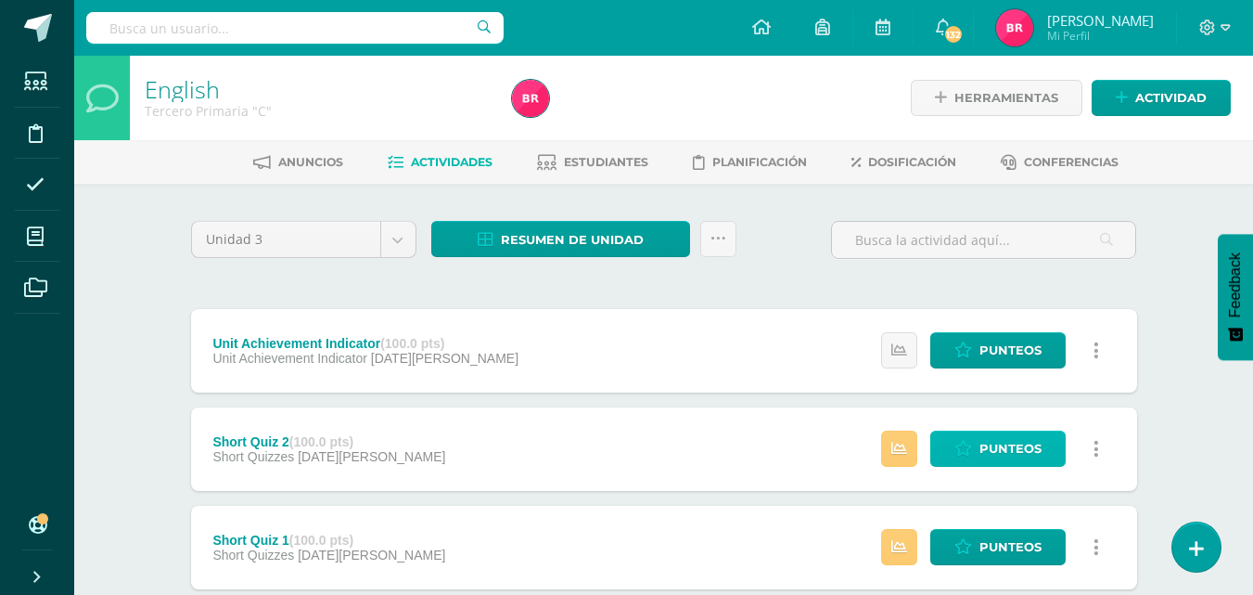
click at [965, 444] on icon at bounding box center [964, 449] width 18 height 16
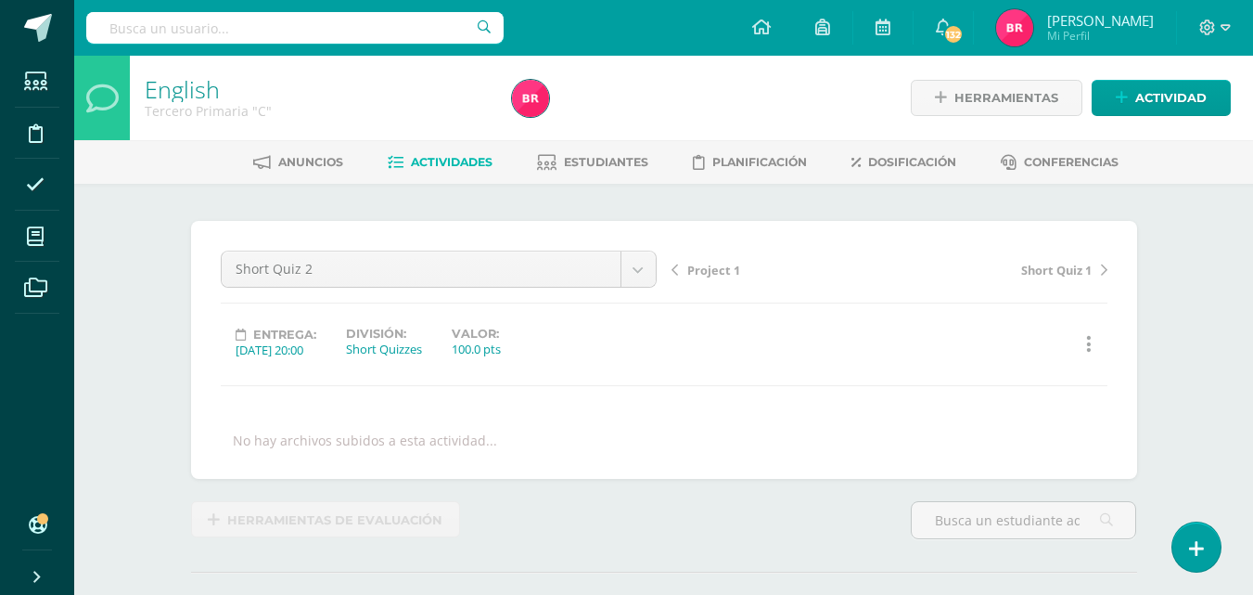
click at [452, 158] on span "Actividades" at bounding box center [452, 162] width 82 height 14
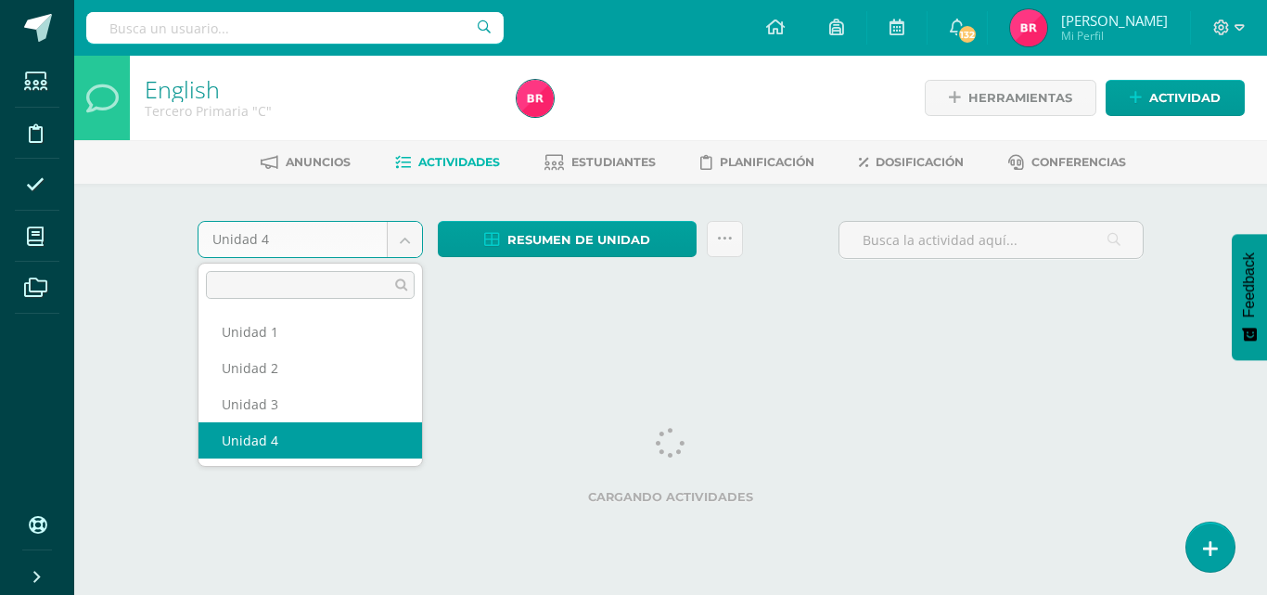
click at [412, 239] on body "Estudiantes Disciplina Asistencia Mis cursos Archivos Soporte Ayuda Reportar un…" at bounding box center [633, 173] width 1267 height 346
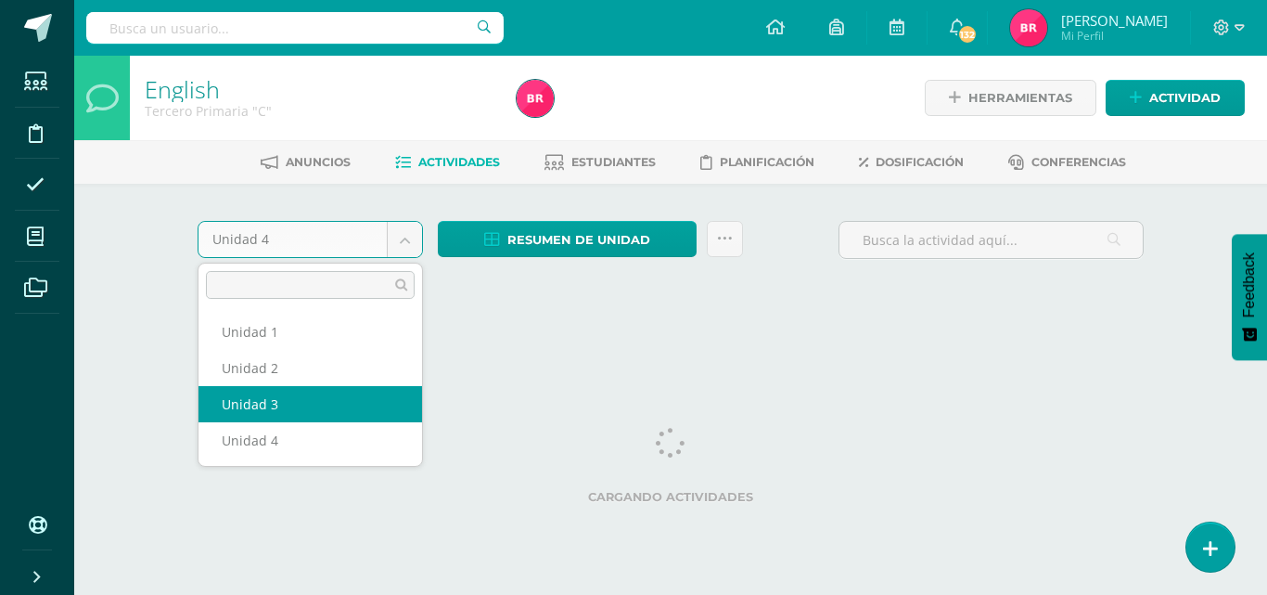
select select "Unidad 3"
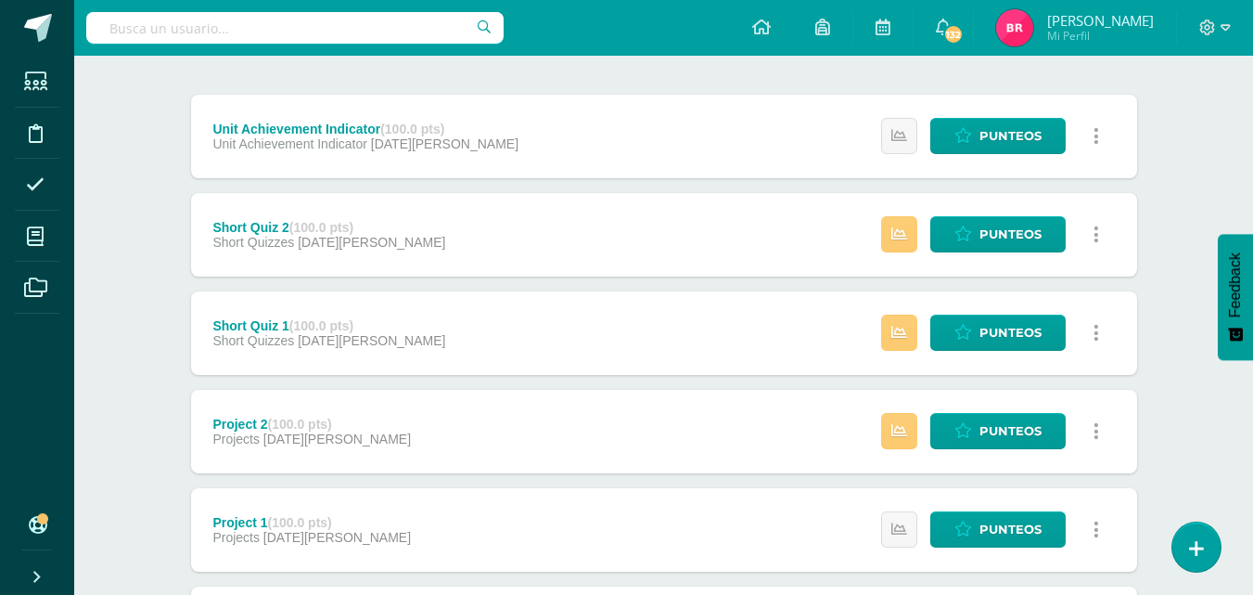
scroll to position [230, 0]
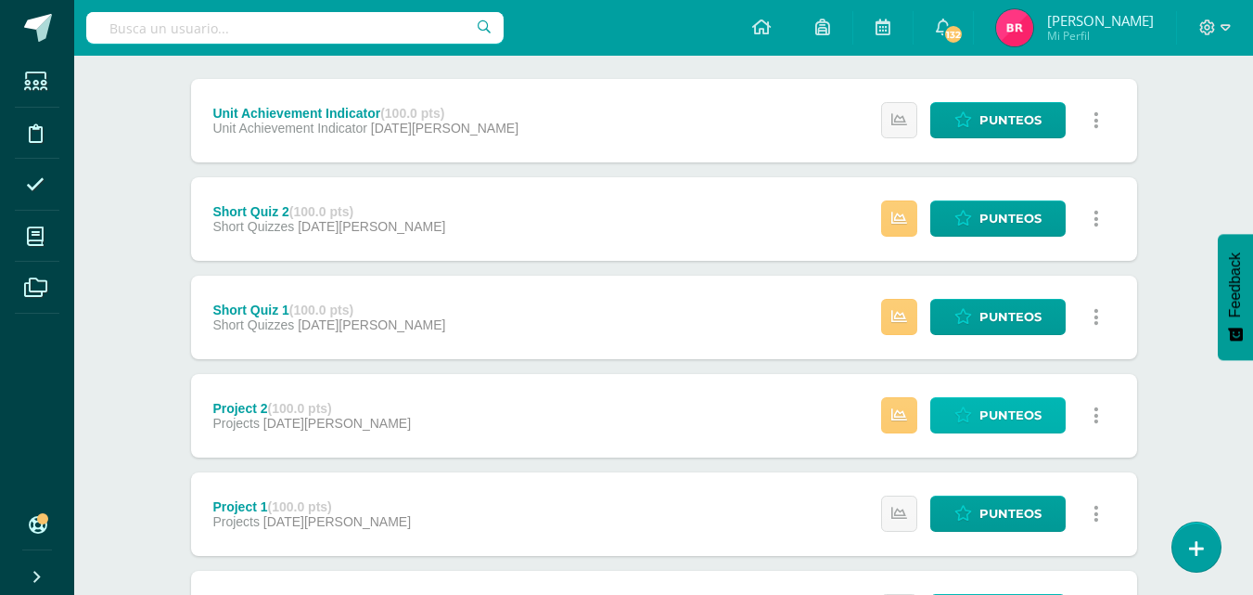
click at [960, 407] on icon at bounding box center [964, 415] width 18 height 16
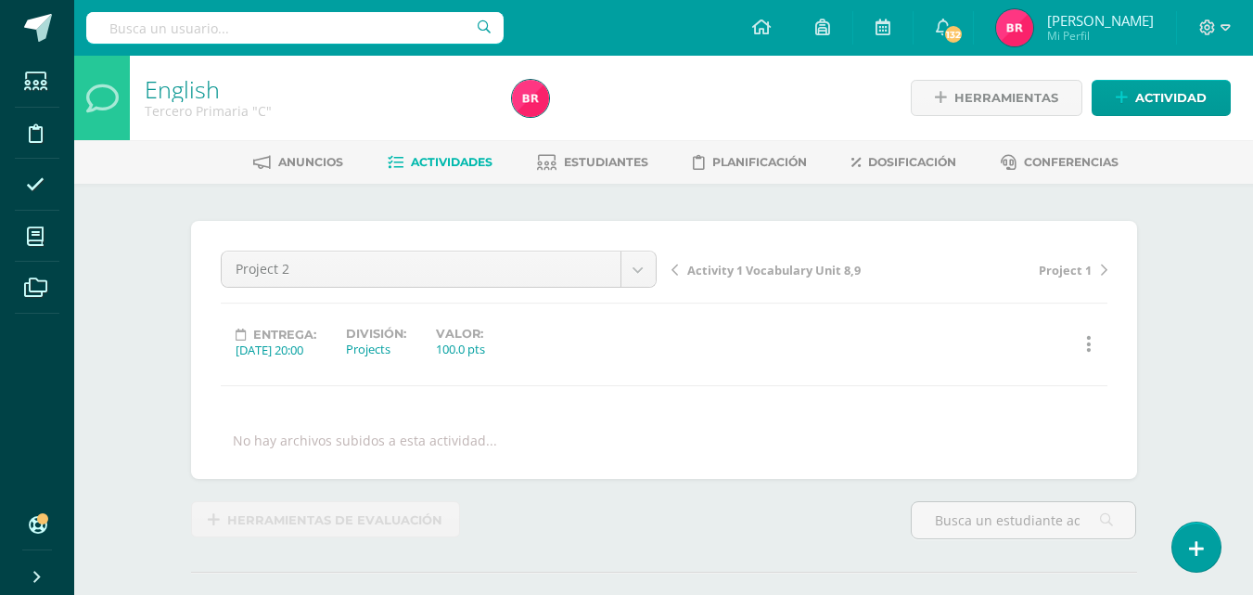
click at [433, 158] on span "Actividades" at bounding box center [452, 162] width 82 height 14
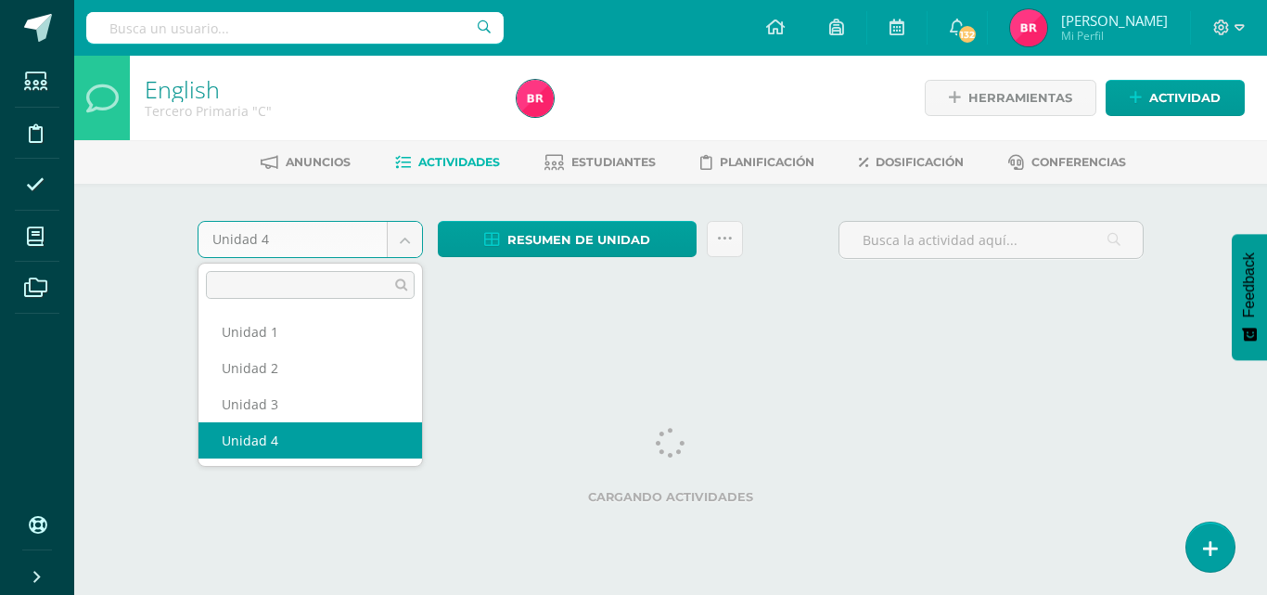
click at [407, 238] on body "Estudiantes Disciplina Asistencia Mis cursos Archivos Soporte Ayuda Reportar un…" at bounding box center [633, 173] width 1267 height 346
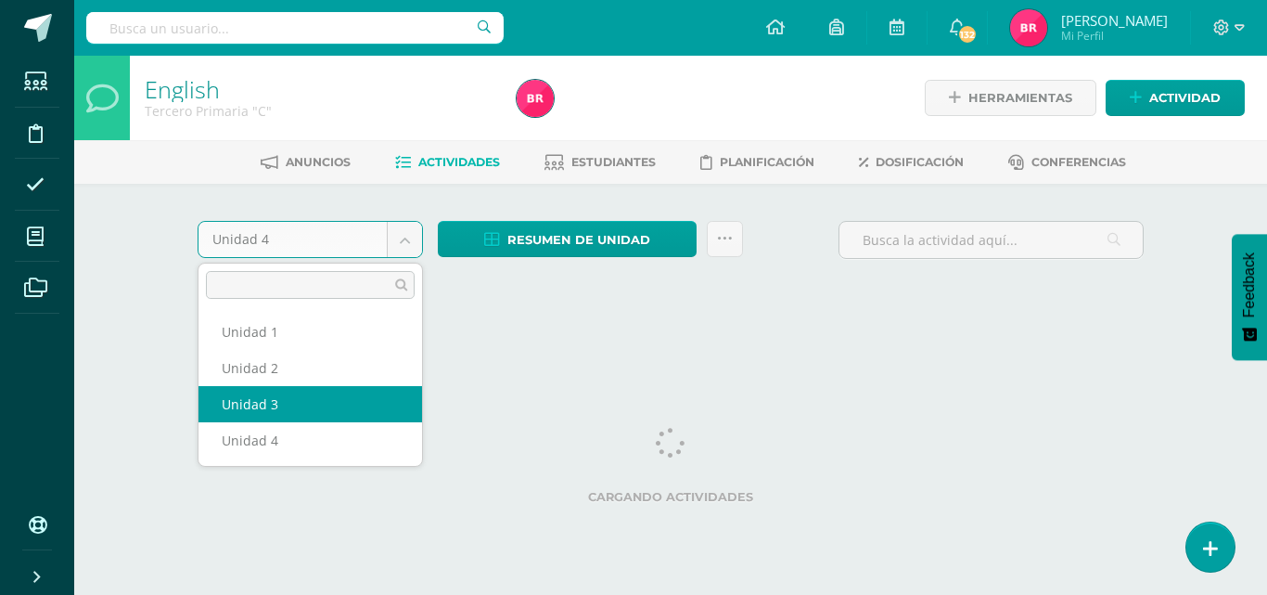
select select "Unidad 3"
